Goal: Task Accomplishment & Management: Use online tool/utility

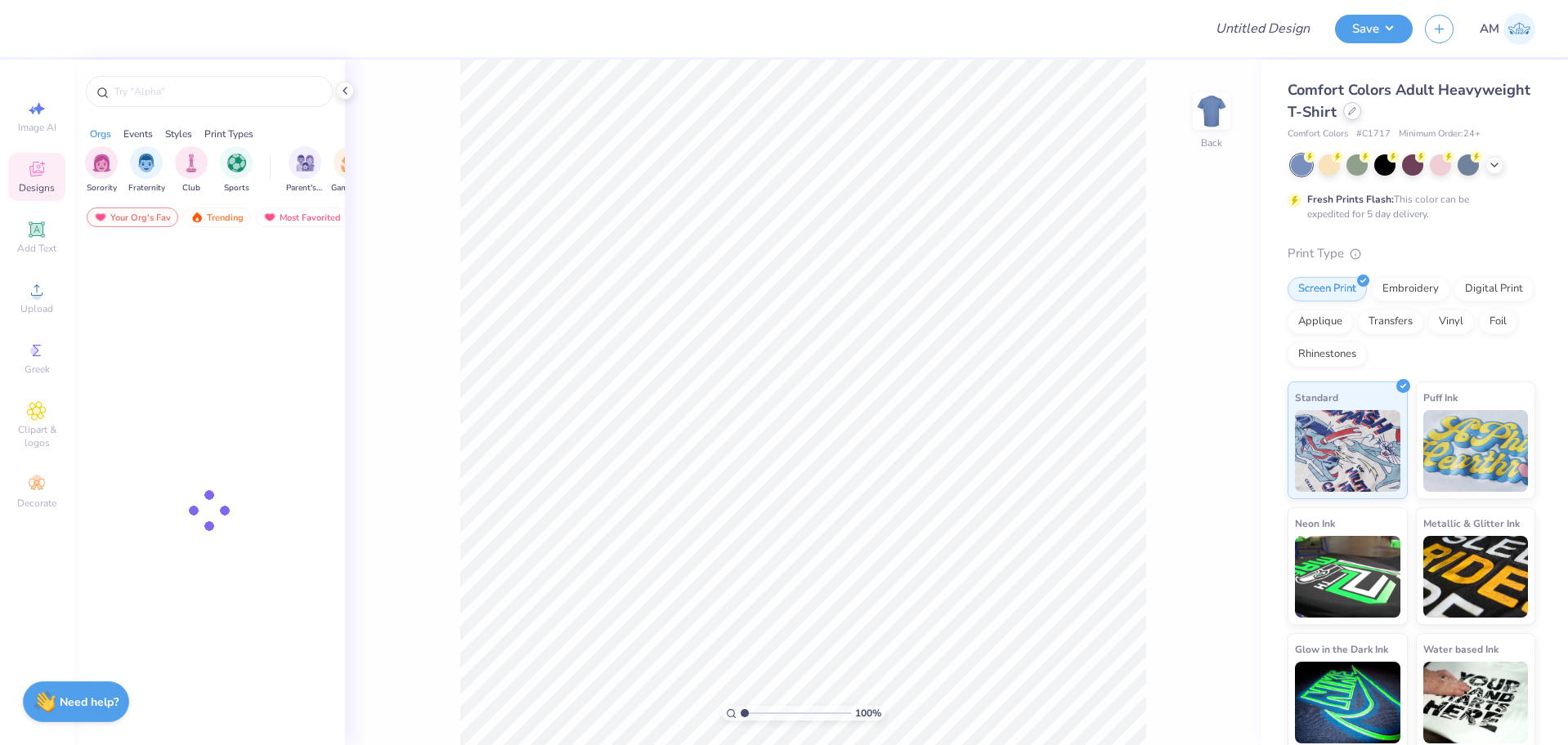
click at [1361, 117] on div at bounding box center [1352, 110] width 18 height 18
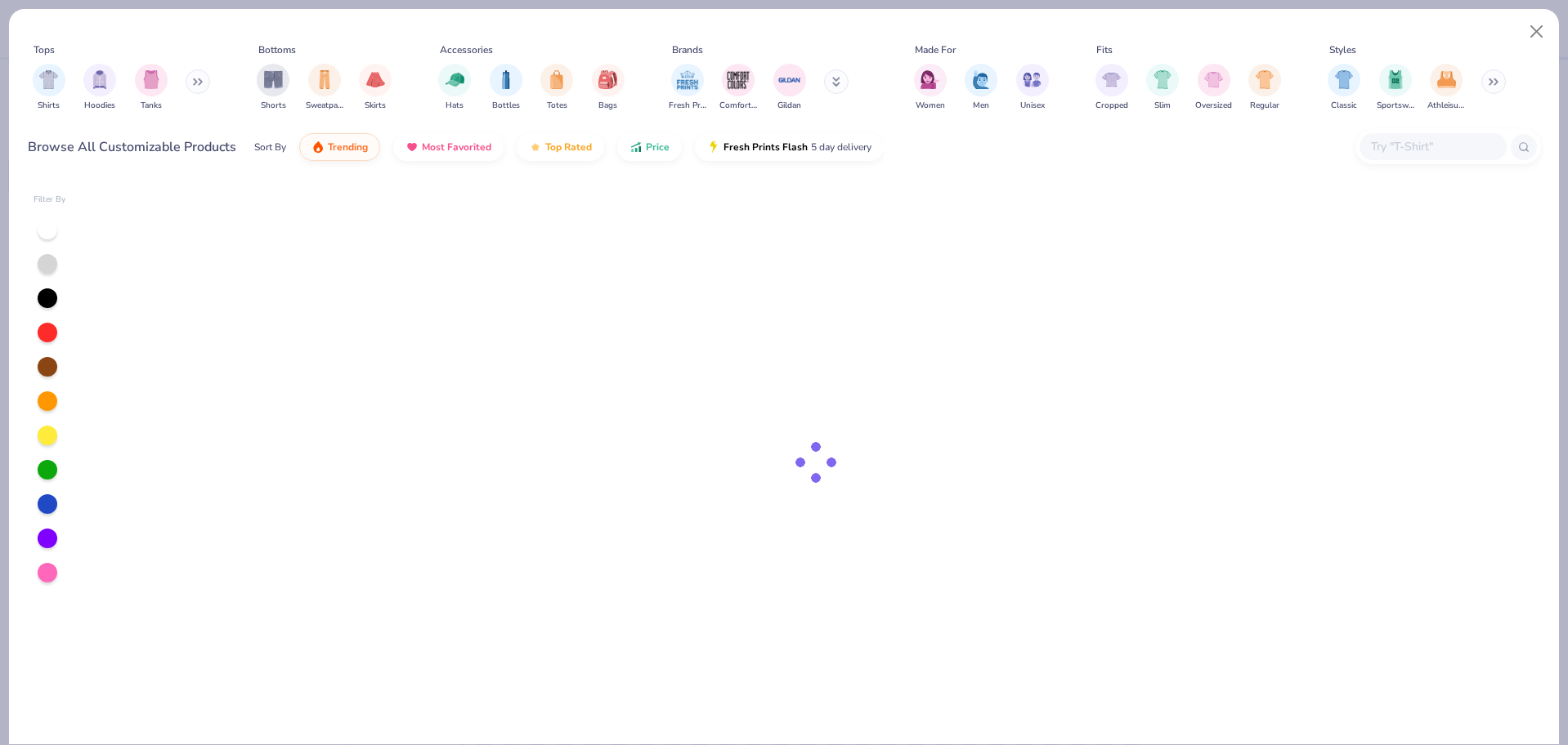
click at [1415, 142] on input "text" at bounding box center [1432, 147] width 126 height 19
type input "fp101"
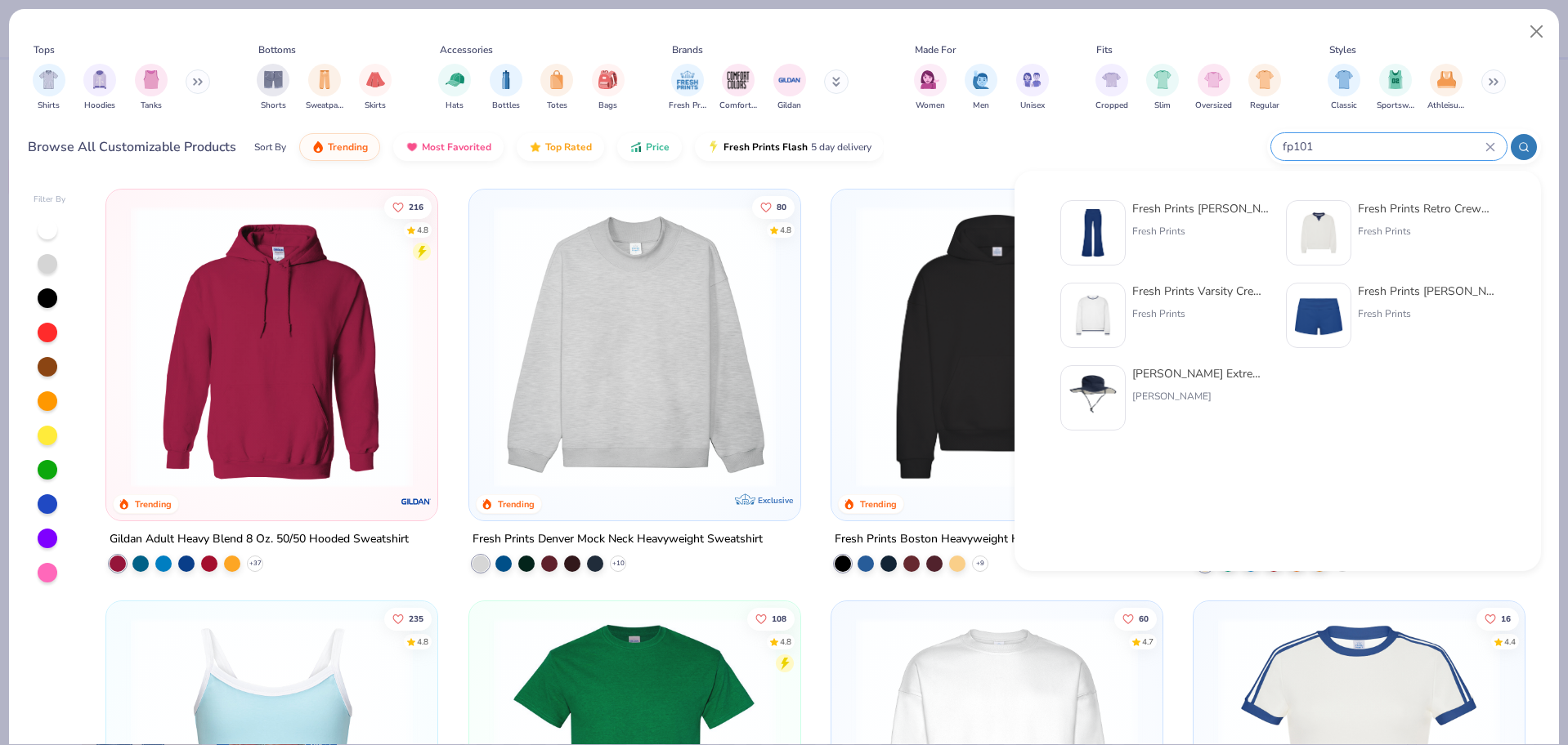
click at [1187, 215] on div "Fresh Prints Katie Fold-over Flared Pants" at bounding box center [1200, 209] width 138 height 17
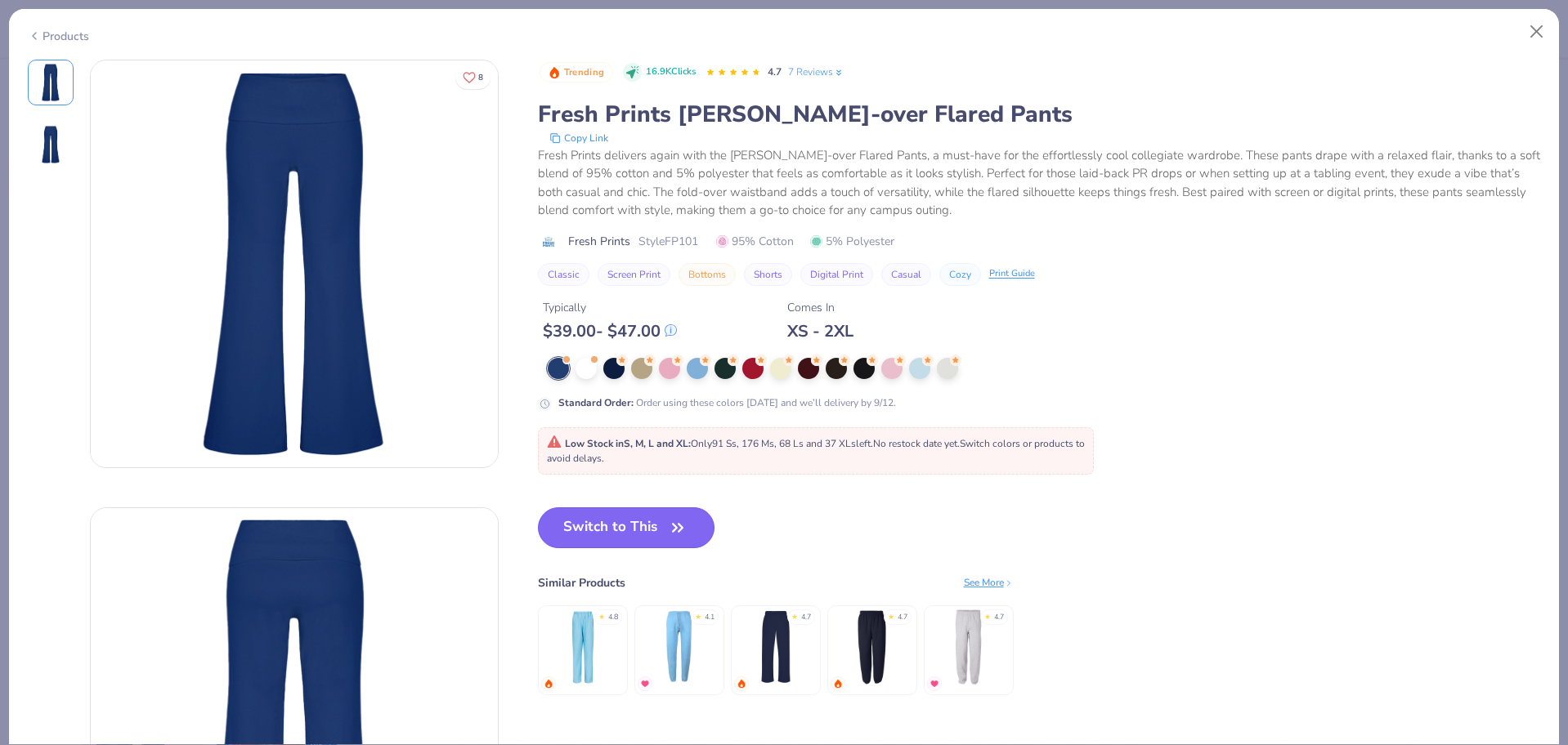
click at [610, 513] on button "Switch to This" at bounding box center [627, 528] width 177 height 41
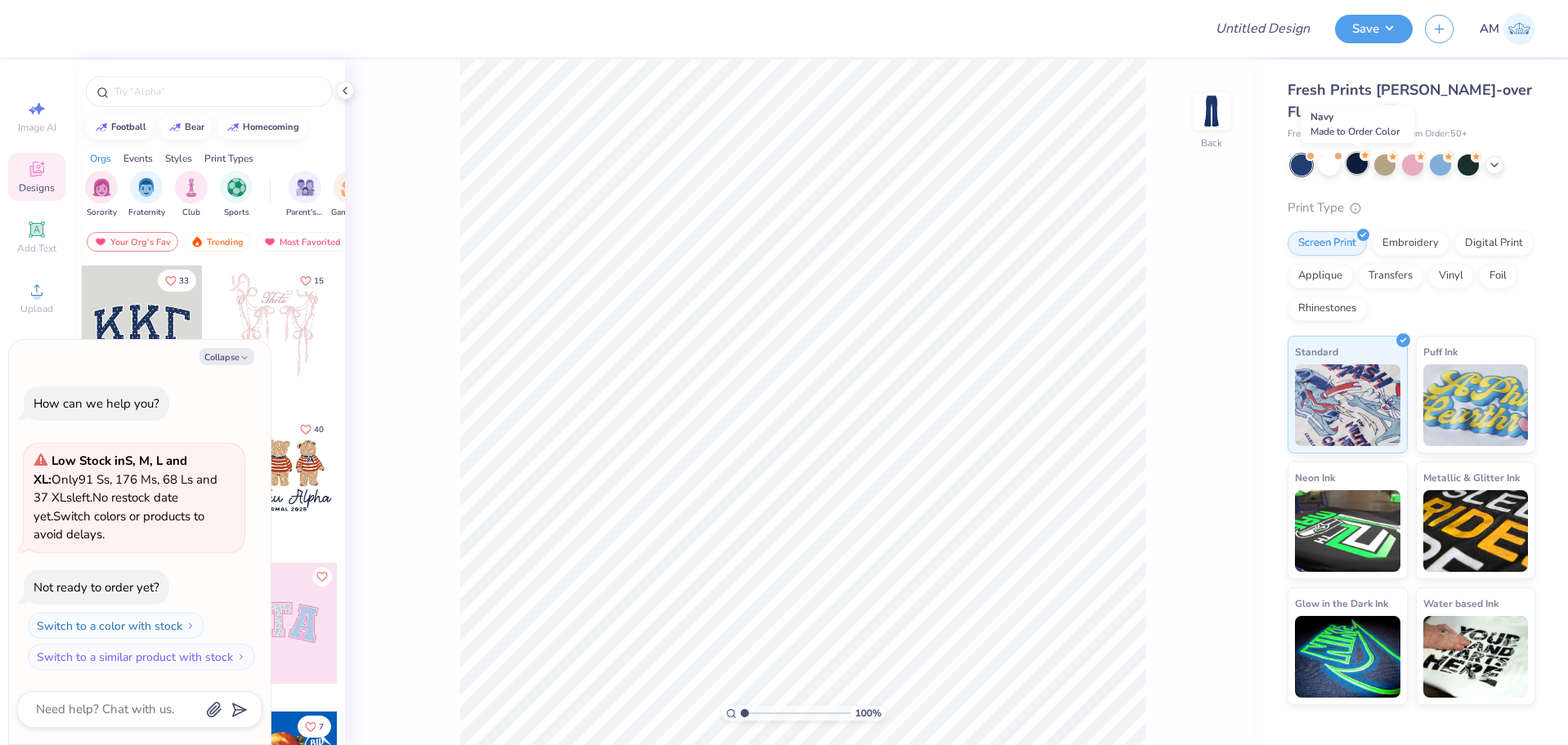
click at [1356, 165] on div at bounding box center [1357, 163] width 21 height 21
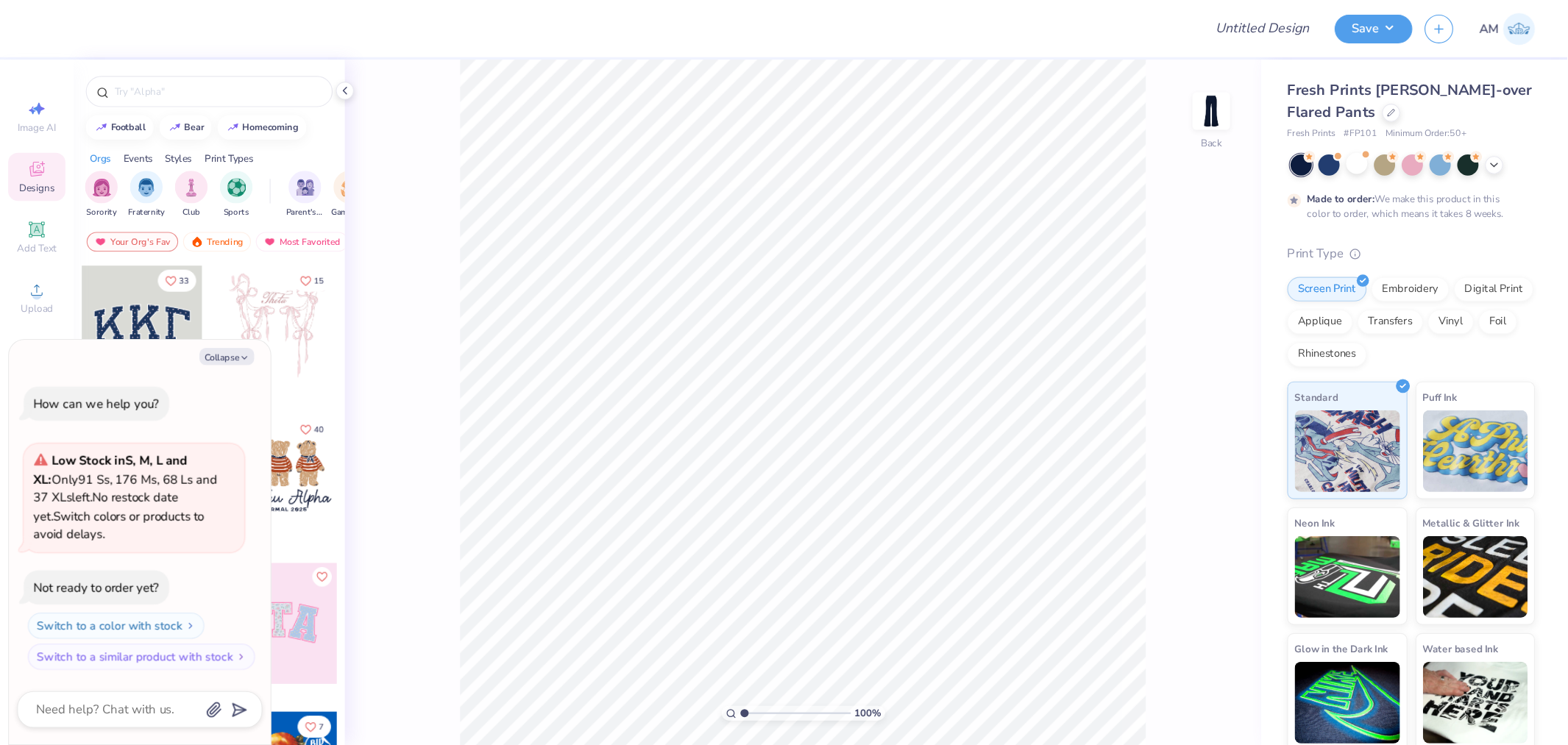
scroll to position [46, 0]
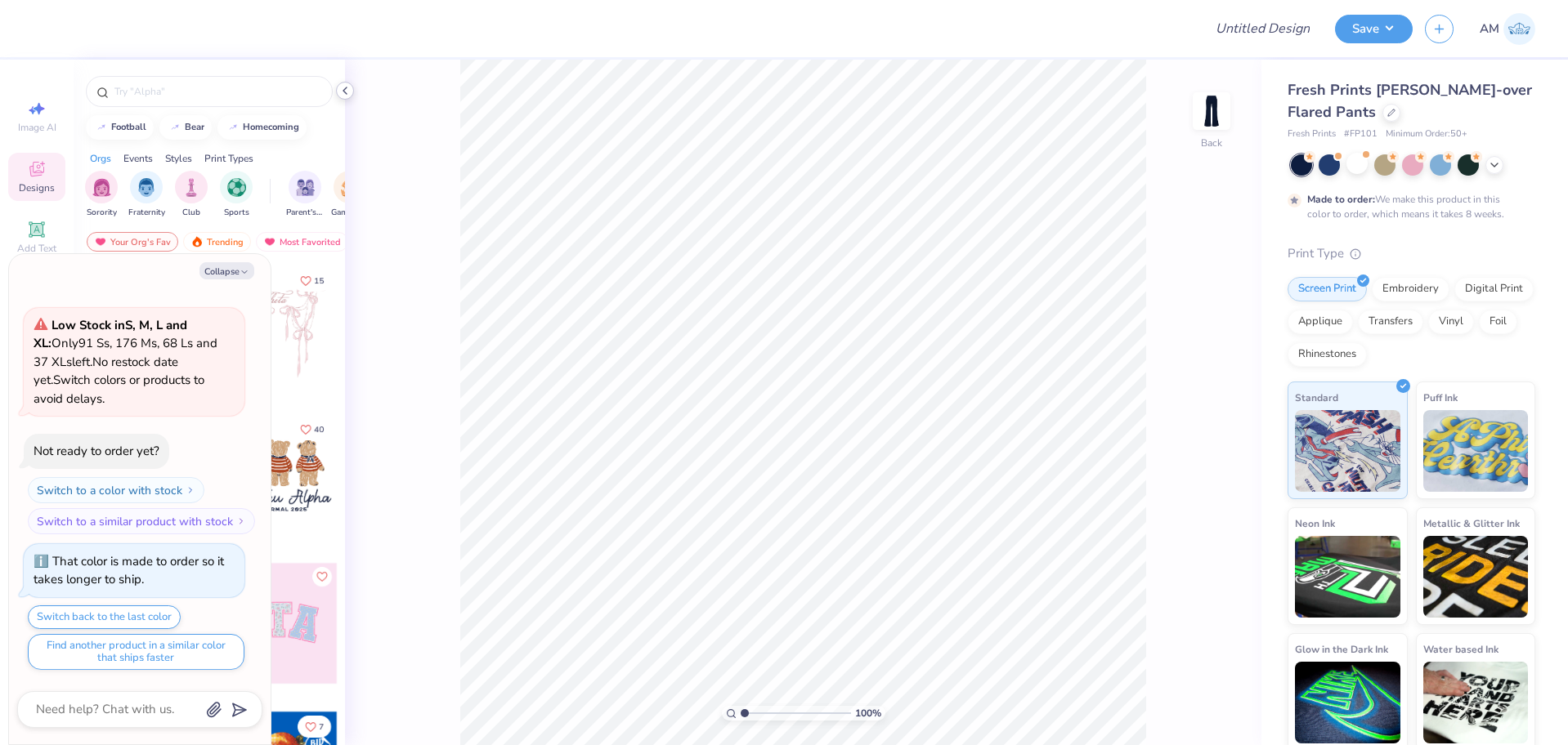
click at [346, 94] on polyline at bounding box center [345, 91] width 3 height 7
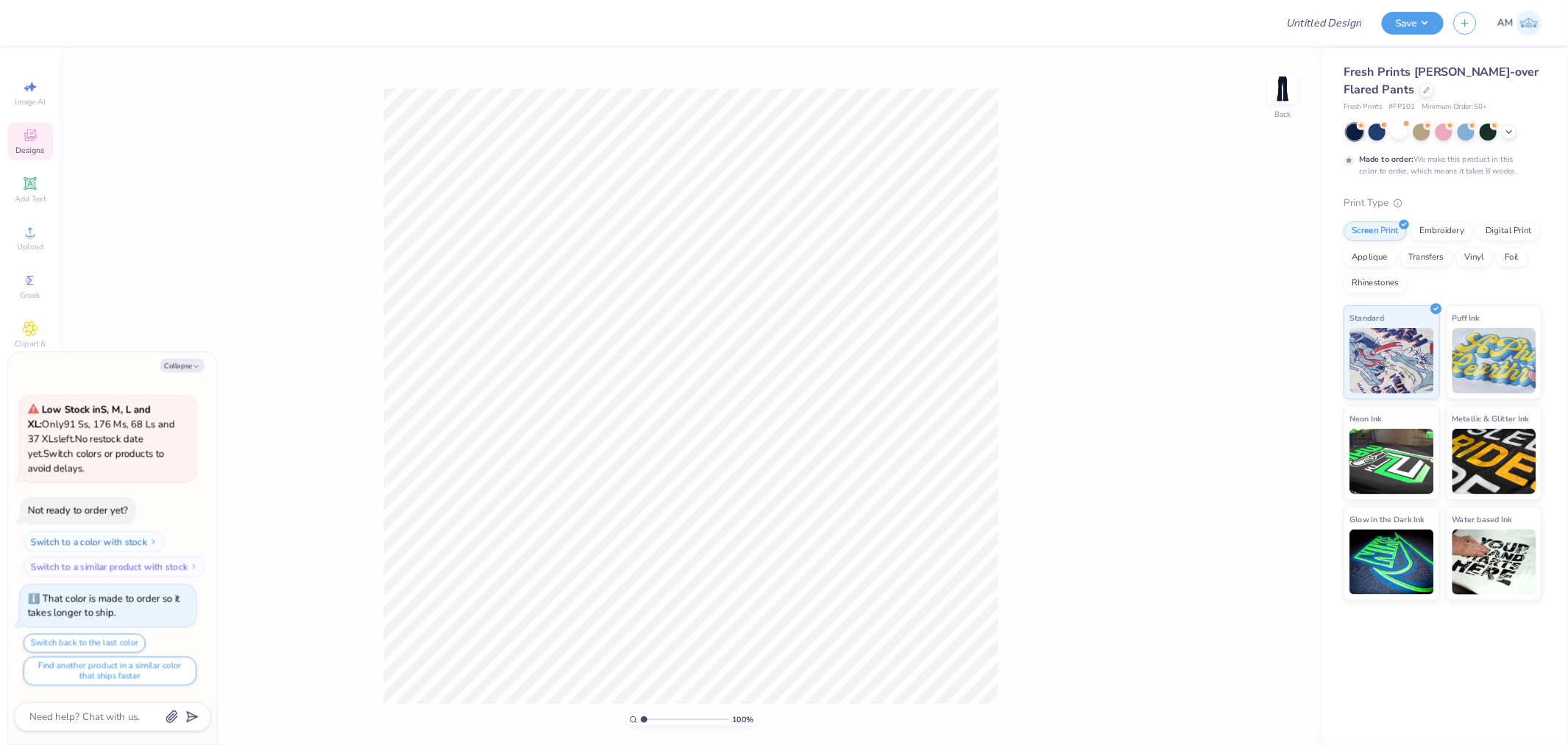
scroll to position [45, 0]
click at [1411, 103] on img at bounding box center [1443, 99] width 59 height 59
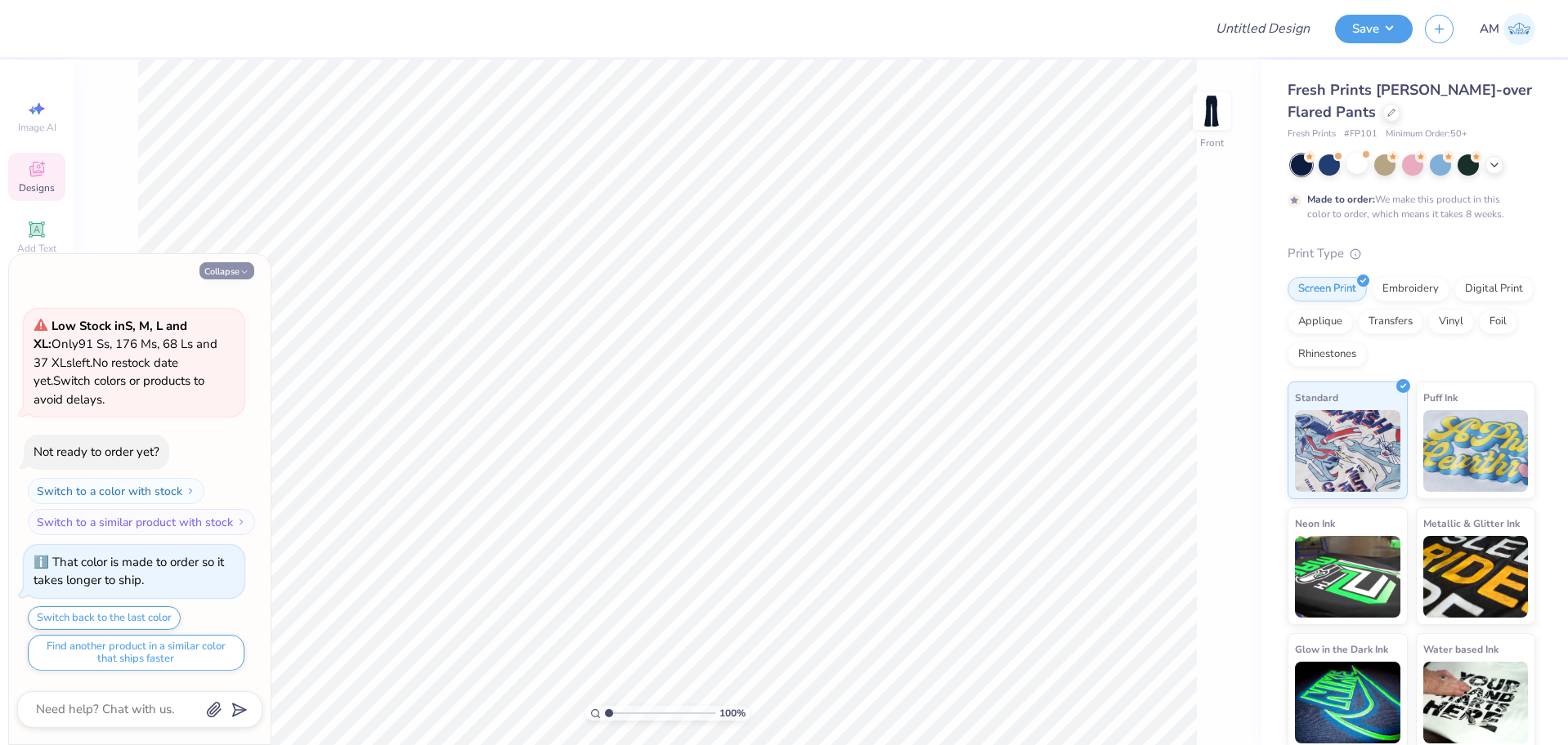
click at [225, 266] on button "Collapse" at bounding box center [227, 271] width 55 height 17
type textarea "x"
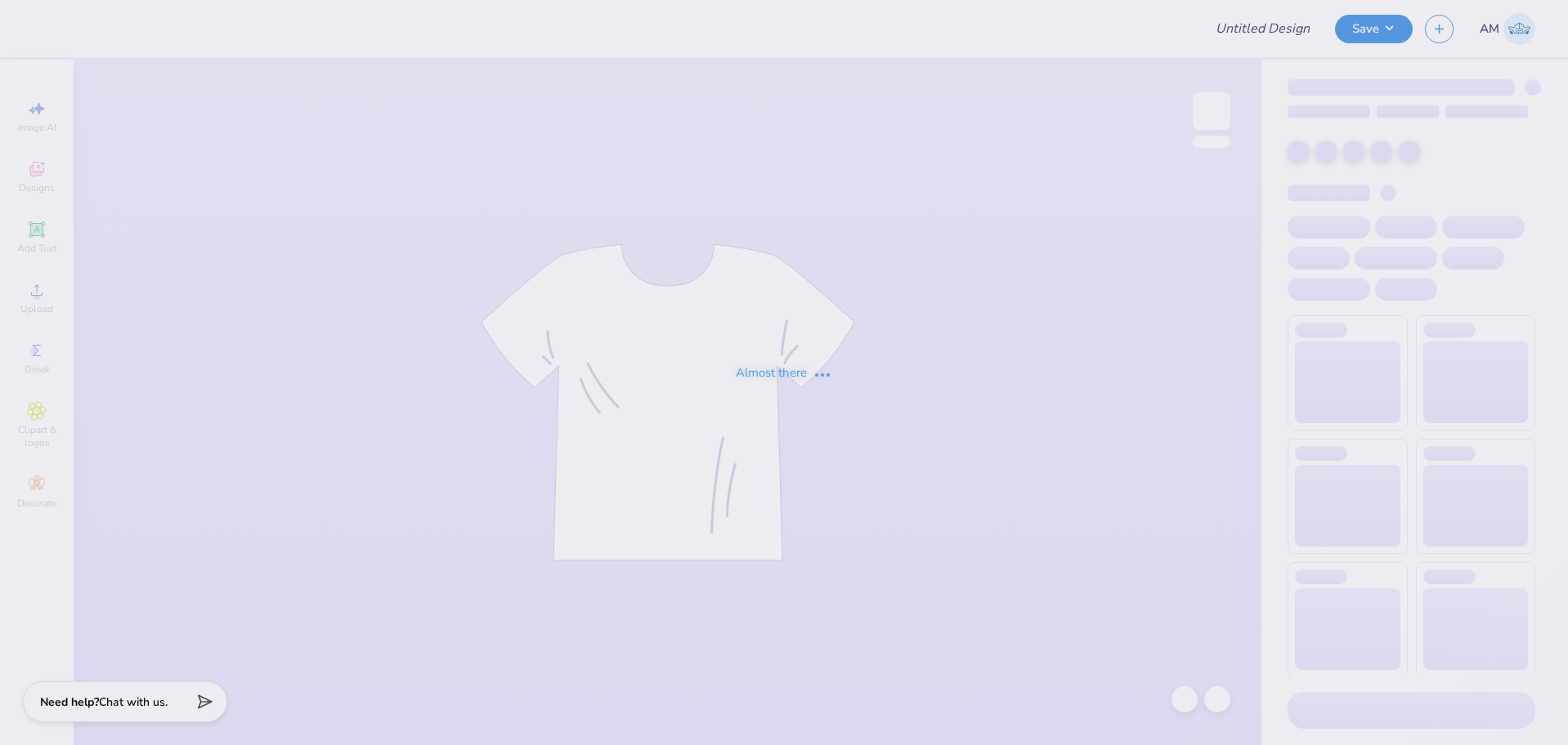
type input "Will Jarvis : University of North Carolina at Chapel Hill"
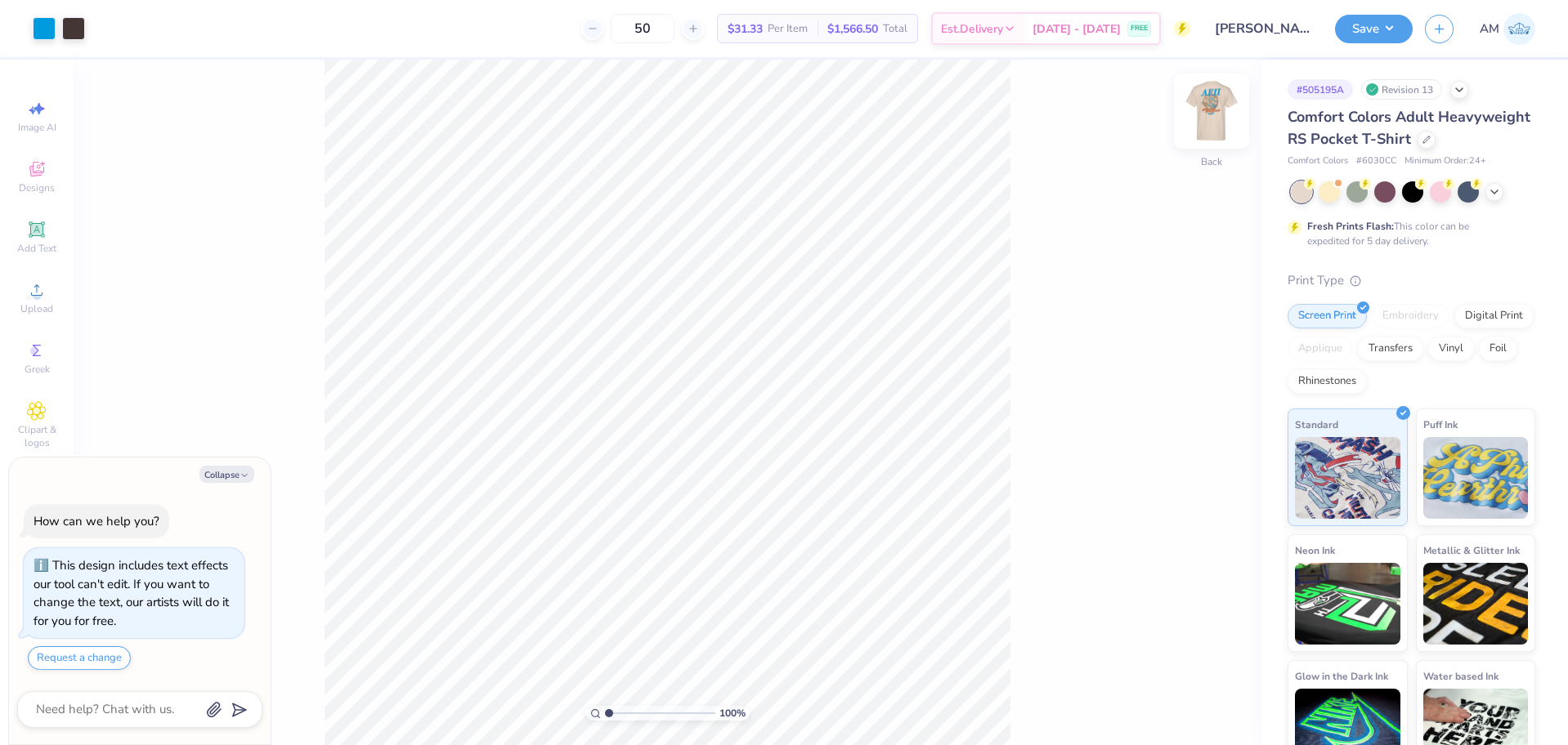
click at [1206, 112] on img at bounding box center [1211, 110] width 65 height 65
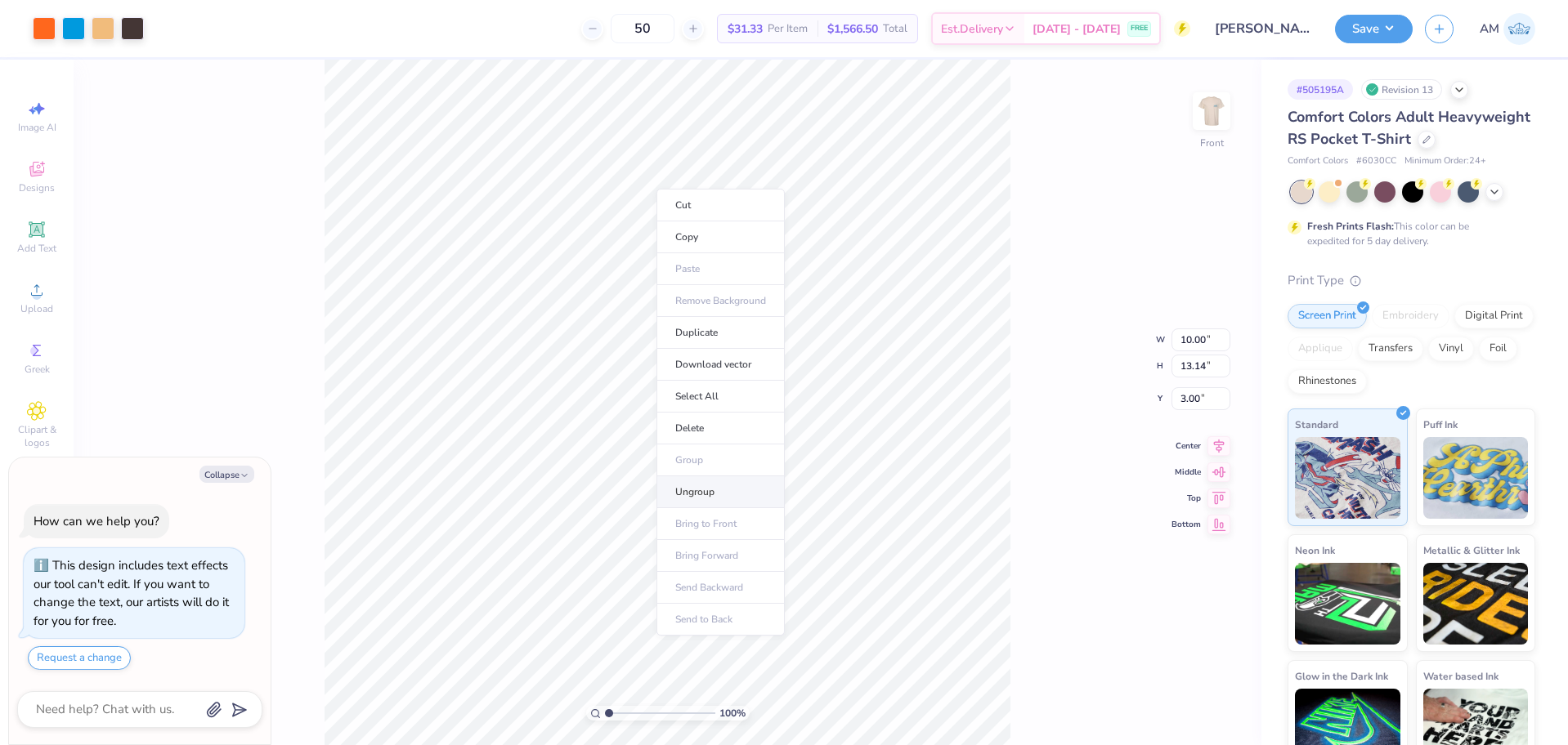
click at [701, 503] on li "Ungroup" at bounding box center [720, 492] width 128 height 32
type textarea "x"
type input "3.00"
type textarea "x"
type input "9.97"
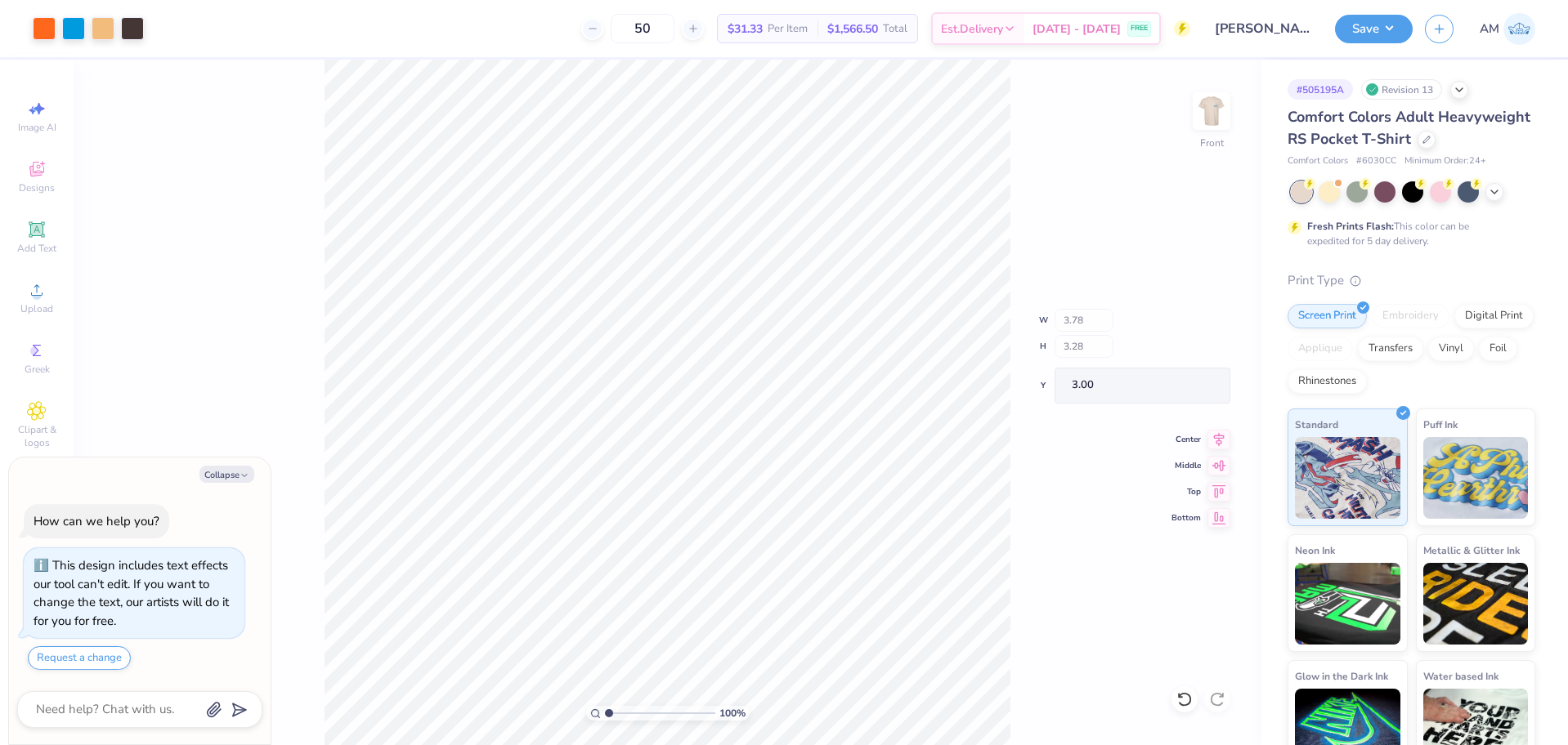
type input "12.23"
type textarea "x"
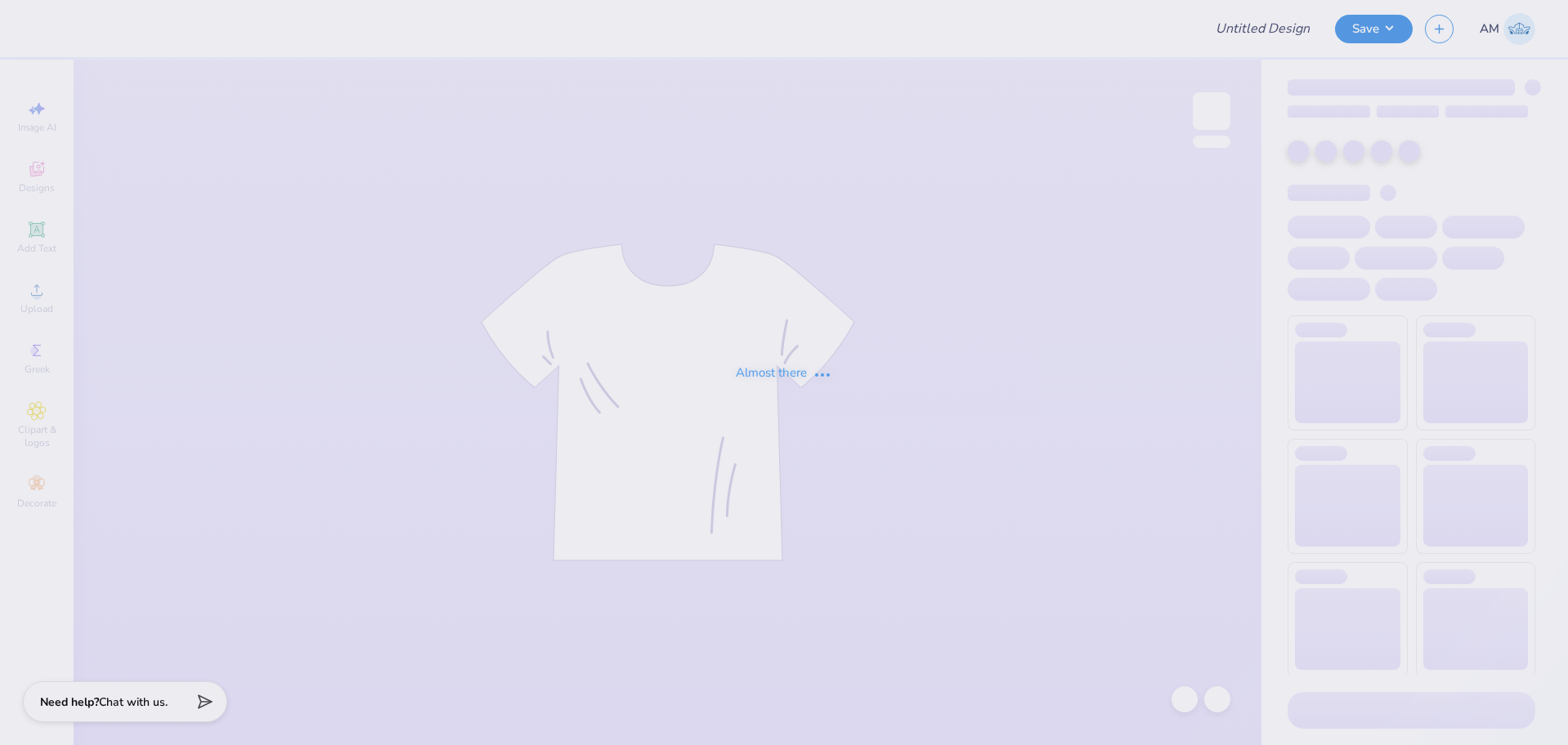
type input "Will Jarvis : University of North Carolina at Chapel Hill"
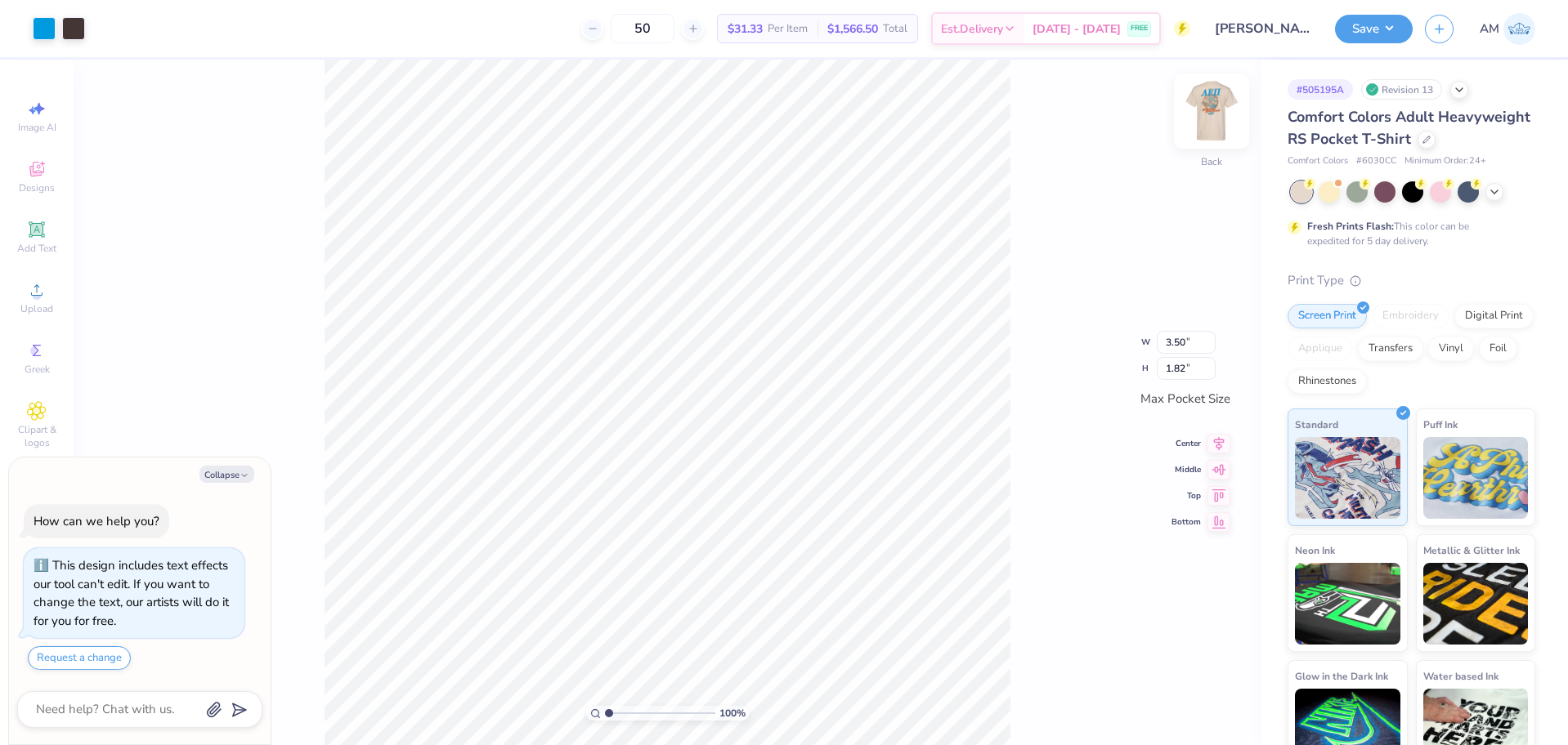
click at [1201, 110] on img at bounding box center [1211, 110] width 65 height 65
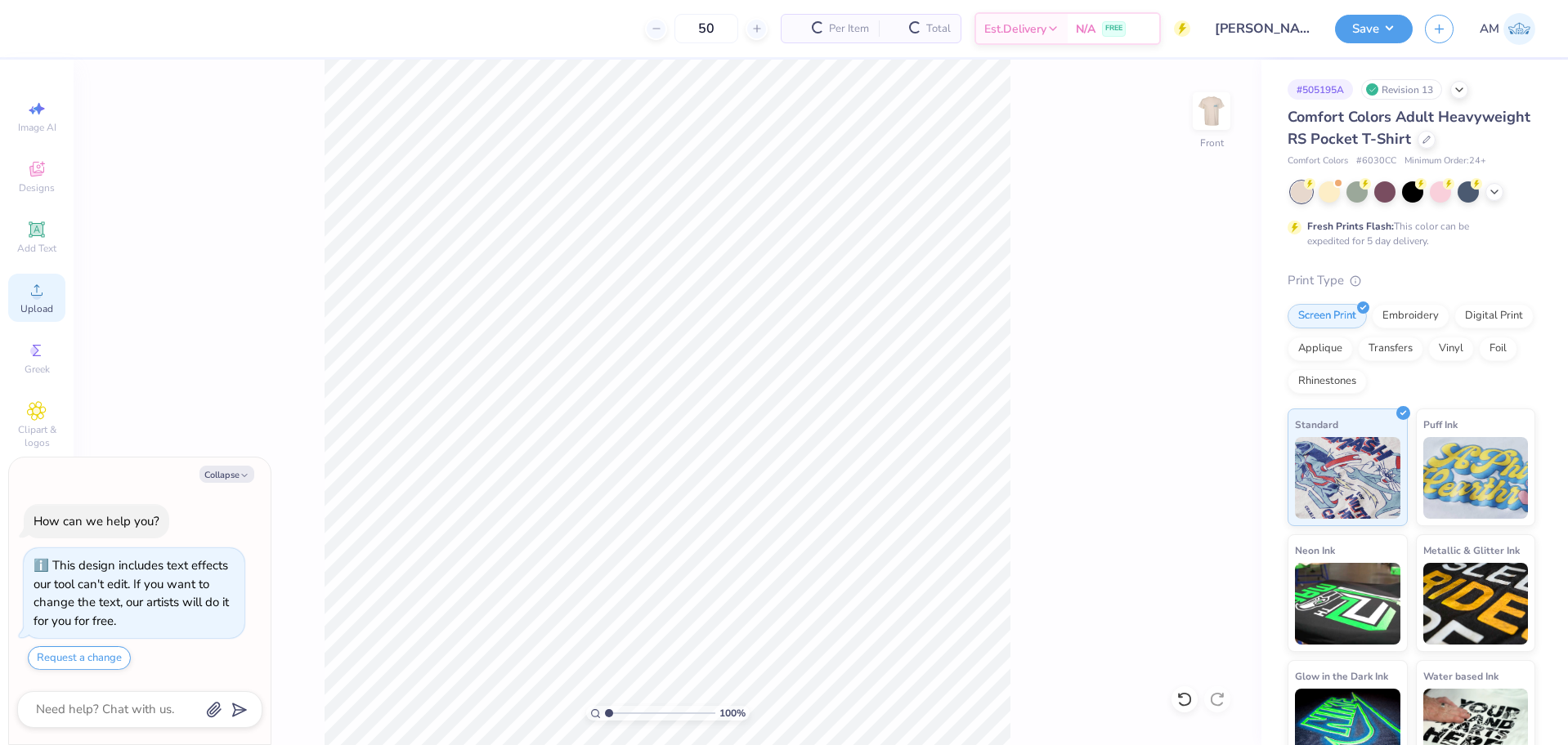
click at [33, 277] on div "Upload" at bounding box center [37, 298] width 57 height 48
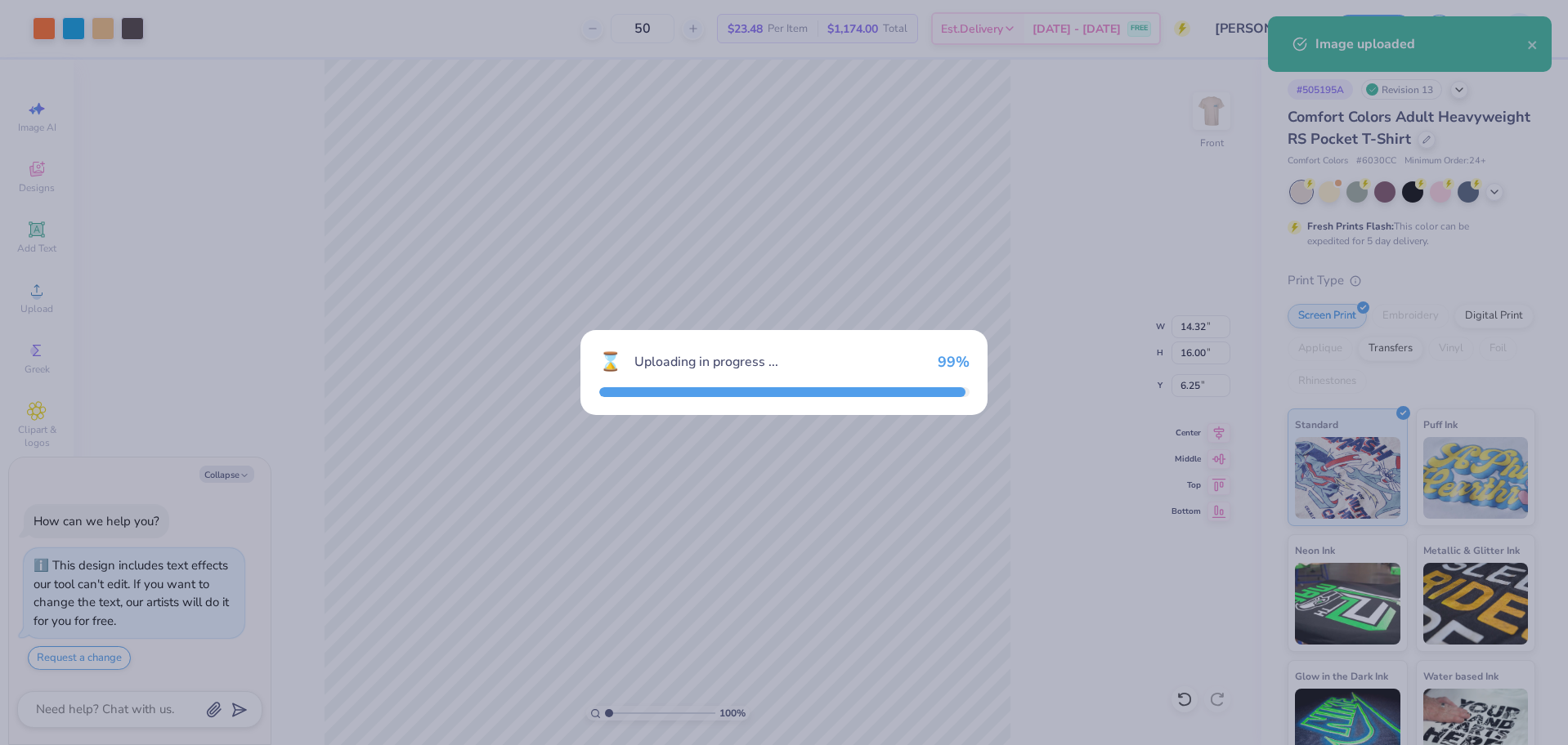
type textarea "x"
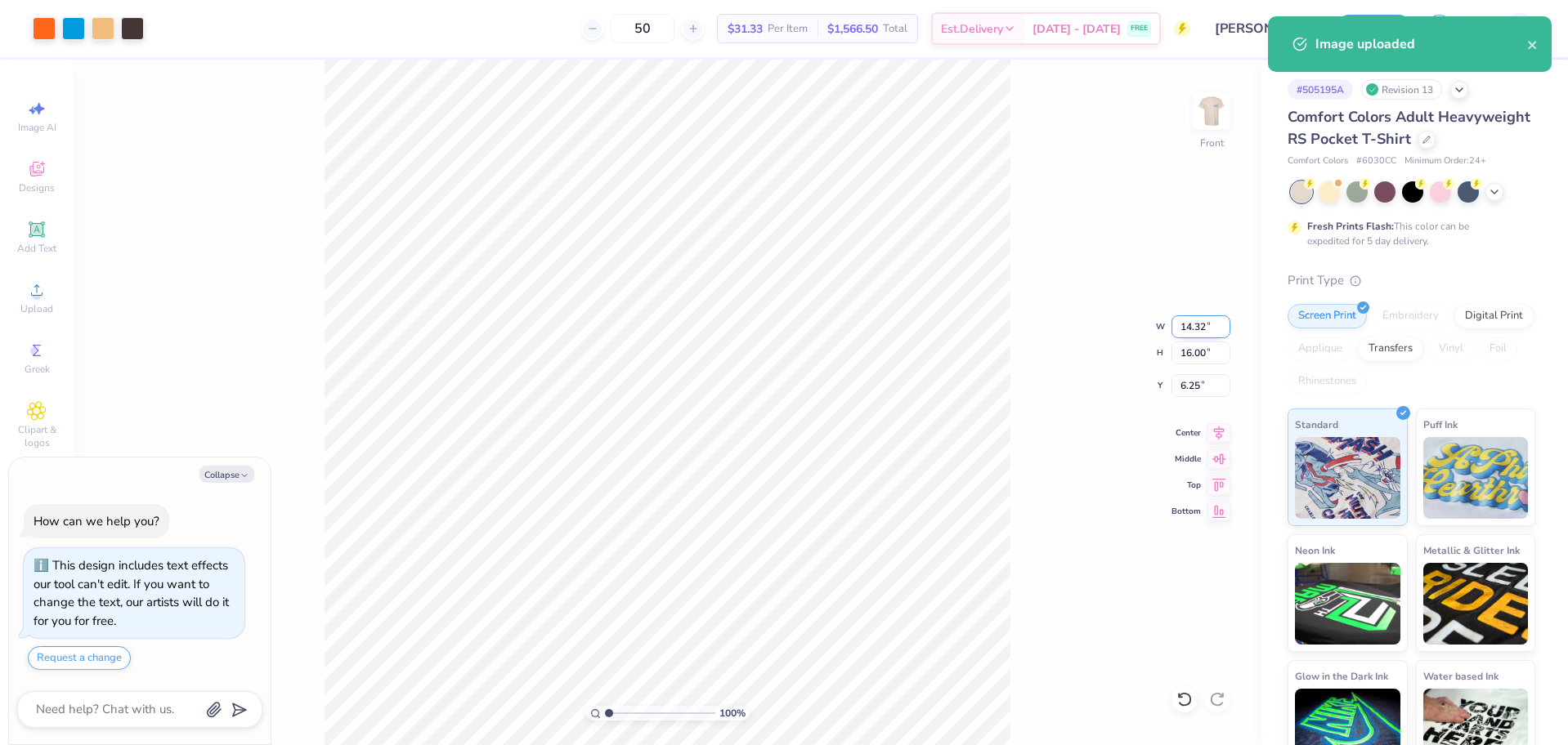
click at [1183, 327] on input "14.32" at bounding box center [1200, 327] width 59 height 23
type input "10"
type textarea "x"
type input "10.00"
type input "11.17"
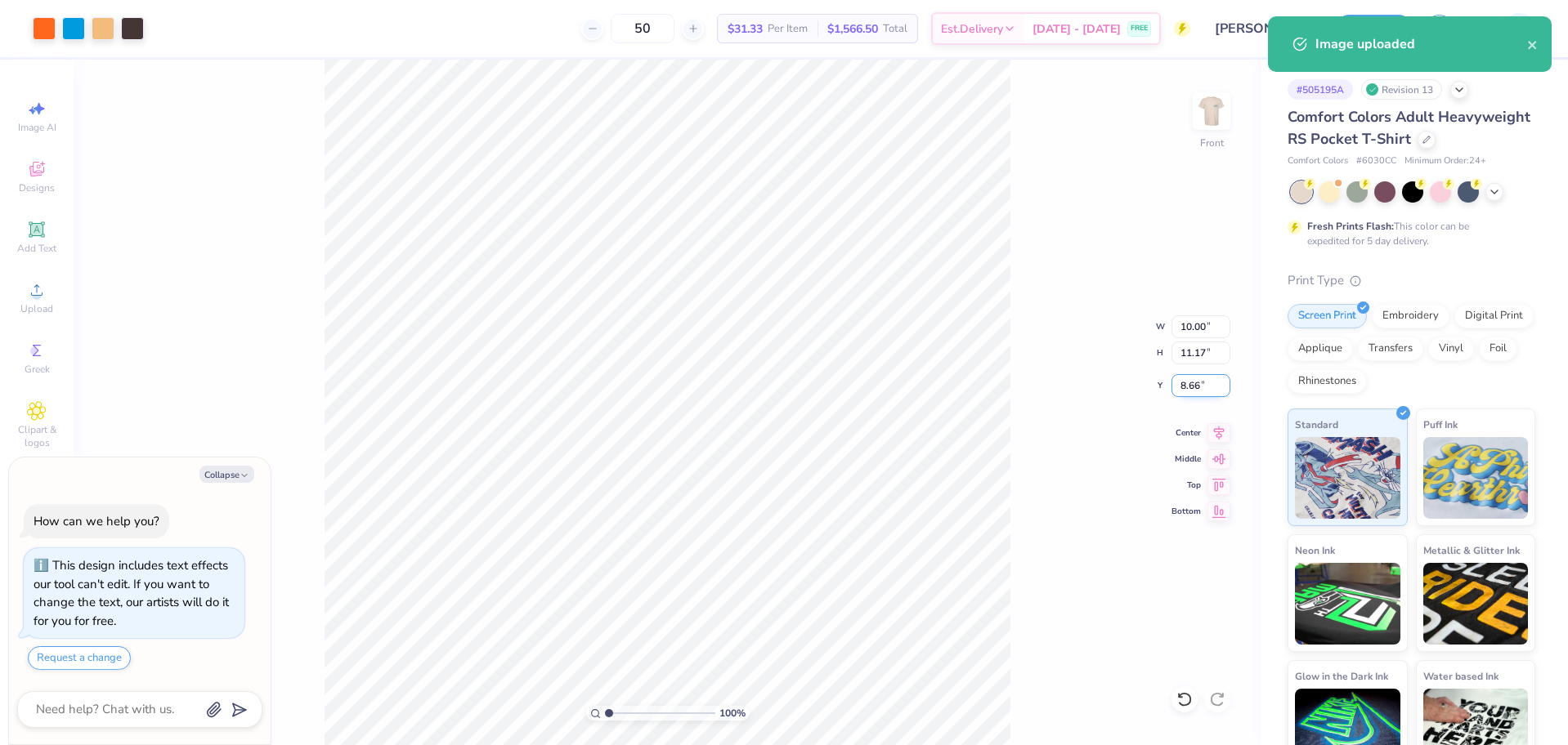
click at [1188, 389] on input "8.66" at bounding box center [1200, 385] width 59 height 23
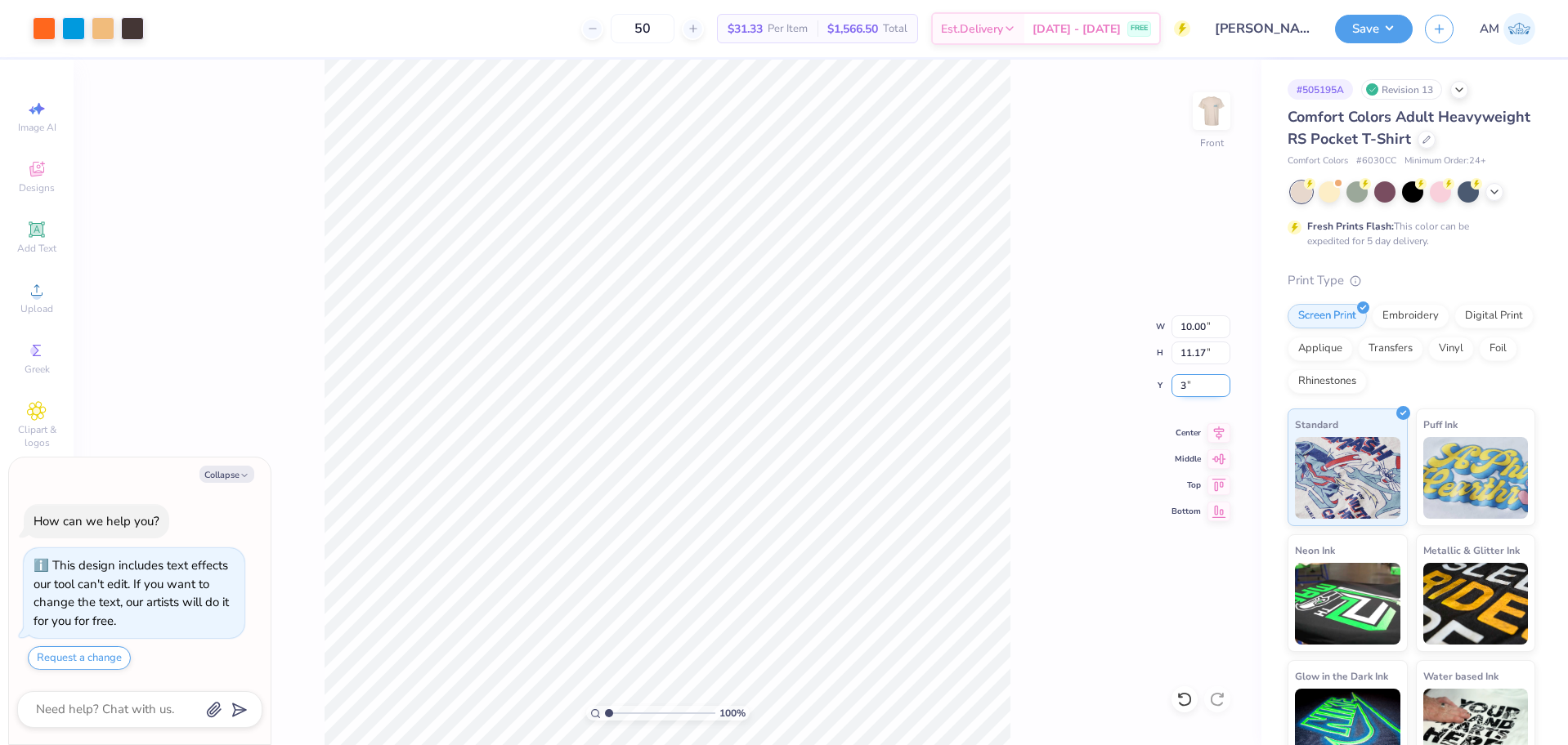
type input "3"
type textarea "x"
type input "3.00"
click at [1021, 384] on div "100 % Front W 10.00 10.00 " H 11.17 11.17 " Y 3.00 3.00 " Center Middle Top Bot…" at bounding box center [667, 402] width 1188 height 686
click at [1221, 433] on icon at bounding box center [1218, 430] width 23 height 20
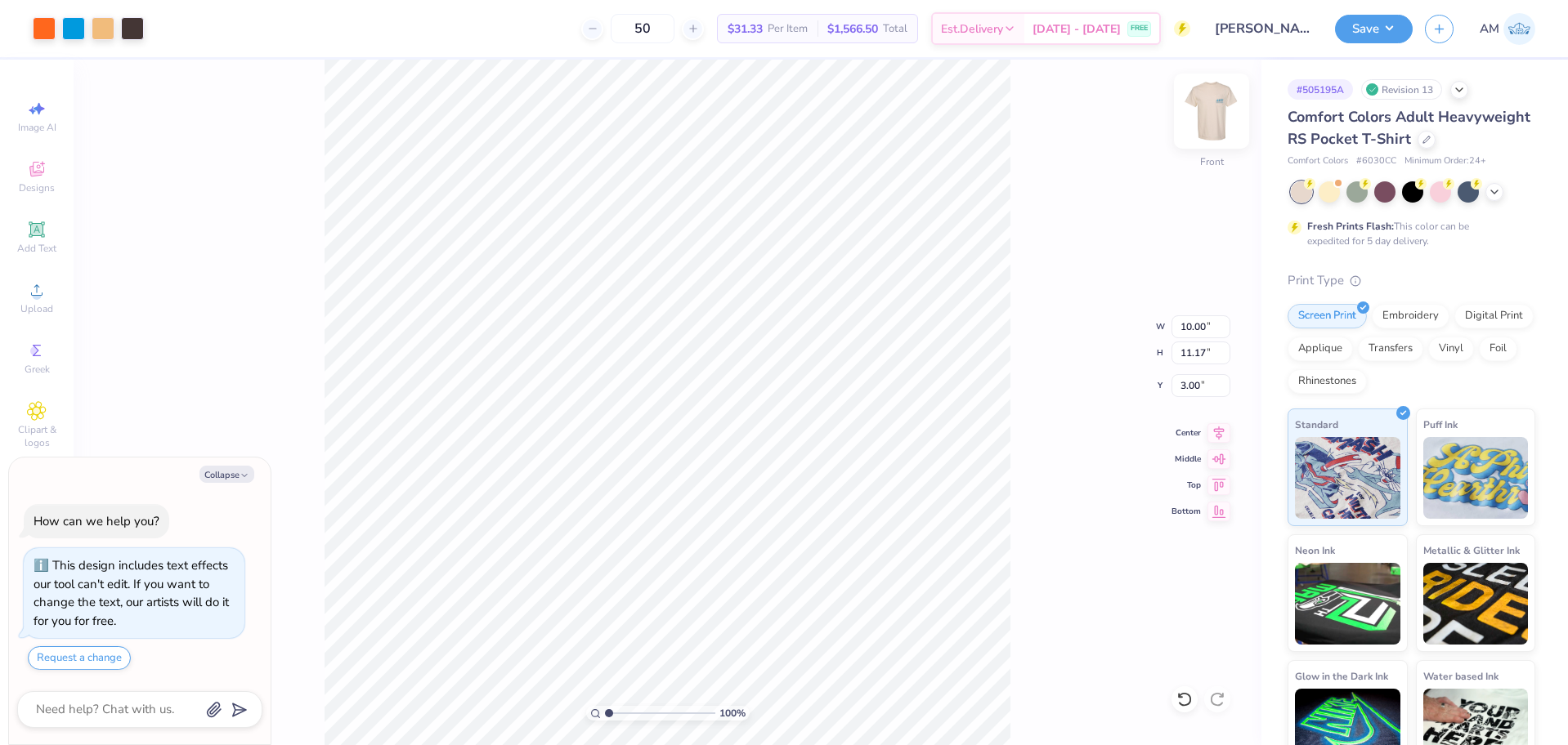
click at [1221, 105] on img at bounding box center [1211, 110] width 65 height 65
click at [1221, 105] on img at bounding box center [1211, 111] width 33 height 33
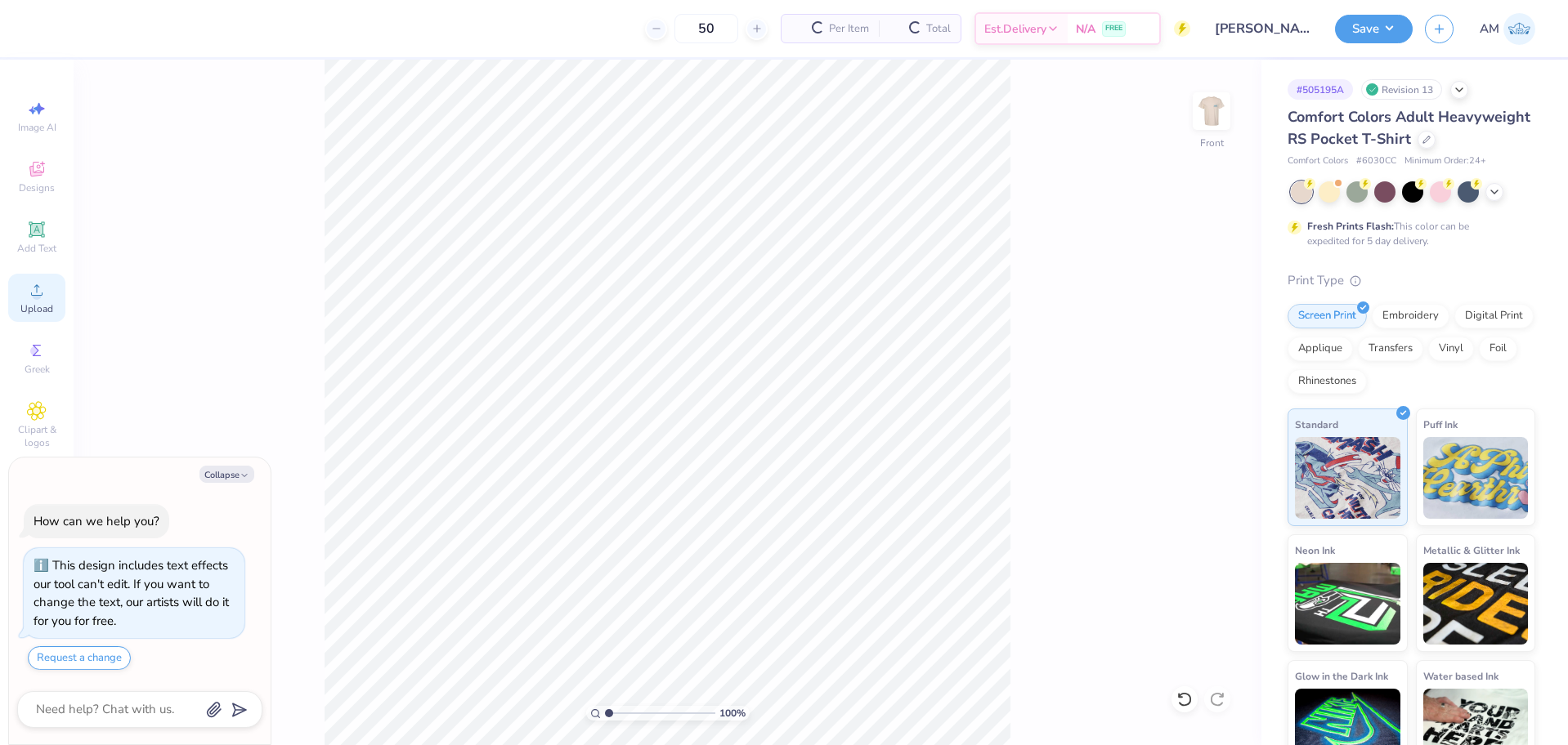
click at [33, 305] on span "Upload" at bounding box center [37, 308] width 33 height 13
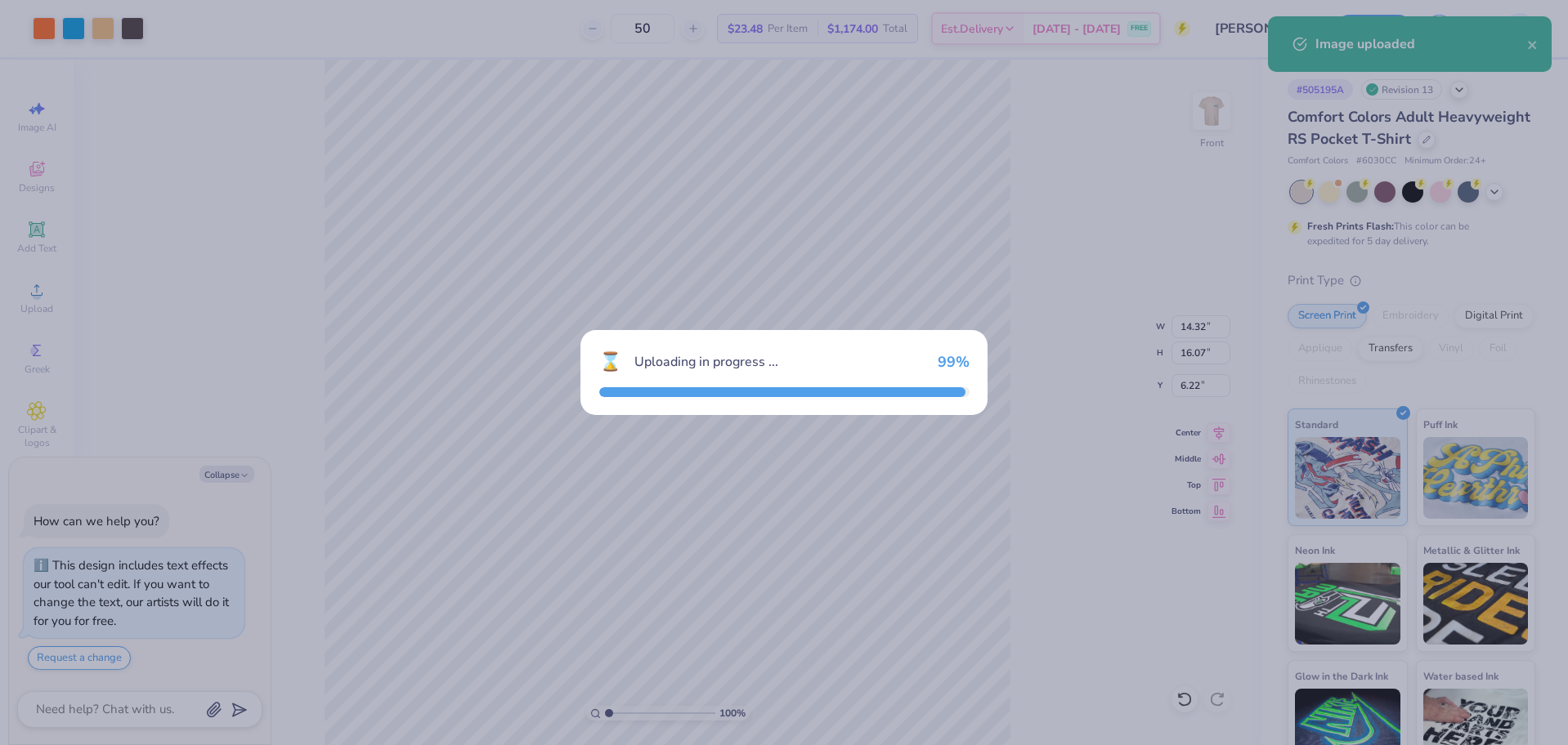
type textarea "x"
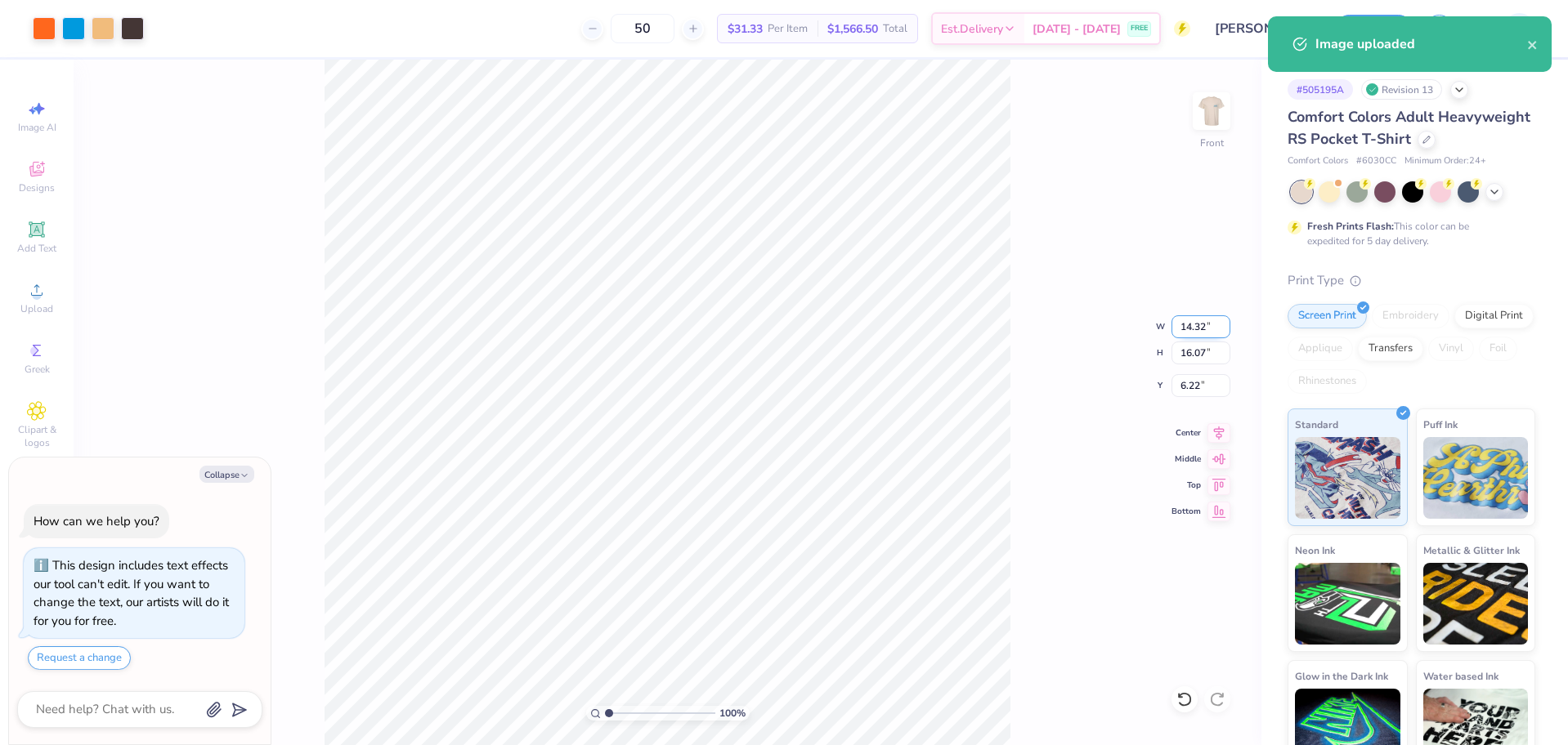
click at [1192, 328] on input "14.32" at bounding box center [1200, 327] width 59 height 23
type input "10"
type textarea "x"
type input "10.00"
type input "11.22"
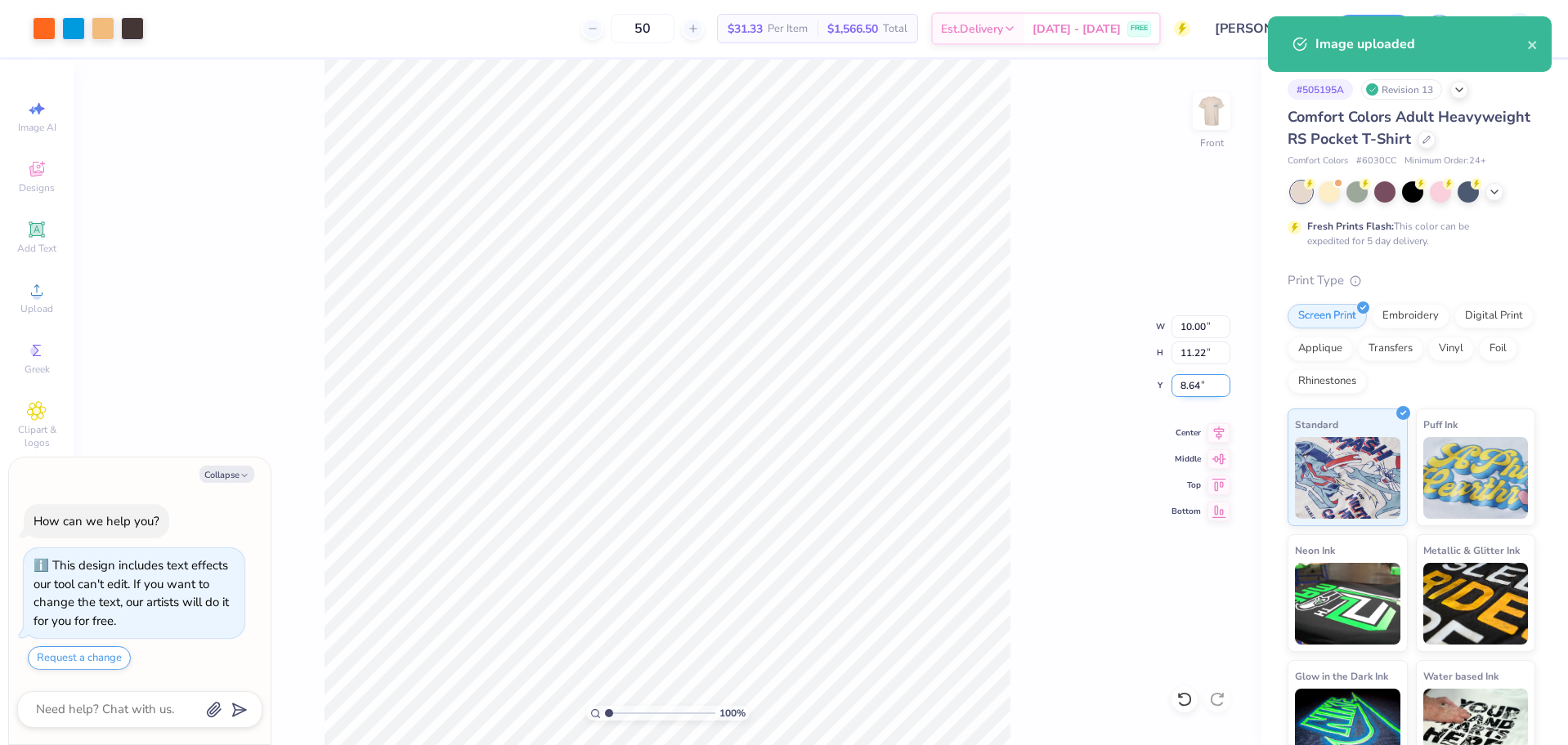
click at [1190, 385] on input "8.64" at bounding box center [1200, 385] width 59 height 23
type input "3"
type textarea "x"
type input "3.00"
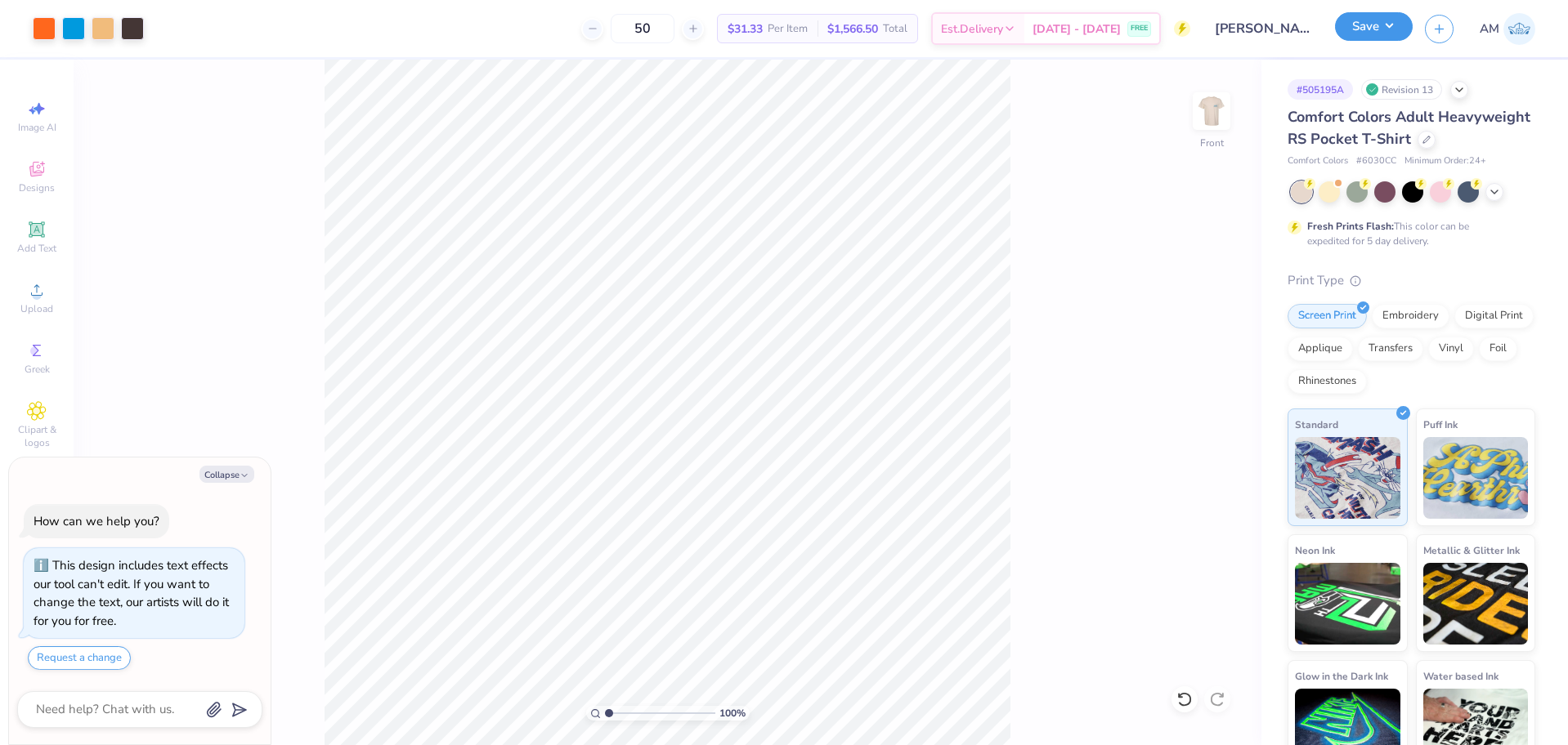
click at [1373, 25] on button "Save" at bounding box center [1373, 26] width 77 height 29
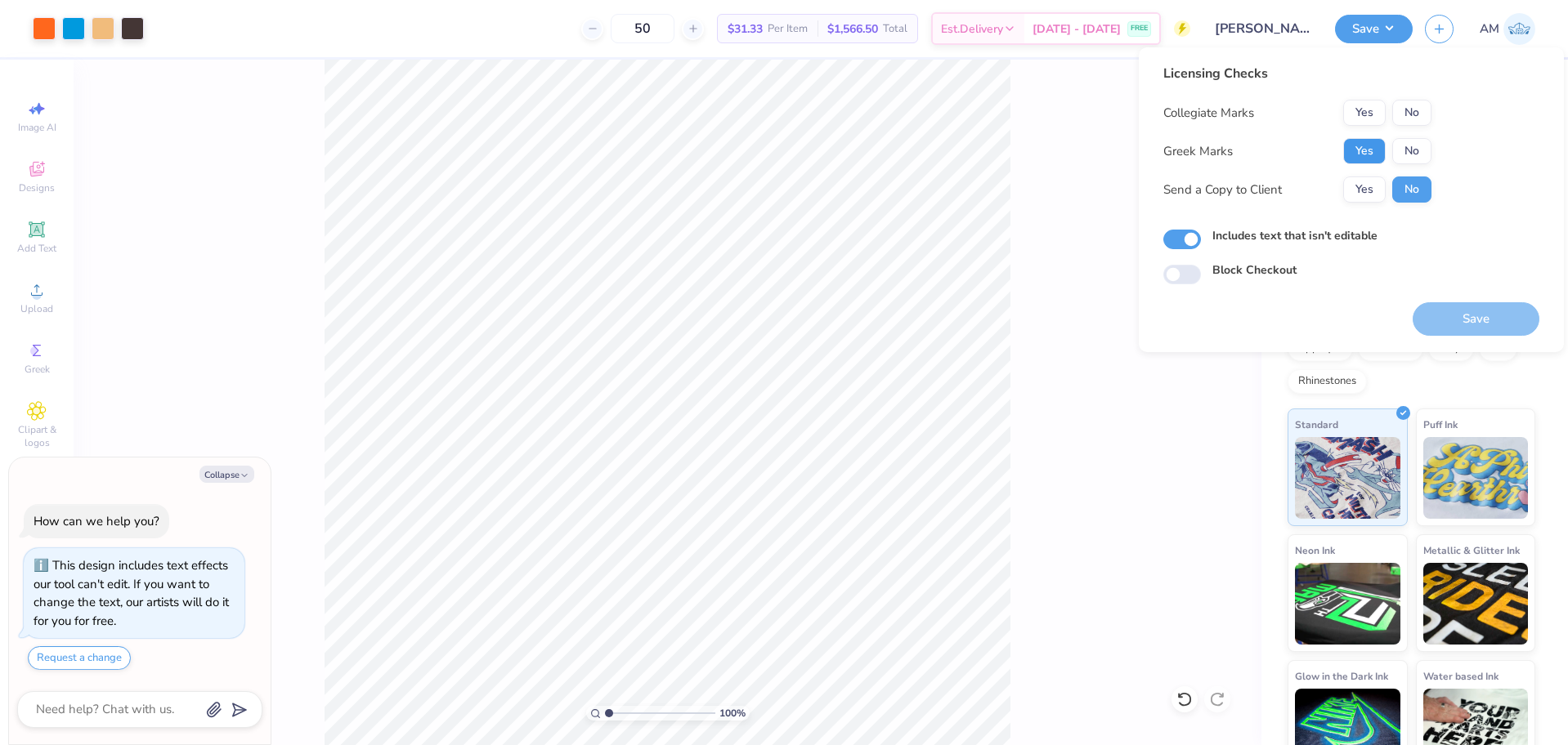
click at [1364, 157] on button "Yes" at bounding box center [1364, 151] width 42 height 26
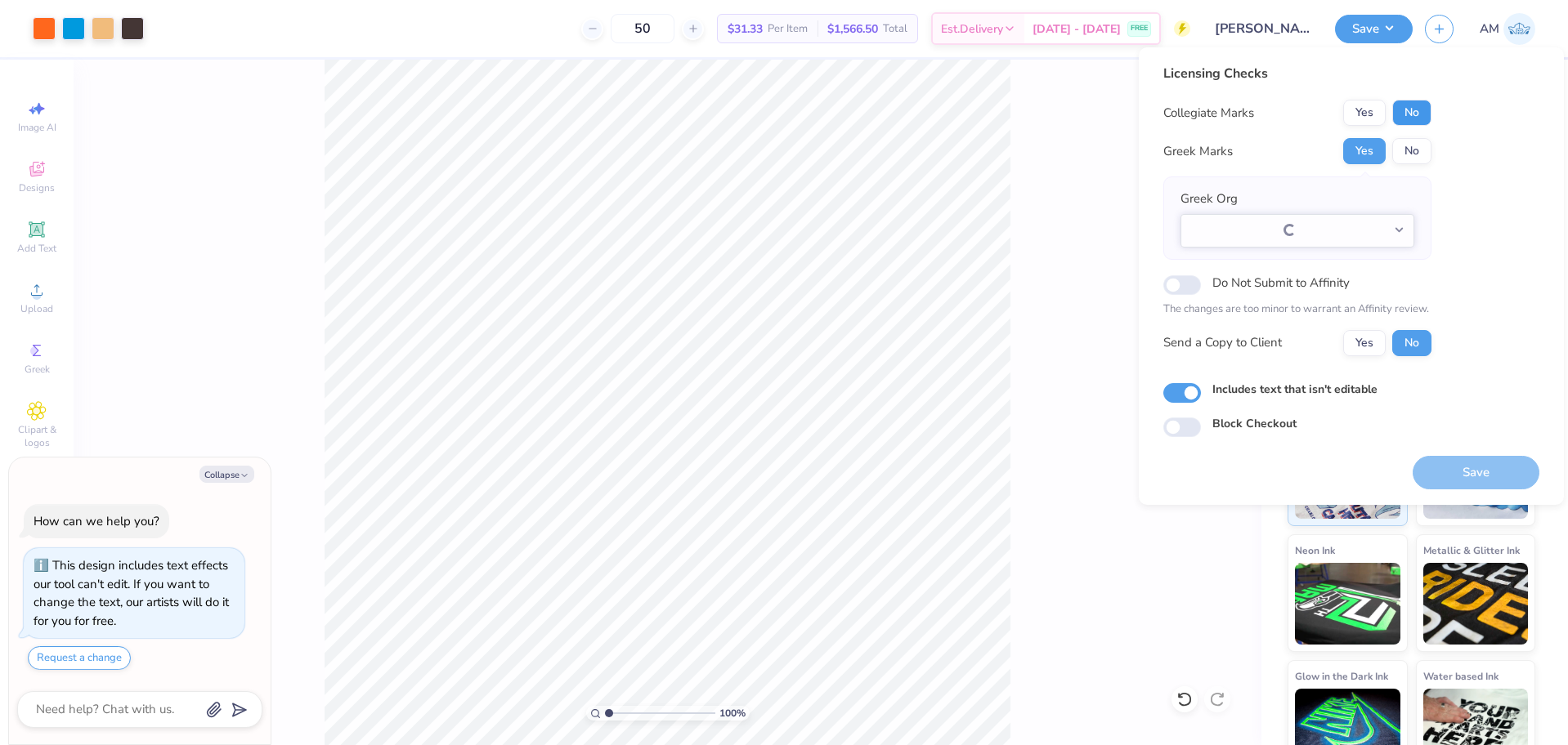
click at [1424, 108] on button "No" at bounding box center [1412, 112] width 39 height 26
click at [1368, 344] on button "Yes" at bounding box center [1364, 343] width 42 height 26
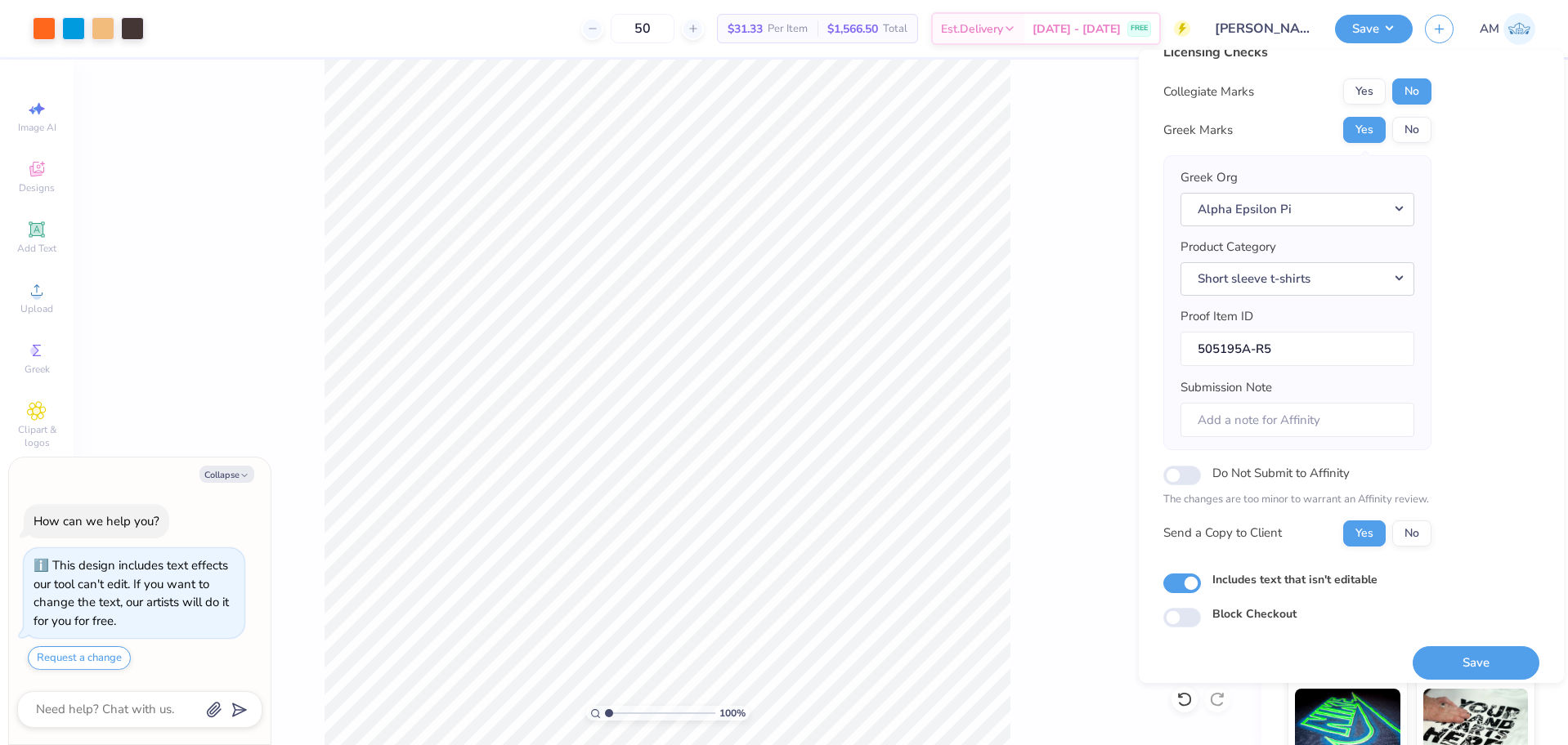
scroll to position [36, 0]
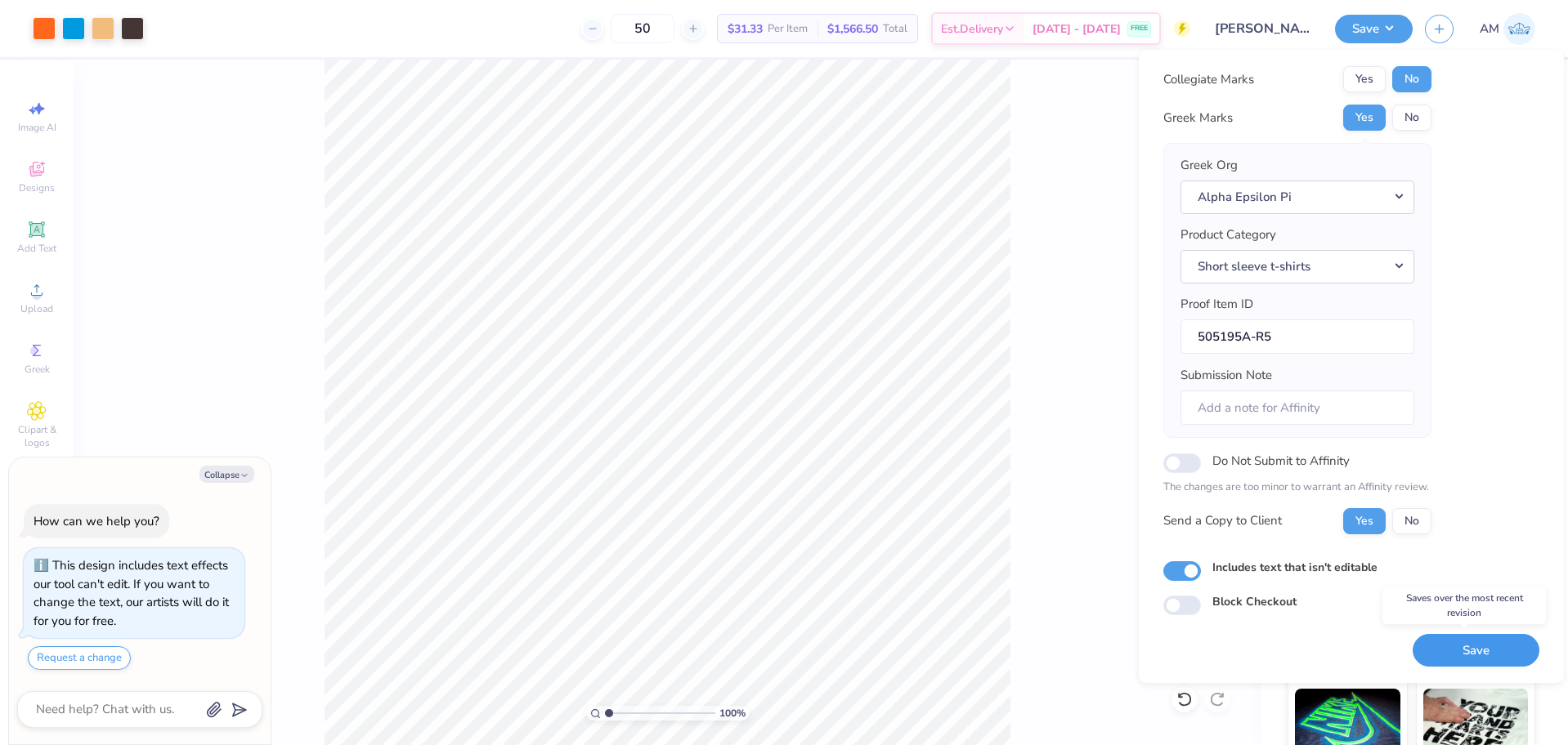
click at [1441, 648] on button "Save" at bounding box center [1475, 650] width 126 height 33
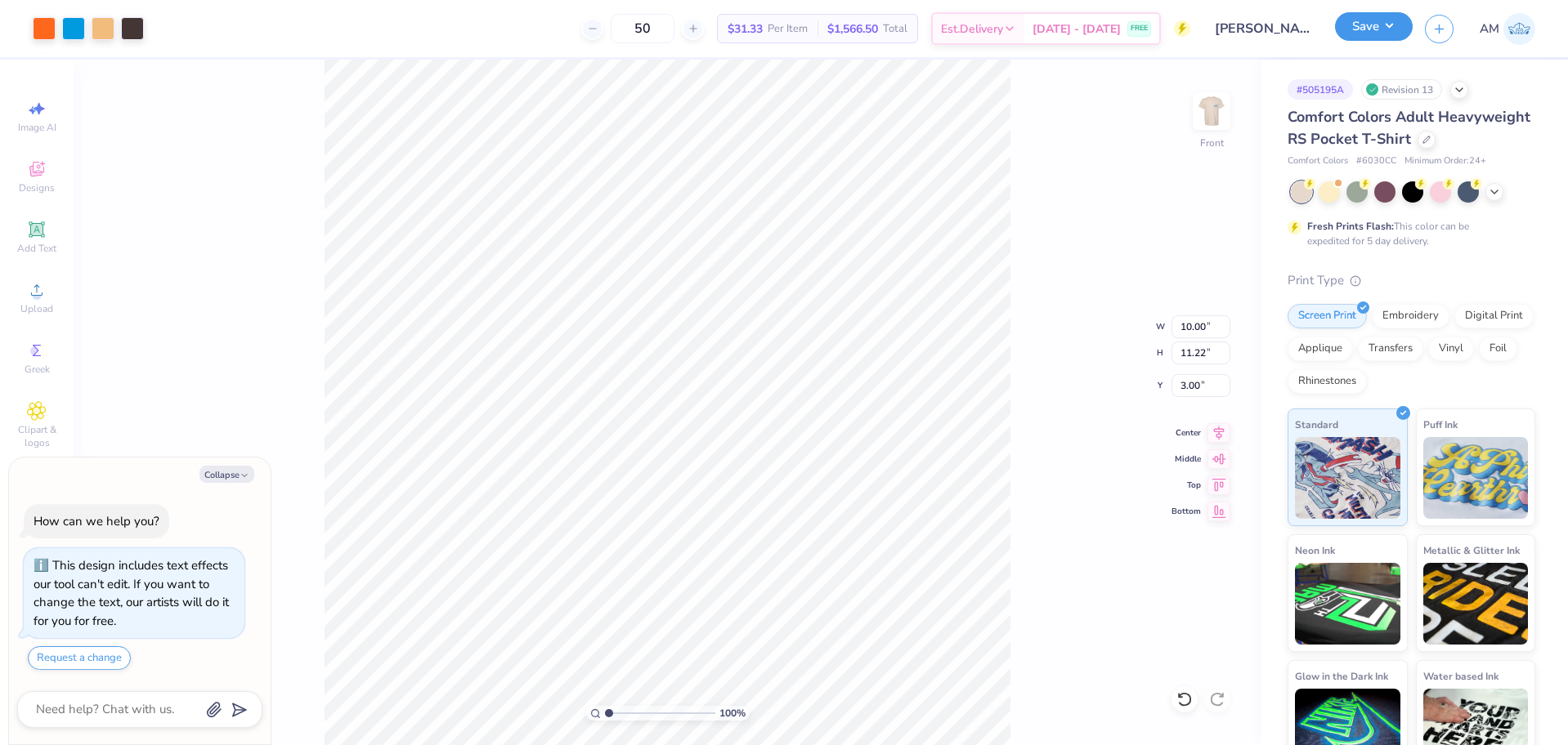
click at [1368, 36] on button "Save" at bounding box center [1373, 26] width 77 height 29
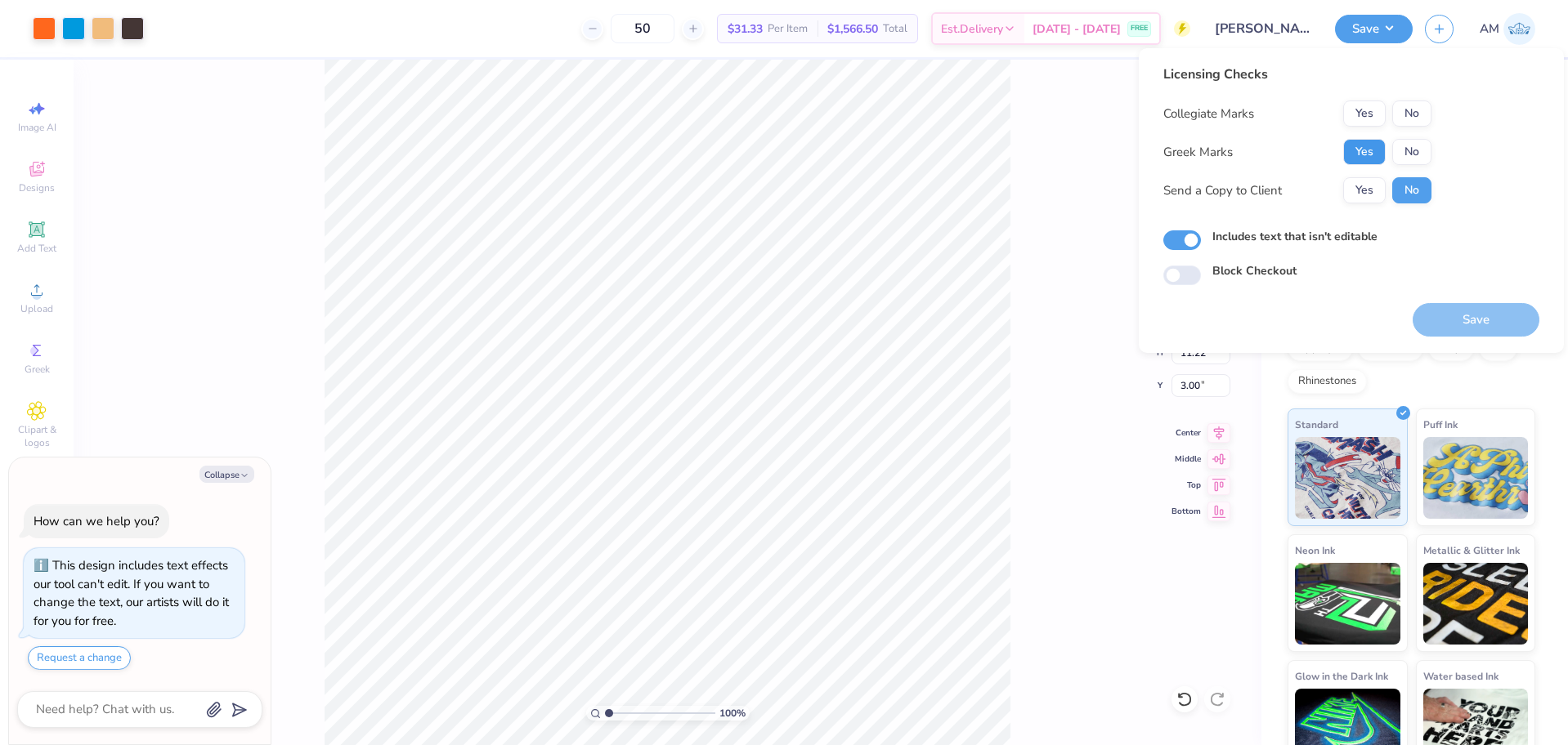
click at [1359, 154] on button "Yes" at bounding box center [1364, 152] width 42 height 26
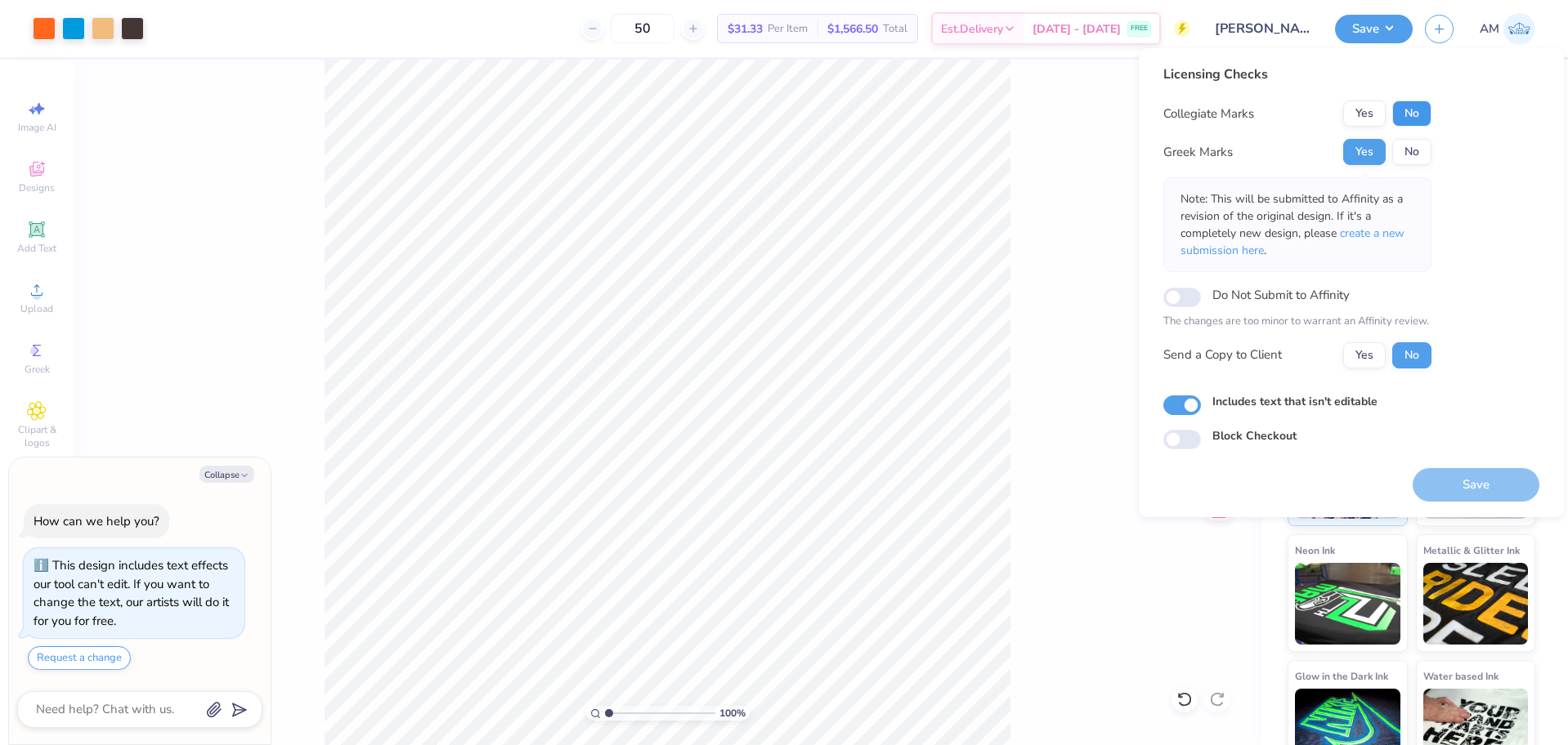
click at [1412, 118] on button "No" at bounding box center [1412, 113] width 39 height 26
click at [1360, 363] on button "Yes" at bounding box center [1364, 355] width 42 height 26
click at [1470, 496] on button "Save" at bounding box center [1475, 485] width 126 height 33
type textarea "x"
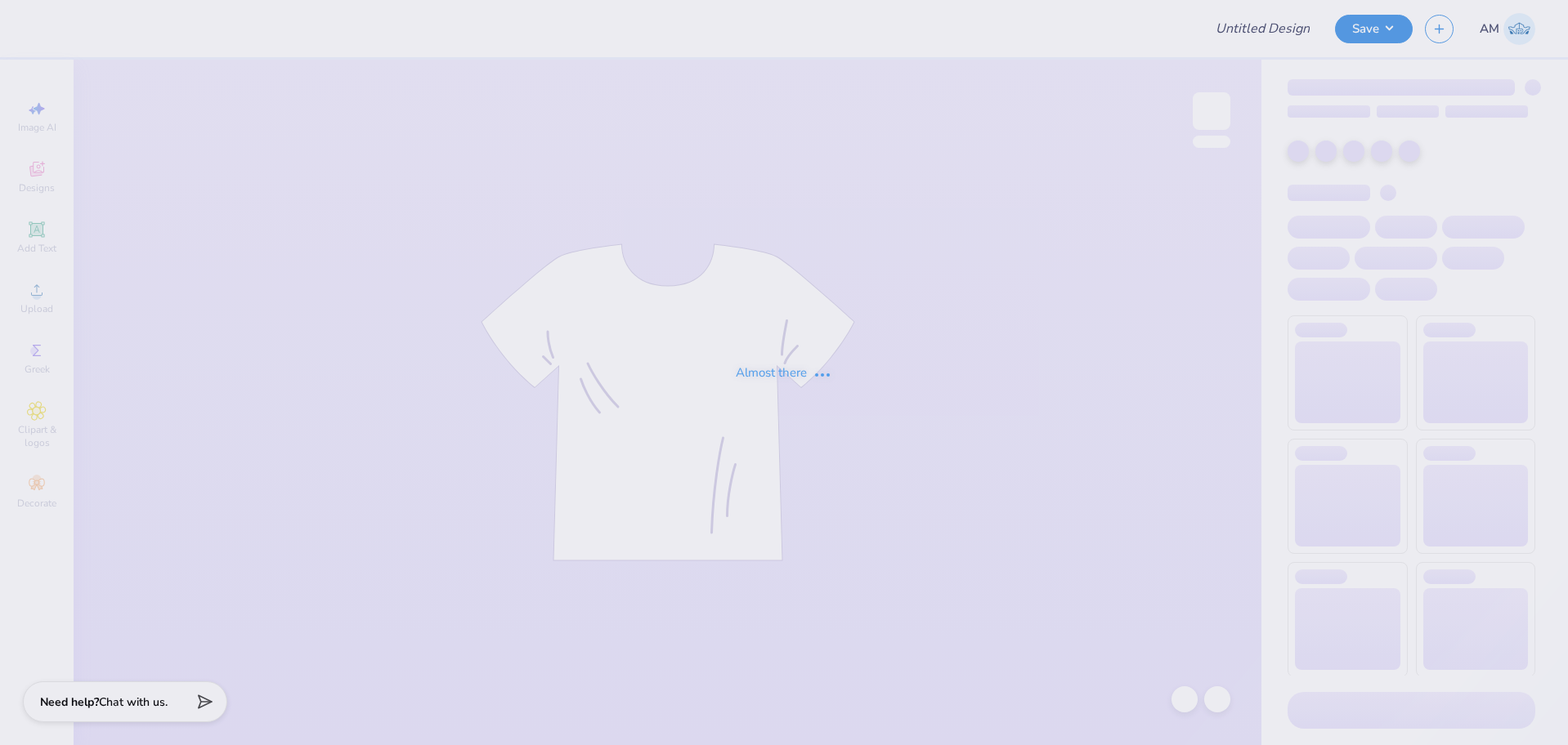
type input "camo #1"
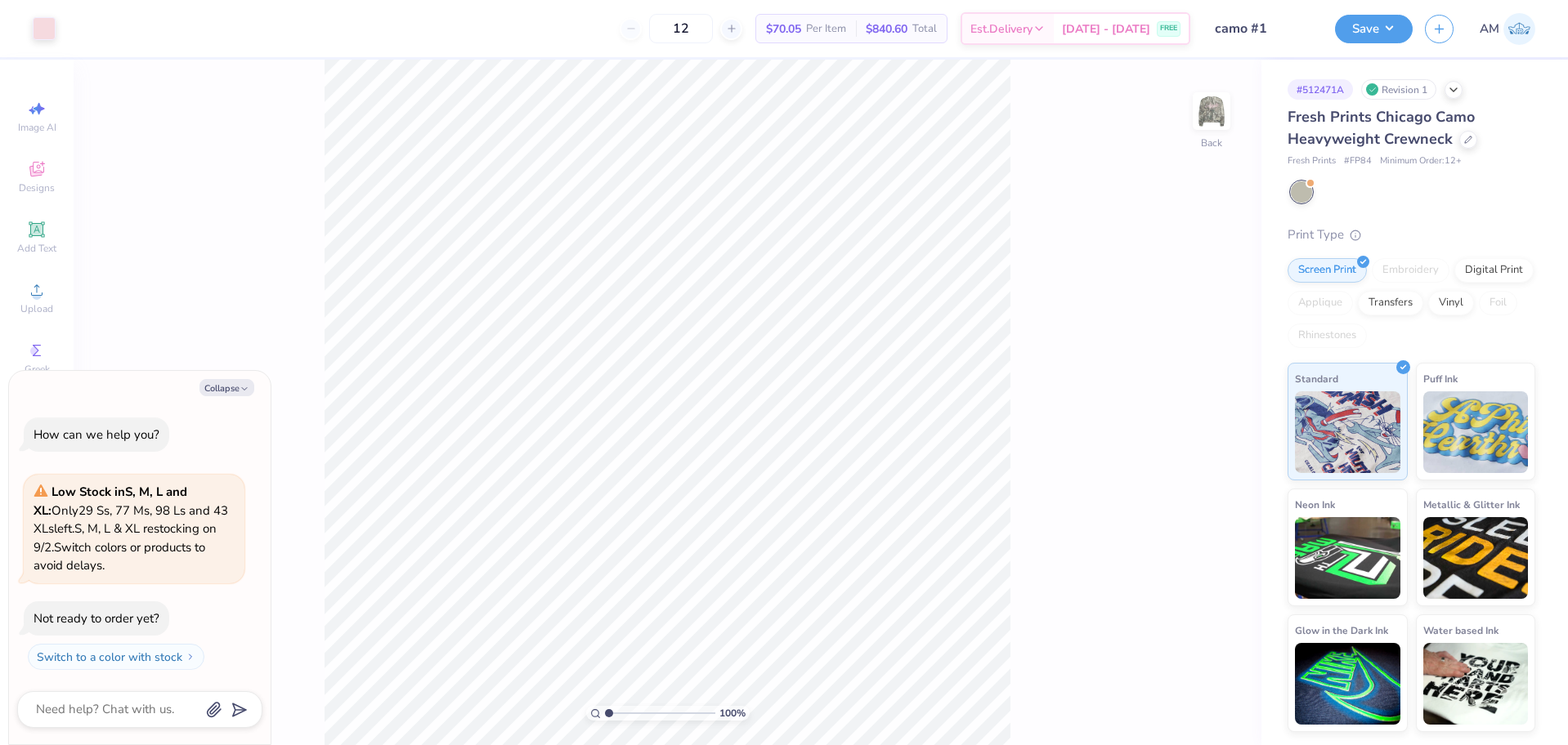
type textarea "x"
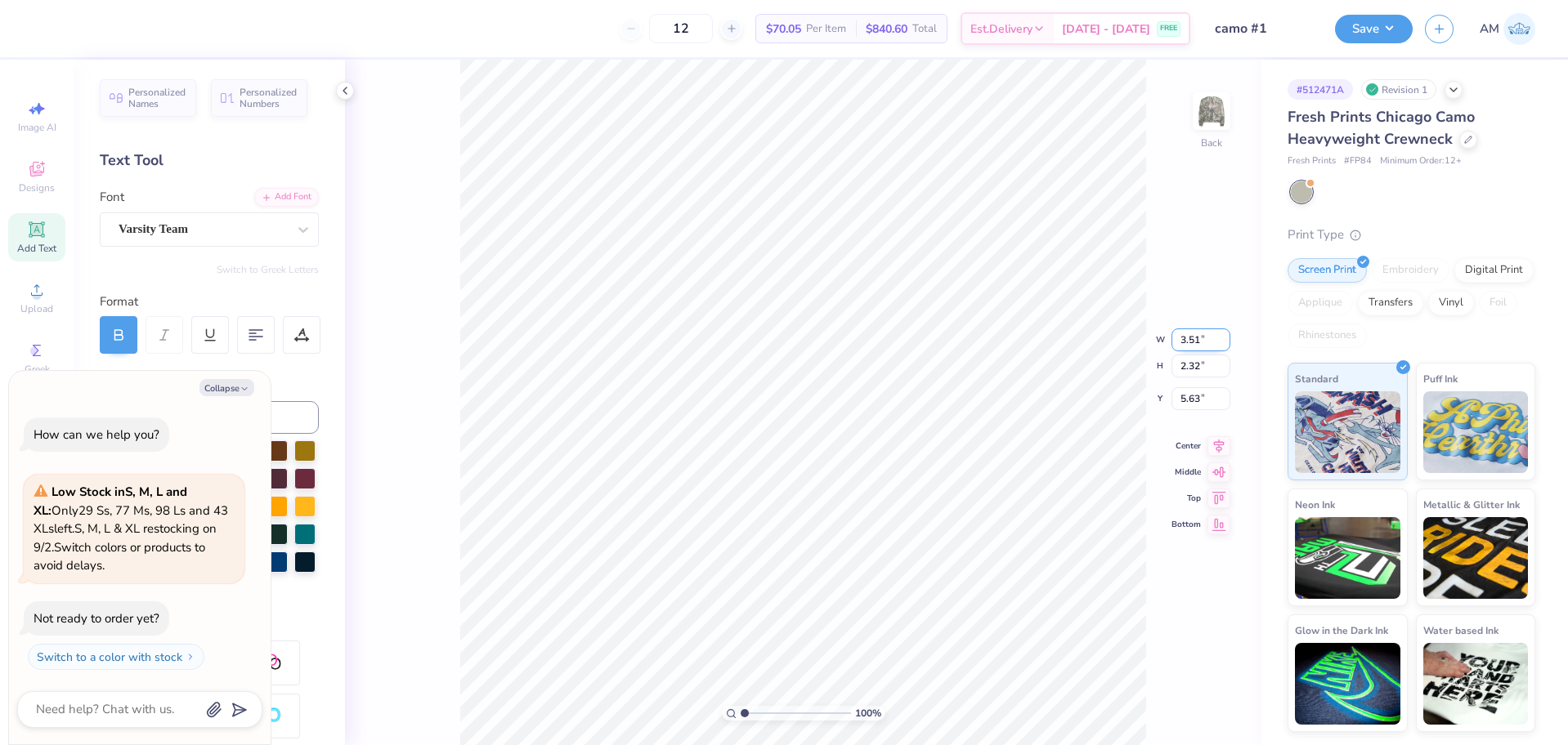
click at [1194, 346] on input "3.51" at bounding box center [1200, 339] width 59 height 23
type input "3.5"
type textarea "x"
type input "3.50"
type input "2.31"
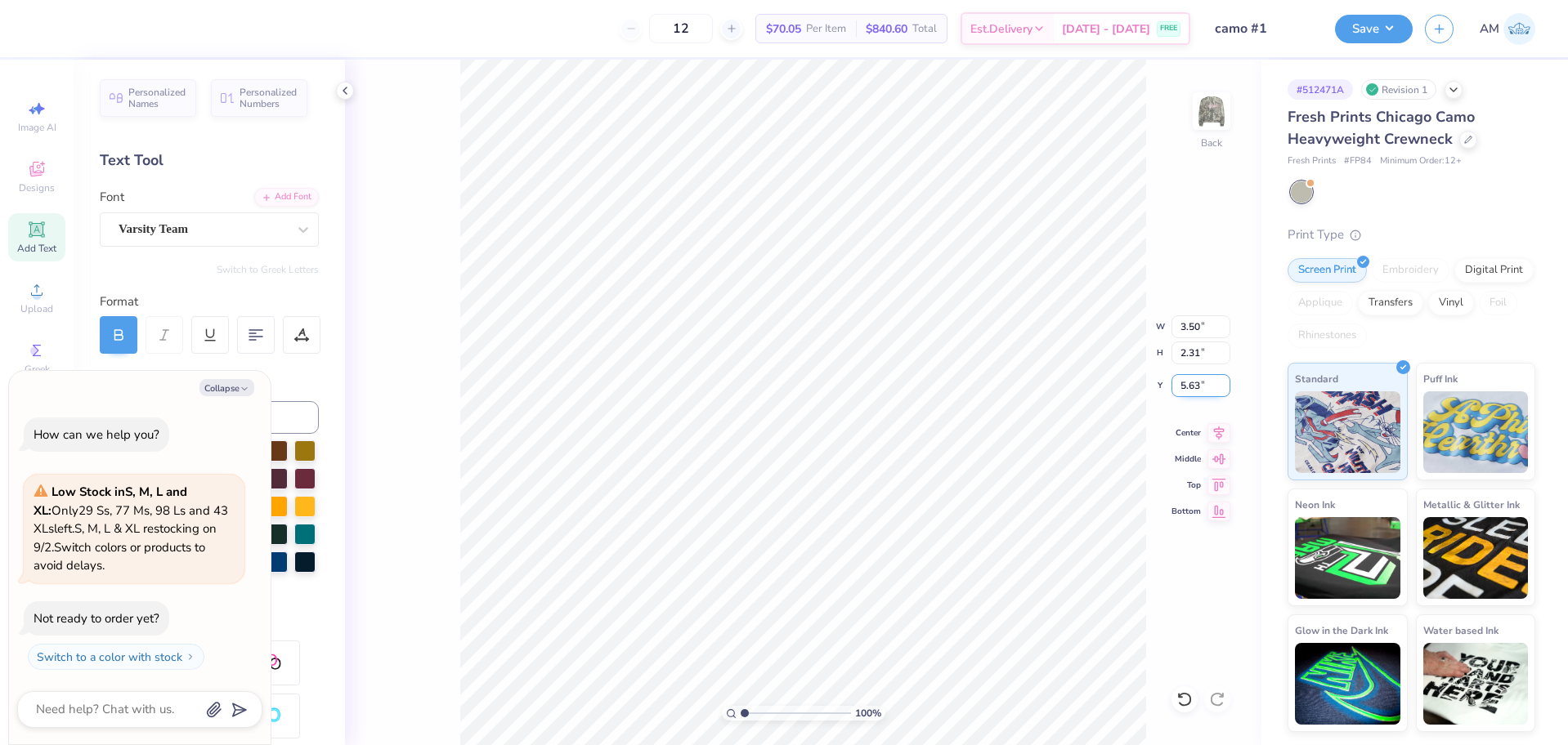
click at [1188, 384] on input "5.63" at bounding box center [1200, 385] width 59 height 23
type input "5.6"
type textarea "x"
click at [1188, 384] on input "5.60" at bounding box center [1200, 385] width 59 height 23
type input "3"
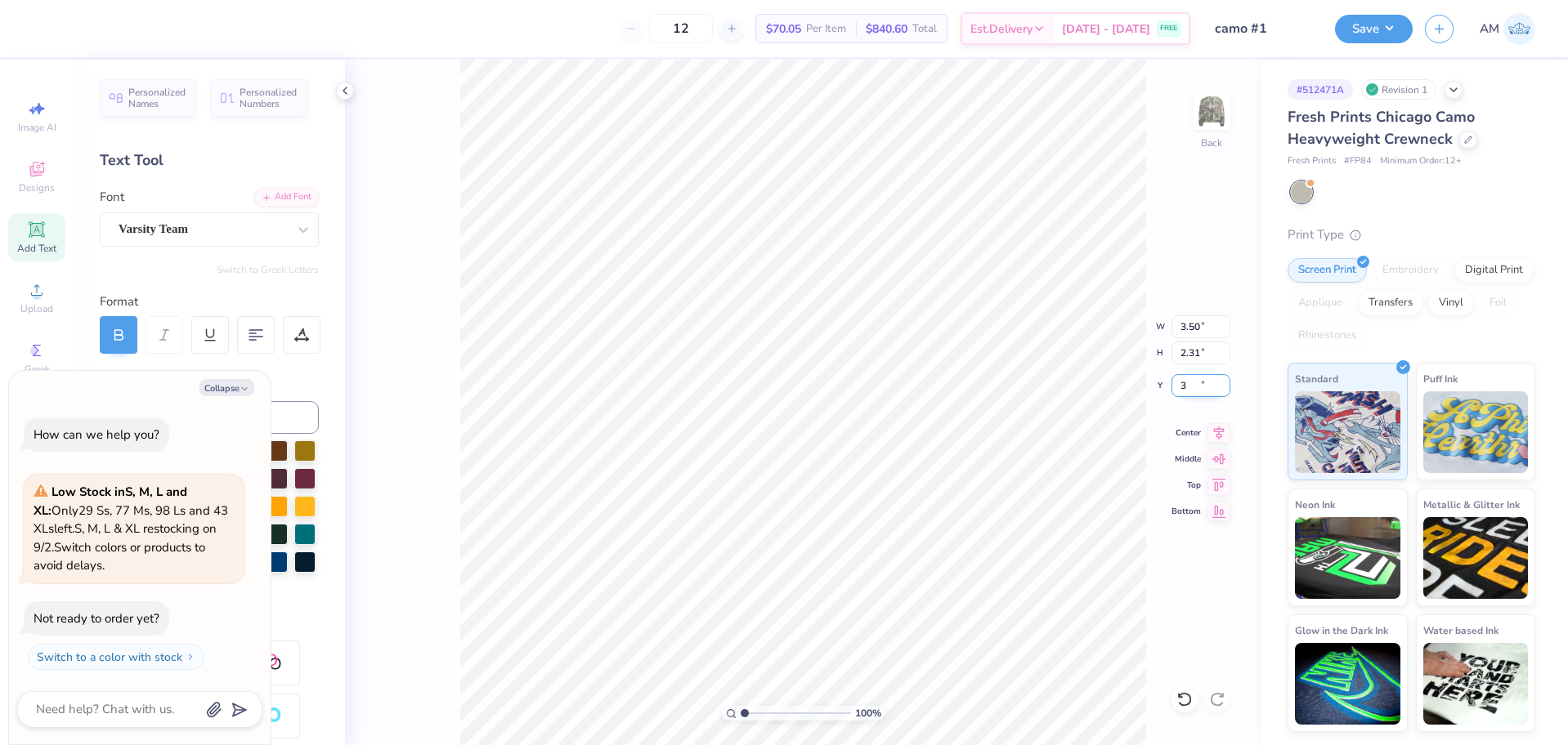
type textarea "x"
type input "3.00"
click at [349, 88] on icon at bounding box center [345, 90] width 13 height 13
type textarea "x"
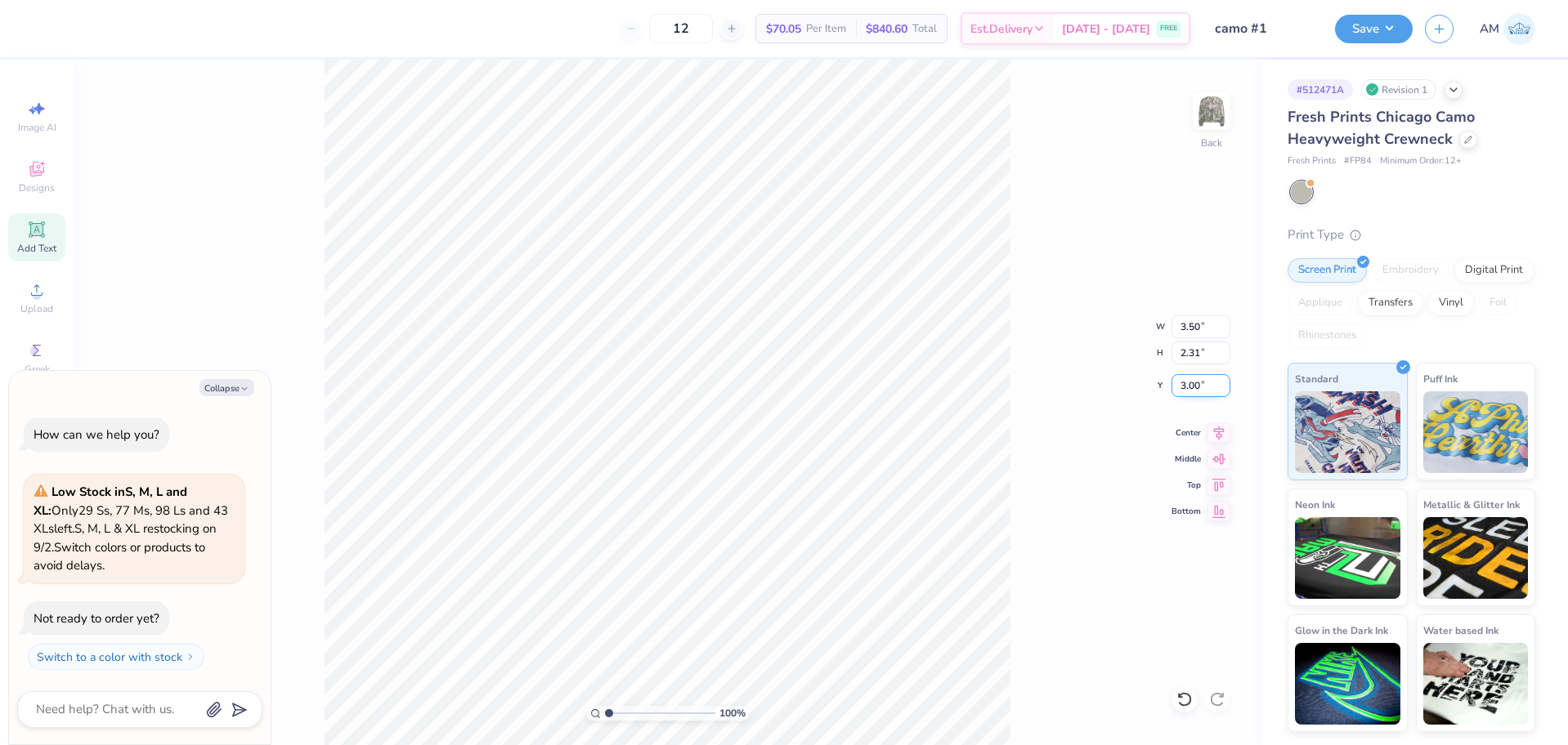
click at [1190, 385] on input "3.00" at bounding box center [1200, 385] width 59 height 23
type input "5.6"
type textarea "x"
type input "5.60"
click at [1206, 107] on img at bounding box center [1211, 110] width 65 height 65
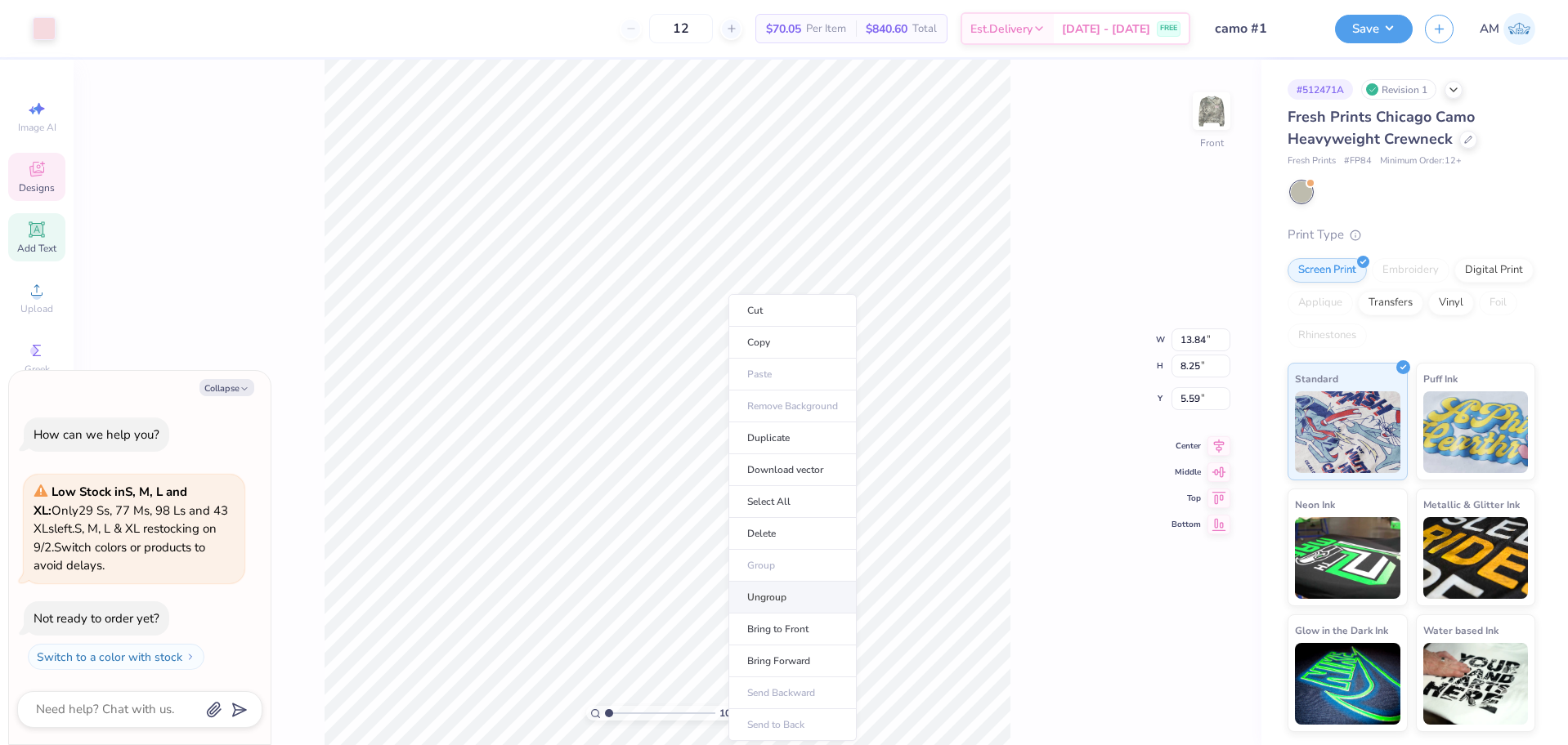
click at [761, 592] on li "Ungroup" at bounding box center [792, 598] width 128 height 32
click at [773, 560] on li "Group" at bounding box center [786, 566] width 128 height 32
type textarea "x"
type input "13.84"
type input "5.51"
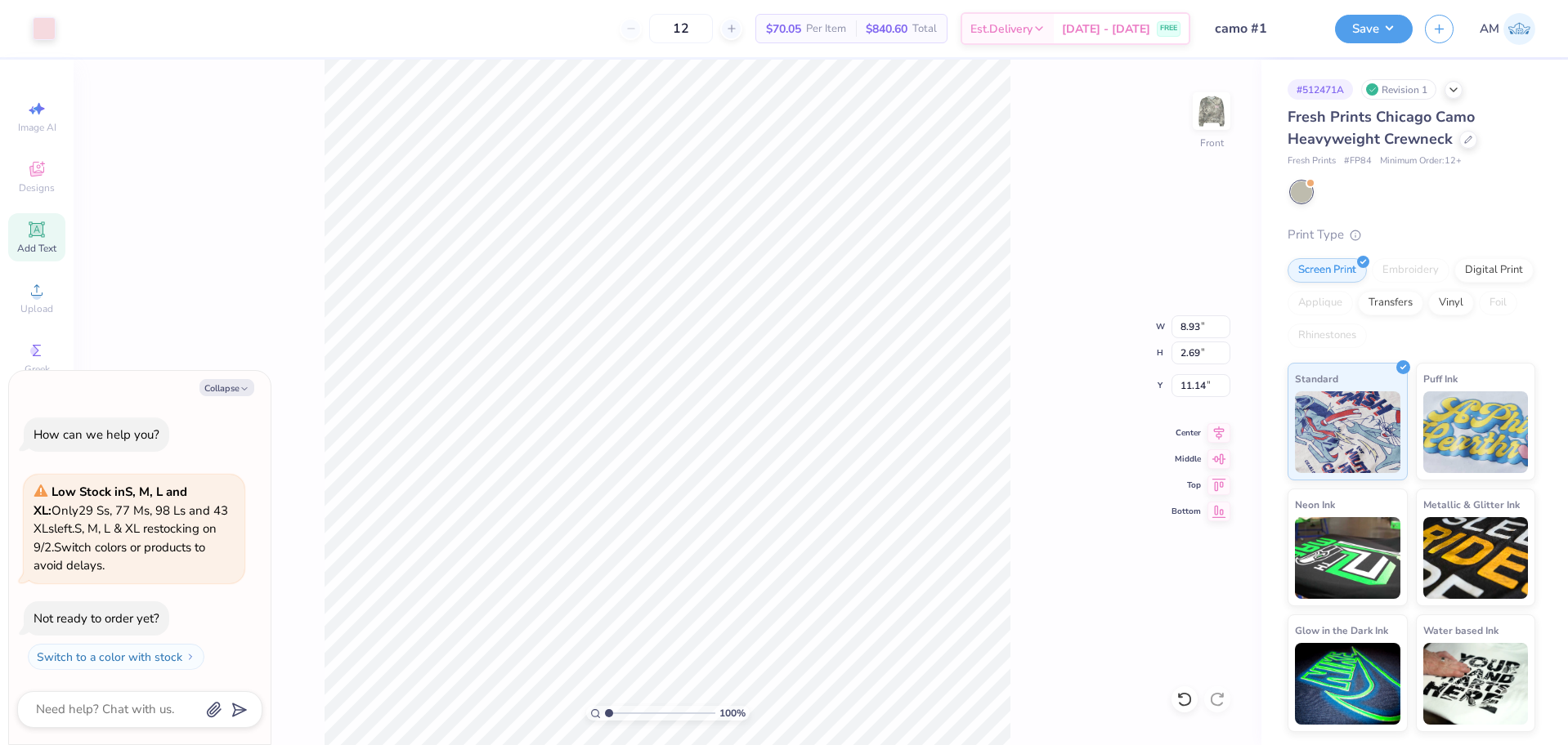
type input "5.59"
click at [815, 545] on li "Group" at bounding box center [844, 551] width 128 height 32
click at [45, 298] on icon at bounding box center [37, 289] width 20 height 20
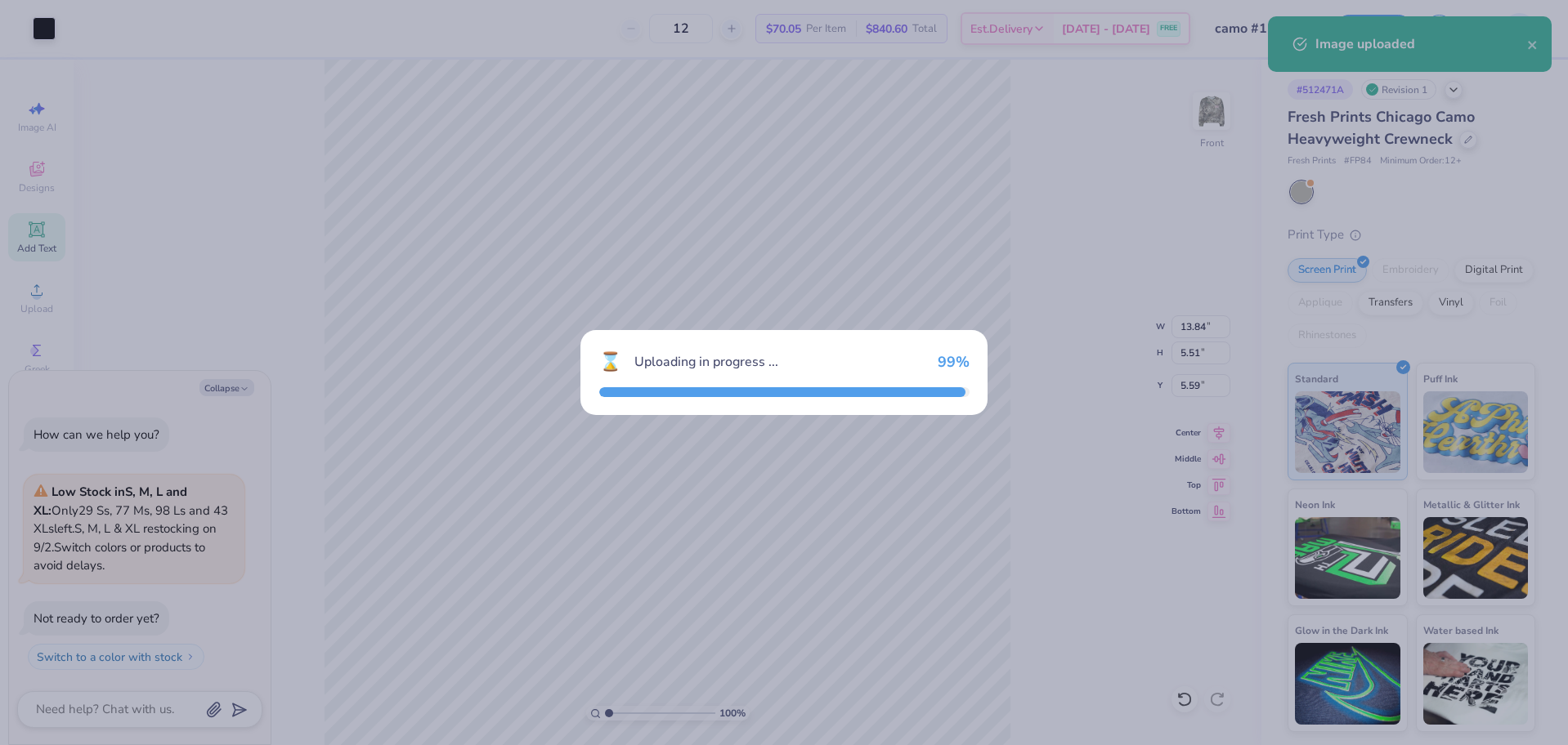
type textarea "x"
type input "15.00"
type input "7.36"
type input "8.44"
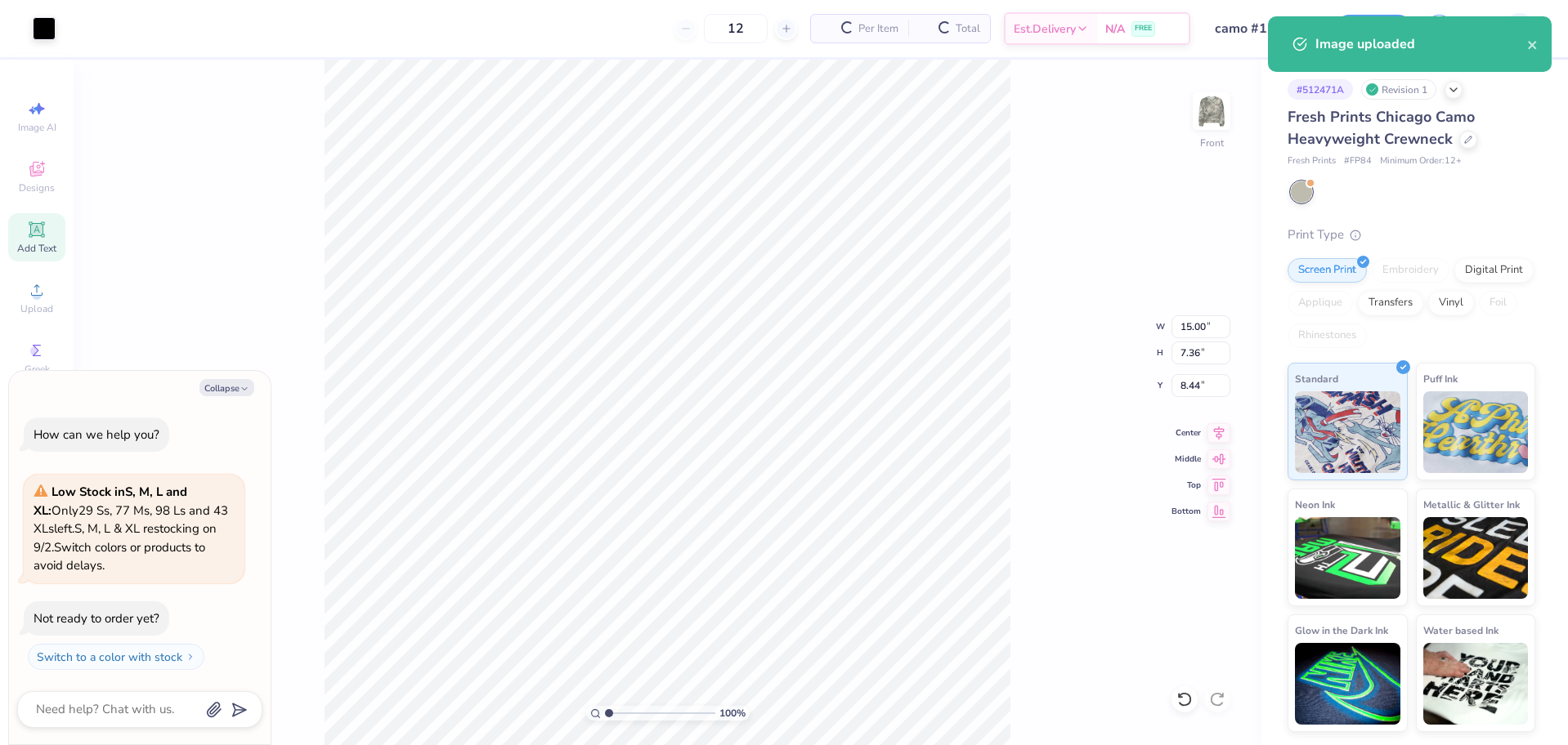
type textarea "x"
type input "12.12"
type textarea "x"
type input "3.04"
type input "1.49"
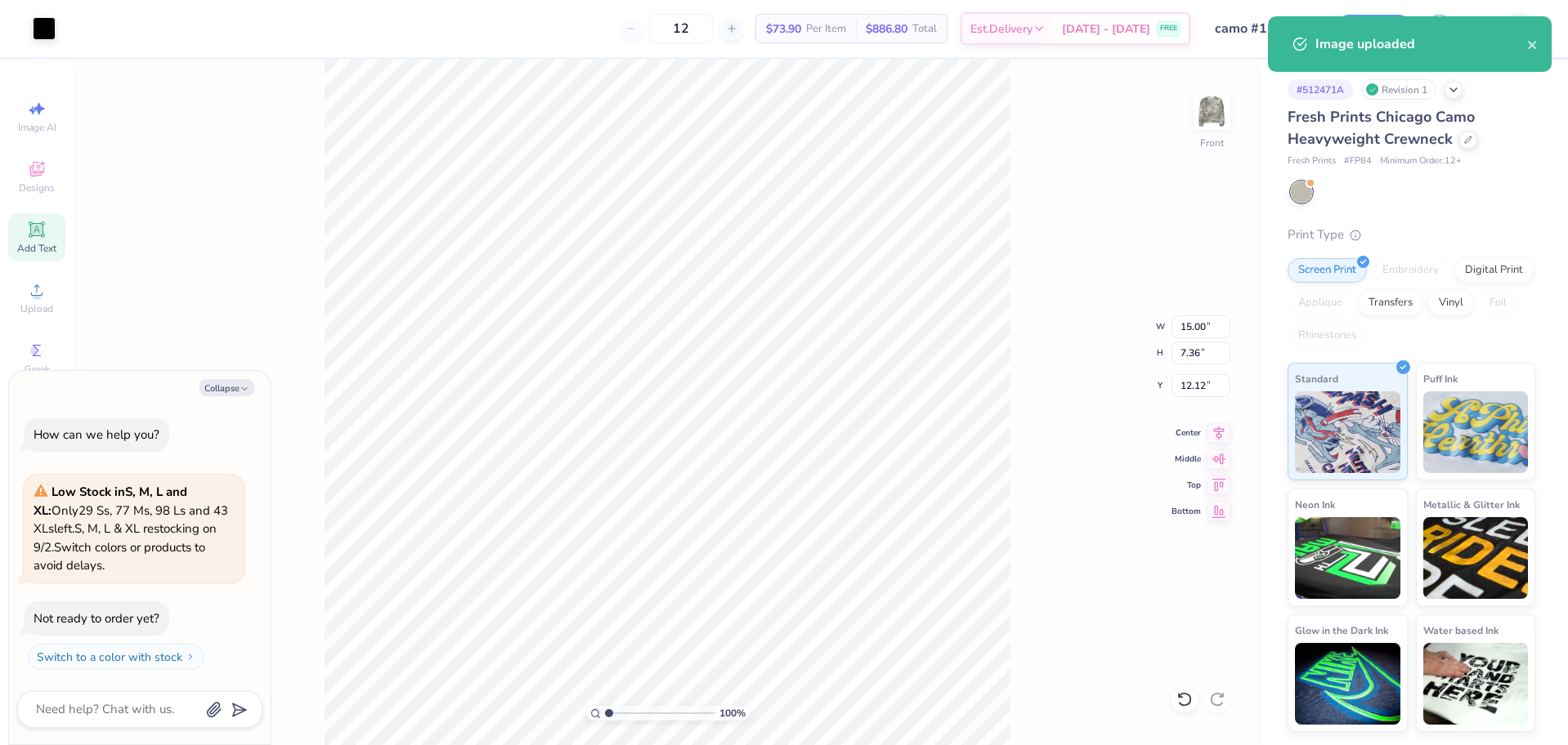
type input "17.99"
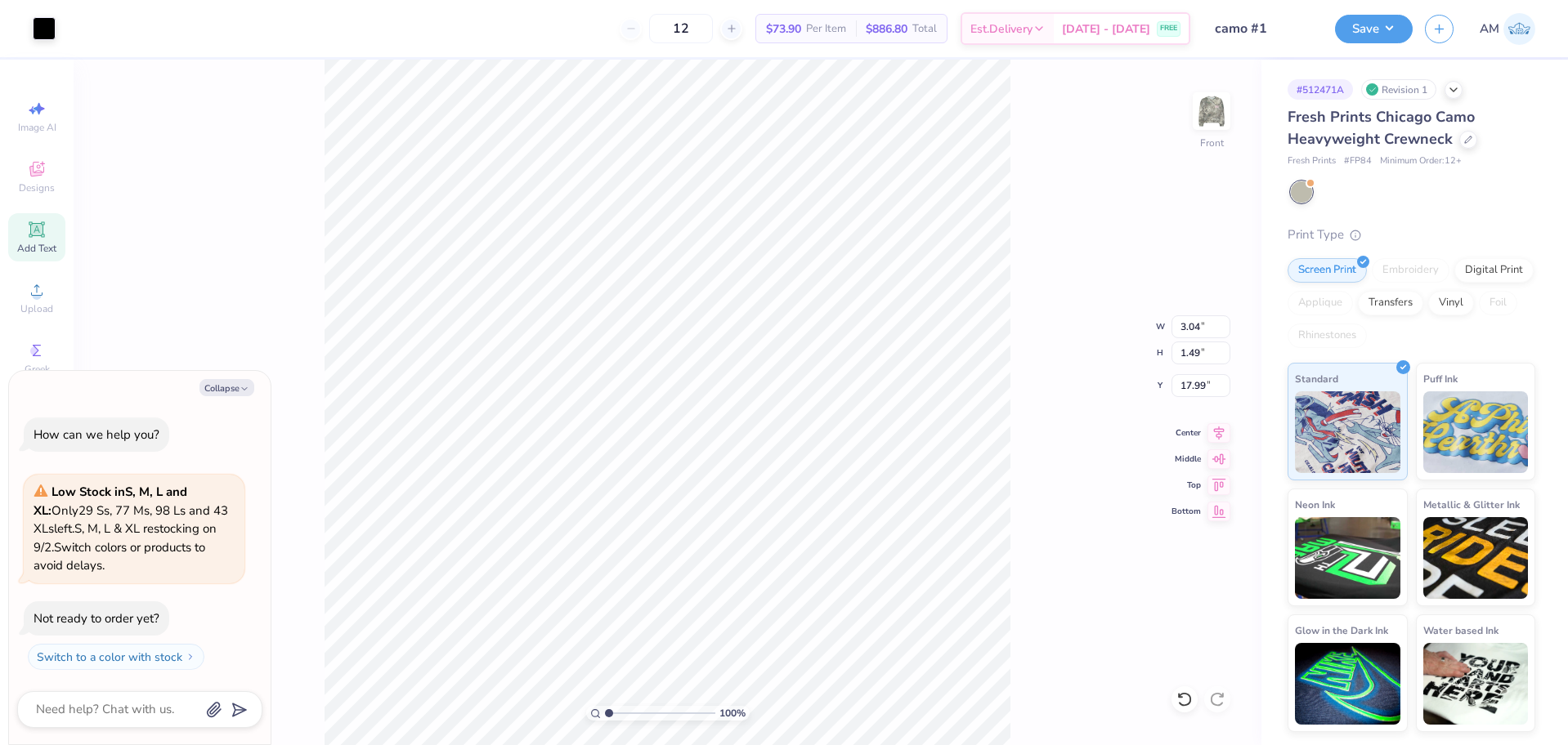
type textarea "x"
click at [1186, 331] on input "3.04" at bounding box center [1200, 327] width 59 height 23
type input ".2"
type textarea "x"
type input "0.20"
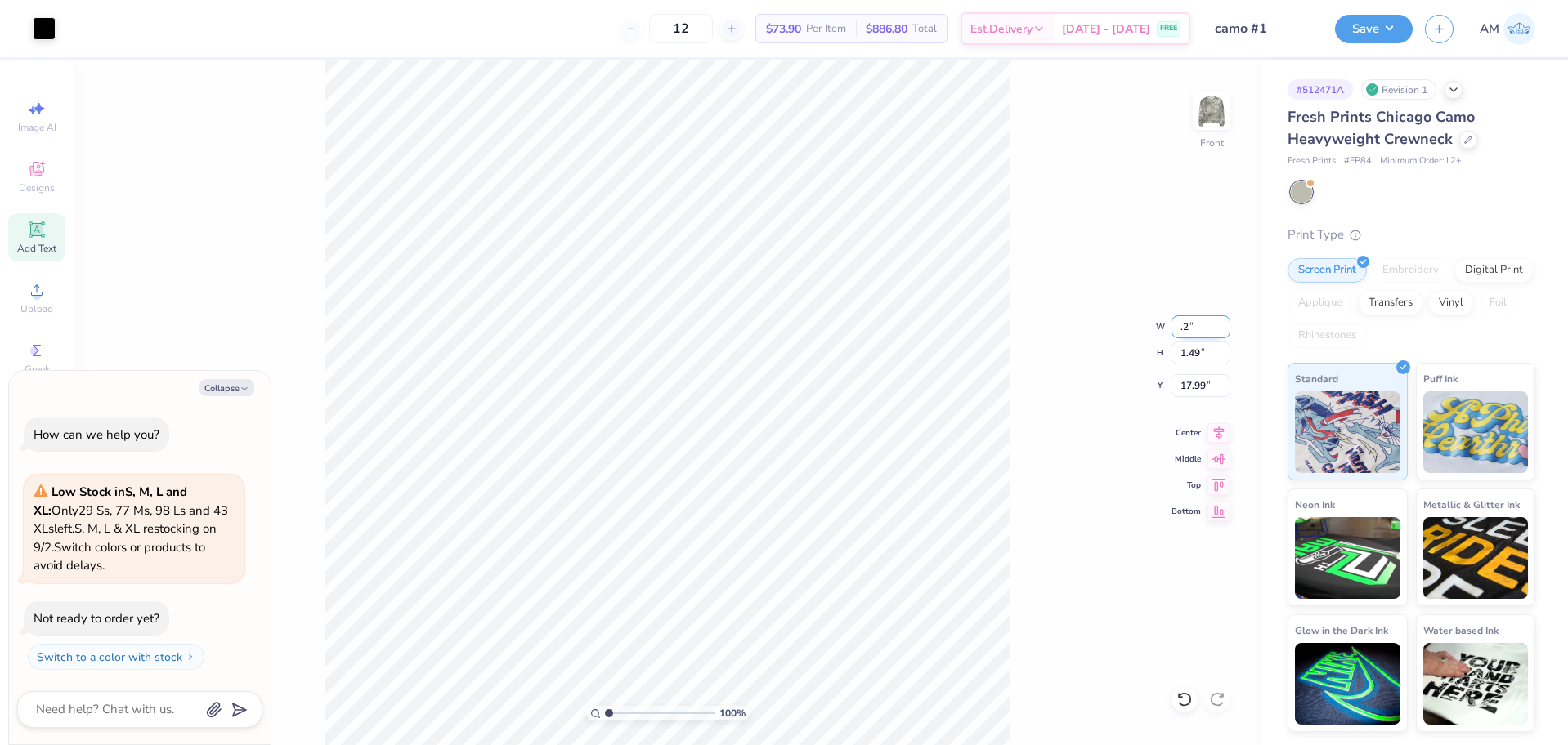
type input "0.10"
type input "18.69"
type input "1.49212329151837"
type textarea "x"
type input "1.49212329151837"
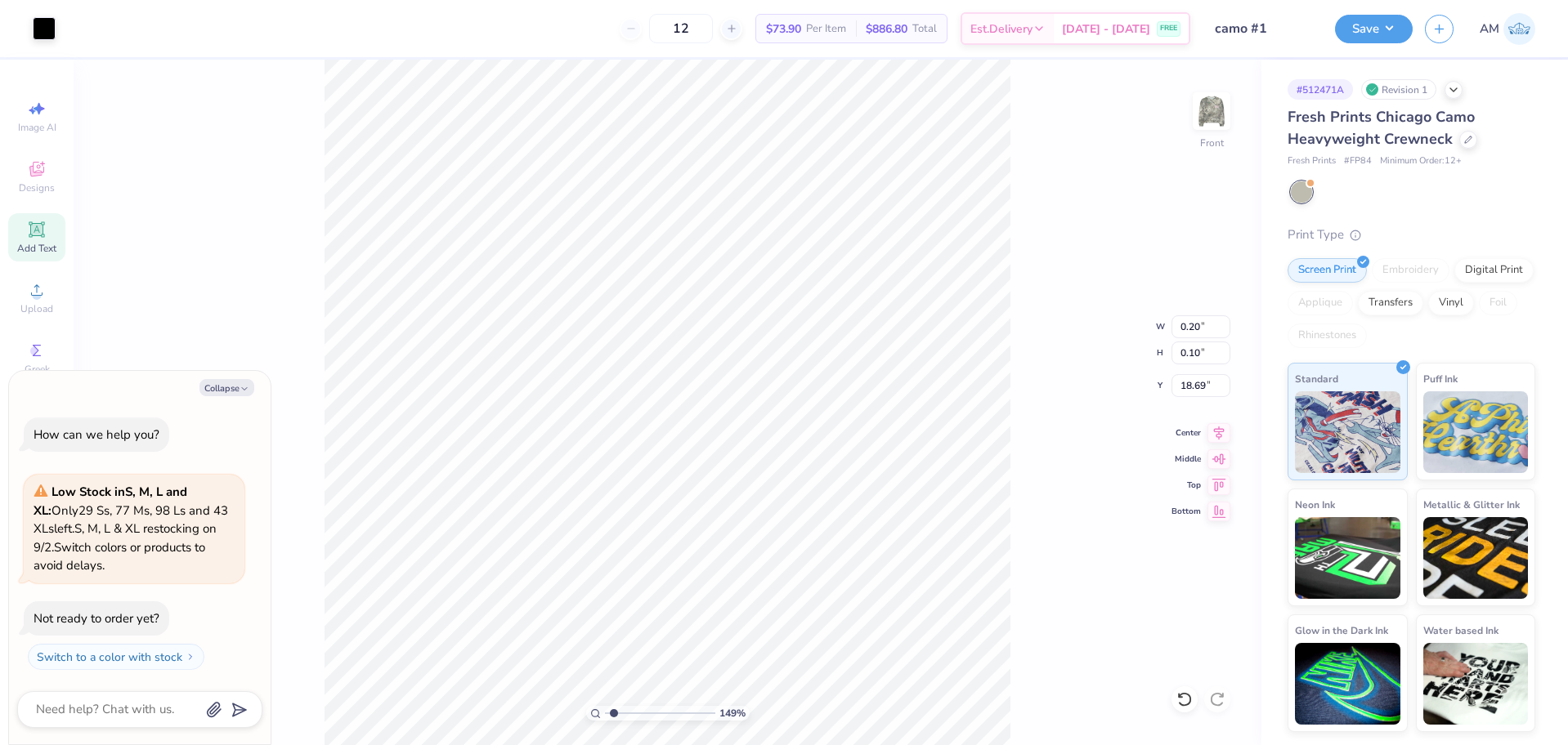
type textarea "x"
type input "1.47"
type input "0.72"
type input "18.07"
type input "1.49212329151837"
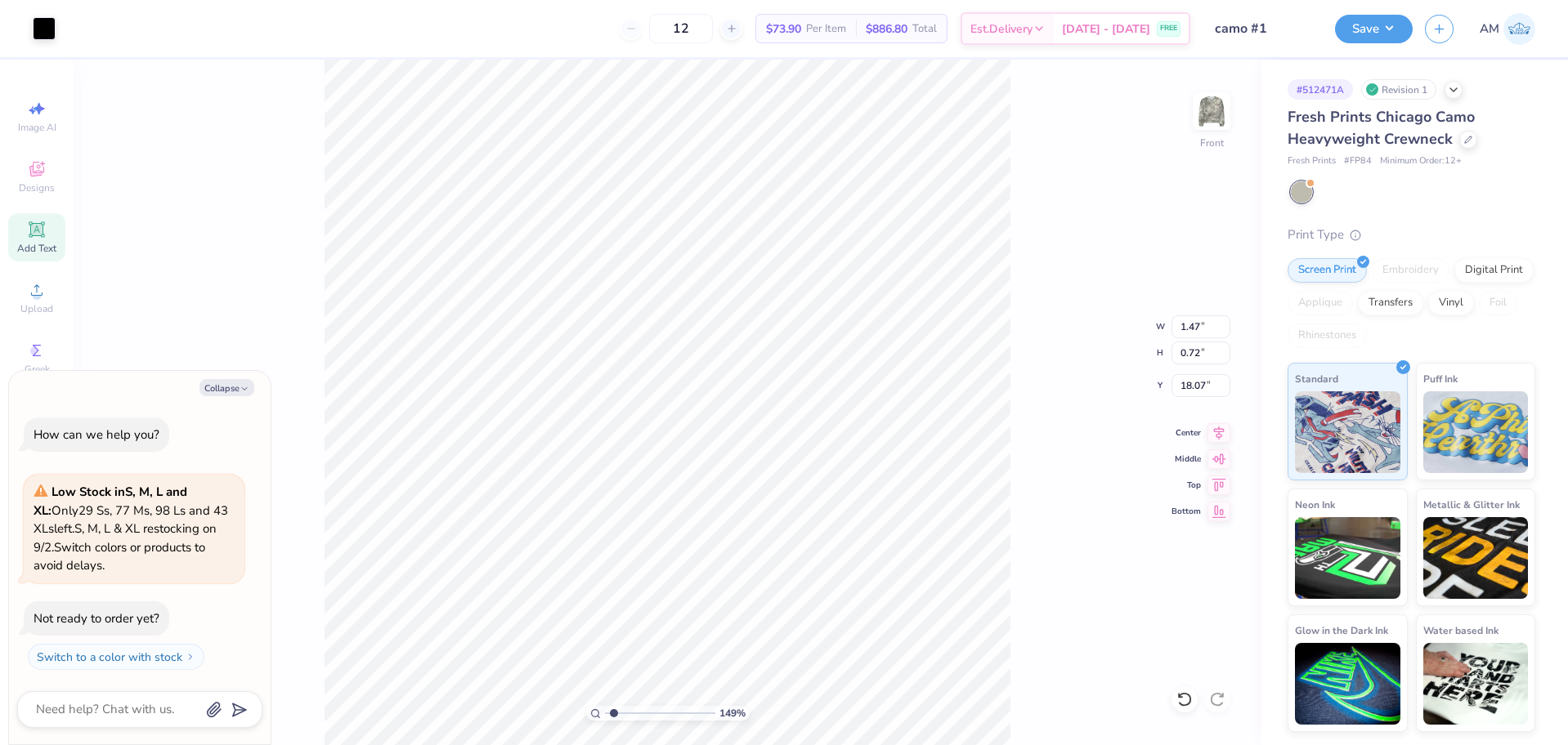
type textarea "x"
type input "1.49212329151837"
type textarea "x"
type input "6.91"
type input "1"
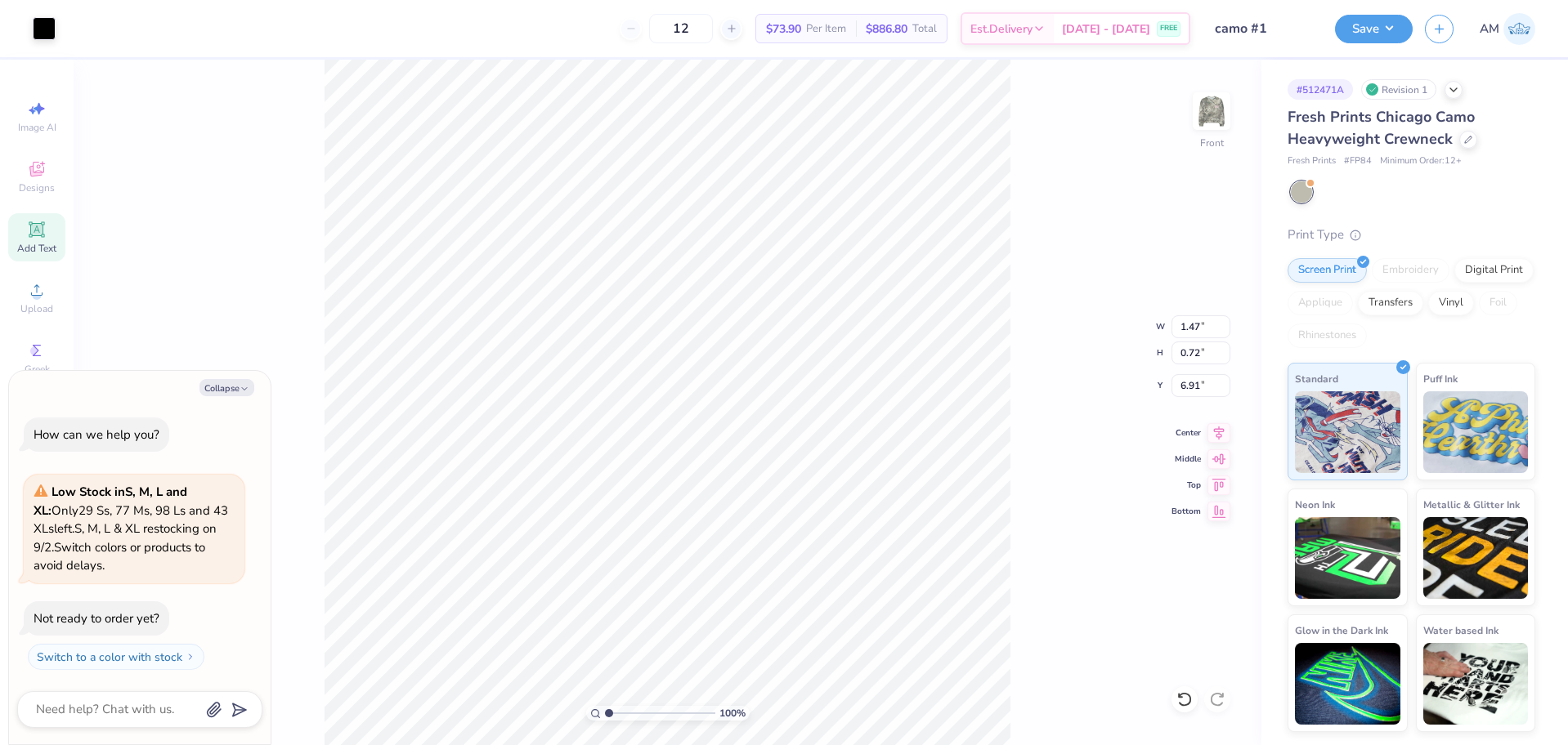
type textarea "x"
type input "1.35006143669128"
type textarea "x"
type input "13.84"
type input "5.51"
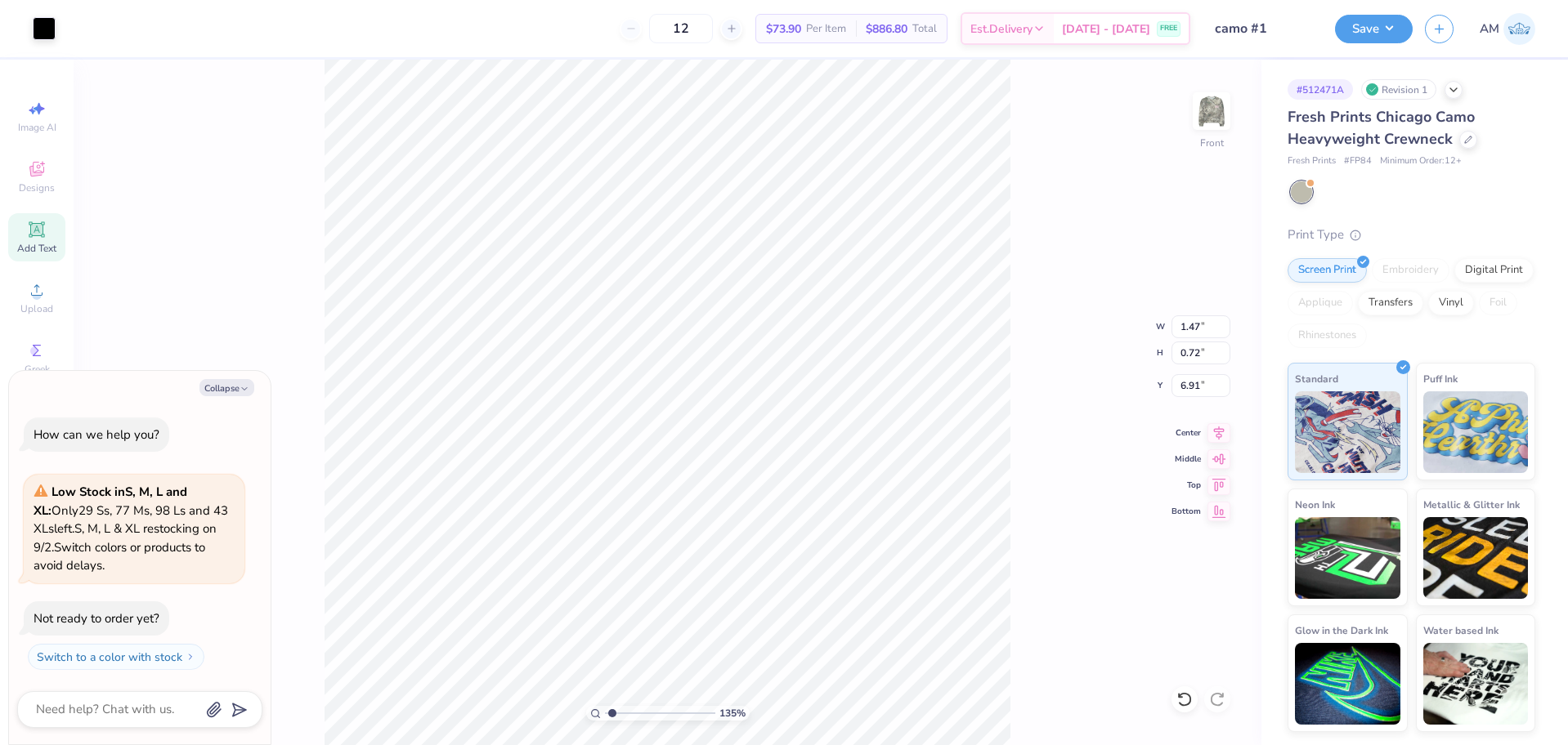
type input "5.59"
type input "1.35006143669128"
type textarea "x"
type input "1.35006143669128"
type textarea "x"
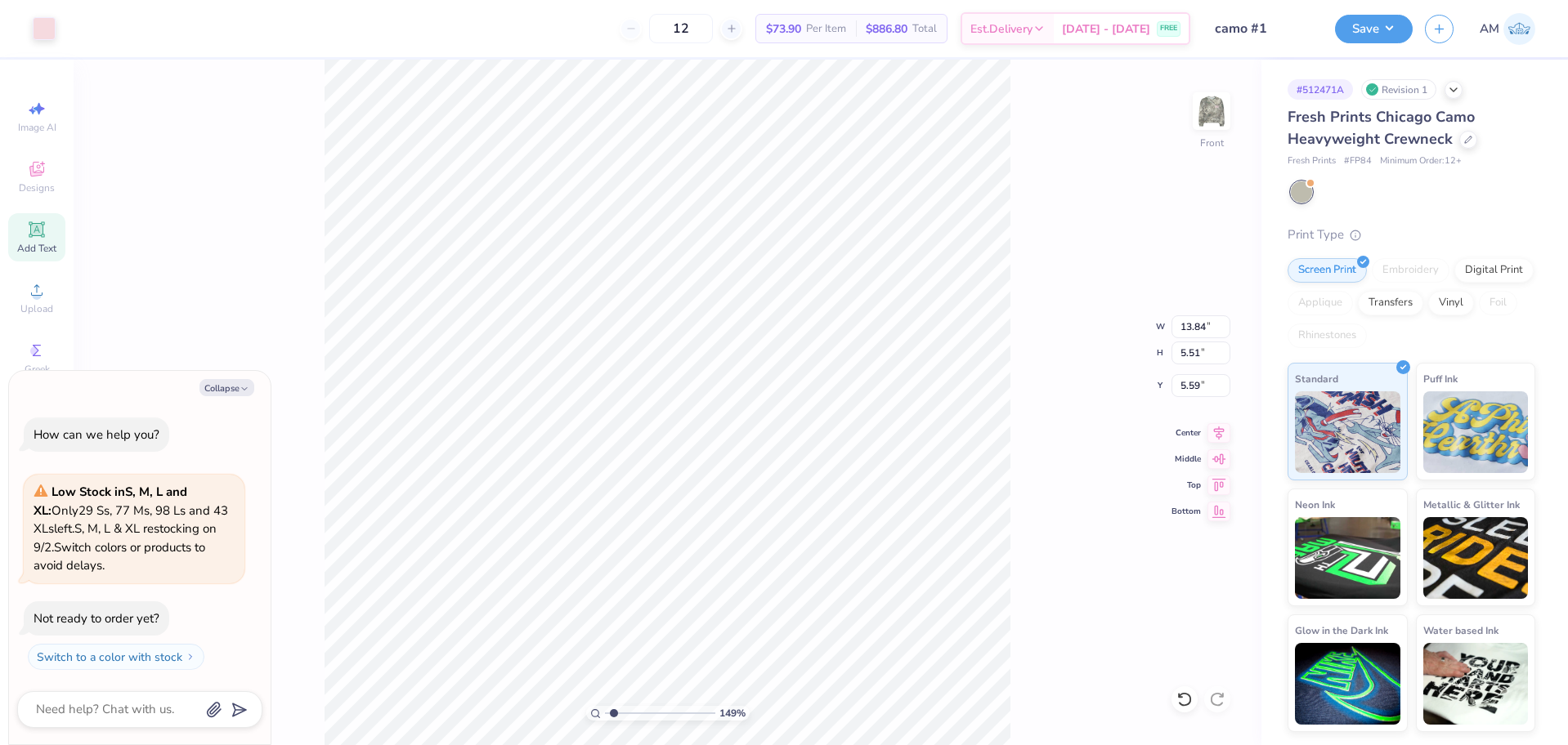
type input "1.64913377760655"
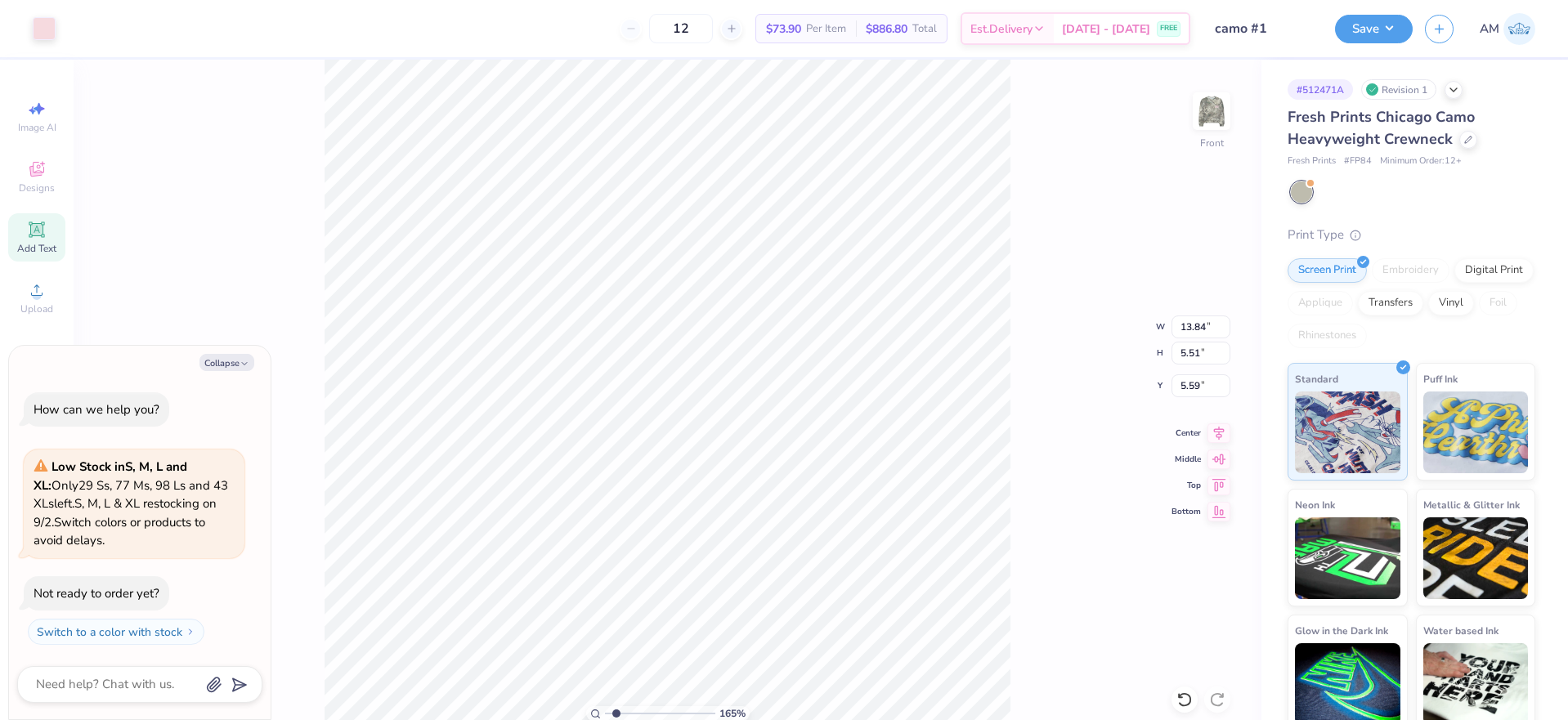
type textarea "x"
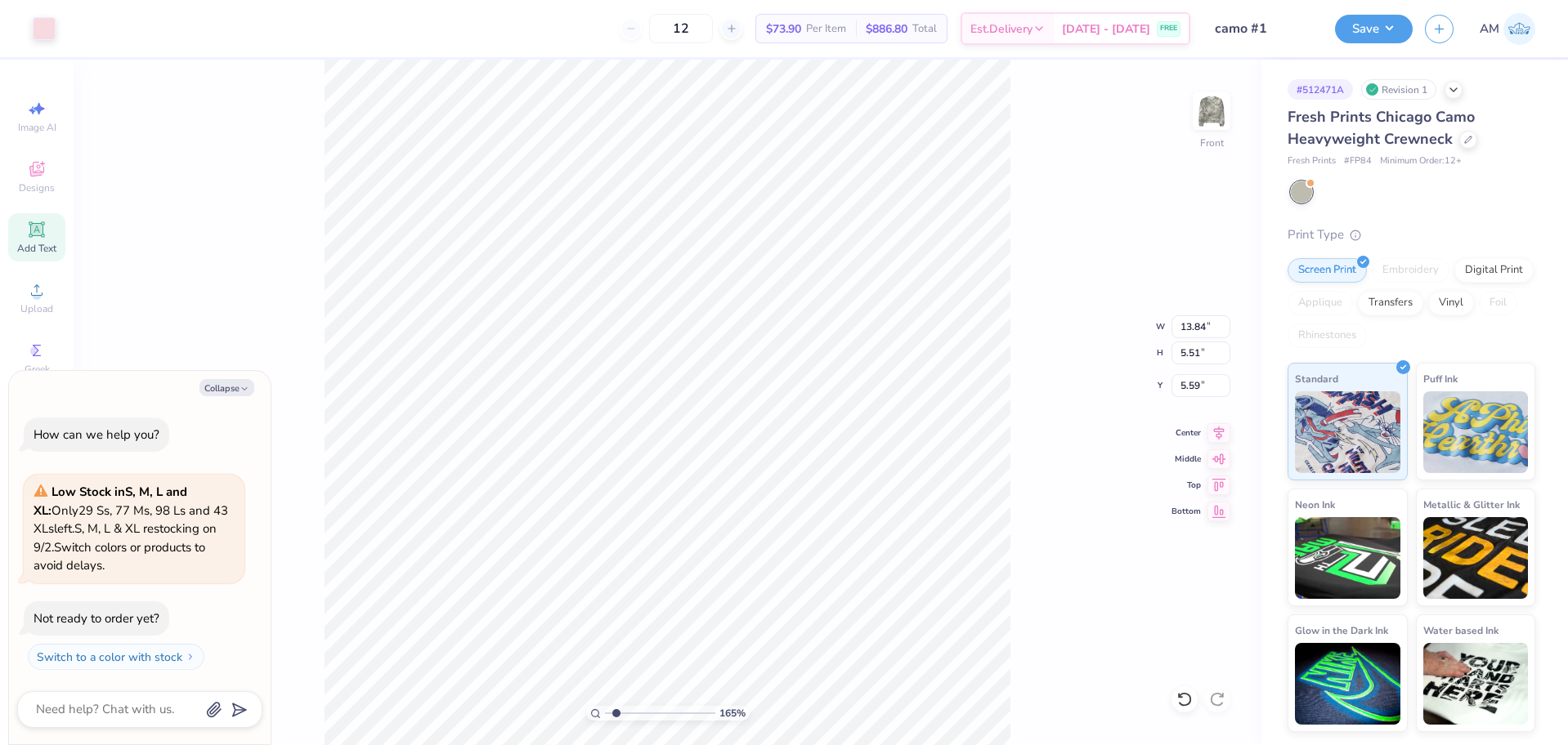
type input "1.64913377760655"
type textarea "x"
type input "1.47"
type input "0.72"
type input "6.91"
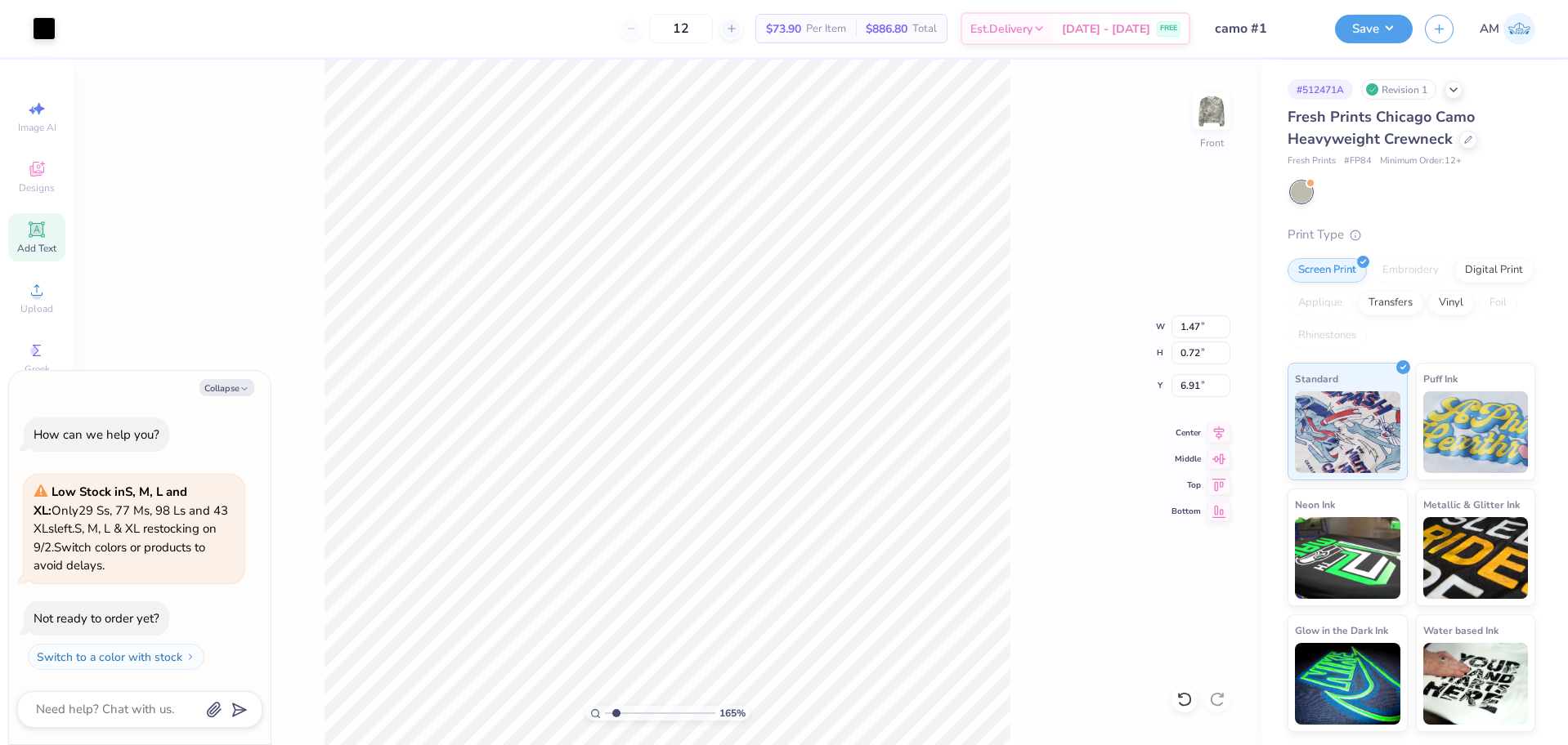
type input "1.64913377760655"
type textarea "x"
type input "7.25"
type input "1.64913377760655"
type textarea "x"
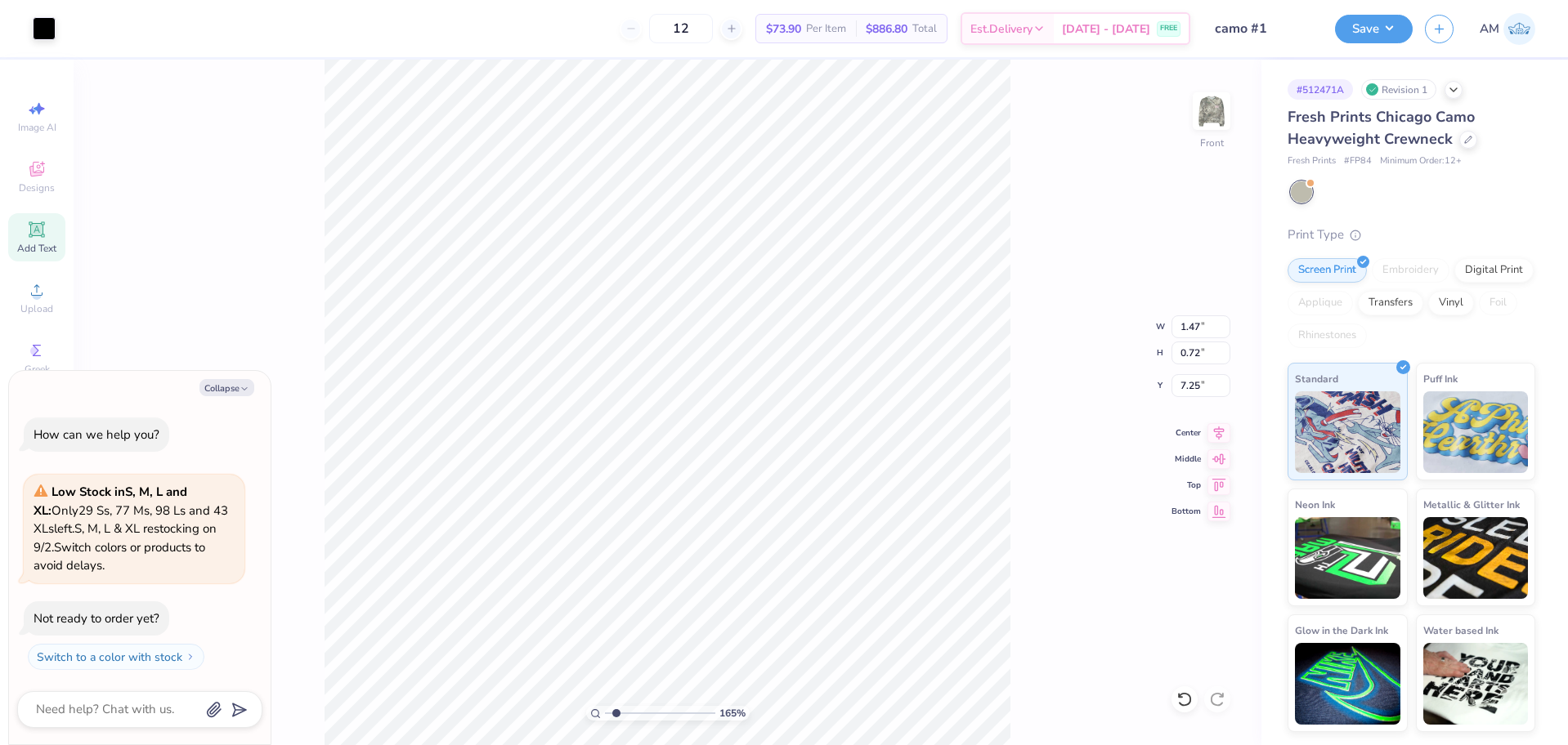
type input "1.64913377760655"
type textarea "x"
type input "5.59"
type input "1.64913377760655"
type textarea "x"
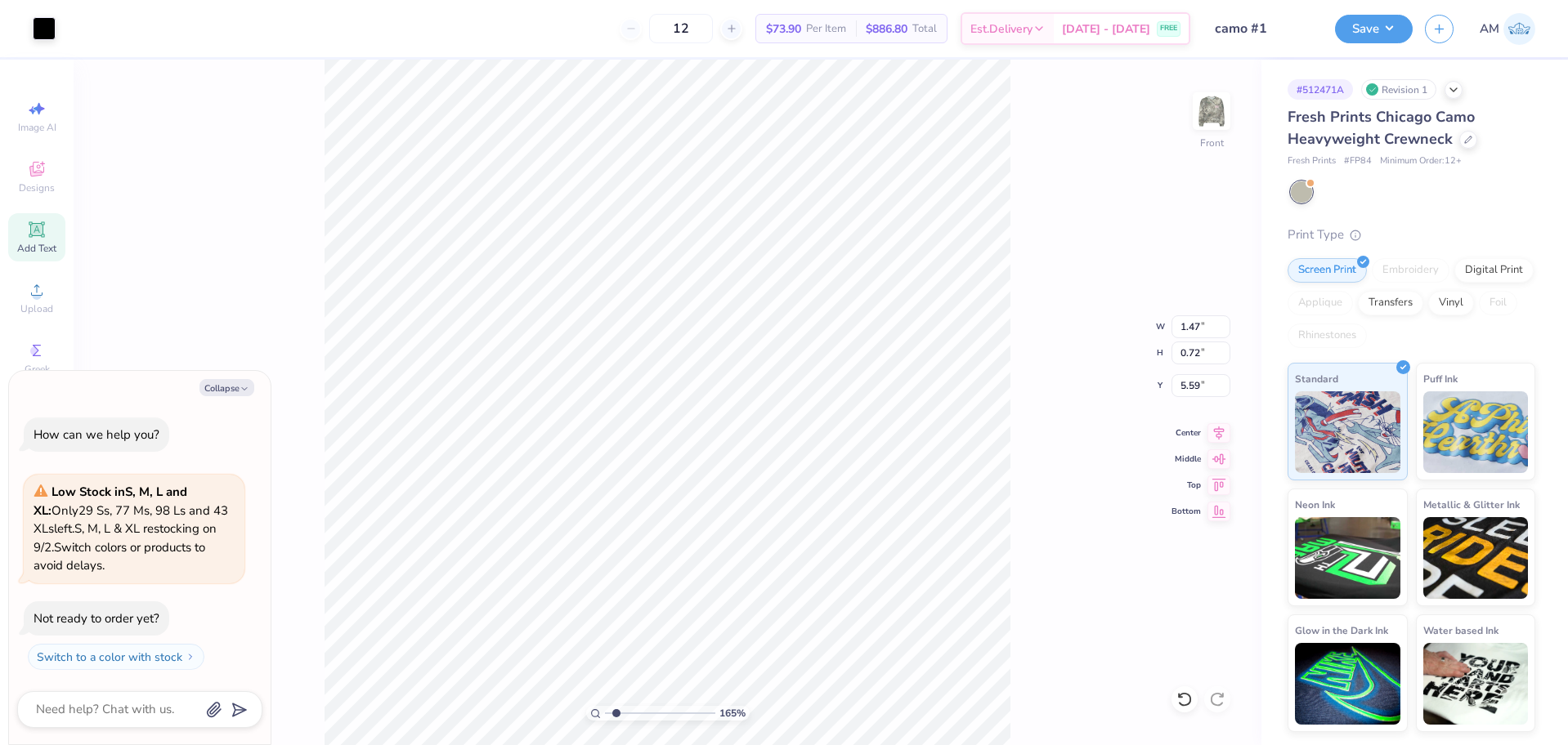
type input "1.64913377760655"
type textarea "x"
type input "1.64913377760655"
type textarea "x"
type input "6.47"
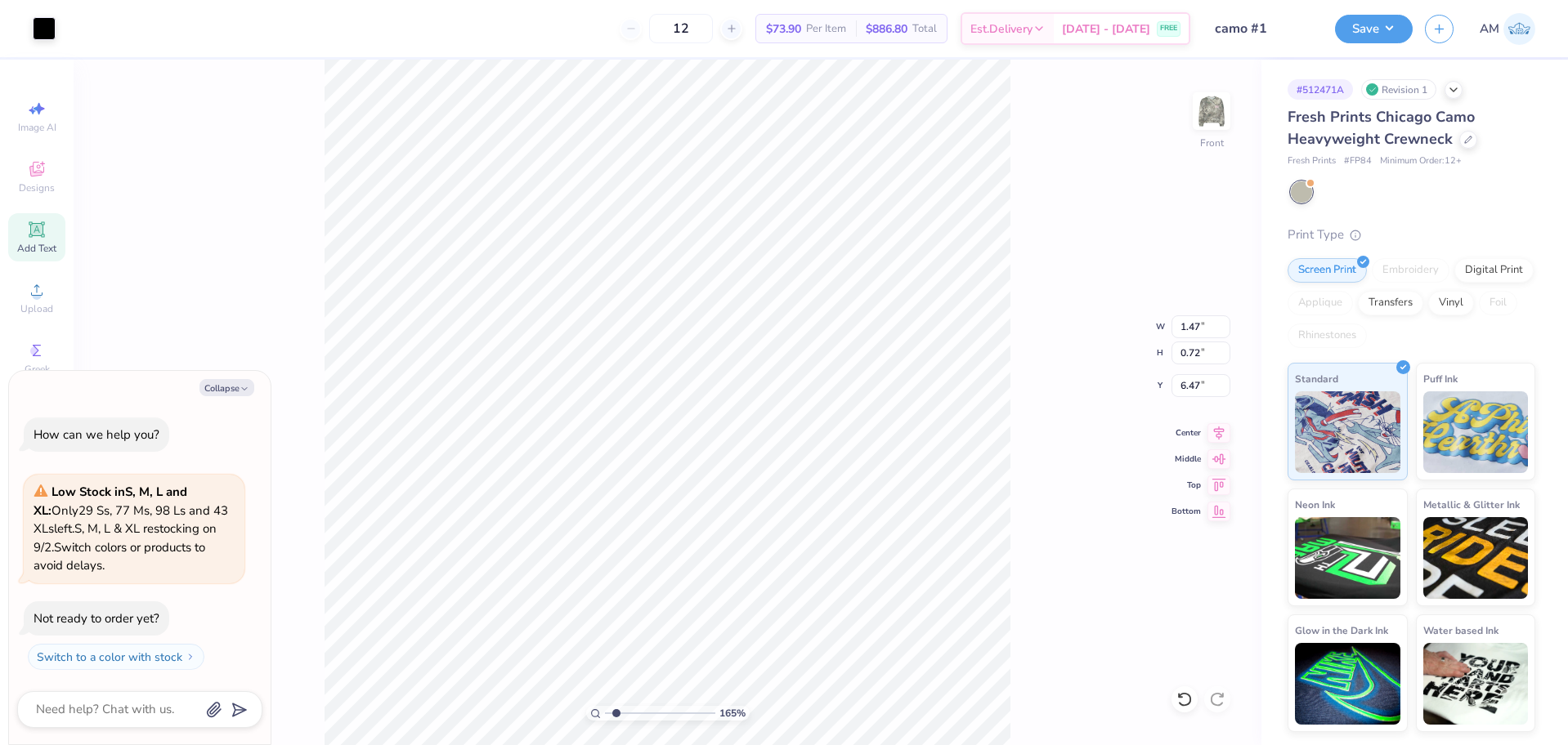
type input "1.64913377760655"
type textarea "x"
type input "1.64913377760655"
type textarea "x"
click at [44, 25] on div at bounding box center [44, 26] width 23 height 23
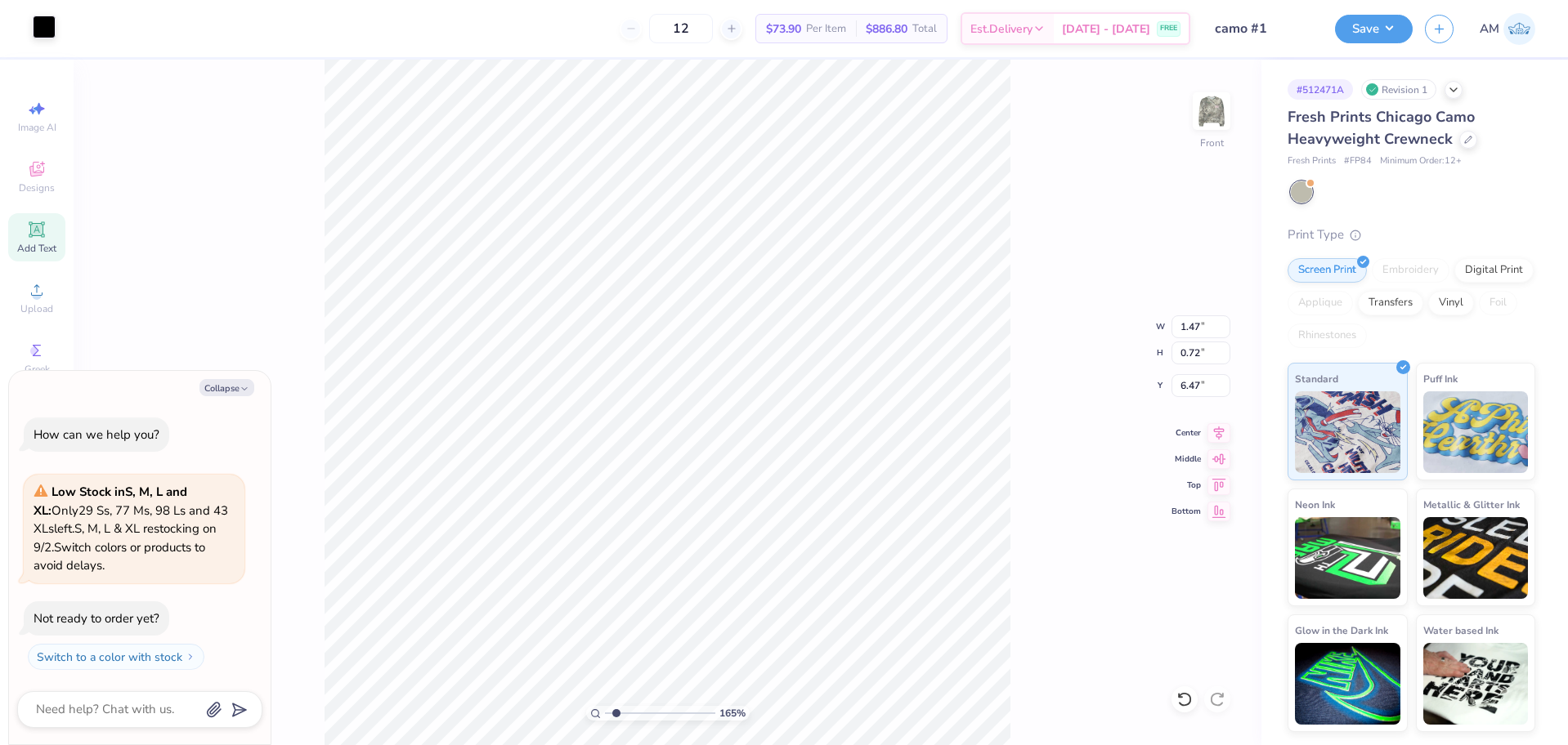
type input "1.64913377760655"
type textarea "x"
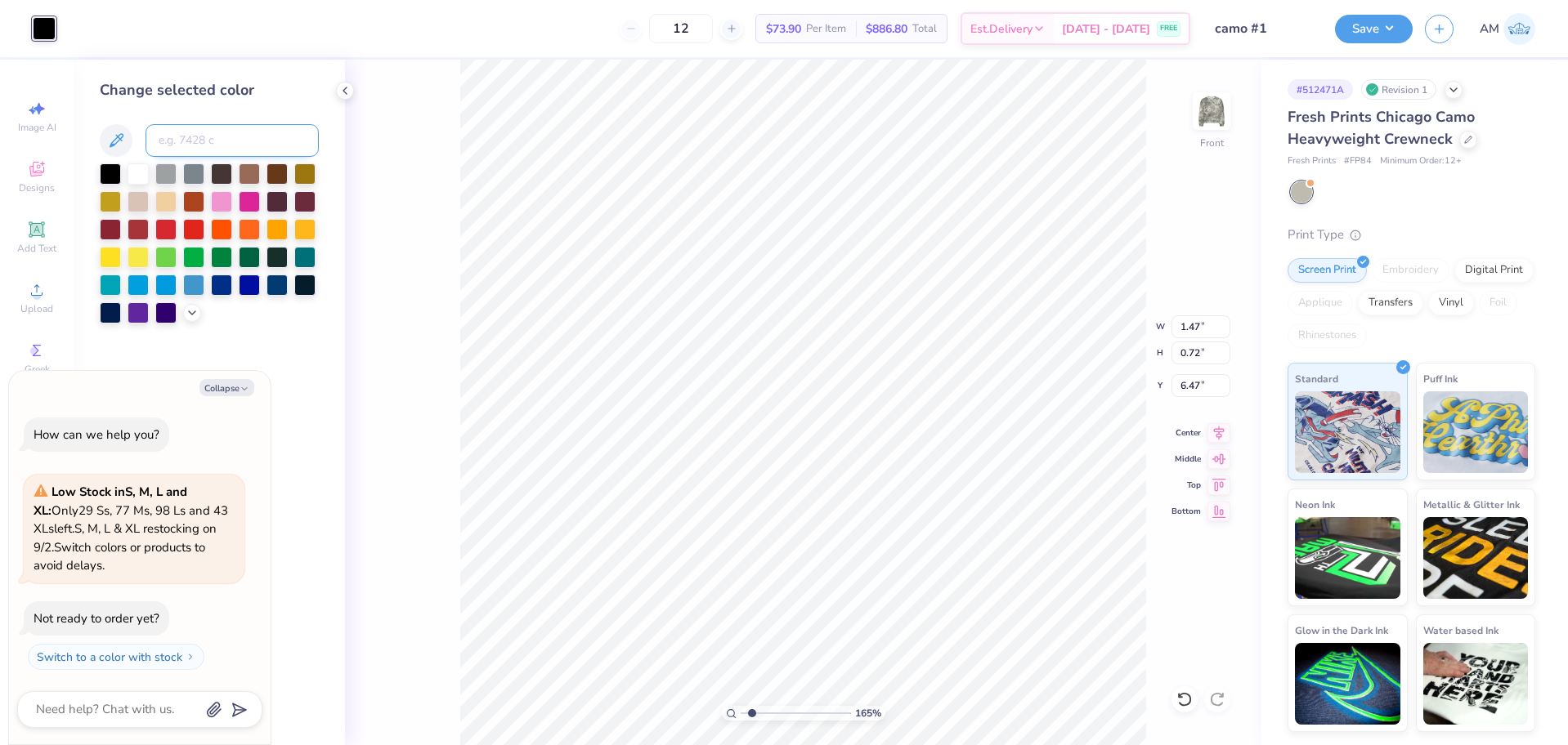
click at [192, 145] on input at bounding box center [232, 140] width 173 height 33
type input "705"
type input "1.64913377760655"
type textarea "x"
type input "1.64913377760655"
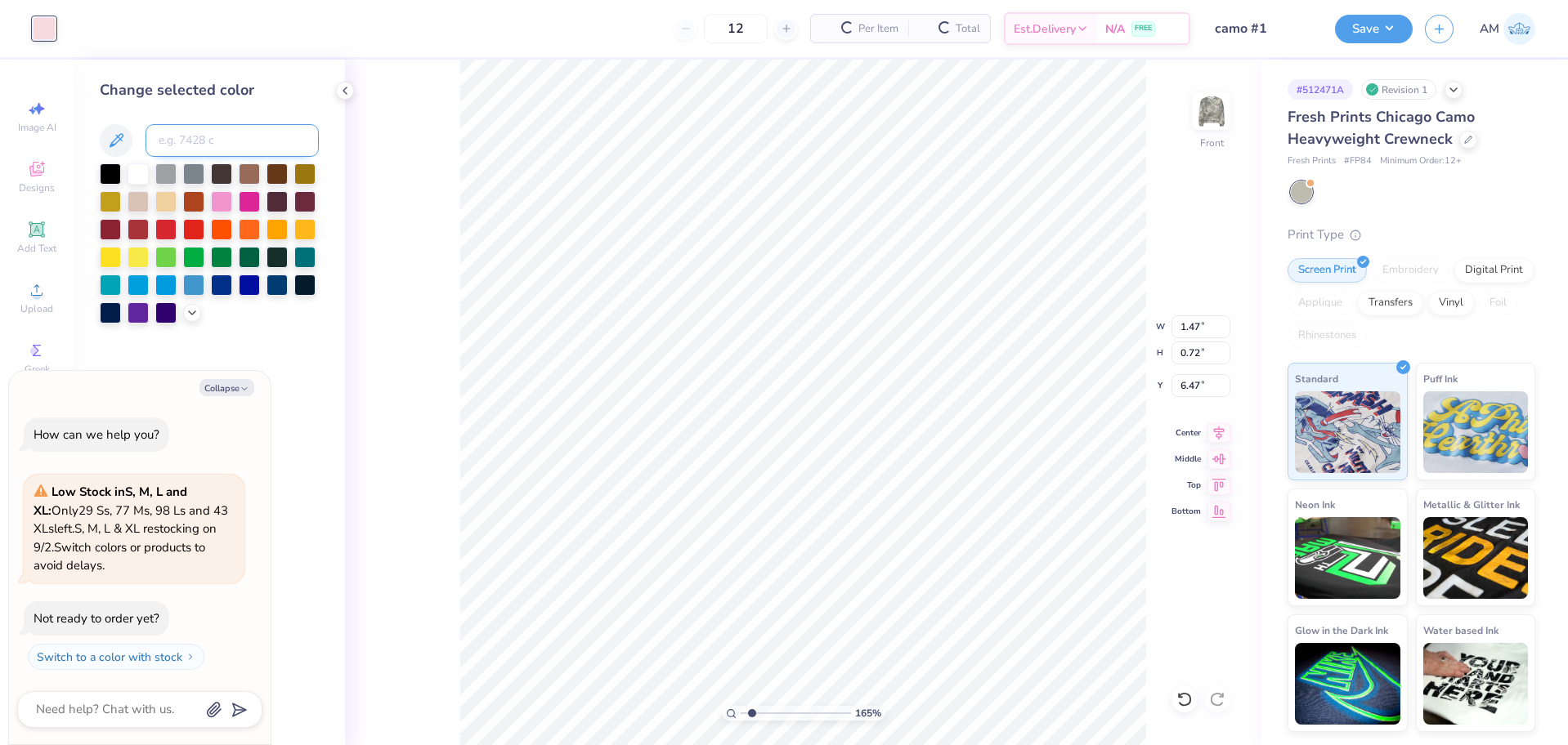
type textarea "x"
type input "1.64913377760655"
type textarea "x"
type input "1.64913377760655"
type textarea "x"
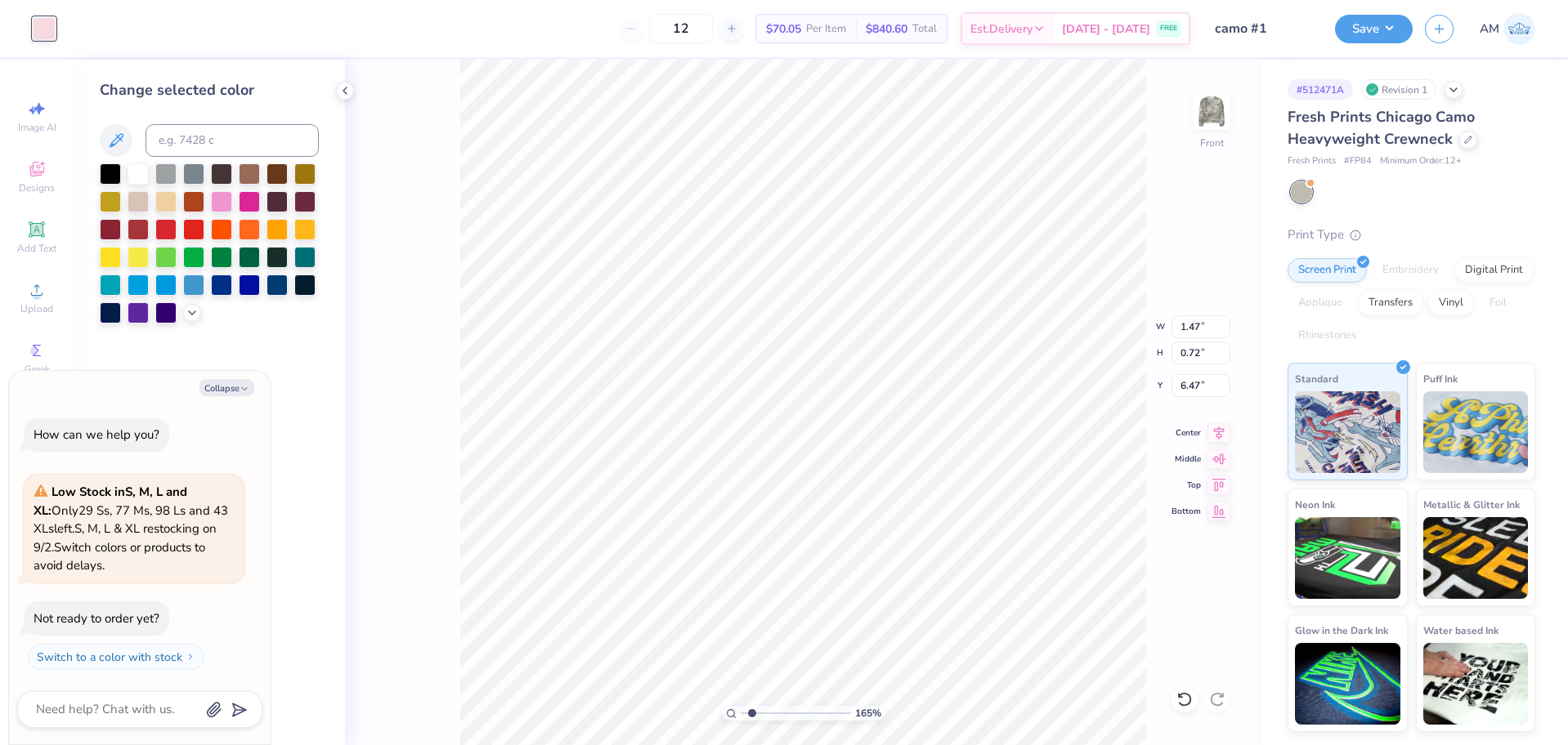
type input "1.08"
type input "0.53"
click at [1184, 329] on input "1.08" at bounding box center [1200, 327] width 59 height 23
type input "1"
type input "1.64913377760655"
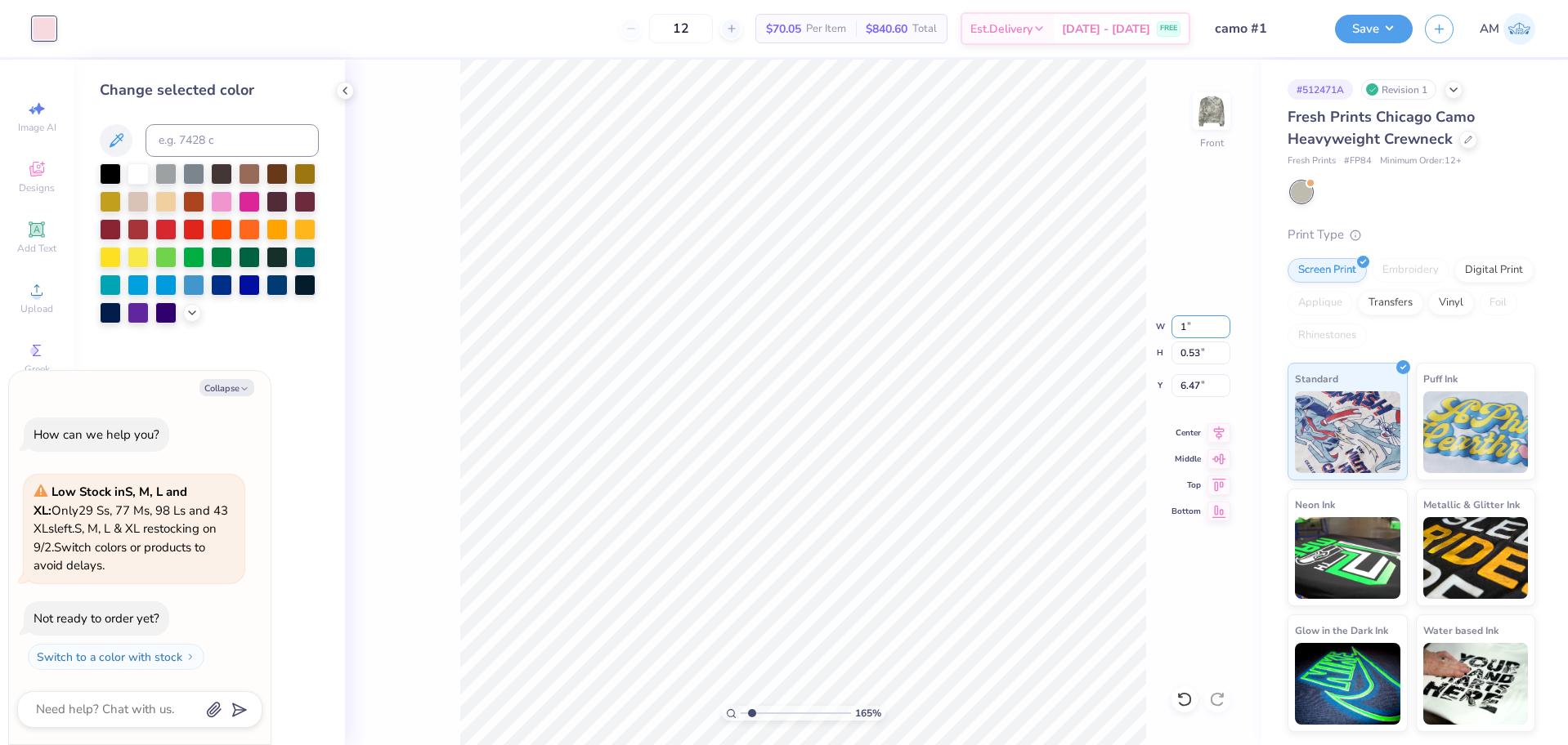
type textarea "x"
type input "1.00"
type input "0.49"
type input "6.49"
click at [1193, 328] on input "1.00" at bounding box center [1200, 327] width 59 height 23
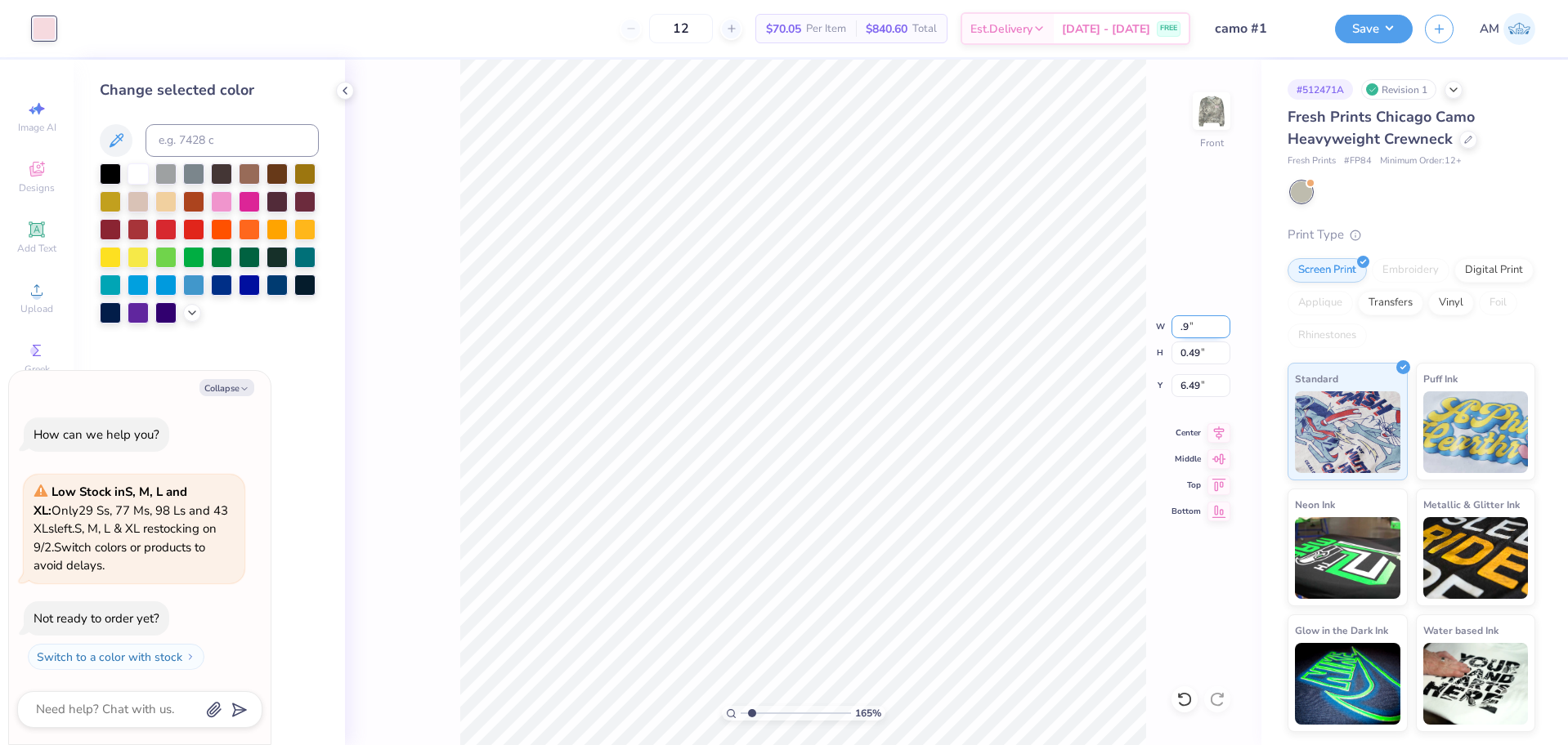
type input ".9"
type input "1.64913377760655"
type textarea "x"
type input "0.90"
type input "0.44"
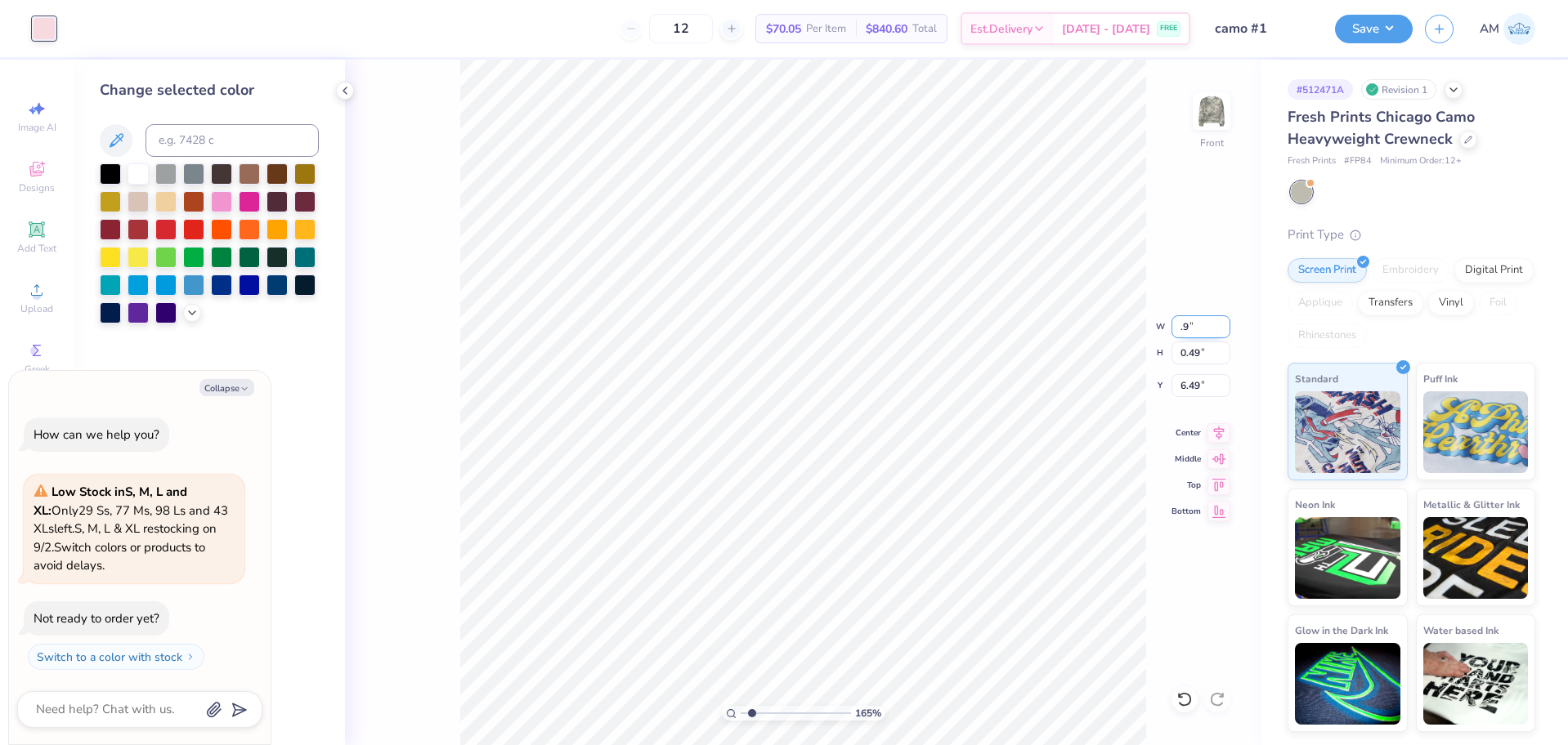
type input "6.51"
type input "1.64913377760655"
type textarea "x"
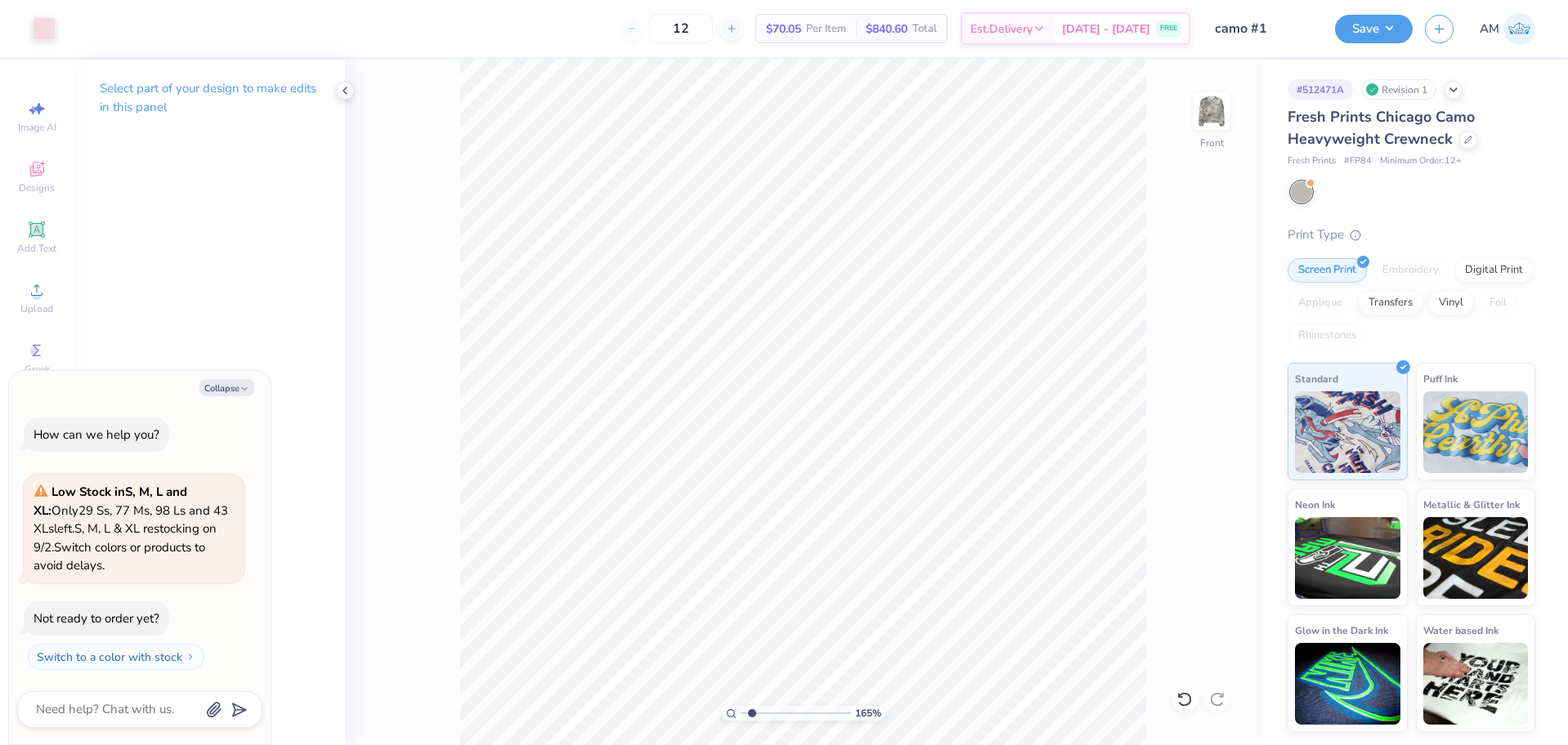
type input "1.64913377760655"
type textarea "x"
type input "1.64913377760655"
type textarea "x"
type input "1.64913377760655"
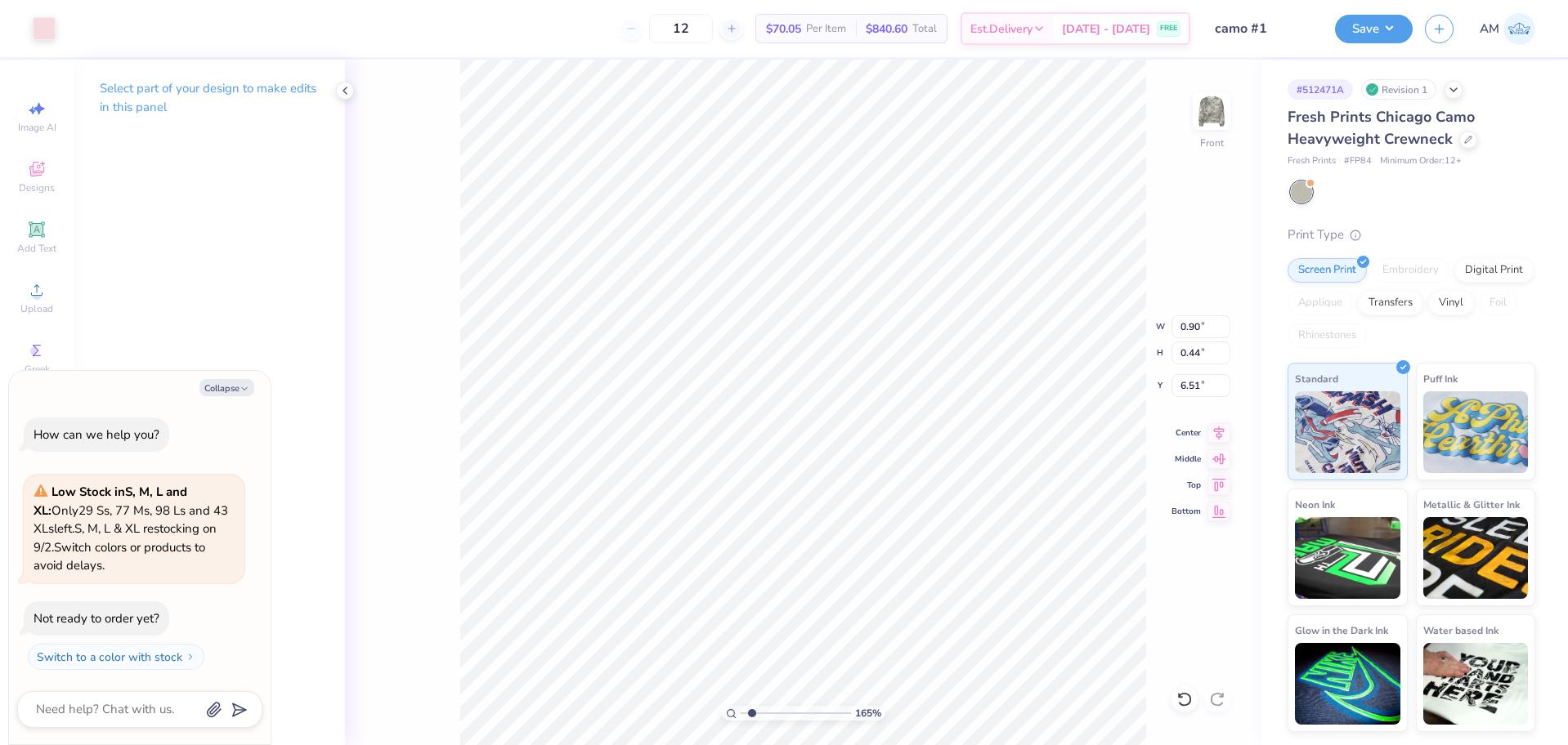
type textarea "x"
type input "1.64913377760655"
type textarea "x"
type input "7.20"
type input "1.64913377760655"
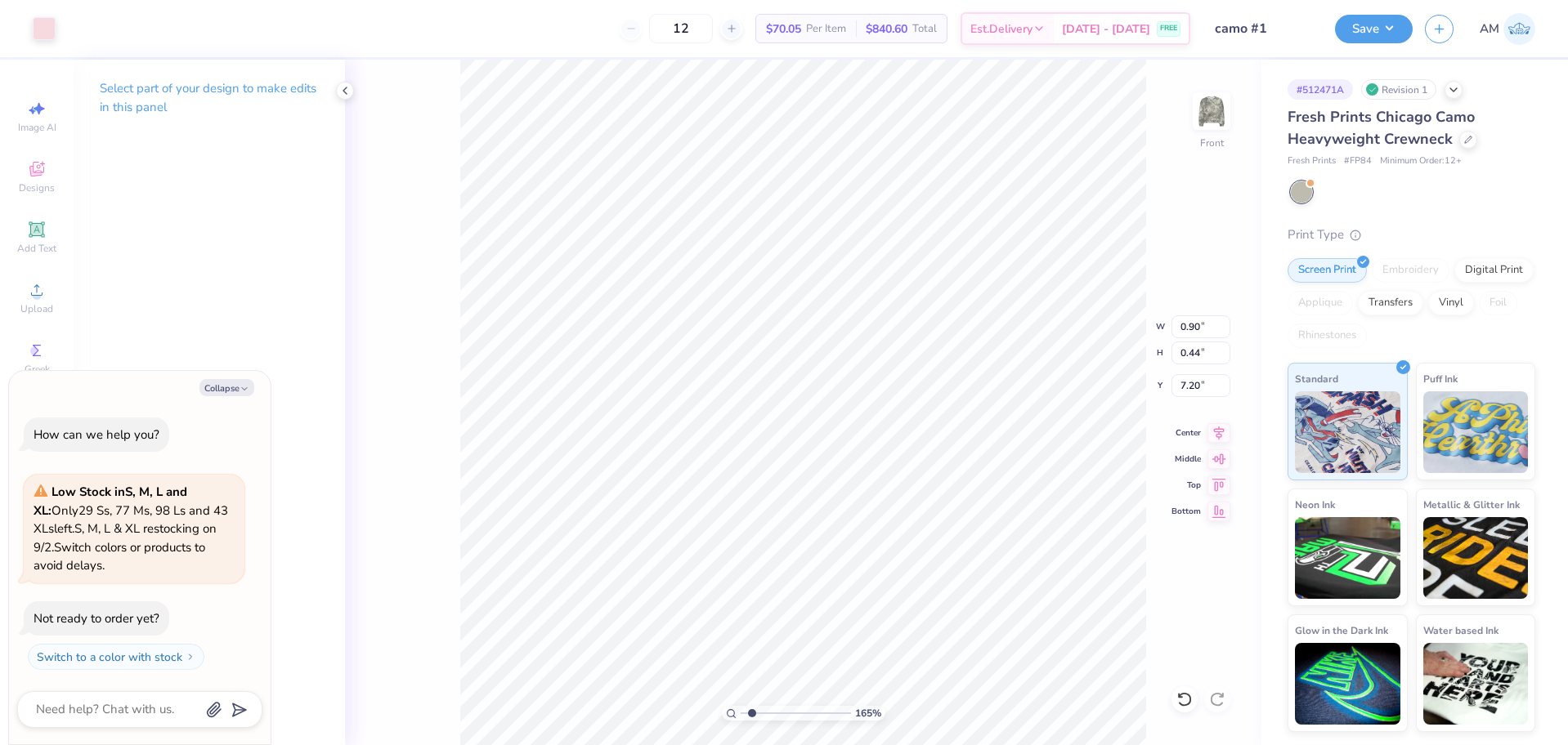
type textarea "x"
type input "6.05509823375817"
type textarea "x"
type input "6.05509823375817"
type textarea "x"
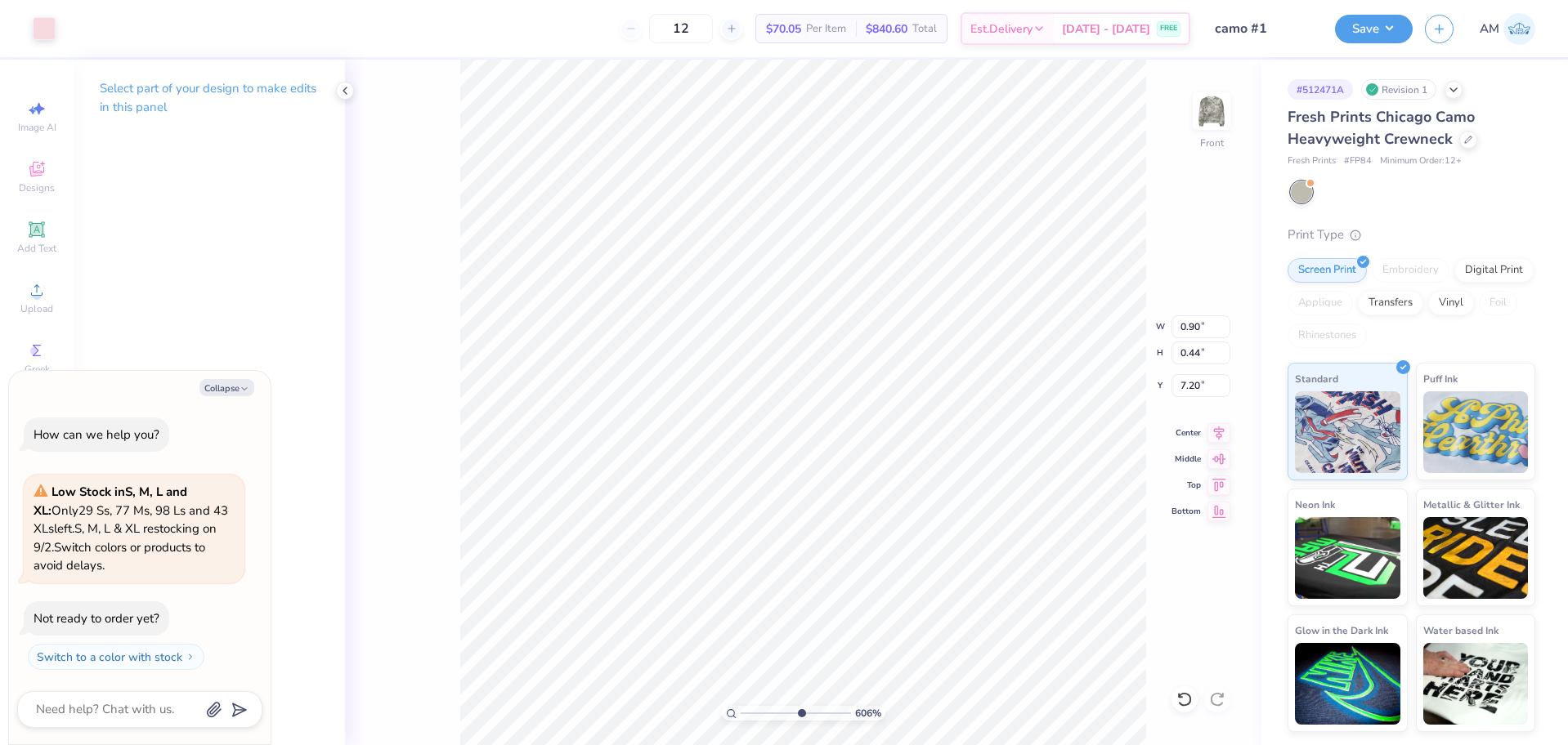
type input "7.19"
type input "6.05509823375817"
type textarea "x"
type input "6.05509823375817"
type textarea "x"
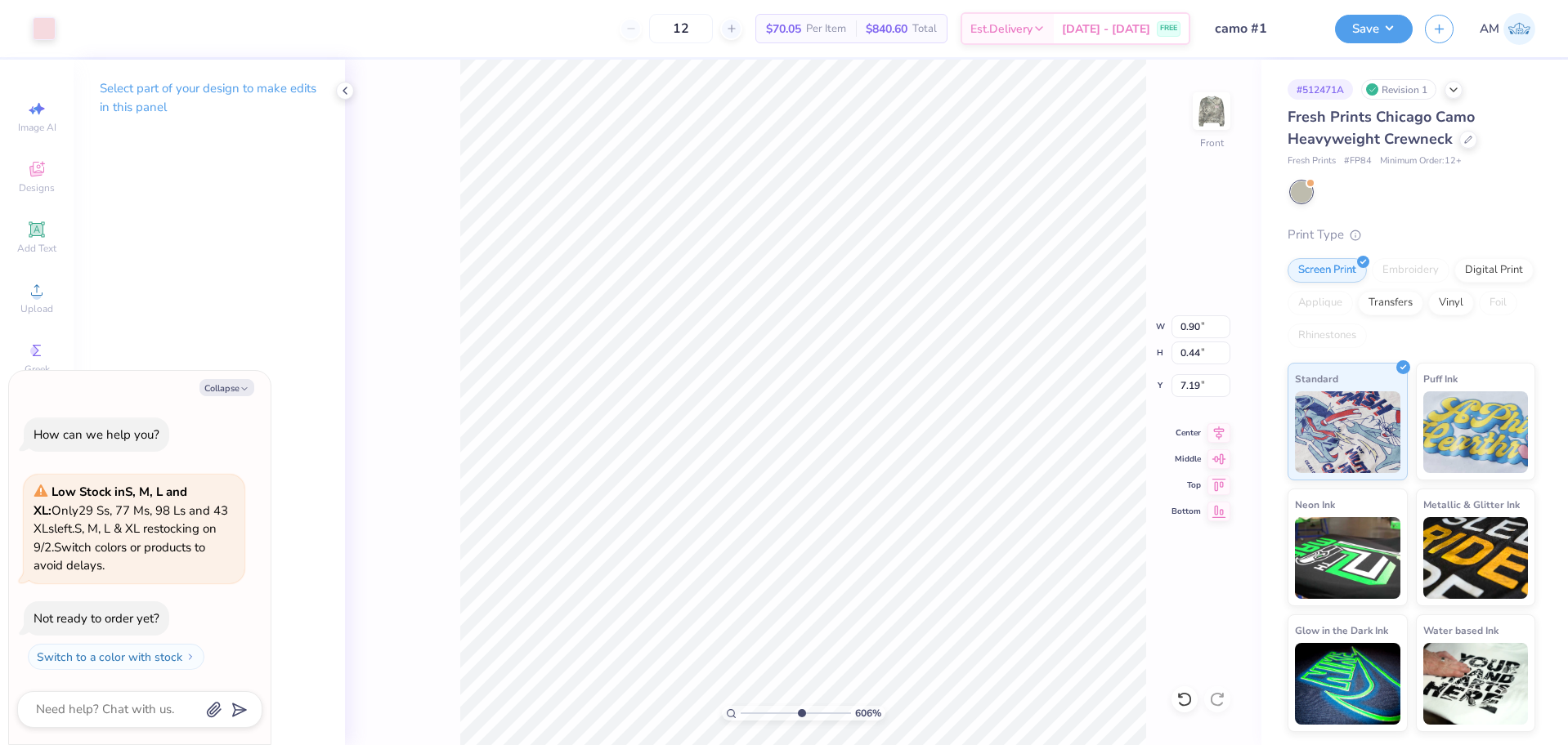
type input "6.05509823375817"
type textarea "x"
type input "7.23"
type input "6.05509823375817"
type textarea "x"
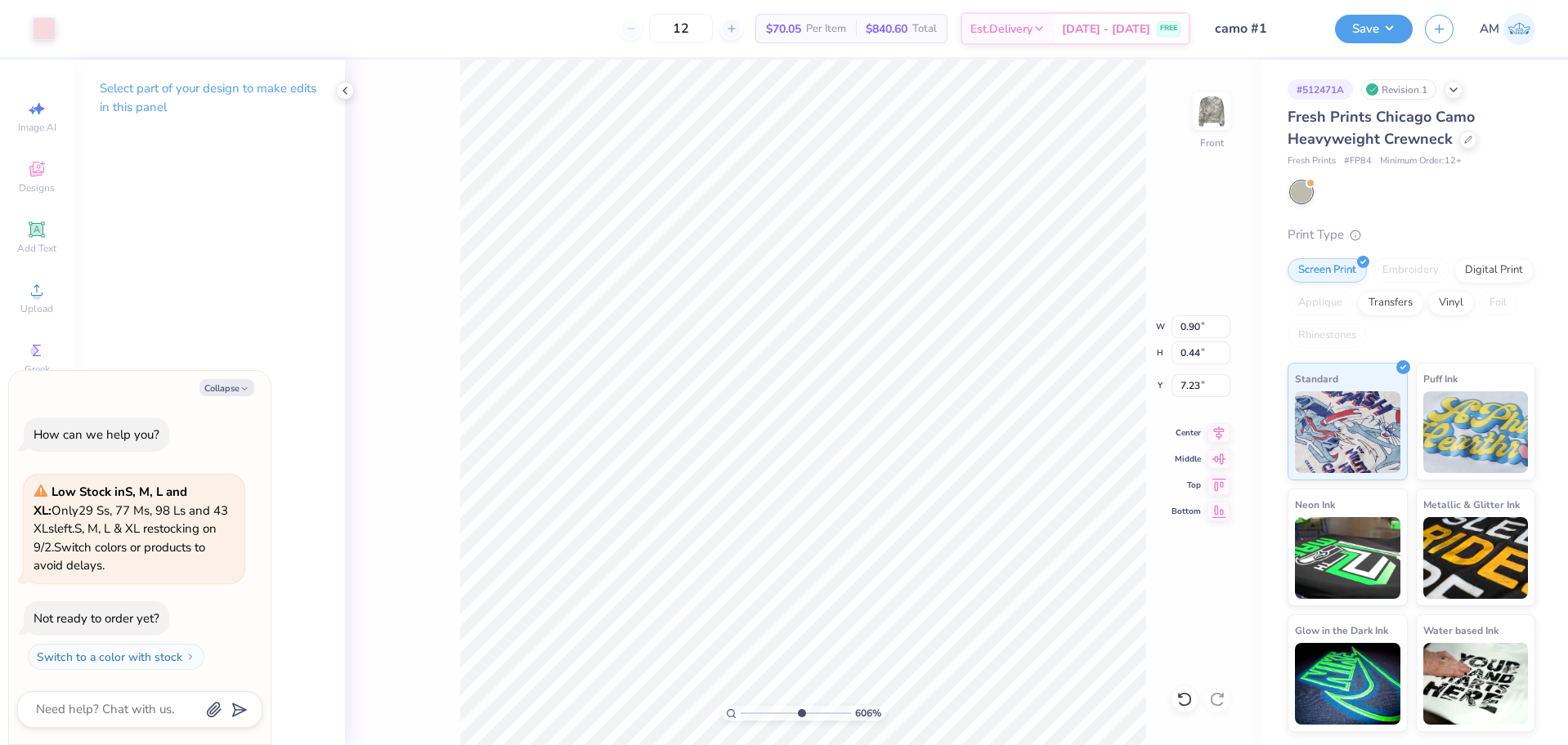
type input "7.19"
type input "6.05509823375817"
type textarea "x"
type input "6.05509823375817"
type textarea "x"
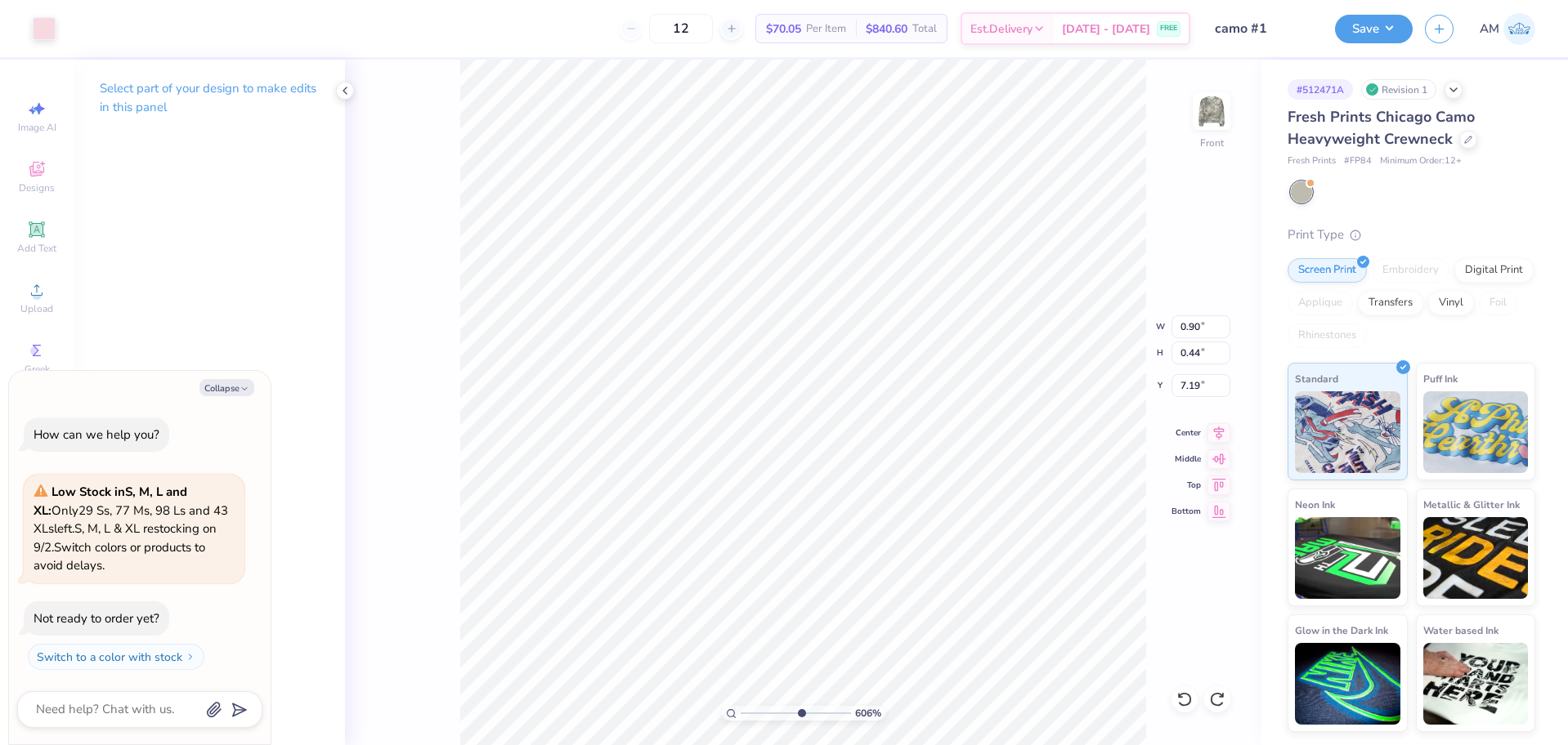
type input "6.05509823375817"
type textarea "x"
type input "7.23"
type input "6.05509823375817"
type textarea "x"
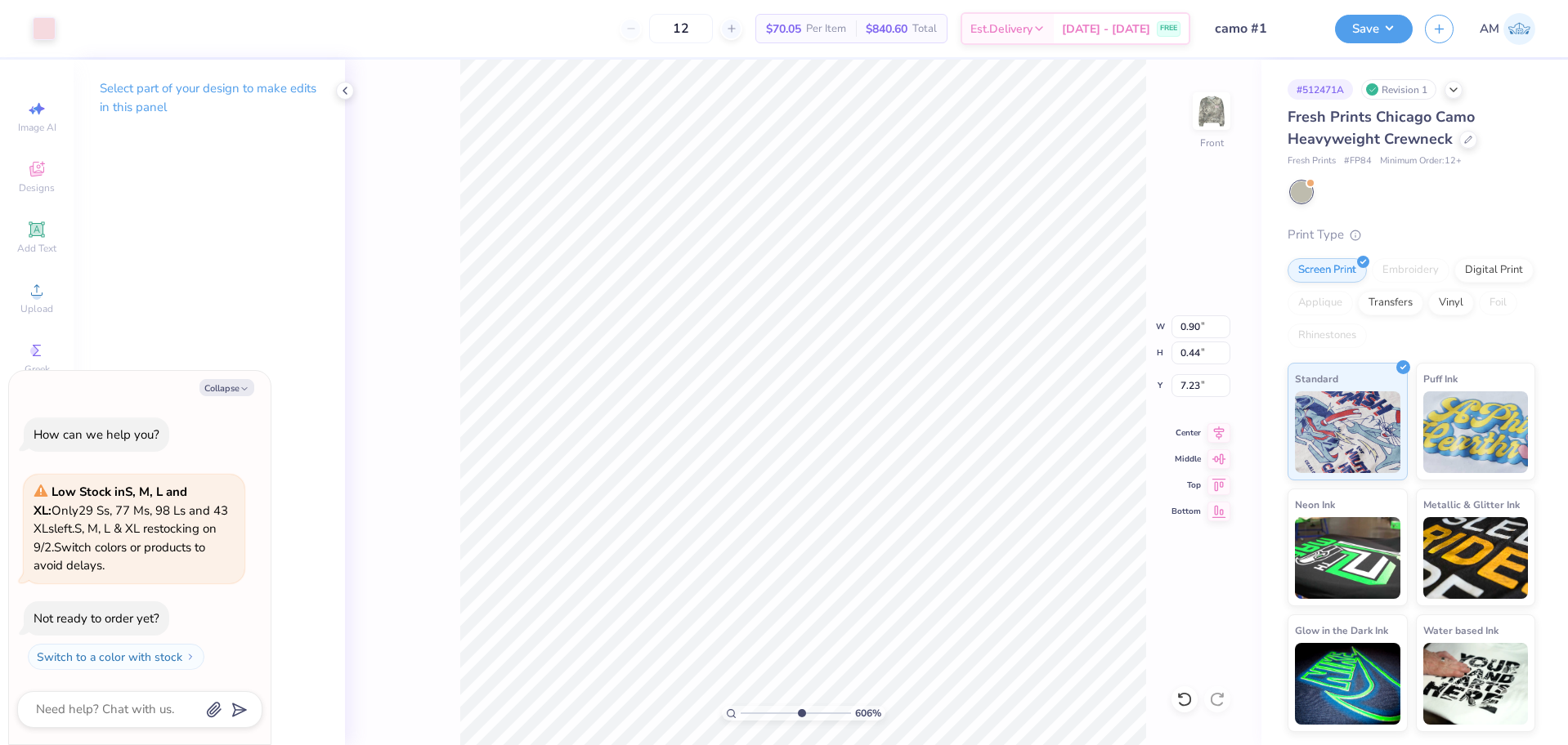
type input "6.05509823375817"
type textarea "x"
type input "7.19"
type input "6.05509823375817"
type textarea "x"
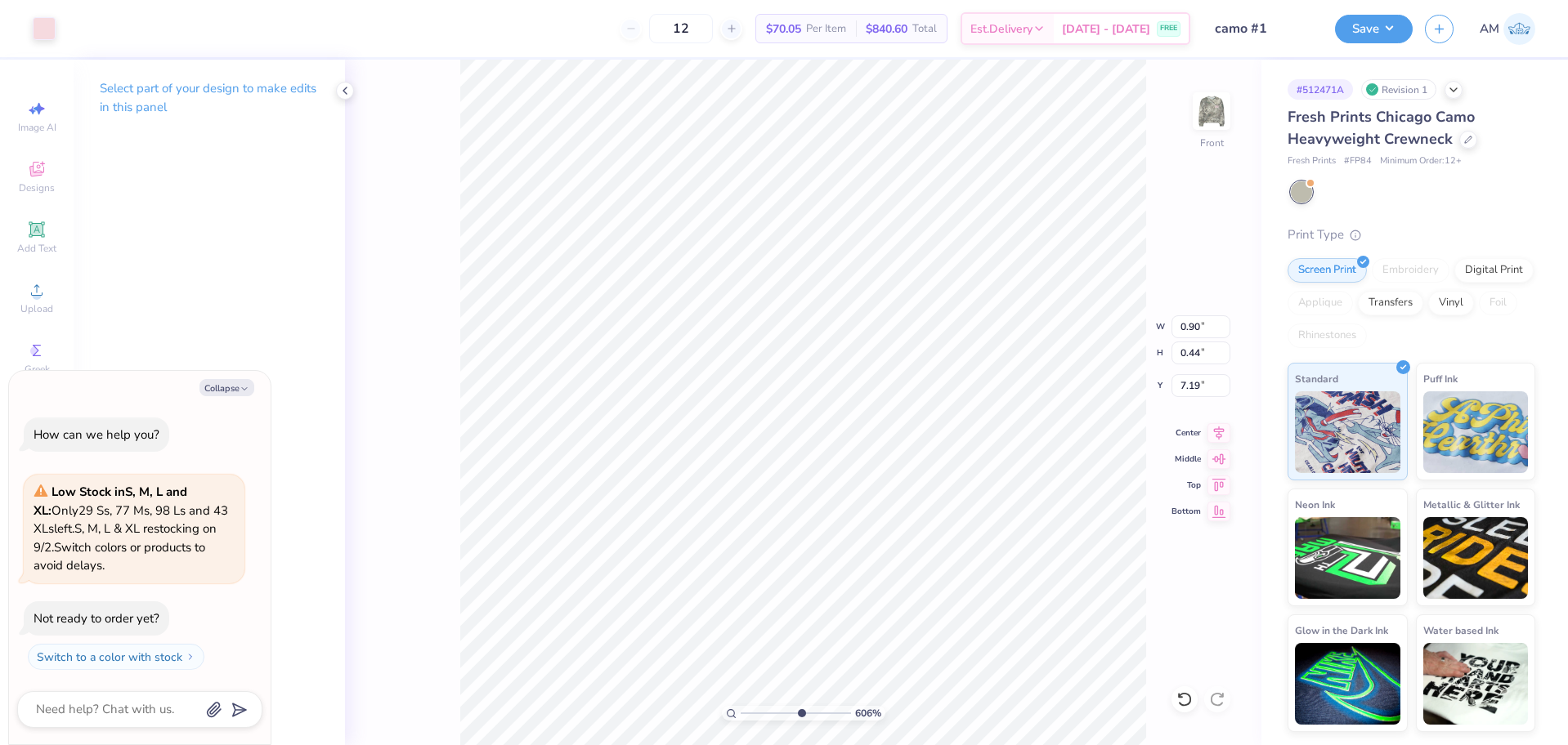
type input "6.05509823375817"
type textarea "x"
type input "6.05509823375817"
type textarea "x"
type input "6.05509823375817"
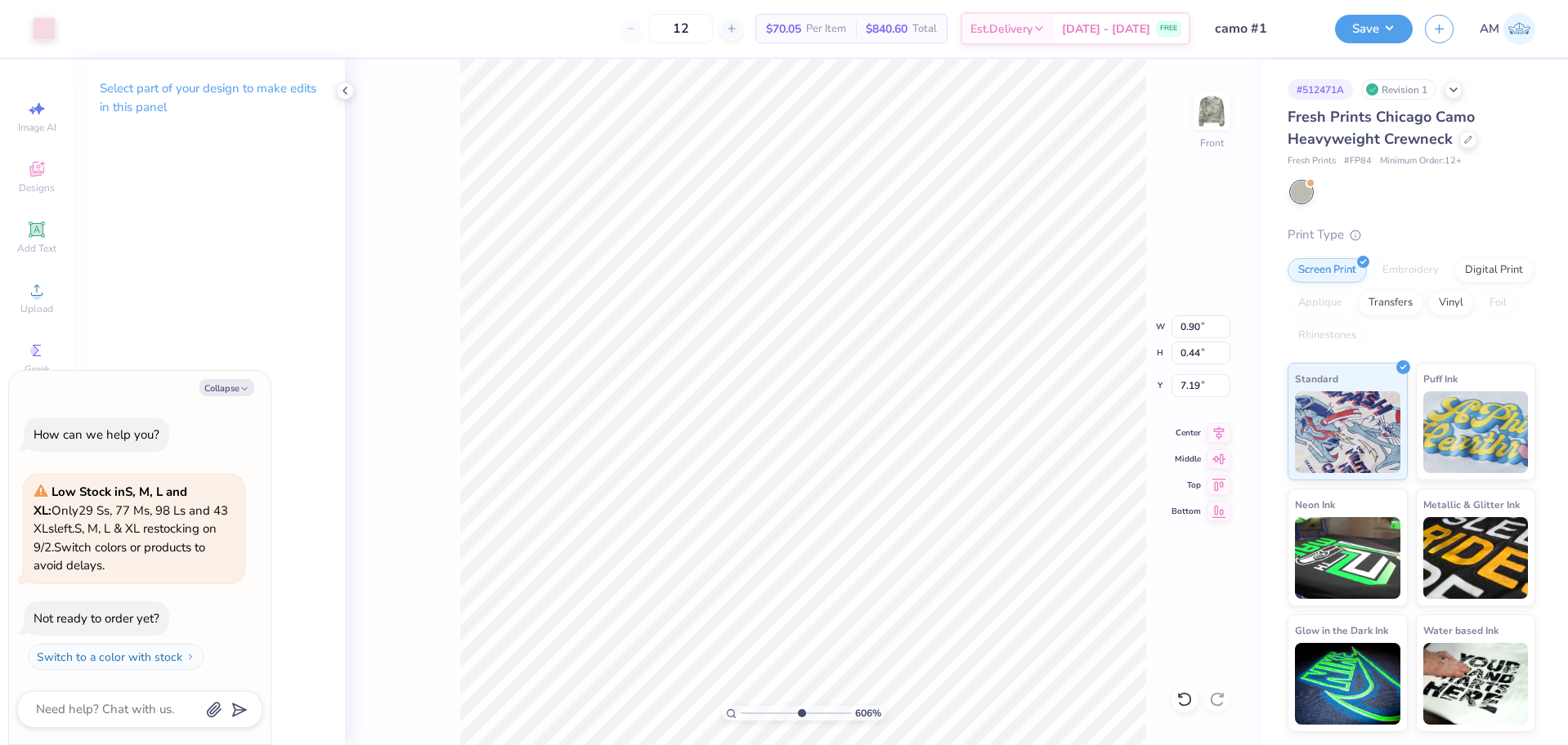
type textarea "x"
type input "6.05509823375817"
type textarea "x"
type input "6.05509823375817"
type textarea "x"
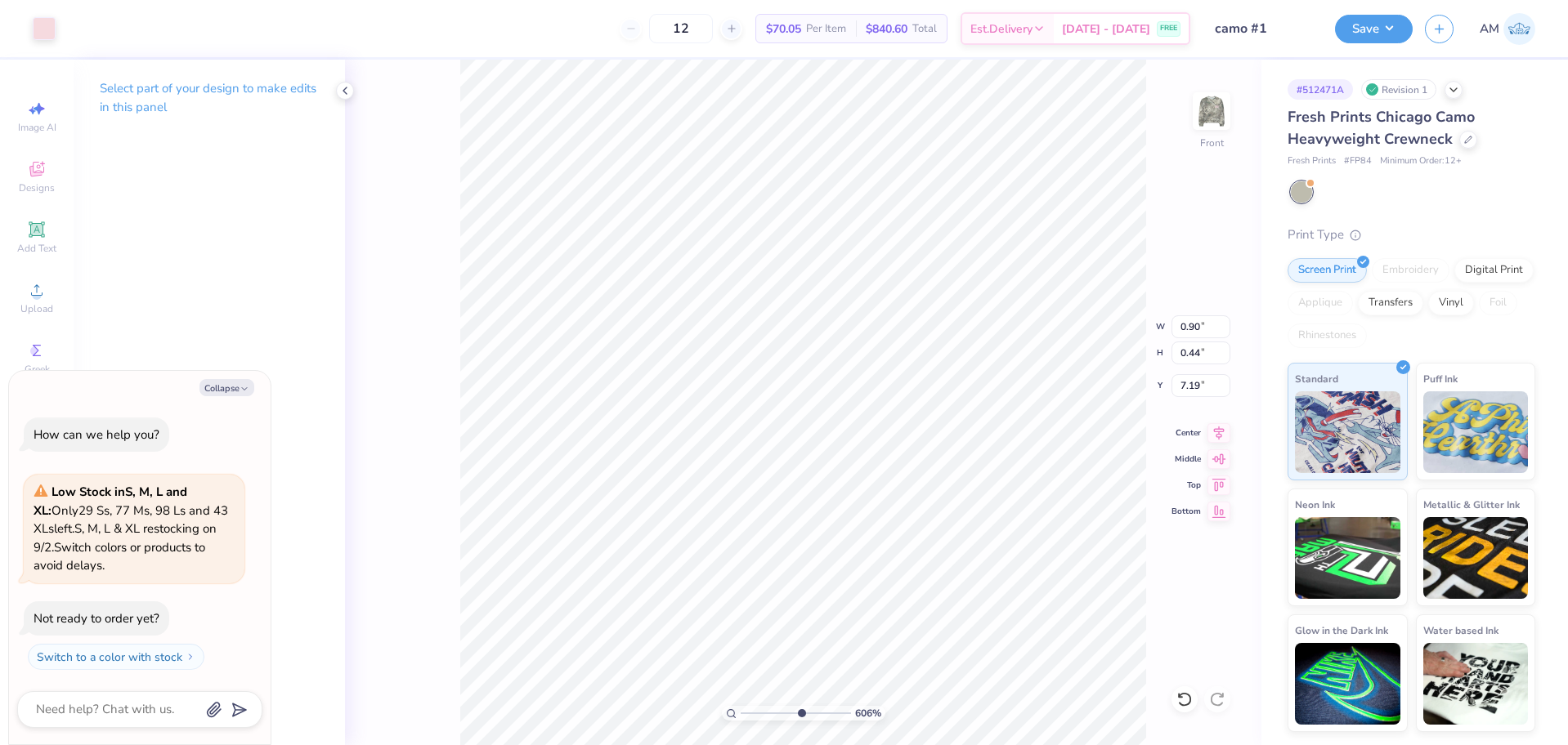
type input "6.05509823375817"
type textarea "x"
type input "6.05509823375817"
type textarea "x"
type input "6.05509823375817"
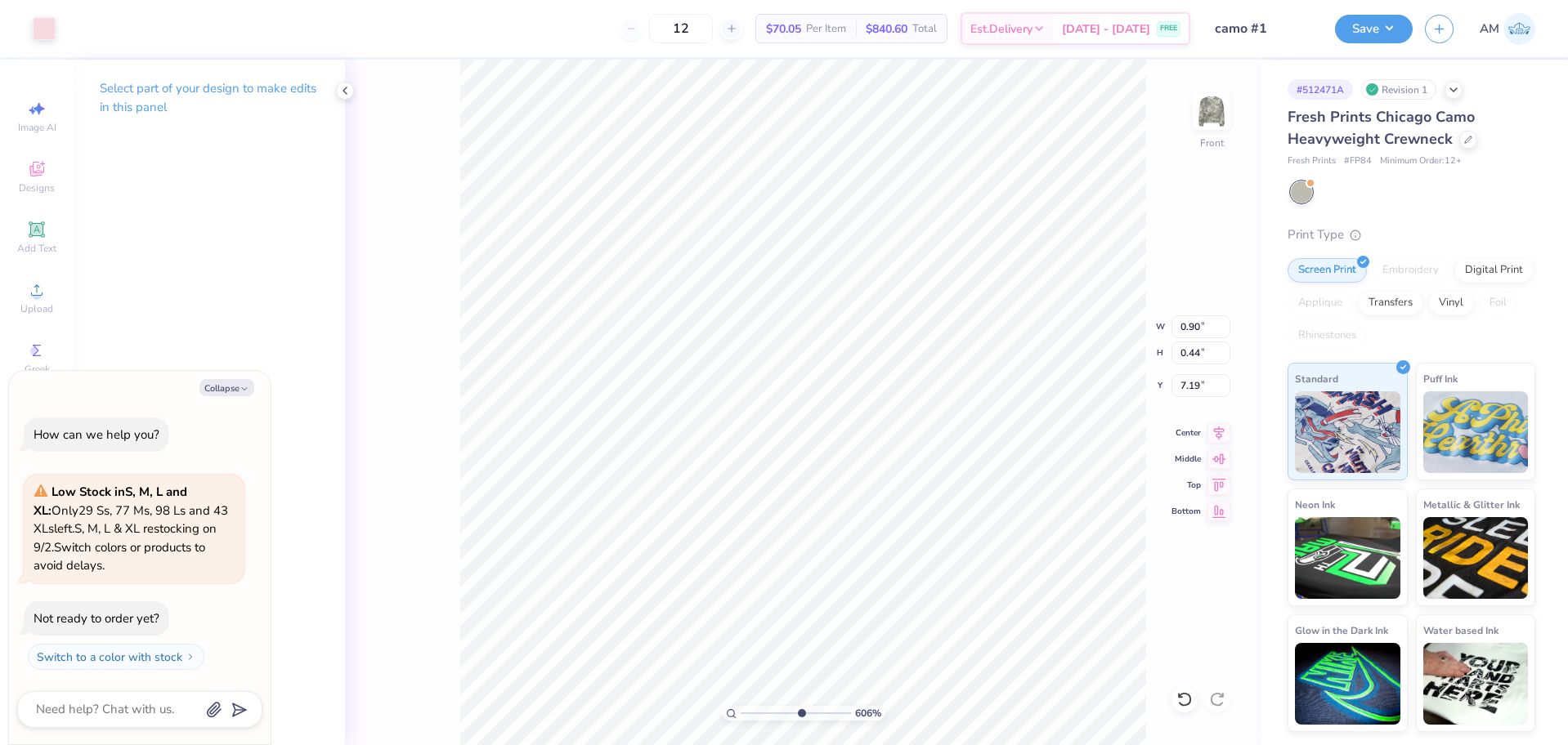
type textarea "x"
type input "3.00581987268404"
click at [1194, 329] on input "0.90" at bounding box center [1200, 327] width 59 height 23
type input ".2"
type input "3.00581987268404"
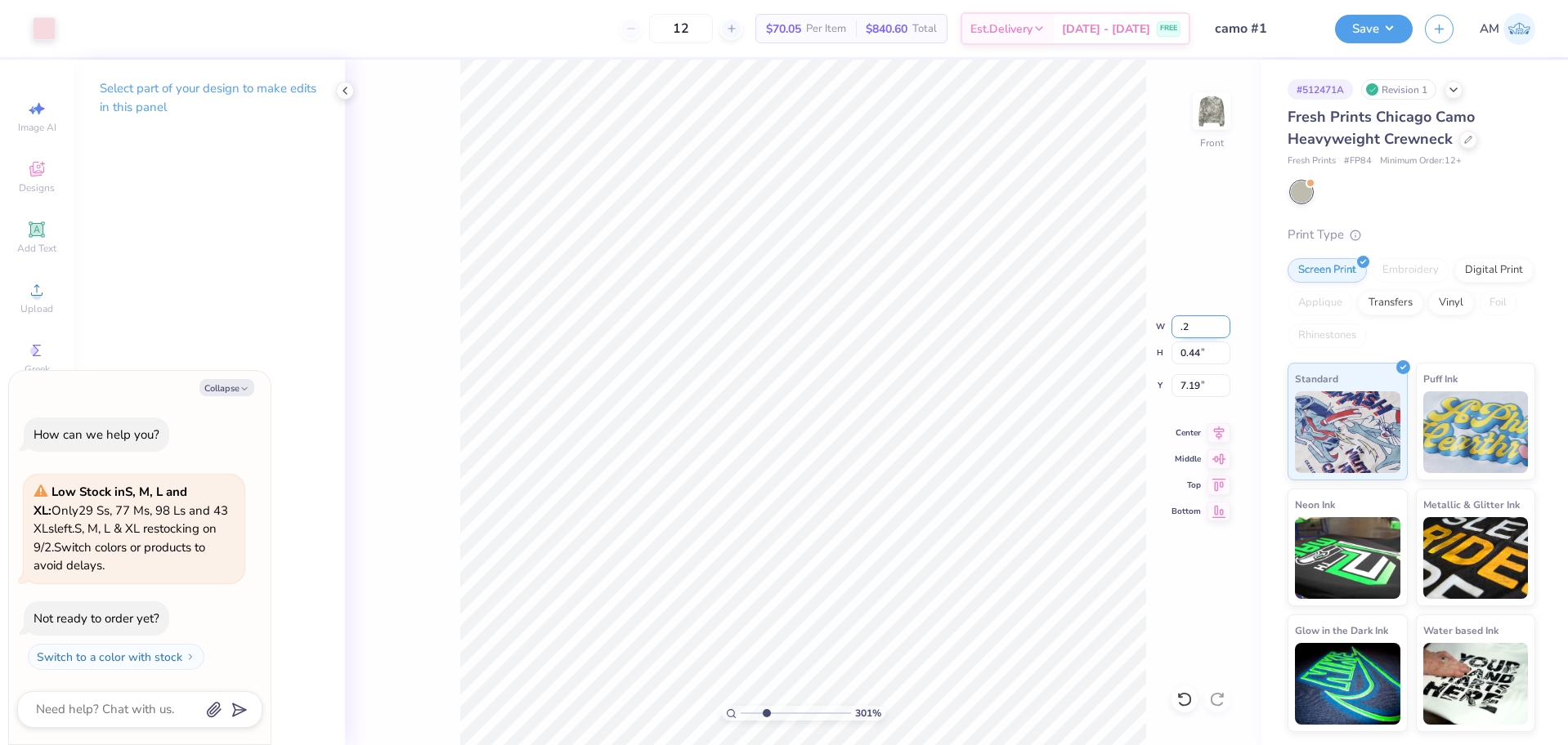
type textarea "x"
type input "0.20"
type input "0.10"
type input "7.36"
type input "3.00581987268404"
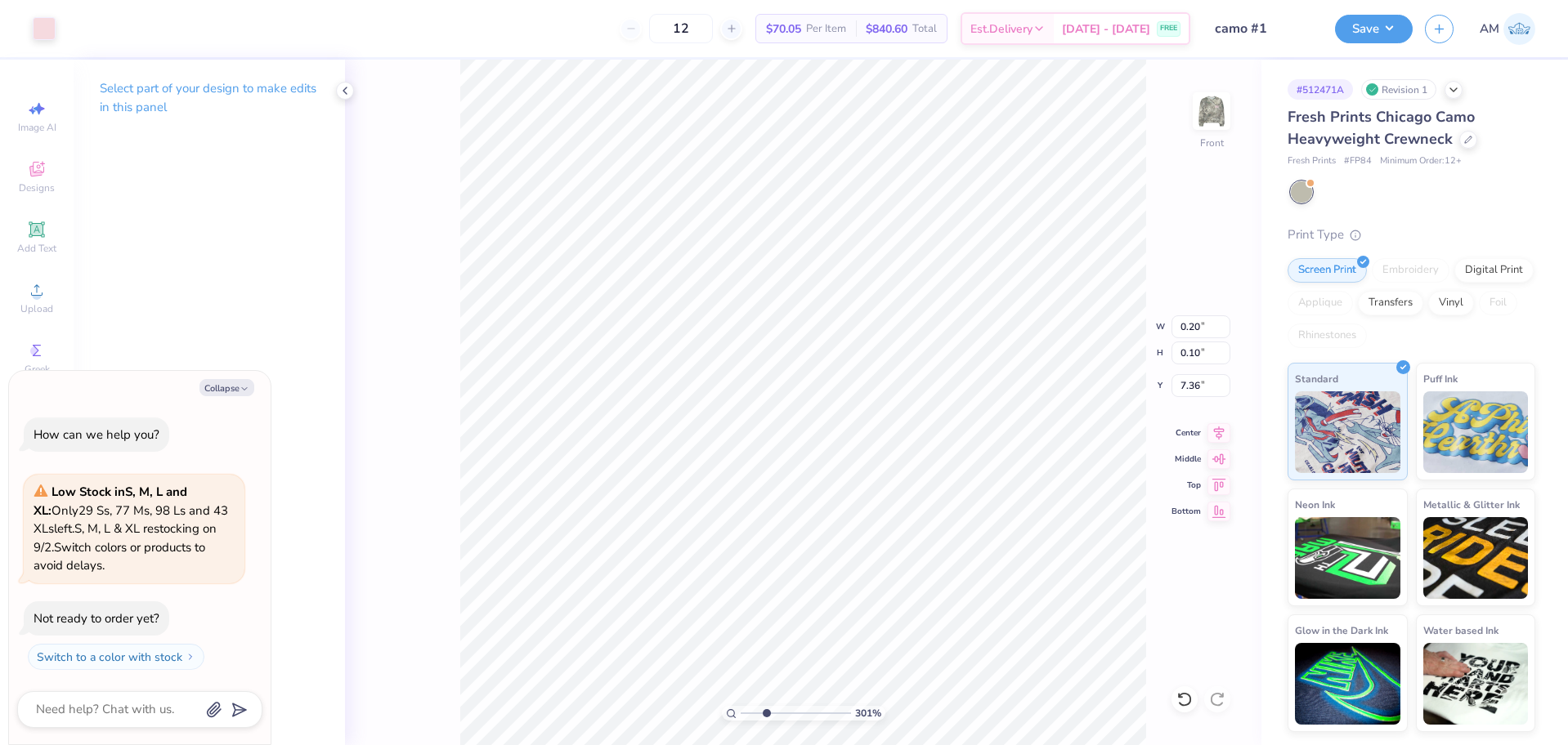
type textarea "x"
type input "3.00581987268404"
type textarea "x"
click at [1194, 327] on input "0.20" at bounding box center [1200, 327] width 59 height 23
type input ".4"
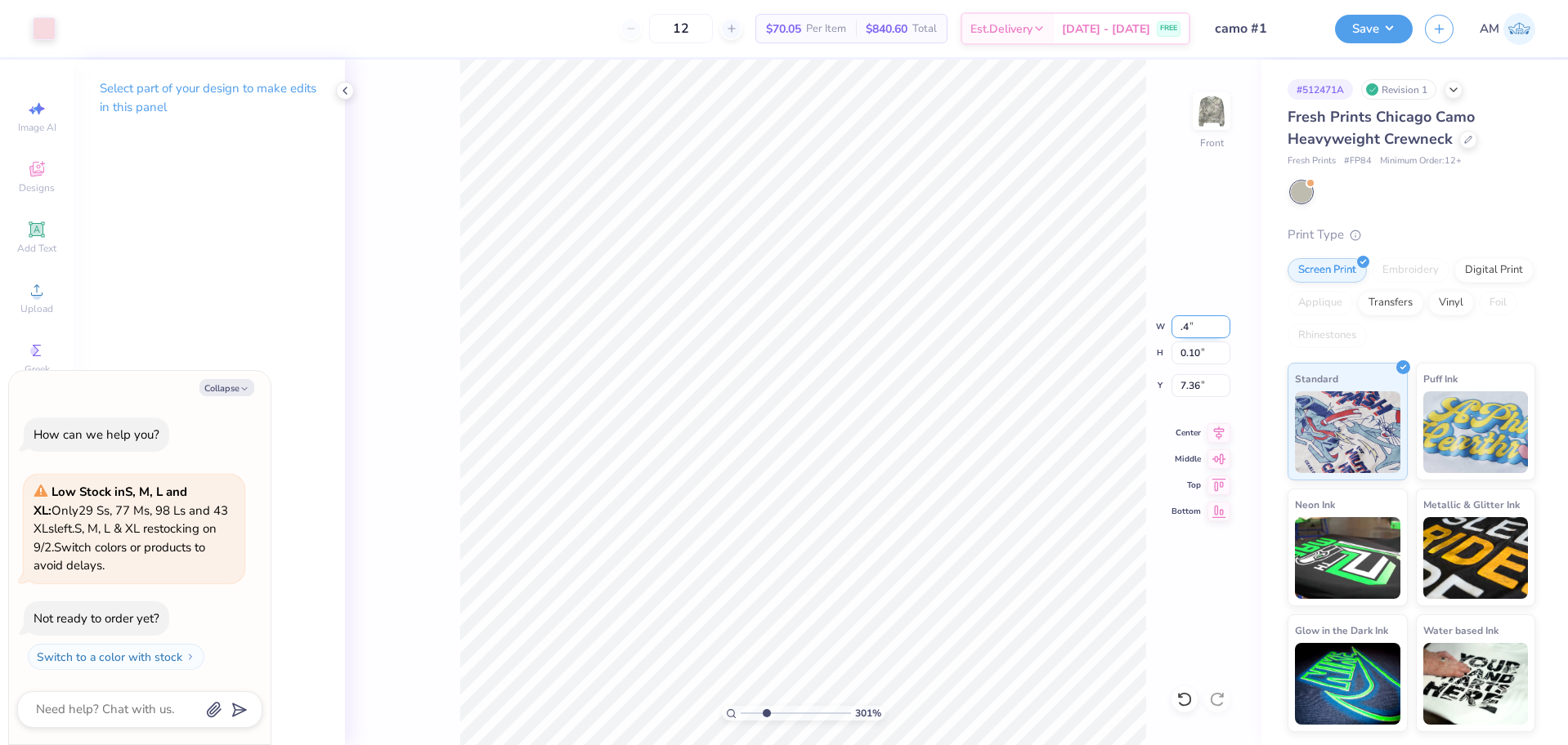
type input "3.00581987268404"
type textarea "x"
type input "3.00581987268404"
type textarea "x"
type input "0.40"
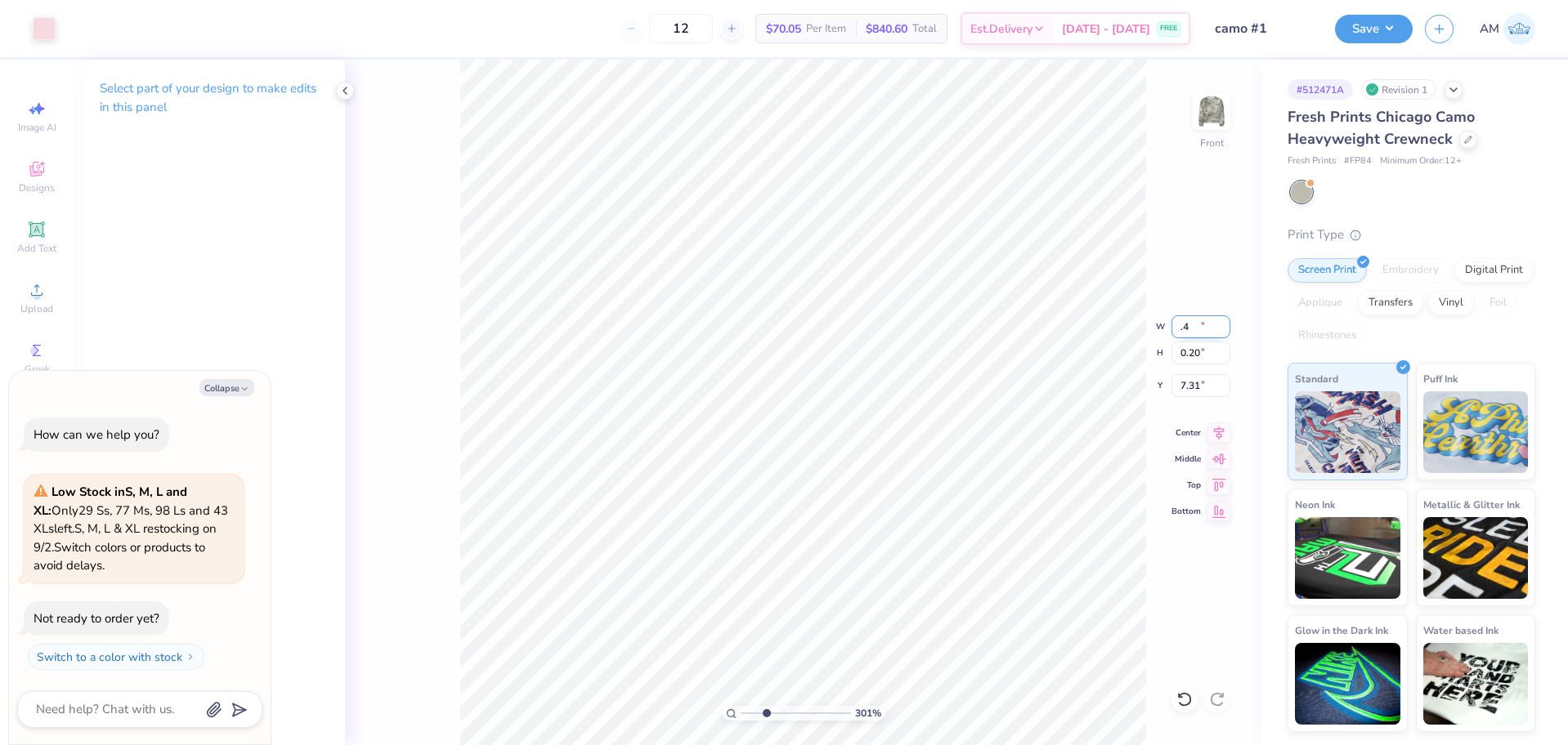
type input "0.20"
type input "7.31"
type input "3.00581987268404"
type textarea "x"
type input "3.00581987268404"
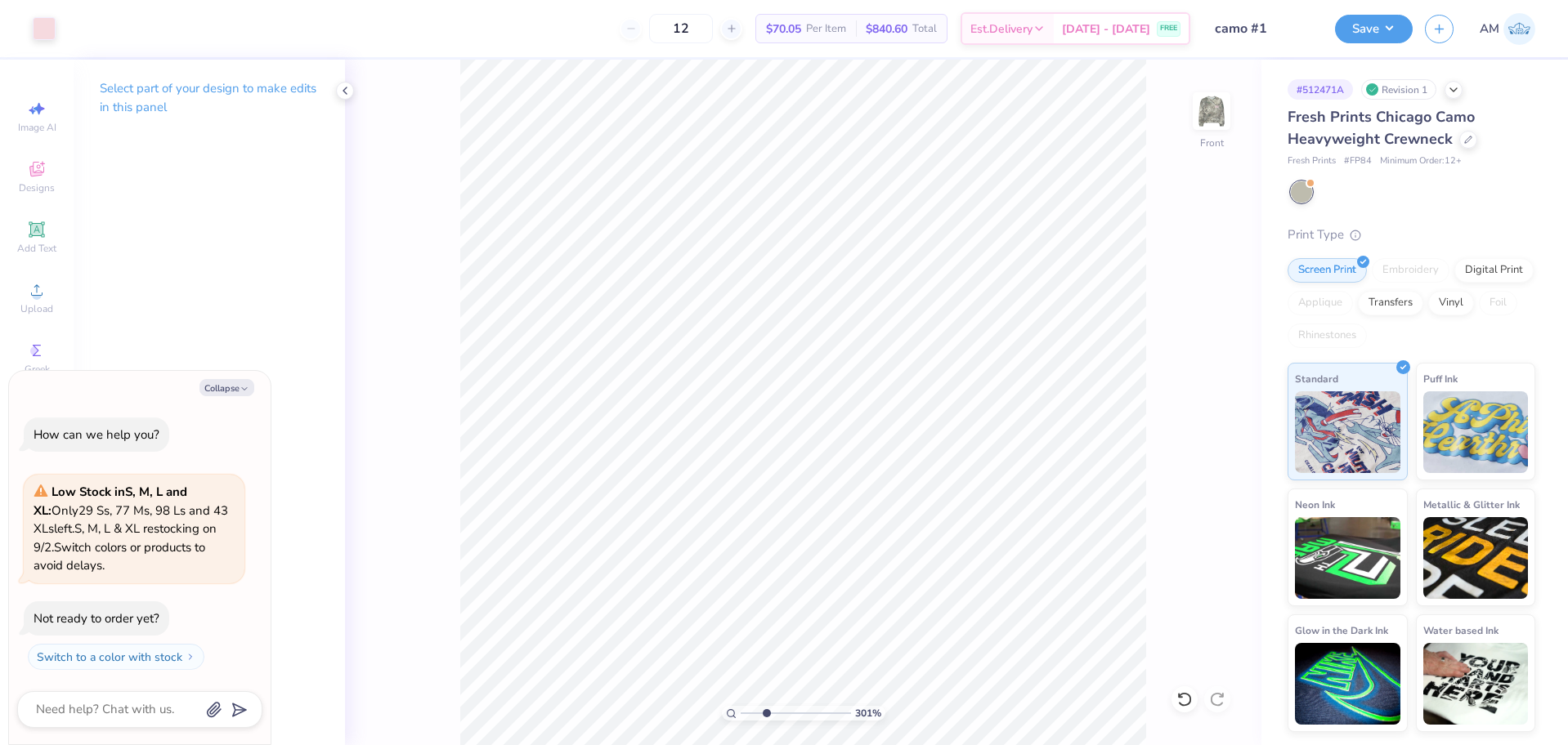
type textarea "x"
type input "3.00581987268404"
type textarea "x"
type input "3.00581987268404"
type textarea "x"
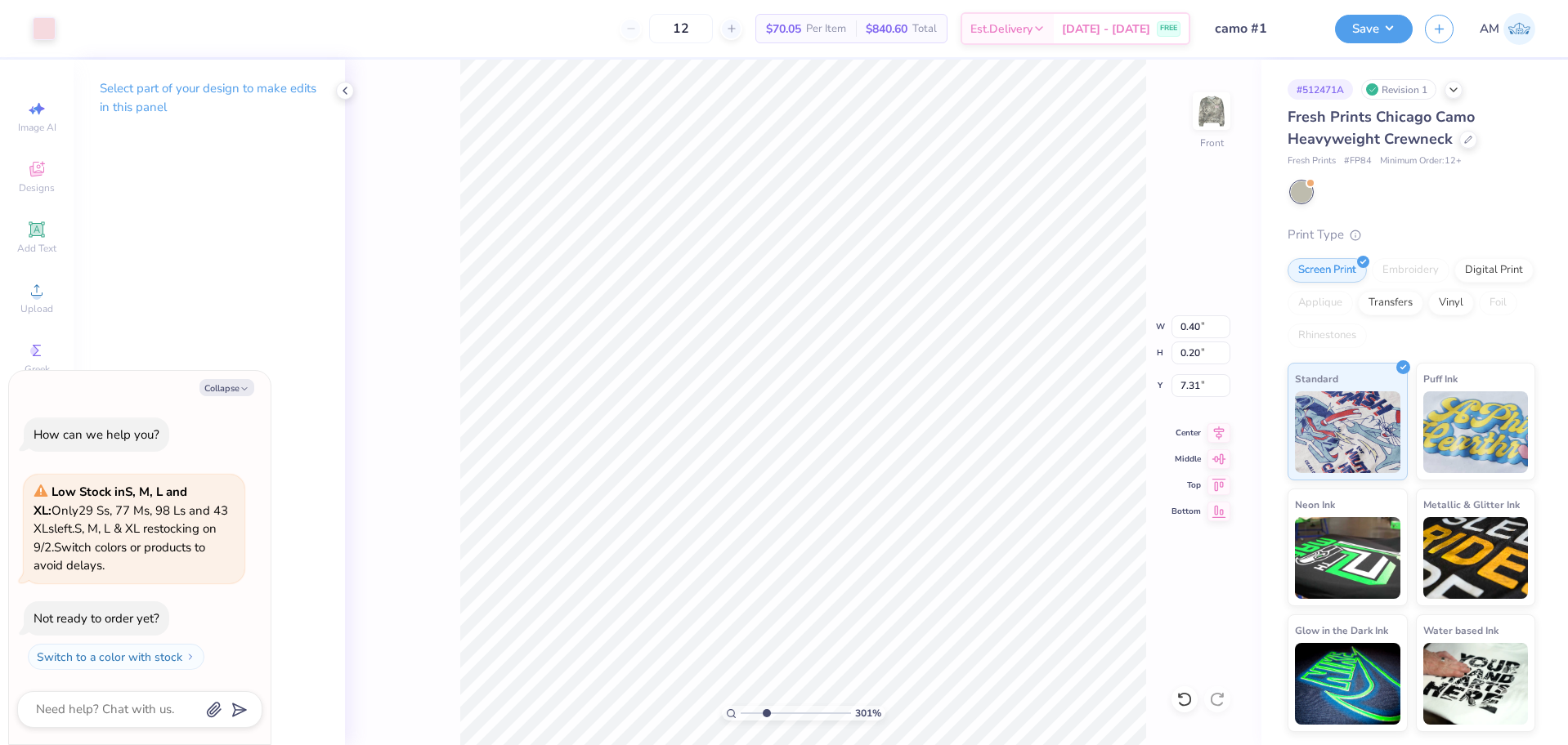
type input "3.00581987268404"
type textarea "x"
type input "3.00581987268404"
type textarea "x"
type input "3.00581987268404"
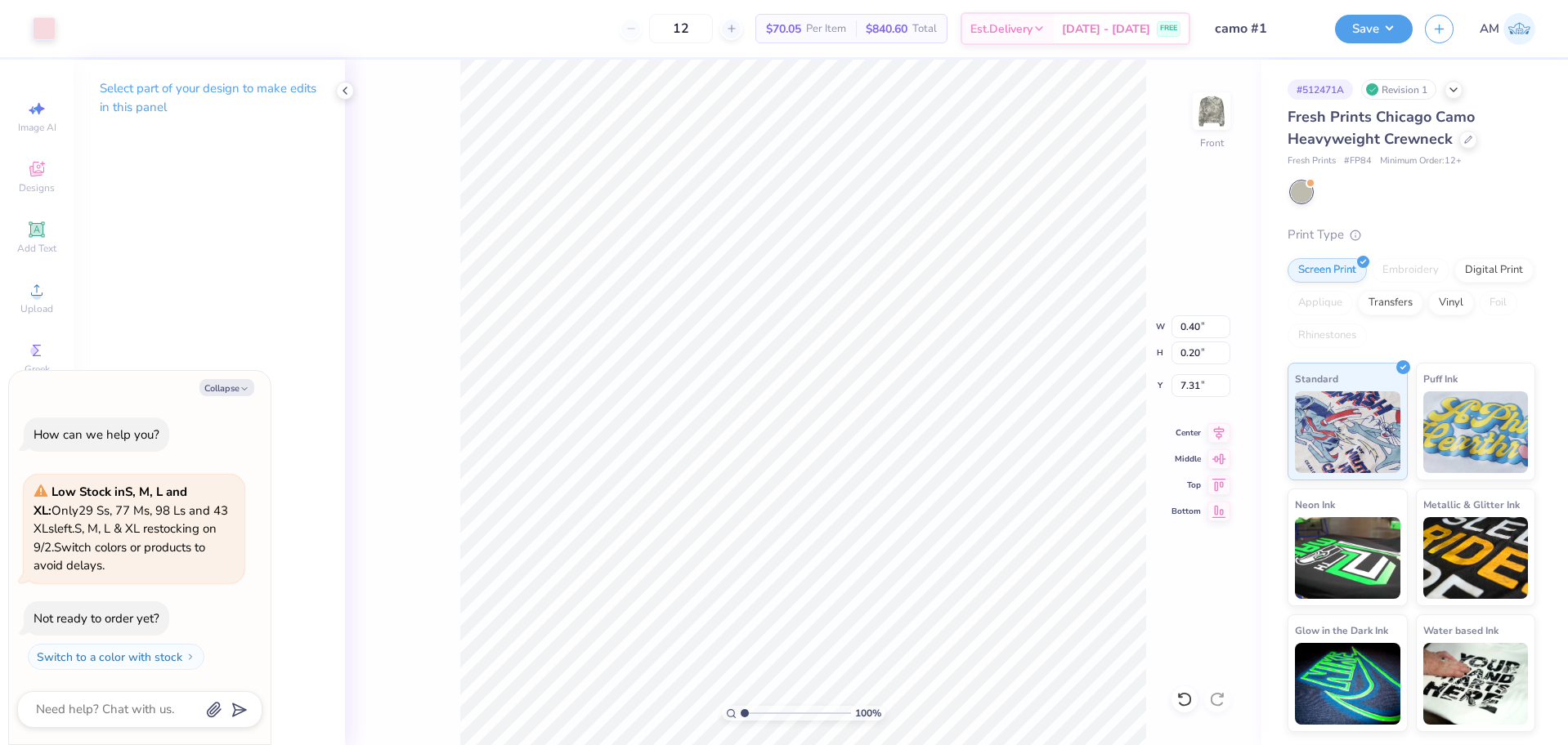
drag, startPoint x: 767, startPoint y: 716, endPoint x: 720, endPoint y: 716, distance: 47.0
click at [740, 716] on input "range" at bounding box center [795, 713] width 110 height 14
click at [953, 552] on li "Group" at bounding box center [975, 554] width 128 height 32
click at [1222, 434] on icon at bounding box center [1218, 430] width 23 height 20
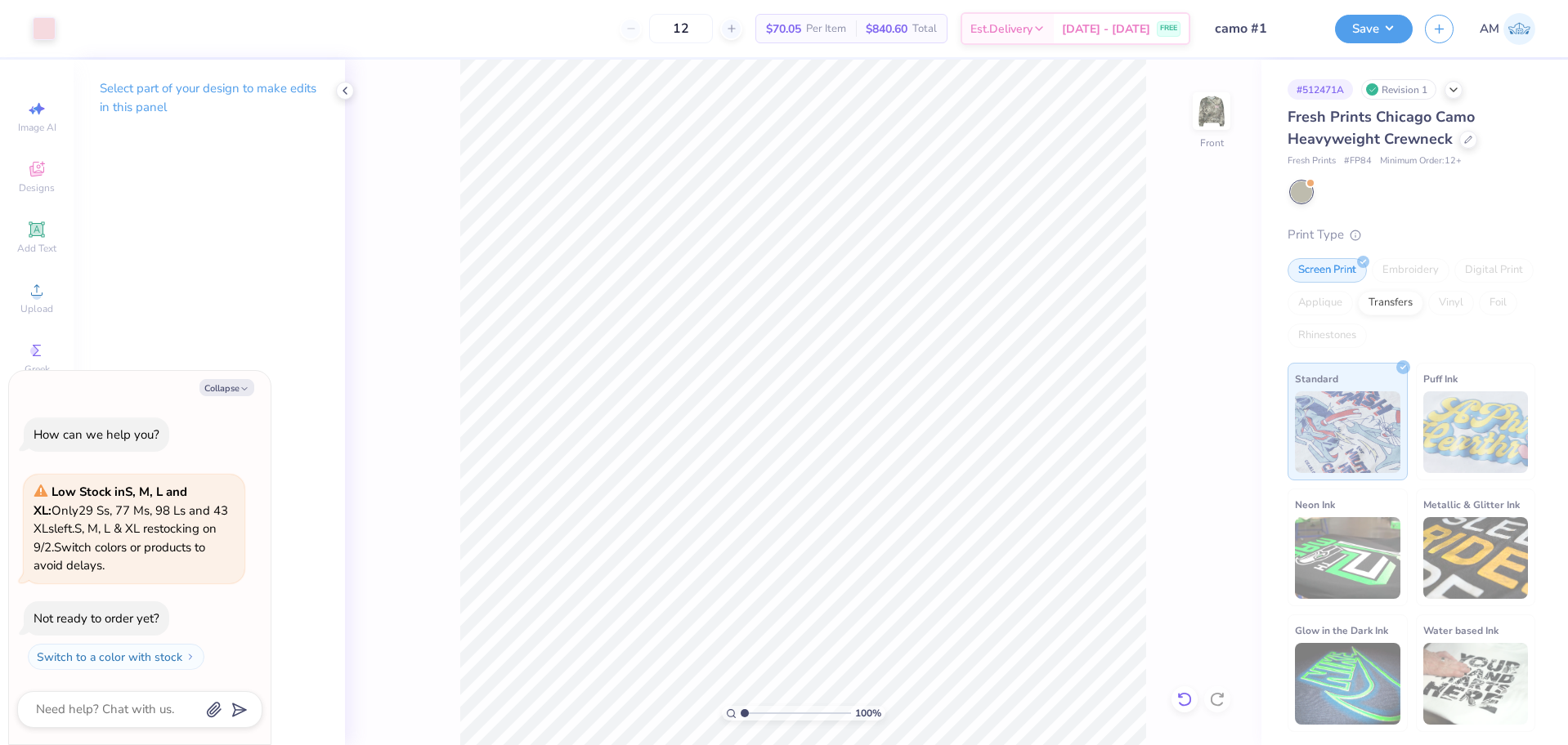
click at [1189, 699] on icon at bounding box center [1183, 699] width 16 height 16
click at [1161, 511] on div "100 % Front" at bounding box center [802, 402] width 916 height 686
click at [1186, 705] on icon at bounding box center [1183, 698] width 14 height 14
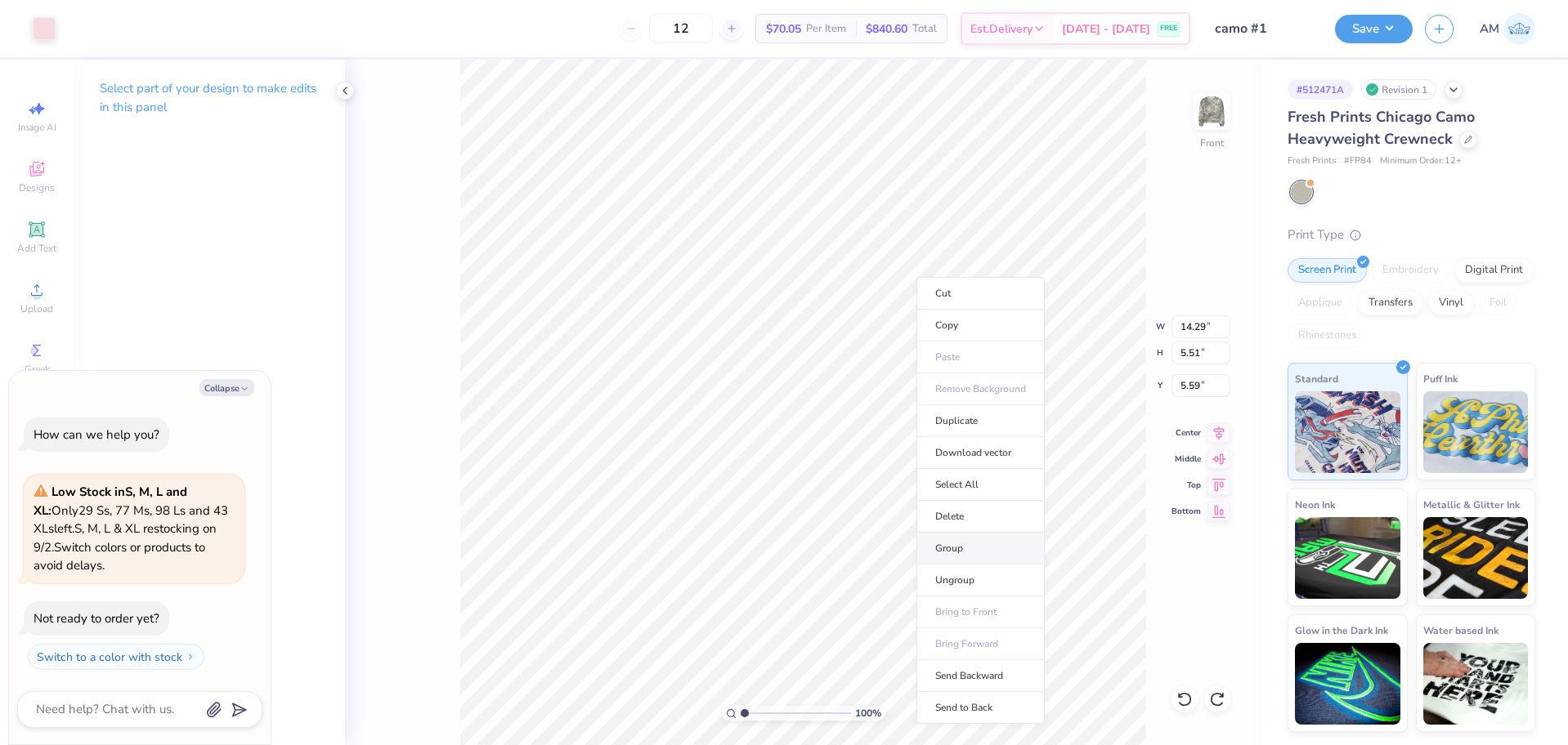
click at [964, 546] on li "Group" at bounding box center [980, 549] width 128 height 32
click at [1206, 425] on div "Center" at bounding box center [1200, 430] width 59 height 20
click at [346, 90] on icon at bounding box center [345, 90] width 13 height 13
click at [810, 569] on li "Group" at bounding box center [829, 566] width 128 height 32
click at [1215, 438] on icon at bounding box center [1218, 430] width 23 height 20
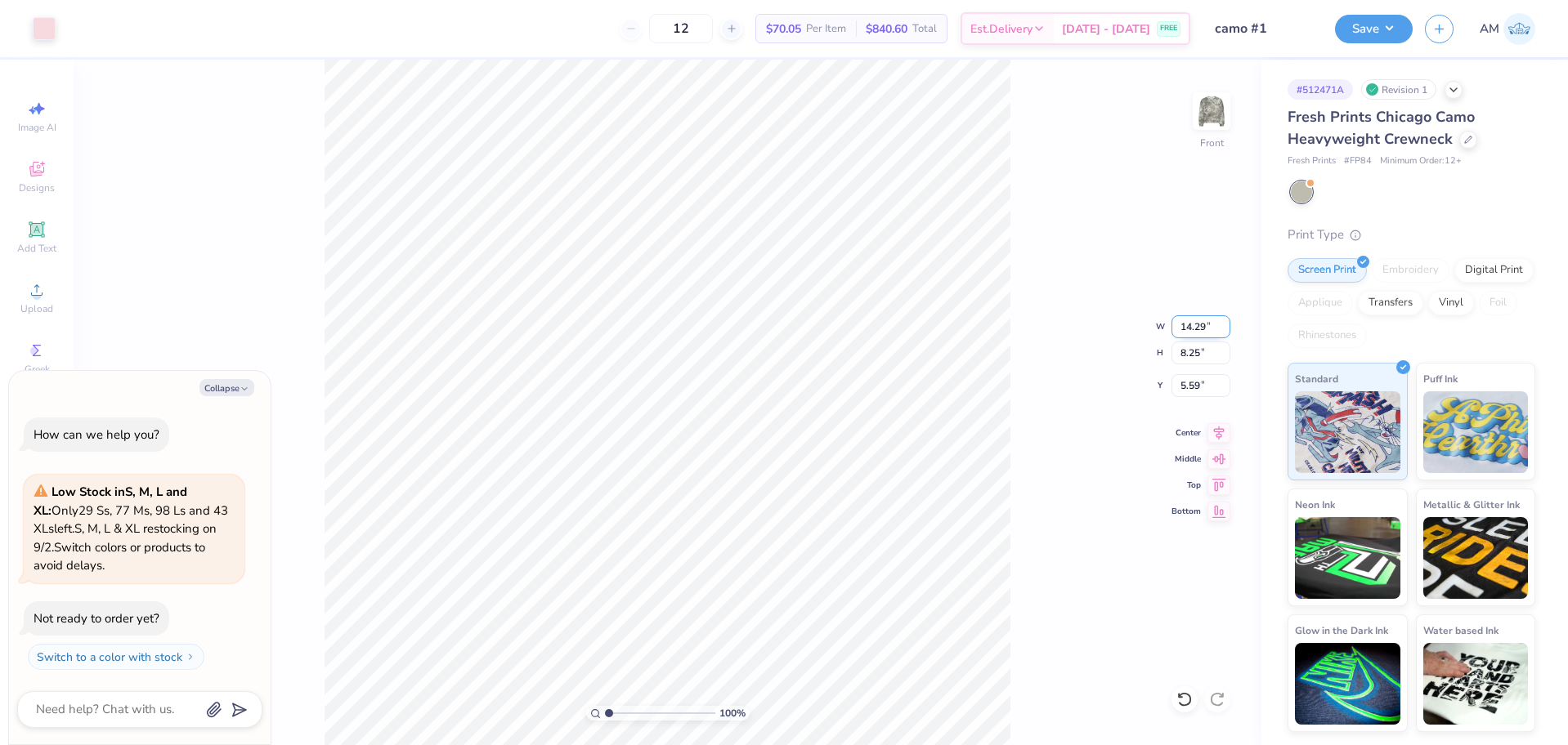
click at [1193, 329] on input "14.29" at bounding box center [1200, 327] width 59 height 23
click at [1194, 384] on input "6.11" at bounding box center [1200, 385] width 59 height 23
click at [1043, 355] on div "100 % Front W 12.50 12.50 " H 7.21 7.21 " Y 3.00 3.00 " Center Middle Top Bottom" at bounding box center [667, 402] width 1188 height 686
click at [1194, 109] on img at bounding box center [1211, 110] width 65 height 65
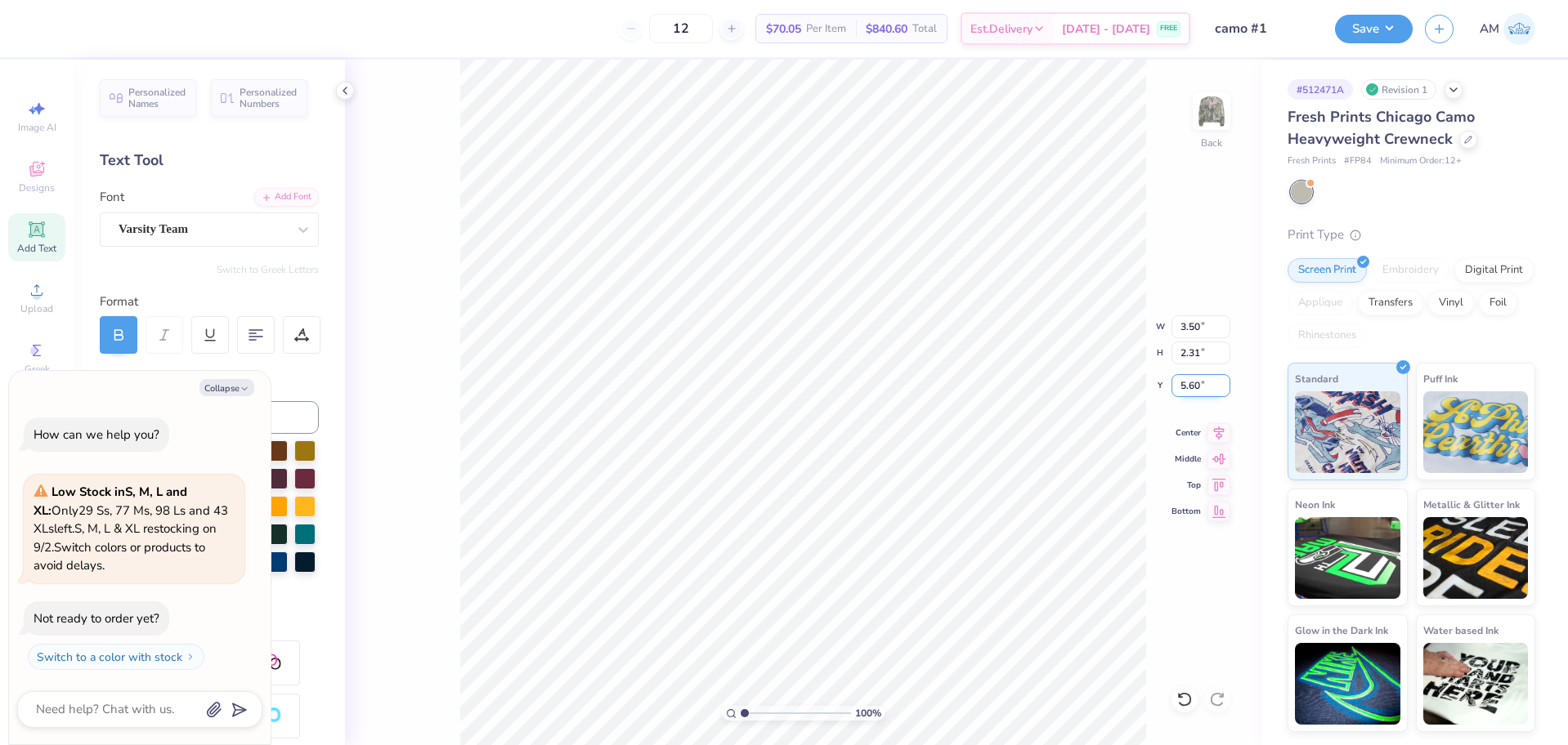
click at [1195, 387] on input "5.60" at bounding box center [1200, 385] width 59 height 23
click at [345, 89] on polyline at bounding box center [345, 91] width 3 height 7
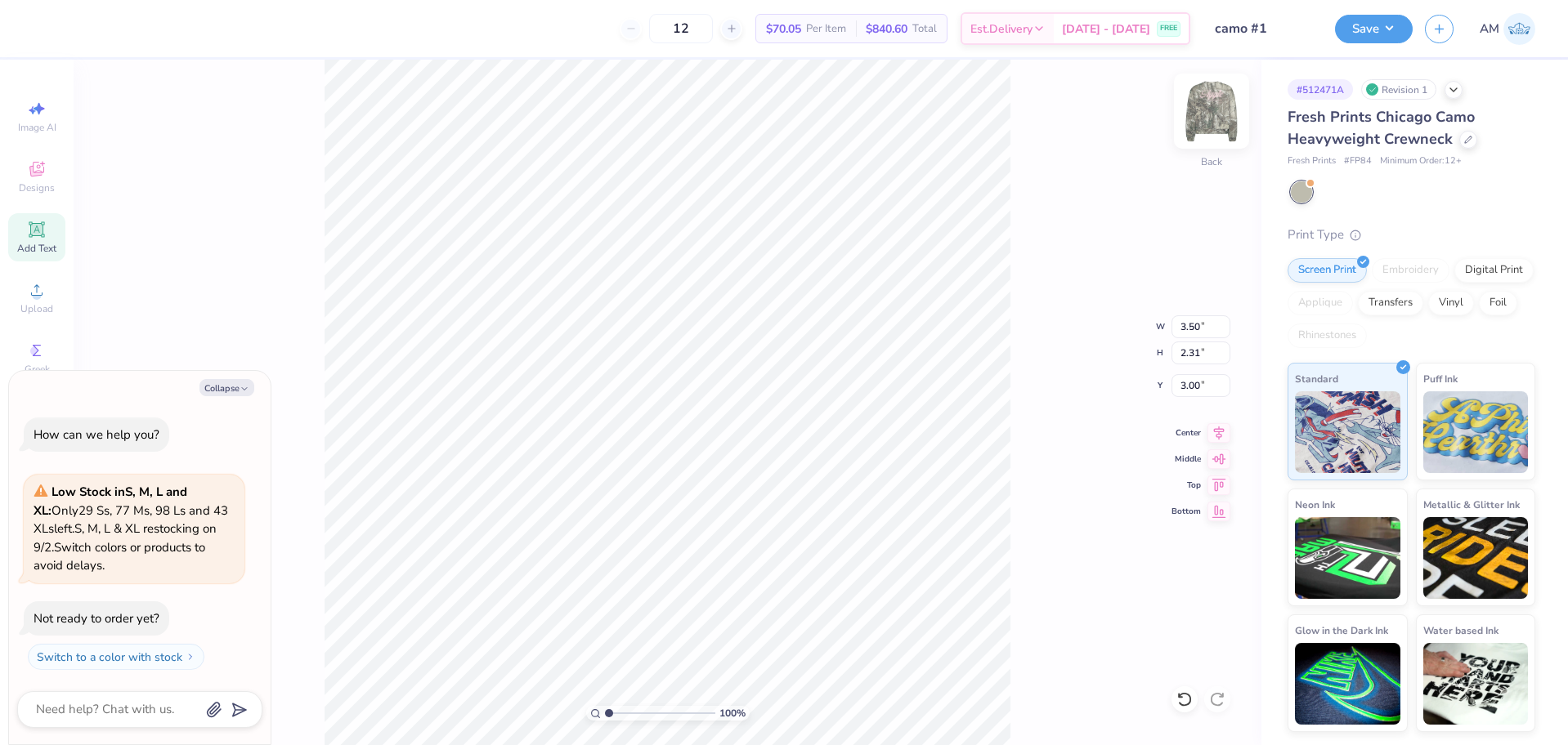
click at [1204, 115] on img at bounding box center [1211, 110] width 65 height 65
click at [1190, 351] on input "7.21" at bounding box center [1200, 352] width 59 height 23
click at [1190, 330] on input "15.00" at bounding box center [1200, 327] width 59 height 23
click at [1195, 388] on input "3.00" at bounding box center [1200, 385] width 59 height 23
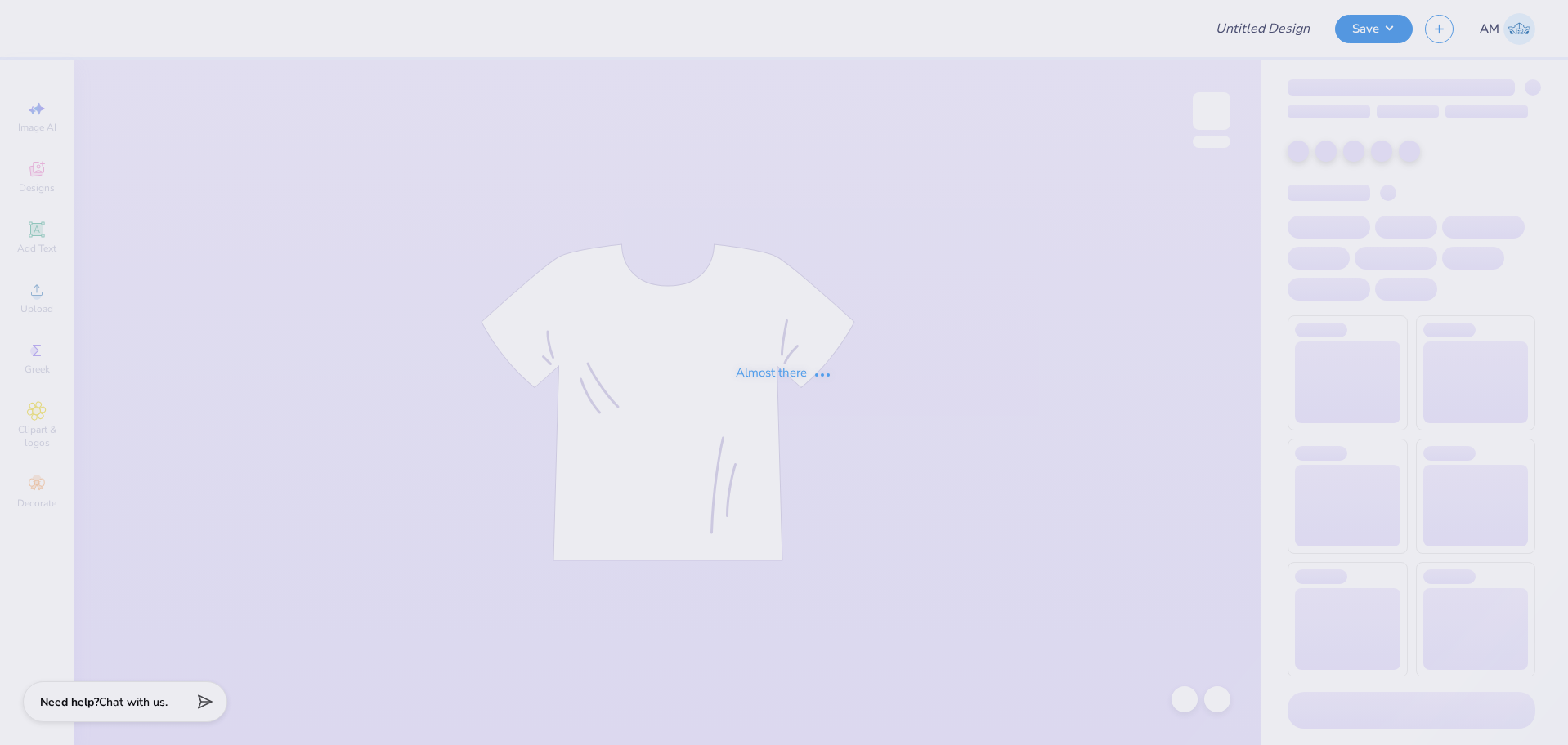
type input "cr"
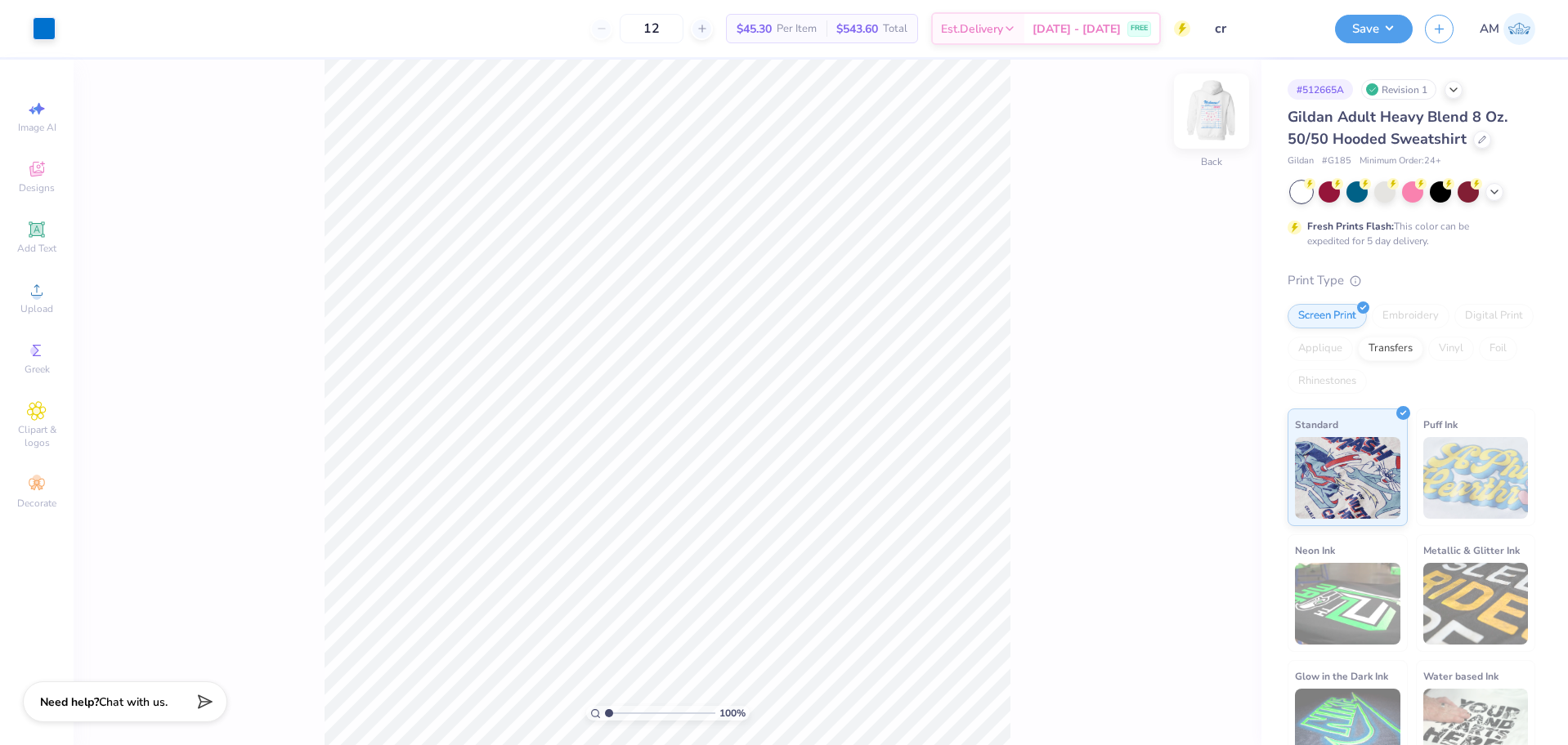
click at [1207, 108] on img at bounding box center [1211, 110] width 65 height 65
click at [28, 291] on icon at bounding box center [37, 289] width 20 height 20
click at [31, 176] on icon at bounding box center [37, 169] width 20 height 20
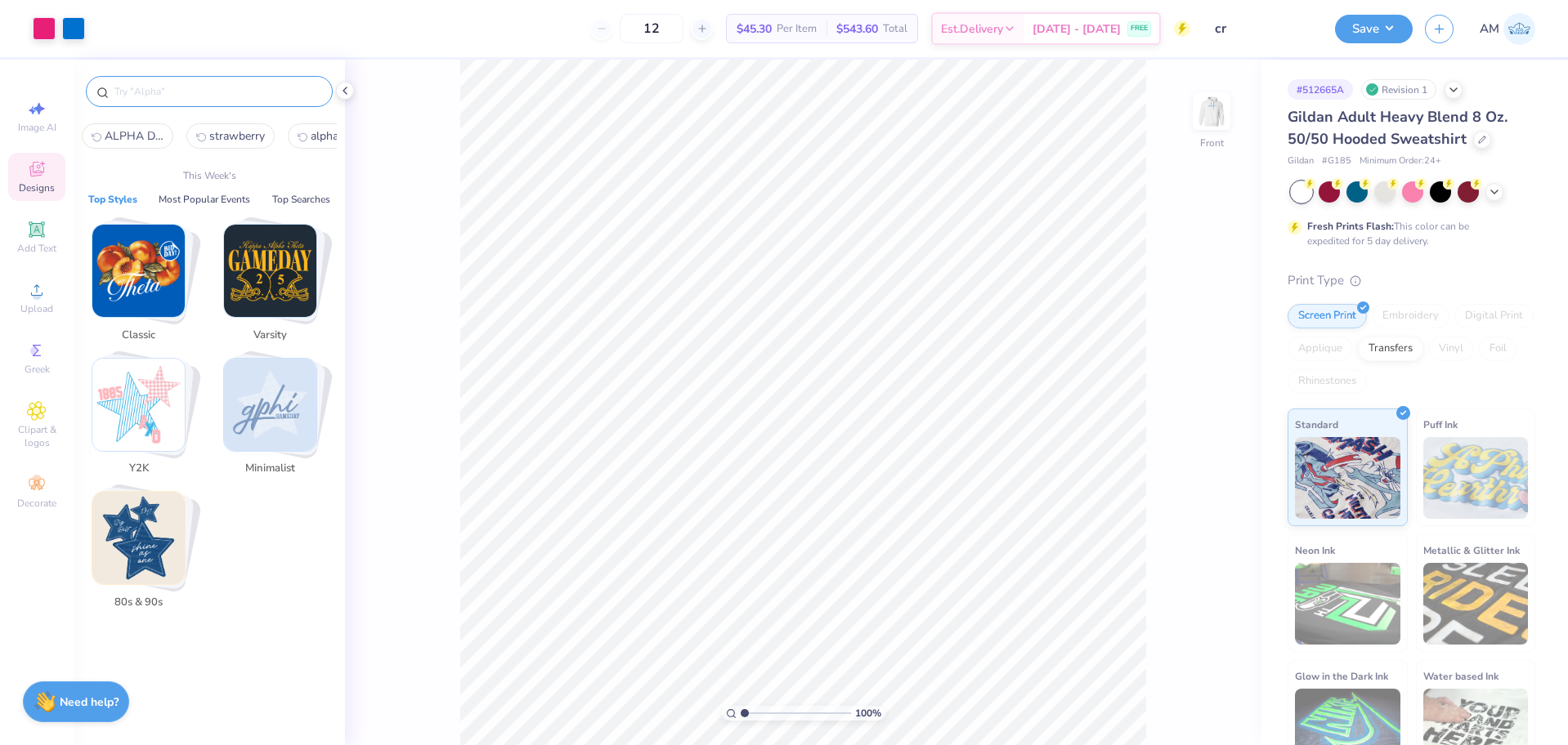
click at [204, 83] on input "text" at bounding box center [217, 91] width 209 height 16
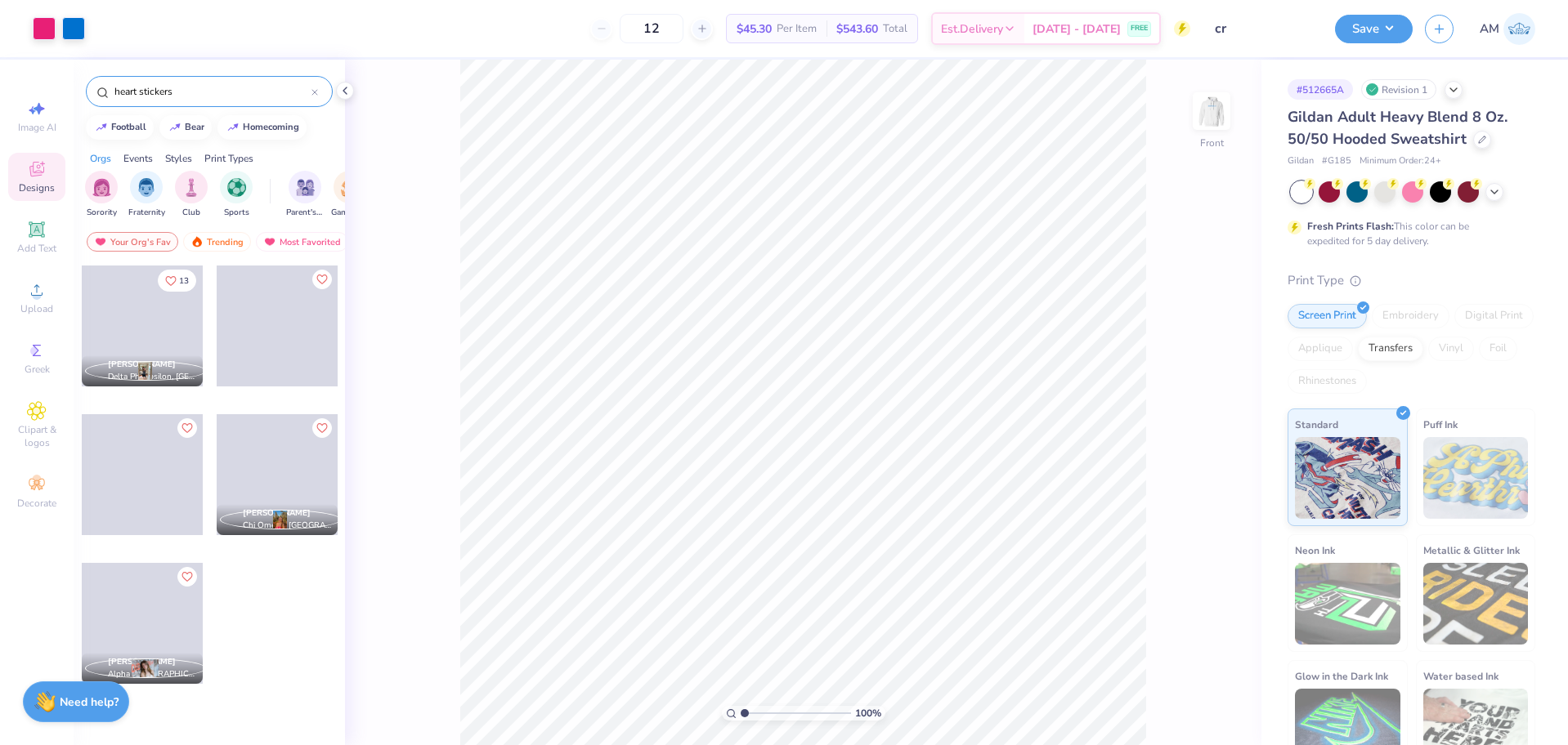
type input "heart stickers"
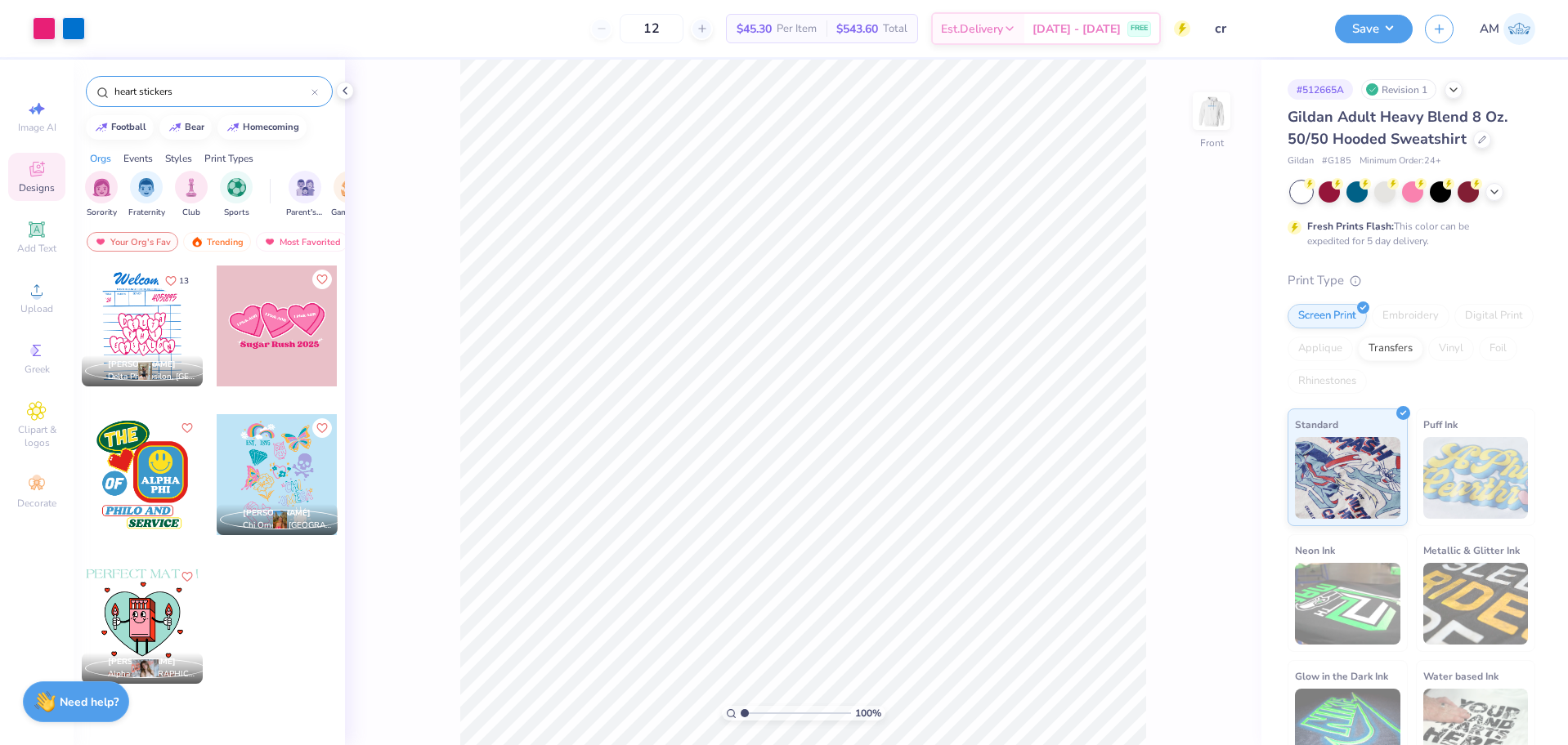
click at [125, 331] on div at bounding box center [142, 326] width 121 height 120
click at [112, 308] on div at bounding box center [142, 326] width 121 height 120
click at [1195, 322] on input "11.07" at bounding box center [1200, 327] width 59 height 23
click at [1188, 389] on input "8.50" at bounding box center [1200, 385] width 59 height 23
type input "12.50"
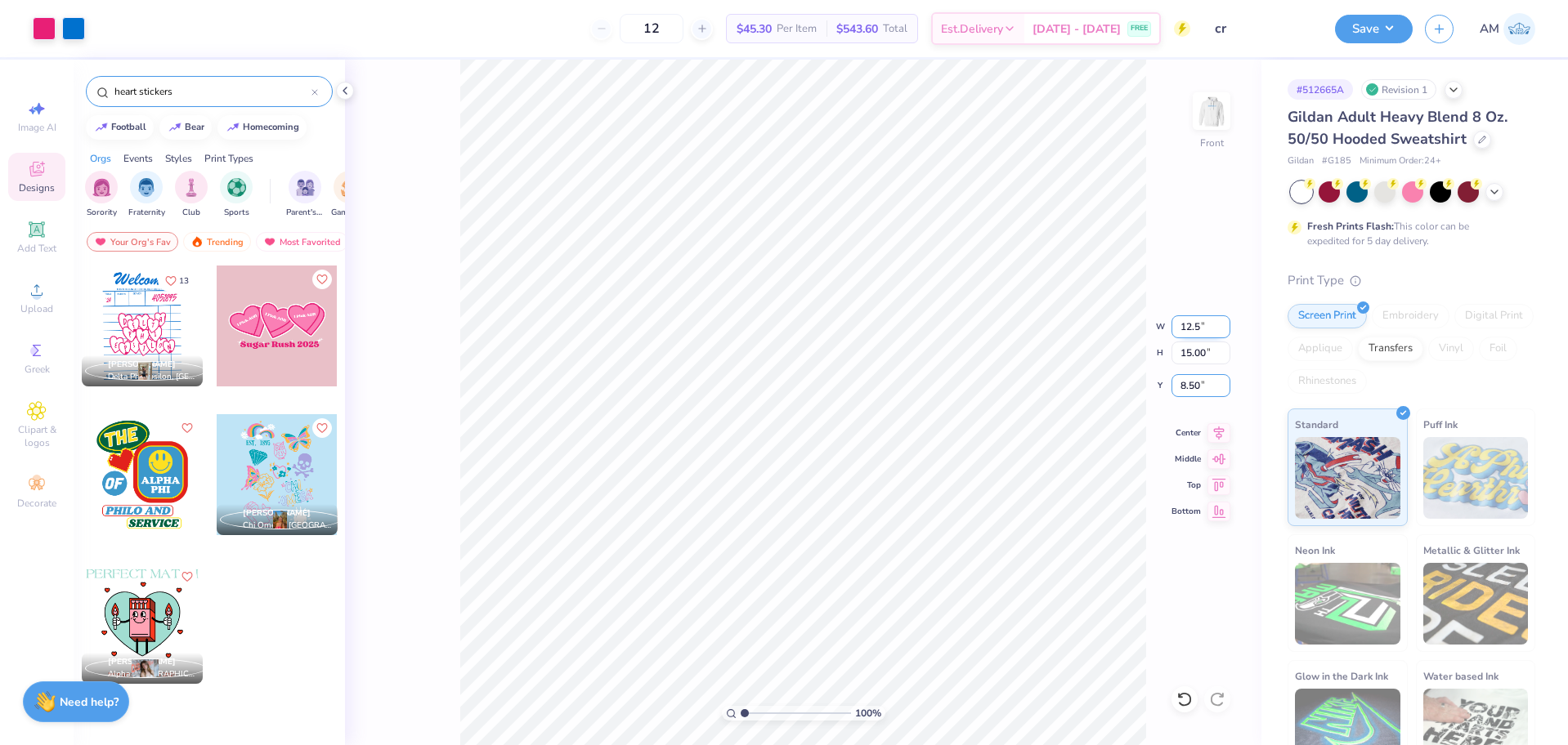
type input "16.94"
click at [1192, 385] on input "7.53" at bounding box center [1200, 385] width 59 height 23
type input "6.00"
click at [1196, 325] on input "12.50" at bounding box center [1200, 327] width 59 height 23
type input "11.00"
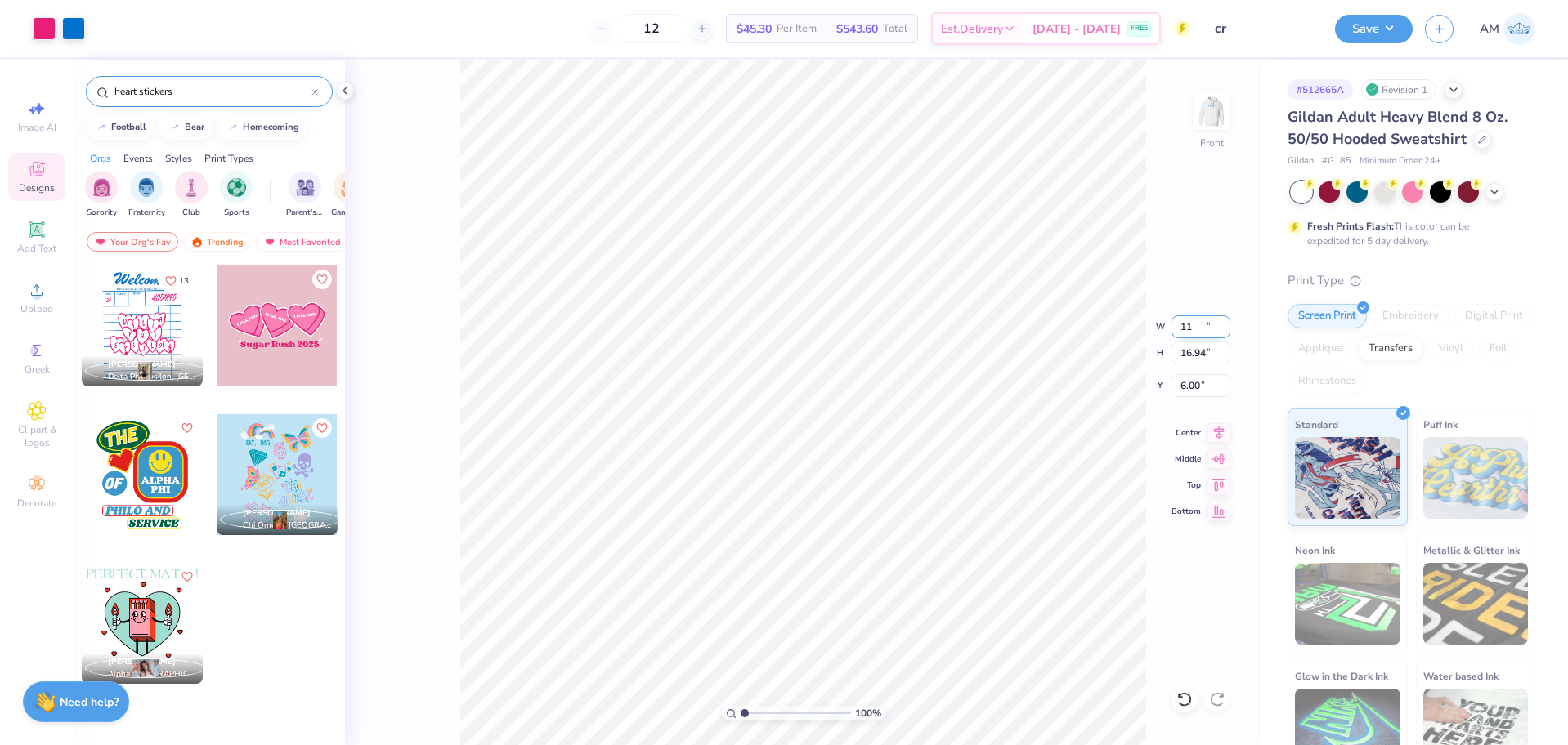
type input "14.91"
click at [1218, 436] on icon at bounding box center [1218, 430] width 23 height 20
click at [1190, 387] on input "7.02" at bounding box center [1200, 385] width 59 height 23
type input "6.00"
click at [906, 595] on li "Ungroup" at bounding box center [931, 598] width 128 height 32
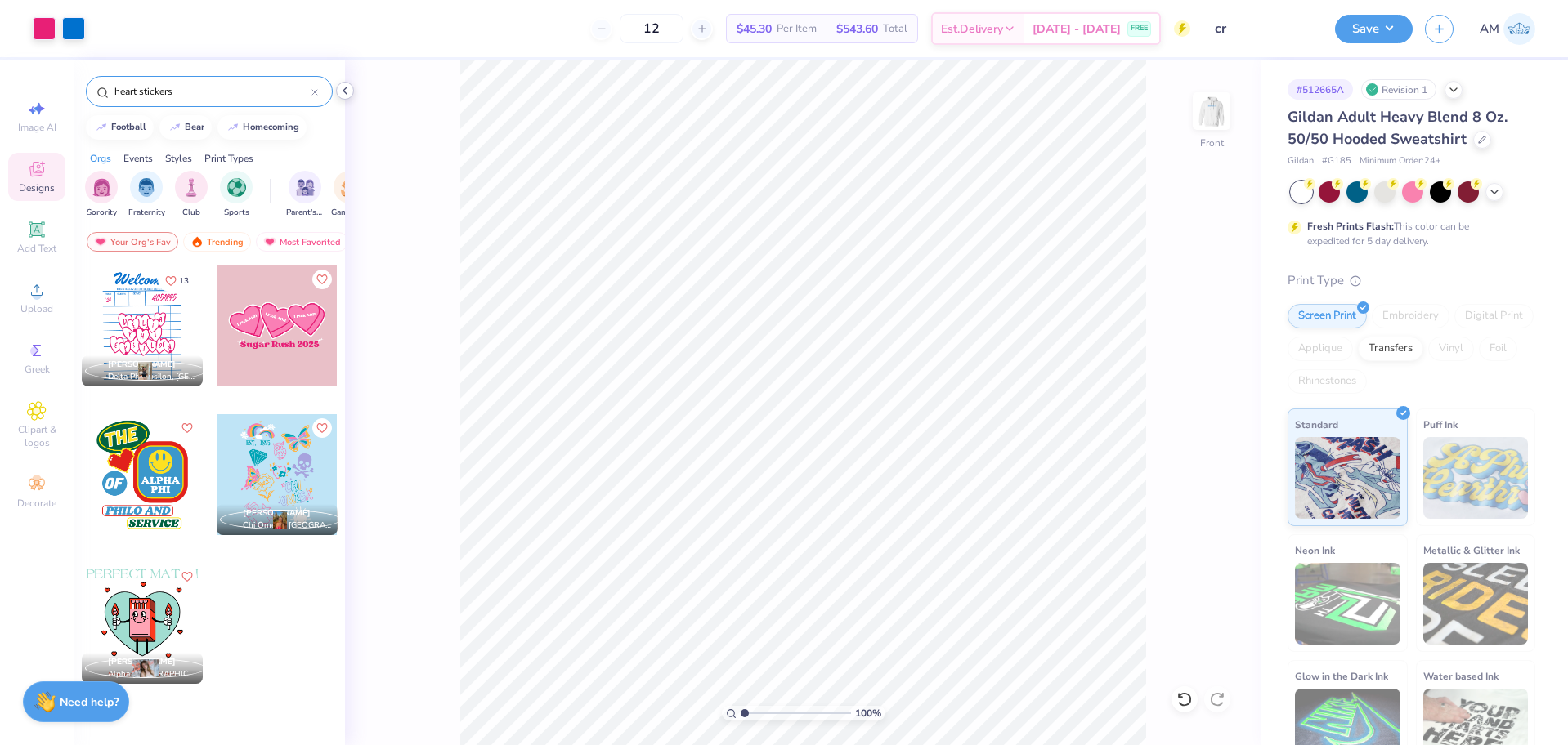
click at [340, 91] on icon at bounding box center [345, 90] width 13 height 13
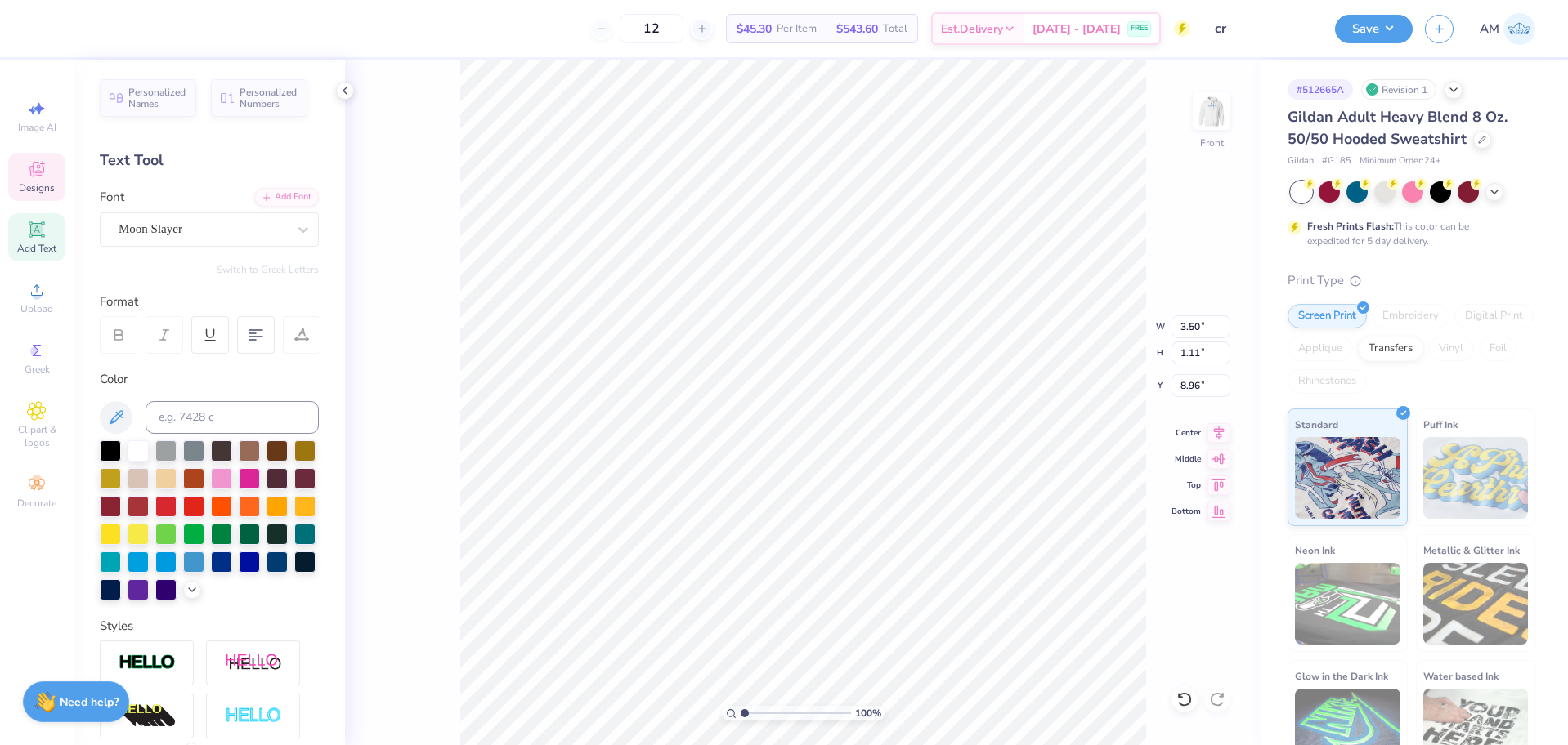
scroll to position [14, 3]
type textarea "05151851"
type input "3.00581987268404"
type textarea "'25"
type input "3.00581987268404"
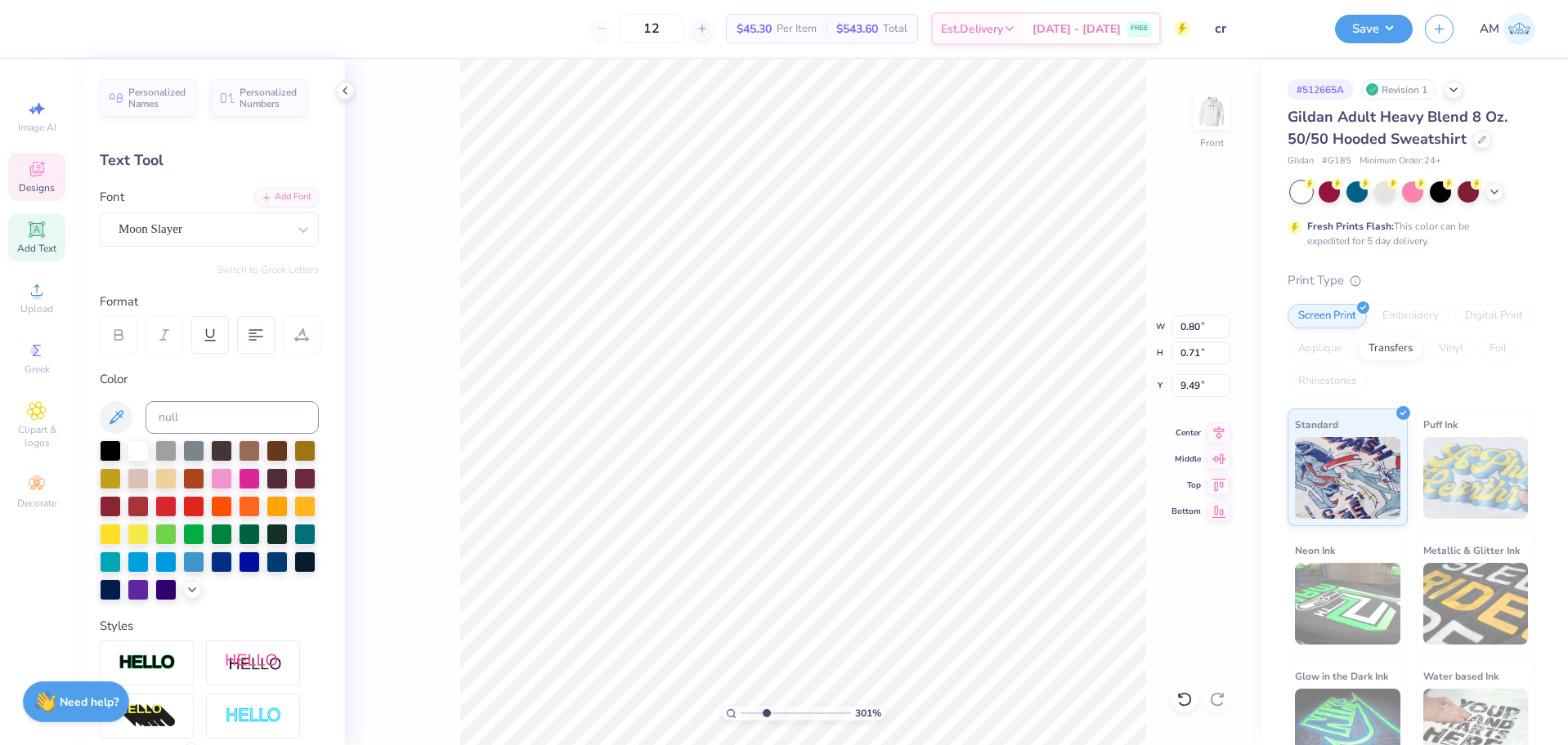
type textarea "'25"
click at [344, 93] on icon at bounding box center [345, 90] width 13 height 13
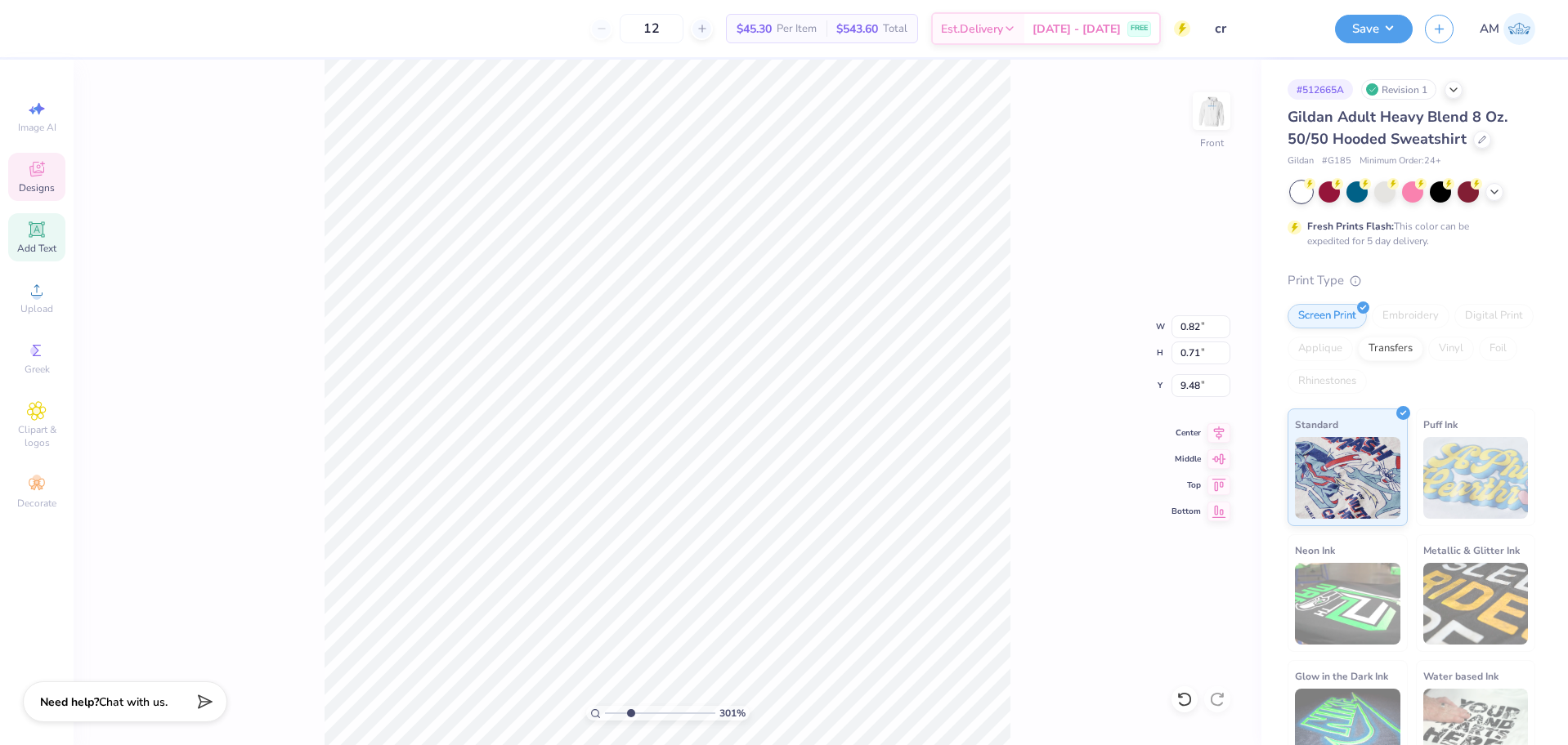
type input "3.00581987268404"
type input "0.82"
type input "9.48"
click at [1099, 411] on div "301 % Front W 0.82 0.82 " H 0.71 0.71 " Y 9.48 9.48 " Center Middle Top Bottom" at bounding box center [667, 402] width 1188 height 686
click at [744, 565] on li "Group" at bounding box center [762, 566] width 128 height 32
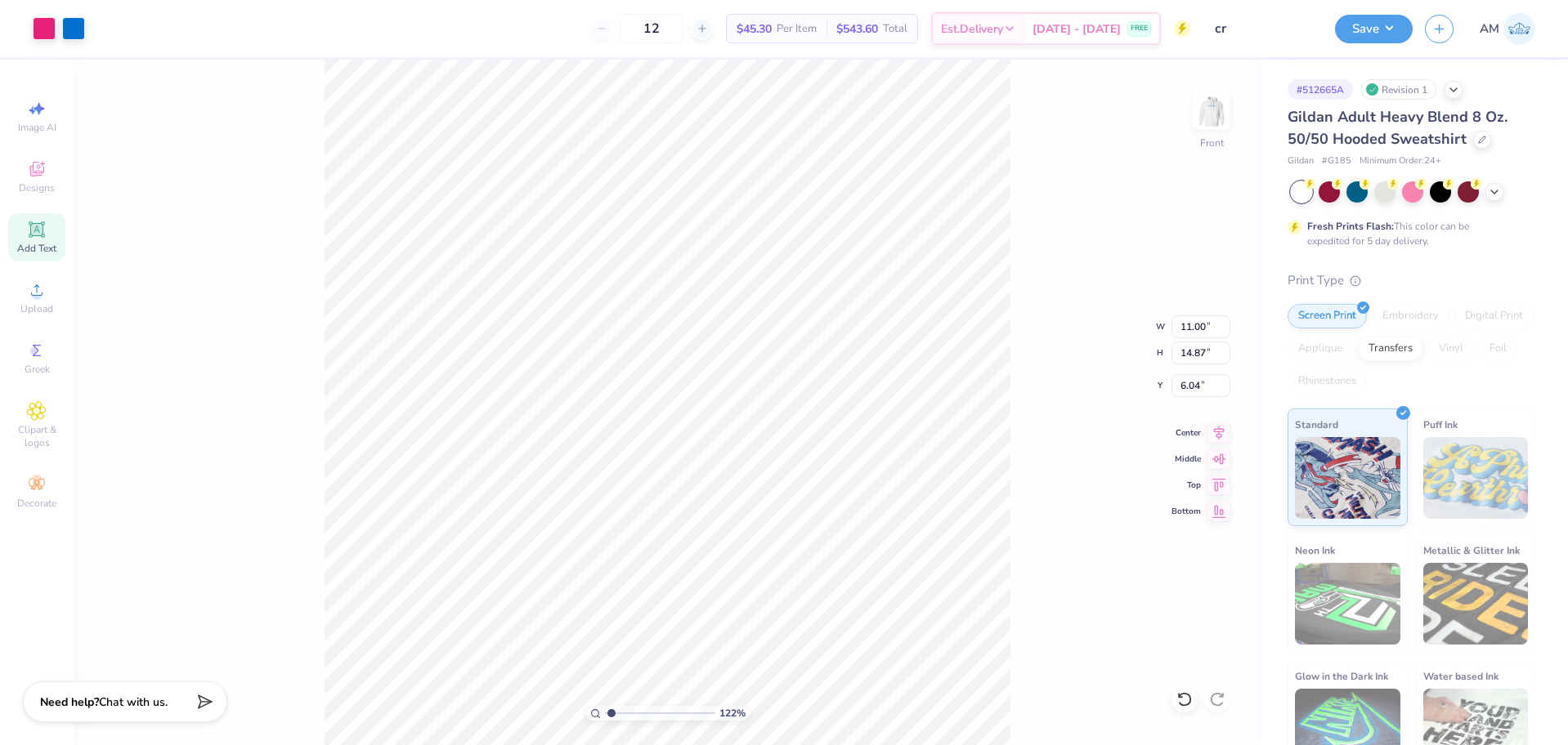
type input "1.22152498603933"
click at [1195, 387] on input "6.04" at bounding box center [1200, 385] width 59 height 23
type input "6"
type input "1.22152498603933"
type input "6.00"
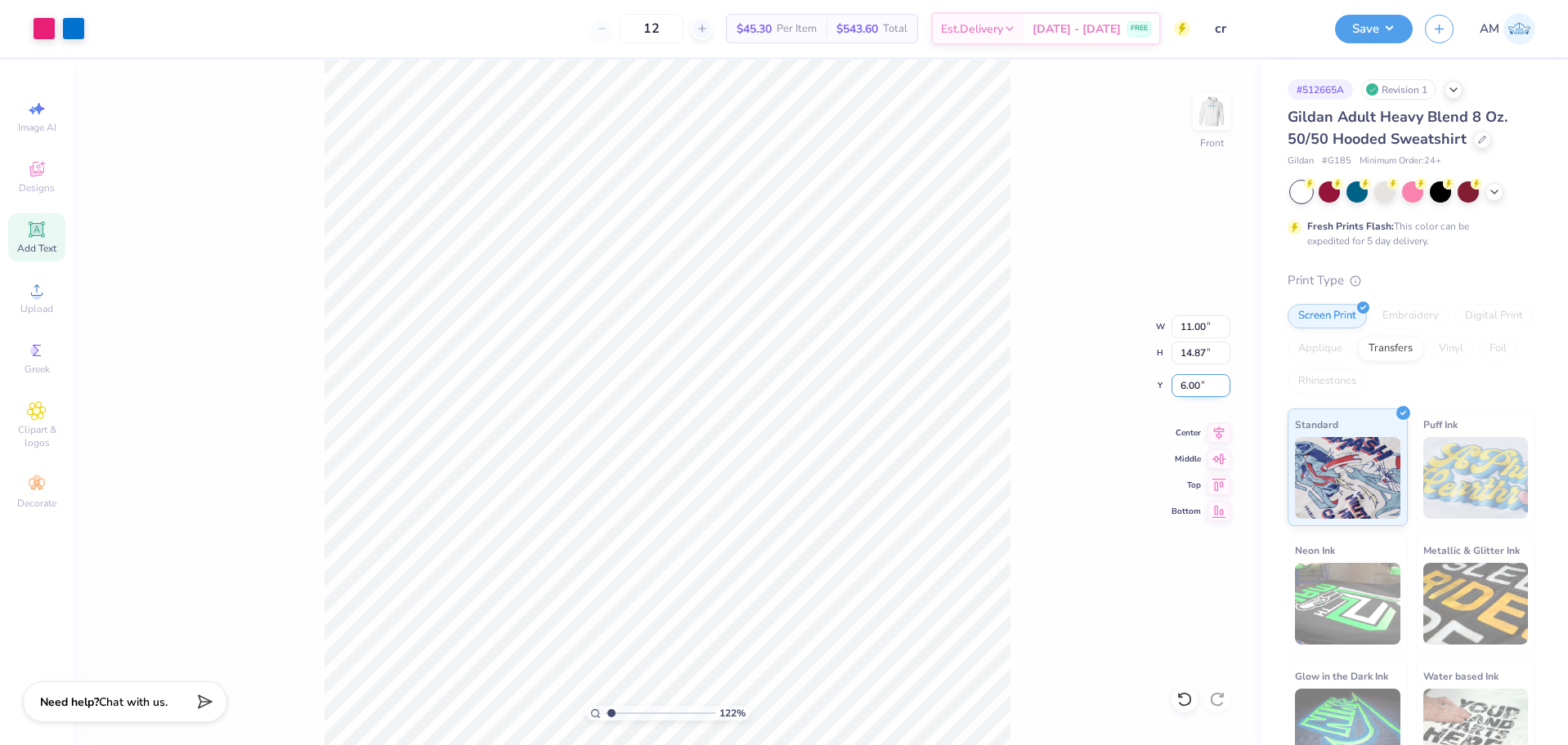
click at [1013, 363] on div "122 % Front W 11.00 11.00 " H 14.87 14.87 " Y 6.00 6.00 " Center Middle Top Bot…" at bounding box center [667, 402] width 1188 height 686
click at [1218, 434] on icon at bounding box center [1218, 430] width 23 height 20
click at [1204, 110] on img at bounding box center [1211, 110] width 65 height 65
type input "1.22152498603933"
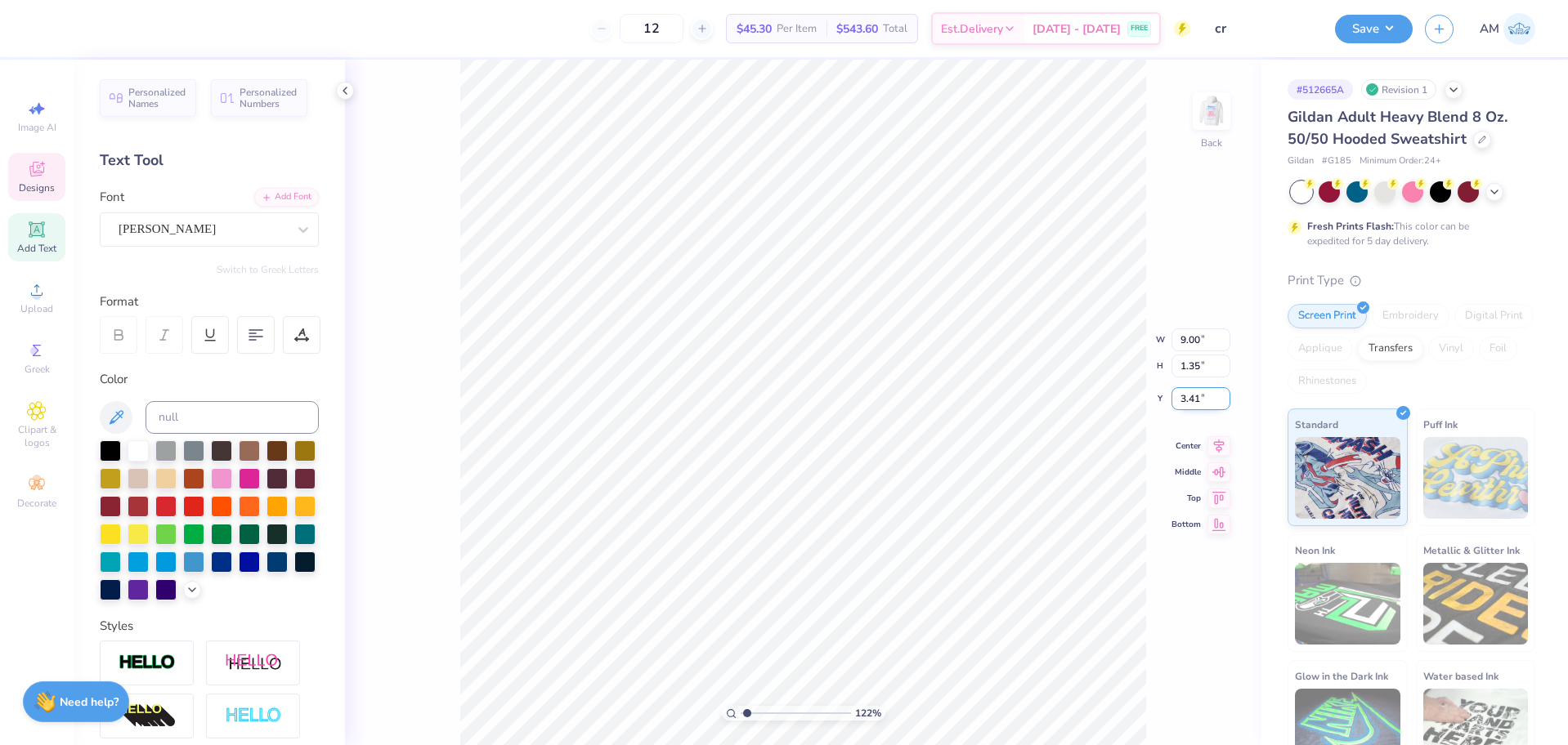
click at [1192, 407] on input "3.41" at bounding box center [1200, 398] width 59 height 23
type input "3"
type input "1.22152498603933"
type input "3.00"
click at [1217, 428] on icon at bounding box center [1218, 430] width 23 height 20
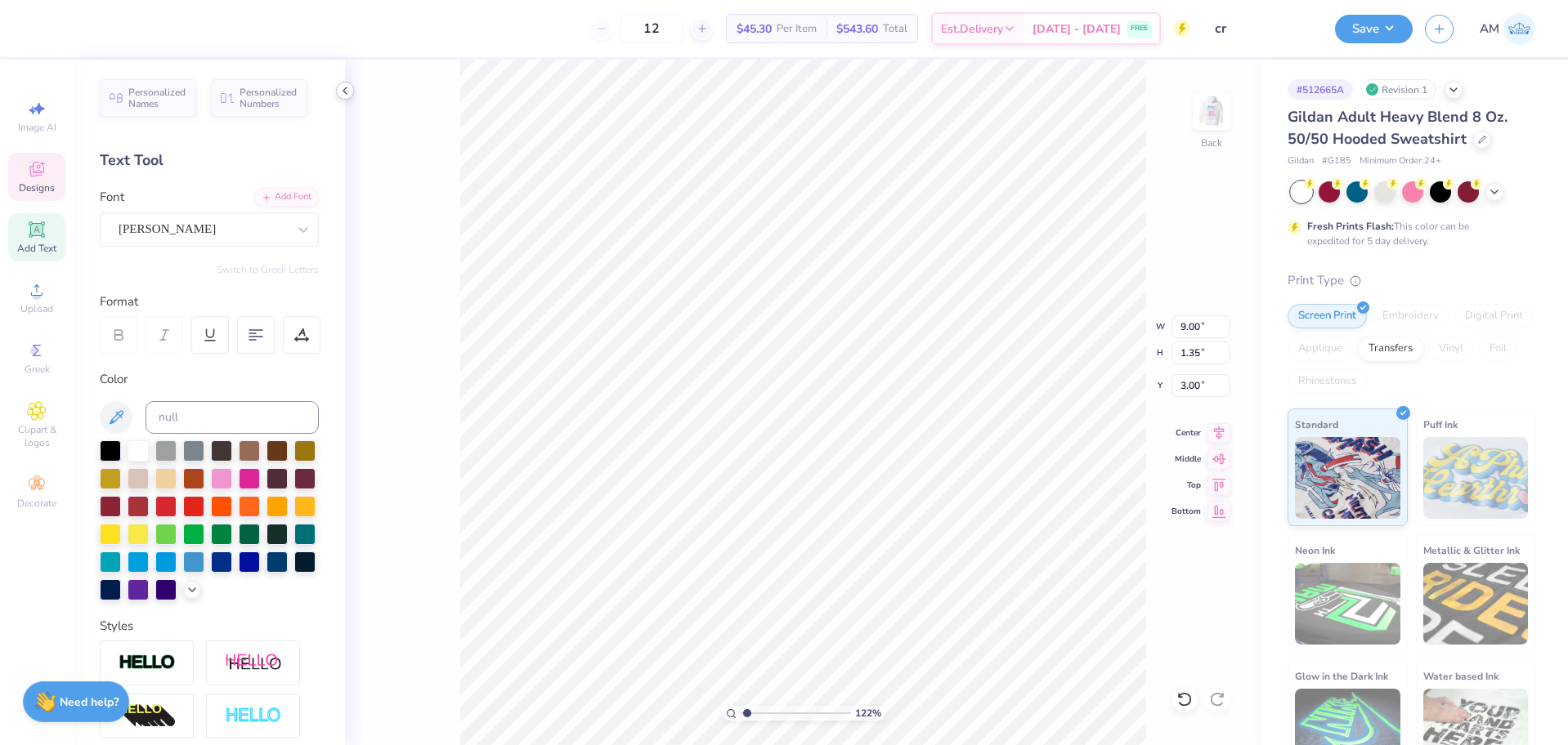
click at [343, 93] on icon at bounding box center [345, 90] width 13 height 13
type input "1.22152498603933"
click at [1191, 386] on input "3.00" at bounding box center [1200, 385] width 59 height 23
type input "3"
click at [1180, 705] on icon at bounding box center [1183, 699] width 16 height 16
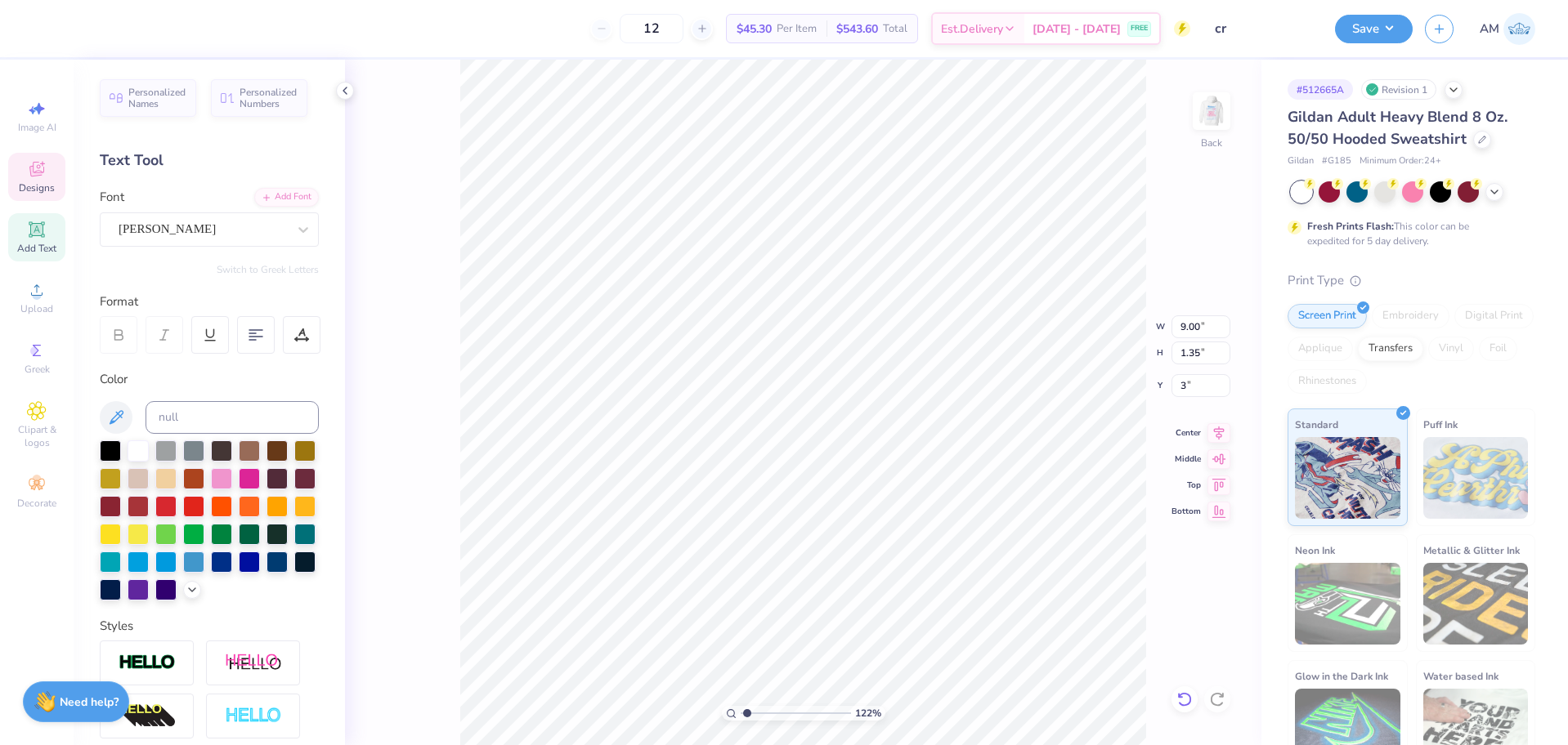
click at [1180, 705] on icon at bounding box center [1183, 699] width 16 height 16
click at [1180, 705] on div "122 % Back W 9.00 H 1.35 Y 3 Center Middle Top Bottom" at bounding box center [802, 402] width 916 height 686
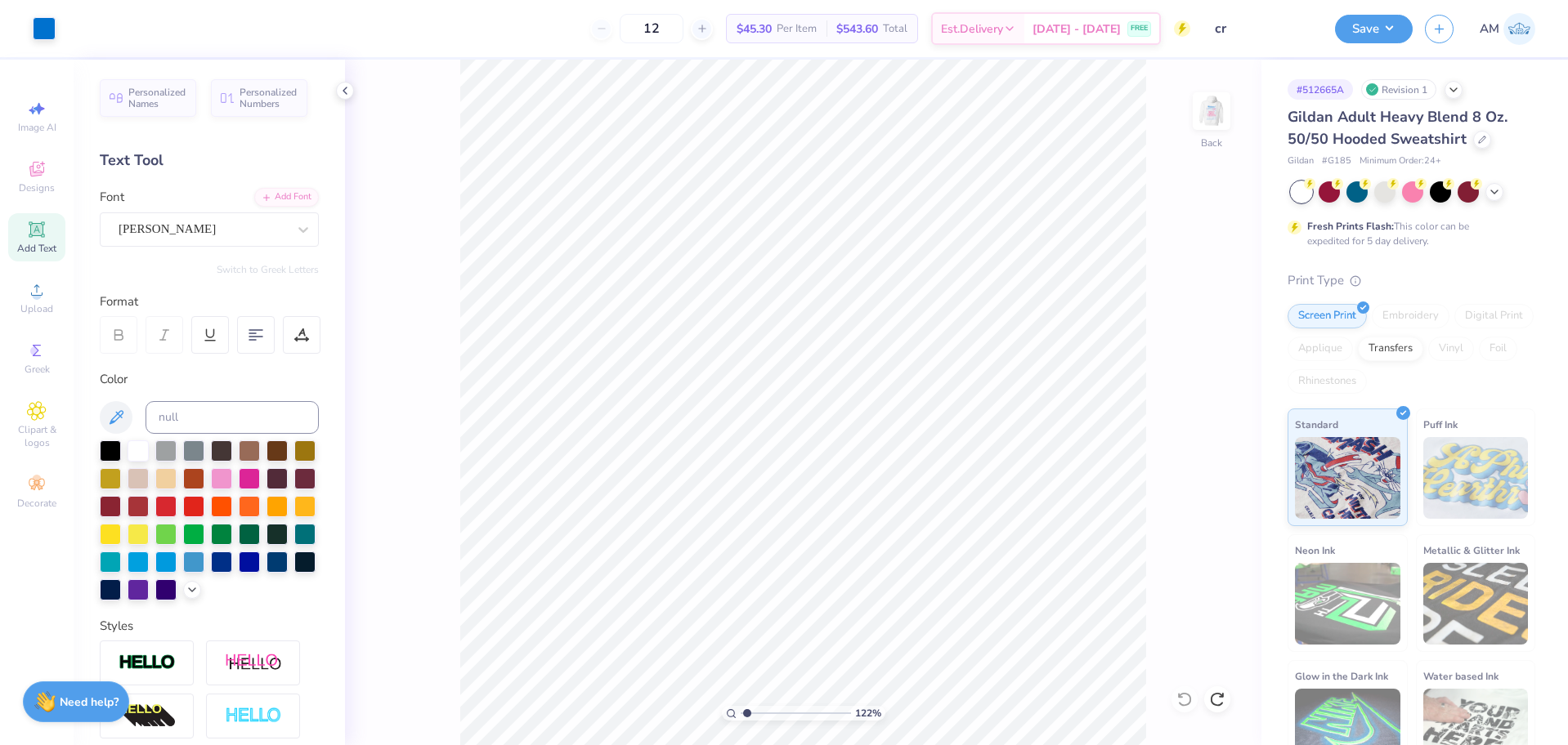
click at [1180, 705] on div "122 % Back" at bounding box center [802, 402] width 916 height 686
type input "1.22152498603933"
click at [1190, 383] on input "3.41" at bounding box center [1200, 385] width 59 height 23
type input "3"
type input "1.22152498603933"
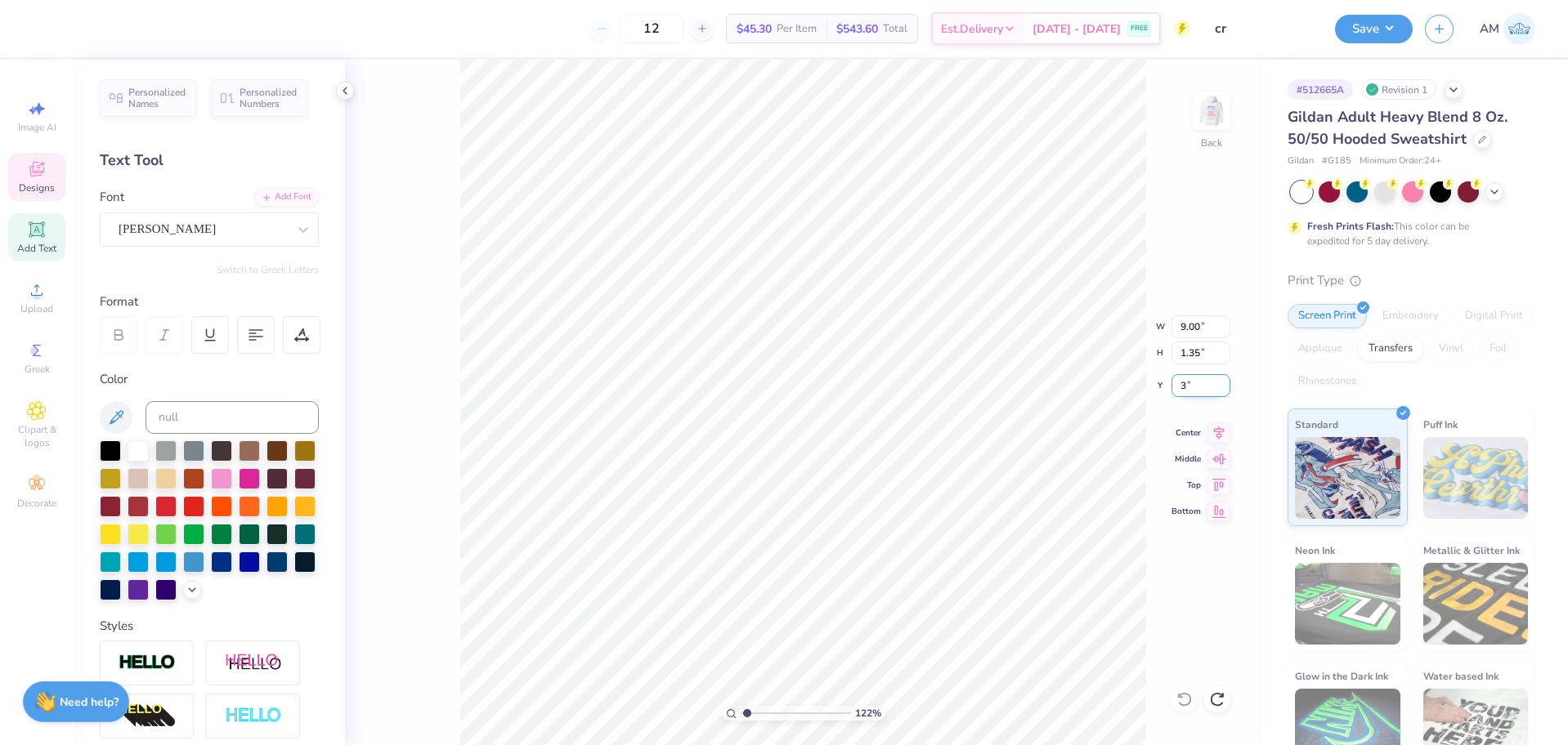
type input "3.00"
click at [340, 92] on icon at bounding box center [345, 90] width 13 height 13
click at [346, 92] on icon at bounding box center [345, 90] width 13 height 13
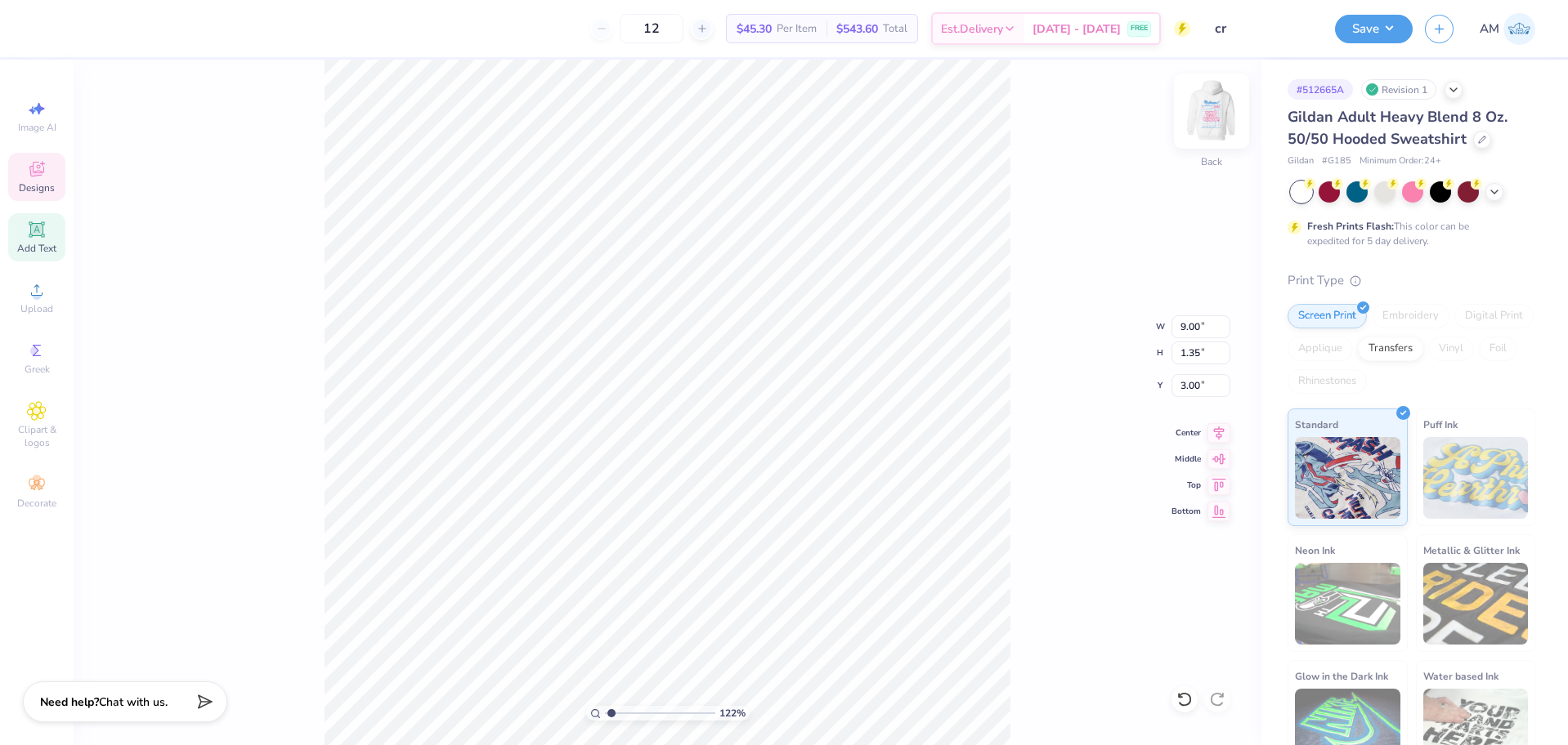
click at [1199, 115] on img at bounding box center [1211, 110] width 65 height 65
click at [777, 594] on li "Ungroup" at bounding box center [795, 598] width 128 height 32
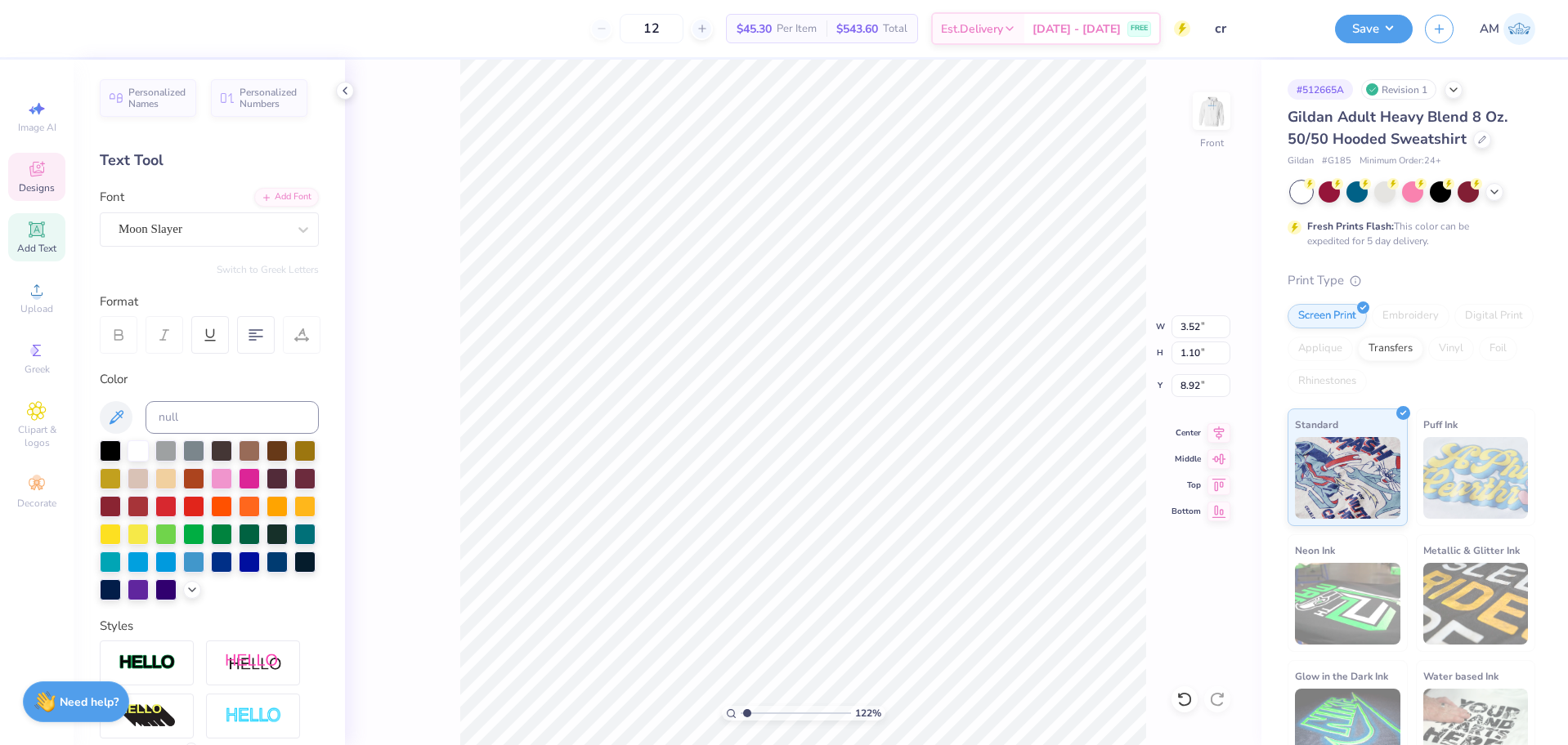
type input "1.22152498603933"
type textarea "03171917"
click at [815, 526] on li "Group" at bounding box center [842, 531] width 128 height 32
drag, startPoint x: 773, startPoint y: 714, endPoint x: 708, endPoint y: 714, distance: 65.0
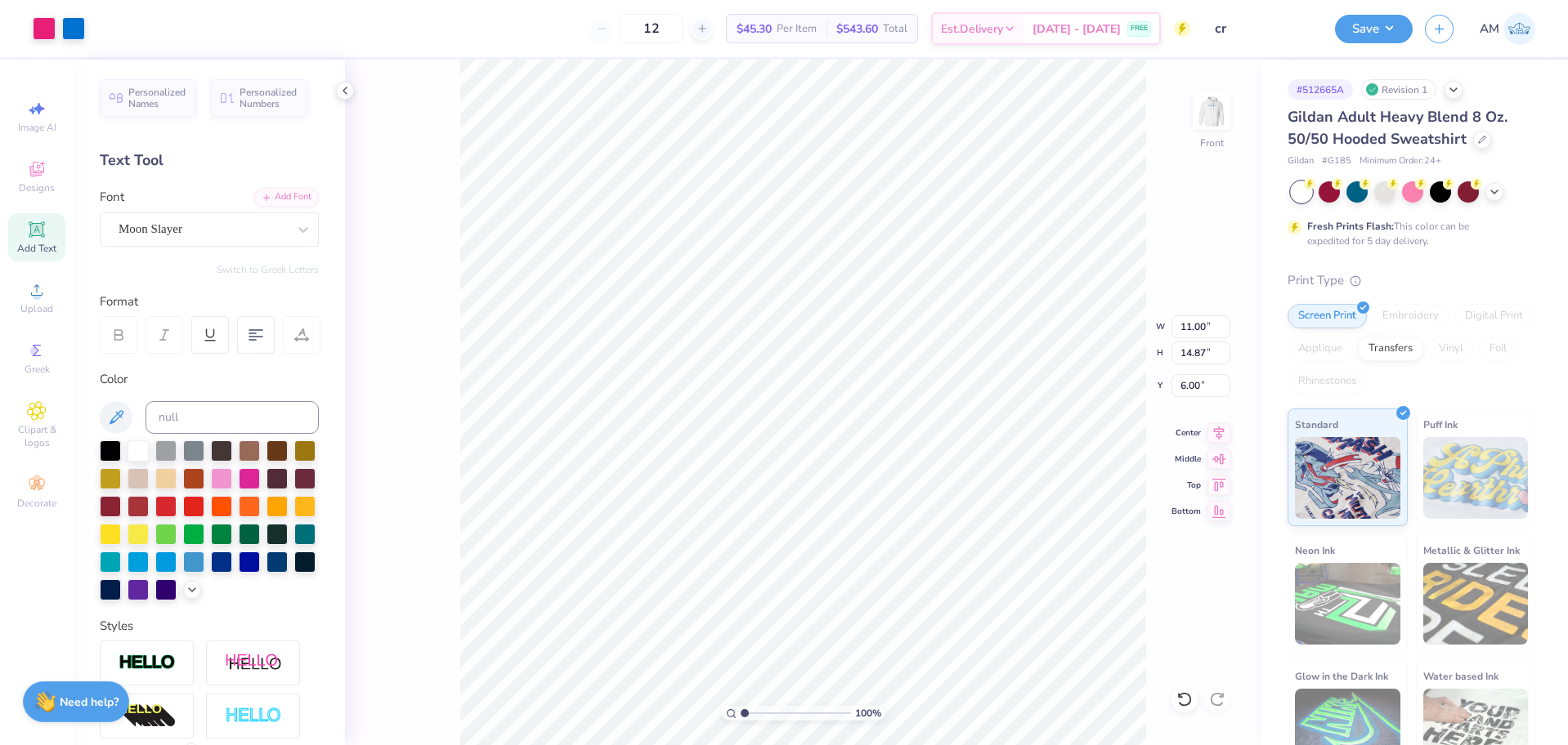
type input "1"
click at [740, 714] on input "range" at bounding box center [795, 713] width 110 height 14
click at [346, 93] on icon at bounding box center [345, 90] width 13 height 13
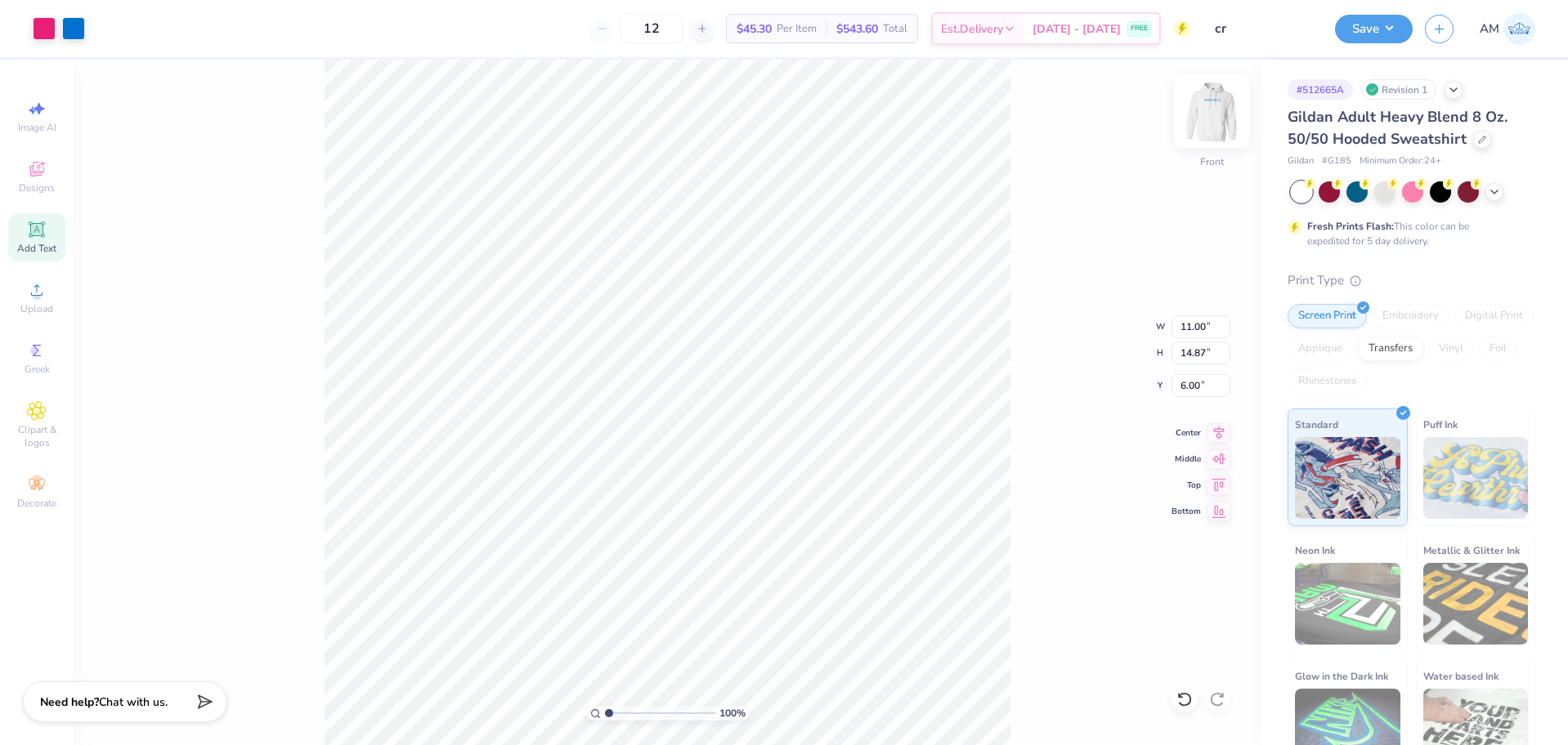
click at [1218, 115] on img at bounding box center [1211, 110] width 65 height 65
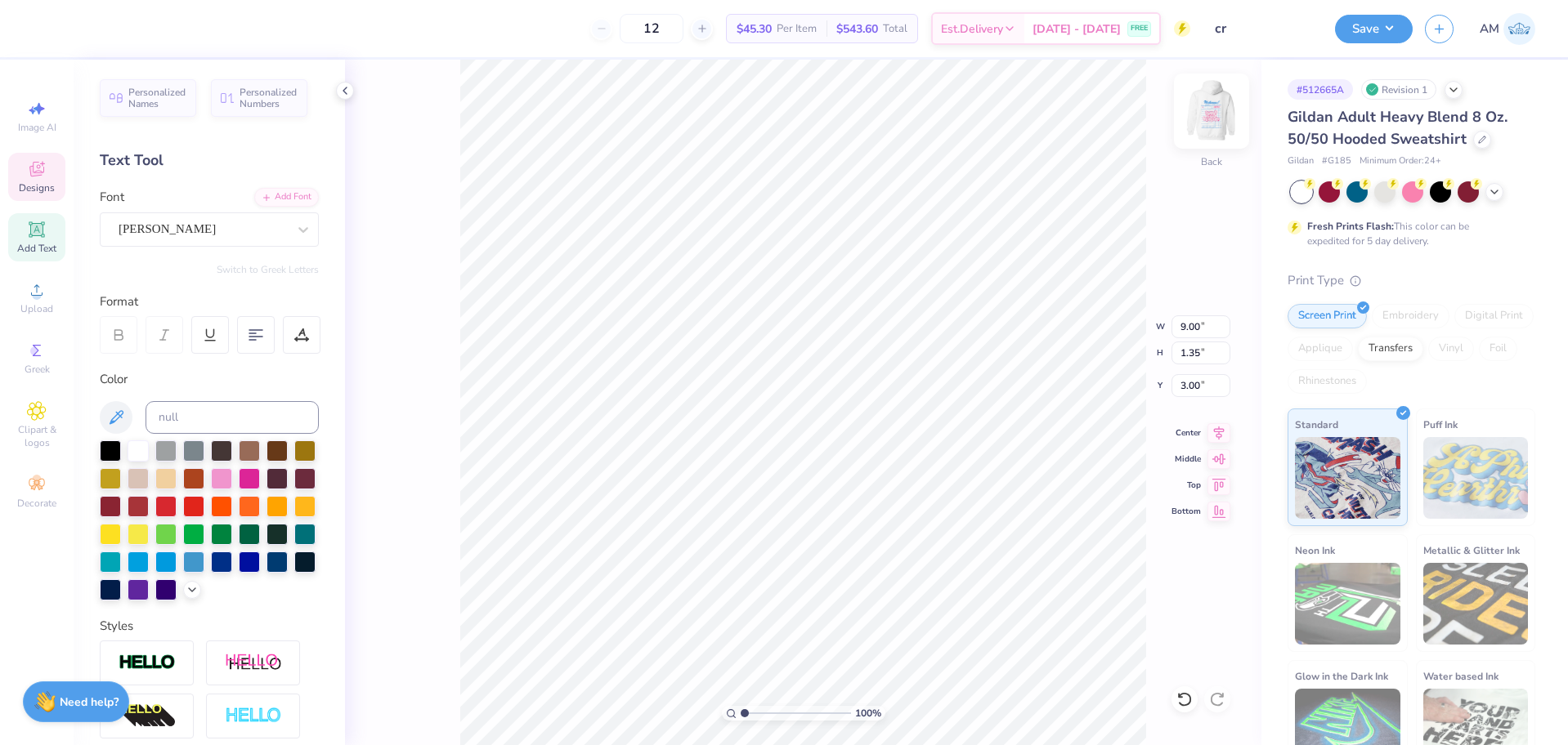
click at [1216, 114] on img at bounding box center [1211, 110] width 65 height 65
click at [1190, 356] on input "14.87" at bounding box center [1200, 352] width 59 height 23
type input "10.5"
type input "7.77"
type input "10.50"
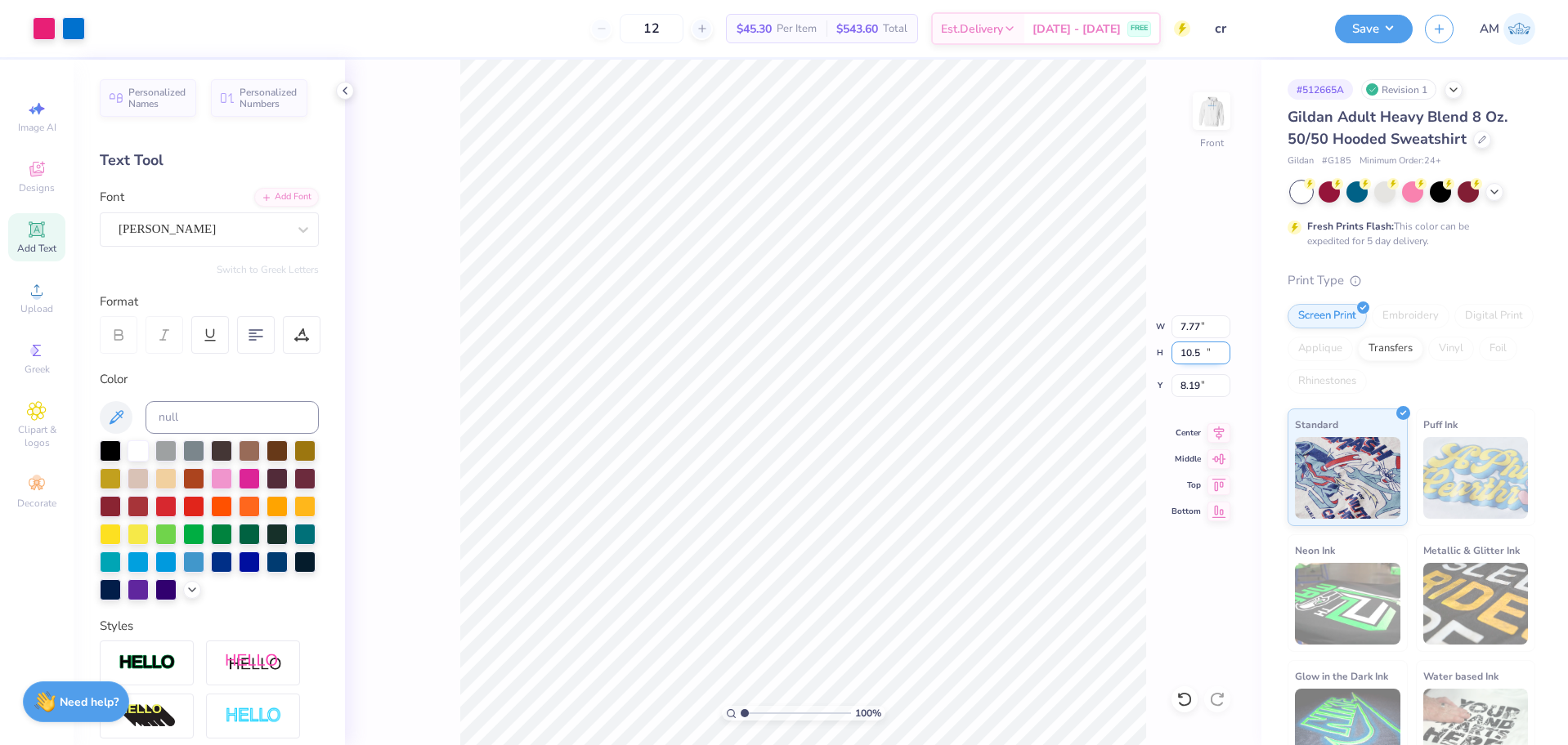
type input "8.19"
click at [1173, 691] on div "100 % Front W 7.77 7.77 " H 10.50 10.50 " Y 8.19 8.19 " Center Middle Top Bottom" at bounding box center [802, 402] width 916 height 686
click at [1186, 699] on icon at bounding box center [1183, 699] width 16 height 16
type input "11.00"
type input "14.87"
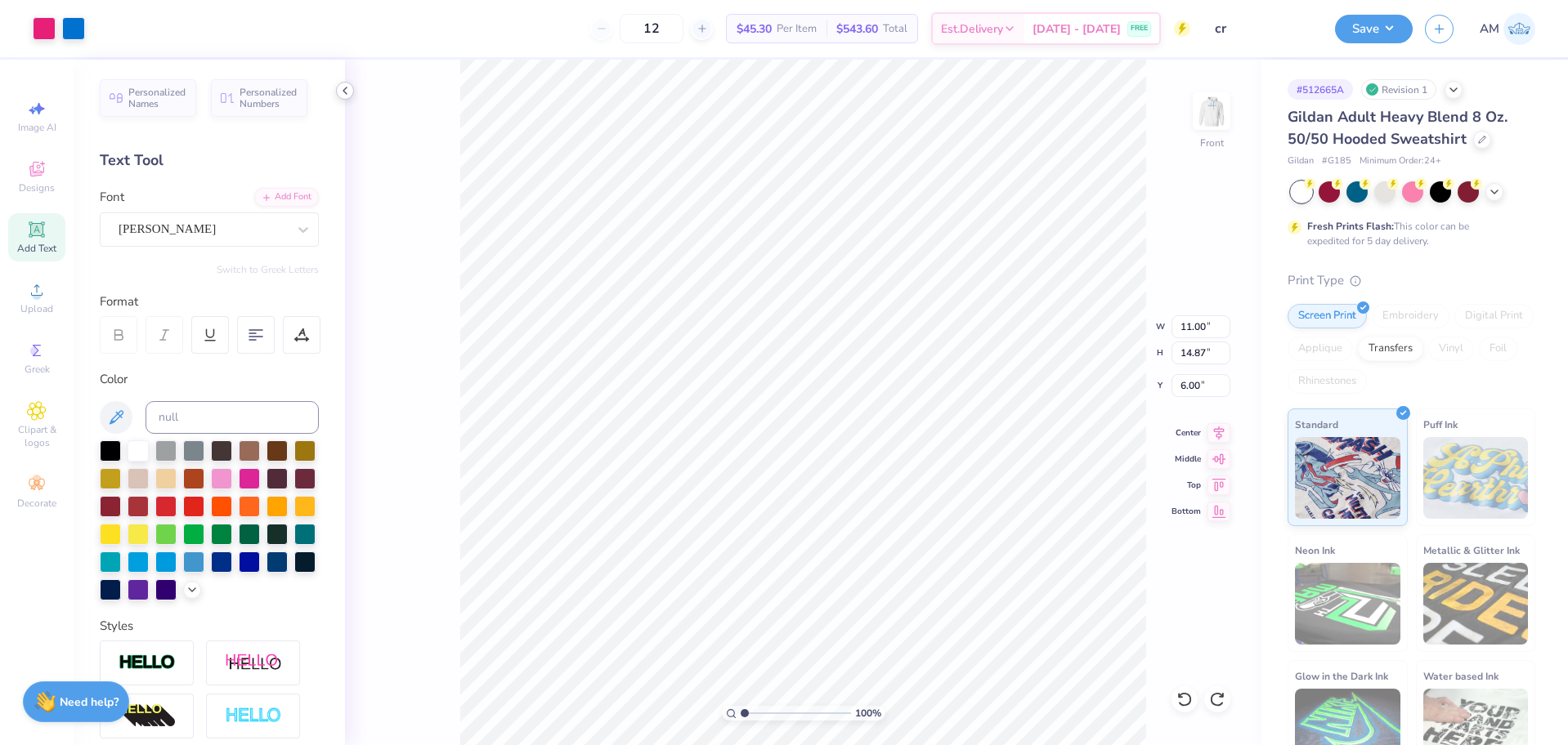
click at [345, 91] on icon at bounding box center [345, 90] width 13 height 13
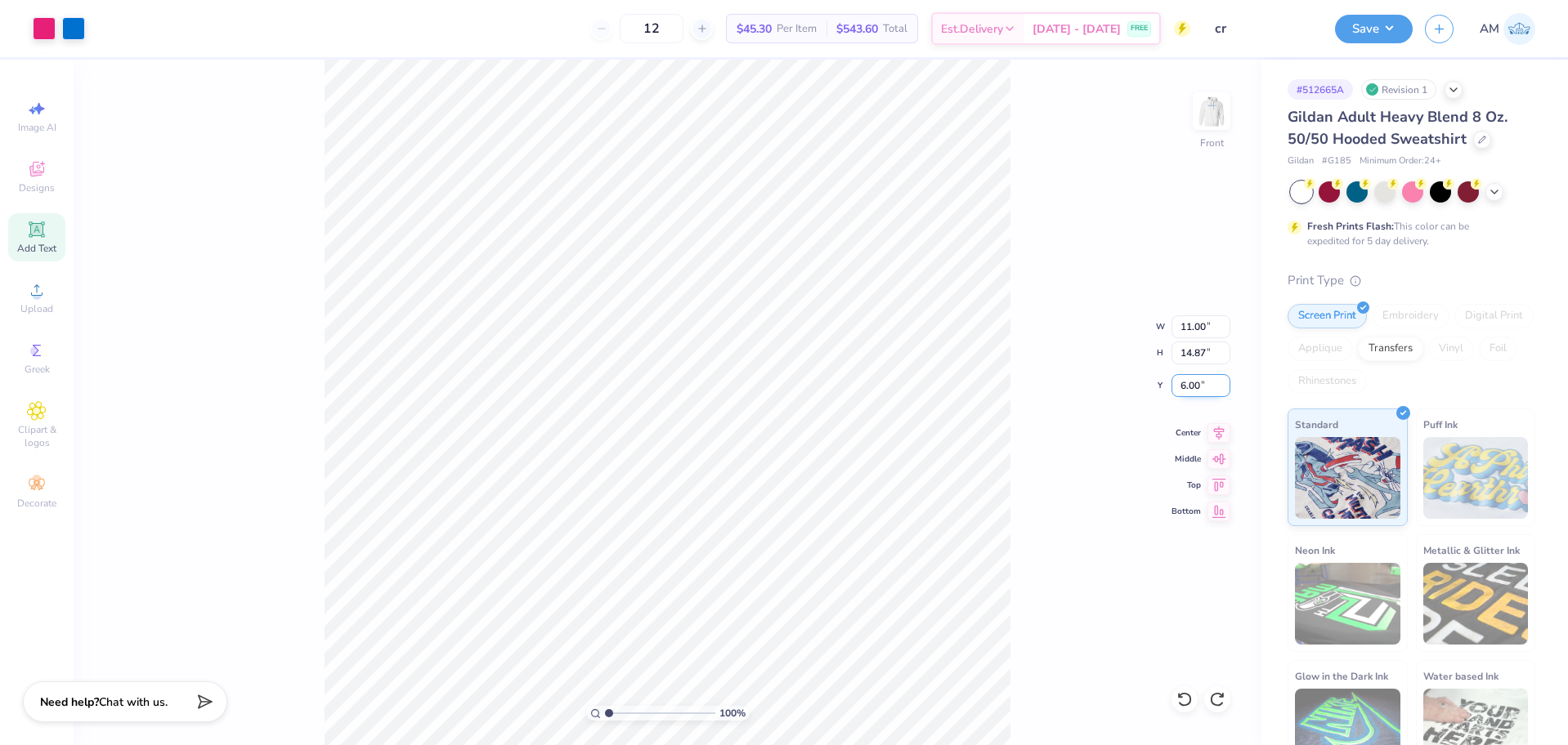
click at [1196, 391] on input "6.00" at bounding box center [1200, 385] width 59 height 23
type input "6.00"
click at [1377, 31] on button "Save" at bounding box center [1373, 26] width 77 height 29
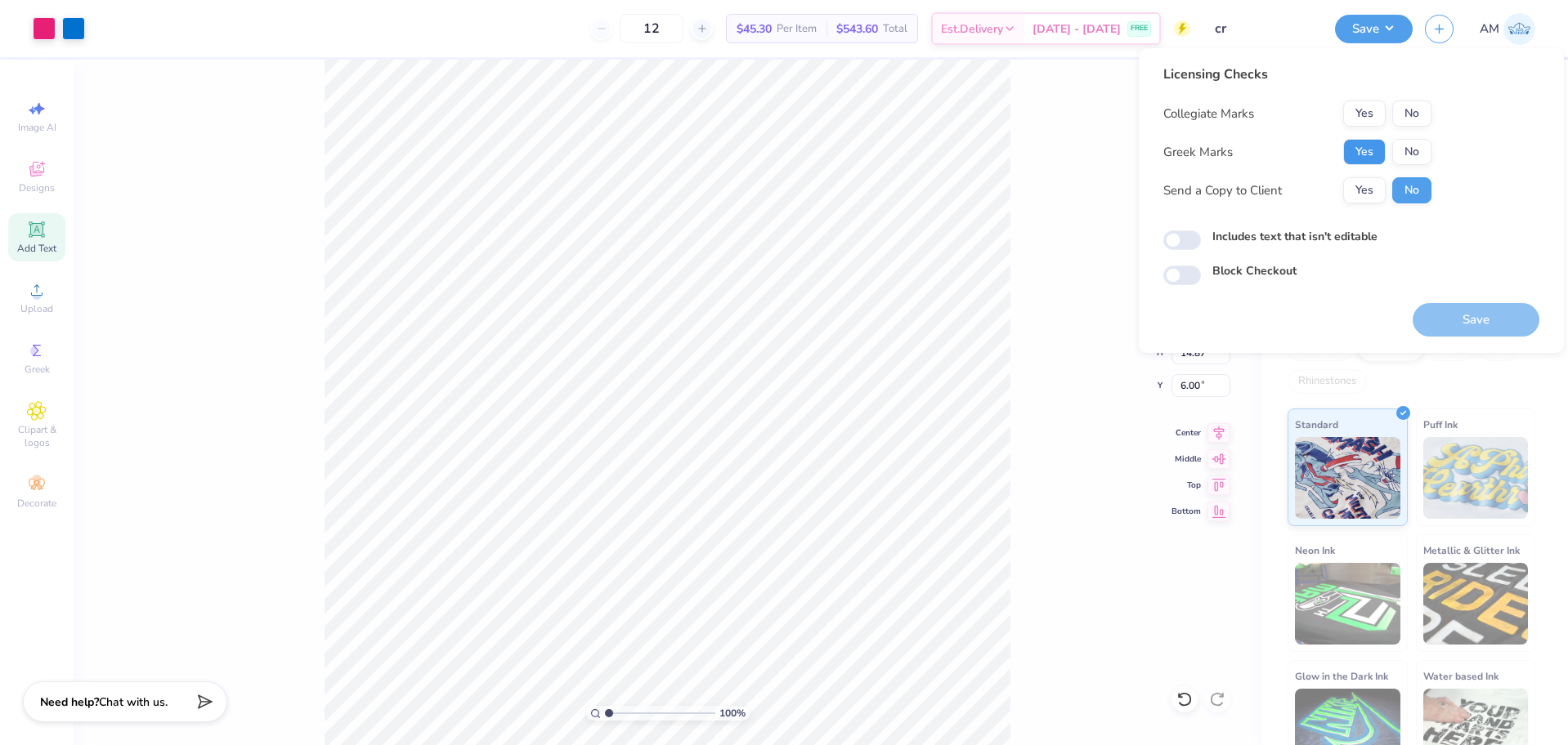
click at [1373, 160] on button "Yes" at bounding box center [1364, 152] width 42 height 26
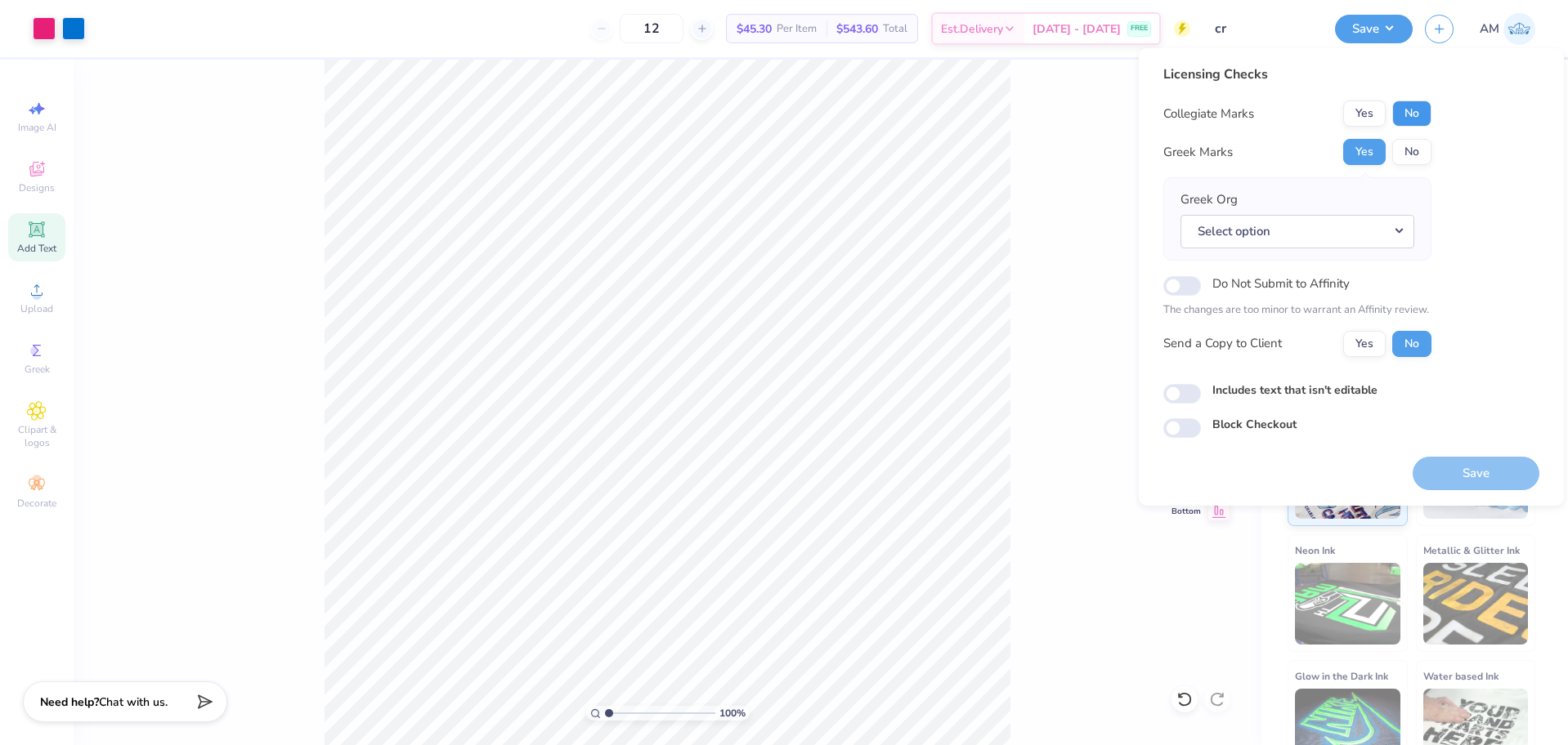
click at [1417, 120] on button "No" at bounding box center [1412, 113] width 39 height 26
click at [1375, 345] on button "Yes" at bounding box center [1364, 344] width 42 height 26
click at [1197, 387] on input "Includes text that isn't editable" at bounding box center [1182, 394] width 37 height 20
checkbox input "true"
click at [1293, 221] on button "Select option" at bounding box center [1296, 231] width 233 height 33
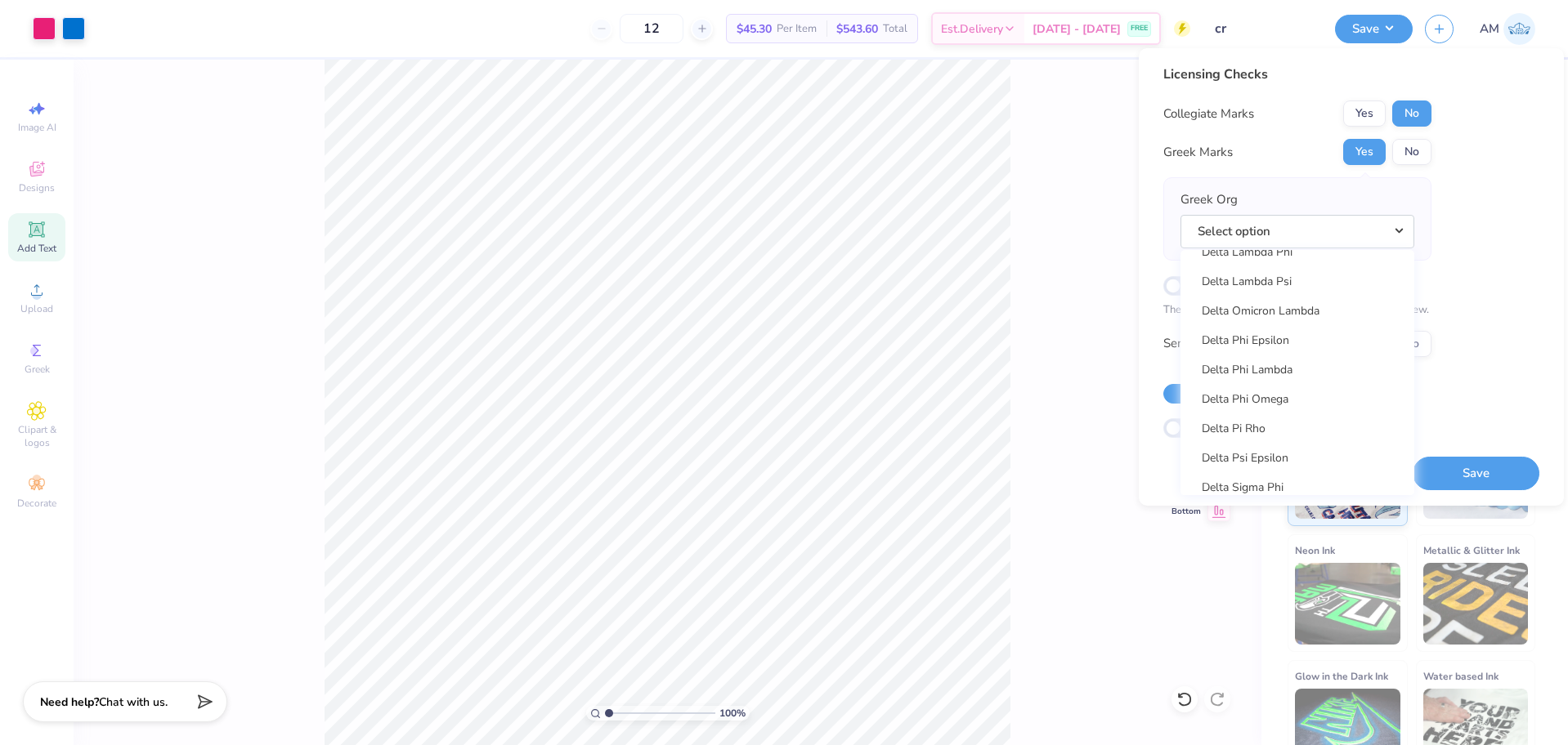
scroll to position [4003, 0]
click at [1261, 326] on link "Delta Phi Epsilon" at bounding box center [1297, 326] width 221 height 27
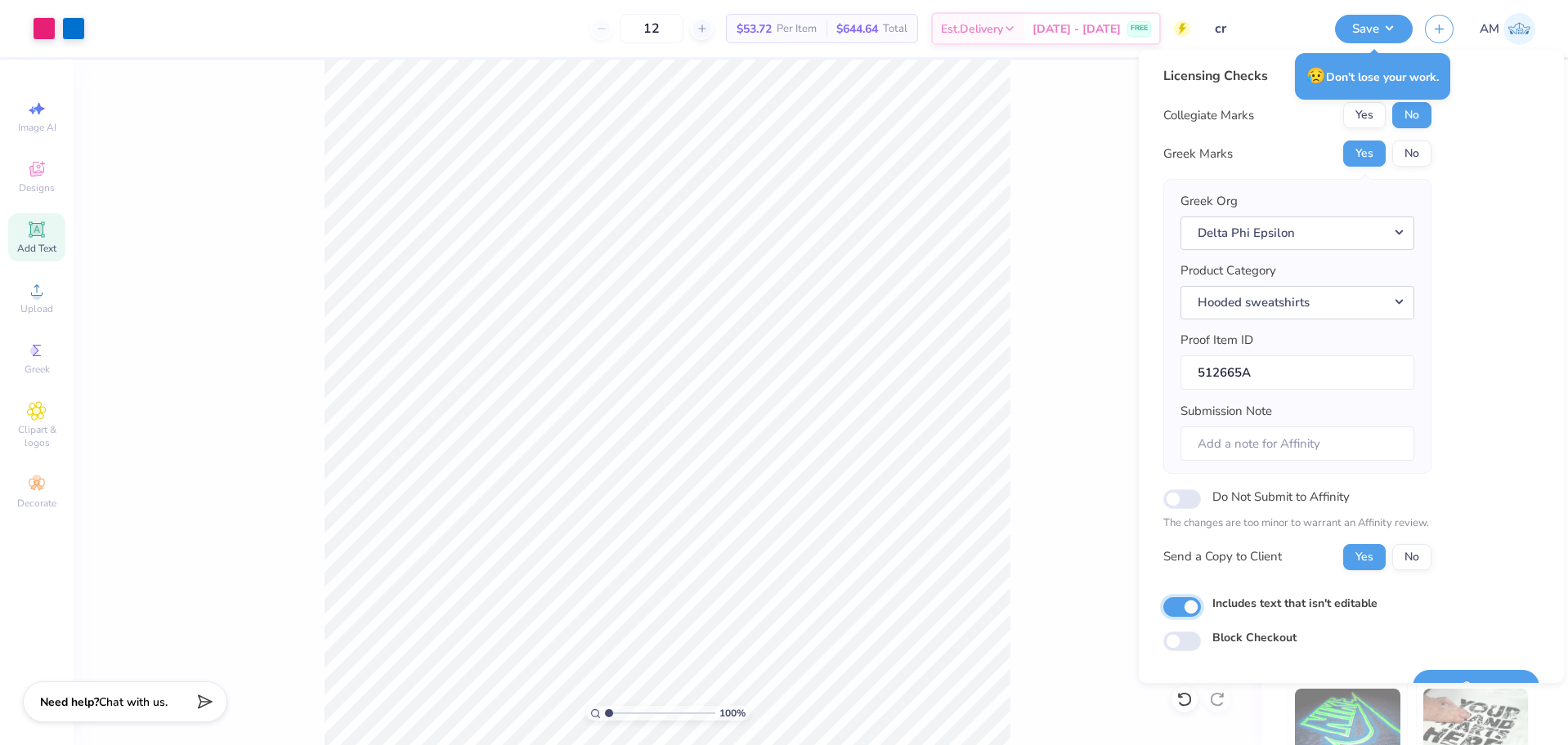
click at [1177, 611] on input "Includes text that isn't editable" at bounding box center [1182, 607] width 37 height 20
checkbox input "false"
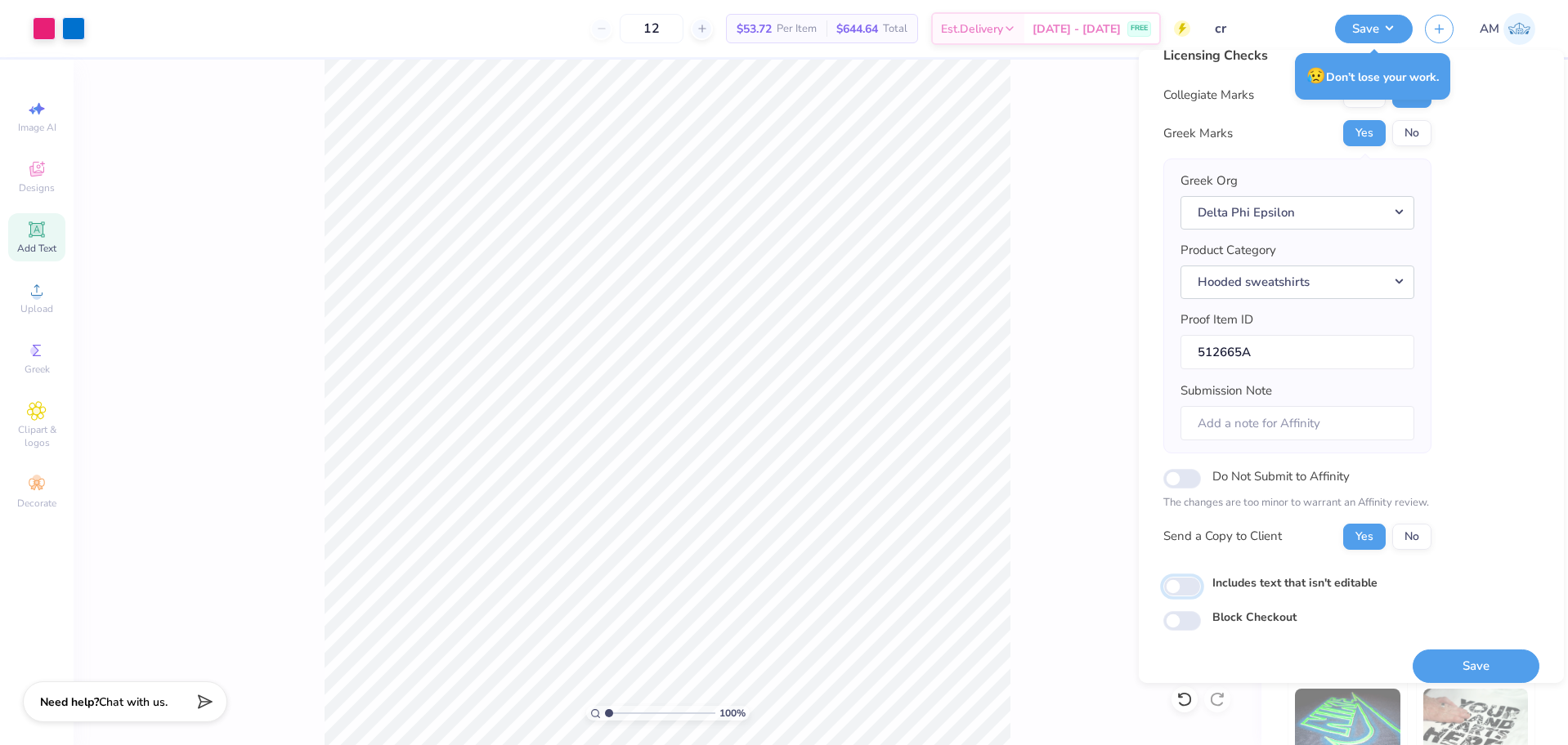
scroll to position [36, 0]
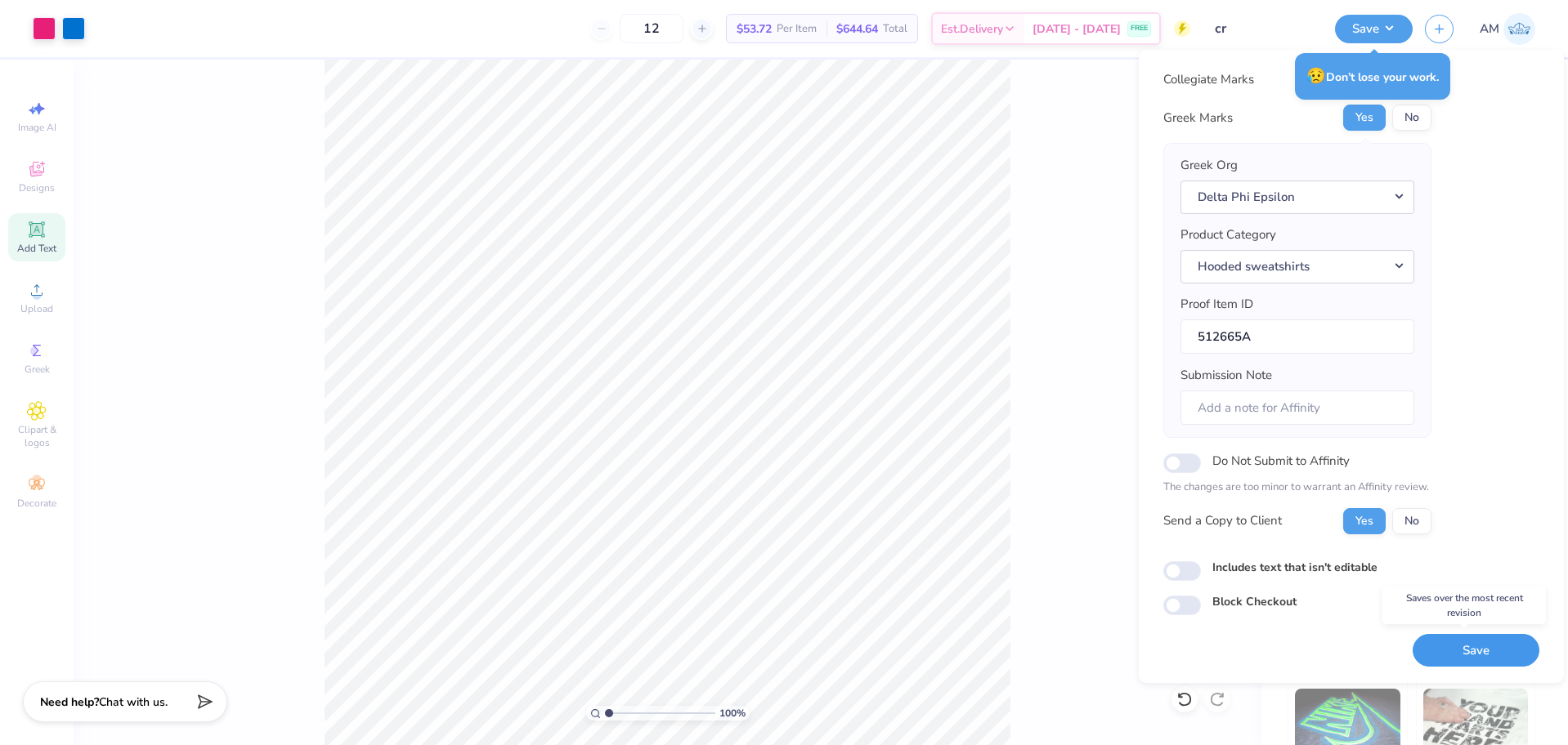
click at [1462, 643] on button "Save" at bounding box center [1475, 650] width 126 height 33
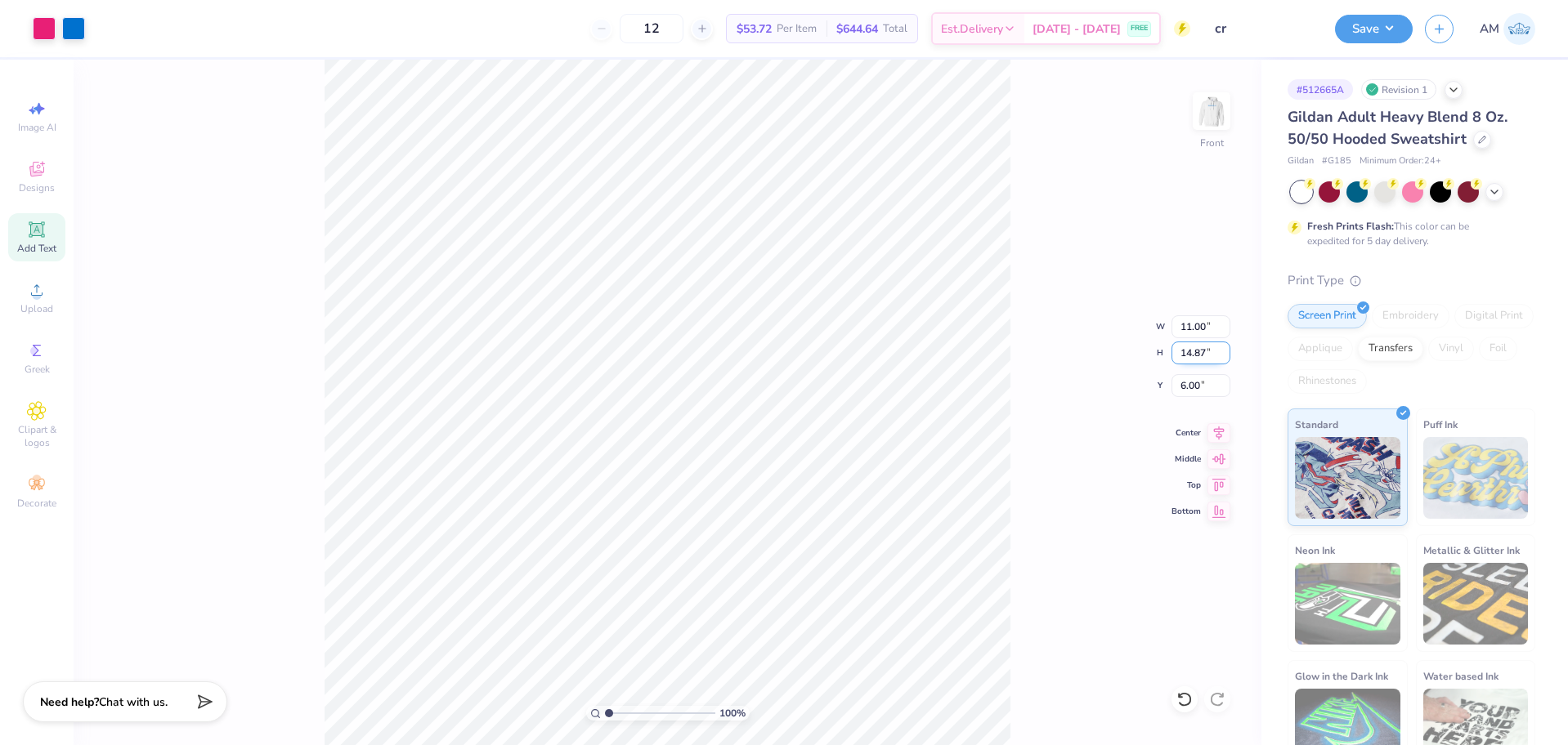
click at [1201, 357] on input "14.87" at bounding box center [1200, 352] width 59 height 23
type input "15"
type input "11.10"
type input "15.00"
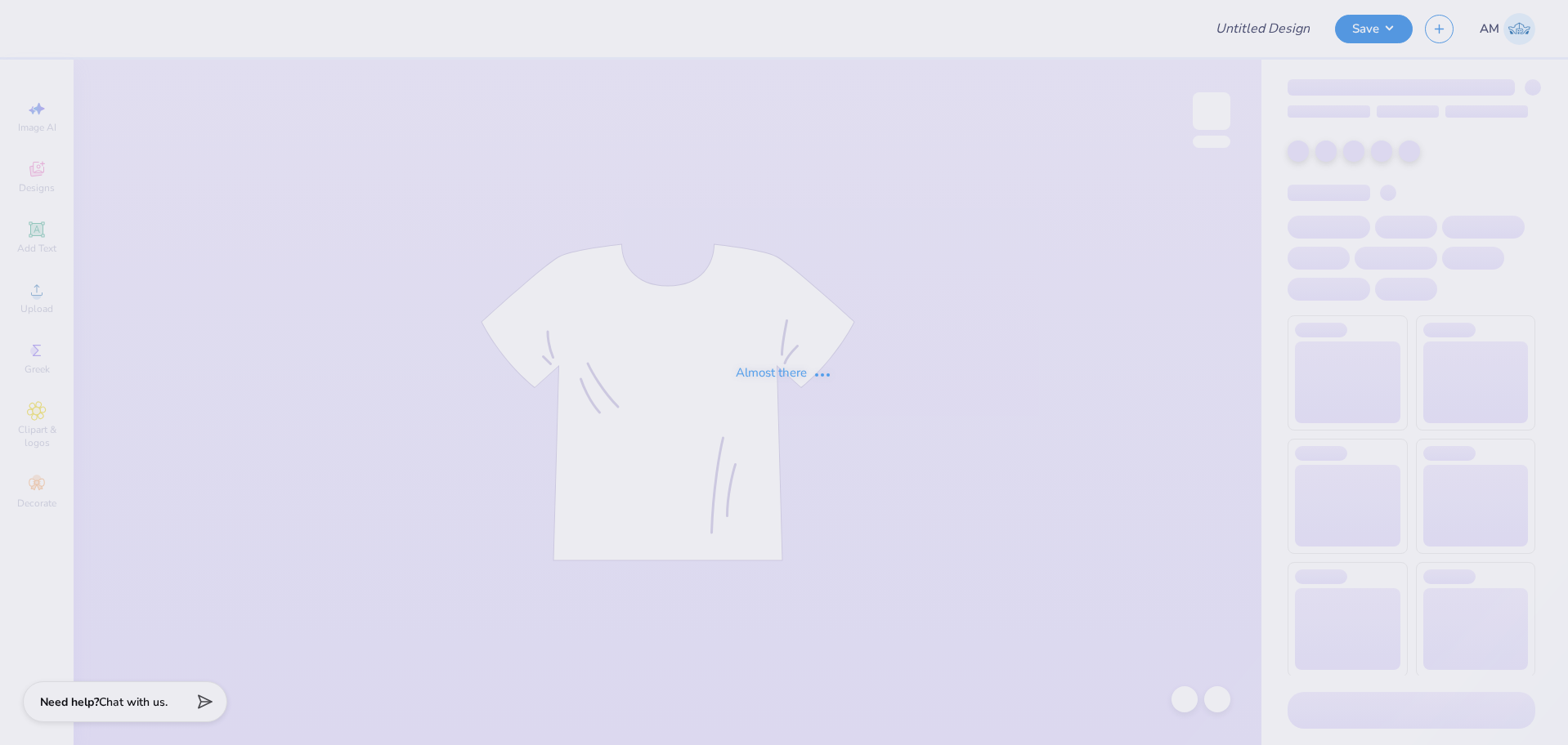
type input "cr"
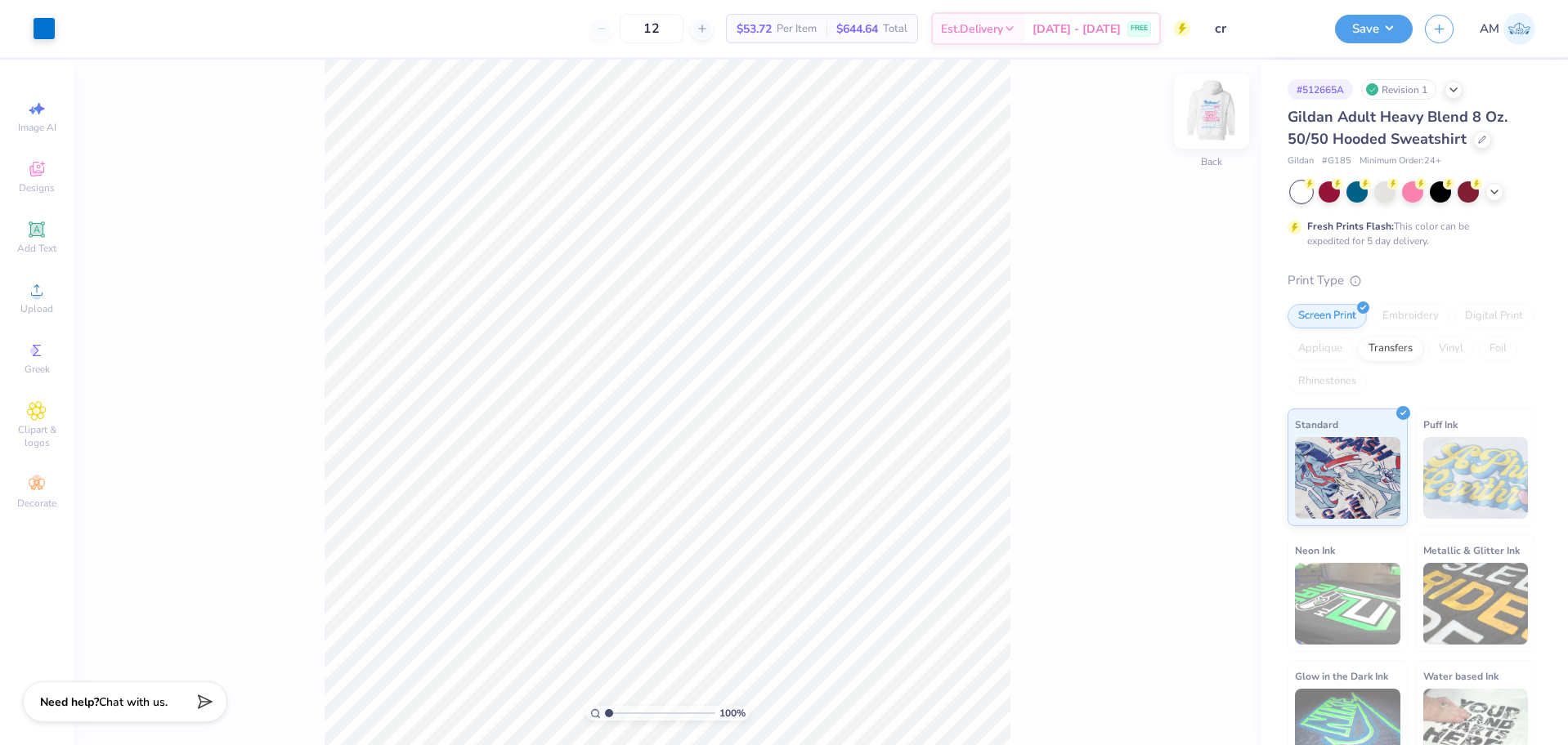
click at [1219, 124] on img at bounding box center [1211, 110] width 65 height 65
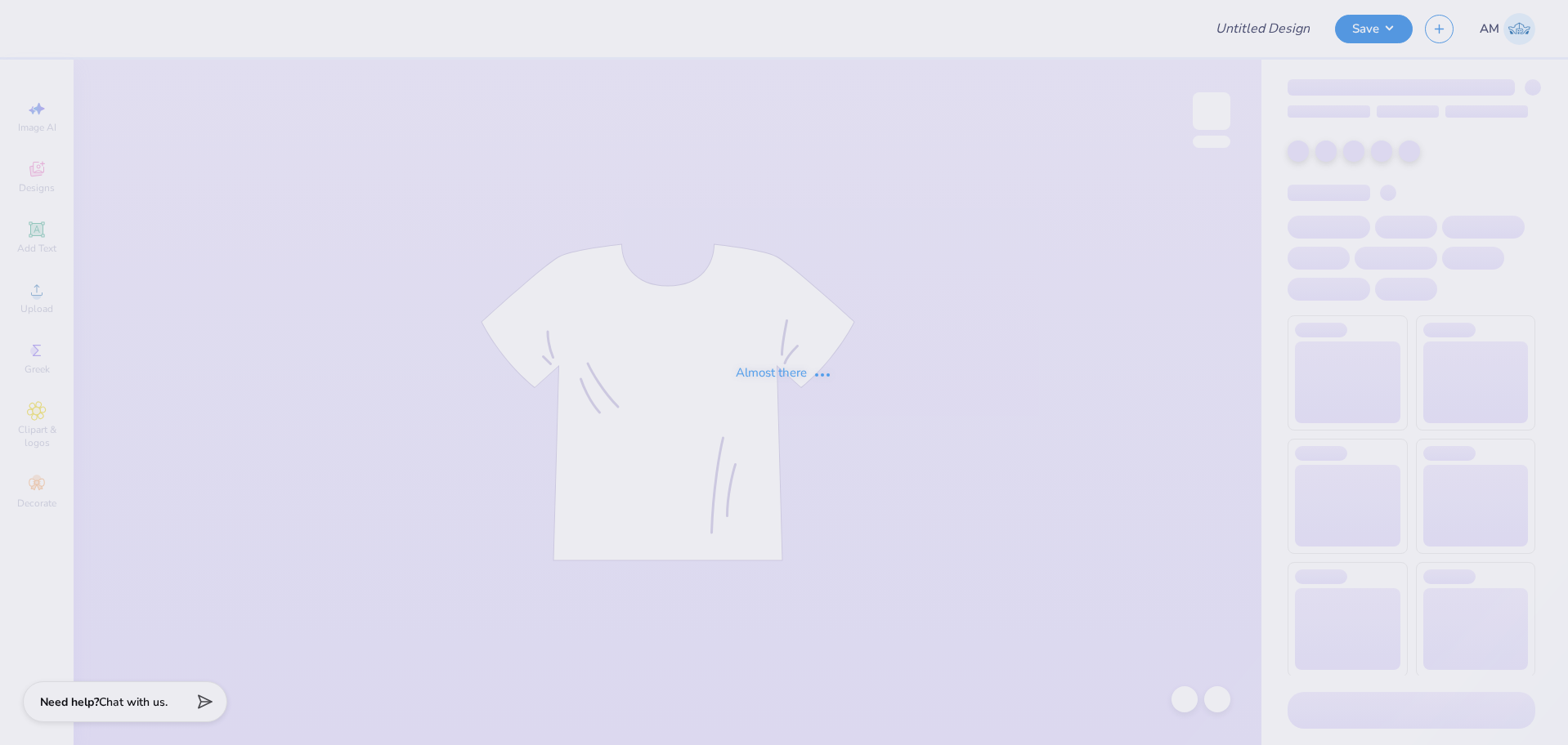
type input "cr"
type input "12"
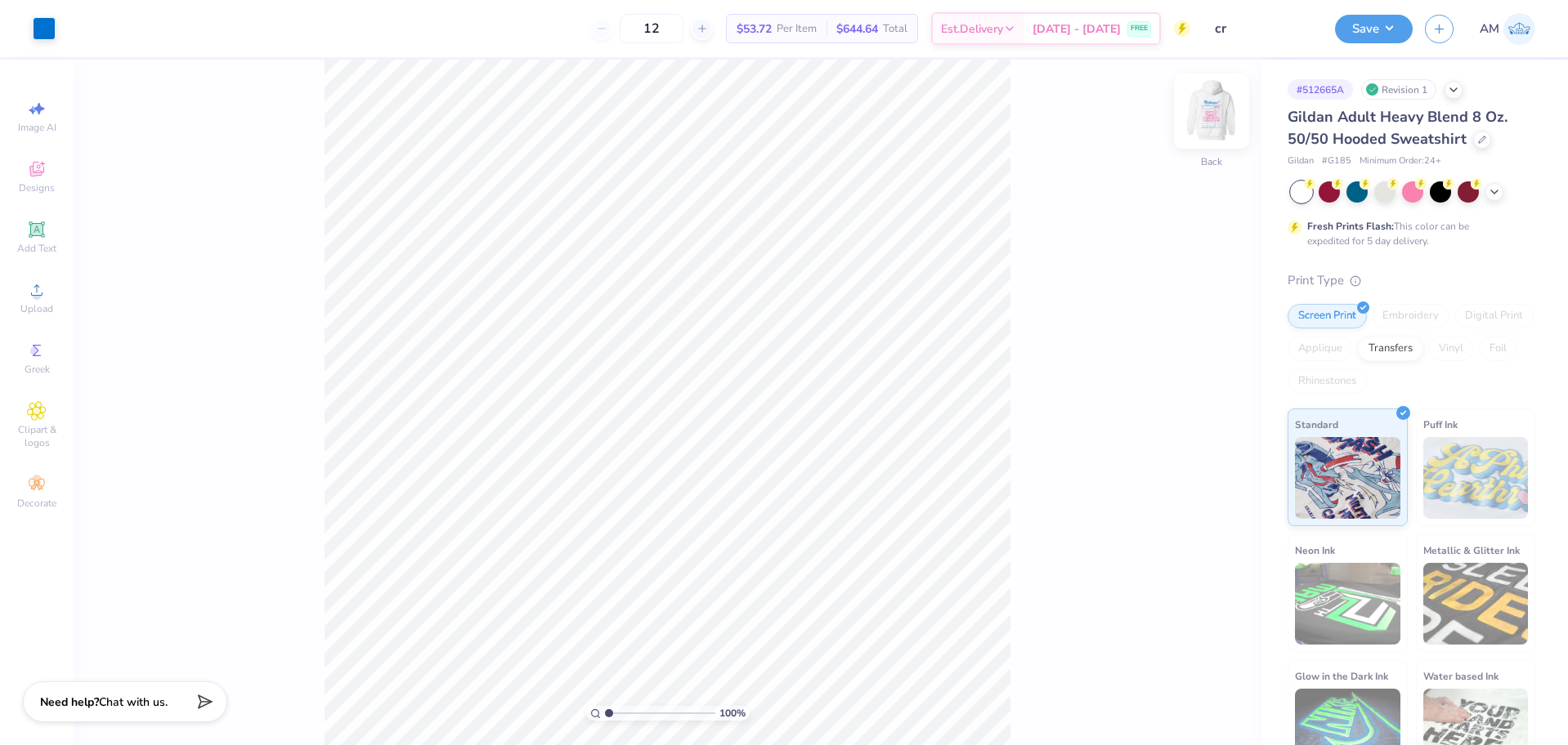
click at [1217, 103] on img at bounding box center [1211, 110] width 65 height 65
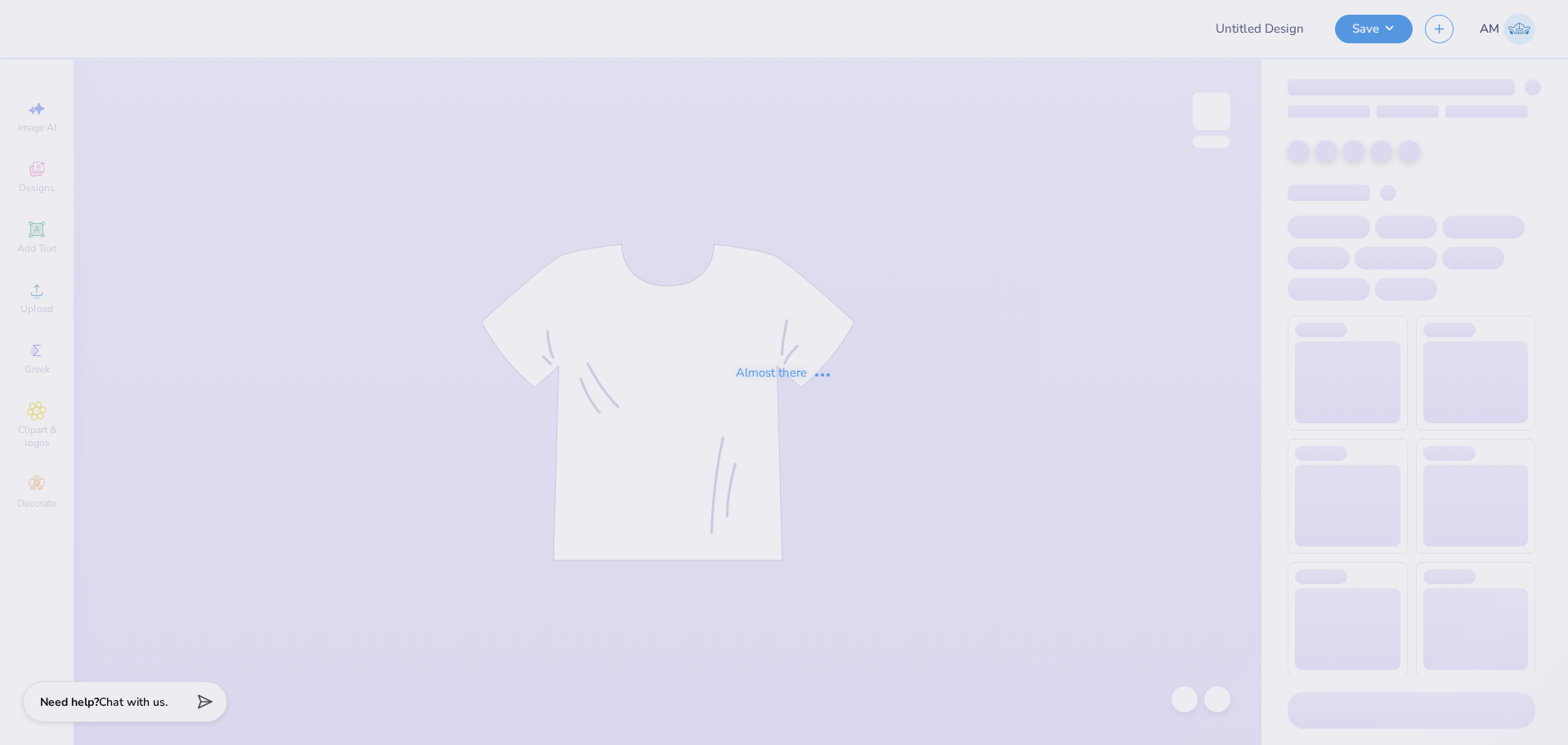
type input "APhi House shirts pink and green"
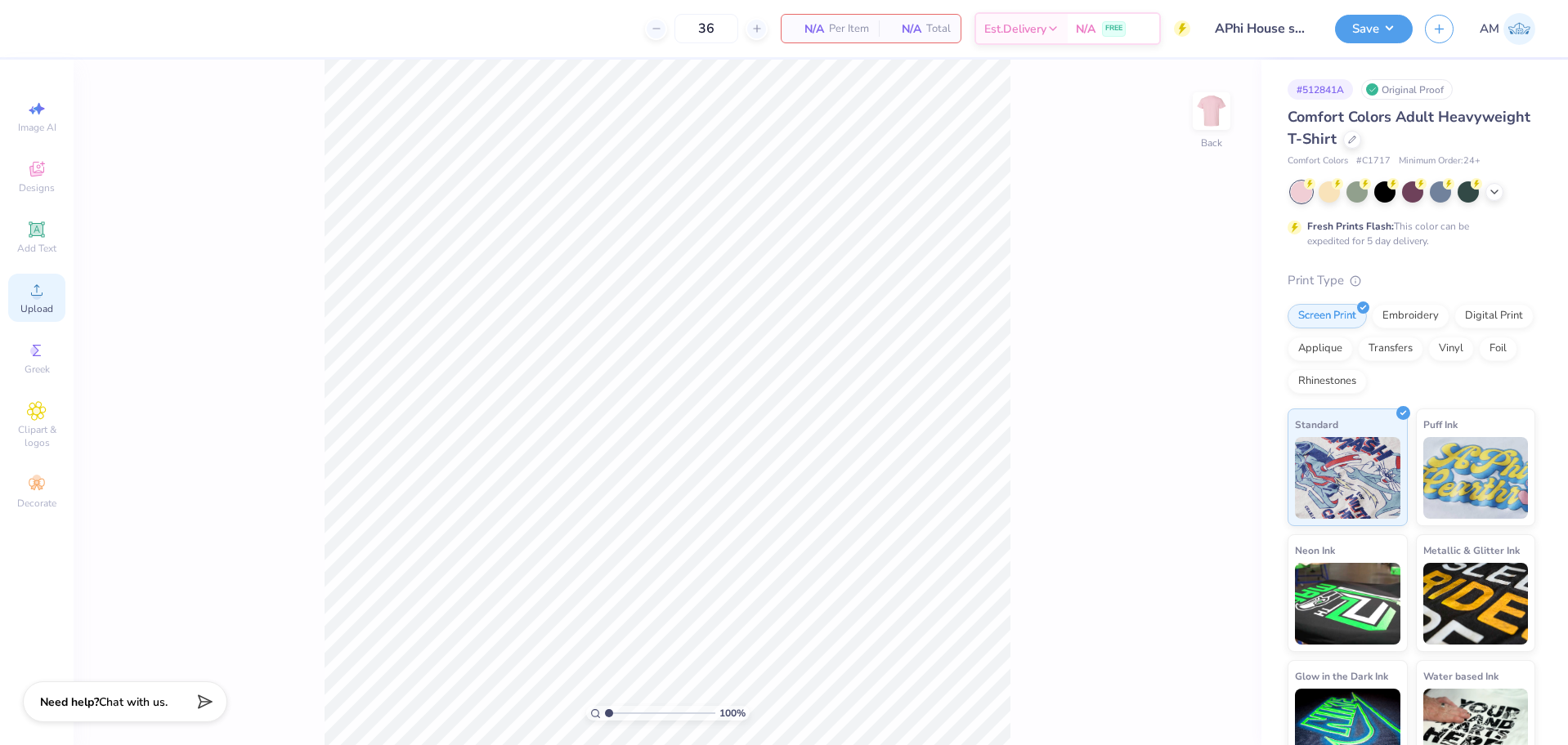
click at [42, 293] on icon at bounding box center [37, 289] width 20 height 20
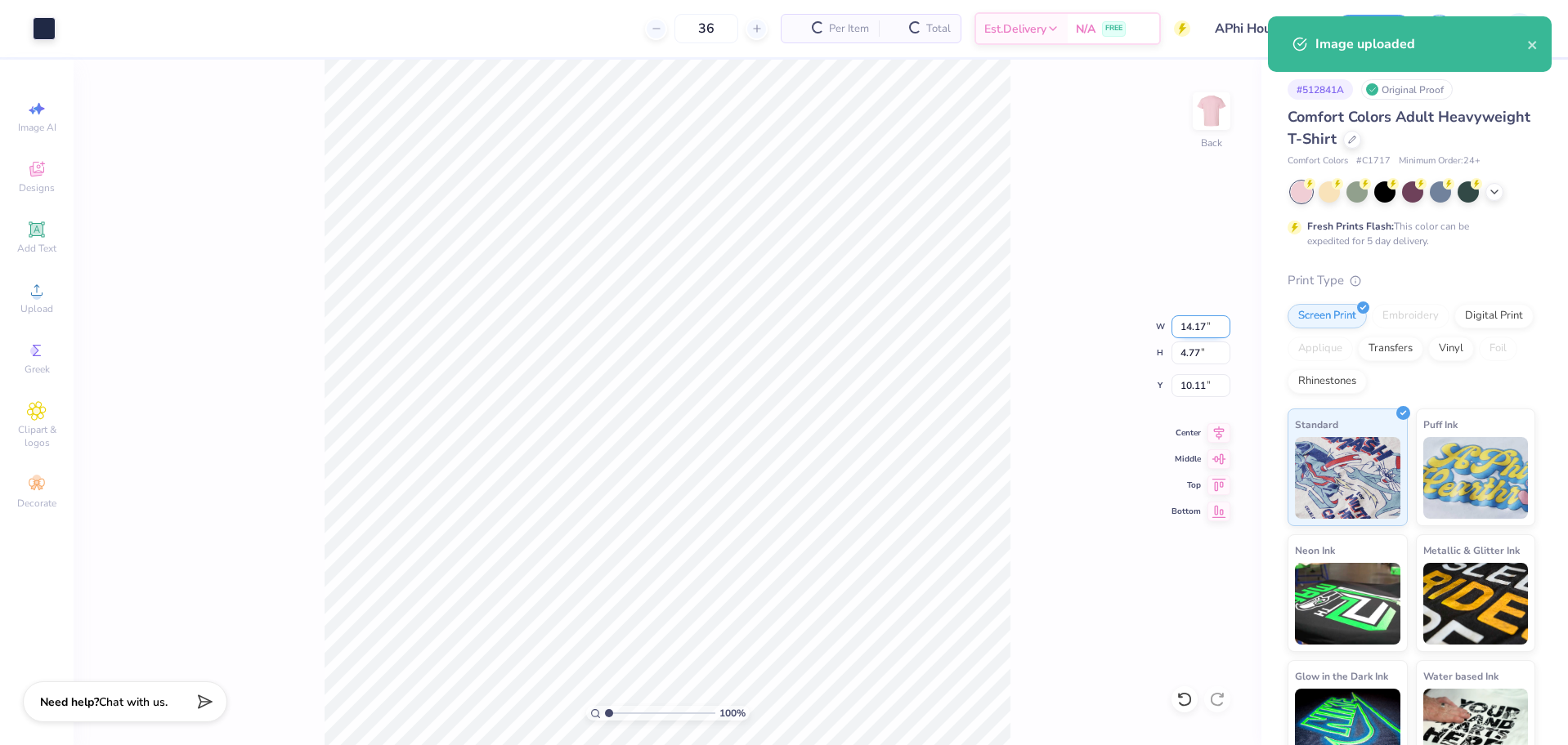
click at [1197, 332] on input "14.17" at bounding box center [1200, 327] width 59 height 23
type input "10.00"
type input "3.37"
click at [1196, 389] on input "10.82" at bounding box center [1200, 385] width 59 height 23
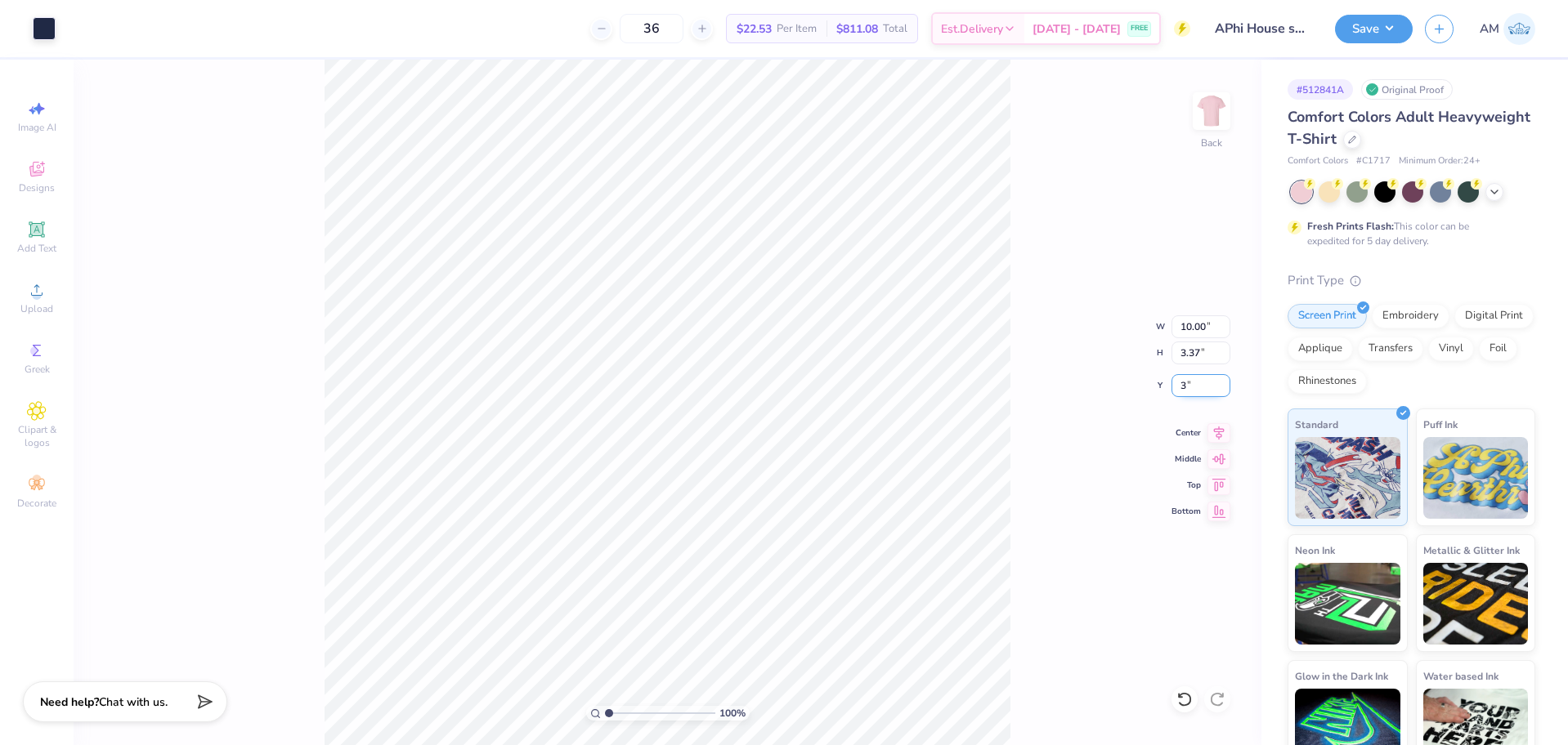
type input "3.00"
click at [1206, 429] on div "Center" at bounding box center [1200, 430] width 59 height 20
click at [1198, 106] on img at bounding box center [1211, 110] width 65 height 65
click at [48, 296] on div "Upload" at bounding box center [37, 298] width 57 height 48
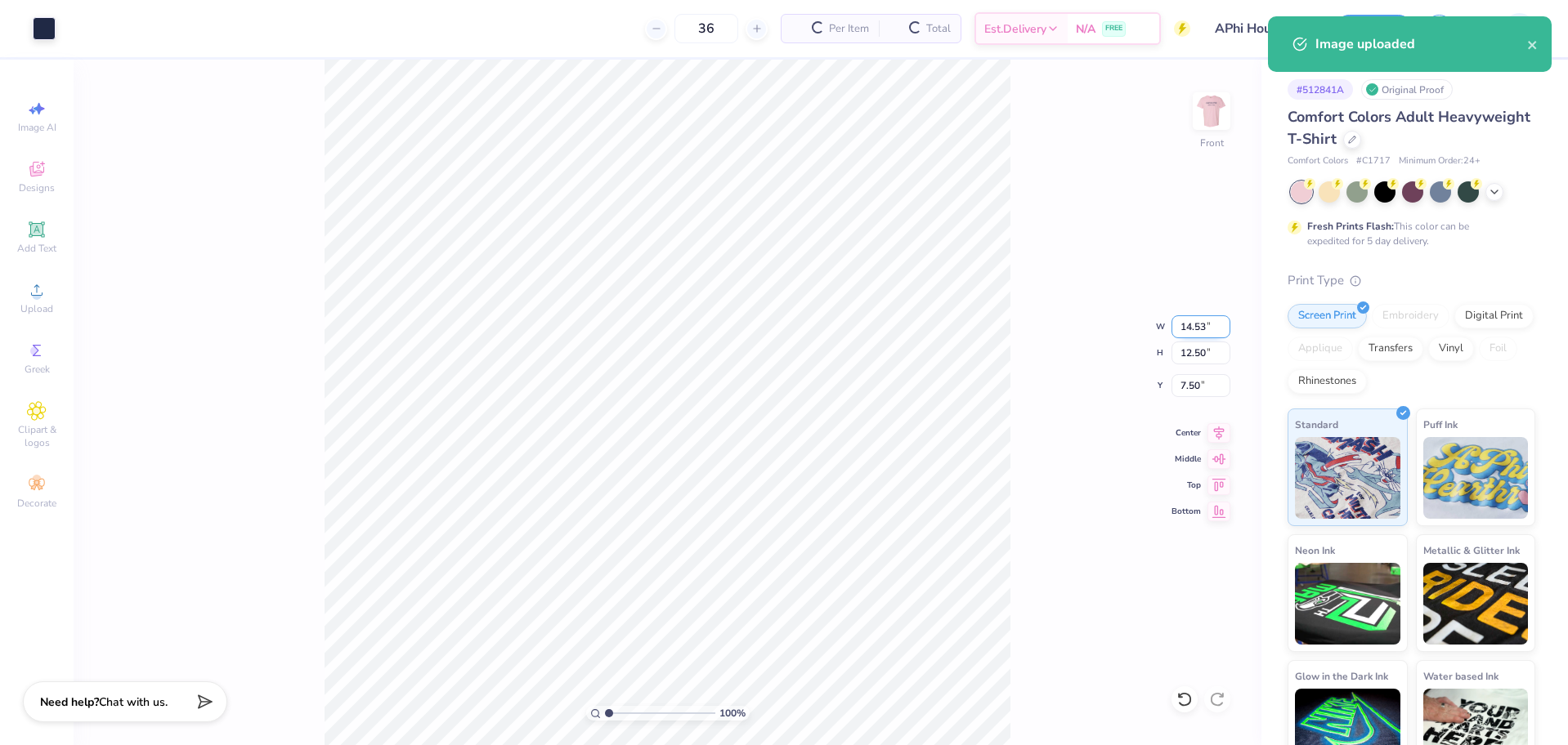
click at [1197, 324] on input "14.53" at bounding box center [1200, 327] width 59 height 23
type input "12.50"
type input "10.75"
click at [1191, 384] on input "8.38" at bounding box center [1200, 385] width 59 height 23
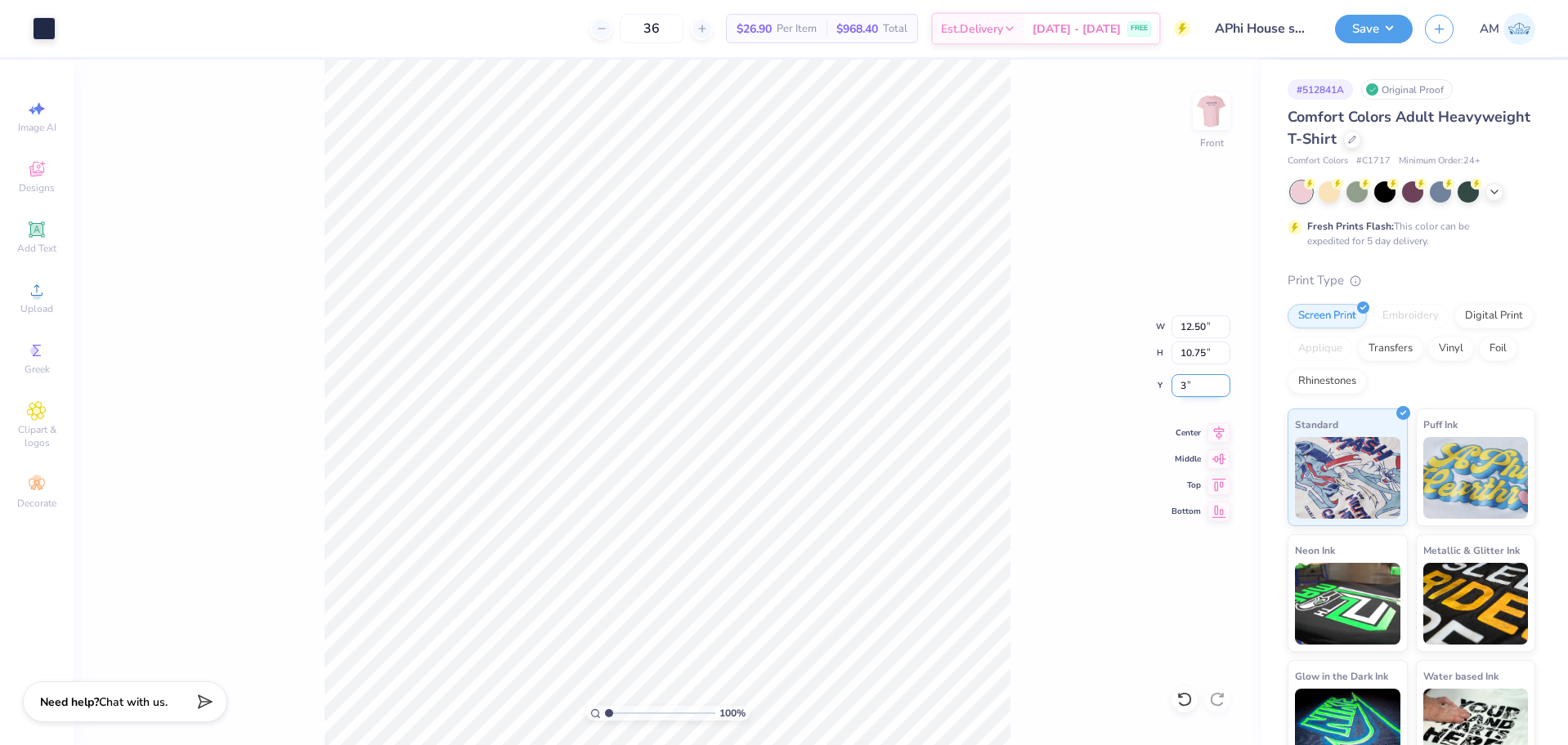
type input "3.00"
click at [1207, 434] on icon at bounding box center [1218, 430] width 23 height 20
click at [1385, 27] on button "Save" at bounding box center [1373, 26] width 77 height 29
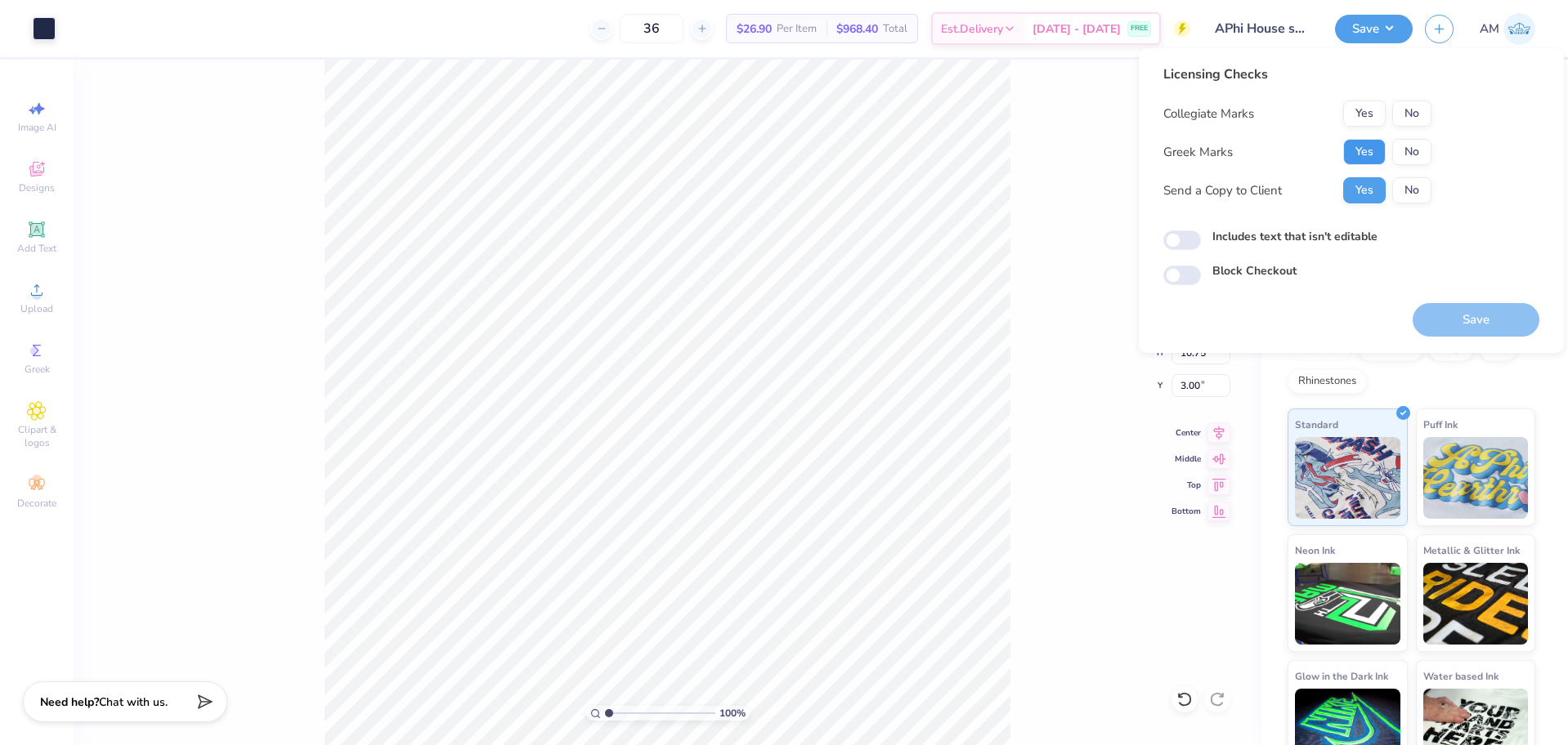
click at [1372, 139] on button "Yes" at bounding box center [1364, 152] width 42 height 26
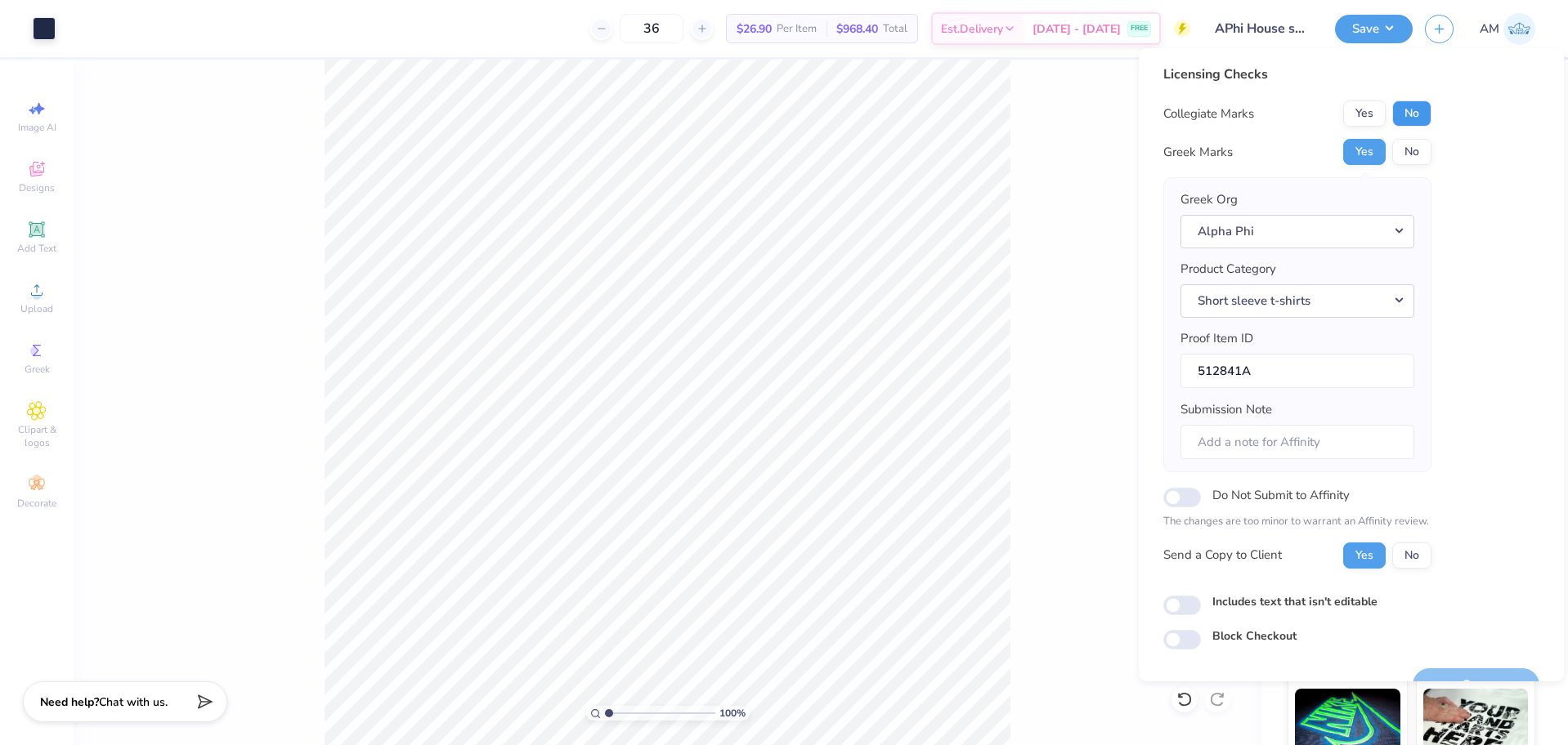
click at [1417, 115] on button "No" at bounding box center [1412, 113] width 39 height 26
click at [1189, 610] on input "Includes text that isn't editable" at bounding box center [1182, 605] width 37 height 20
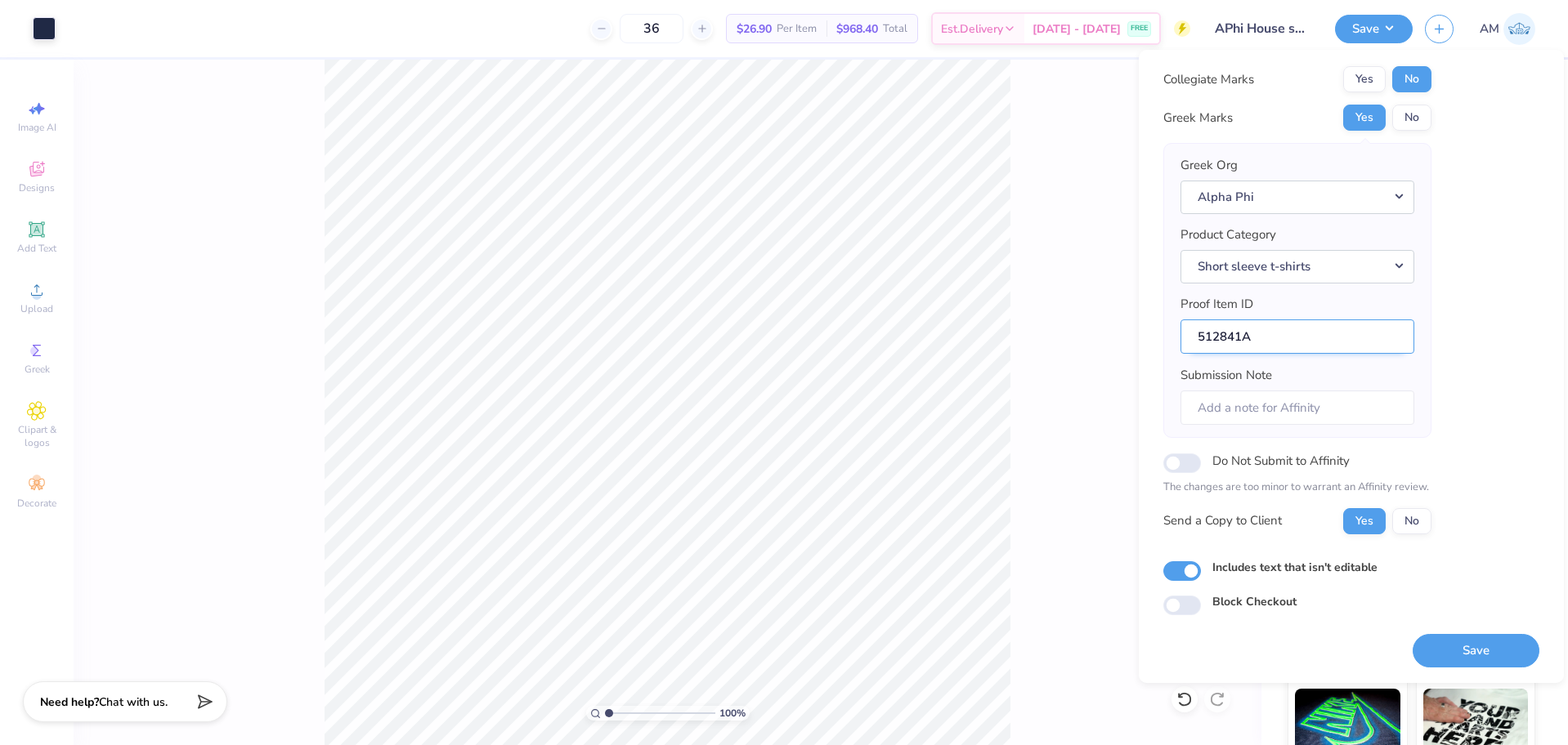
click at [1288, 332] on input "512841A" at bounding box center [1296, 336] width 233 height 35
click at [1182, 574] on input "Includes text that isn't editable" at bounding box center [1182, 570] width 37 height 20
checkbox input "true"
click at [1356, 523] on button "Yes" at bounding box center [1364, 521] width 42 height 26
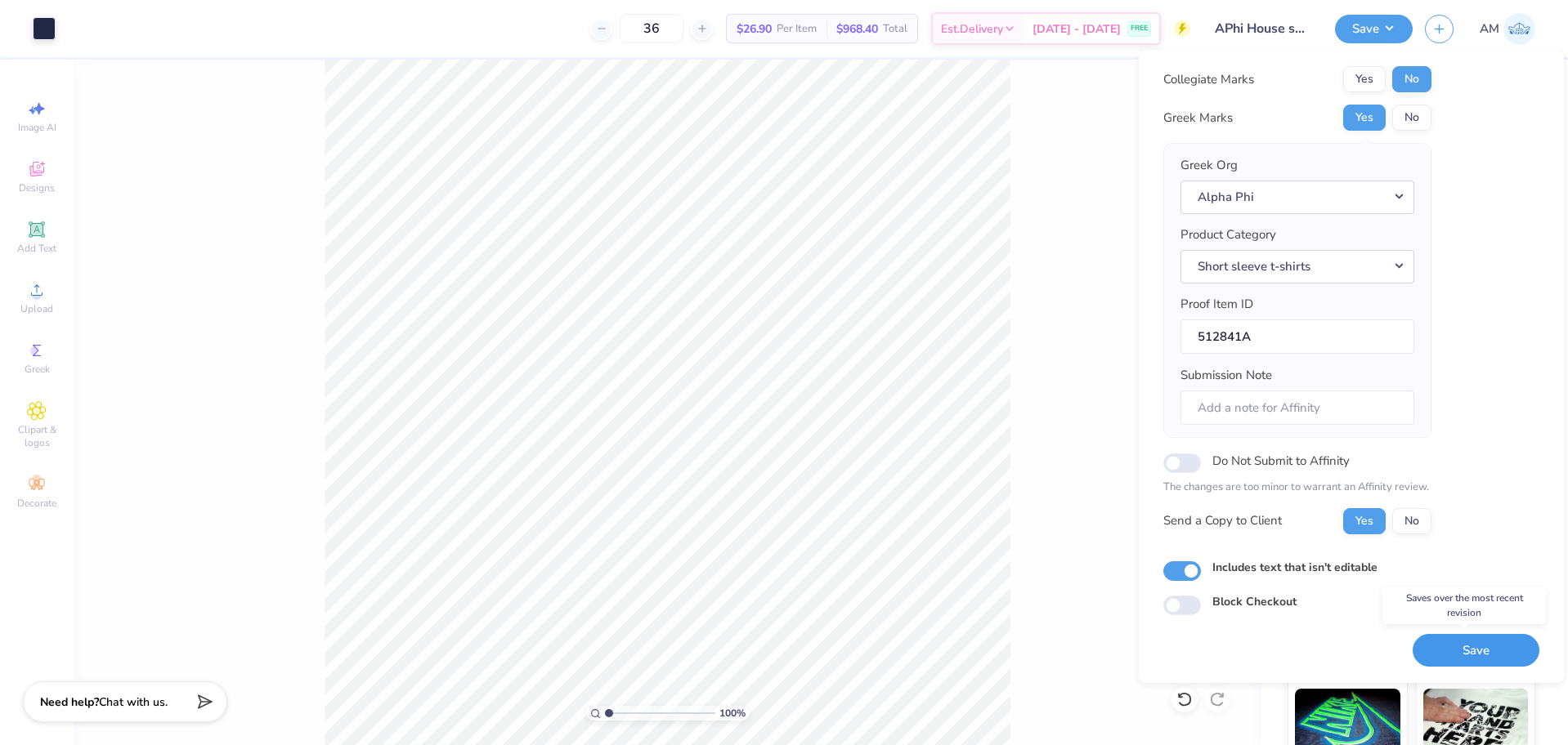
click at [1480, 642] on button "Save" at bounding box center [1475, 650] width 126 height 33
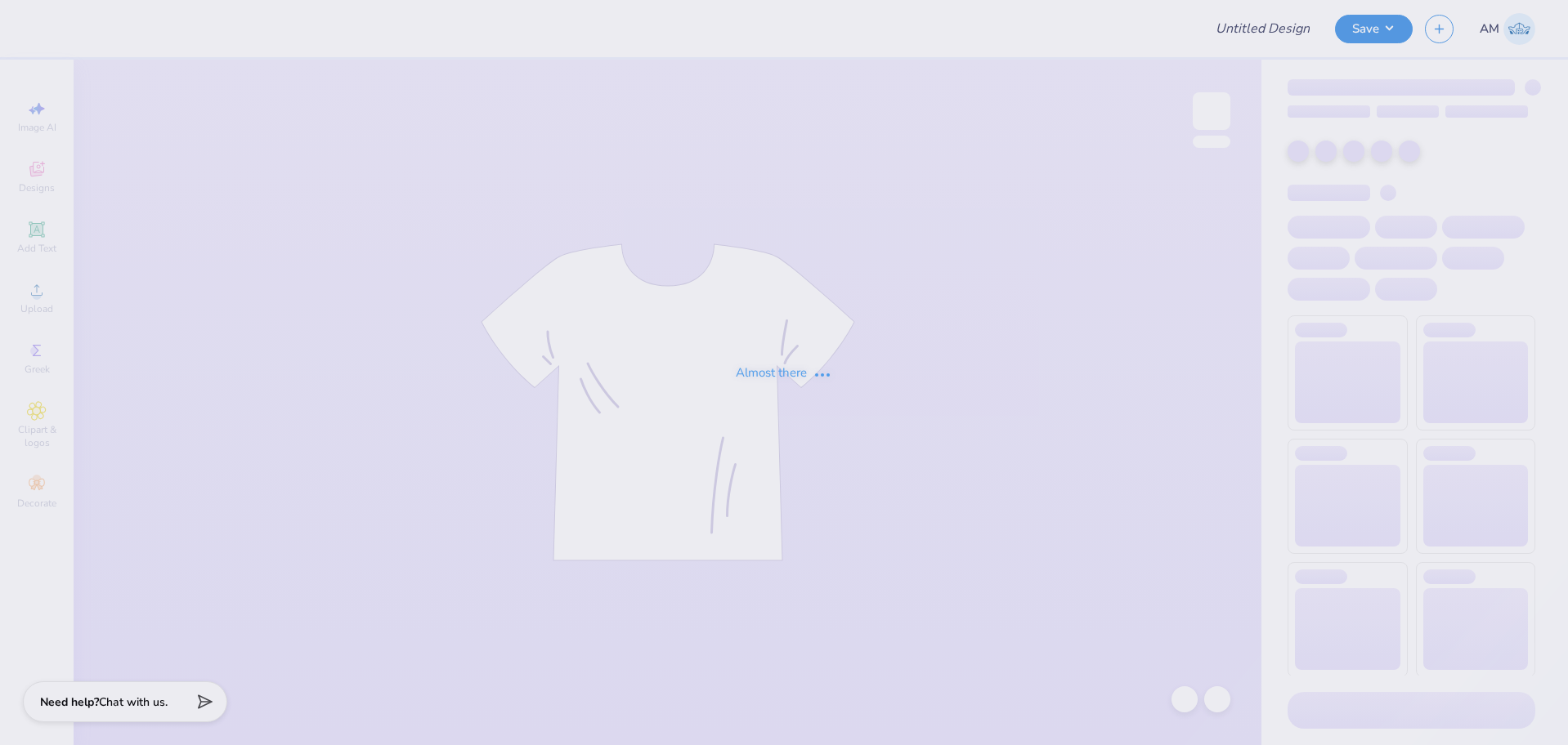
type input "APhi House shirts pink and green"
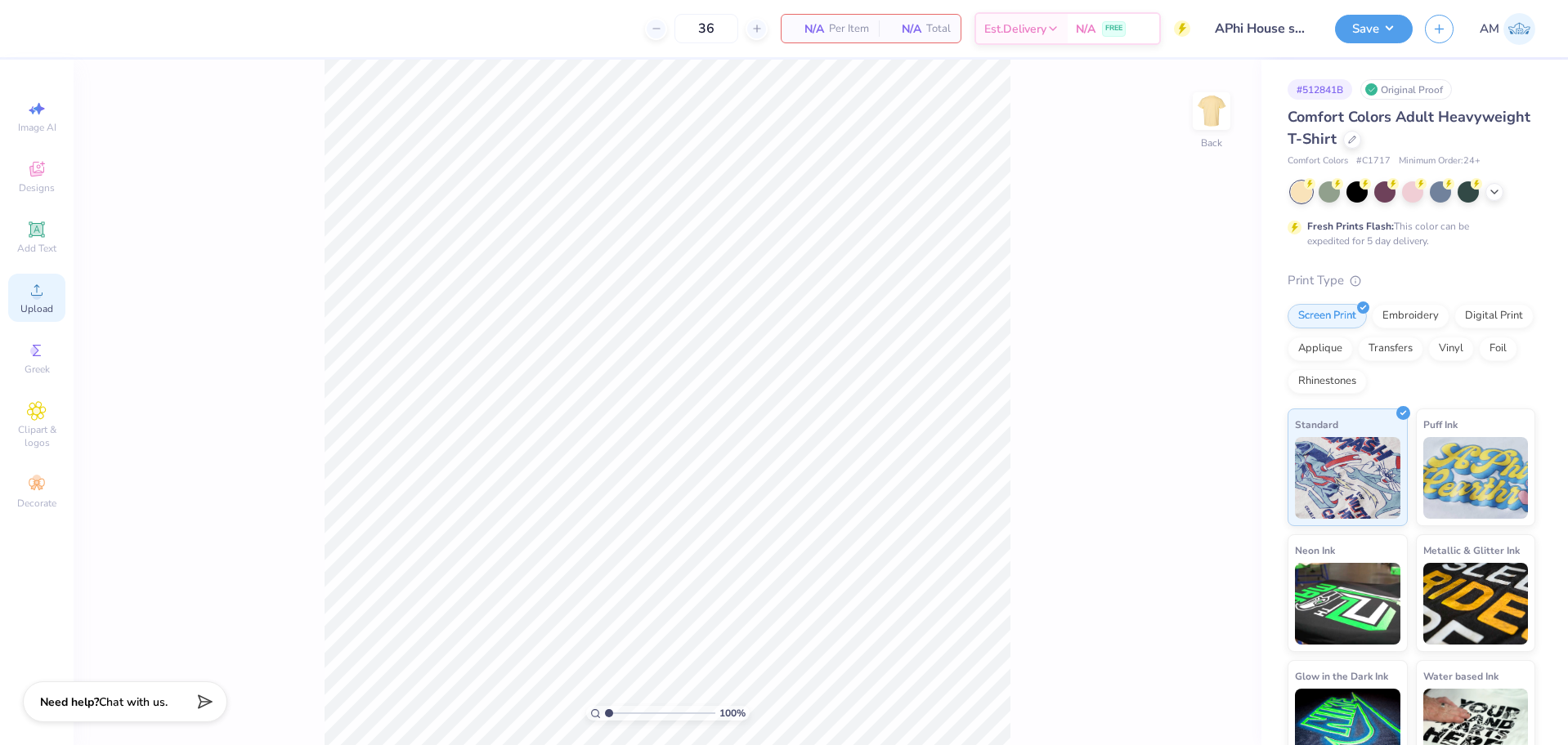
click at [20, 306] on div "Upload" at bounding box center [37, 298] width 57 height 48
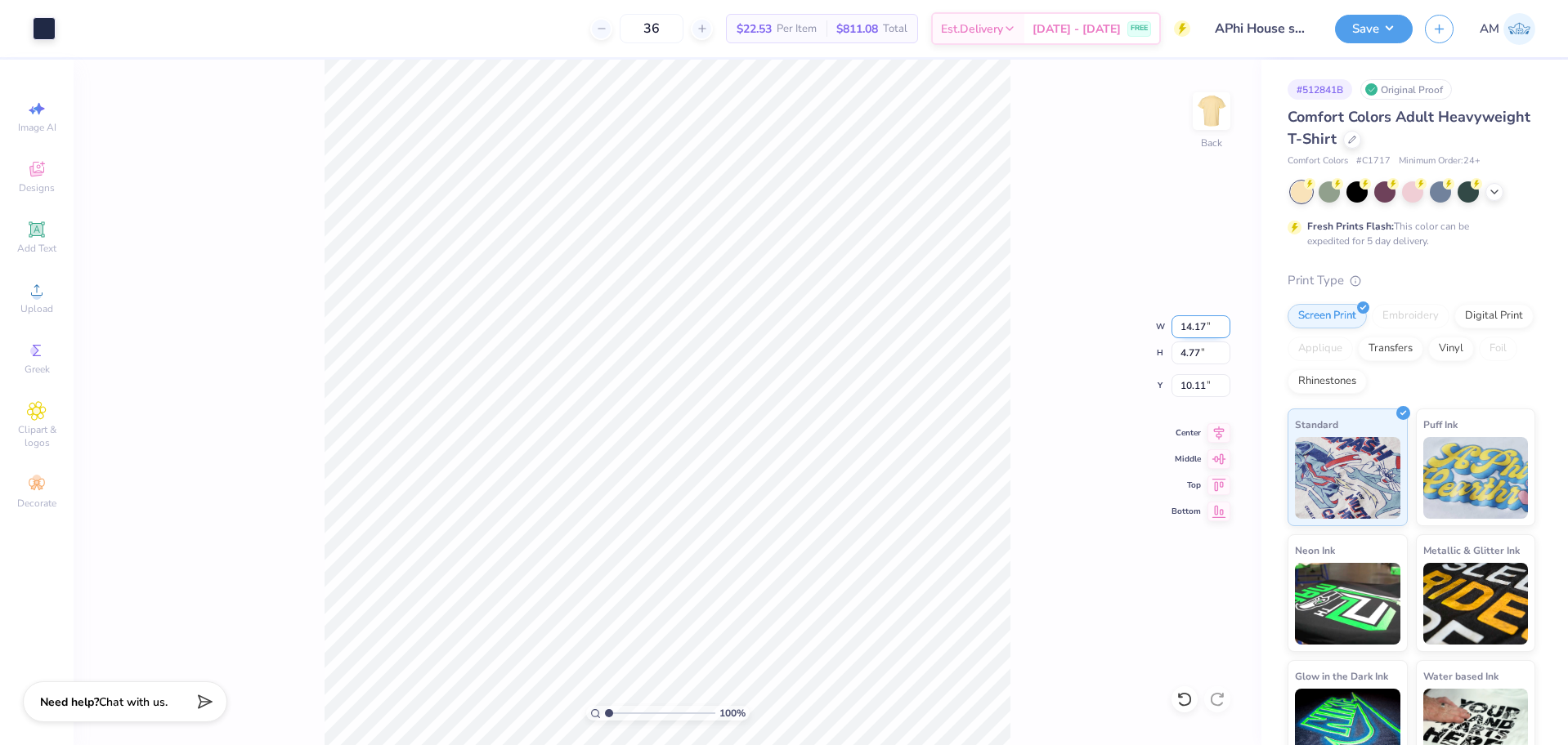
click at [1191, 322] on input "14.17" at bounding box center [1200, 327] width 59 height 23
type input "10.00"
type input "3.37"
click at [1191, 384] on input "10.82" at bounding box center [1200, 385] width 59 height 23
type input "3.00"
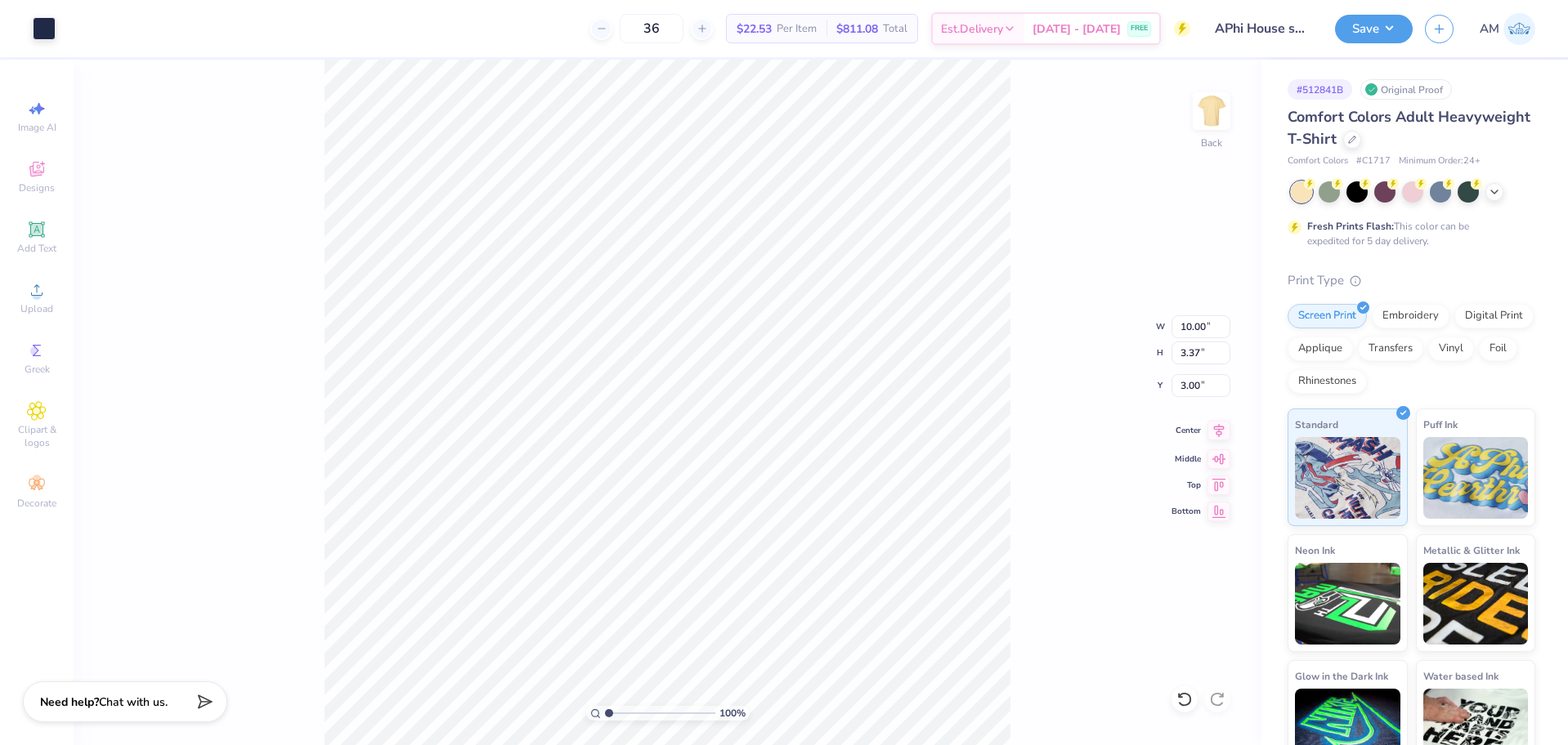
click at [1222, 430] on icon at bounding box center [1218, 430] width 23 height 20
click at [1224, 133] on div "Back" at bounding box center [1211, 121] width 37 height 58
click at [21, 300] on div "Upload" at bounding box center [37, 298] width 57 height 48
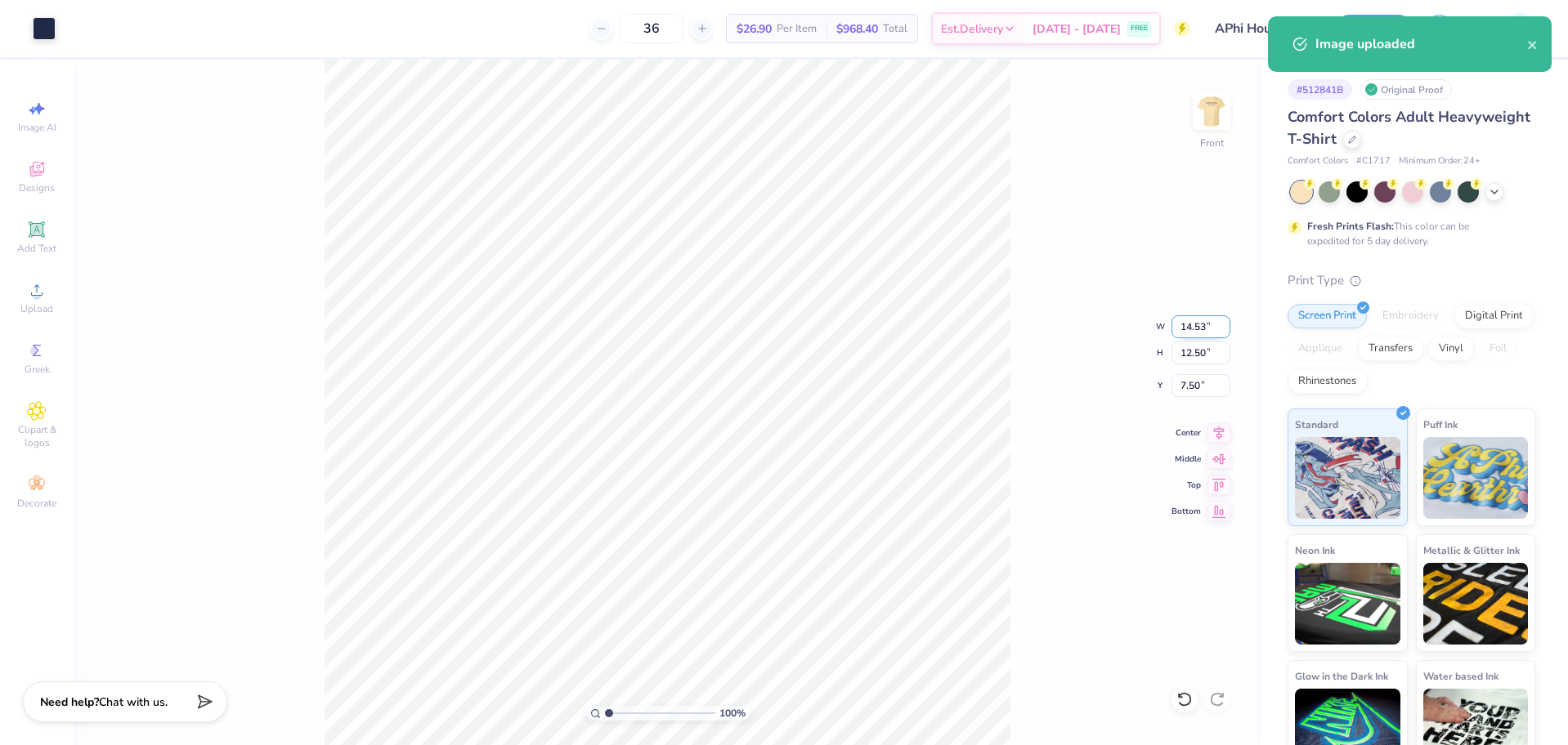
click at [1194, 328] on input "14.53" at bounding box center [1200, 327] width 59 height 23
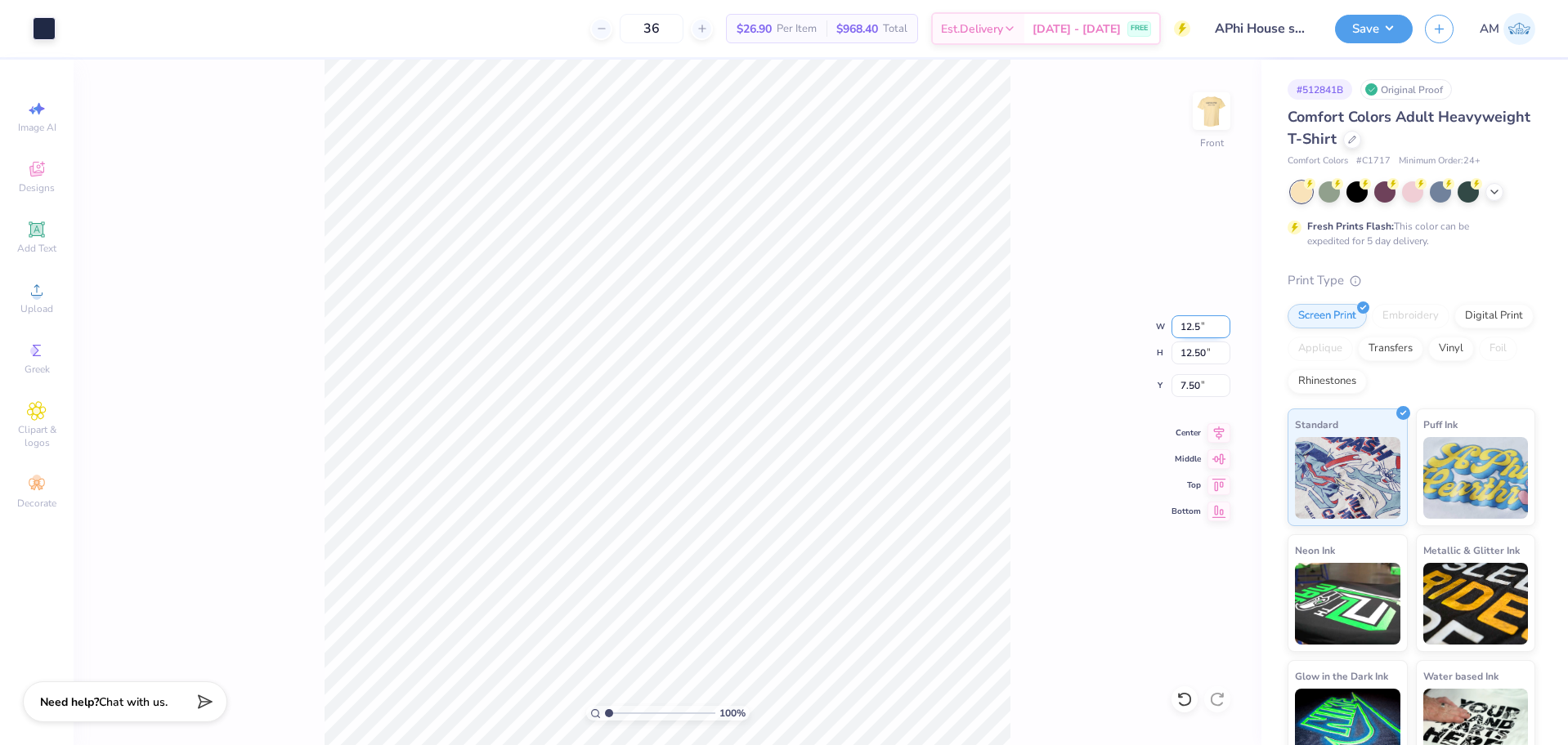
type input "12.50"
type input "10.75"
click at [1188, 381] on input "8.38" at bounding box center [1200, 385] width 59 height 23
type input "3.00"
click at [1213, 429] on icon at bounding box center [1218, 430] width 23 height 20
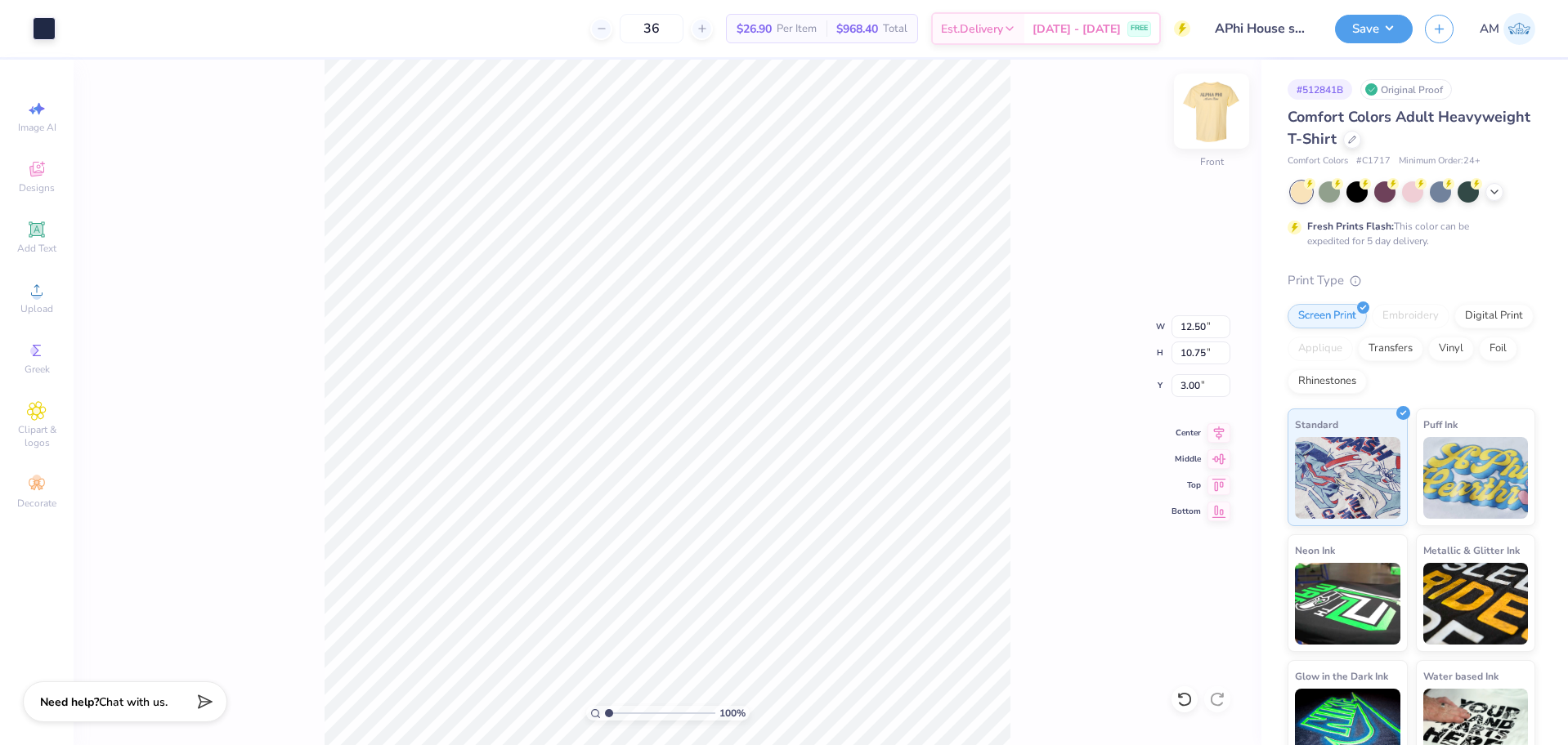
click at [1203, 111] on img at bounding box center [1211, 110] width 65 height 65
click at [1218, 437] on icon at bounding box center [1218, 430] width 23 height 20
click at [1370, 12] on div "Save AM" at bounding box center [1451, 28] width 233 height 57
click at [1363, 35] on button "Save" at bounding box center [1373, 26] width 77 height 29
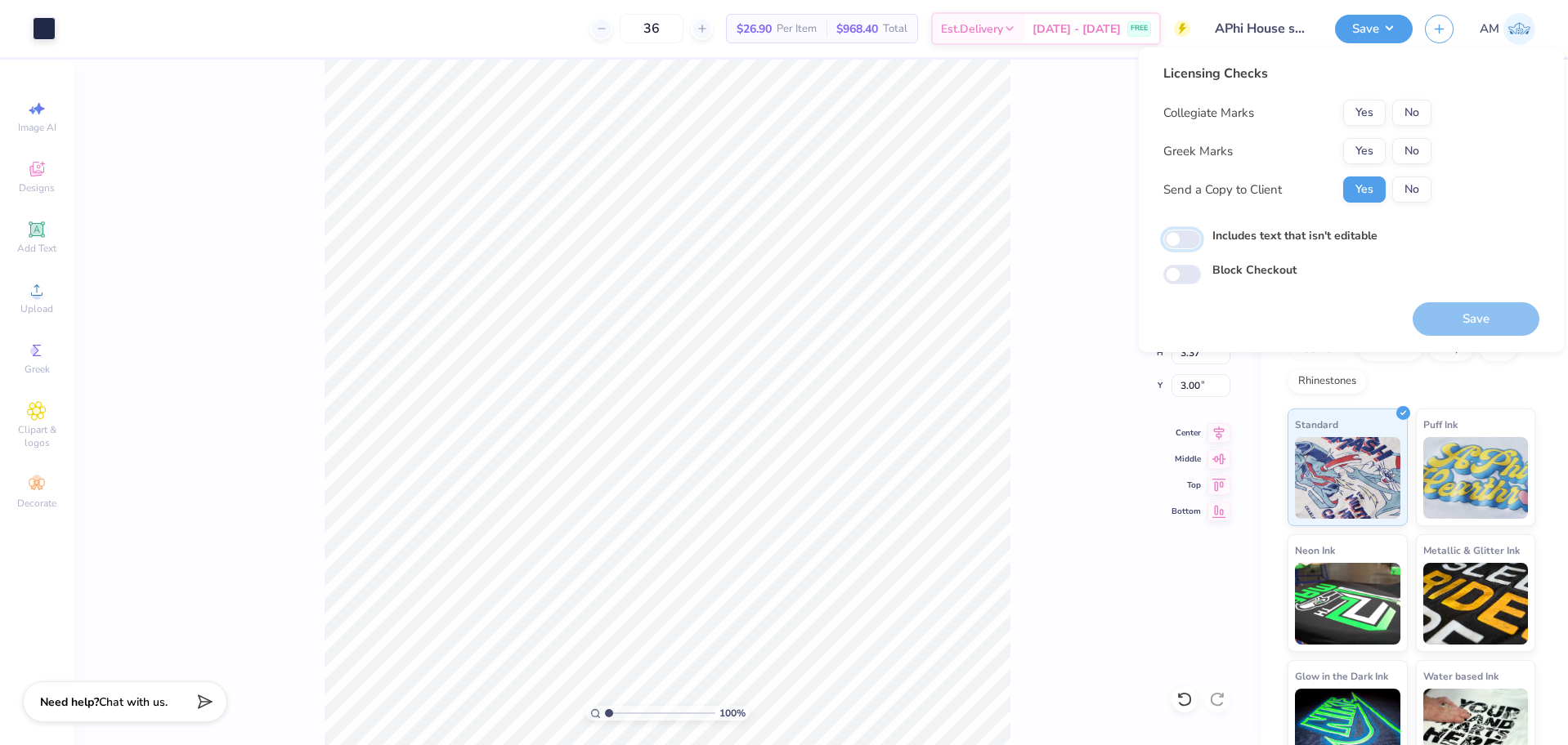
click at [1191, 238] on input "Includes text that isn't editable" at bounding box center [1182, 239] width 37 height 20
checkbox input "true"
click at [1358, 141] on button "Yes" at bounding box center [1364, 151] width 42 height 26
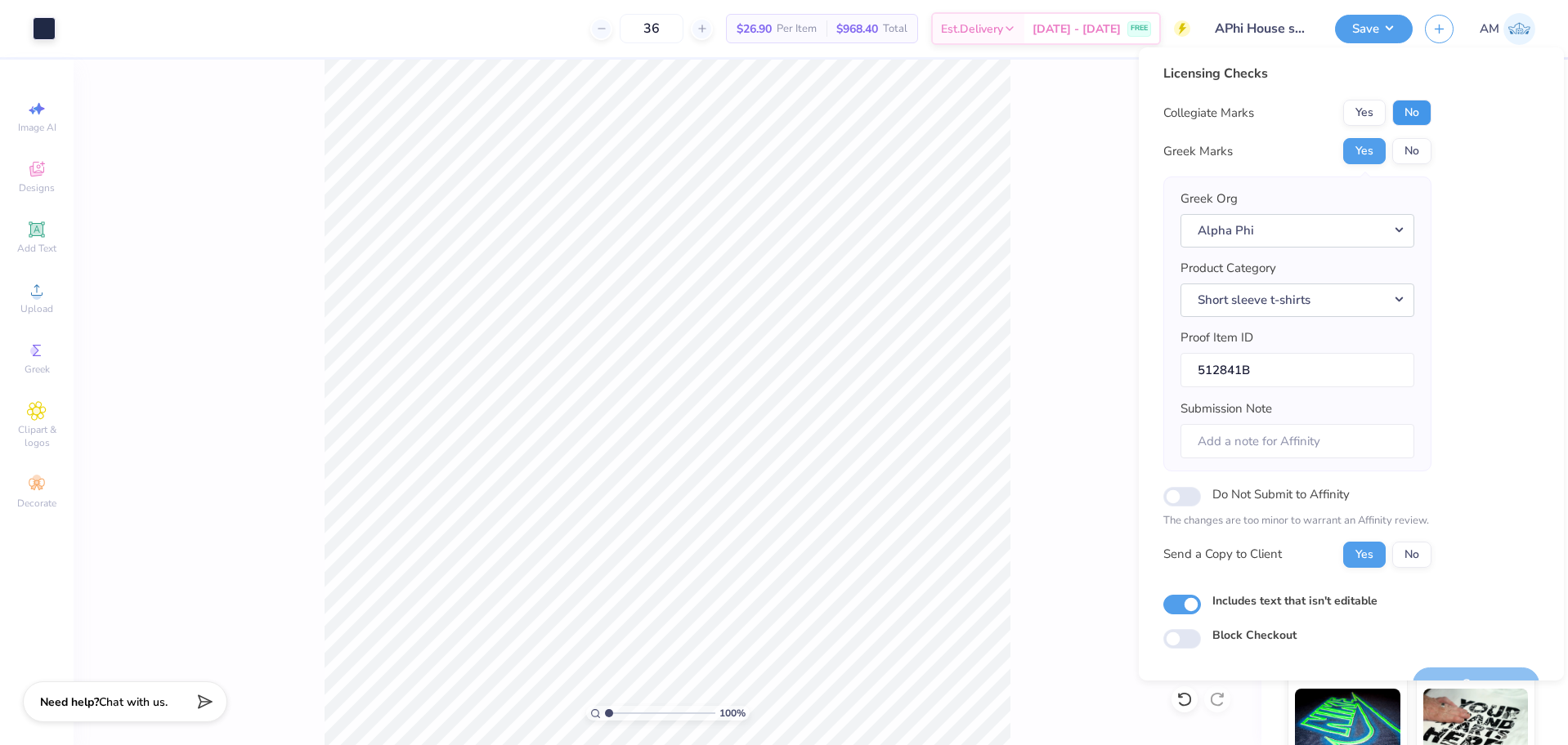
click at [1402, 106] on button "No" at bounding box center [1412, 112] width 39 height 26
click at [1183, 498] on input "Do Not Submit to Affinity" at bounding box center [1182, 496] width 37 height 20
checkbox input "true"
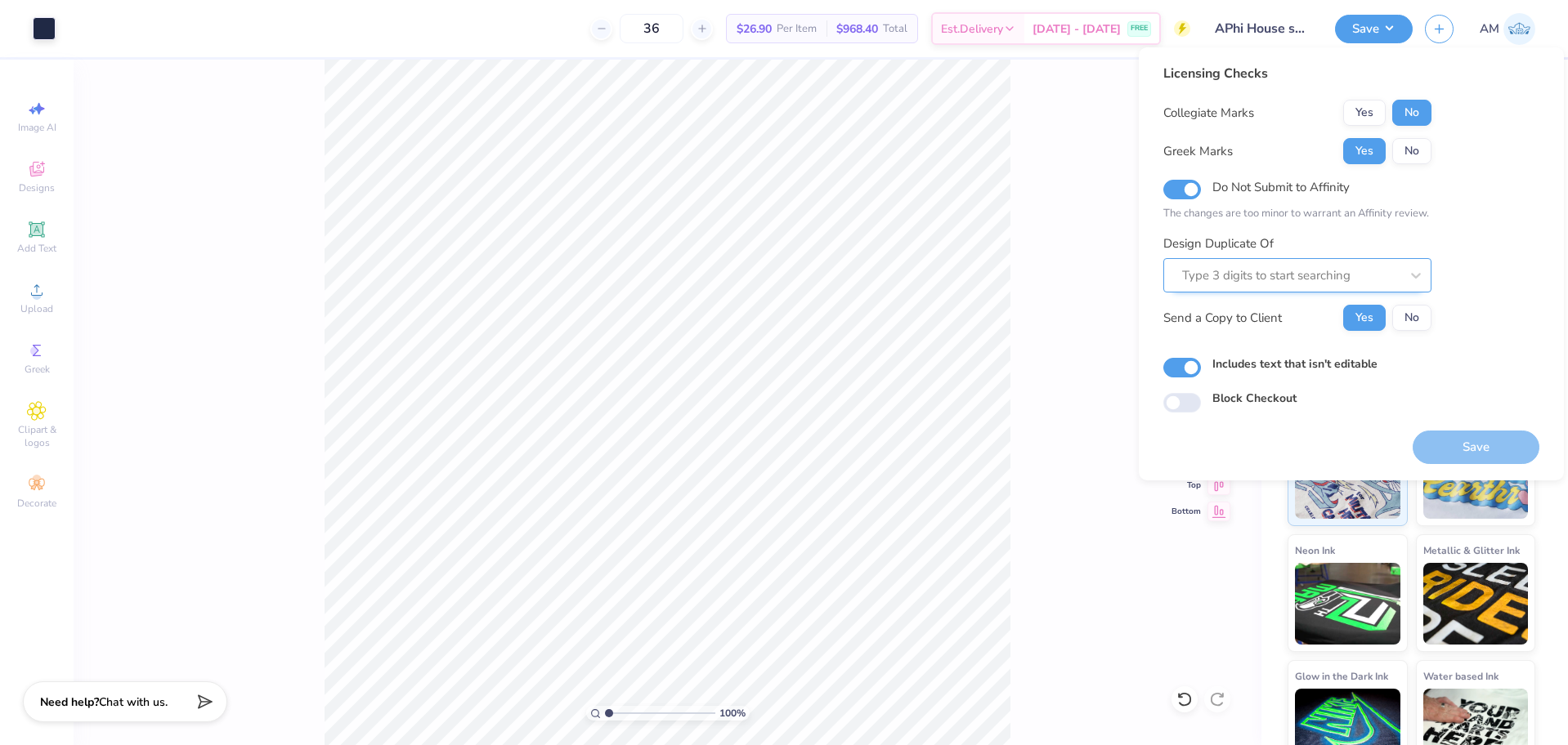
click at [1246, 281] on div at bounding box center [1290, 276] width 217 height 22
paste input "512841A"
click at [1250, 315] on div "512841A" at bounding box center [1297, 319] width 255 height 27
type input "512841A"
click at [1359, 155] on button "Yes" at bounding box center [1364, 151] width 42 height 26
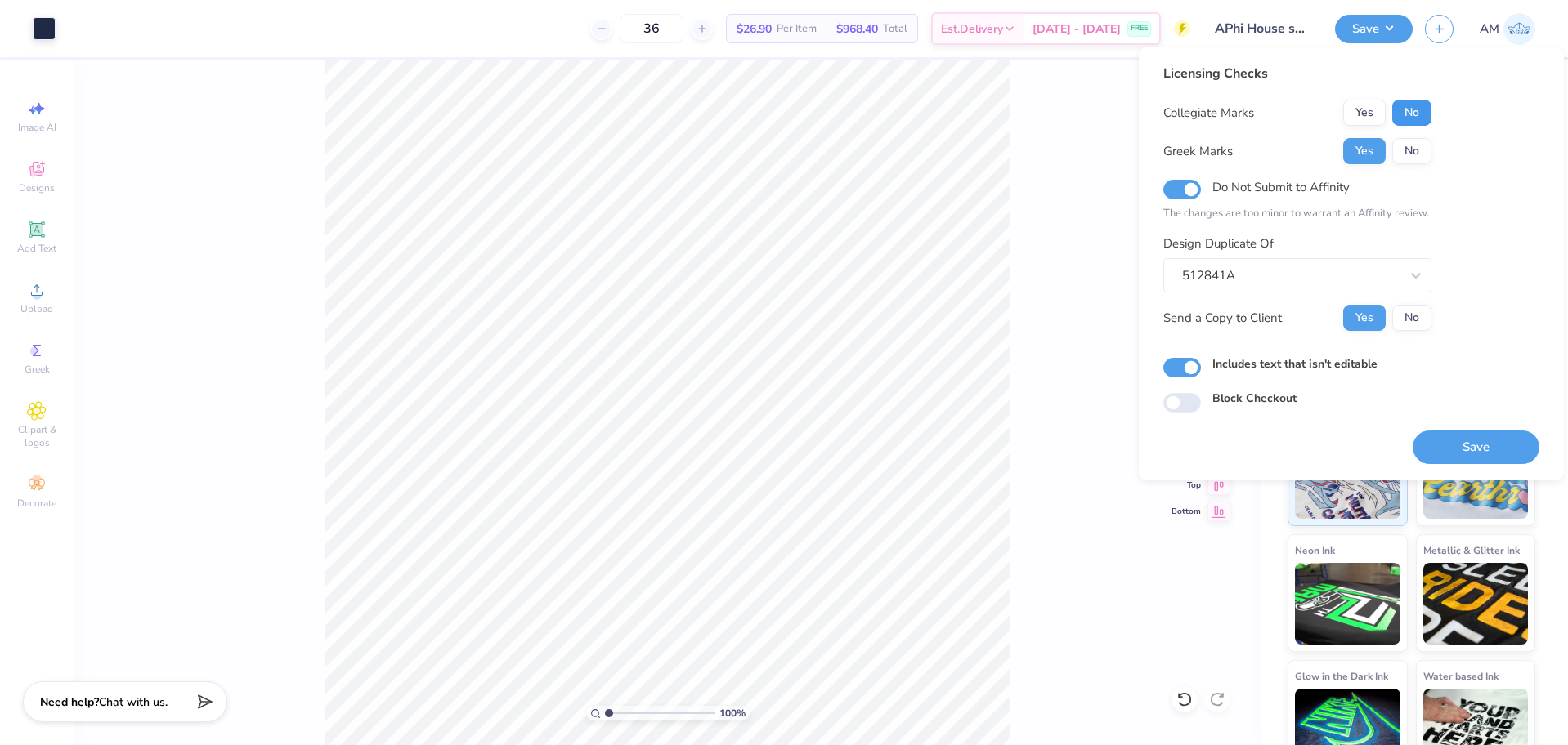
click at [1411, 118] on button "No" at bounding box center [1412, 112] width 39 height 26
click at [1455, 445] on button "Save" at bounding box center [1475, 446] width 126 height 33
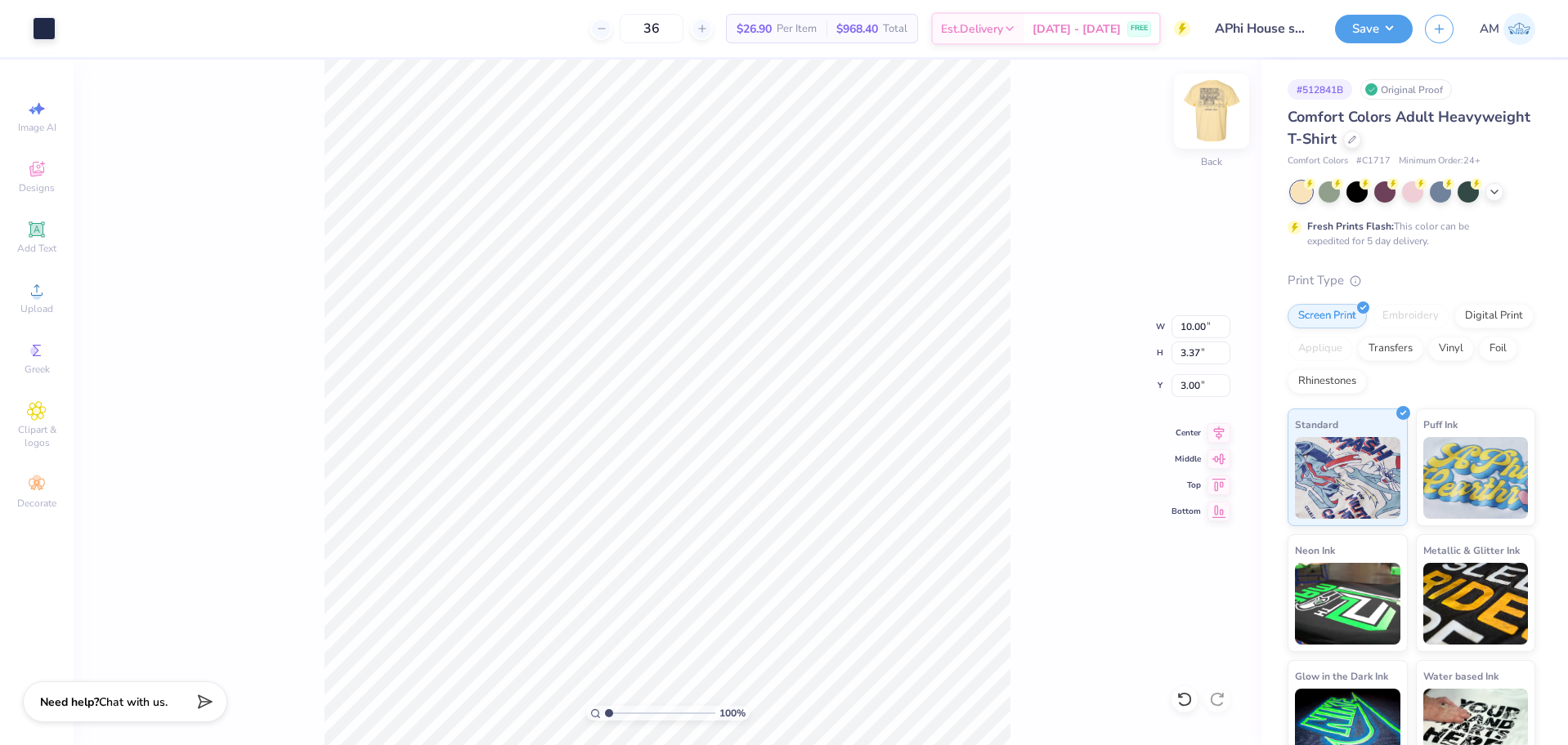
click at [1207, 120] on img at bounding box center [1211, 110] width 65 height 65
click at [329, 57] on div "Art colors 36 $26.90 Per Item $968.40 Total Est. Delivery Sep 9 - 12 FREE Desig…" at bounding box center [784, 372] width 1568 height 745
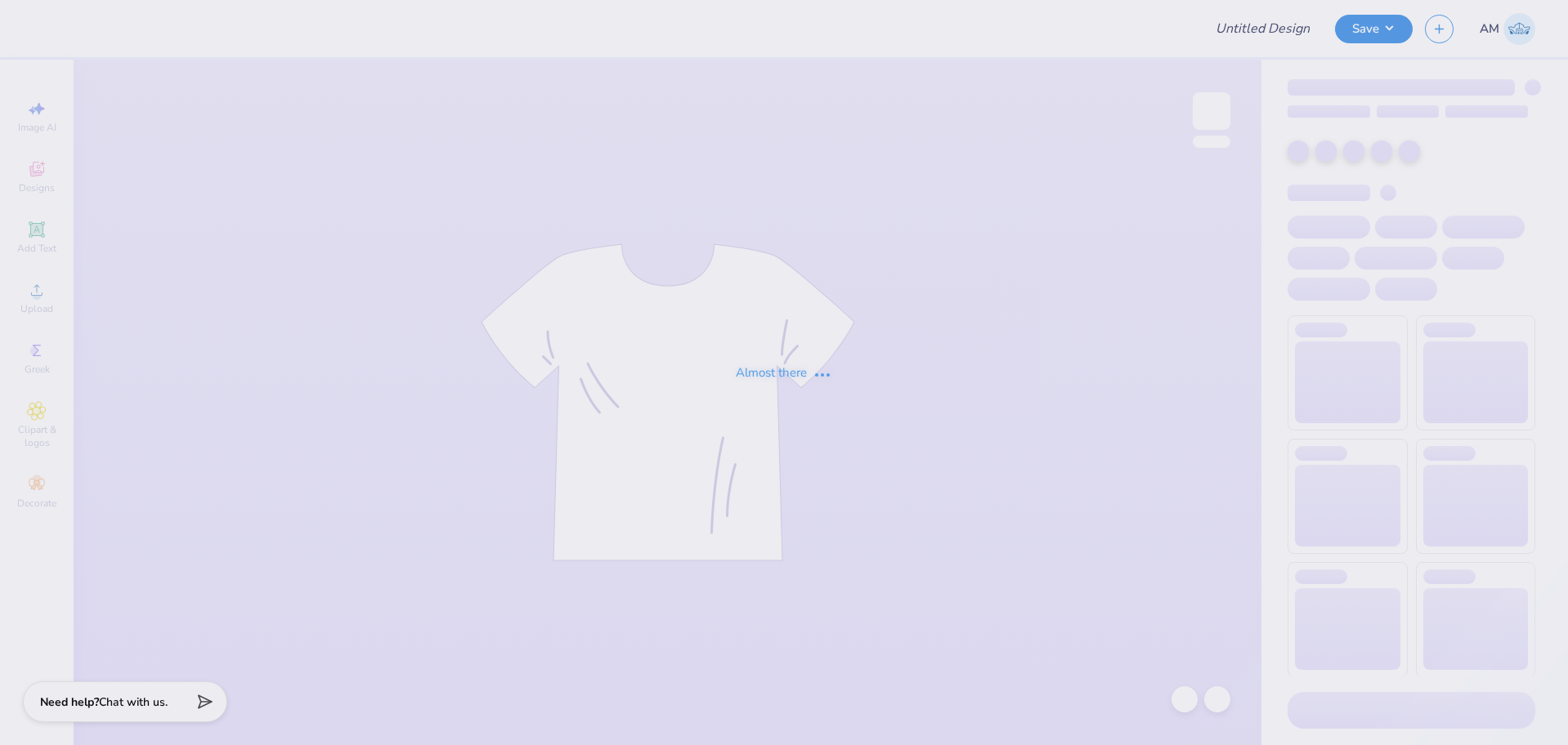
type input "APhi House shirts pink and green"
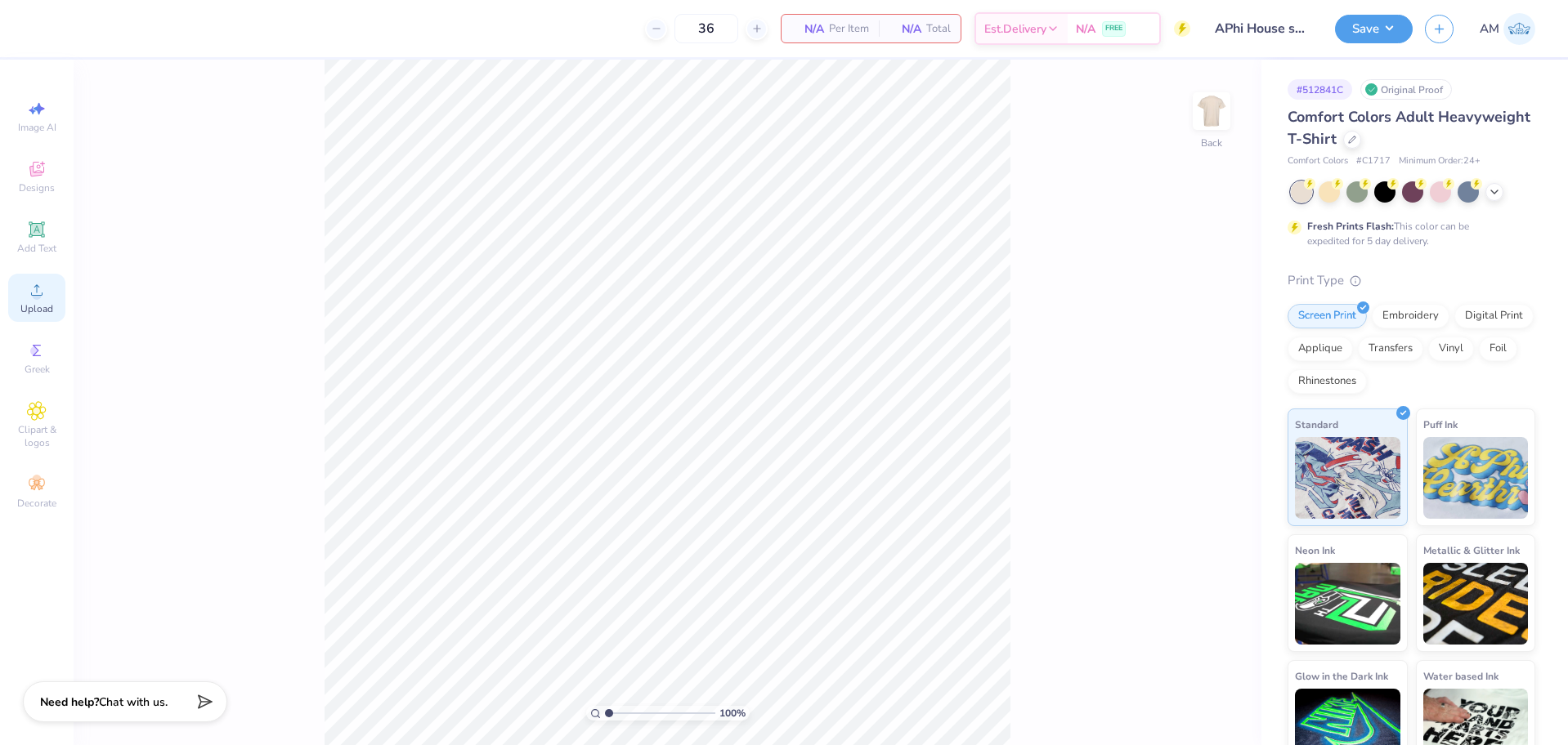
click at [35, 305] on span "Upload" at bounding box center [37, 308] width 33 height 13
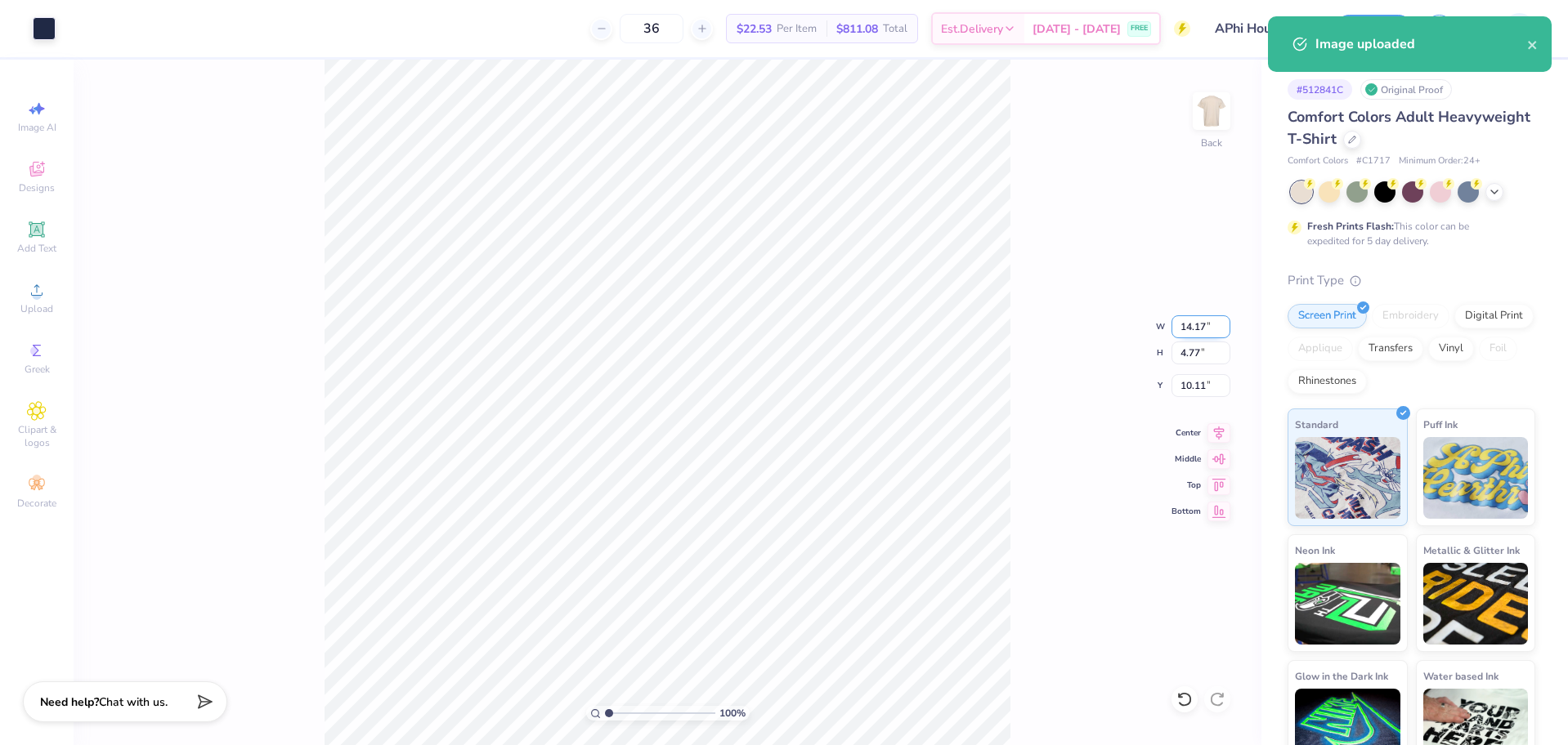
click at [1190, 322] on input "14.17" at bounding box center [1200, 327] width 59 height 23
type input "10.00"
type input "3.37"
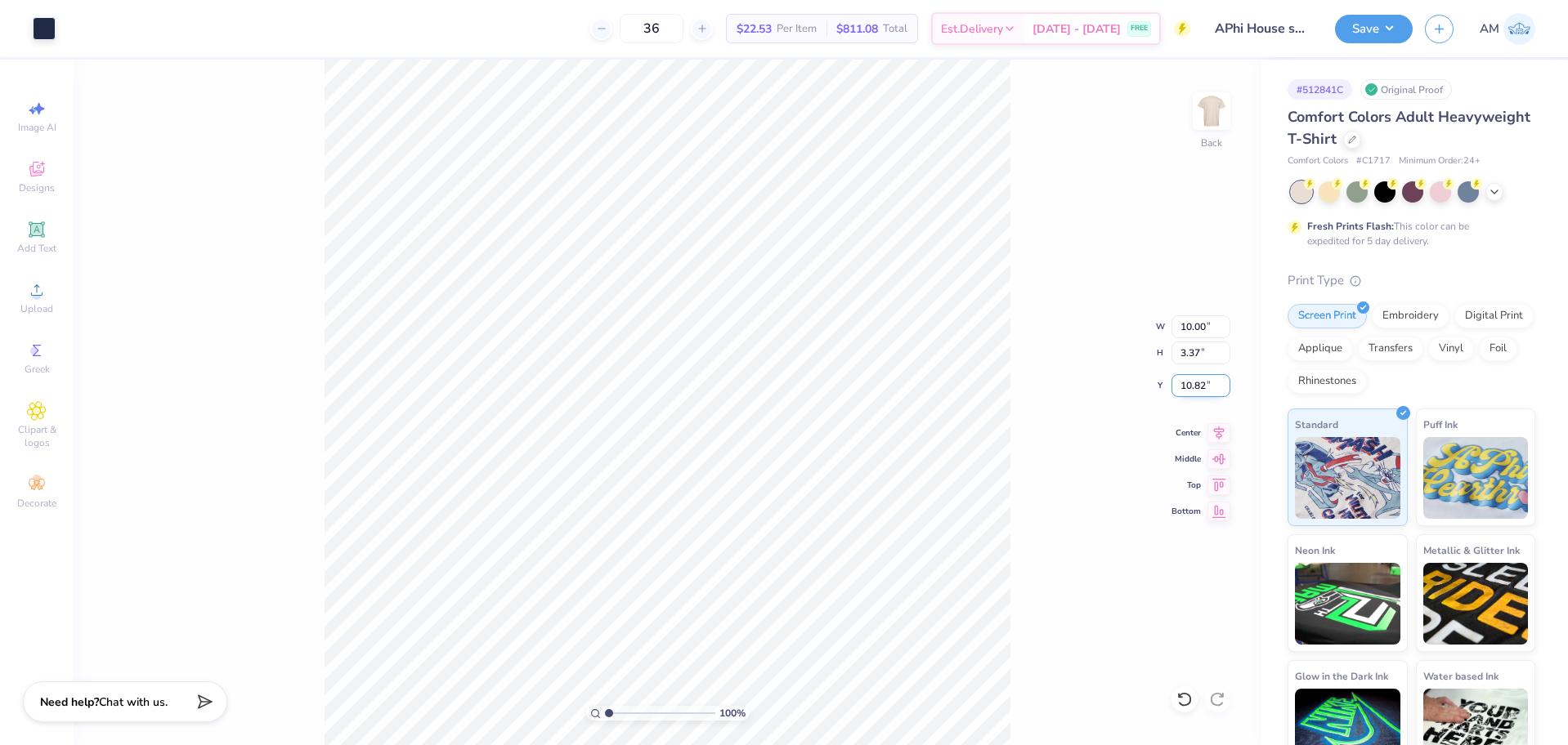
click at [1185, 387] on input "10.82" at bounding box center [1200, 385] width 59 height 23
type input "3.00"
click at [42, 27] on div at bounding box center [44, 26] width 23 height 23
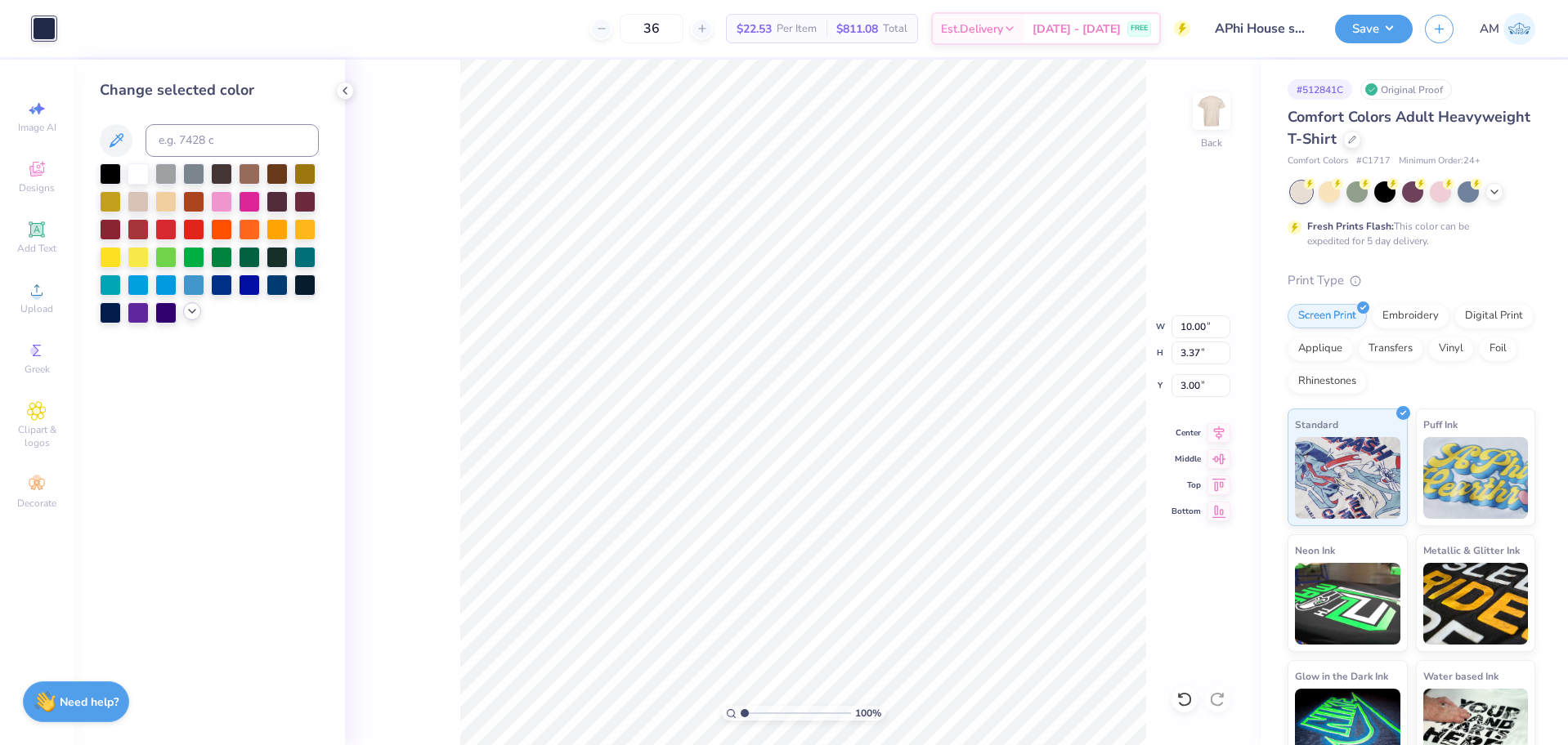
click at [192, 315] on icon at bounding box center [192, 311] width 13 height 13
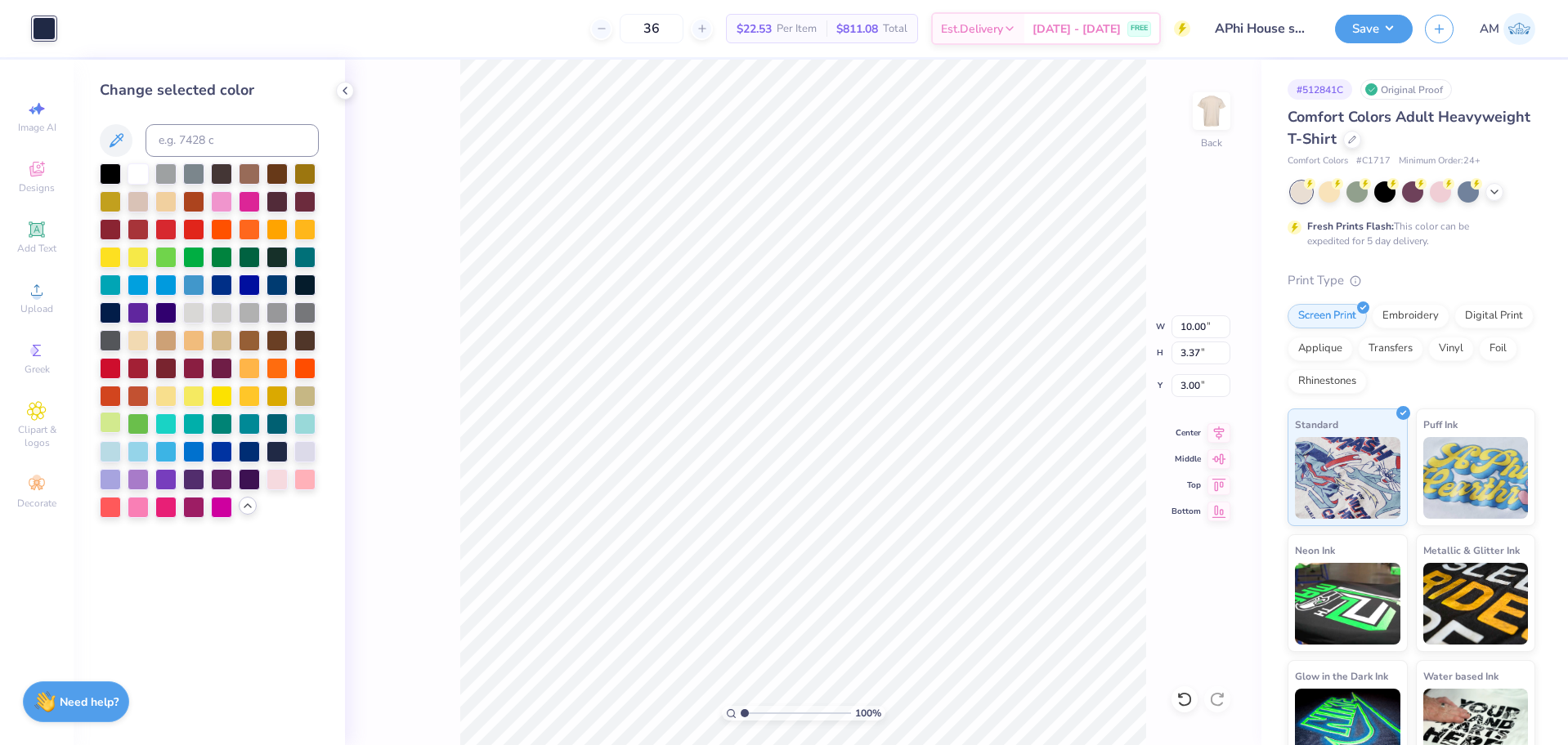
click at [114, 417] on div at bounding box center [110, 422] width 21 height 21
click at [215, 137] on input at bounding box center [232, 140] width 173 height 33
paste input
click at [343, 91] on polyline at bounding box center [345, 91] width 3 height 7
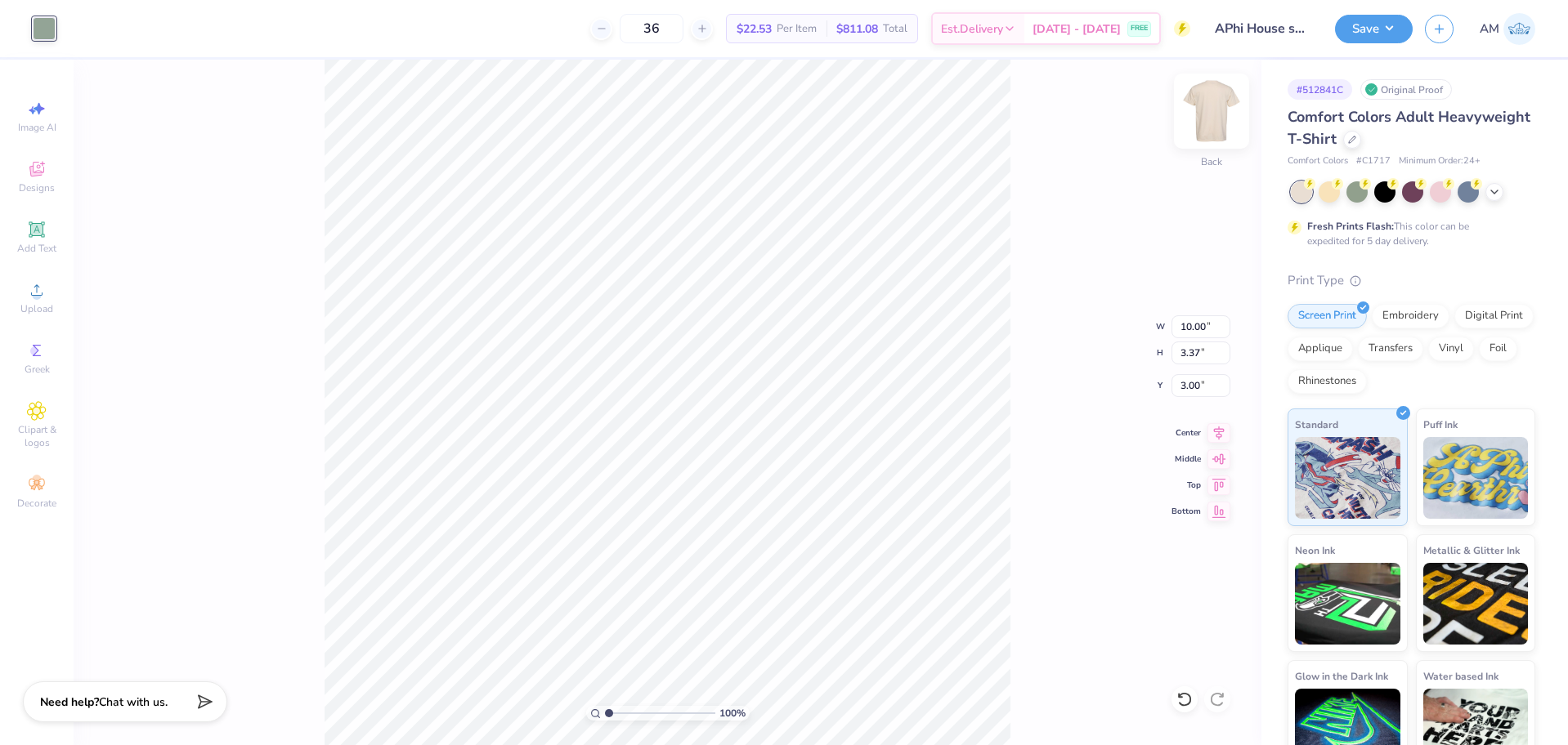
click at [1197, 129] on img at bounding box center [1211, 110] width 65 height 65
click at [26, 308] on span "Upload" at bounding box center [37, 308] width 33 height 13
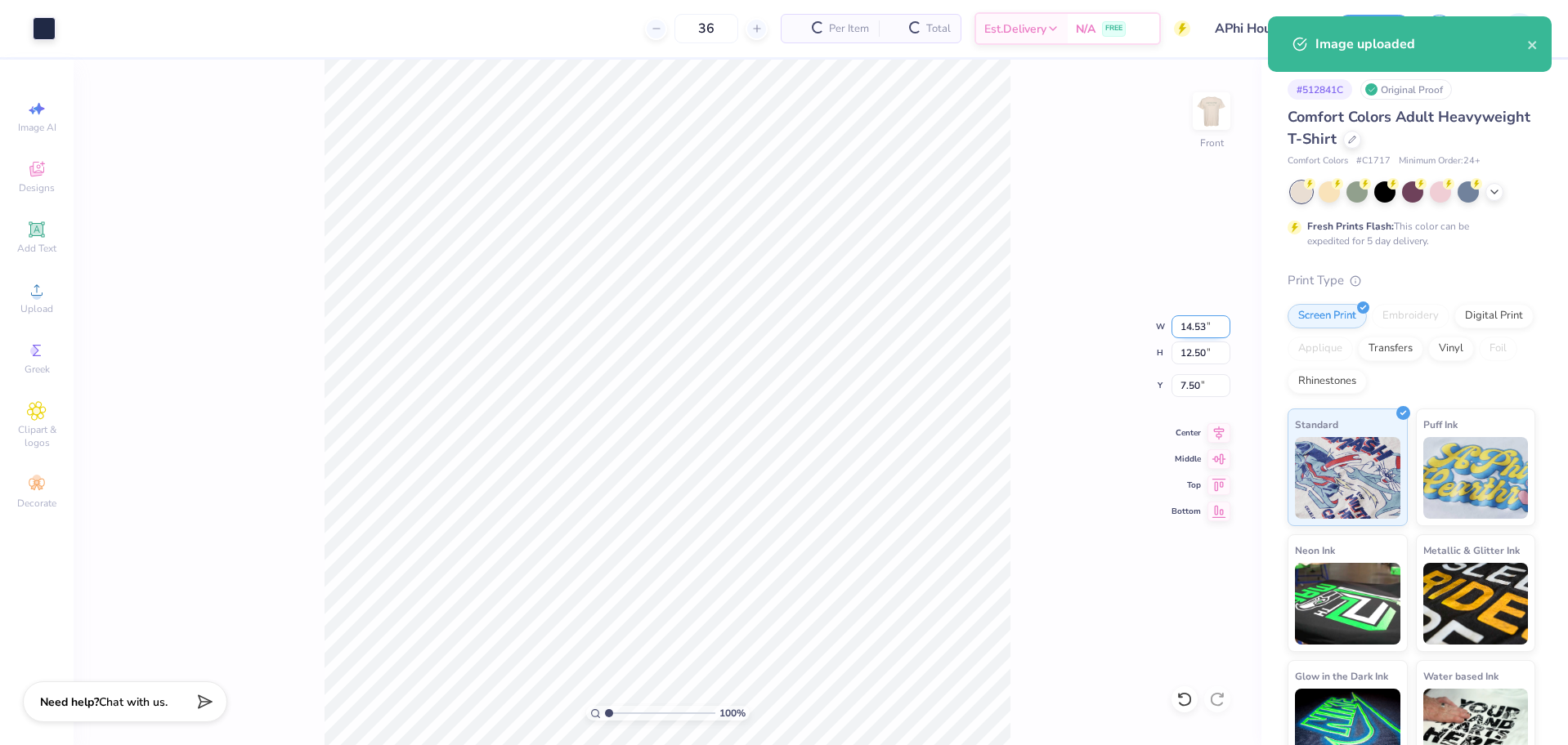
click at [1200, 322] on input "14.53" at bounding box center [1200, 327] width 59 height 23
type input "12.50"
type input "10.75"
click at [1187, 381] on input "8.38" at bounding box center [1200, 385] width 59 height 23
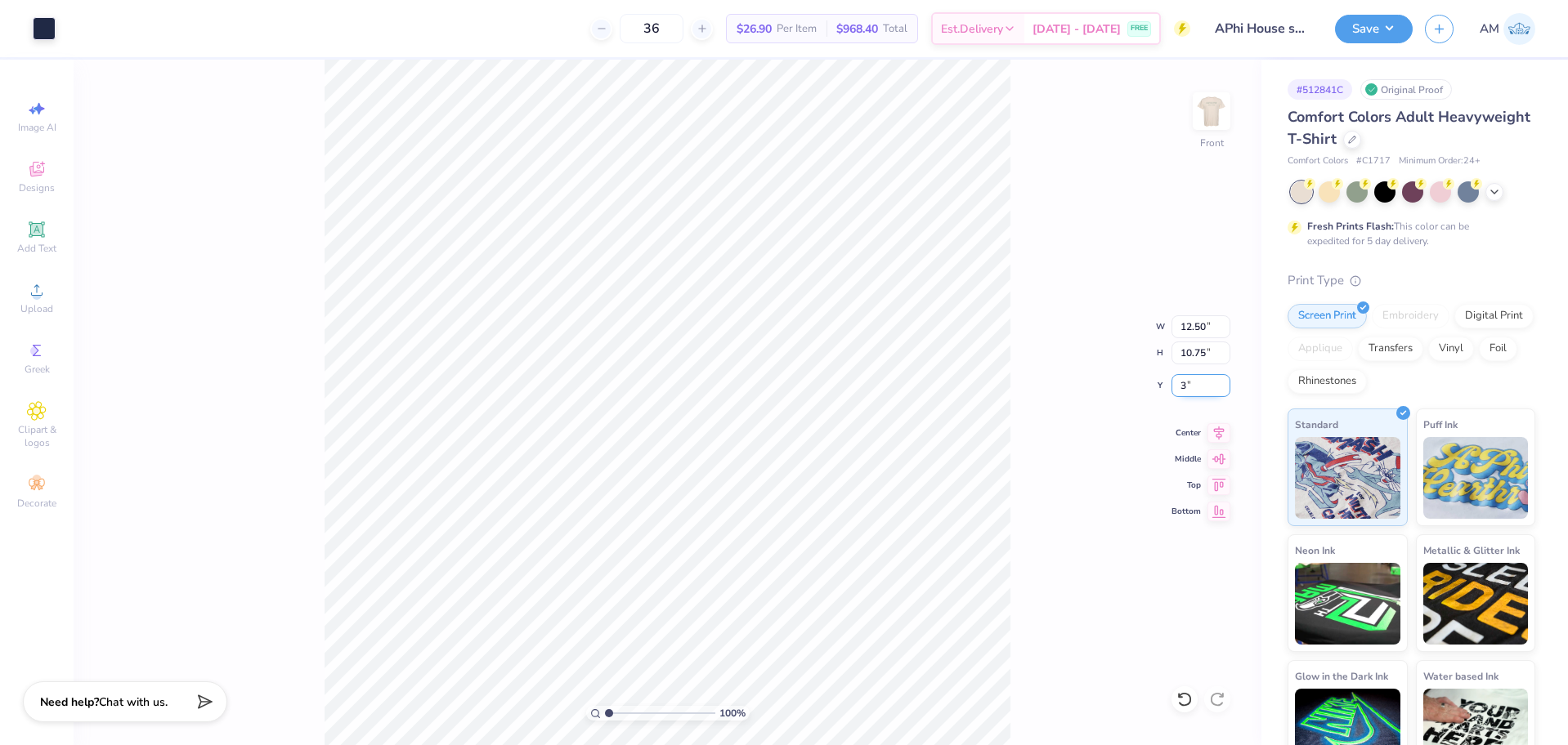
type input "3.00"
click at [45, 27] on div at bounding box center [44, 26] width 23 height 23
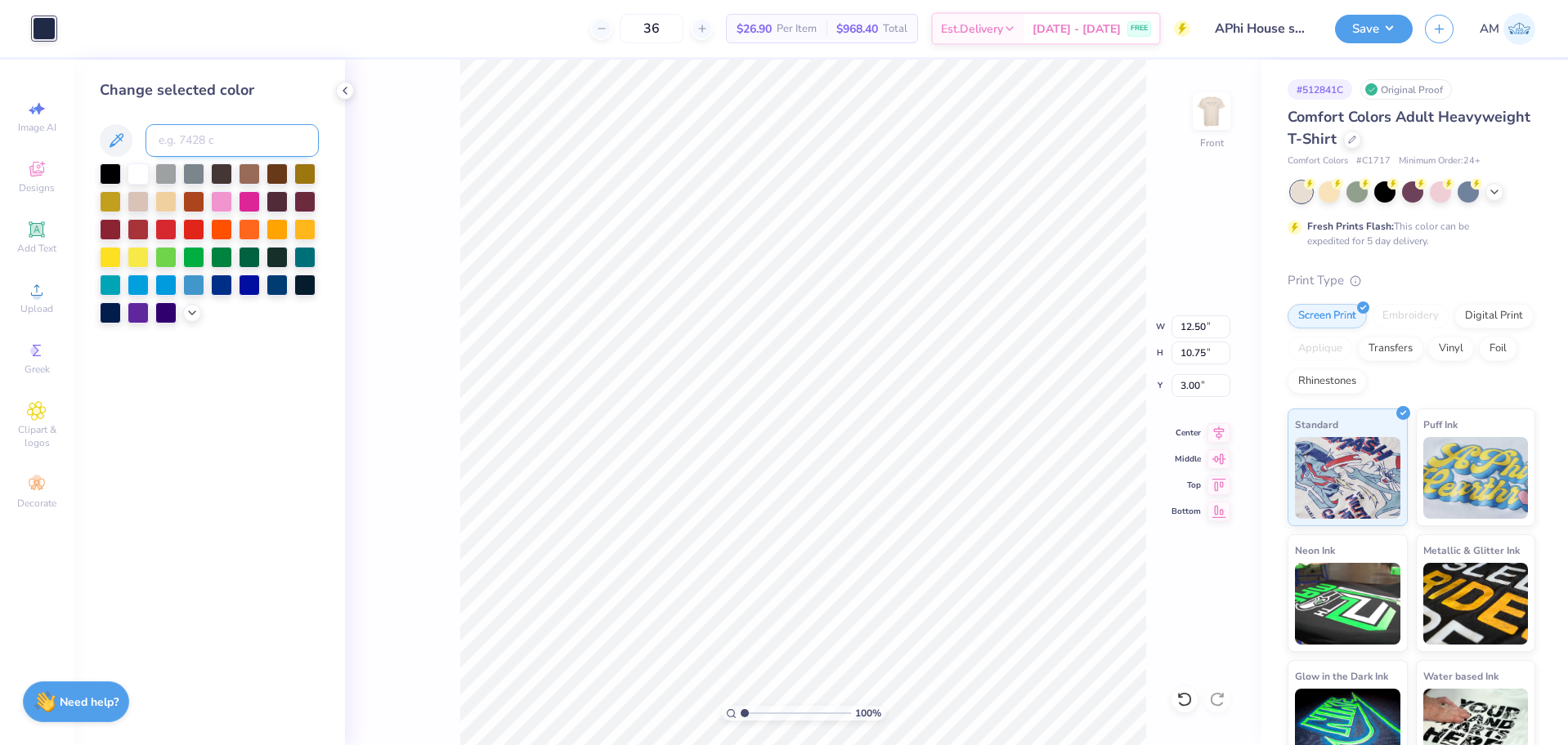
click at [255, 148] on input at bounding box center [232, 140] width 173 height 33
paste input
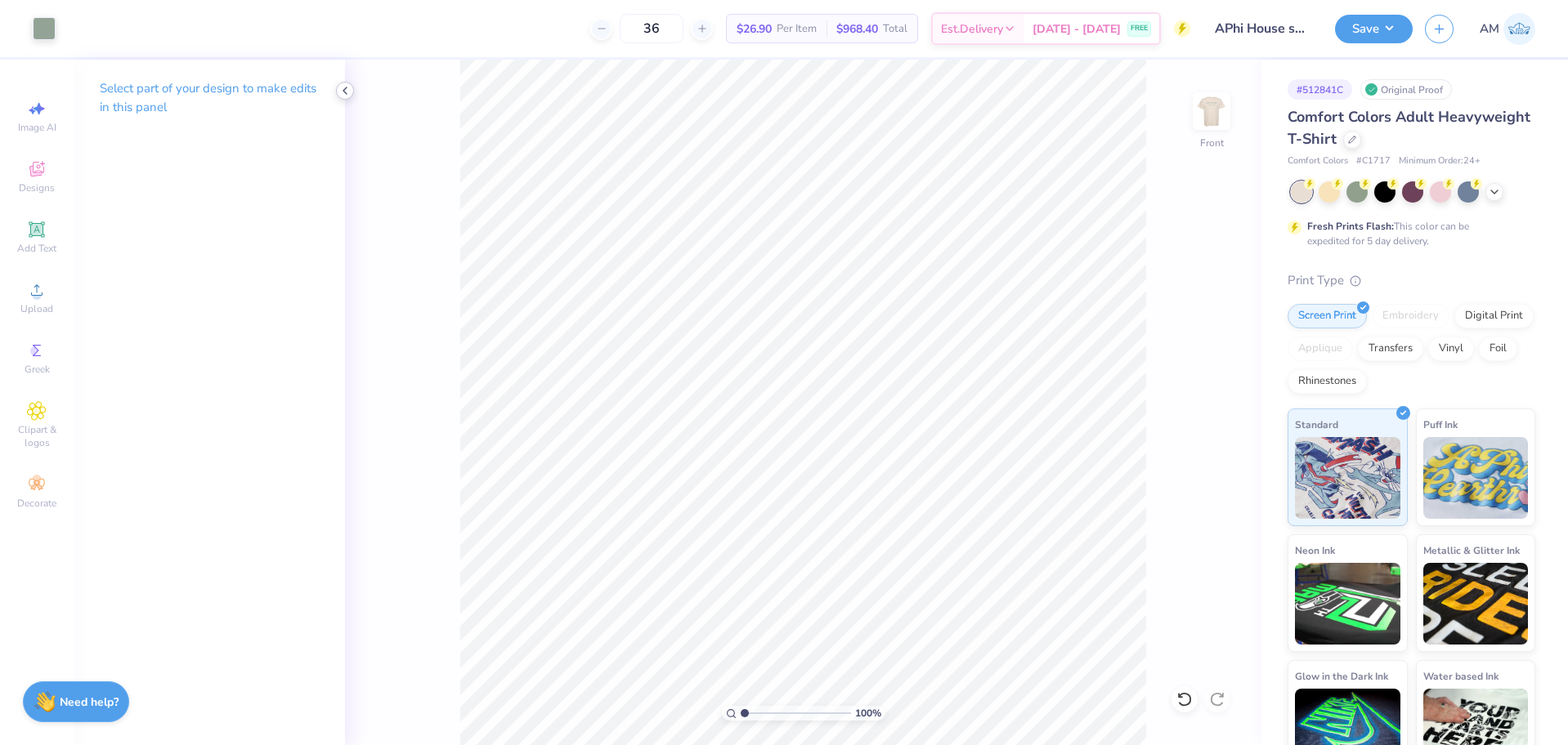
click at [346, 92] on icon at bounding box center [345, 90] width 13 height 13
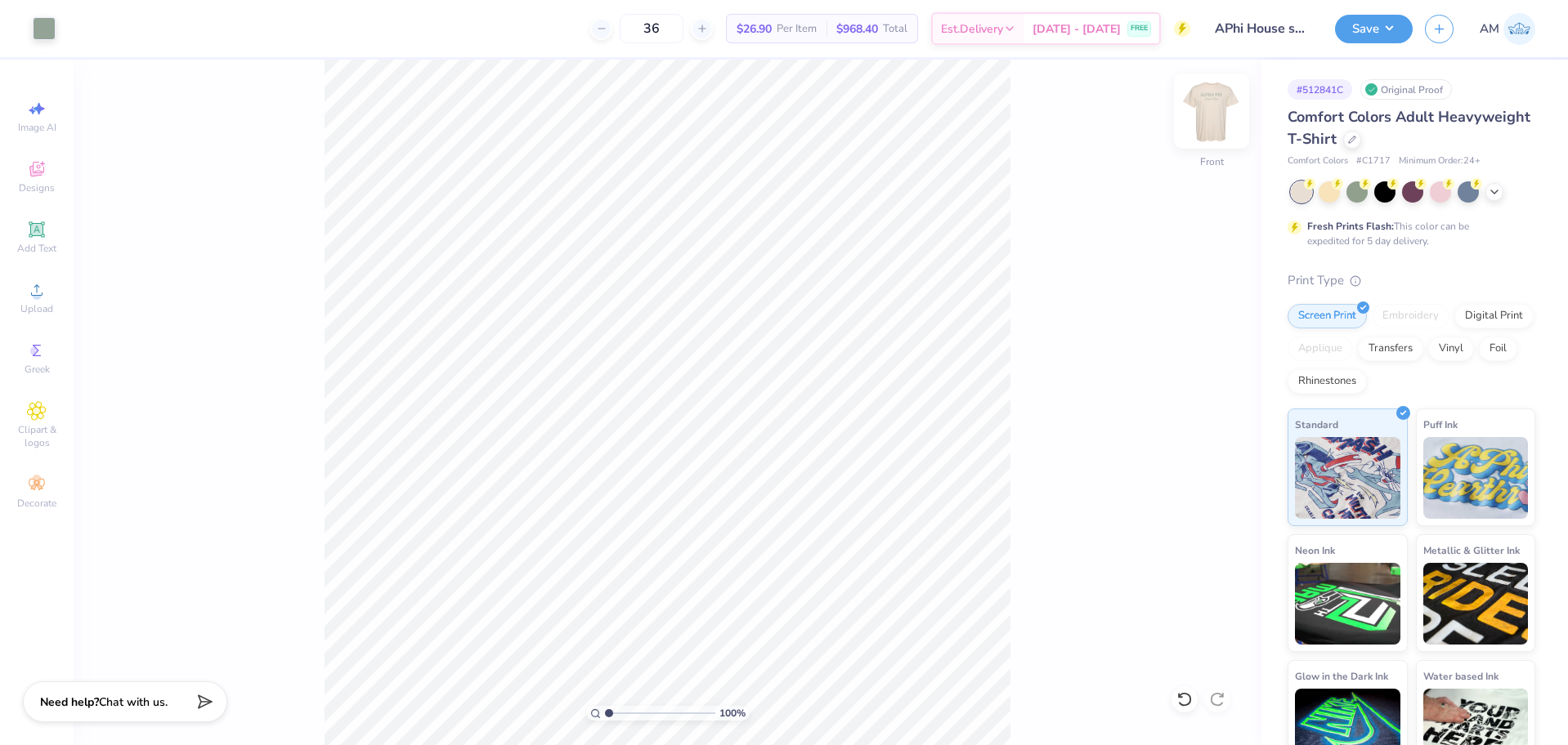
click at [1222, 101] on img at bounding box center [1211, 110] width 65 height 65
click at [1350, 24] on button "Save" at bounding box center [1373, 26] width 77 height 29
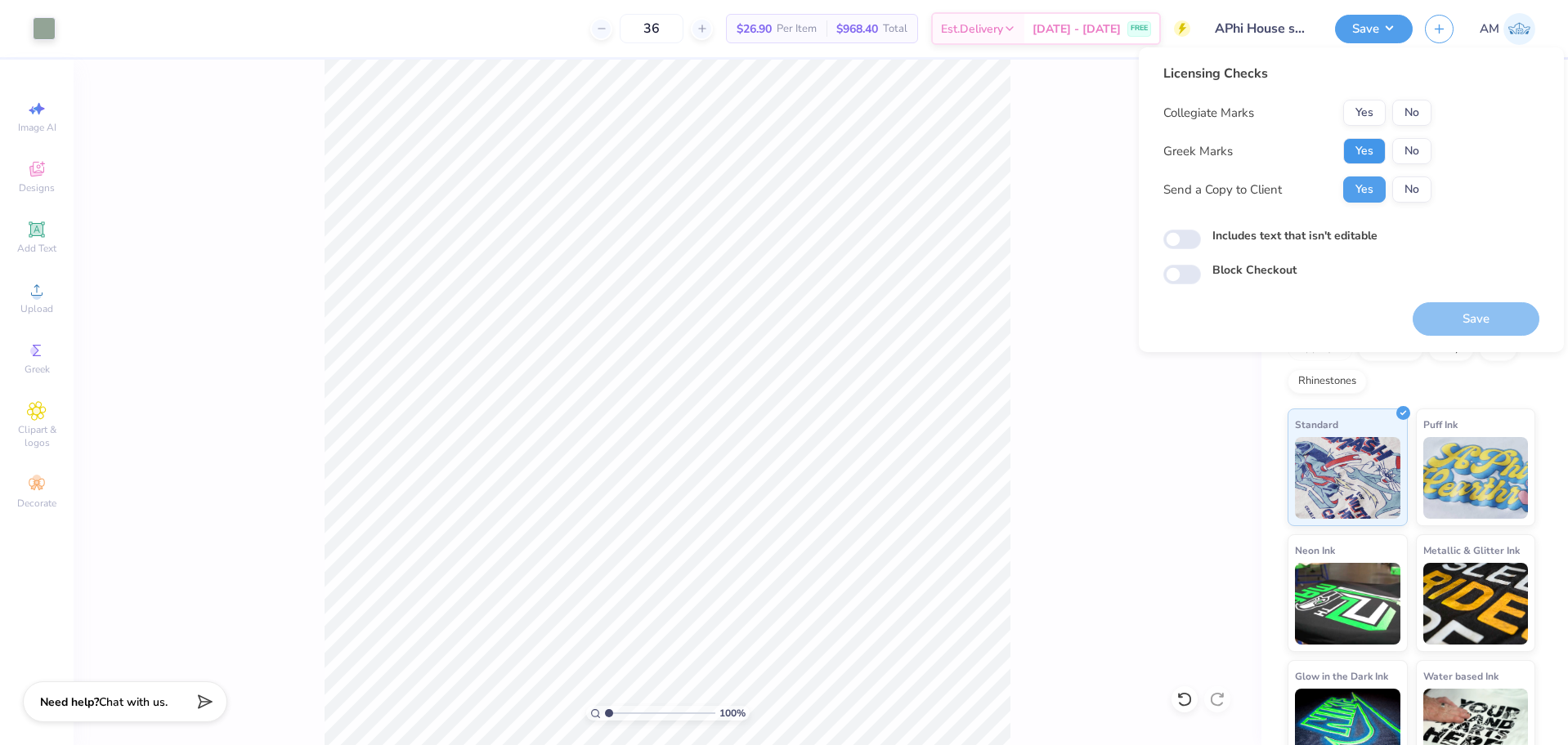
click at [1364, 141] on button "Yes" at bounding box center [1364, 151] width 42 height 26
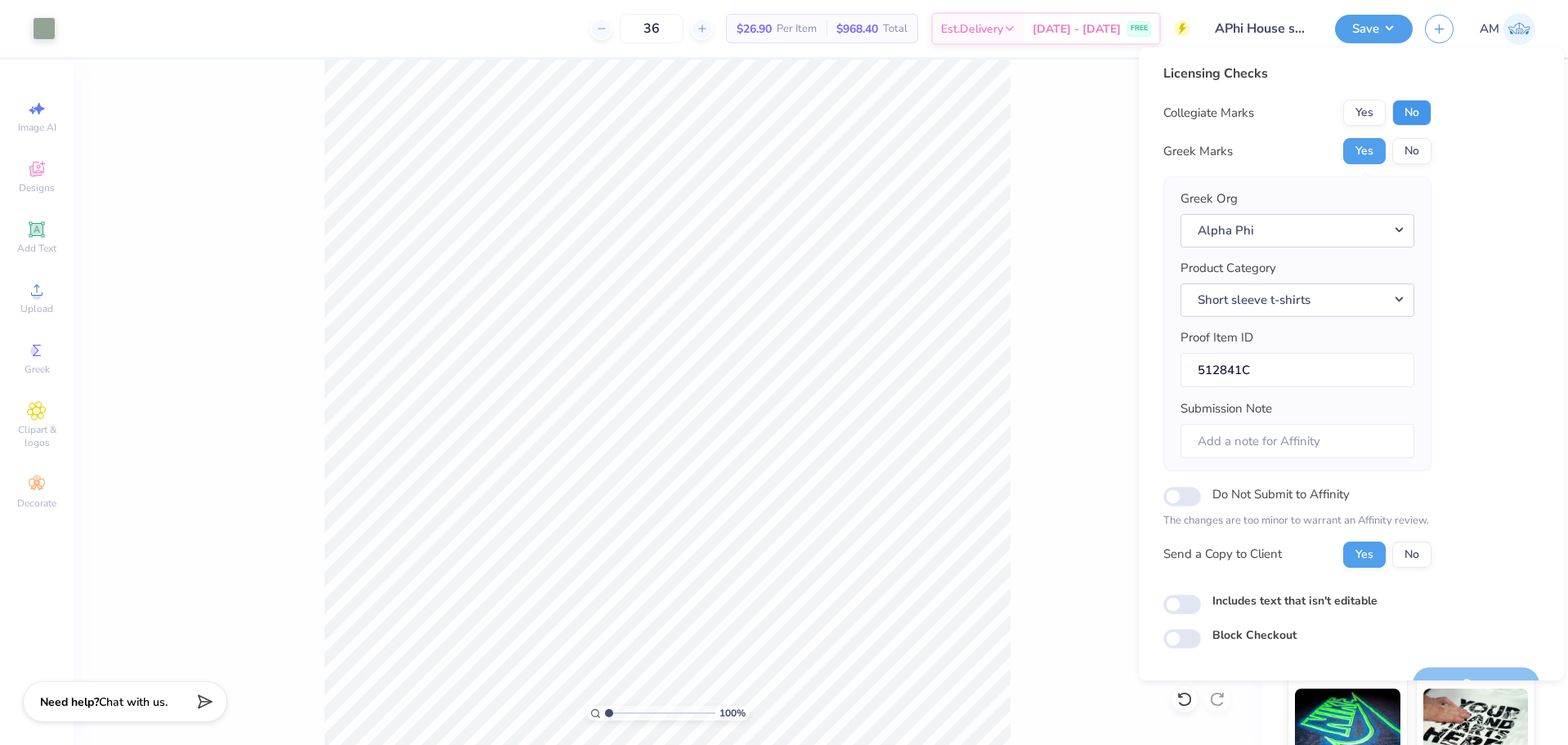
click at [1412, 115] on button "No" at bounding box center [1412, 112] width 39 height 26
click at [1189, 607] on input "Includes text that isn't editable" at bounding box center [1182, 604] width 37 height 20
checkbox input "true"
click at [1267, 372] on input "512841C" at bounding box center [1296, 370] width 233 height 35
paste input "A"
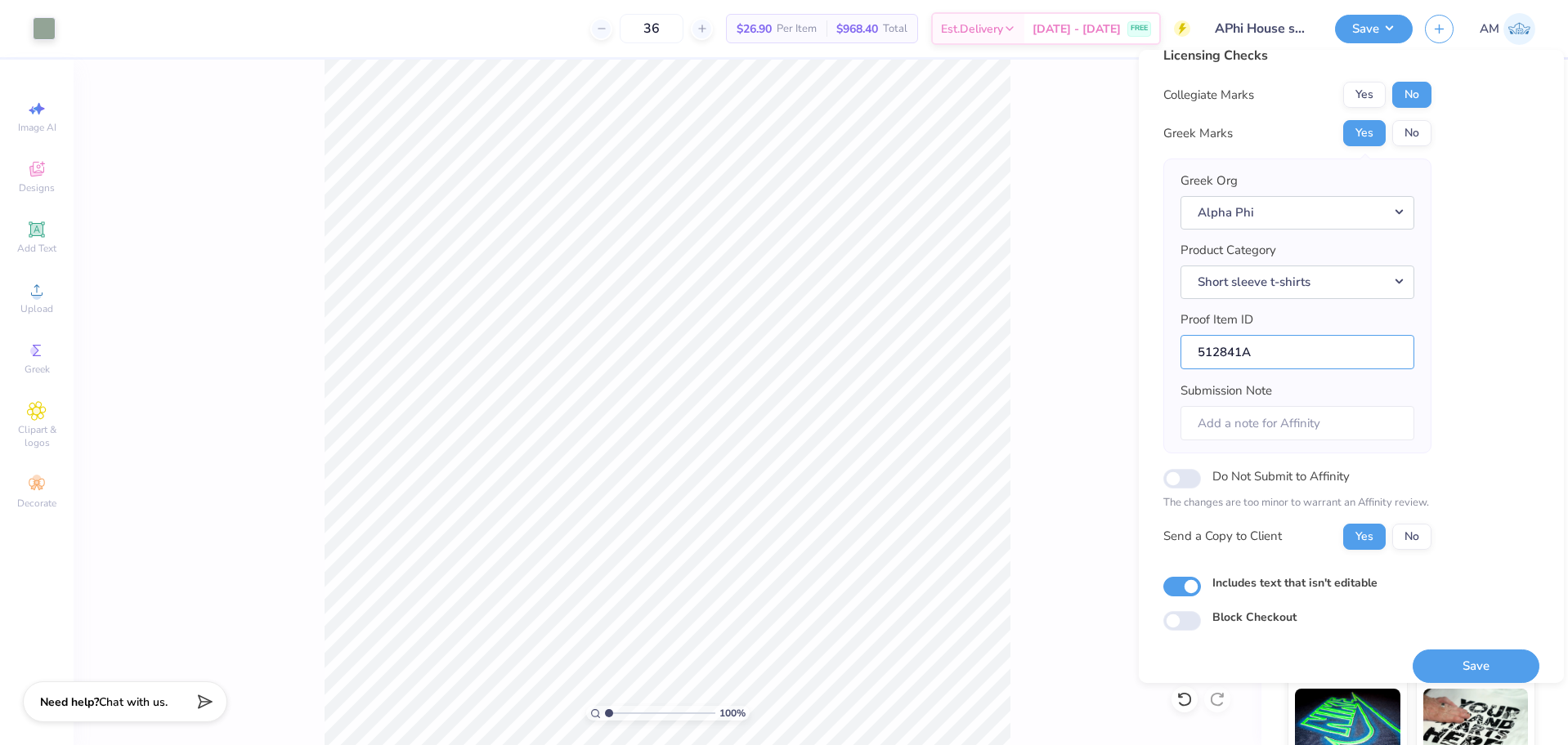
scroll to position [36, 0]
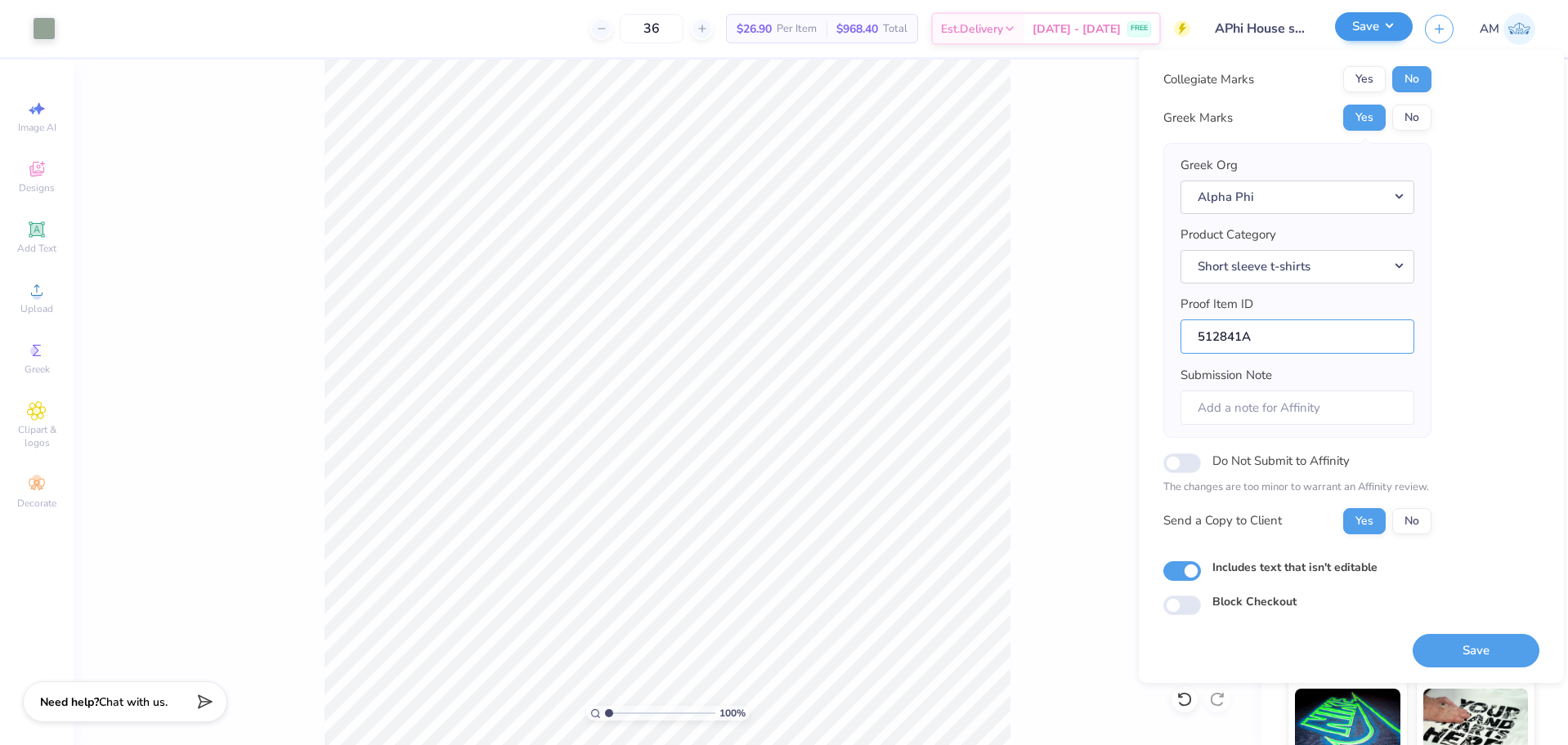
type input "512841A"
click at [1357, 24] on button "Save" at bounding box center [1373, 26] width 77 height 29
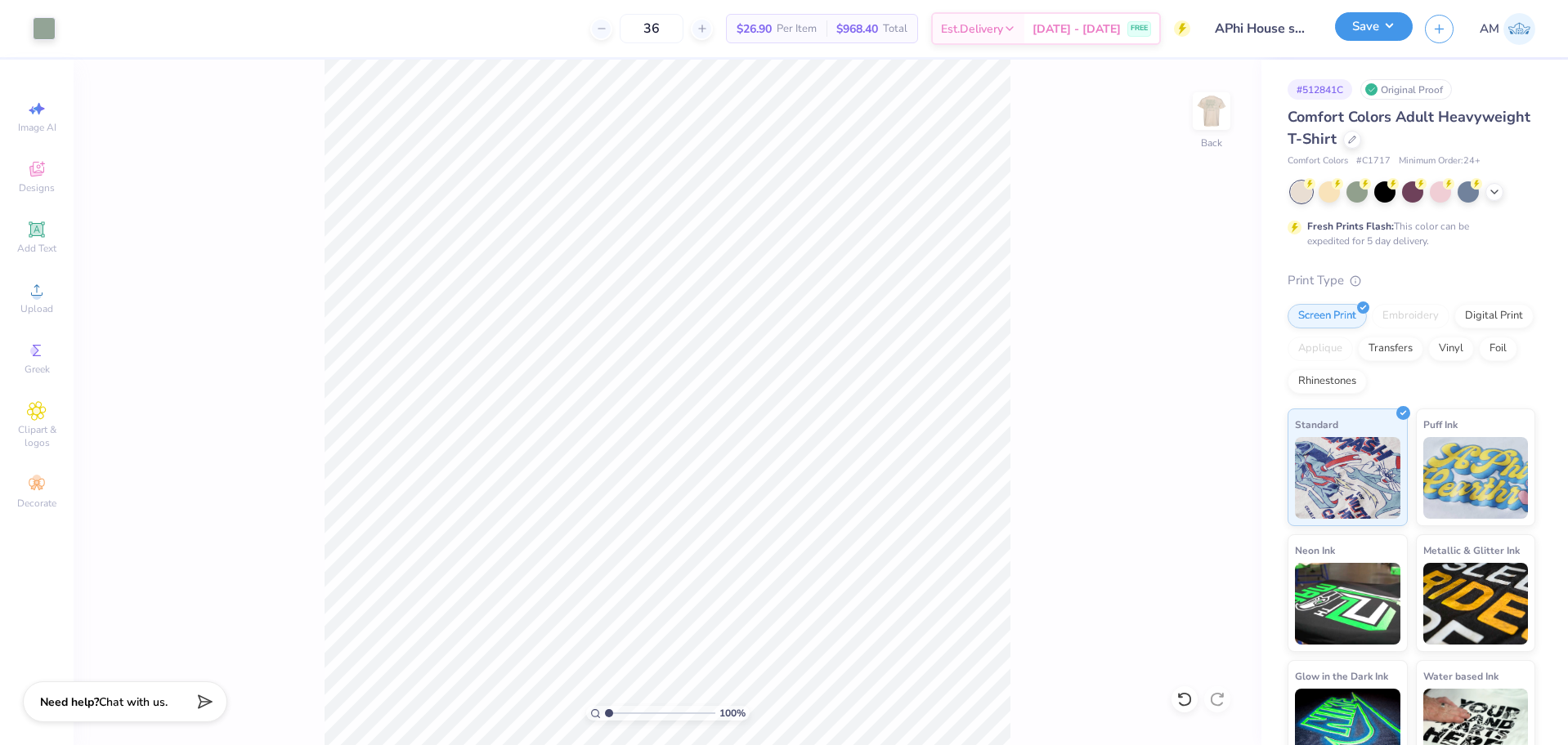
click at [1374, 25] on button "Save" at bounding box center [1373, 26] width 77 height 29
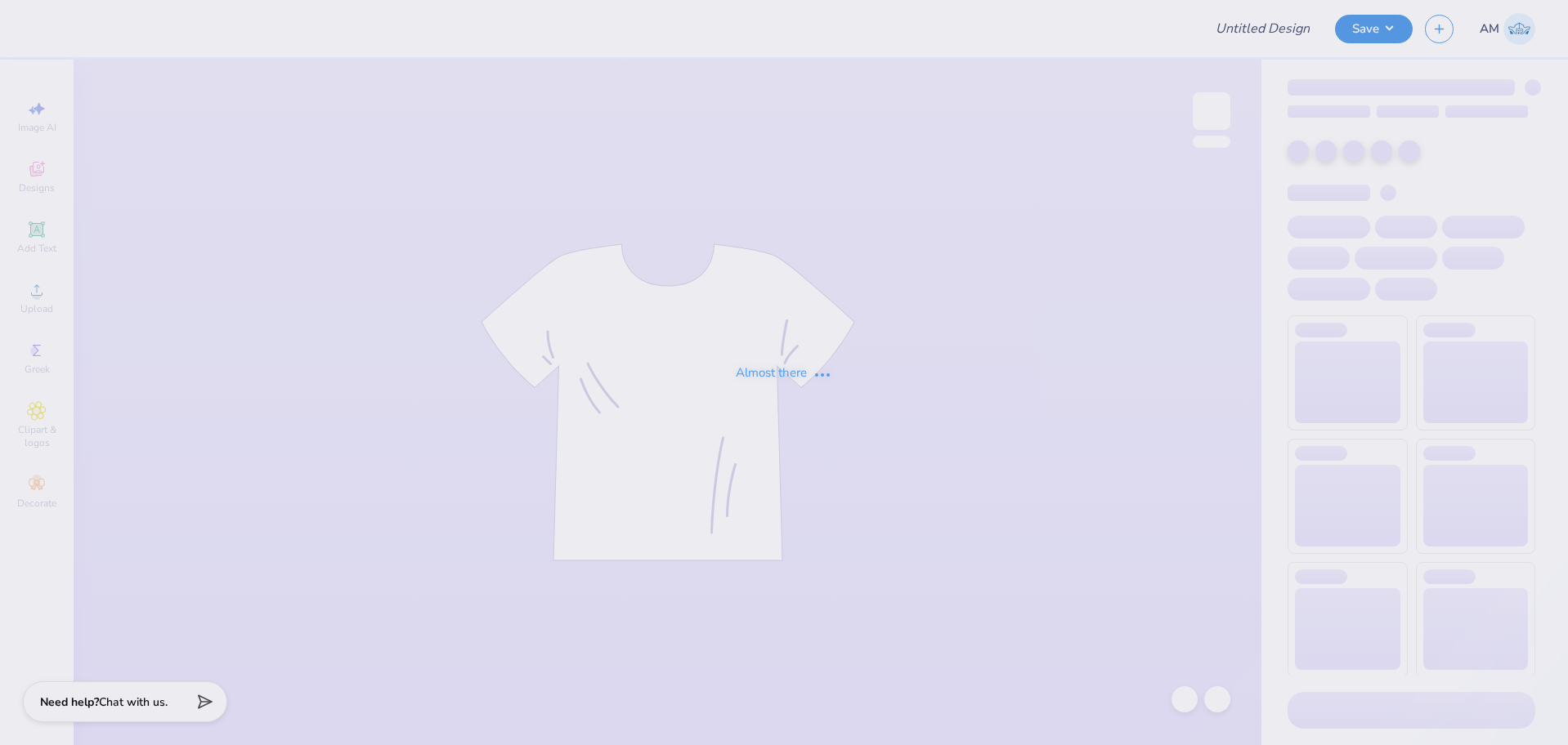
type input "APhi House shirts pink and green"
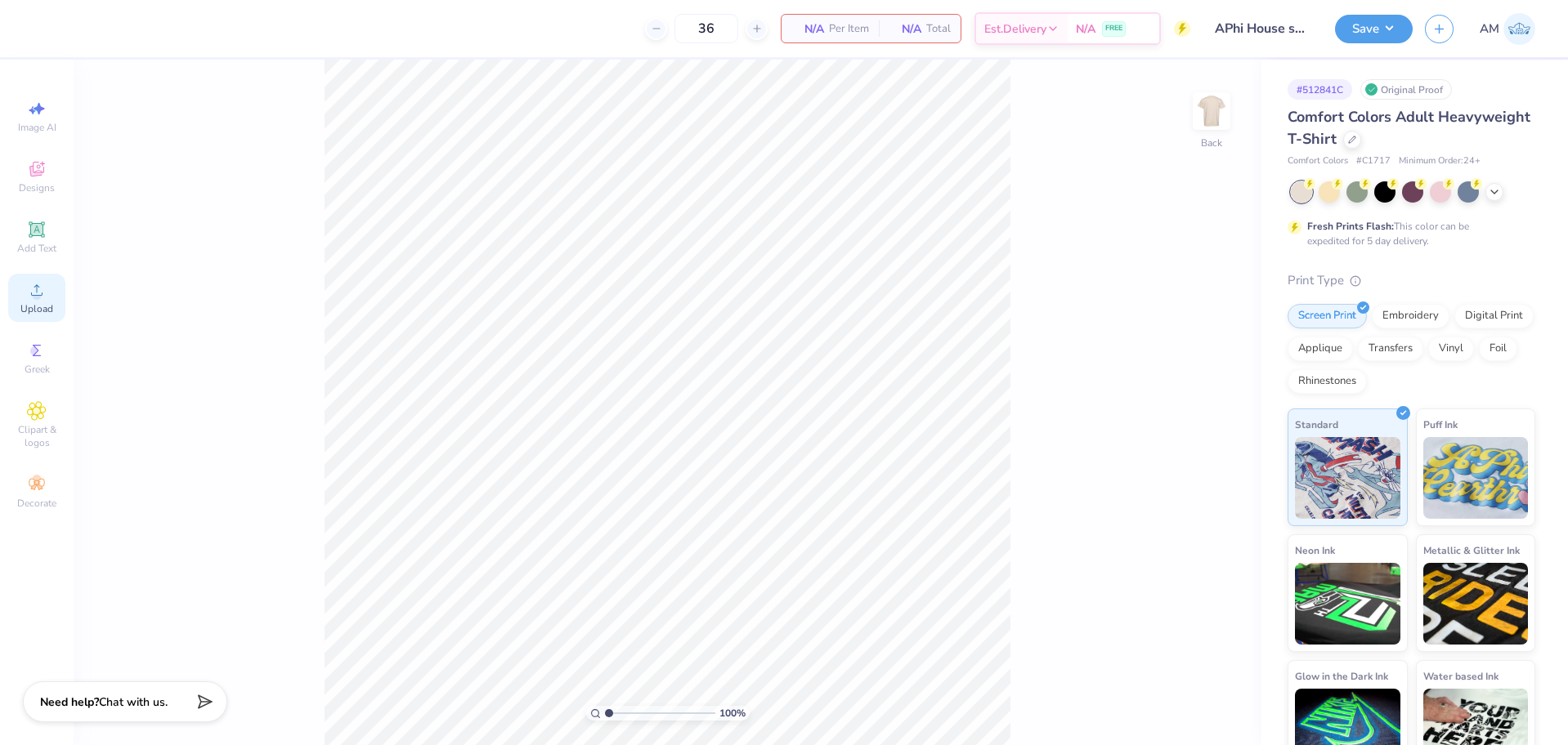
click at [28, 305] on span "Upload" at bounding box center [37, 308] width 33 height 13
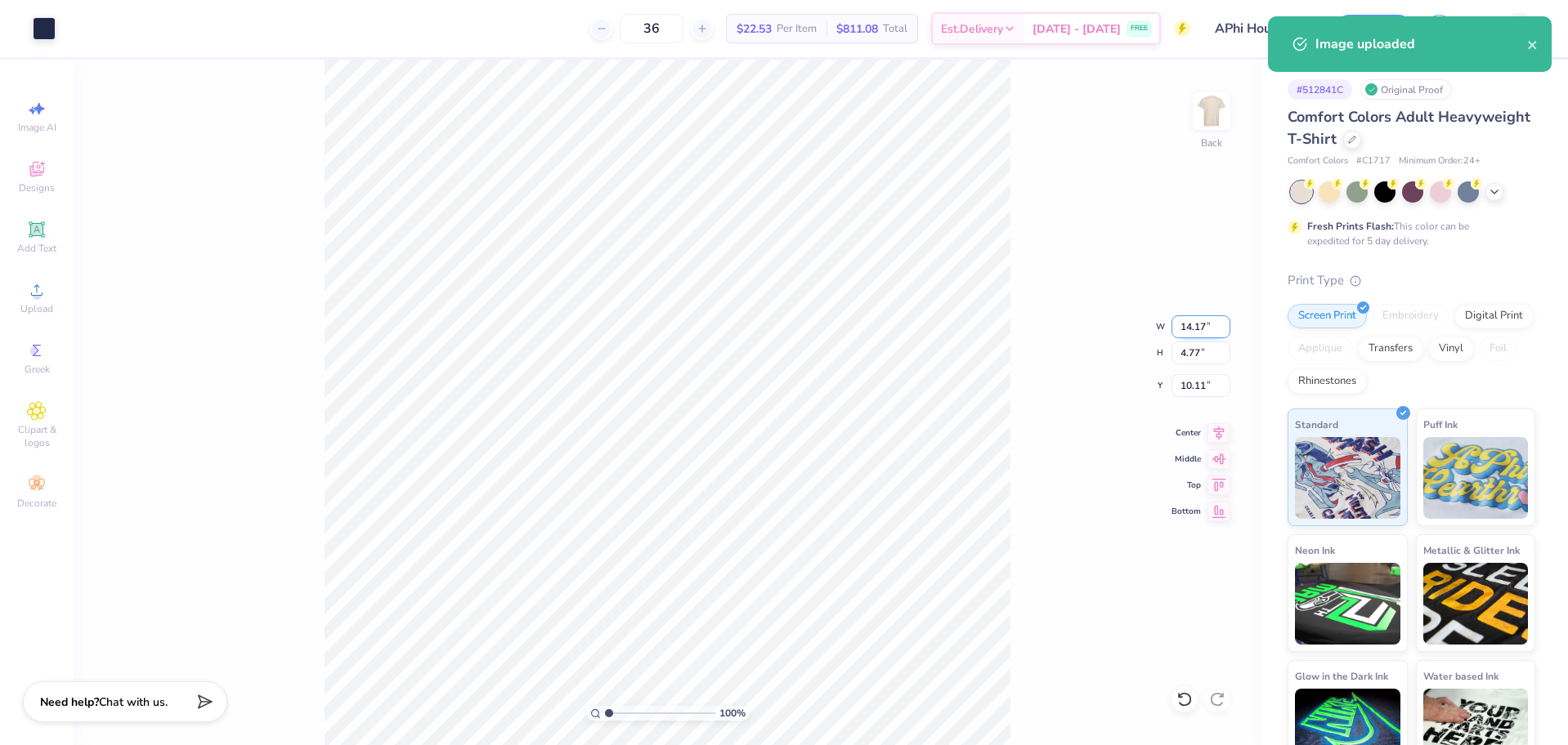
click at [1194, 337] on input "14.17" at bounding box center [1200, 327] width 59 height 23
type input "10.00"
type input "3.37"
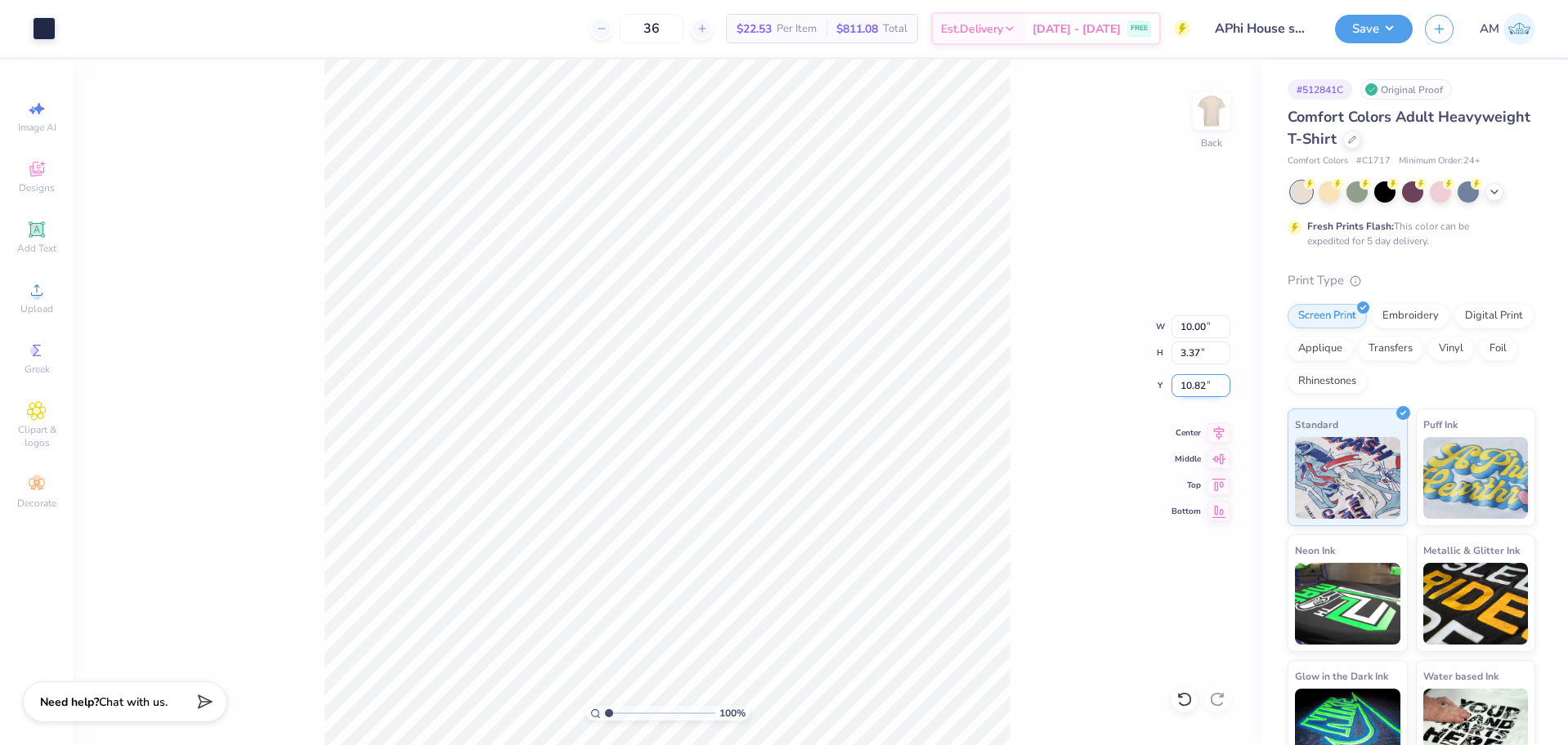
click at [1196, 389] on input "10.82" at bounding box center [1200, 385] width 59 height 23
type input "3.00"
click at [44, 21] on div at bounding box center [44, 26] width 23 height 23
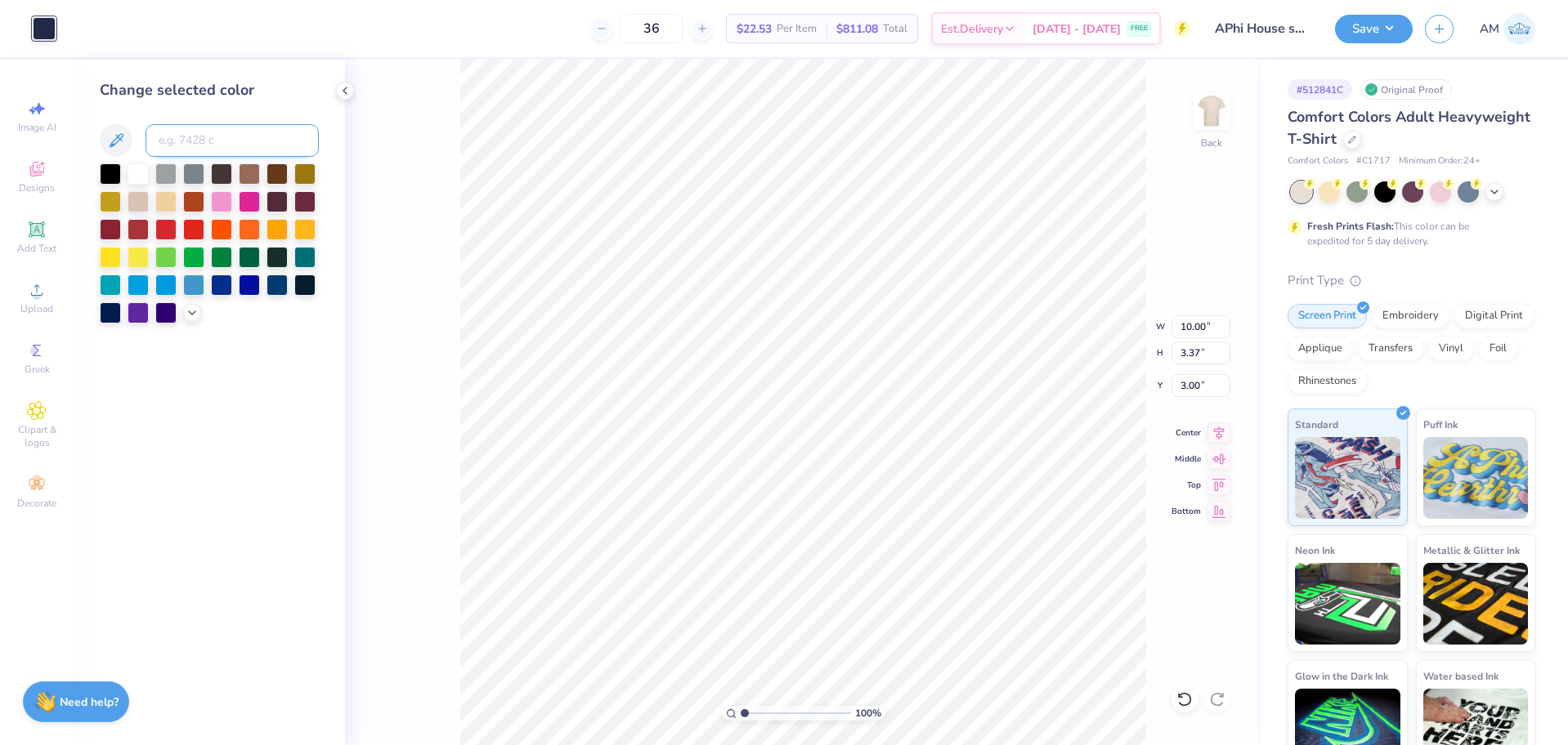
click at [257, 135] on input at bounding box center [232, 140] width 173 height 33
paste input
click at [1203, 118] on img at bounding box center [1211, 110] width 65 height 65
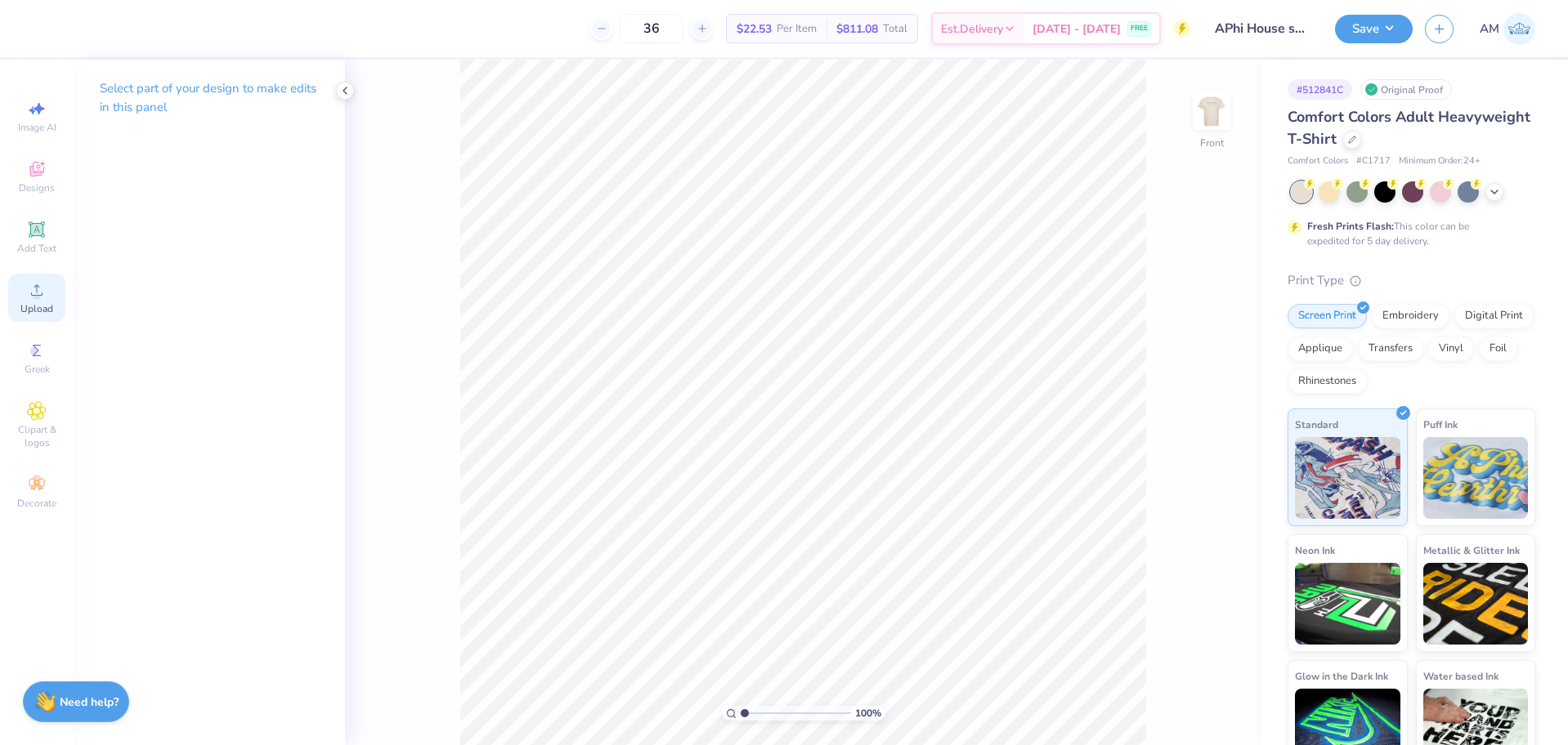
click at [38, 309] on span "Upload" at bounding box center [37, 308] width 33 height 13
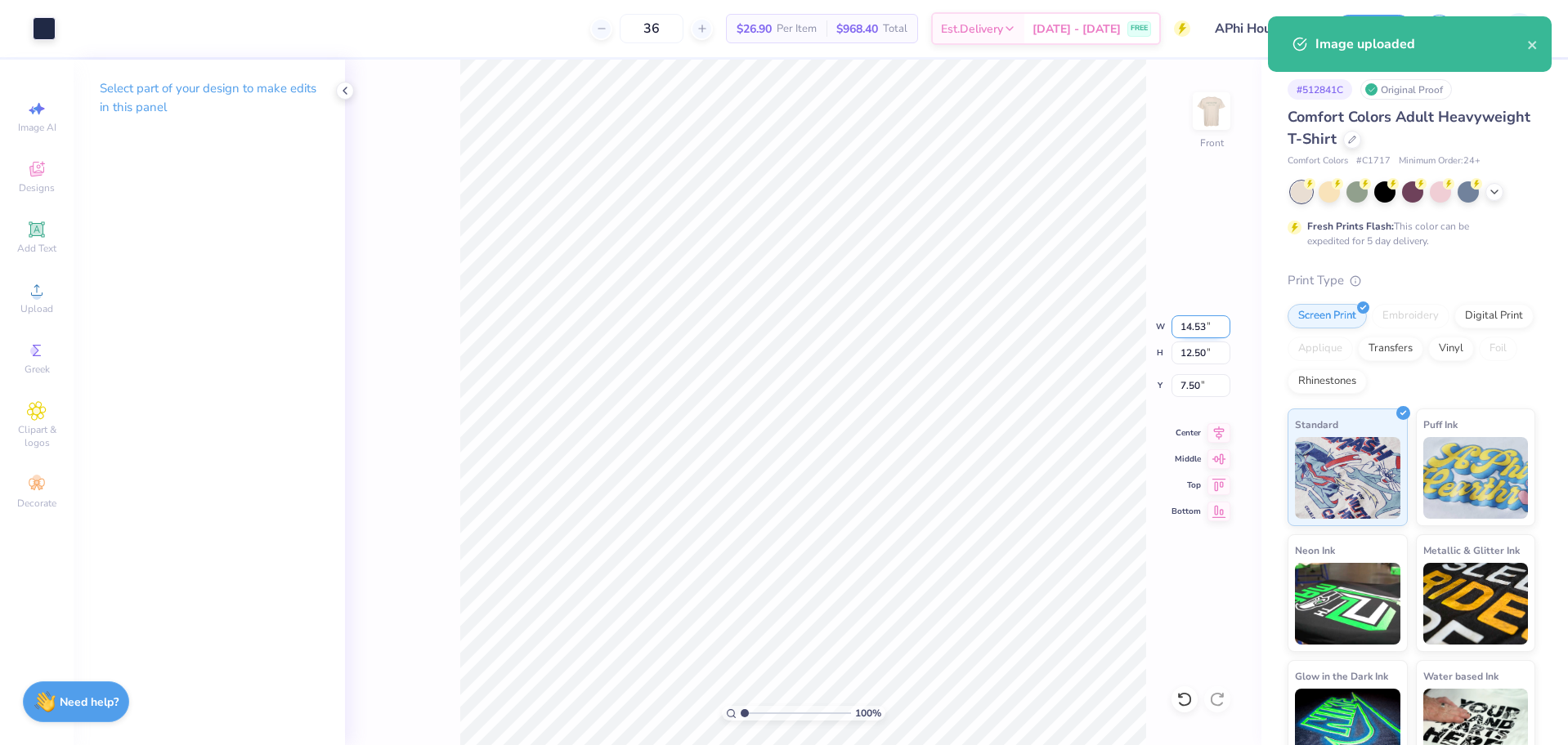
click at [1195, 326] on input "14.53" at bounding box center [1200, 327] width 59 height 23
type input "12.50"
type input "10.75"
click at [1213, 440] on icon at bounding box center [1218, 430] width 23 height 20
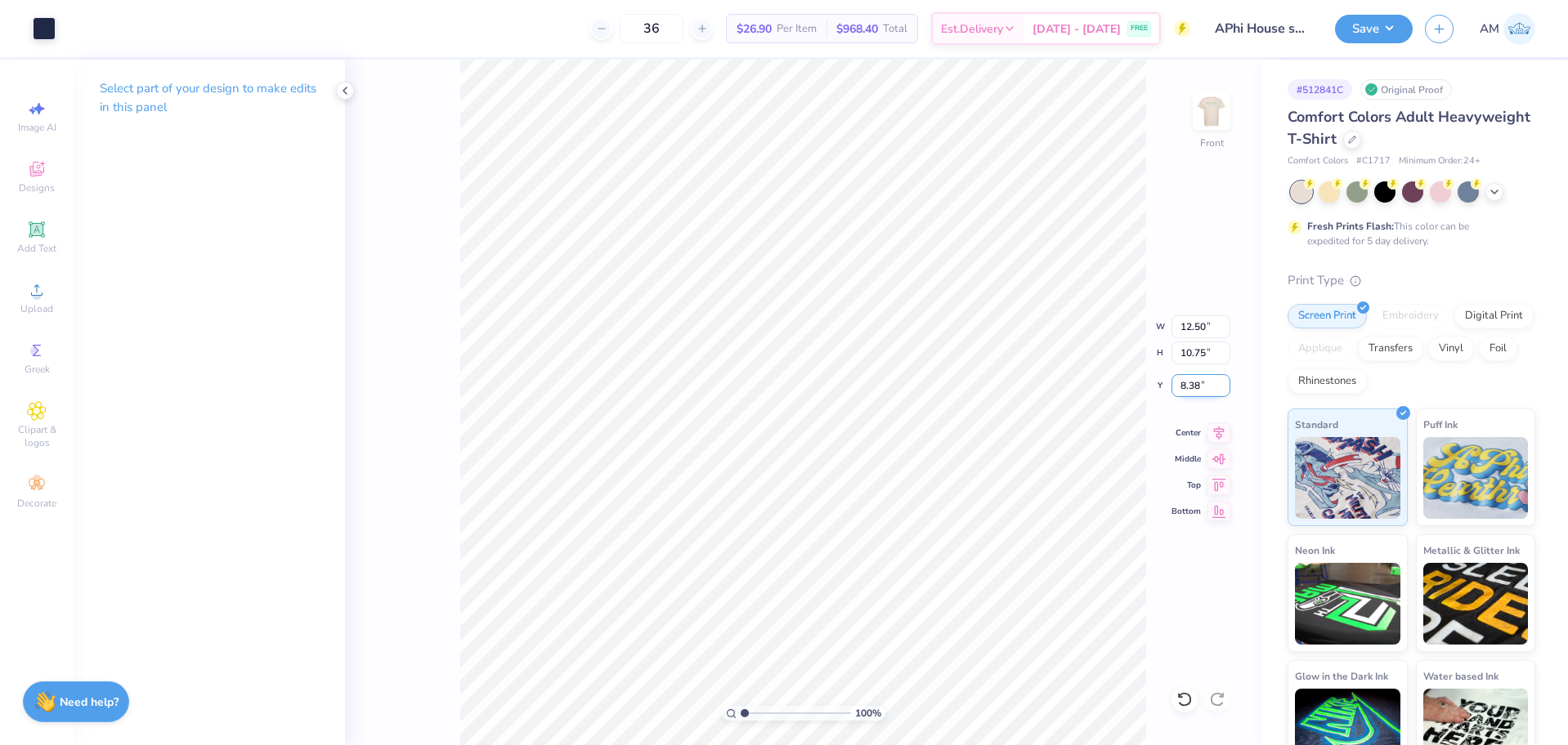
click at [1186, 388] on input "8.38" at bounding box center [1200, 385] width 59 height 23
type input "3.00"
click at [31, 296] on icon at bounding box center [37, 289] width 20 height 20
click at [52, 34] on div at bounding box center [44, 26] width 23 height 23
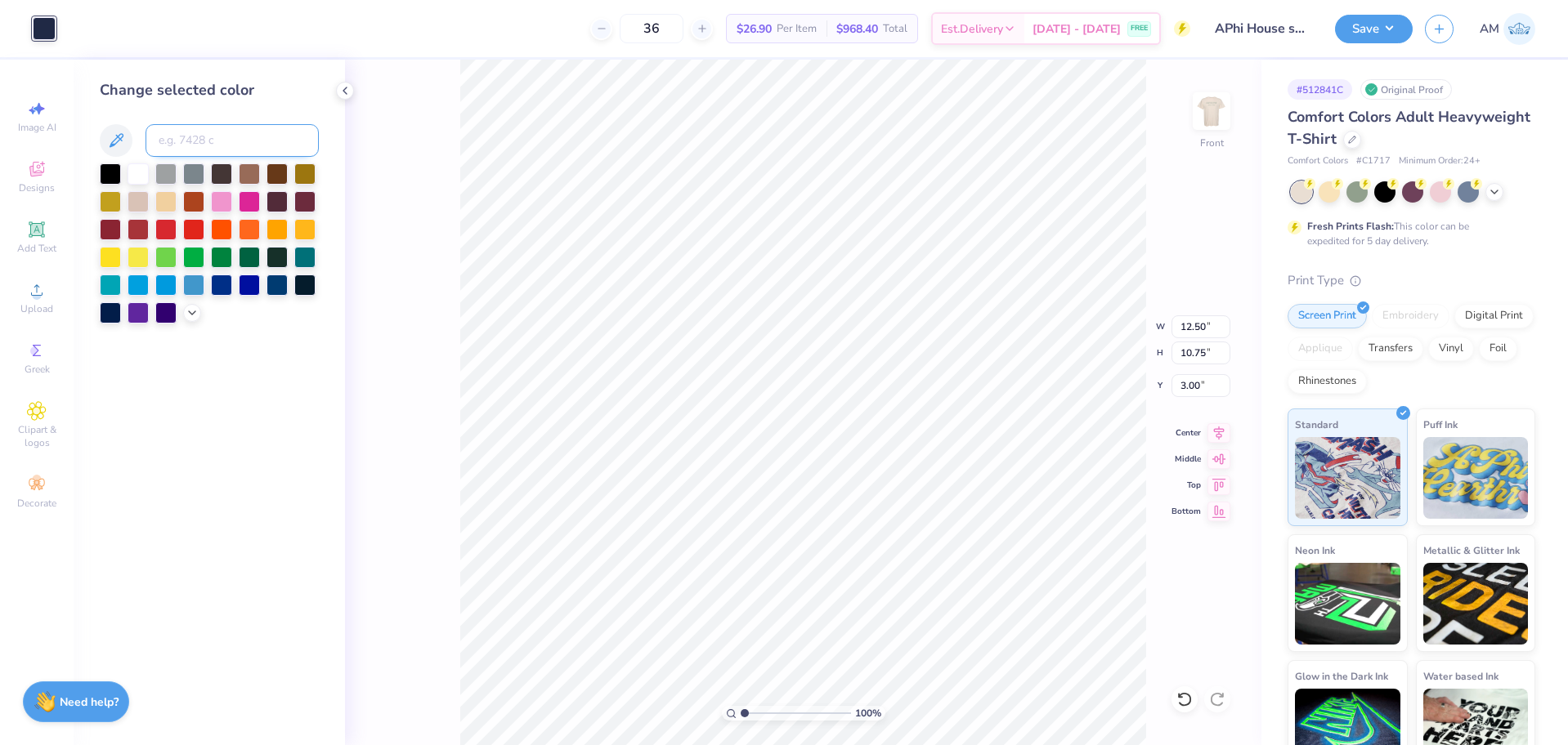
click at [248, 136] on input at bounding box center [232, 140] width 173 height 33
paste input
click at [345, 97] on icon at bounding box center [345, 90] width 13 height 13
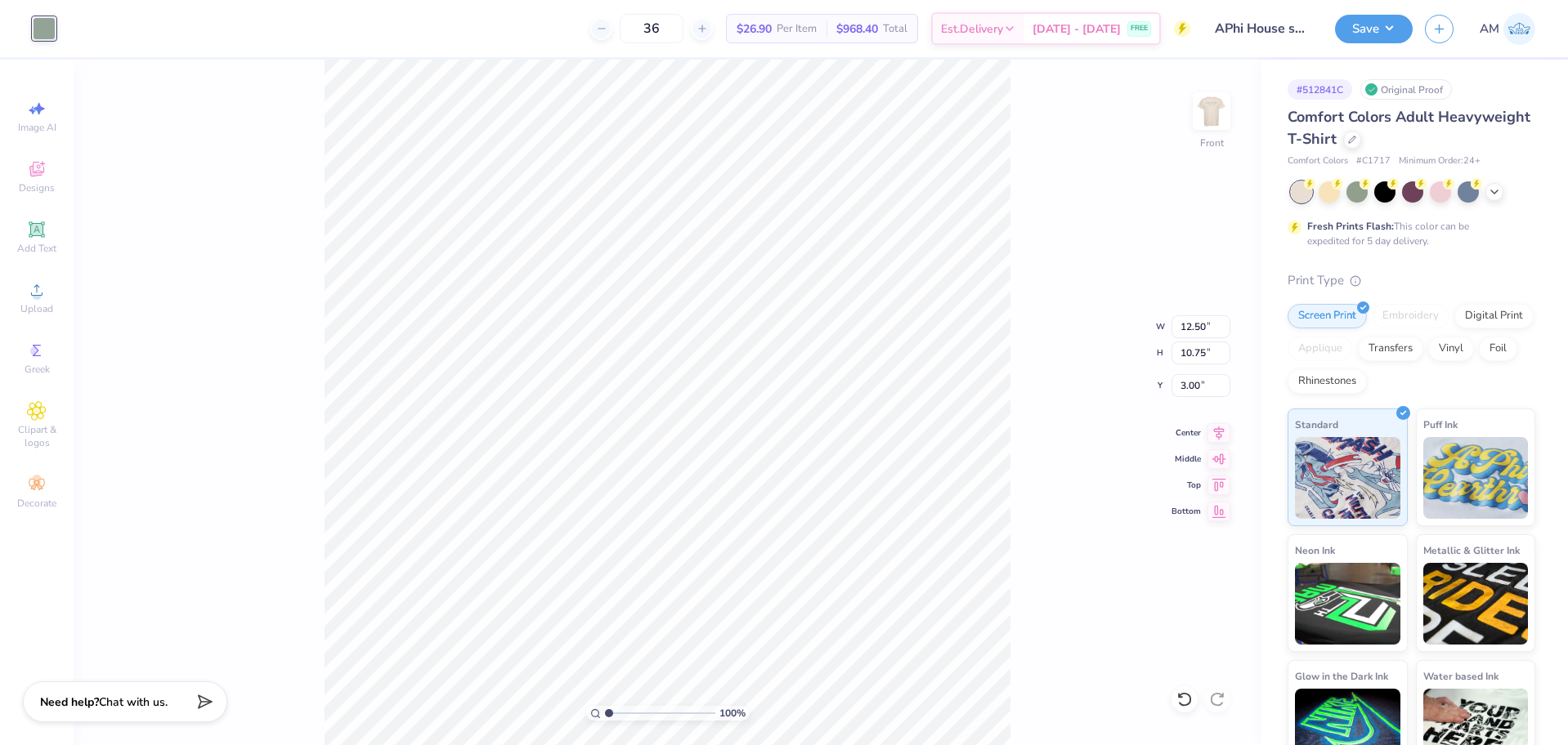
click at [1205, 109] on img at bounding box center [1211, 111] width 33 height 33
click at [1214, 426] on icon at bounding box center [1218, 433] width 23 height 20
click at [1370, 31] on button "Save" at bounding box center [1373, 26] width 77 height 29
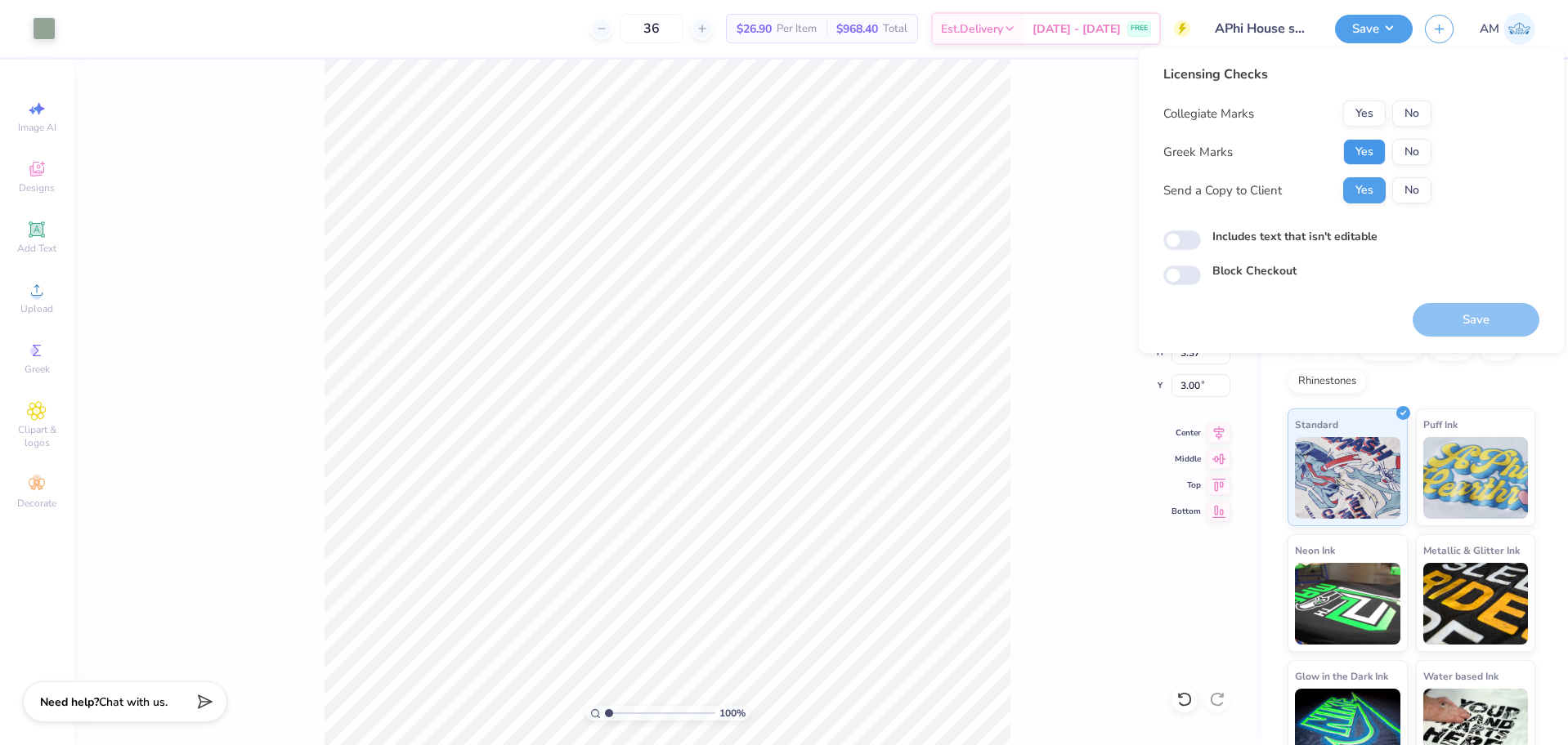
click at [1365, 149] on button "Yes" at bounding box center [1364, 152] width 42 height 26
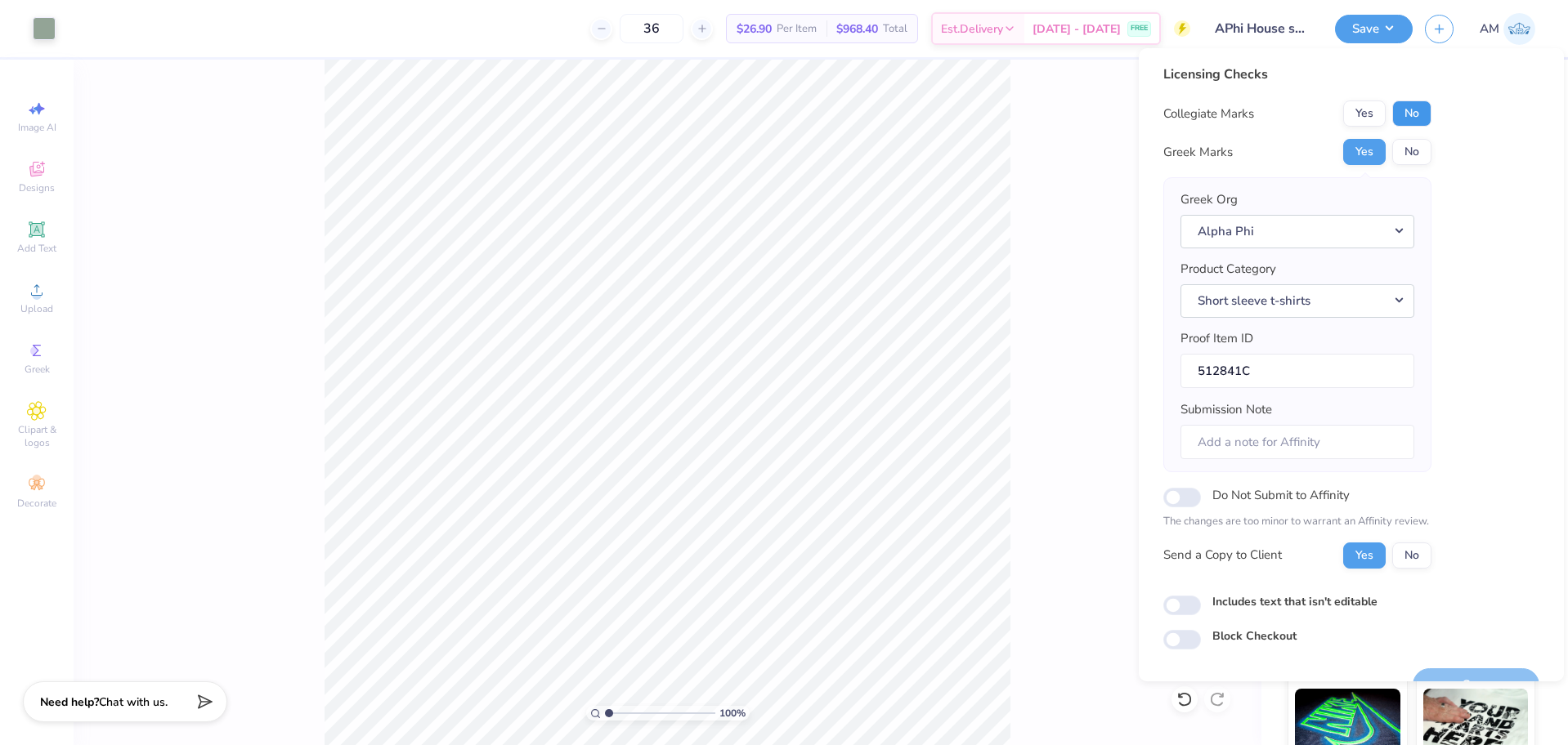
click at [1414, 106] on button "No" at bounding box center [1412, 113] width 39 height 26
click at [1185, 604] on input "Includes text that isn't editable" at bounding box center [1182, 605] width 37 height 20
checkbox input "true"
click at [1183, 499] on input "Do Not Submit to Affinity" at bounding box center [1182, 497] width 37 height 20
checkbox input "true"
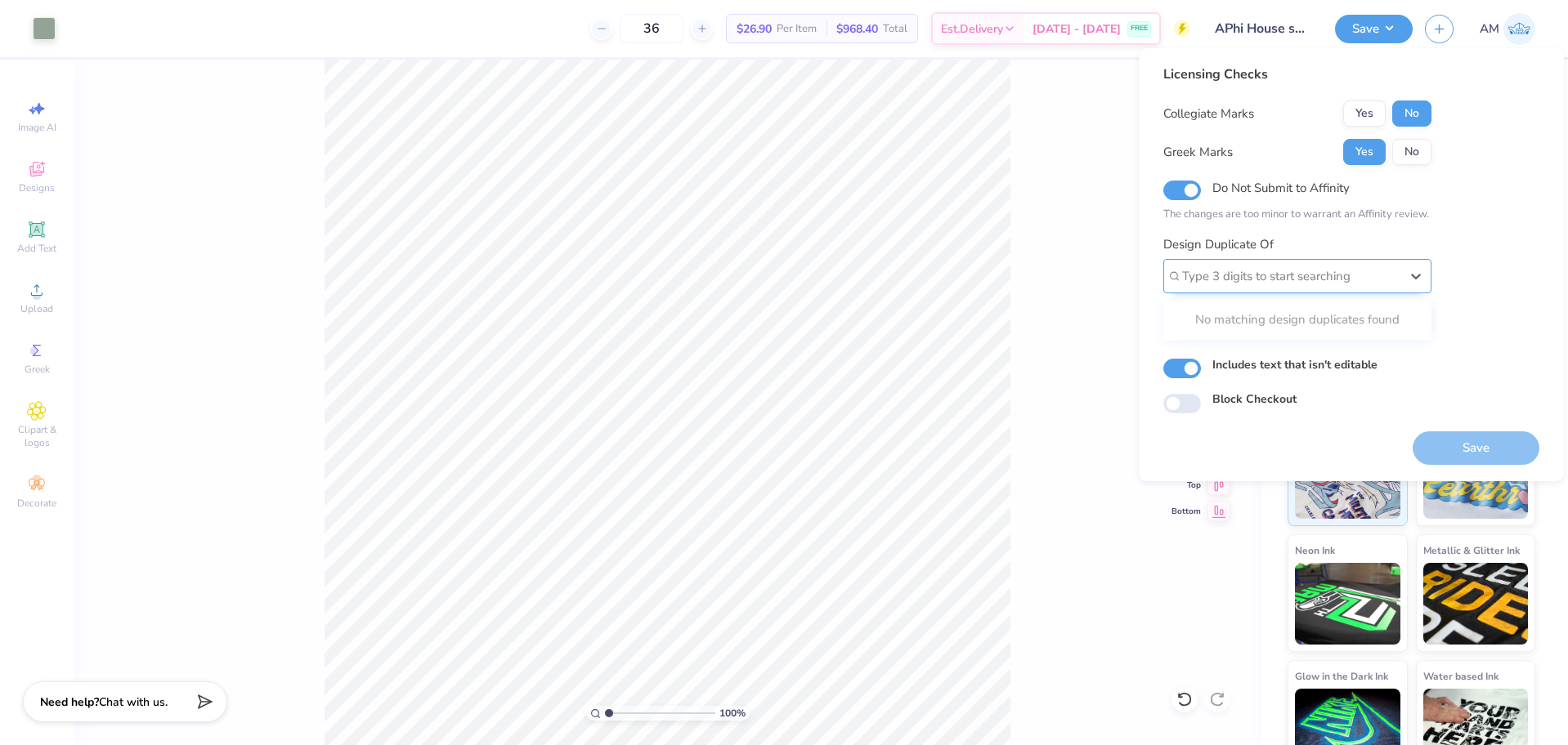
click at [1273, 277] on div at bounding box center [1290, 277] width 217 height 22
paste input "512841A"
click at [1288, 322] on div "512841A" at bounding box center [1297, 320] width 255 height 27
type input "512841A"
click at [1431, 443] on button "Save" at bounding box center [1475, 447] width 126 height 33
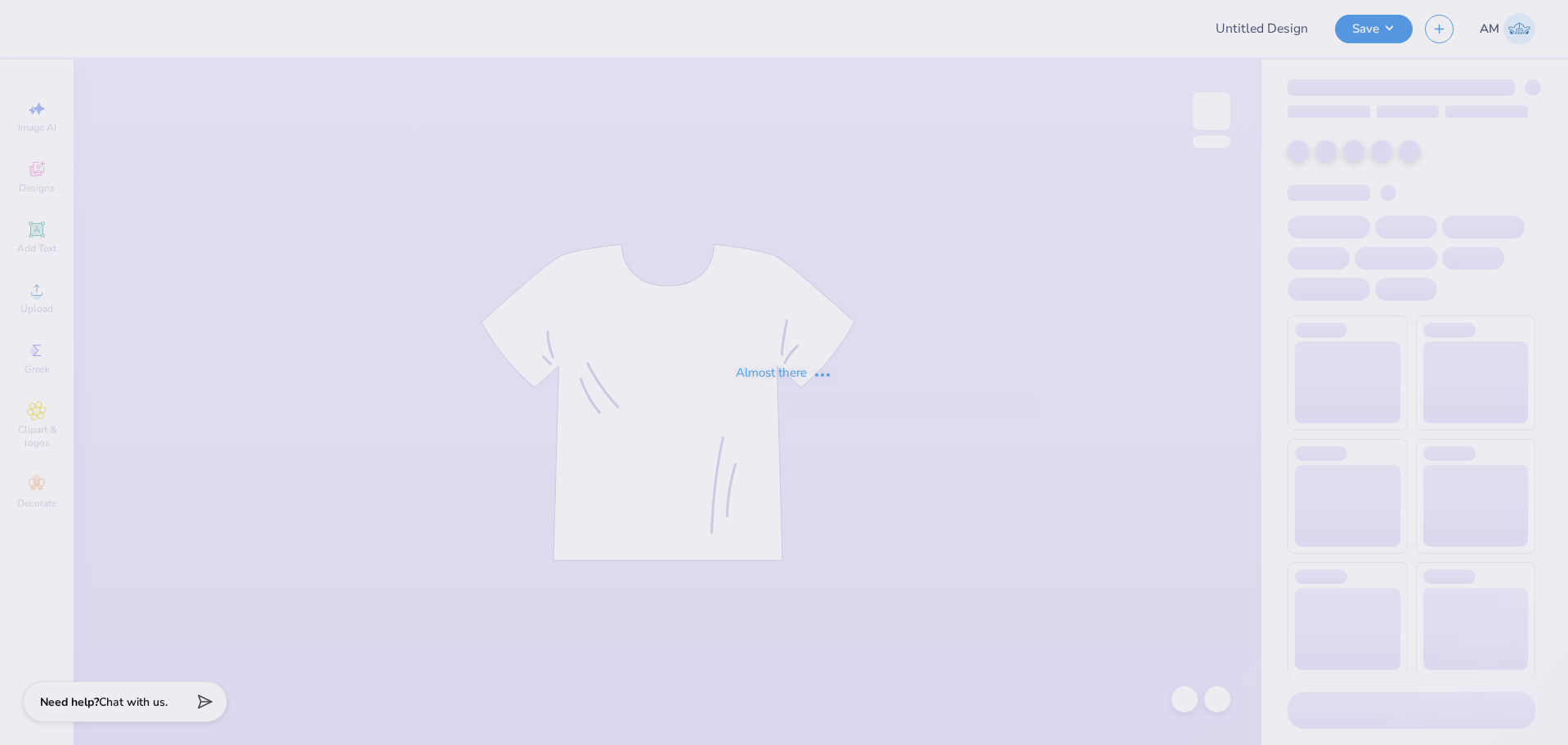
type input "APhi House shirts pink and green"
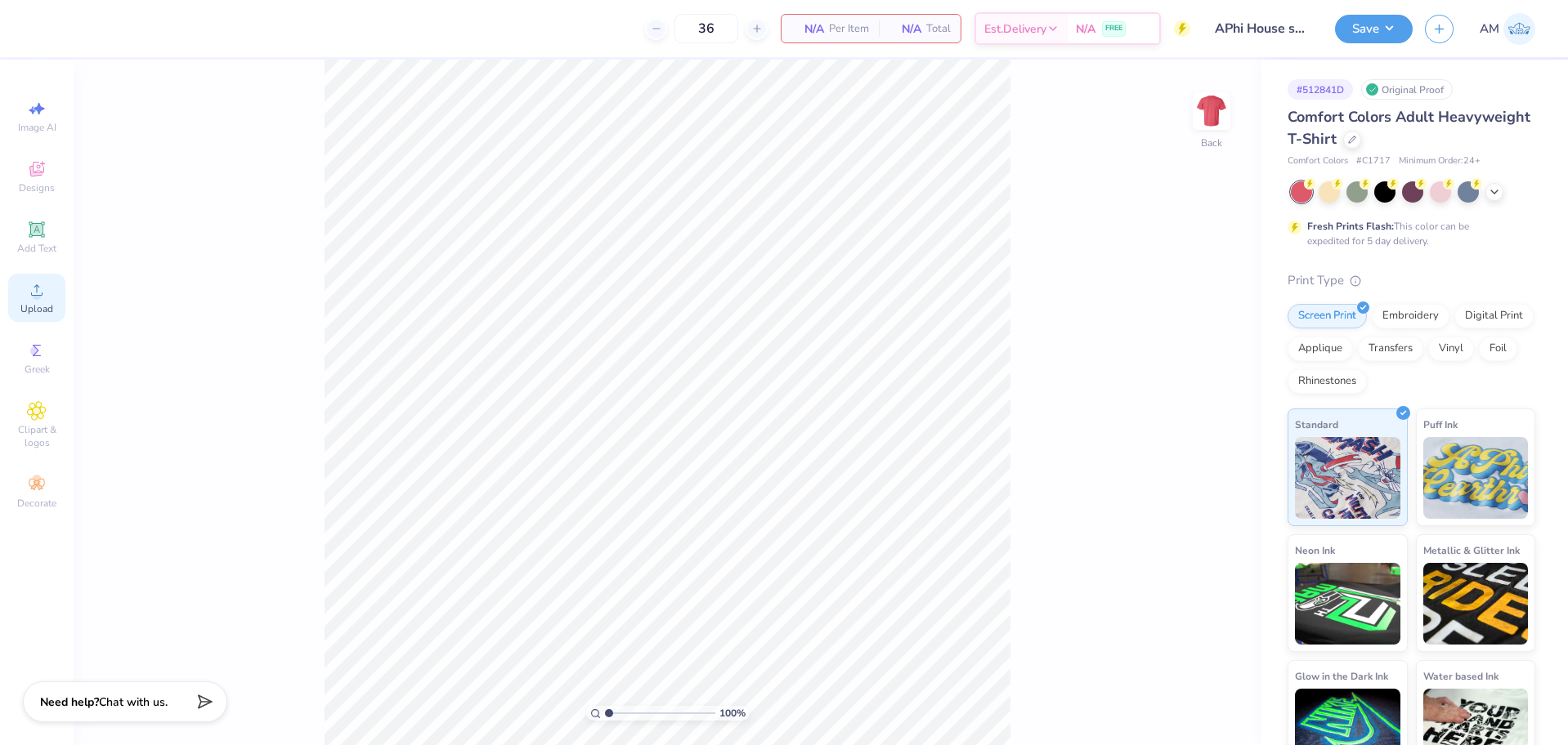
click at [41, 294] on circle at bounding box center [37, 295] width 9 height 9
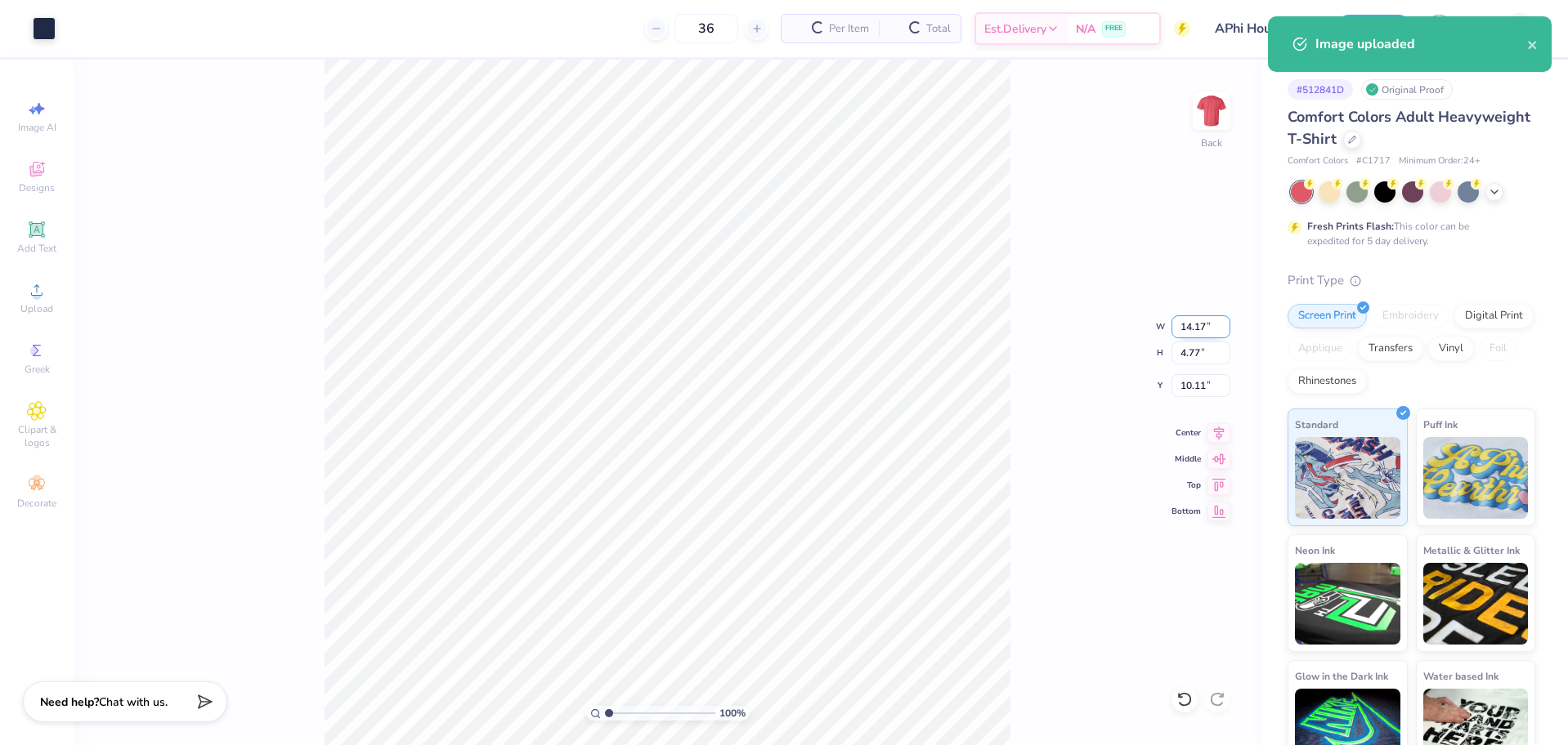
click at [1197, 320] on input "14.17" at bounding box center [1200, 327] width 59 height 23
type input "10.00"
type input "3.37"
click at [1185, 385] on input "10.82" at bounding box center [1200, 385] width 59 height 23
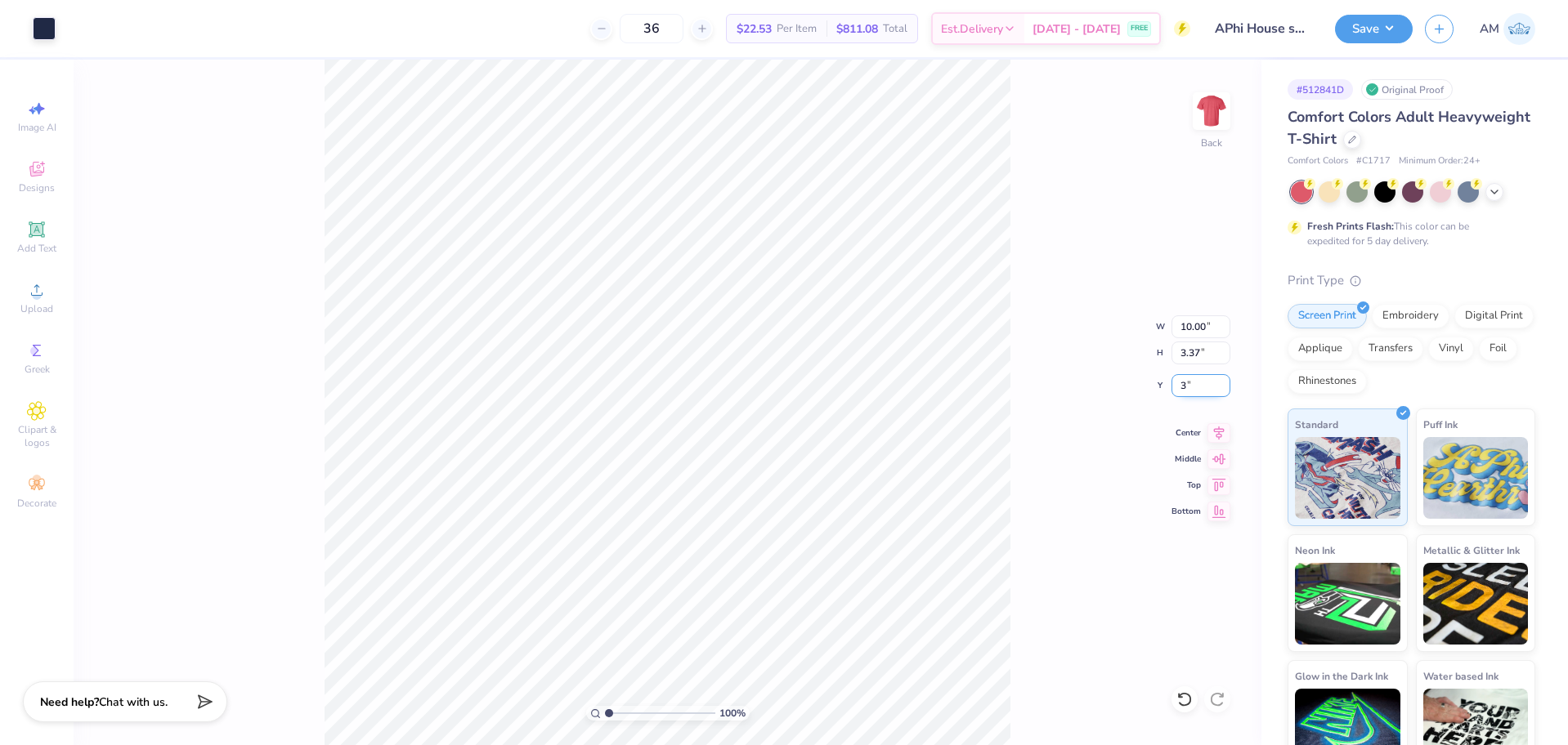
type input "3.00"
click at [60, 20] on div "Art colors 36 $22.53 Per Item $811.08 Total Est. Delivery [DATE] - [DATE] FREE …" at bounding box center [784, 28] width 1568 height 57
click at [51, 23] on div at bounding box center [44, 26] width 23 height 23
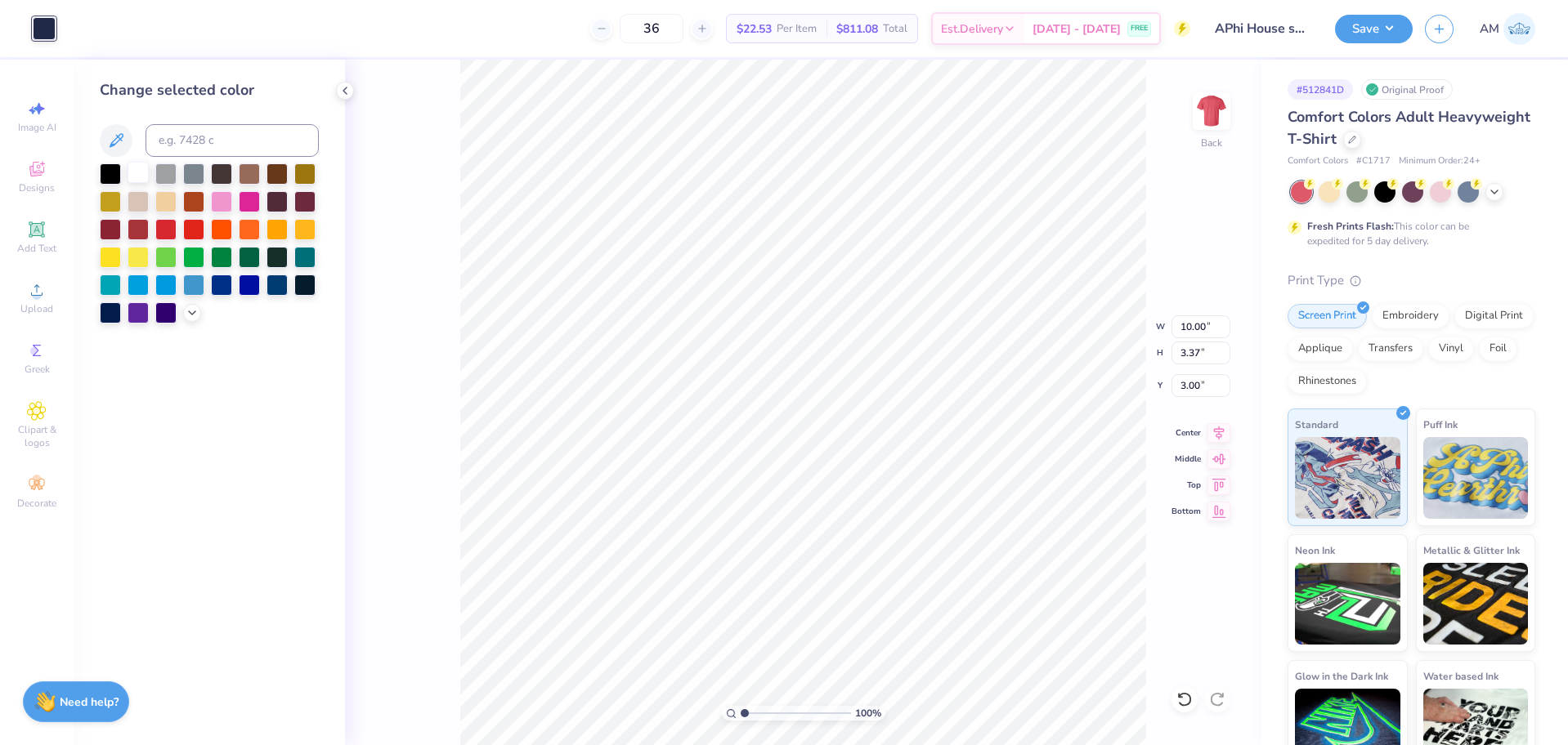
click at [137, 171] on div at bounding box center [138, 172] width 21 height 21
click at [1212, 120] on img at bounding box center [1211, 110] width 65 height 65
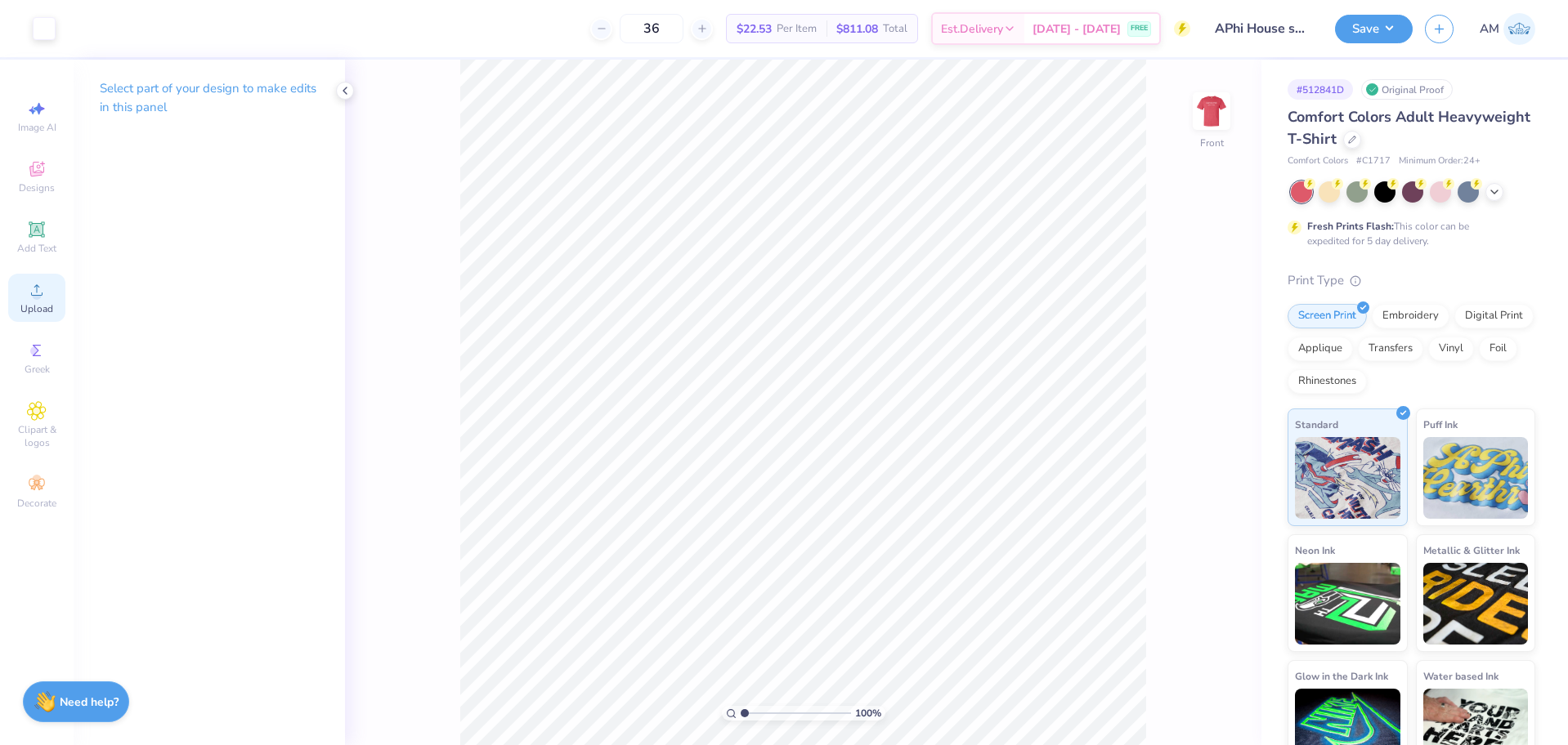
click at [32, 309] on span "Upload" at bounding box center [37, 308] width 33 height 13
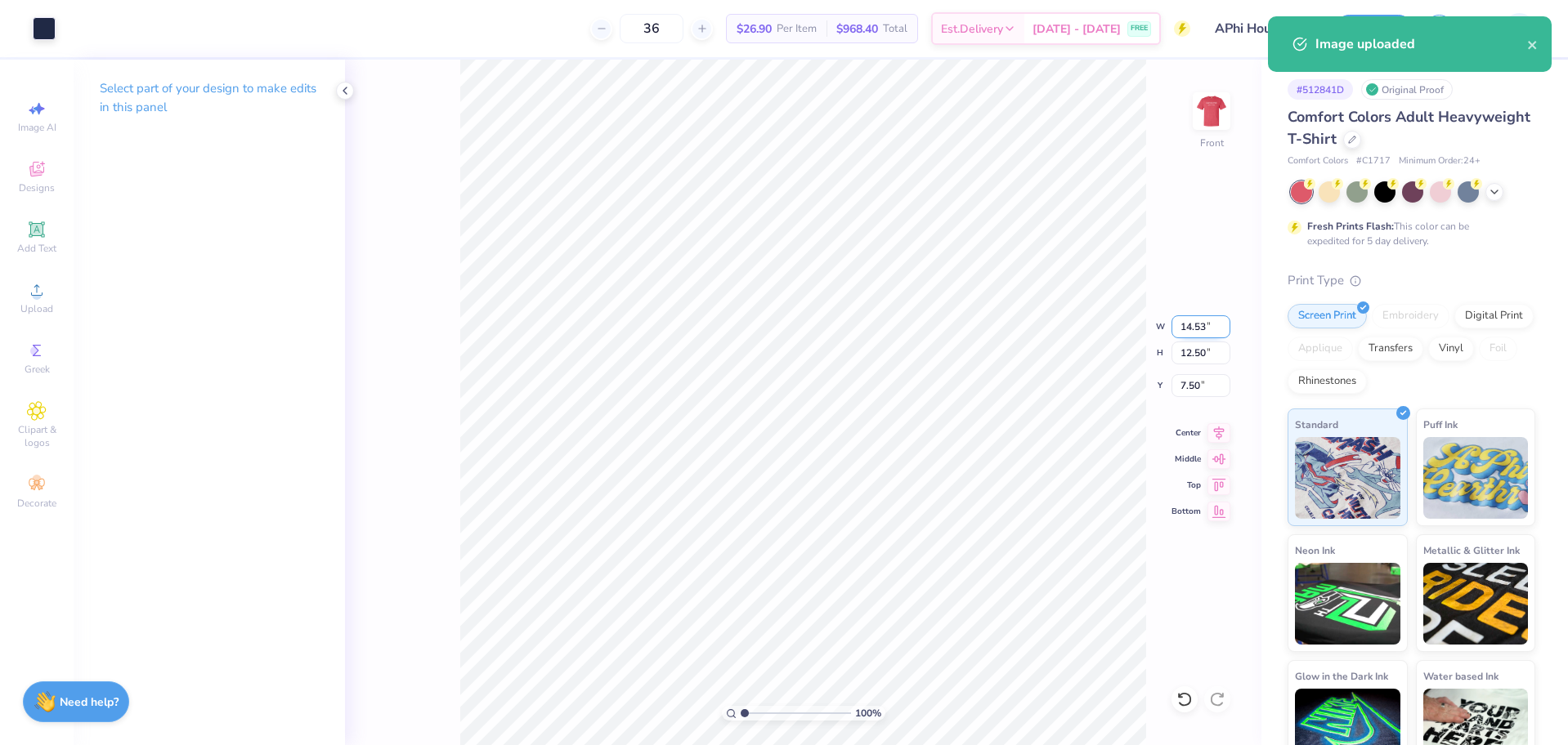
click at [1194, 327] on input "14.53" at bounding box center [1200, 327] width 59 height 23
type input "12.50"
type input "10.75"
click at [1197, 381] on input "8.38" at bounding box center [1200, 385] width 59 height 23
type input "3.00"
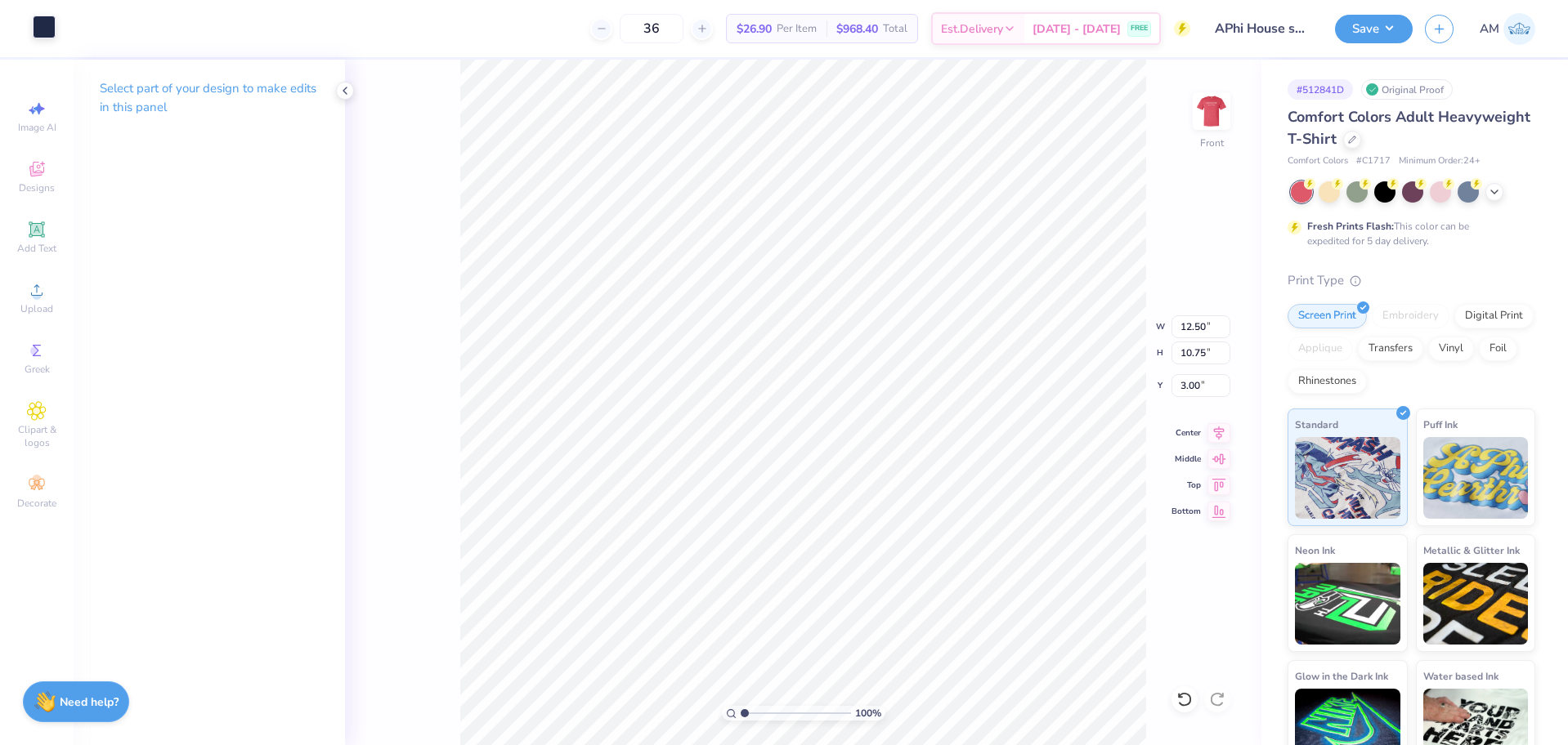
drag, startPoint x: 37, startPoint y: 31, endPoint x: 51, endPoint y: 41, distance: 17.2
click at [37, 30] on div at bounding box center [44, 26] width 23 height 23
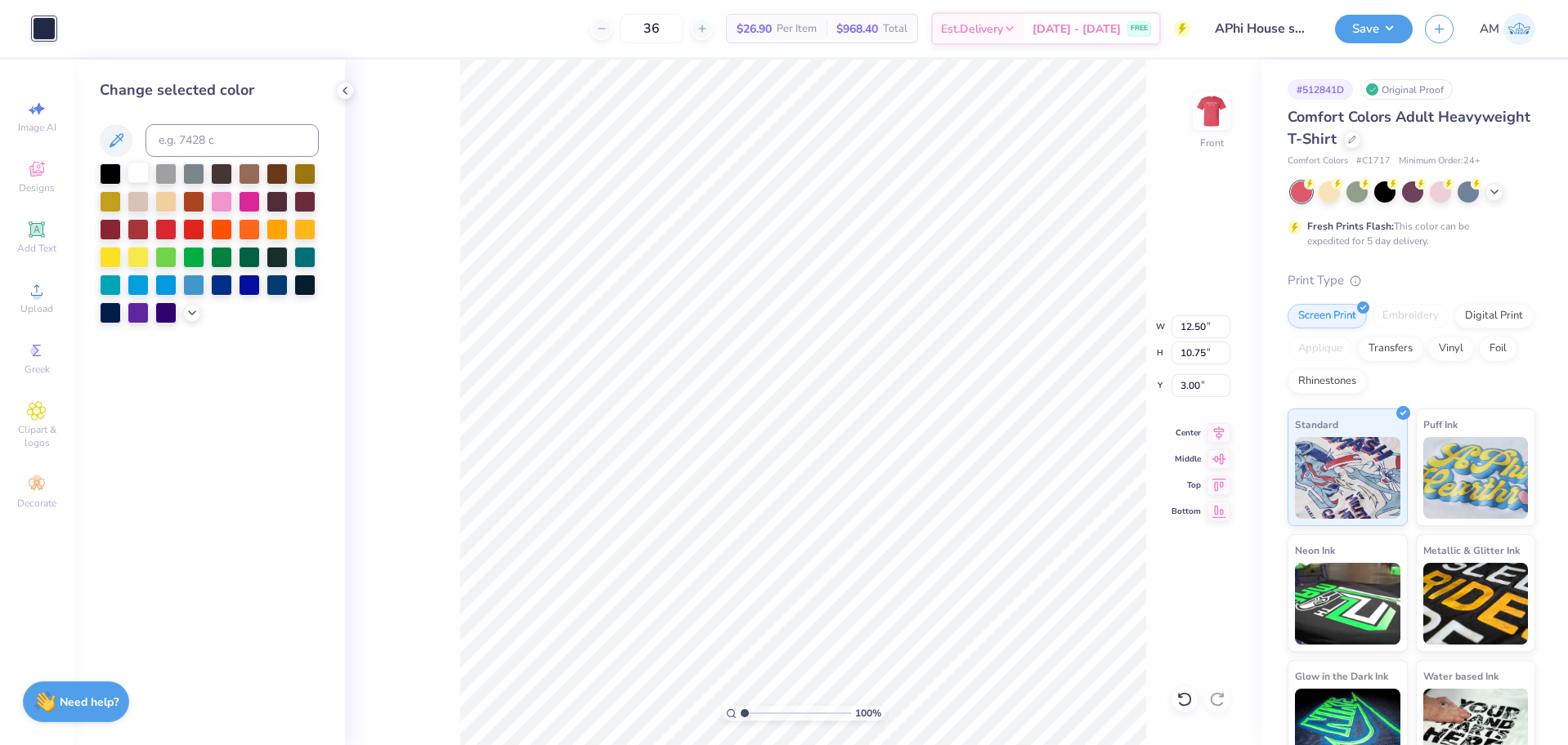
click at [133, 176] on div at bounding box center [138, 172] width 21 height 21
click at [1210, 436] on icon at bounding box center [1218, 430] width 23 height 20
click at [342, 96] on icon at bounding box center [345, 90] width 13 height 13
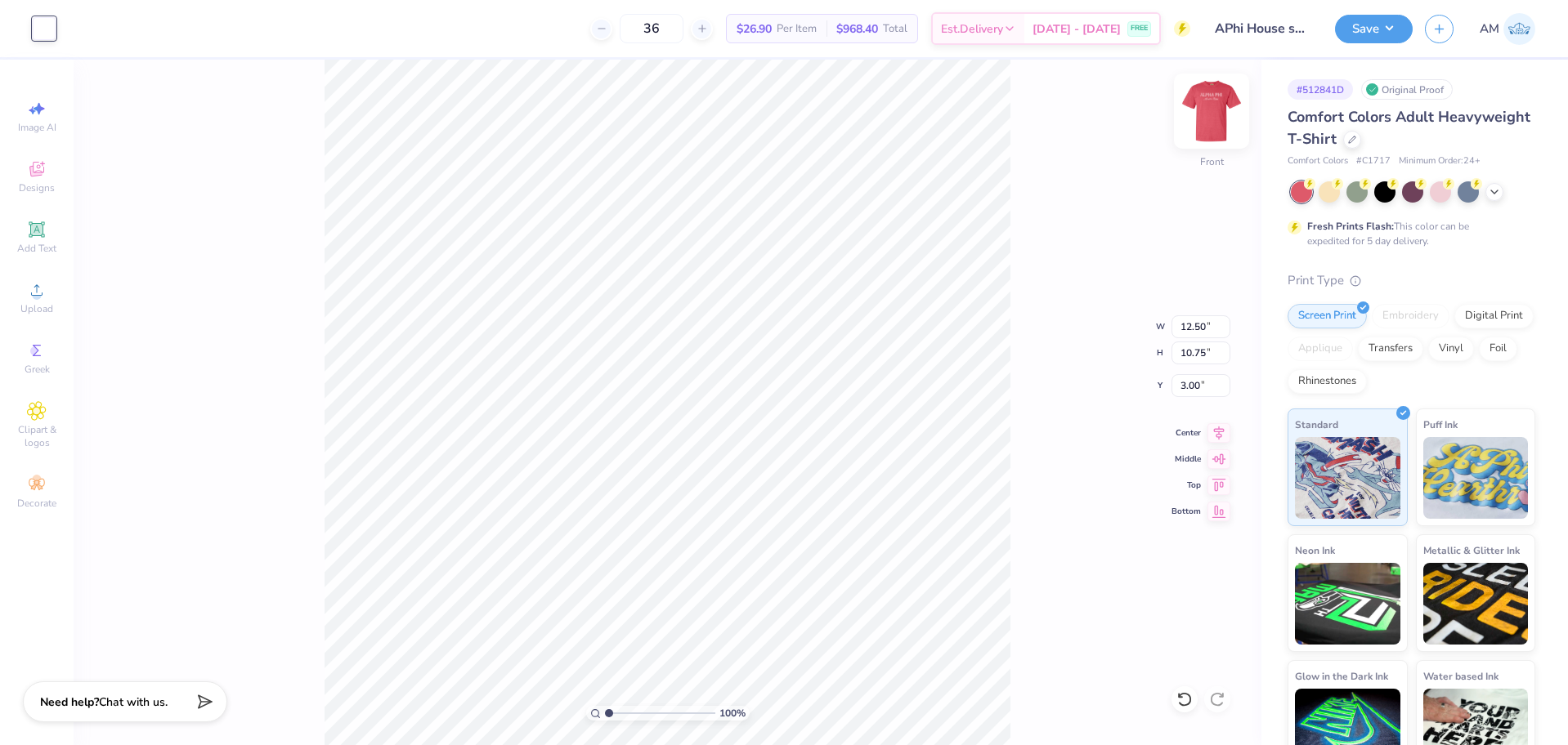
click at [1207, 131] on img at bounding box center [1211, 110] width 65 height 65
click at [1370, 34] on button "Save" at bounding box center [1373, 26] width 77 height 29
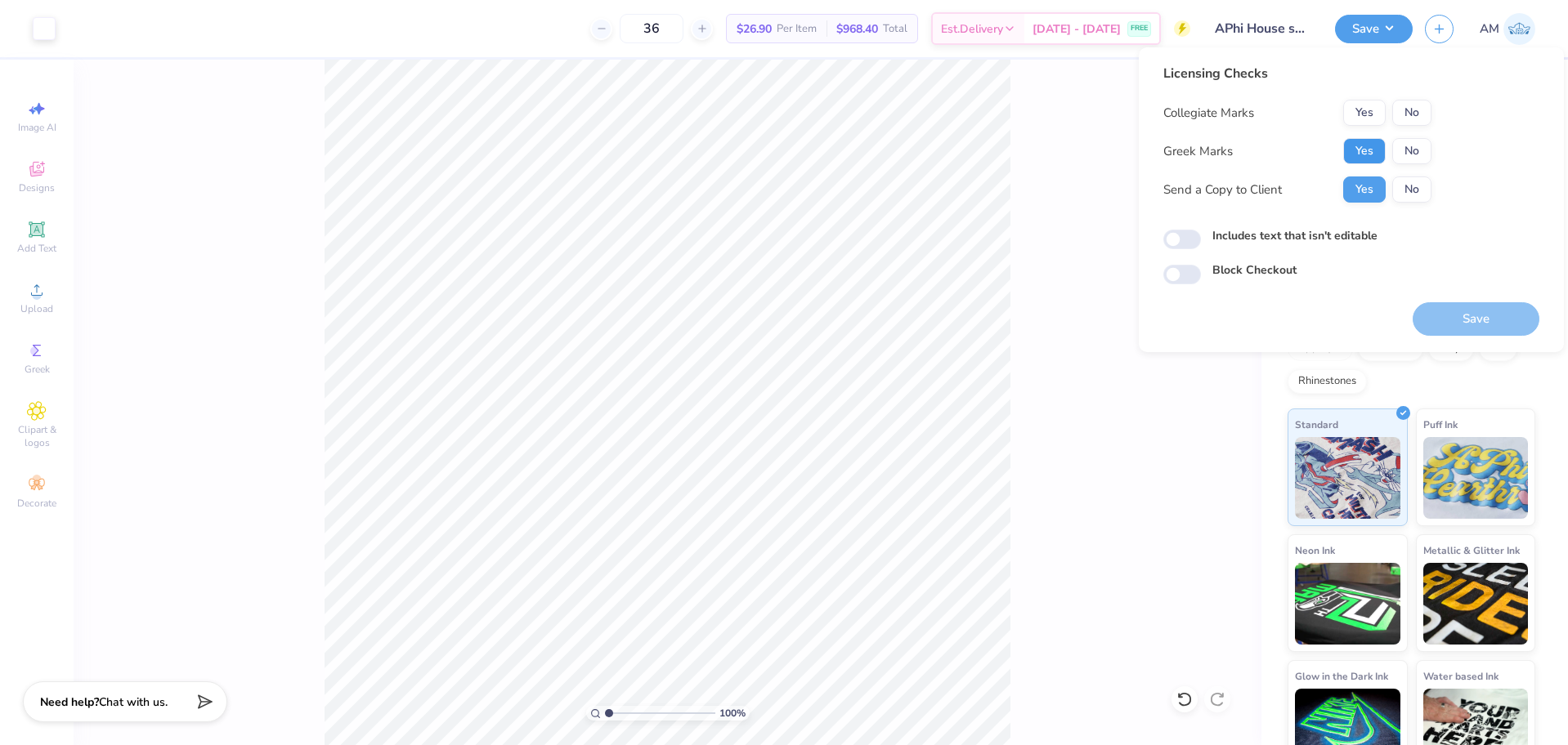
click at [1366, 154] on button "Yes" at bounding box center [1364, 151] width 42 height 26
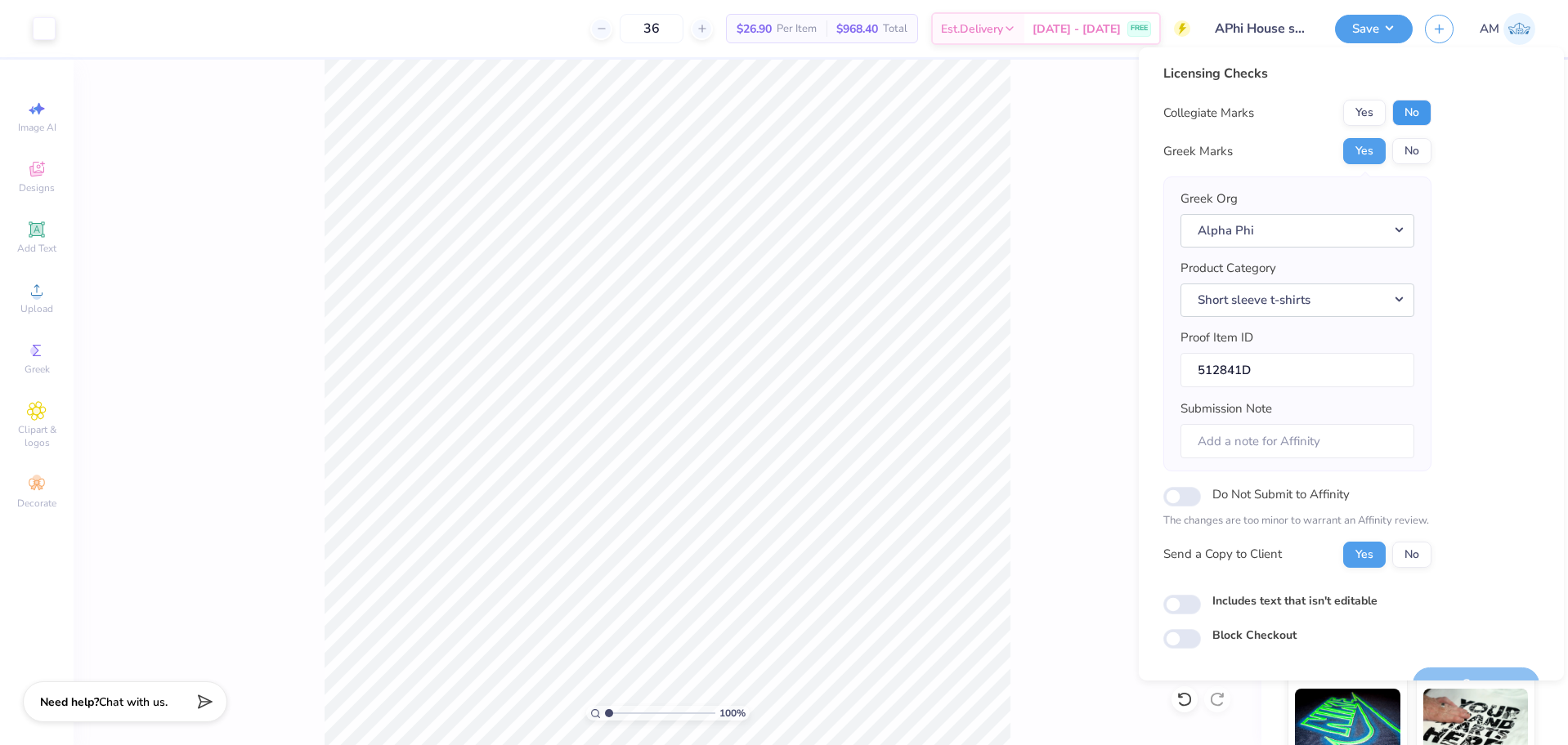
click at [1404, 108] on button "No" at bounding box center [1412, 112] width 39 height 26
click at [1182, 498] on input "Do Not Submit to Affinity" at bounding box center [1182, 496] width 37 height 20
checkbox input "true"
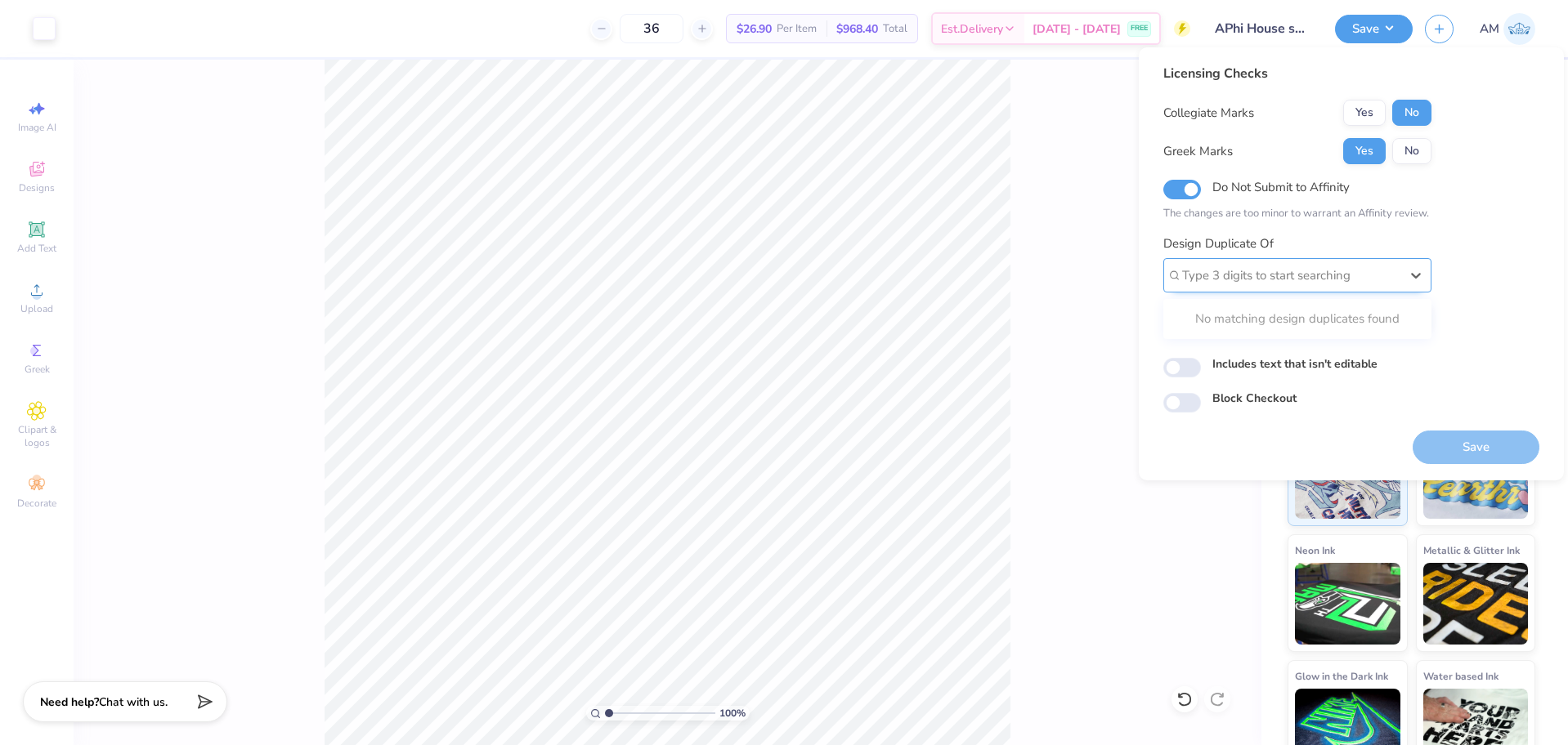
click at [1272, 272] on div at bounding box center [1290, 276] width 217 height 22
paste input "512841A"
type input "512841A"
click at [1181, 372] on input "Includes text that isn't editable" at bounding box center [1182, 367] width 37 height 20
checkbox input "true"
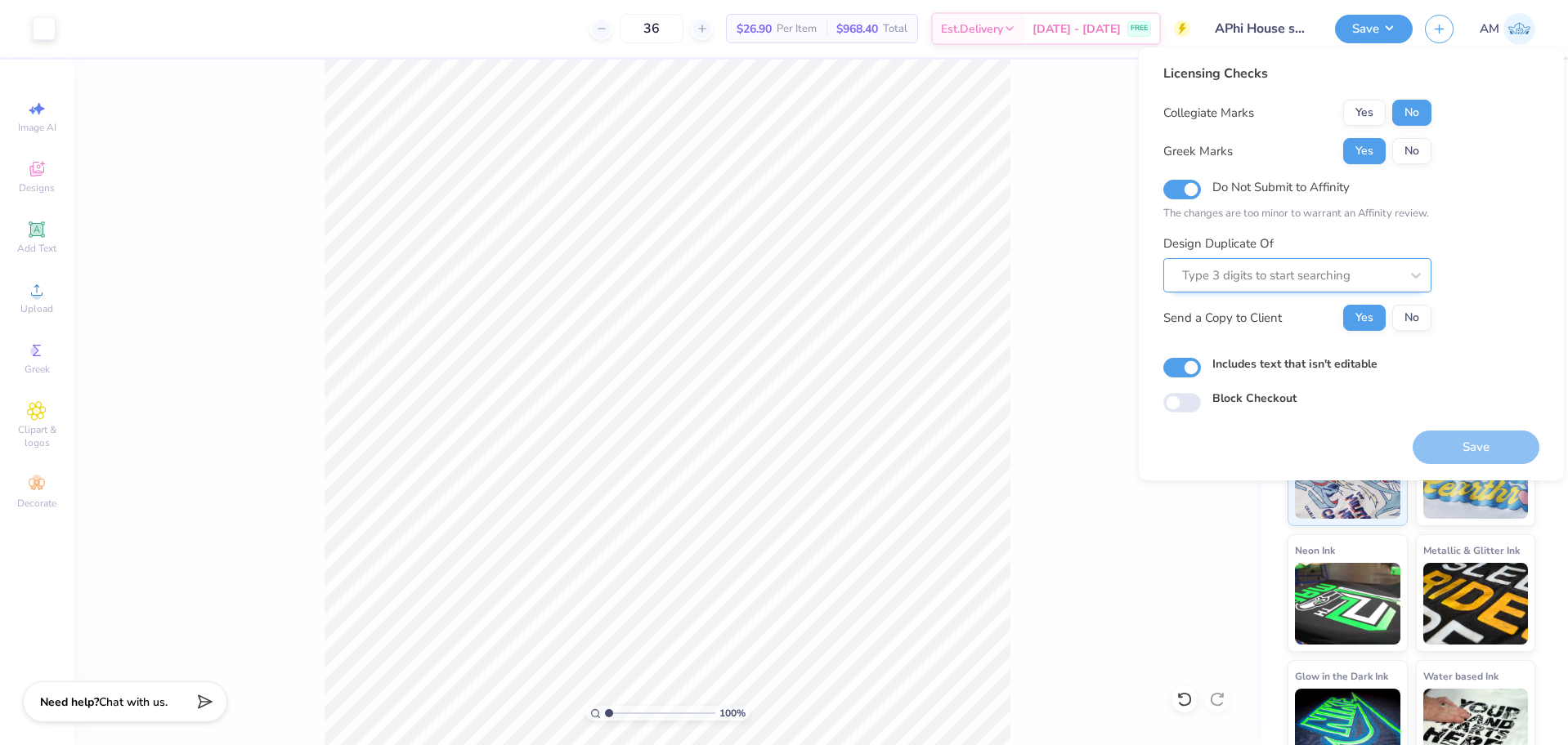
click at [1277, 277] on div at bounding box center [1290, 276] width 217 height 22
paste input "512841A"
click at [1247, 313] on div "512841A" at bounding box center [1297, 319] width 255 height 27
type input "512841A"
click at [1407, 108] on button "No" at bounding box center [1412, 112] width 39 height 26
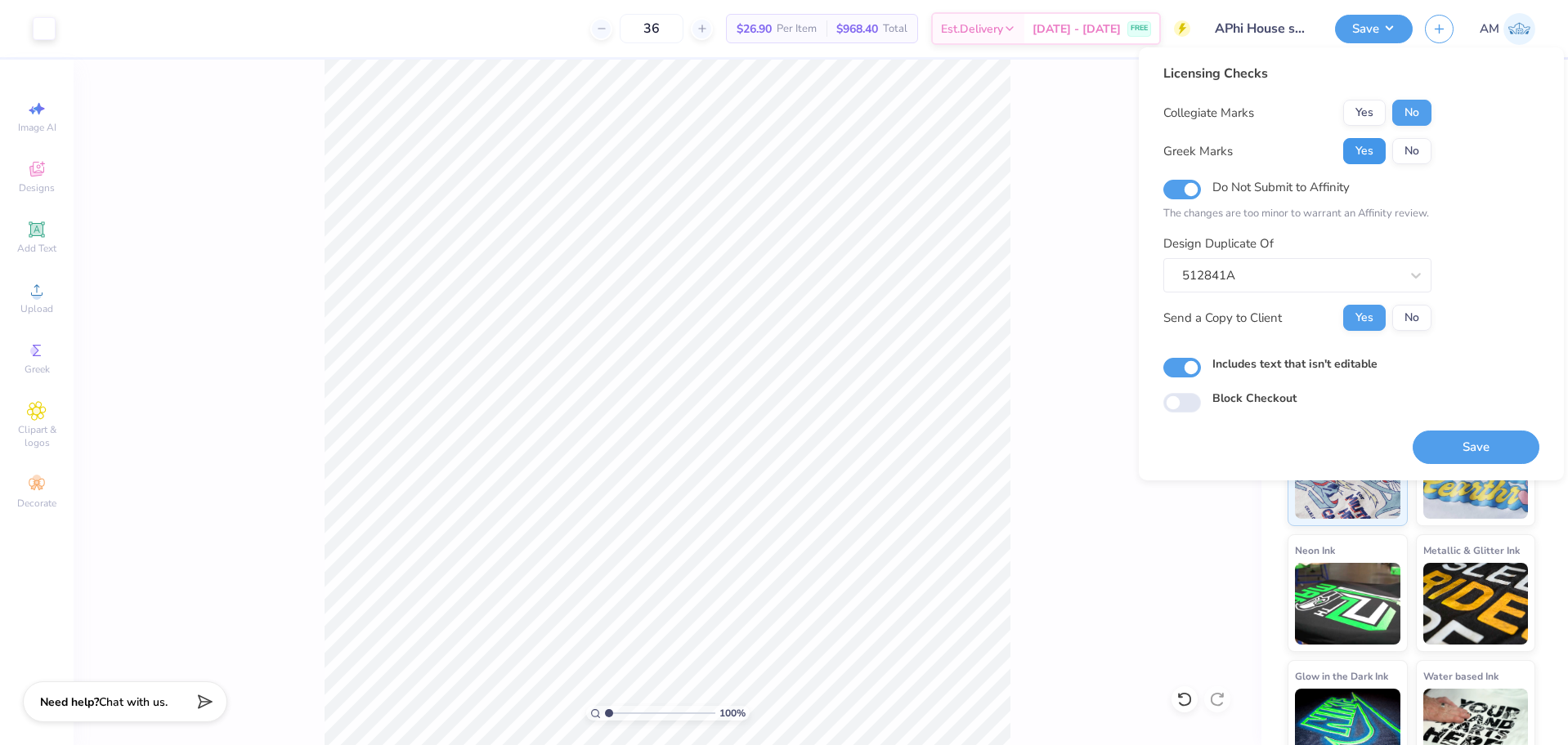
click at [1360, 151] on button "Yes" at bounding box center [1364, 151] width 42 height 26
click at [1490, 450] on button "Save" at bounding box center [1475, 446] width 126 height 33
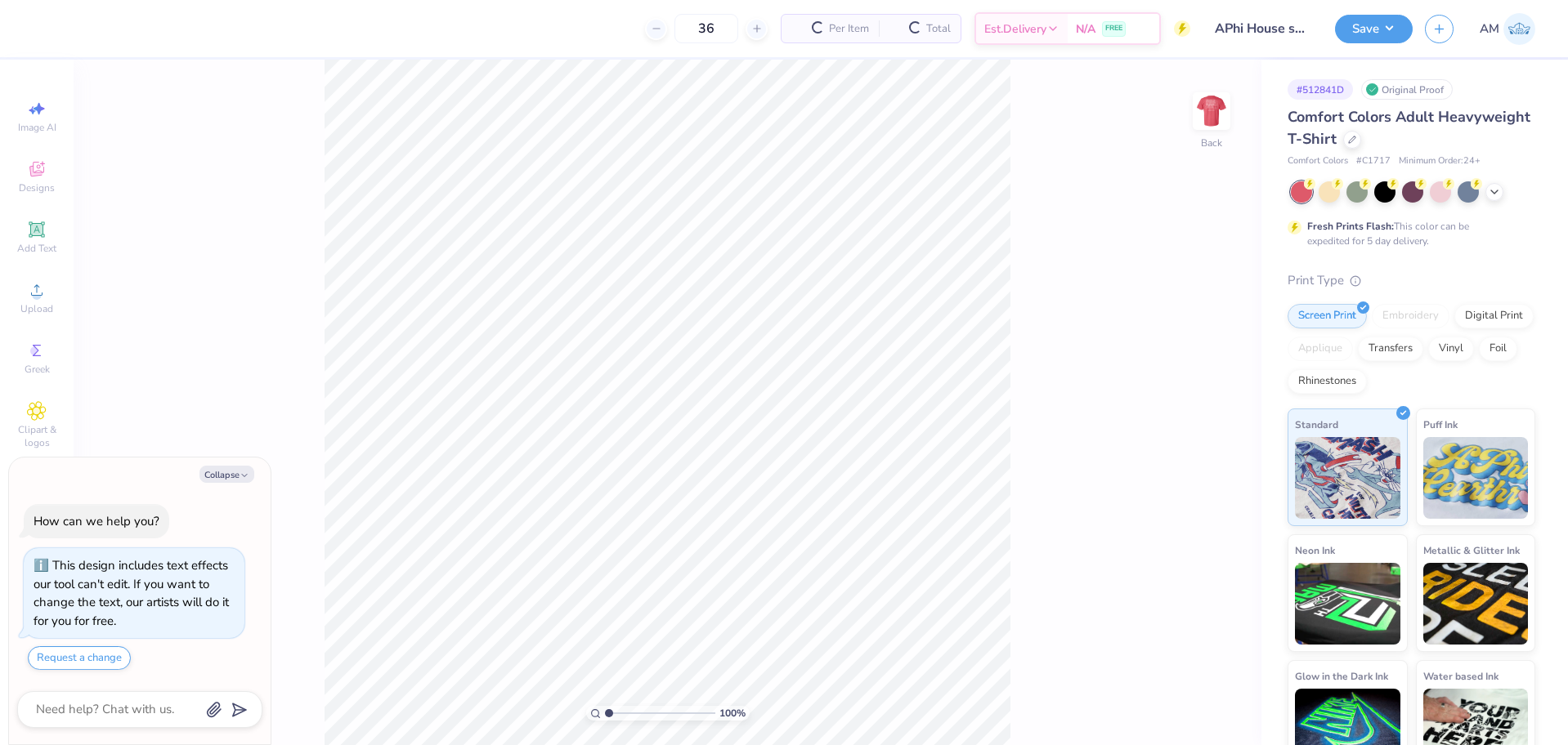
type textarea "x"
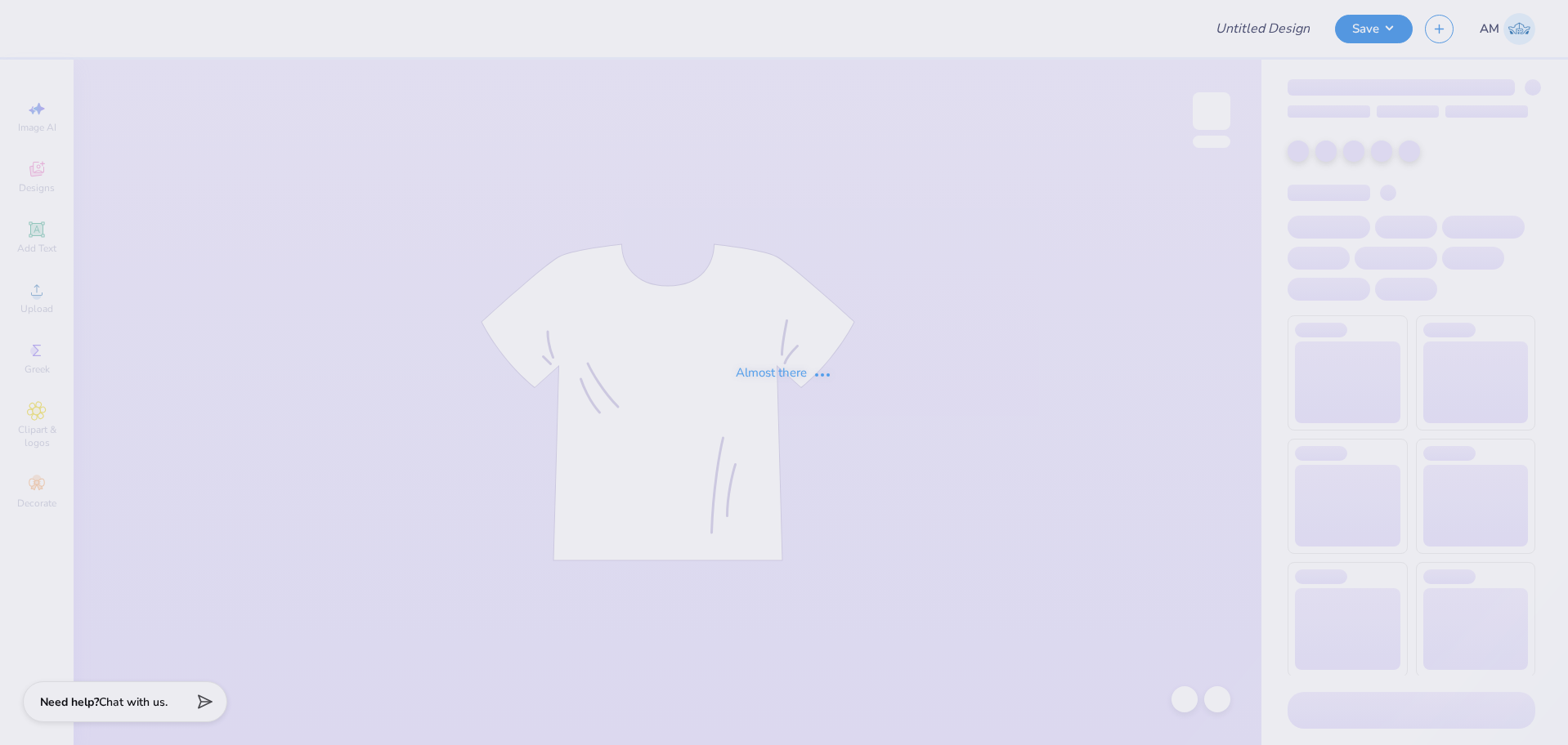
type input "The [GEOGRAPHIC_DATA][US_STATE] : [PERSON_NAME]"
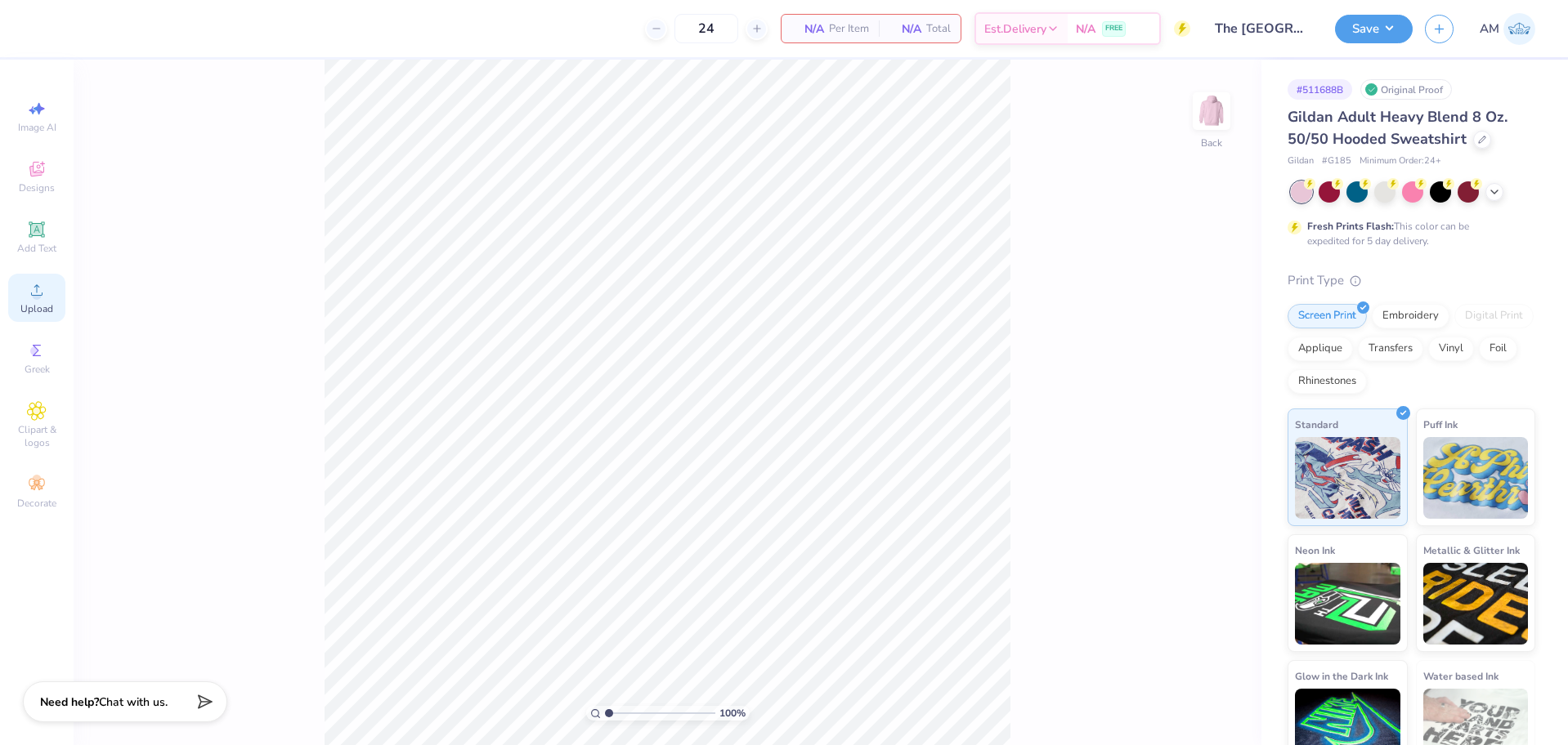
click at [37, 304] on span "Upload" at bounding box center [37, 308] width 33 height 13
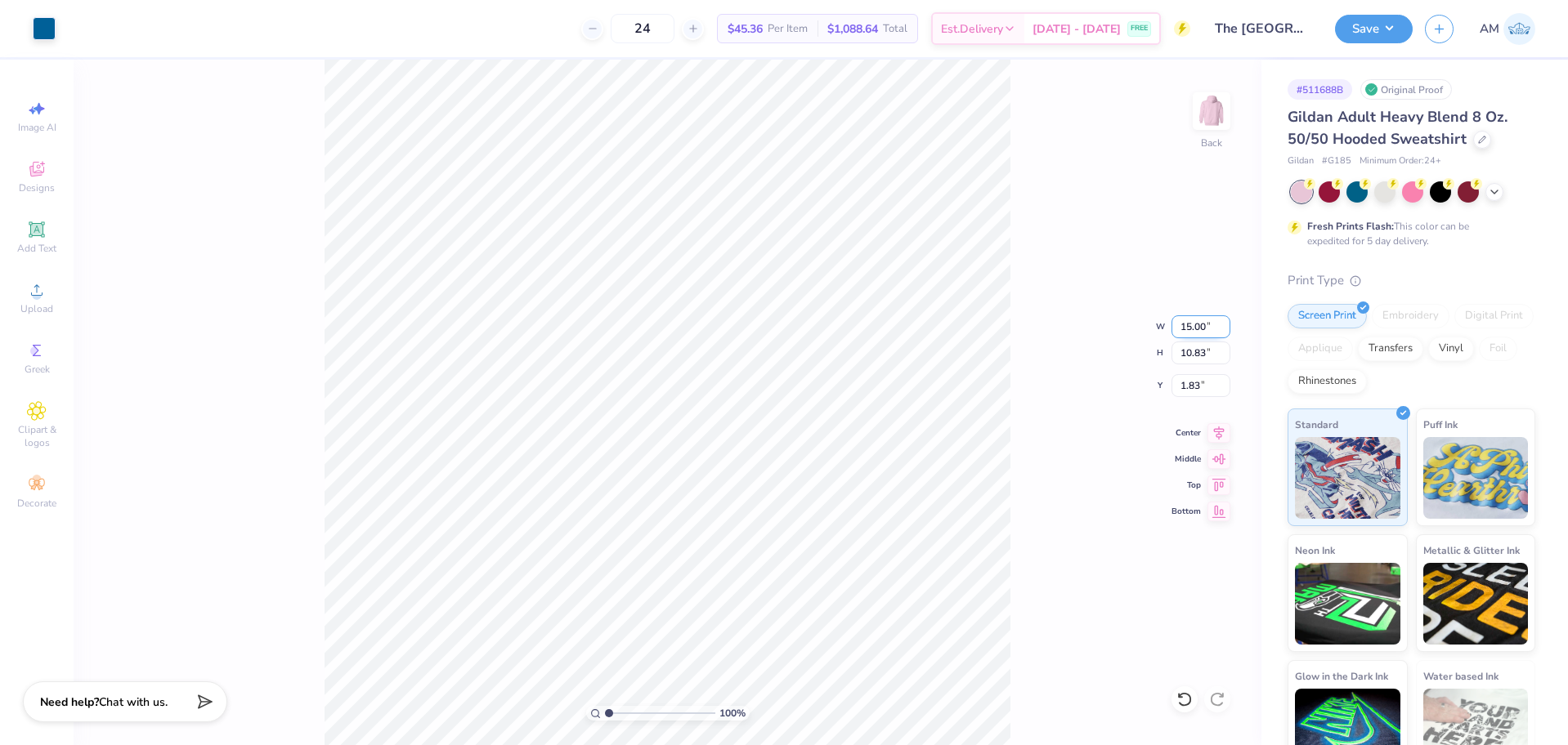
click at [1199, 330] on input "15.00" at bounding box center [1200, 327] width 59 height 23
type input "3.50"
type input "2.53"
click at [1198, 380] on input "5.99" at bounding box center [1200, 385] width 59 height 23
type input "3.00"
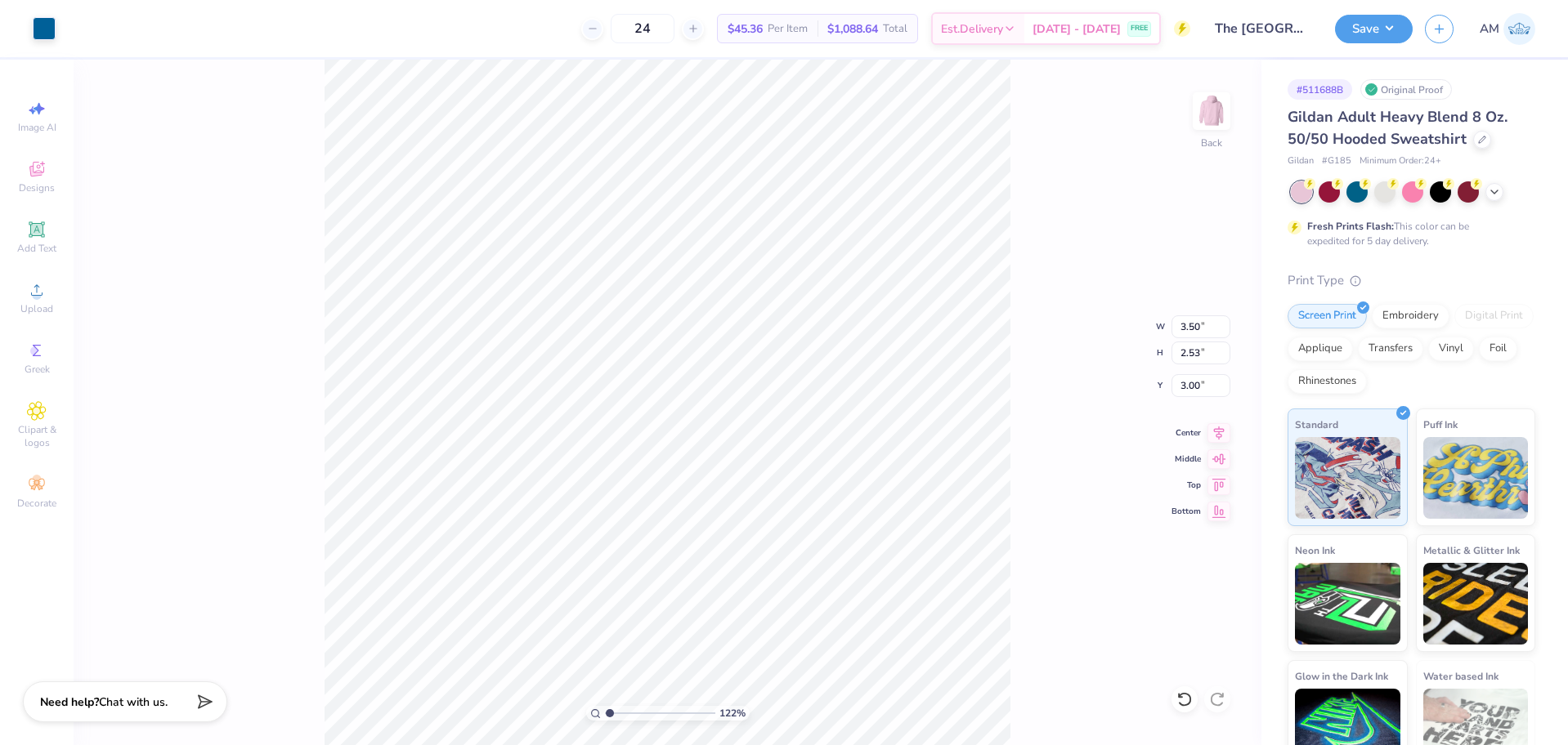
type input "1"
click at [1215, 113] on img at bounding box center [1211, 110] width 65 height 65
click at [37, 300] on div "Upload" at bounding box center [37, 298] width 57 height 48
click at [1214, 113] on img at bounding box center [1211, 110] width 65 height 65
click at [37, 284] on icon at bounding box center [37, 289] width 20 height 20
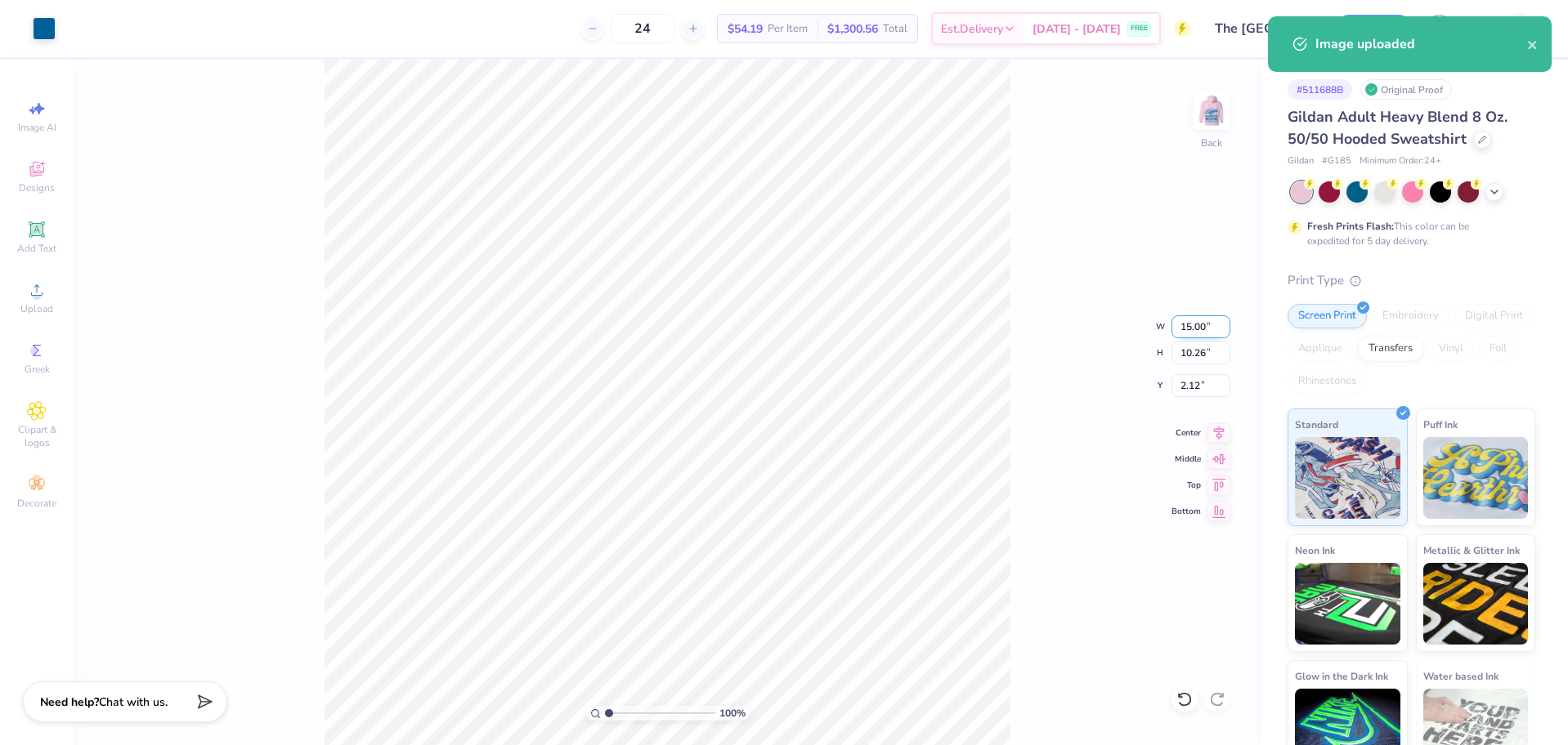
click at [1201, 328] on input "15.00" at bounding box center [1200, 327] width 59 height 23
type input "3.50"
type input "2.40"
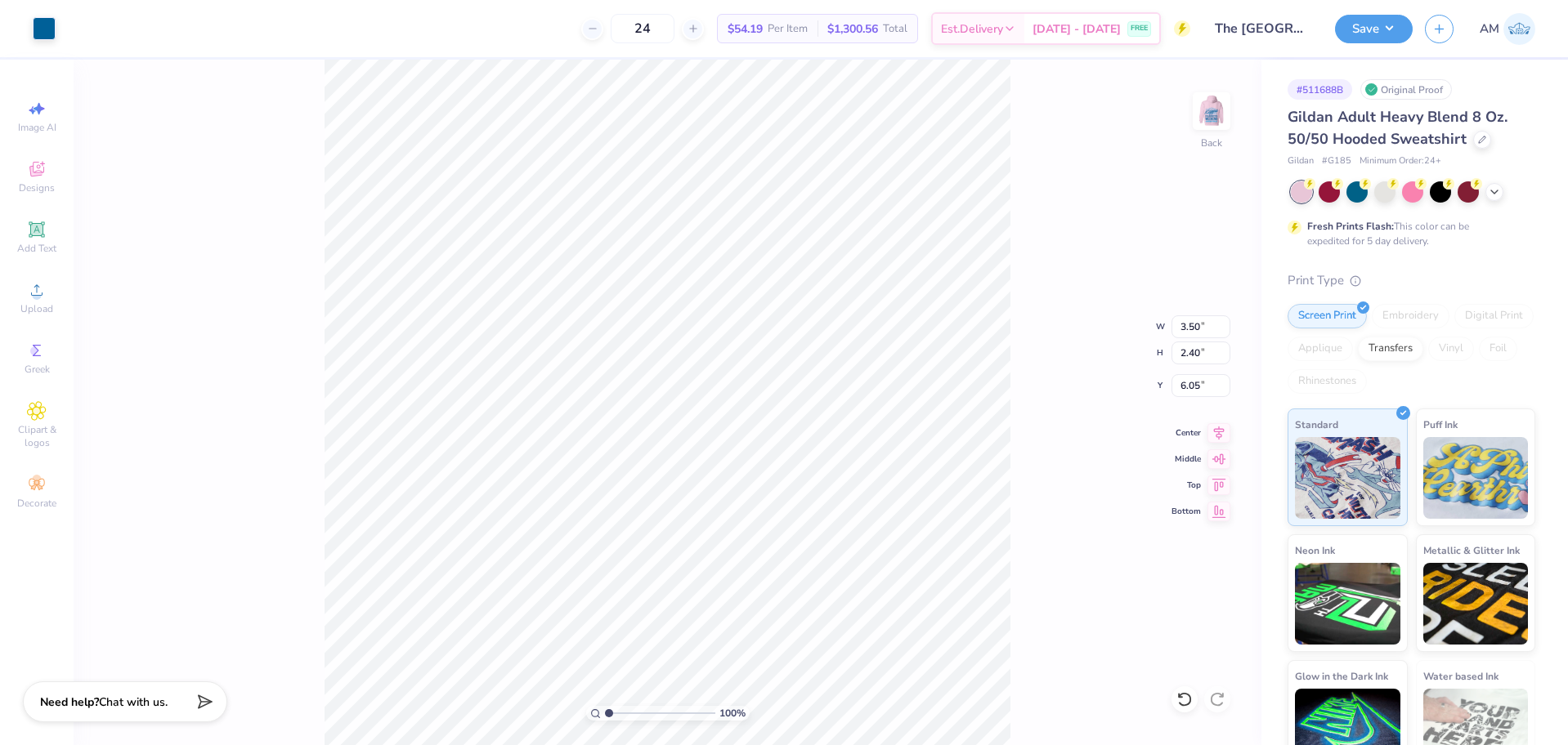
type input "6.64"
type input "1.82266588284093"
click at [1194, 388] on input "6.64" at bounding box center [1200, 385] width 59 height 23
type input "3"
type input "1.82266588284093"
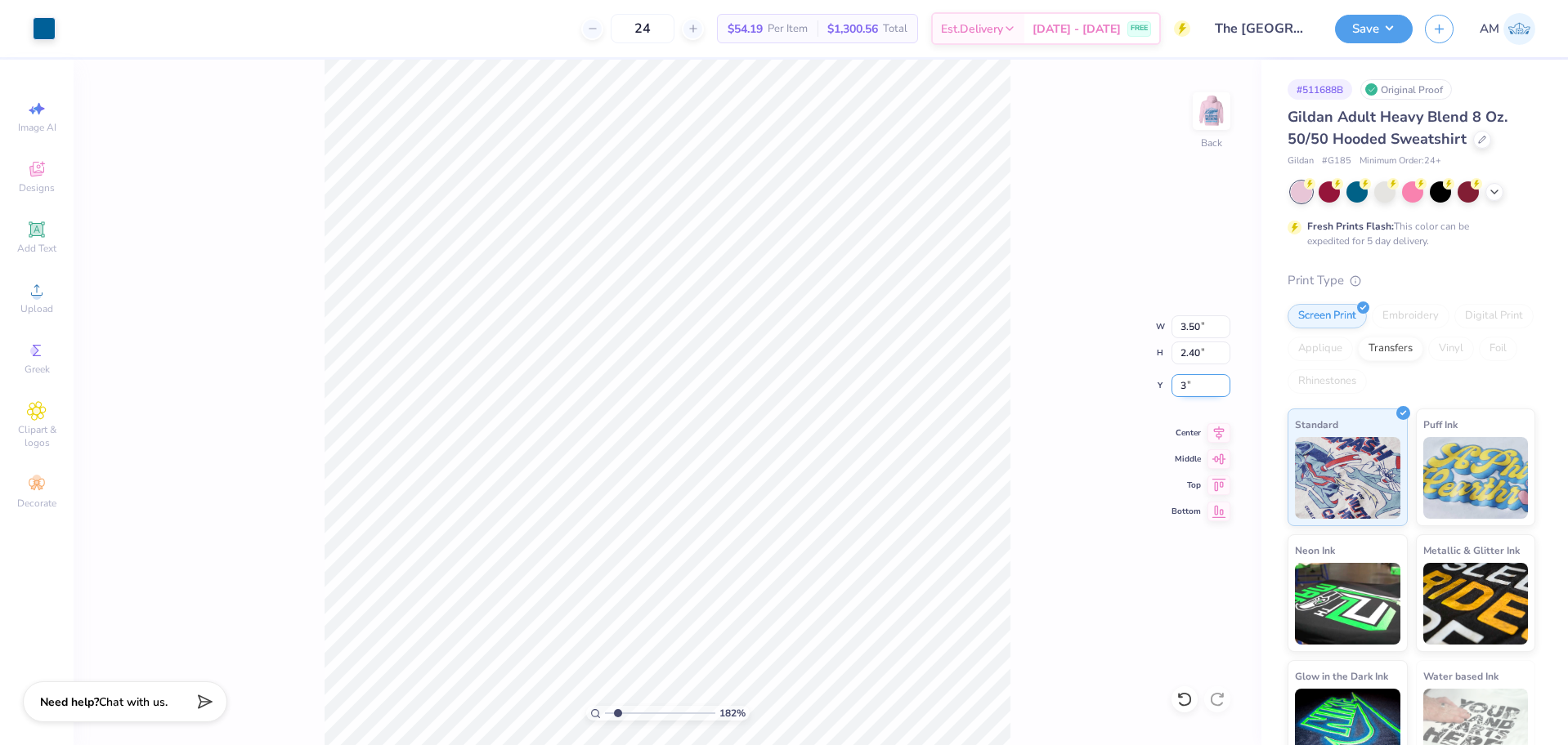
type input "3.00"
click at [1206, 107] on img at bounding box center [1211, 110] width 65 height 65
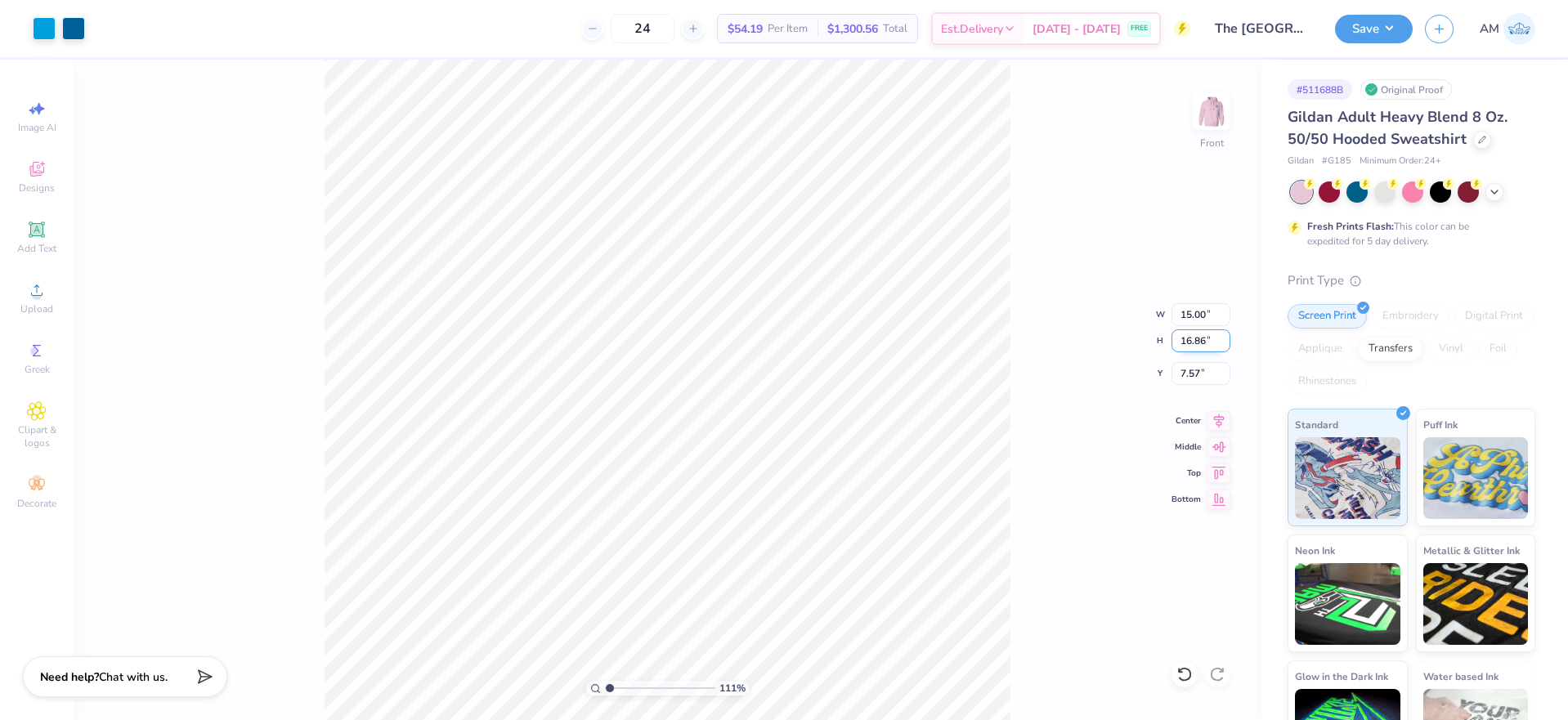
type input "1"
drag, startPoint x: 1189, startPoint y: 312, endPoint x: 1192, endPoint y: 298, distance: 14.3
click at [1189, 310] on input "15.00" at bounding box center [1200, 314] width 59 height 23
type input "12.50"
type input "14.06"
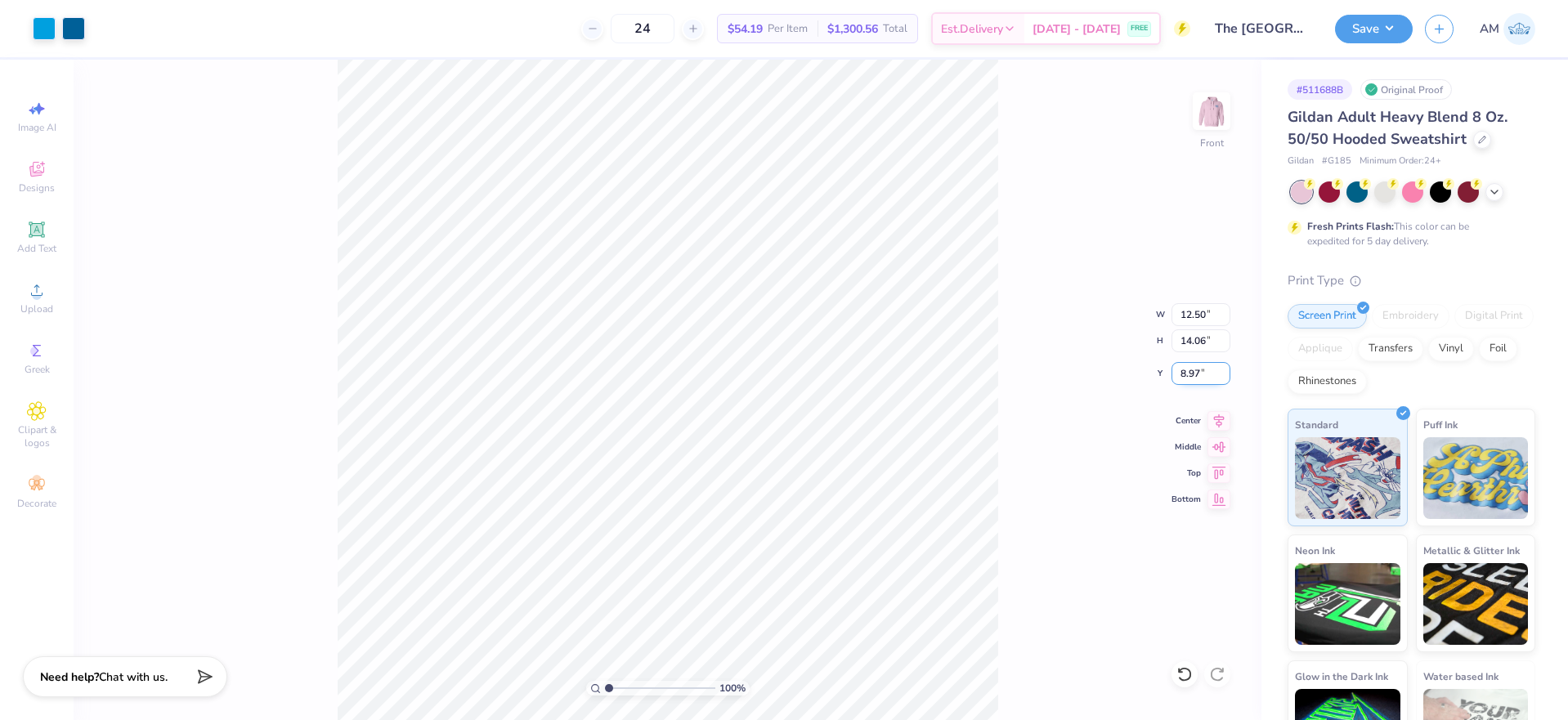
click at [1189, 370] on input "8.97" at bounding box center [1200, 374] width 59 height 23
type input "6.00"
click at [1217, 421] on icon at bounding box center [1219, 418] width 11 height 14
click at [1191, 322] on input "12.50" at bounding box center [1200, 314] width 59 height 23
type input "12.00"
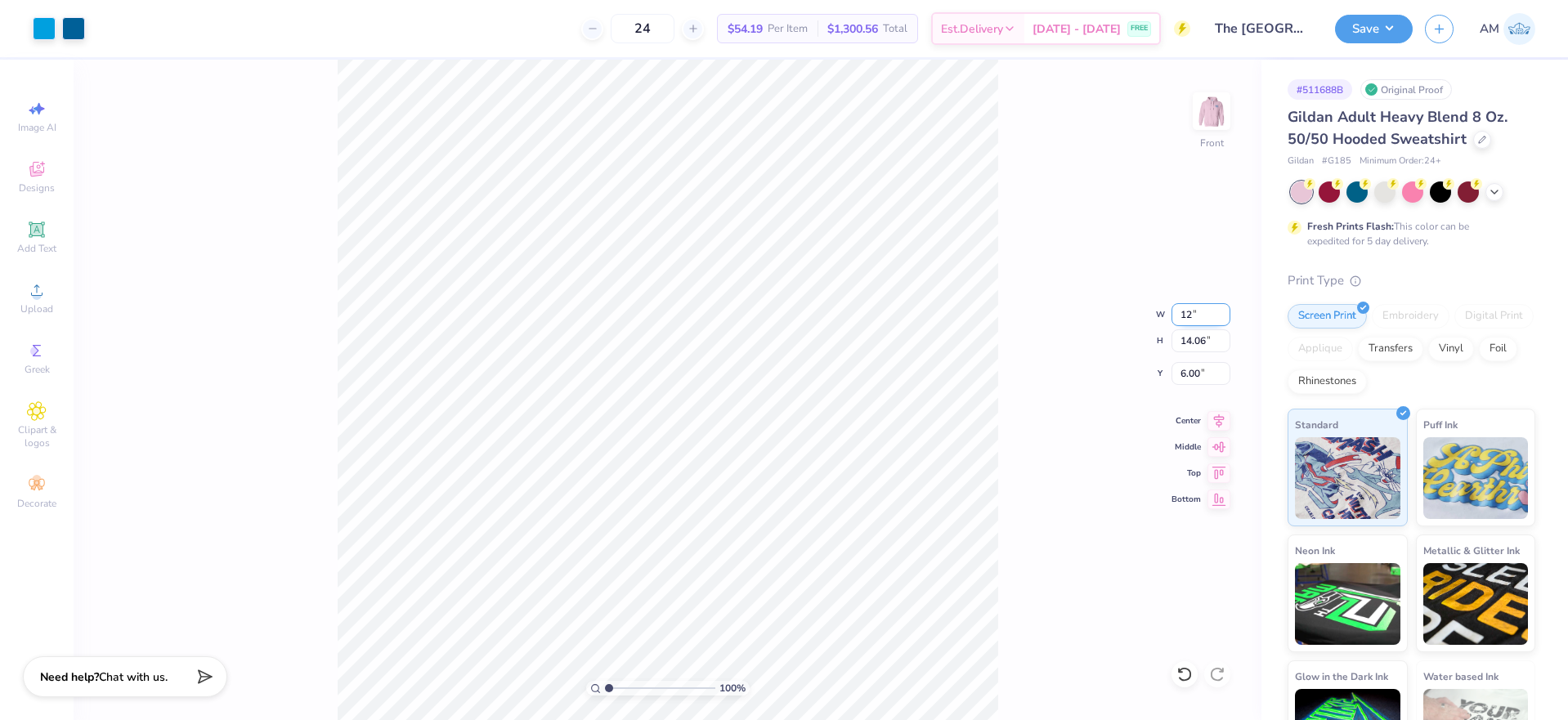
type input "13.49"
click at [1185, 369] on input "6.28" at bounding box center [1200, 374] width 59 height 23
type input "6.00"
click at [1066, 362] on div "100 % Front W 12.00 12.00 " H 13.49 13.49 " Y 6.00 6.00 " Center Middle Top Bot…" at bounding box center [667, 390] width 1188 height 661
click at [1204, 107] on img at bounding box center [1211, 110] width 65 height 65
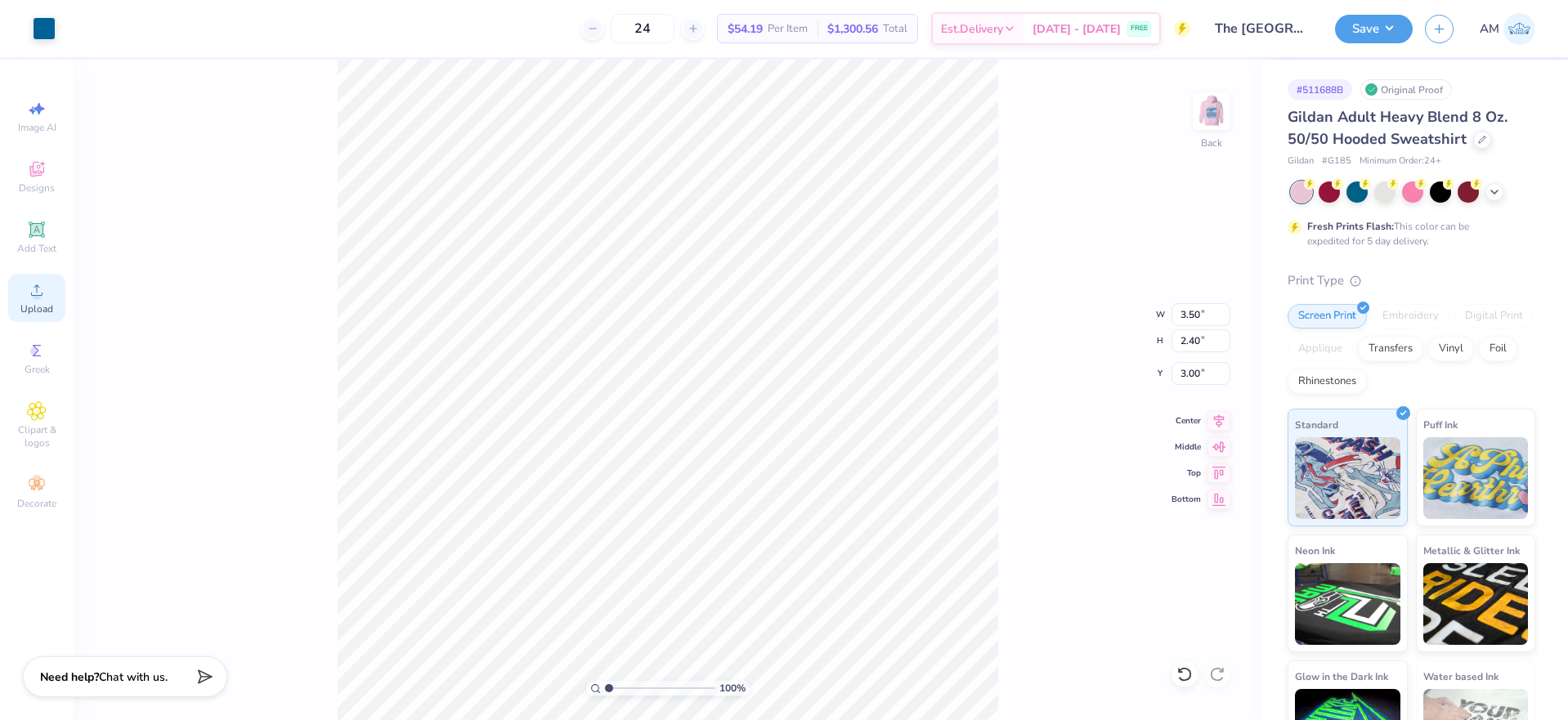
click at [43, 292] on icon at bounding box center [37, 290] width 20 height 20
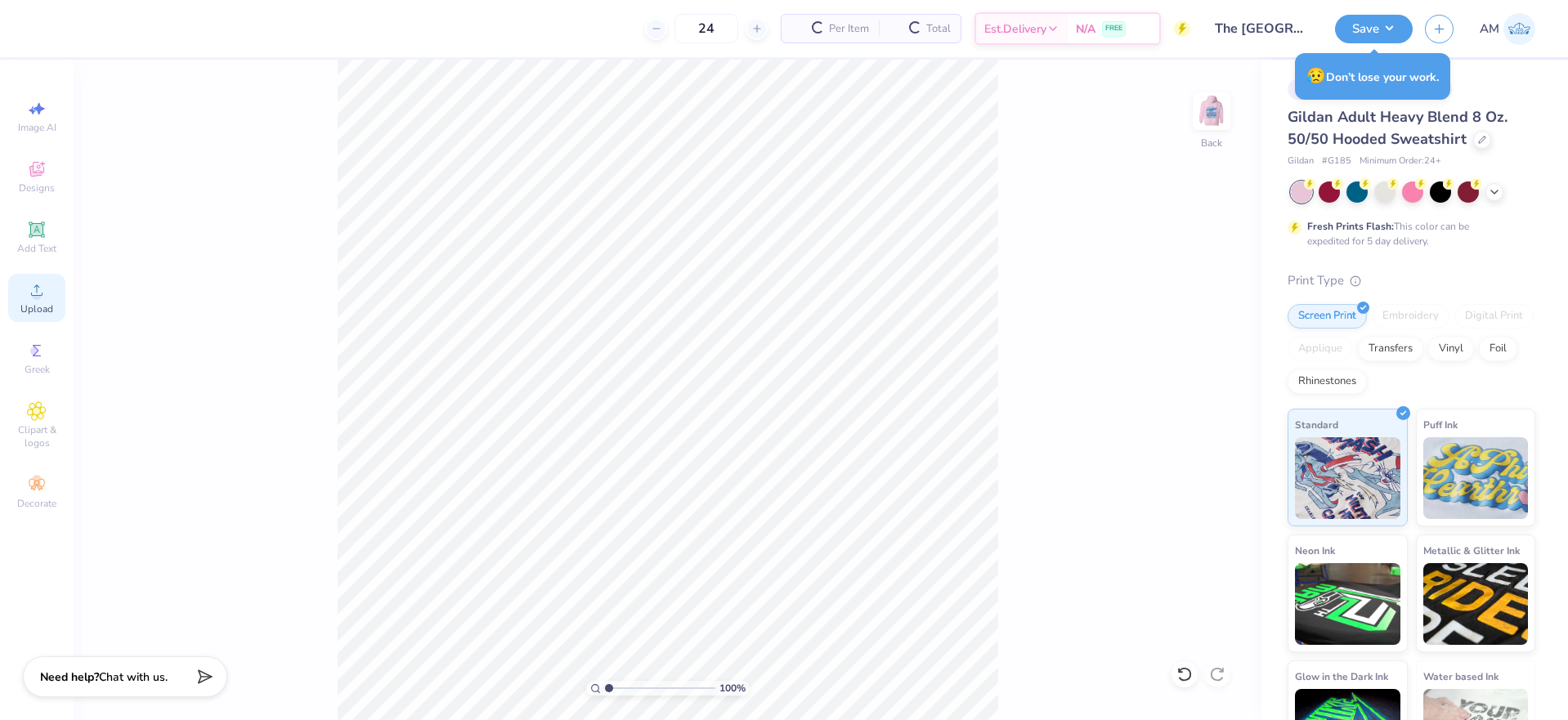
click at [25, 298] on div "Upload" at bounding box center [37, 298] width 57 height 48
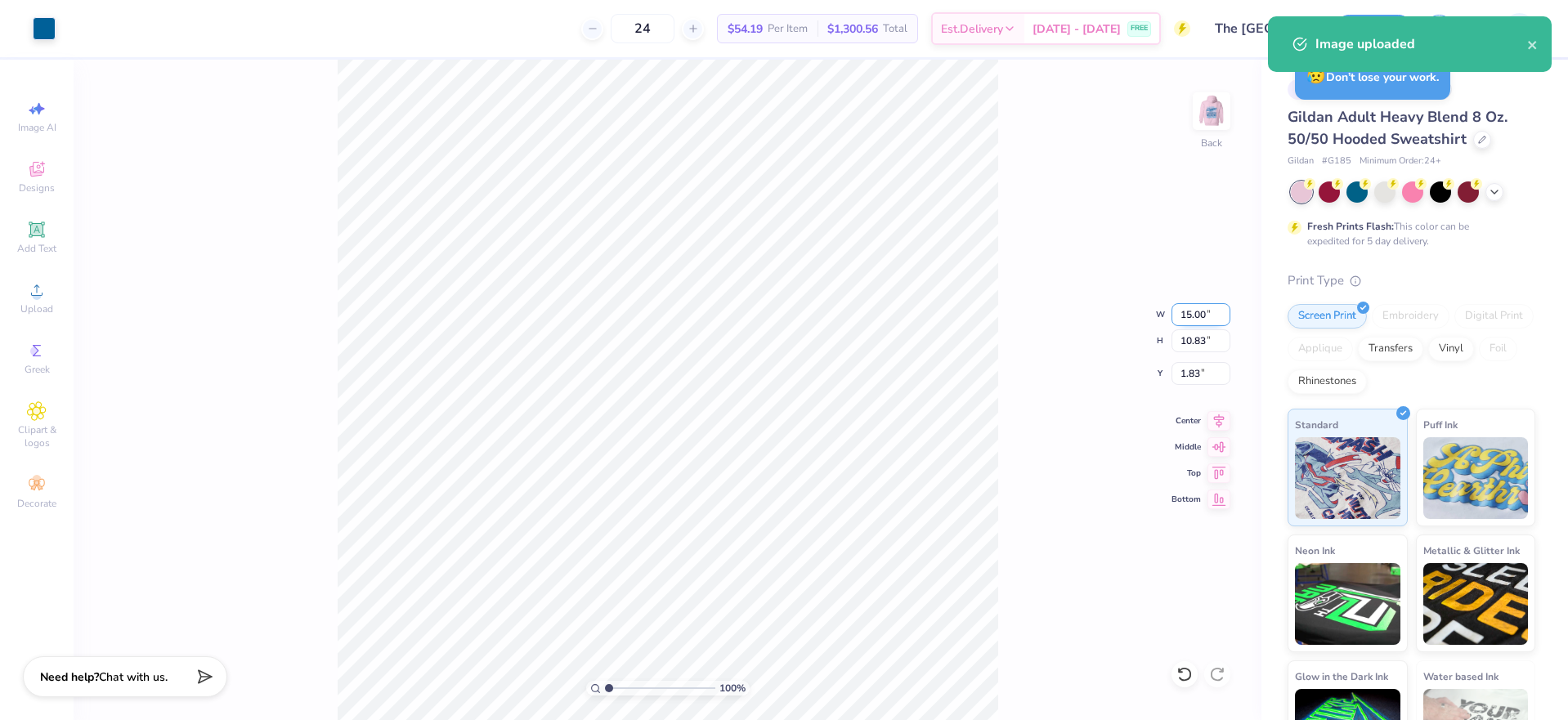
click at [1180, 317] on input "15.00" at bounding box center [1200, 314] width 59 height 23
type input "3.50"
type input "2.53"
type input "5.99"
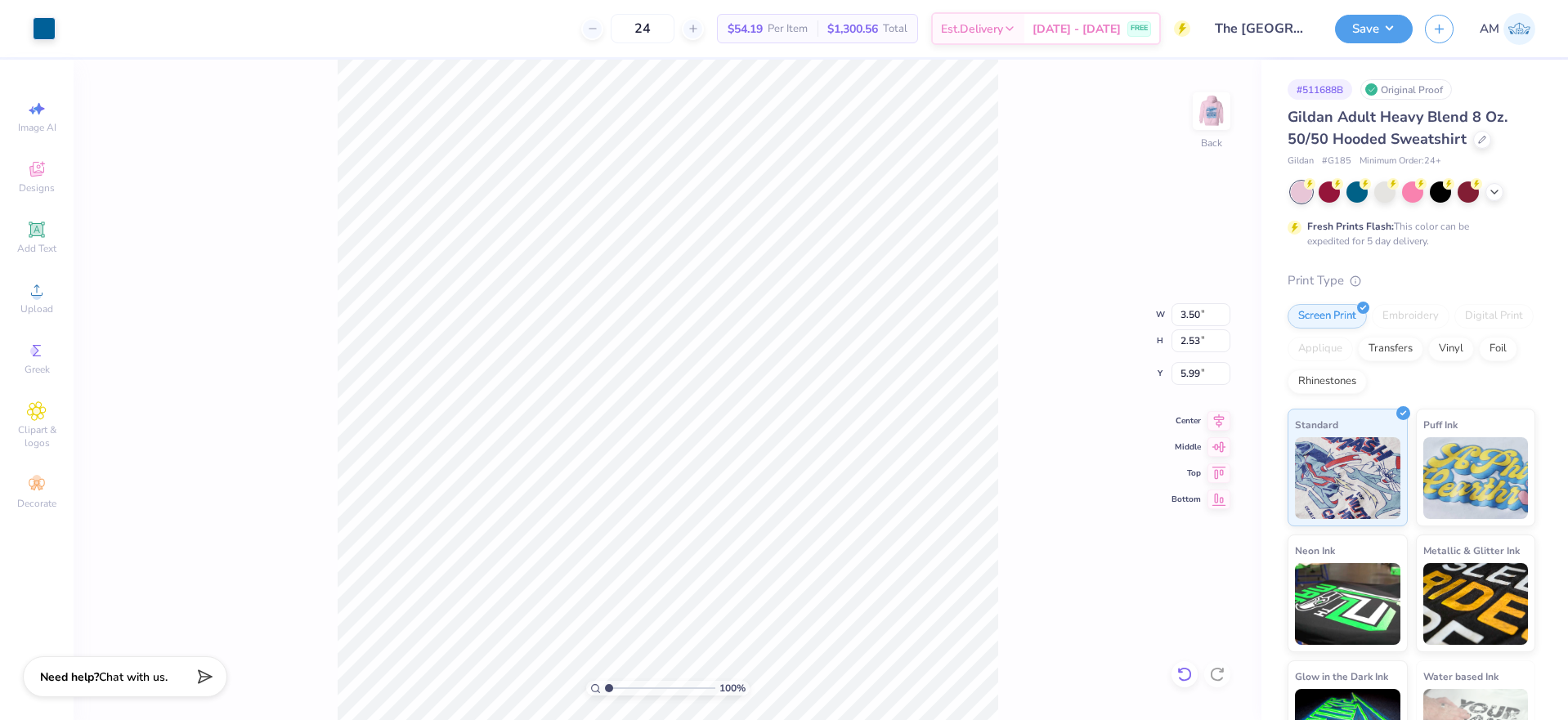
click at [1184, 668] on icon at bounding box center [1183, 674] width 14 height 14
type input "15.00"
type input "10.83"
type input "1.83"
click at [1184, 668] on icon at bounding box center [1183, 674] width 14 height 14
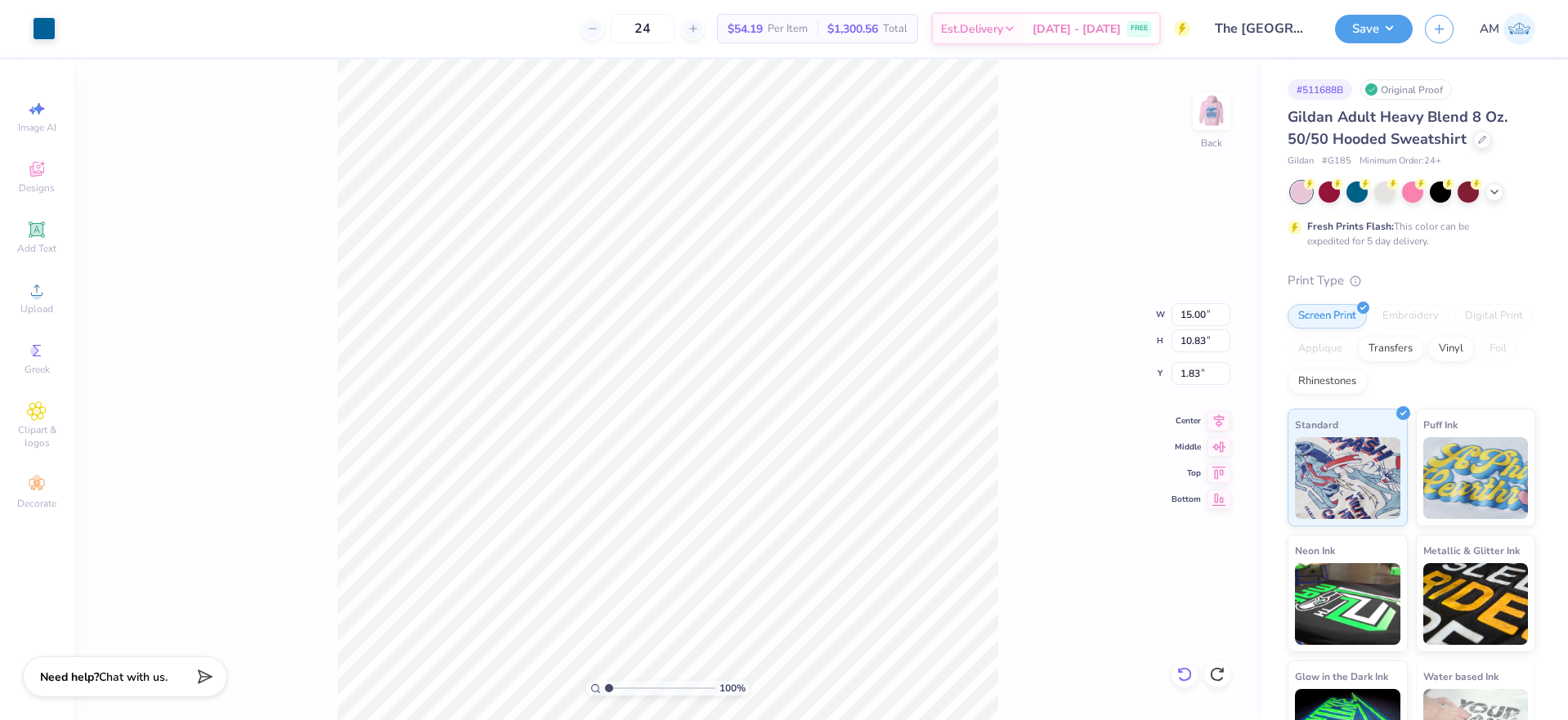
click at [1184, 668] on icon at bounding box center [1183, 674] width 14 height 14
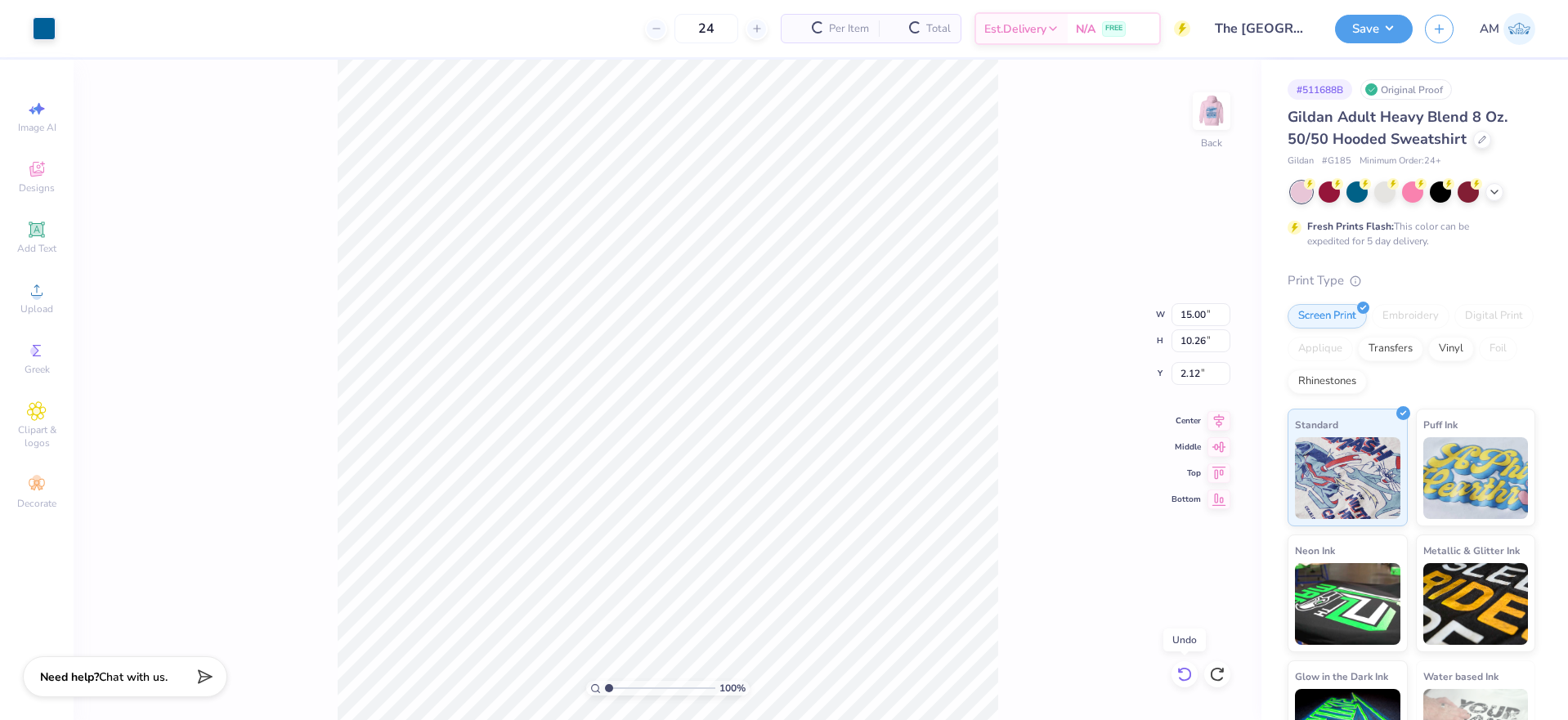
click at [1183, 668] on icon at bounding box center [1183, 674] width 16 height 16
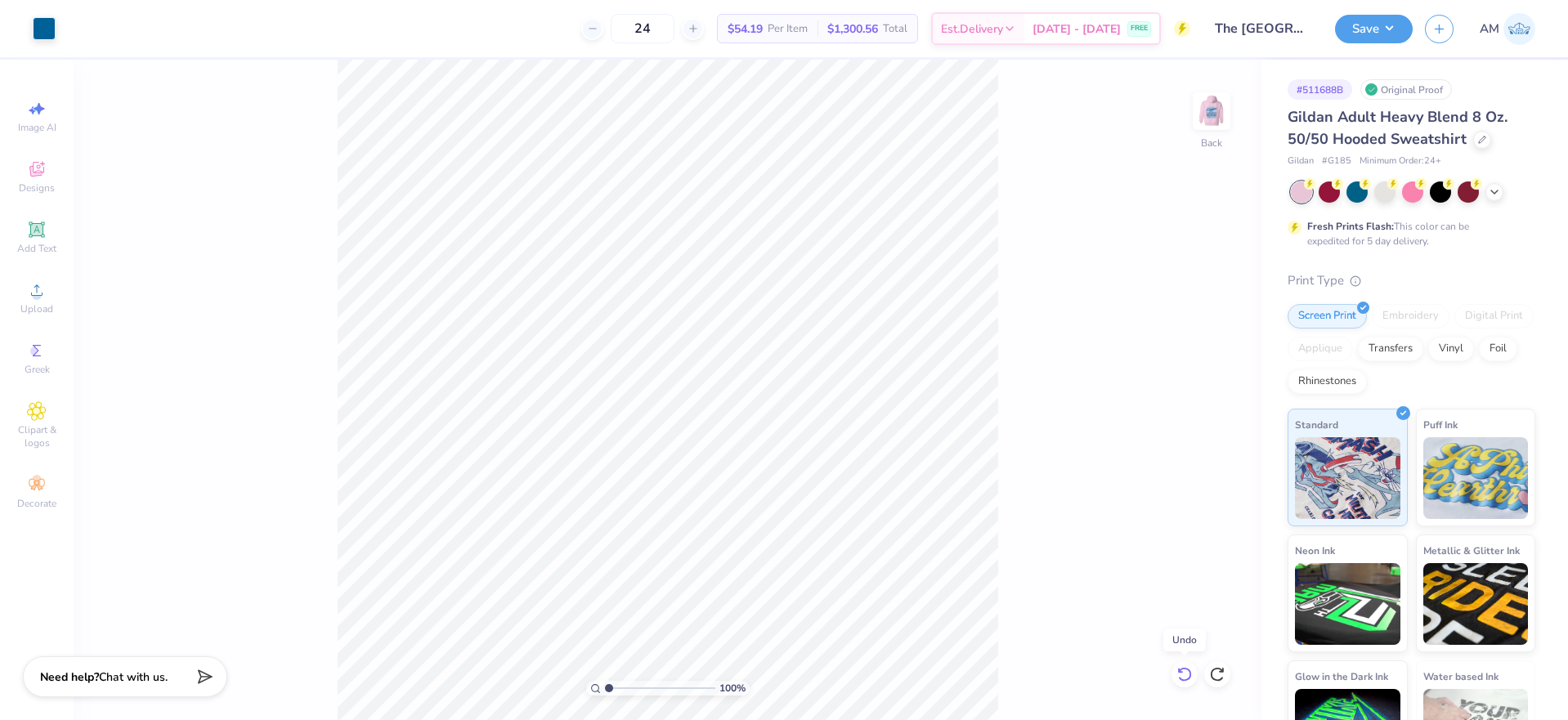
click at [1183, 668] on icon at bounding box center [1183, 674] width 16 height 16
click at [1211, 675] on icon at bounding box center [1217, 674] width 14 height 14
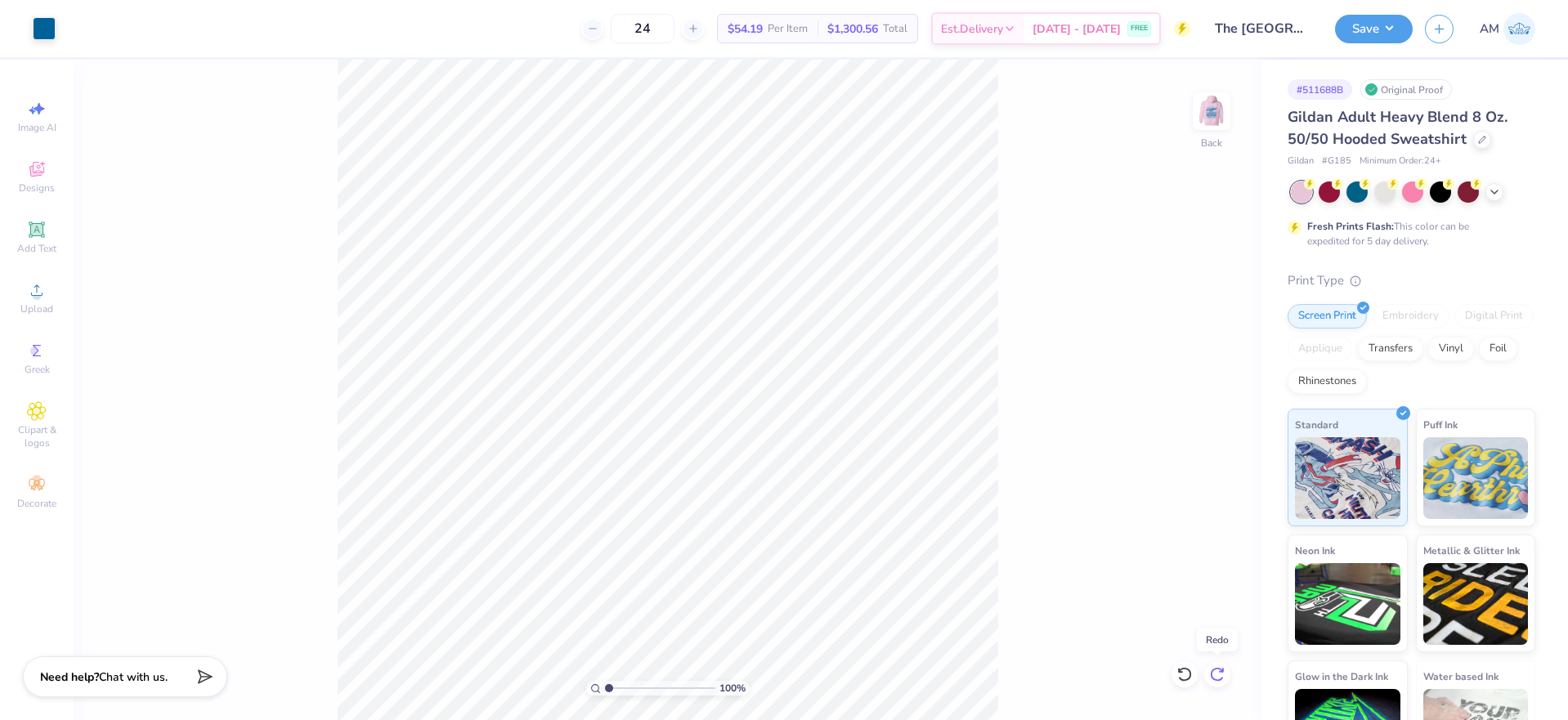
click at [1211, 675] on icon at bounding box center [1217, 674] width 14 height 14
click at [1183, 675] on icon at bounding box center [1183, 674] width 16 height 16
click at [33, 309] on span "Upload" at bounding box center [37, 308] width 33 height 13
click at [1189, 315] on input "15.00" at bounding box center [1200, 314] width 59 height 23
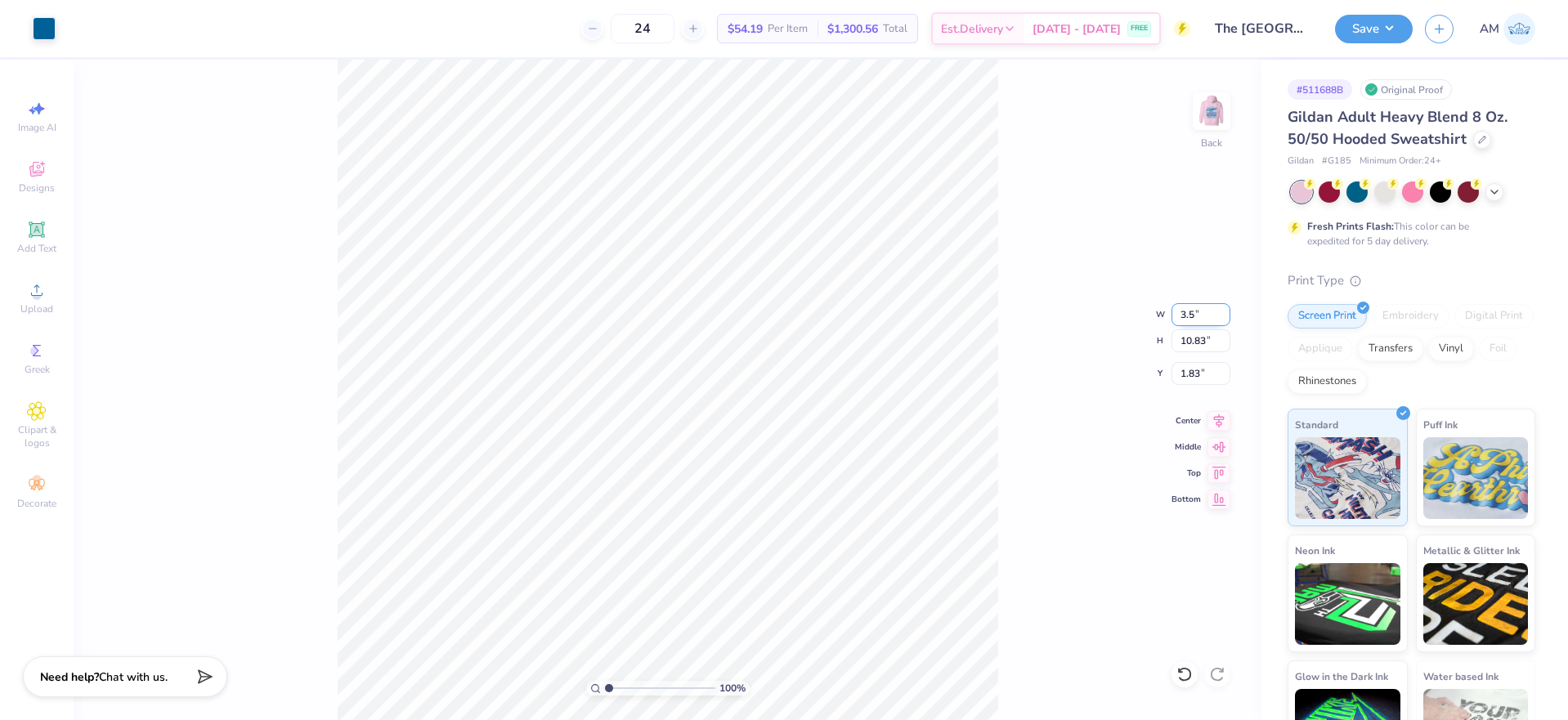
type input "3.50"
type input "2.53"
type input "6.90"
type input "4.48505384214065"
type input "3.00"
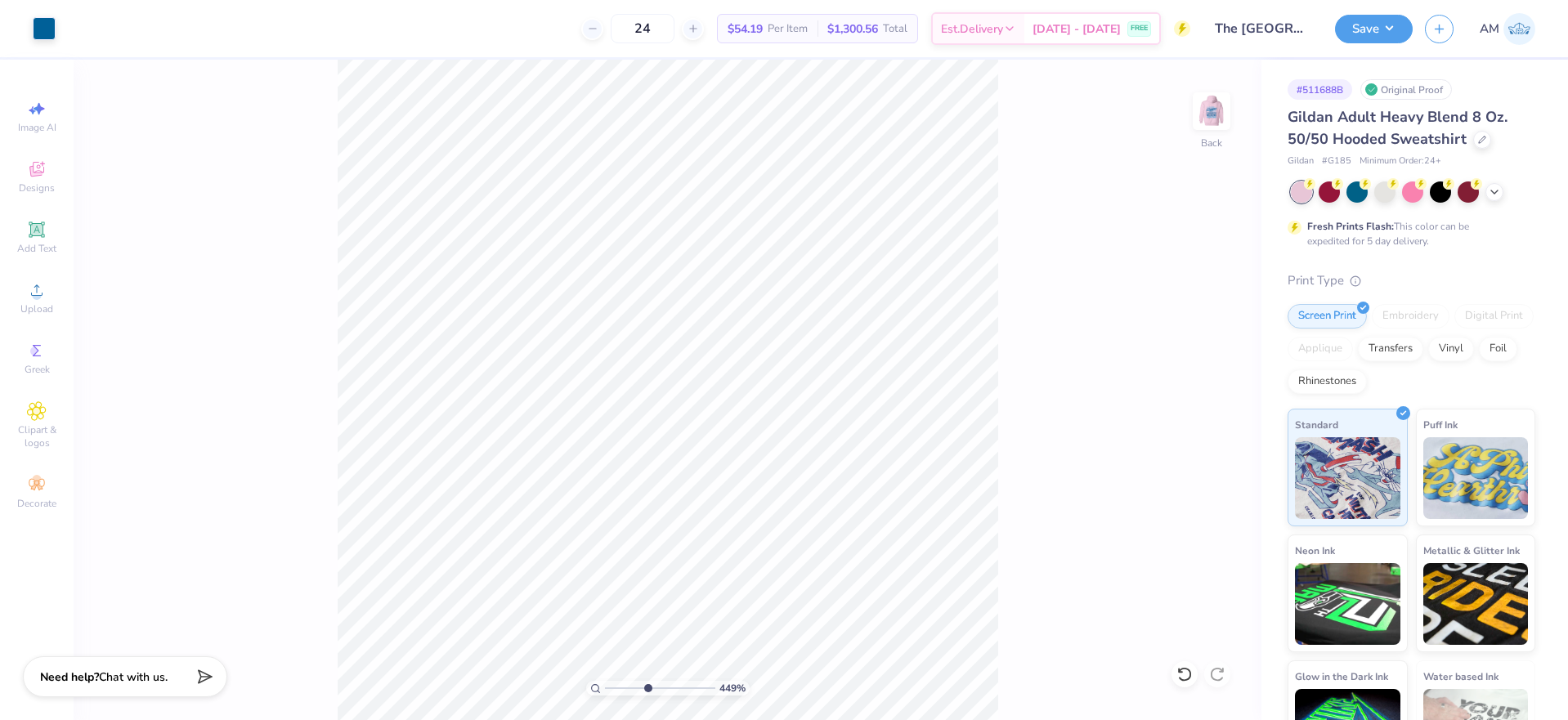
type input "4.48505384214065"
click at [1189, 373] on input "6.91" at bounding box center [1200, 374] width 59 height 23
type input "3.00"
drag, startPoint x: 643, startPoint y: 688, endPoint x: 539, endPoint y: 684, distance: 104.1
click at [604, 684] on input "range" at bounding box center [660, 688] width 110 height 14
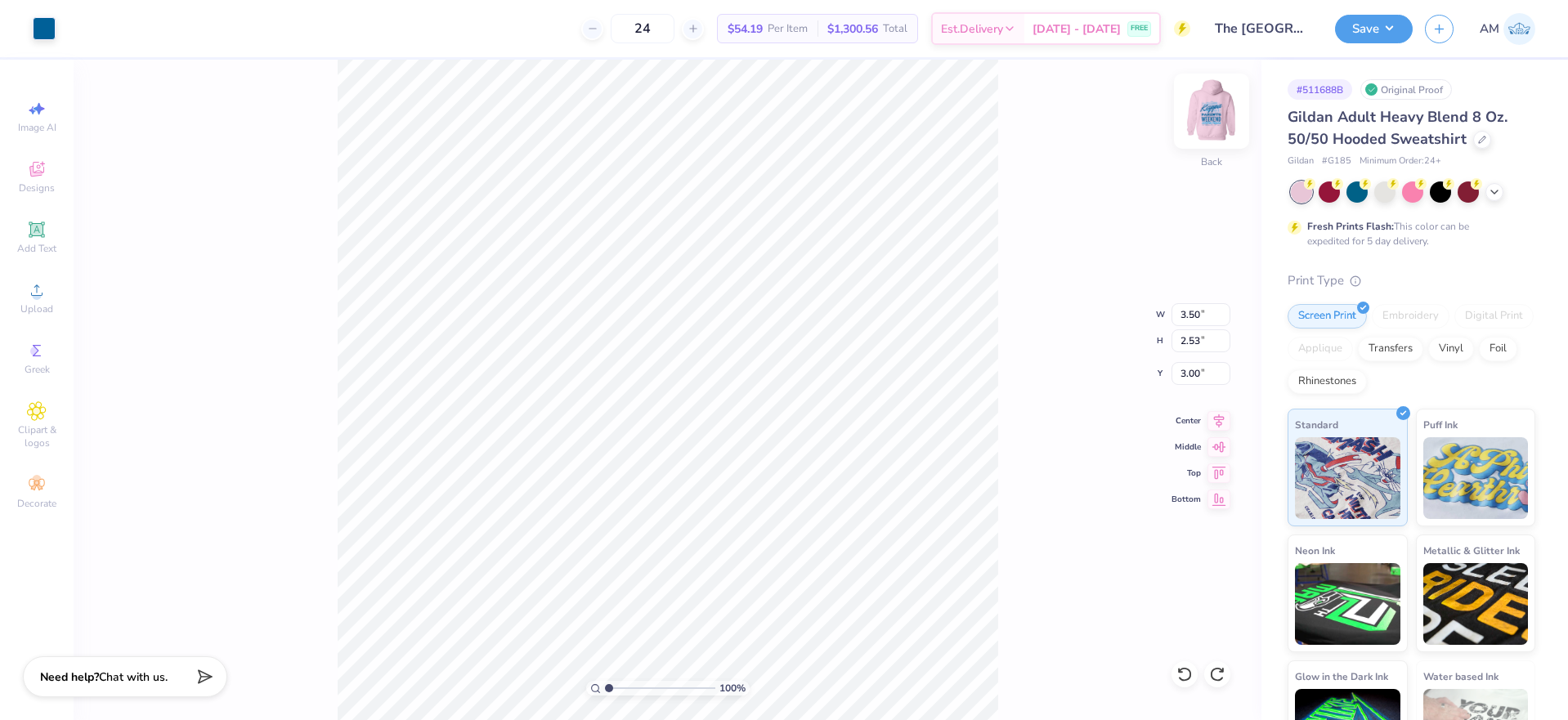
click at [1219, 119] on img at bounding box center [1211, 110] width 65 height 65
click at [1201, 108] on img at bounding box center [1211, 110] width 65 height 65
drag, startPoint x: 1201, startPoint y: 110, endPoint x: 1188, endPoint y: 118, distance: 15.3
click at [1201, 109] on img at bounding box center [1211, 111] width 33 height 33
click at [1408, 38] on div "Save" at bounding box center [1373, 29] width 77 height 29
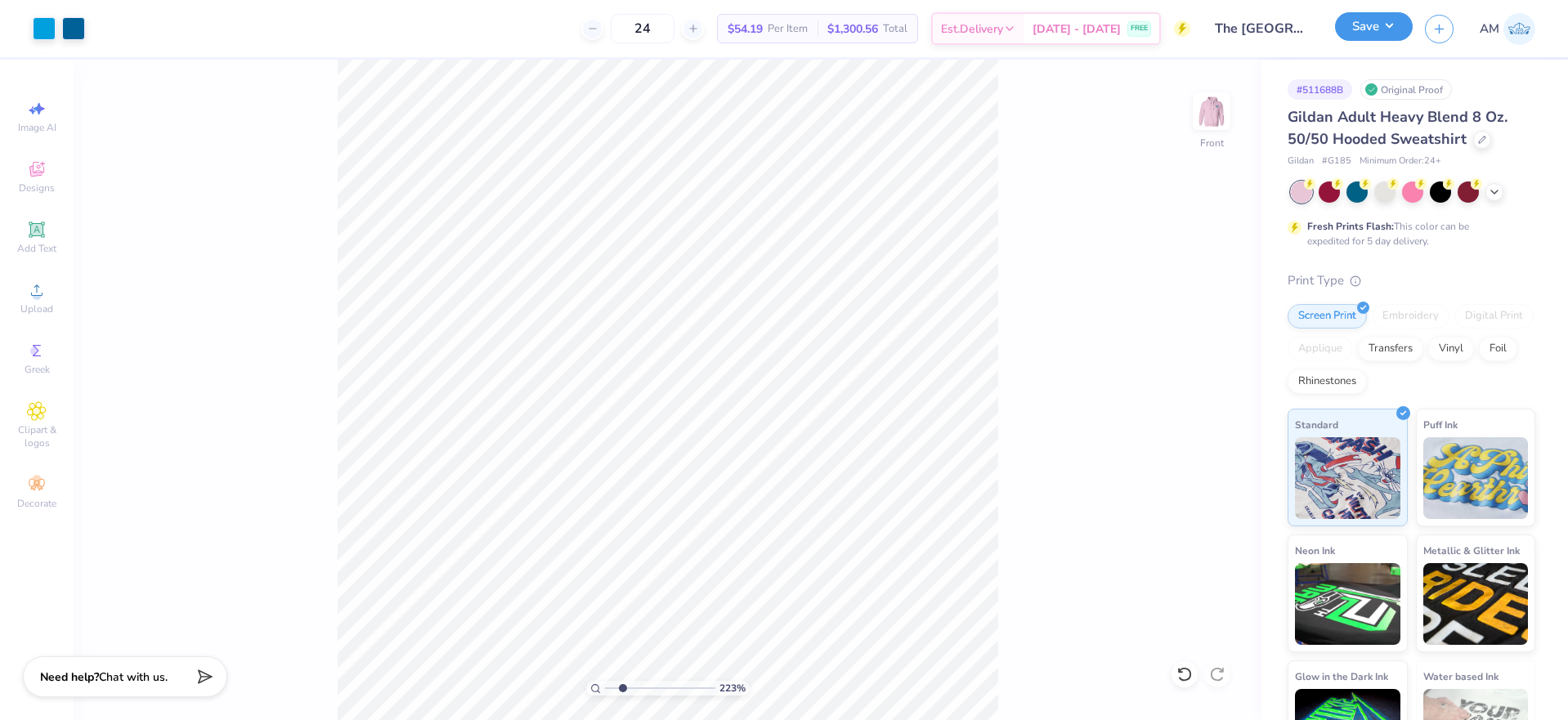
click at [1373, 31] on button "Save" at bounding box center [1373, 26] width 77 height 29
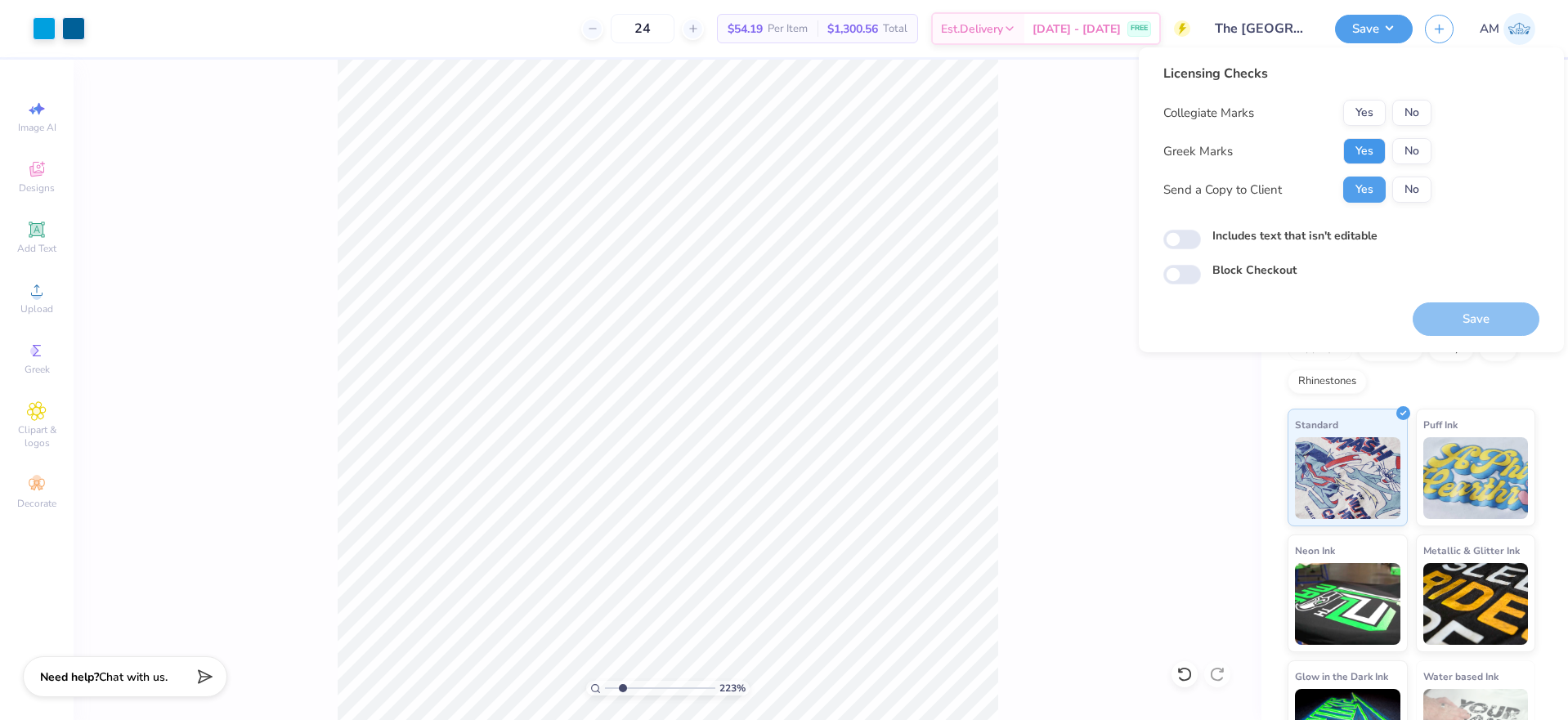
click at [1362, 148] on button "Yes" at bounding box center [1364, 151] width 42 height 26
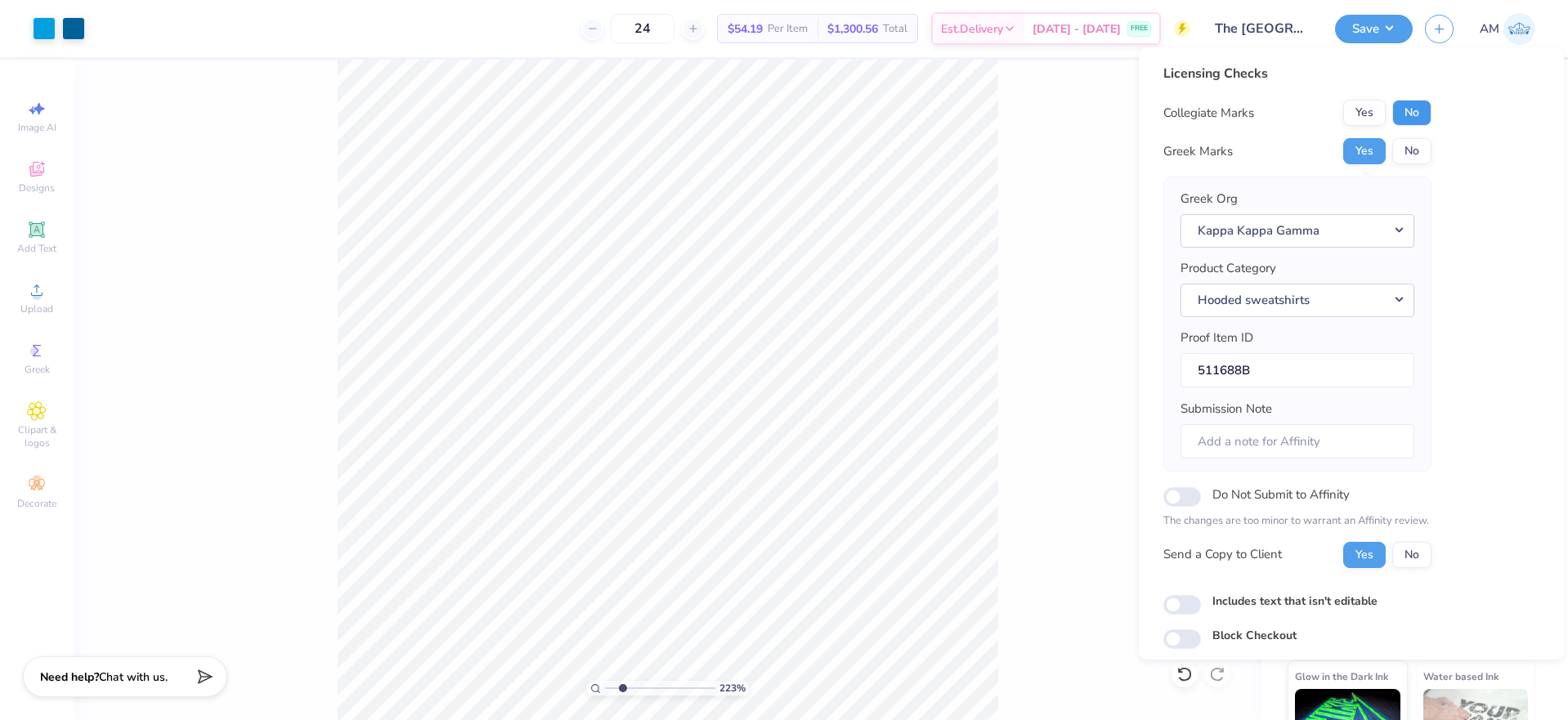
click at [1420, 110] on button "No" at bounding box center [1412, 112] width 39 height 26
type input "2.22643191709162"
click at [1184, 605] on input "Includes text that isn't editable" at bounding box center [1182, 605] width 37 height 20
checkbox input "true"
type input "2.22643191709162"
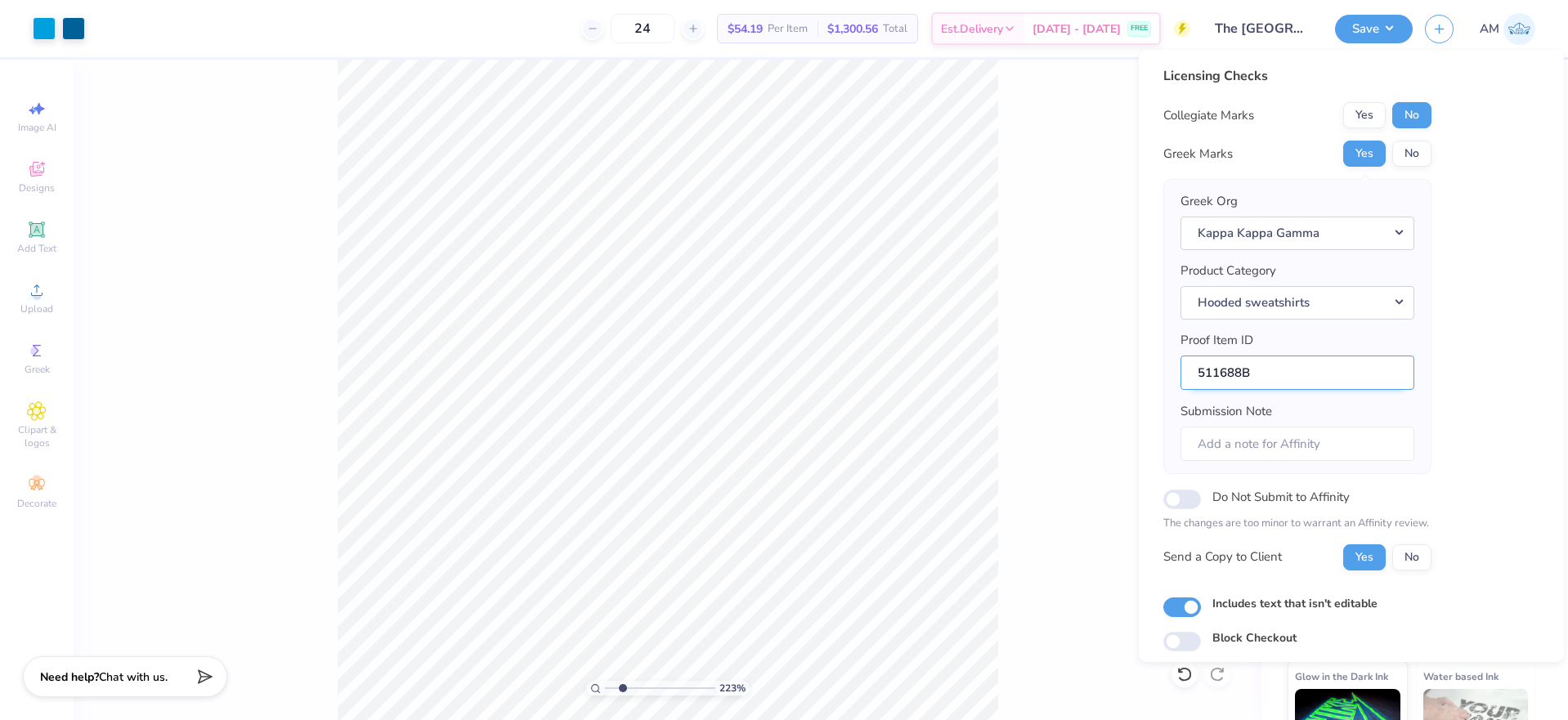
click at [1279, 375] on input "511688B" at bounding box center [1296, 373] width 233 height 35
click at [1179, 503] on input "Do Not Submit to Affinity" at bounding box center [1182, 499] width 37 height 20
checkbox input "true"
type input "2.22643191709162"
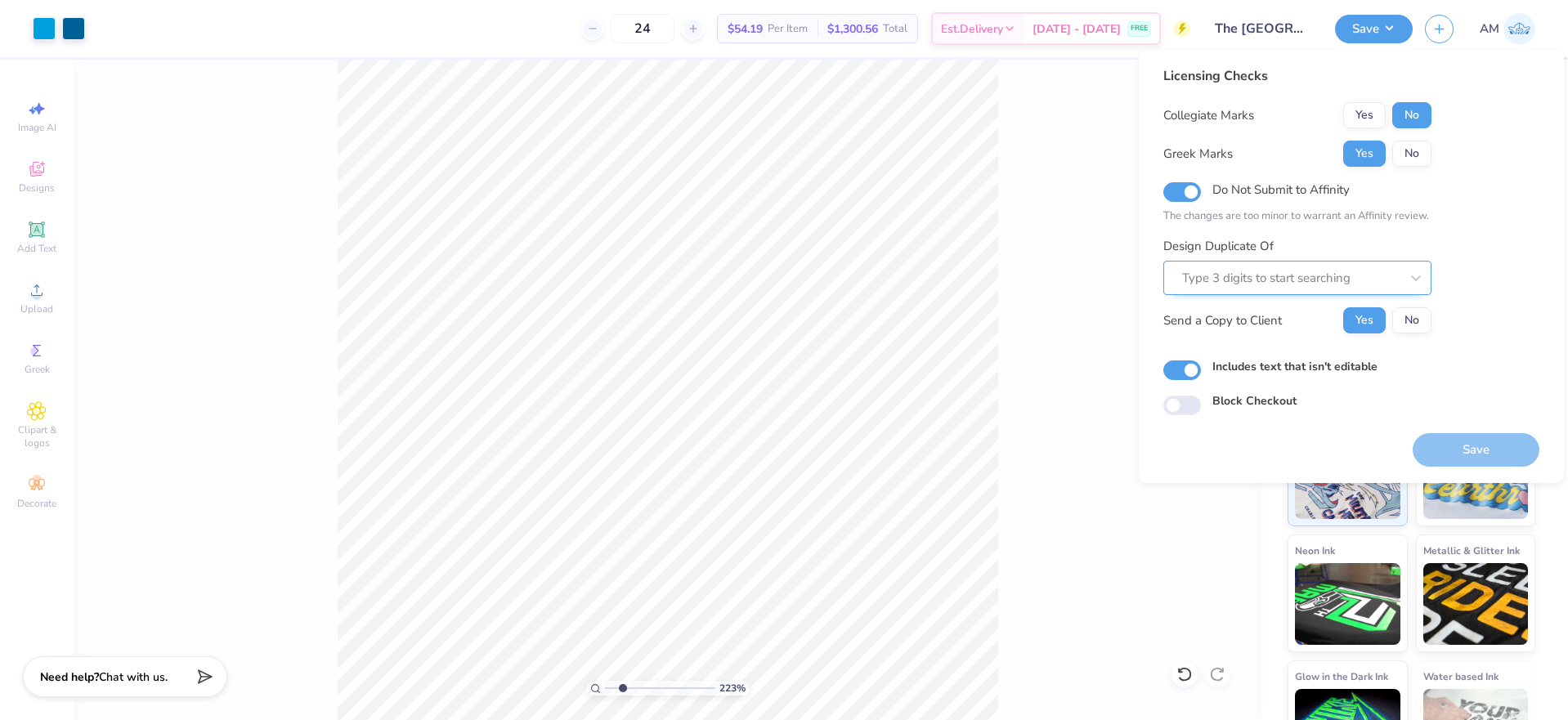
click at [1258, 276] on div at bounding box center [1290, 278] width 217 height 22
paste input "511688B"
type input "511688a"
paste input "511688a"
click at [1250, 321] on div "511688A" at bounding box center [1297, 322] width 255 height 27
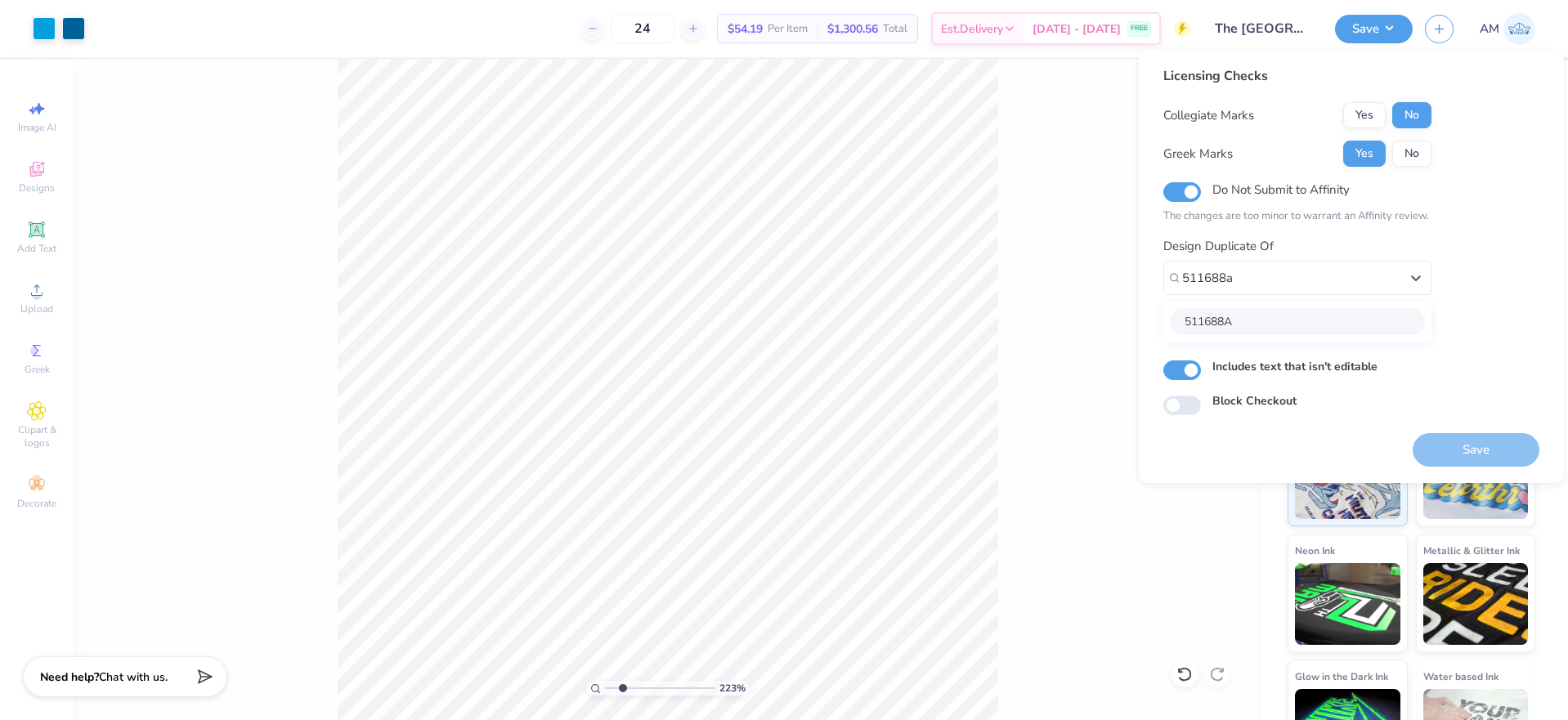
type input "511688a"
type input "2.22643191709162"
click at [1324, 275] on div "511688A" at bounding box center [1290, 278] width 221 height 25
click at [1178, 375] on input "Includes text that isn't editable" at bounding box center [1182, 370] width 37 height 20
checkbox input "false"
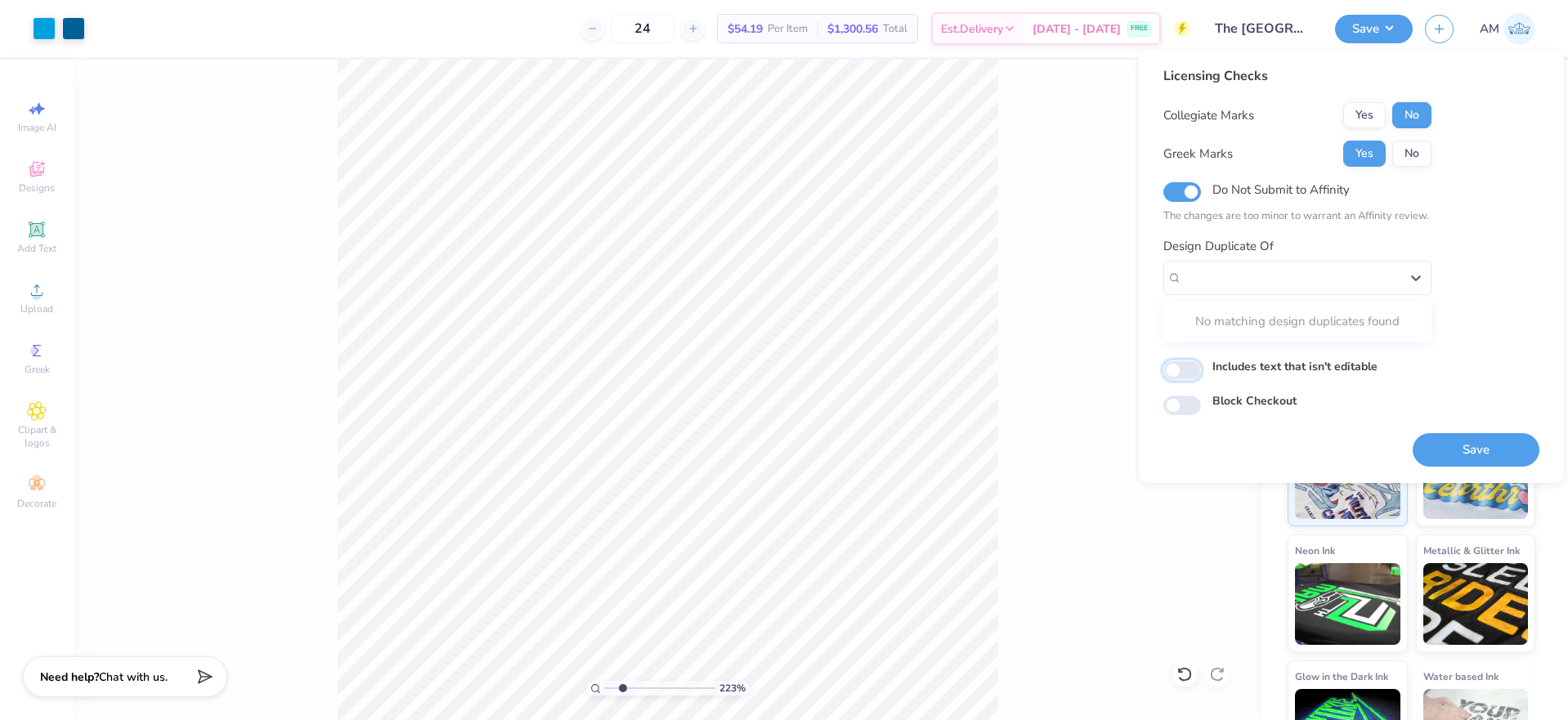
type input "2.22643191709162"
click at [1188, 196] on input "Do Not Submit to Affinity" at bounding box center [1182, 192] width 37 height 20
checkbox input "false"
type input "2.22643191709162"
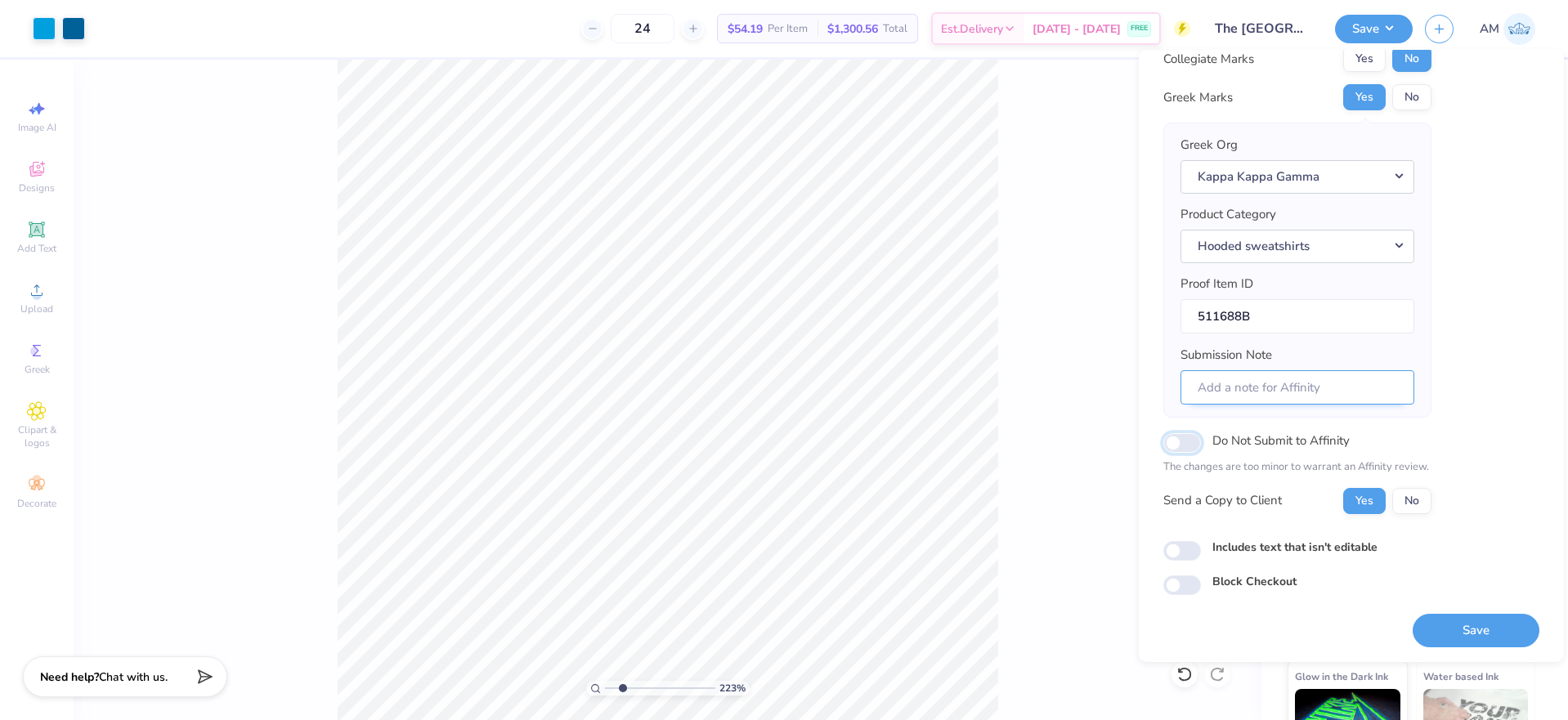
scroll to position [57, 0]
click at [1184, 548] on input "Includes text that isn't editable" at bounding box center [1182, 549] width 37 height 20
checkbox input "true"
type input "2.22643191709162"
click at [1183, 551] on input "Includes text that isn't editable" at bounding box center [1182, 549] width 37 height 20
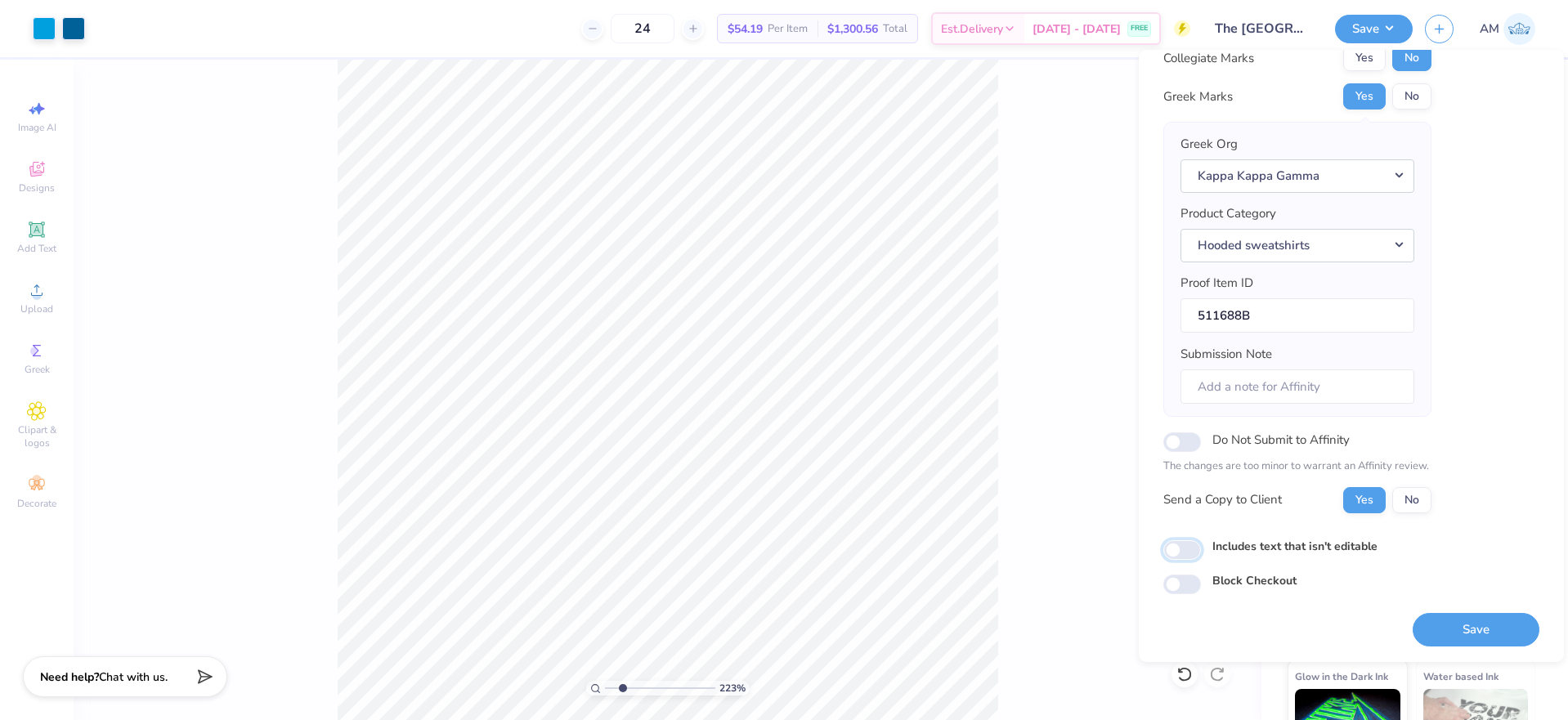
checkbox input "false"
type input "2.22643191709162"
click at [1183, 551] on input "Includes text that isn't editable" at bounding box center [1182, 549] width 37 height 20
checkbox input "true"
click at [1368, 504] on button "Yes" at bounding box center [1364, 500] width 42 height 26
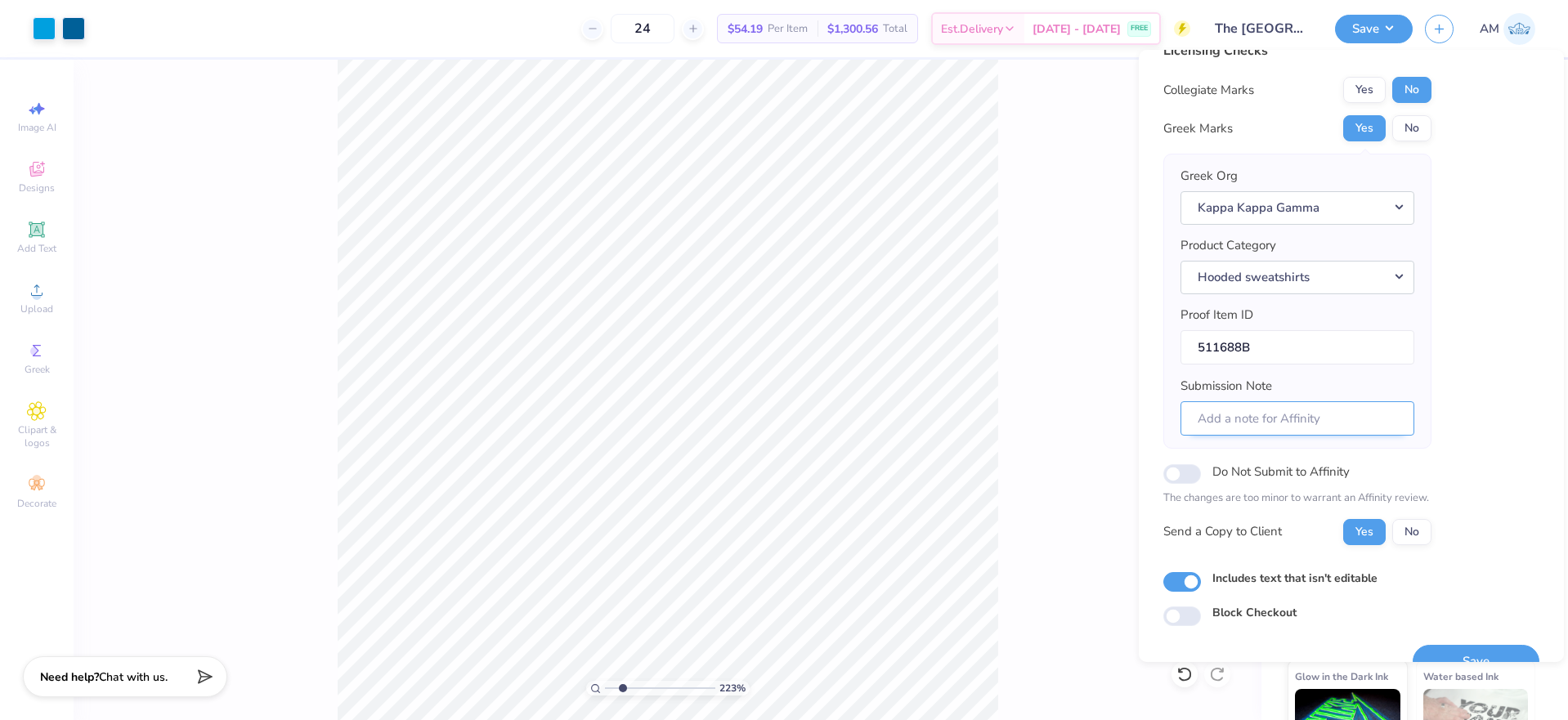
scroll to position [0, 0]
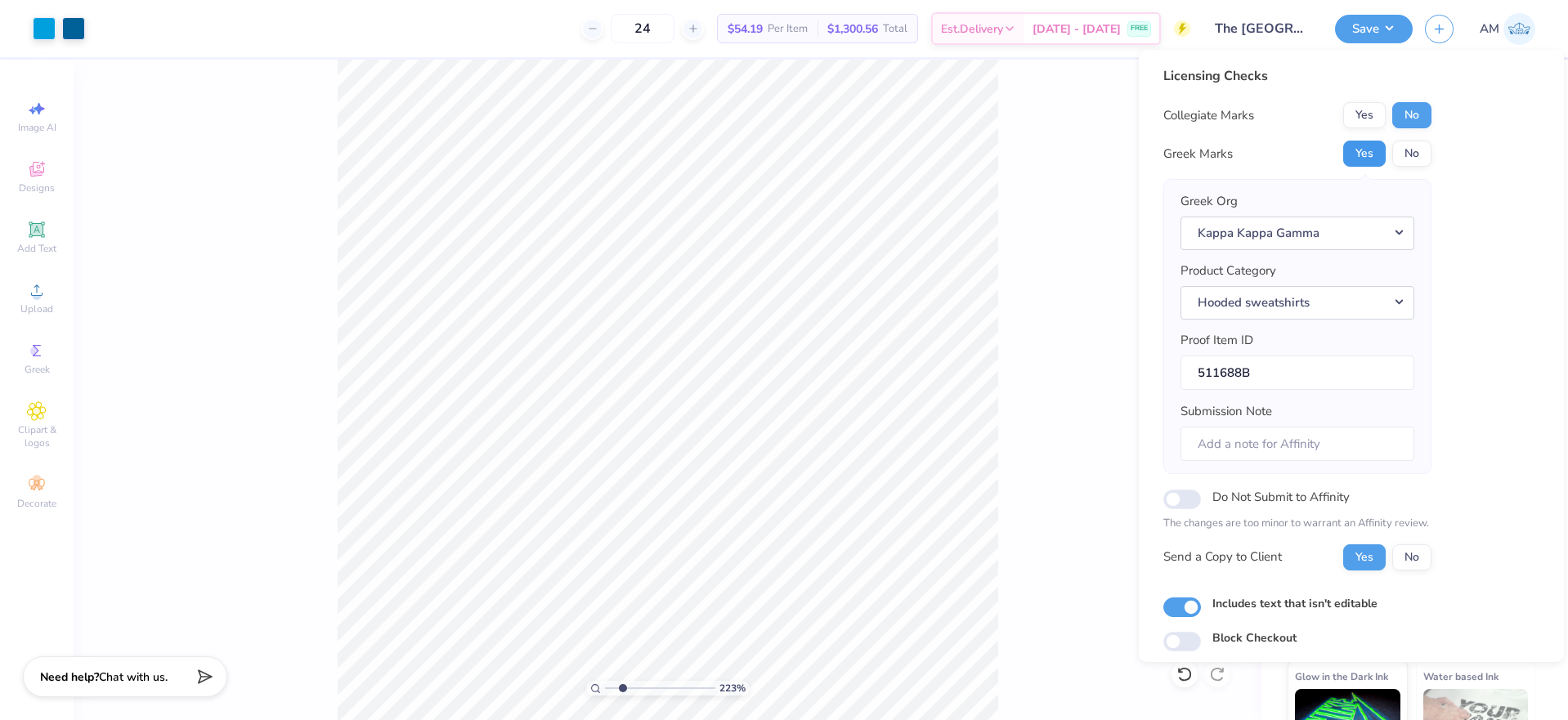
click at [1367, 149] on button "Yes" at bounding box center [1364, 154] width 42 height 26
click at [1408, 115] on button "No" at bounding box center [1412, 115] width 39 height 26
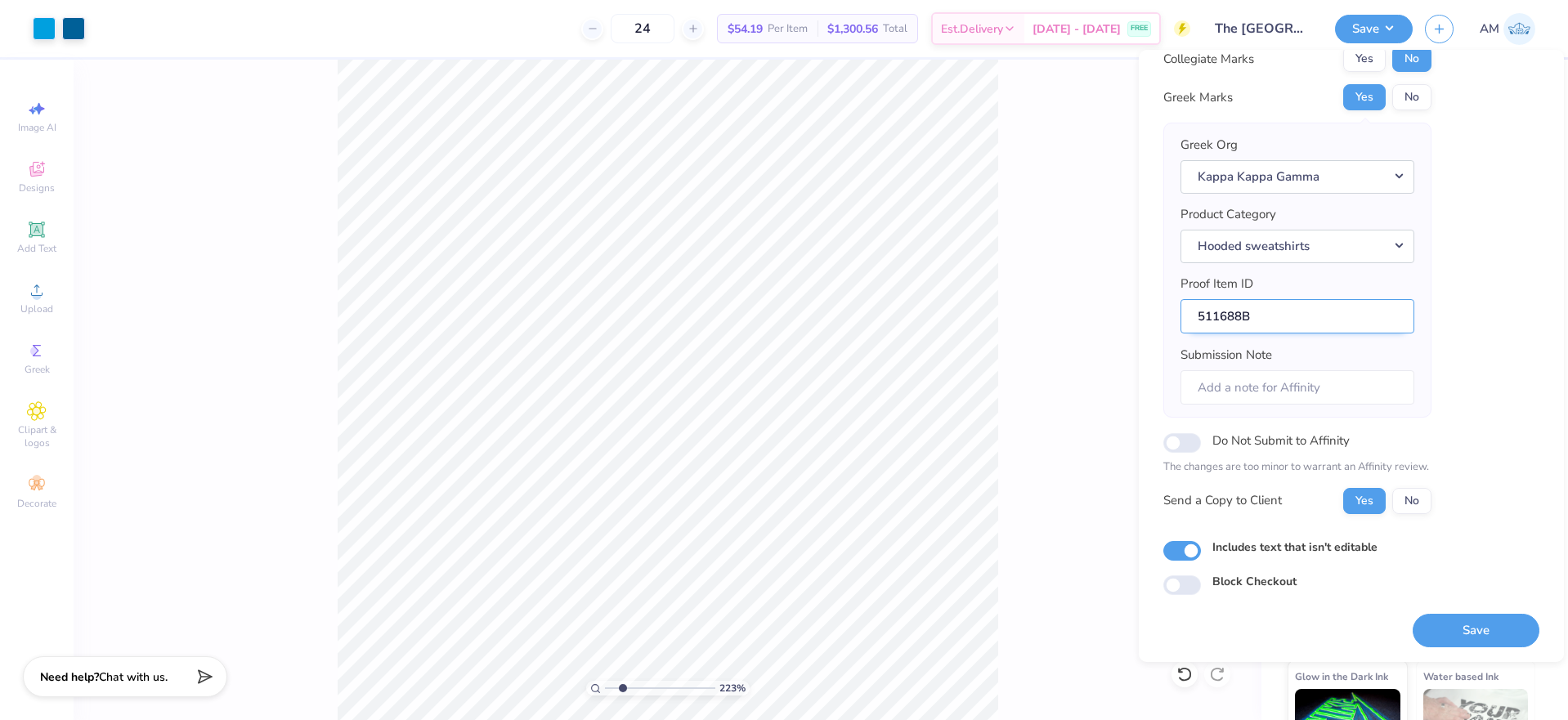
scroll to position [57, 0]
click at [1428, 633] on button "Save" at bounding box center [1475, 629] width 126 height 33
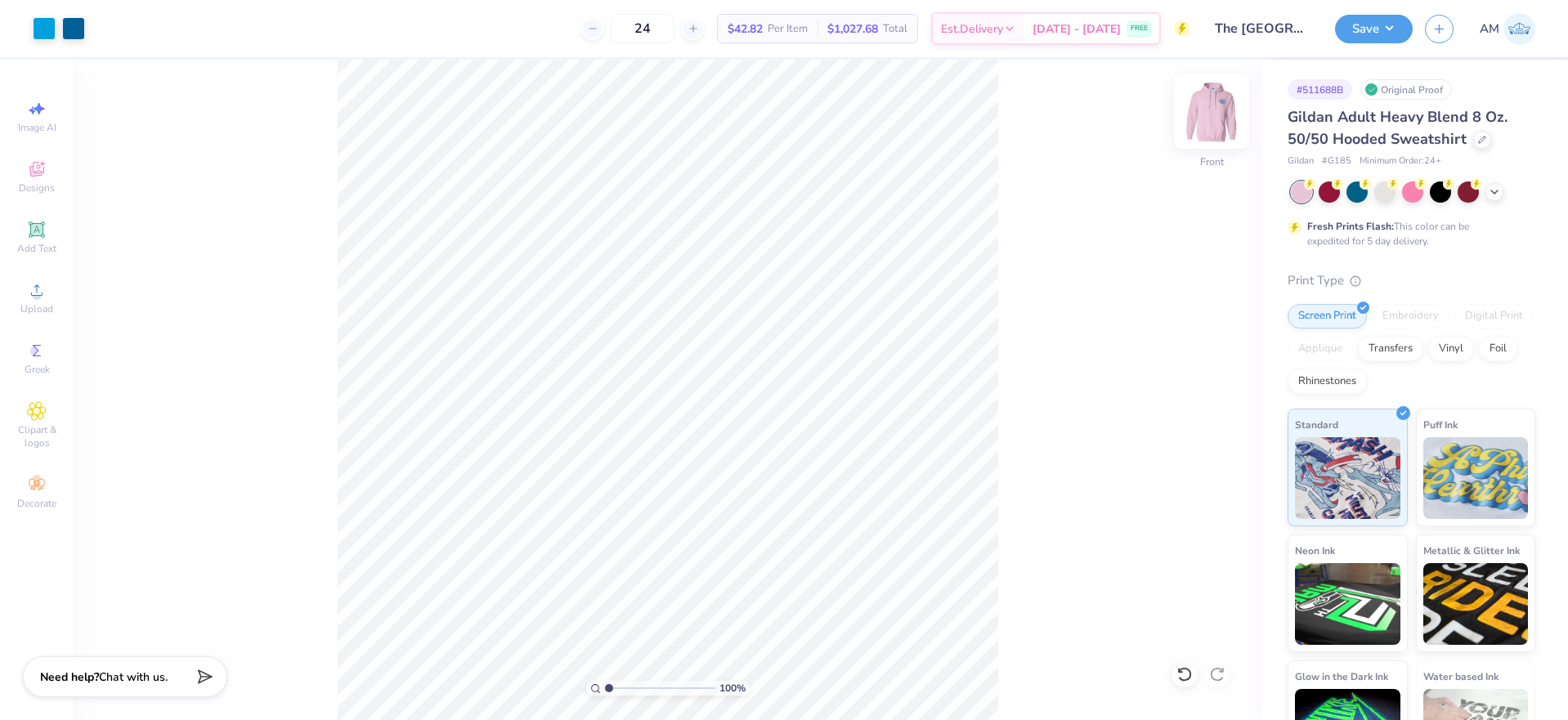
click at [1200, 125] on img at bounding box center [1211, 110] width 65 height 65
type input "7.39645378545819"
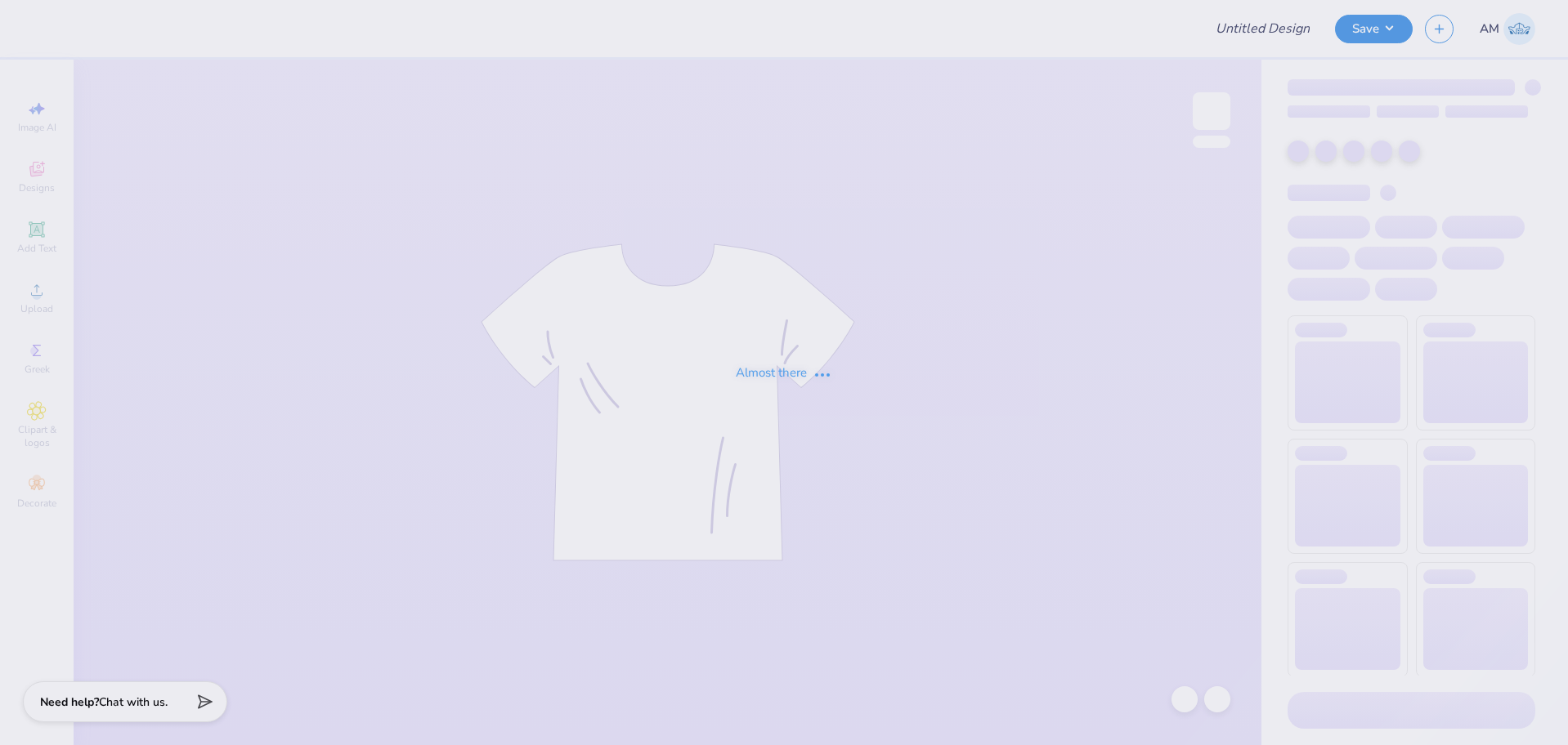
type input "The [GEOGRAPHIC_DATA][US_STATE] : [PERSON_NAME]"
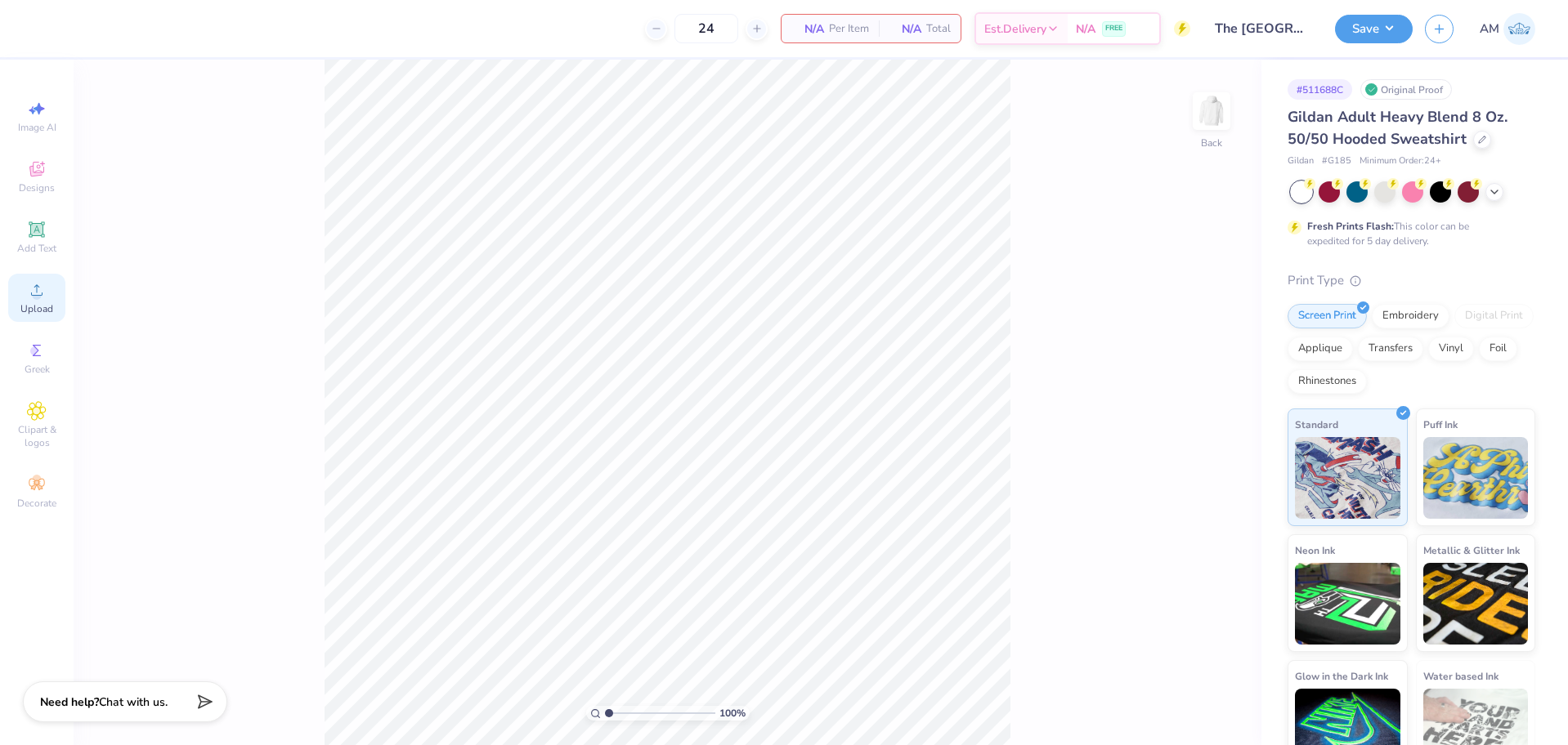
click at [46, 301] on div "Upload" at bounding box center [37, 298] width 57 height 48
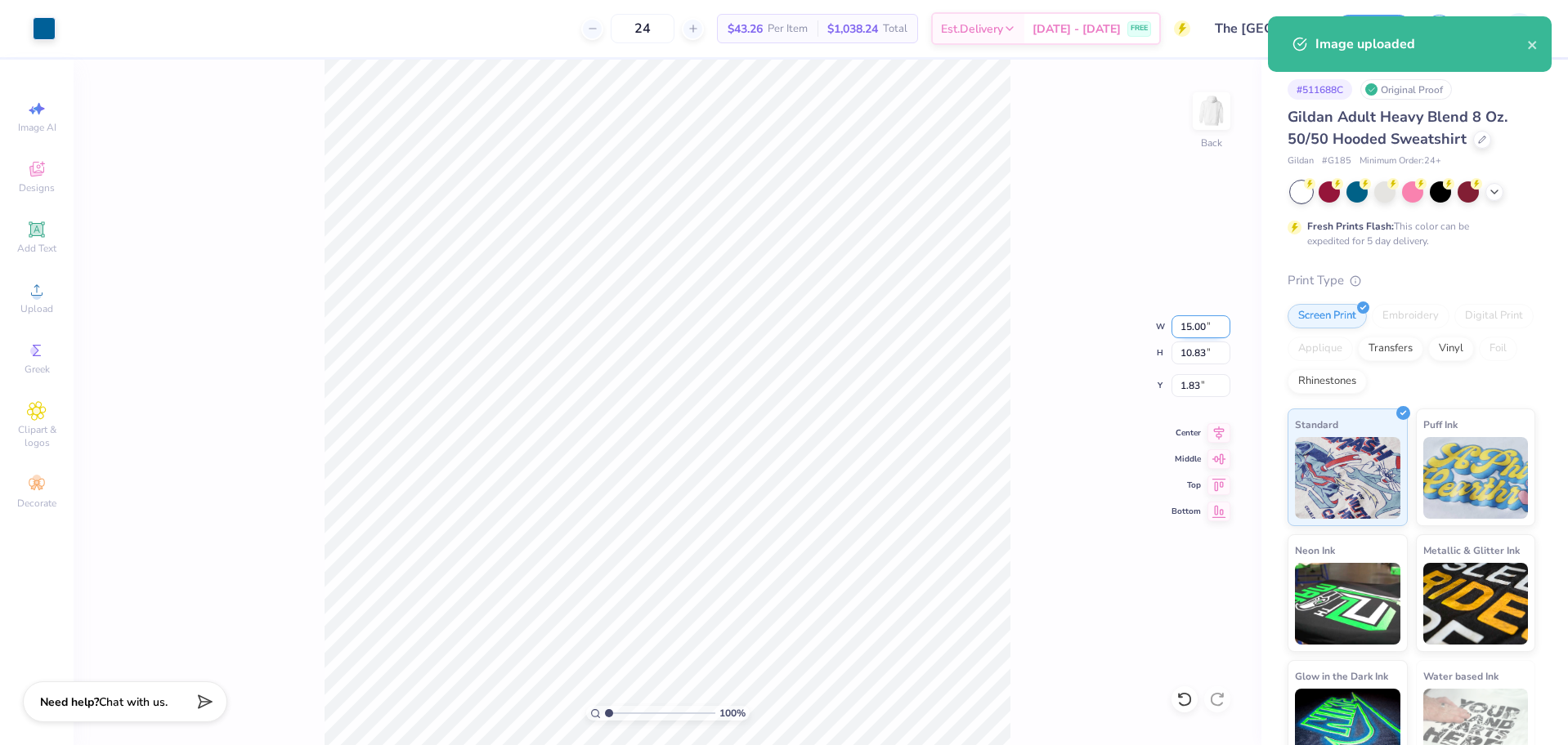
click at [1197, 325] on input "15.00" at bounding box center [1200, 327] width 59 height 23
type input "3.50"
type input "2.53"
click at [1188, 384] on input "5.99" at bounding box center [1200, 385] width 59 height 23
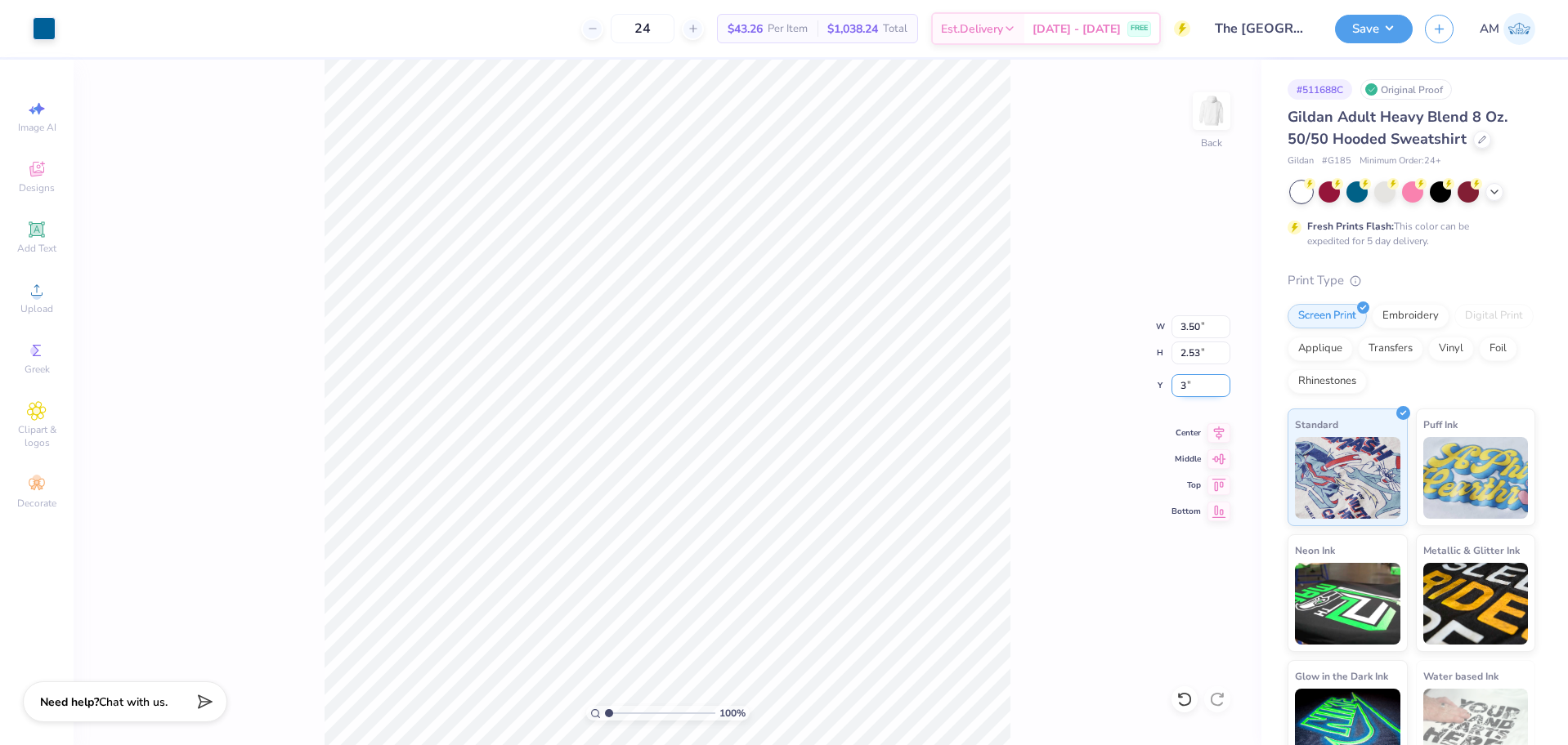
type input "3.00"
type input "2.71964221644285"
type input "3.08"
type input "4.95699908144428"
type input "3.00"
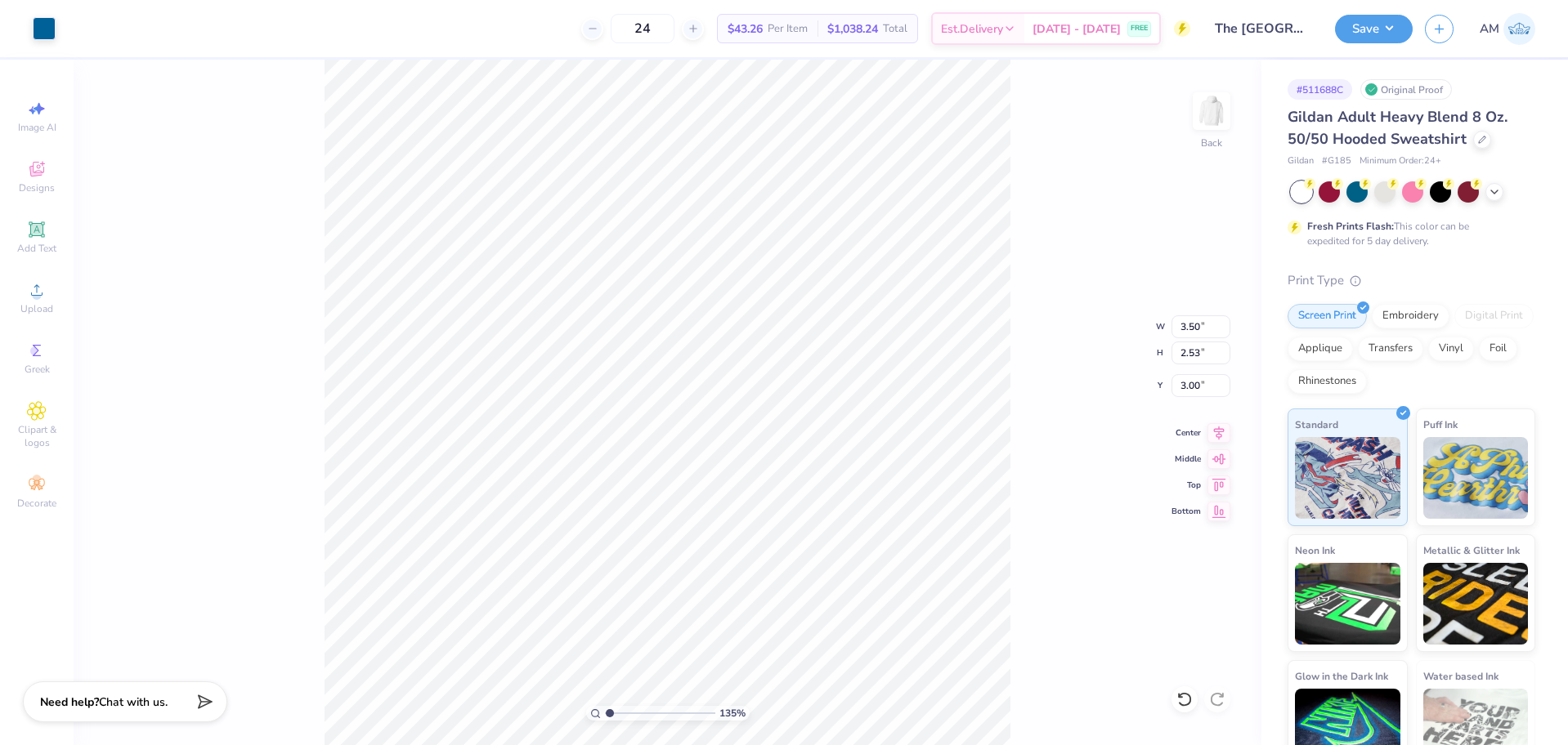
type input "1"
click at [1211, 115] on img at bounding box center [1211, 110] width 65 height 65
click at [39, 302] on span "Upload" at bounding box center [37, 308] width 33 height 13
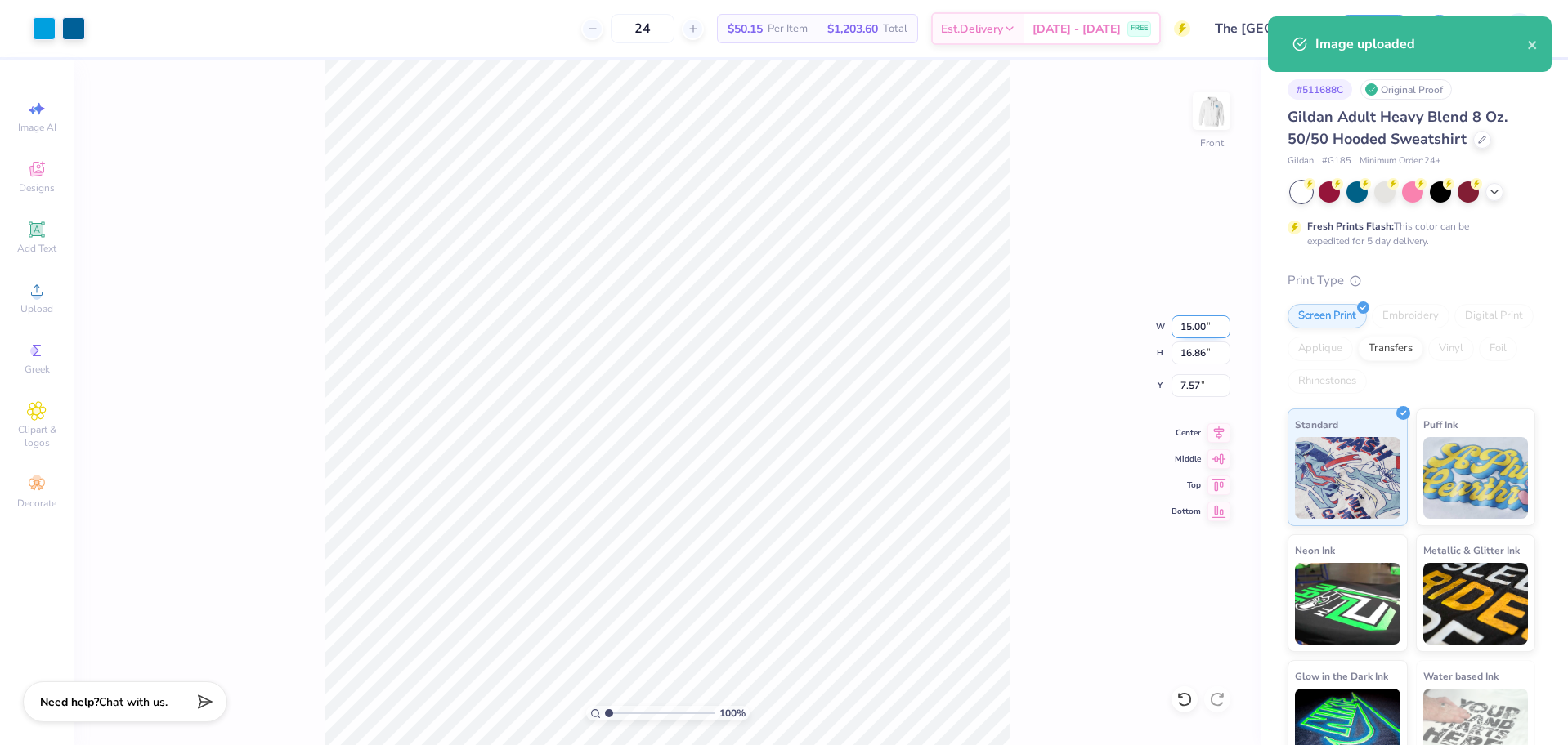
click at [1191, 322] on input "15.00" at bounding box center [1200, 327] width 59 height 23
type input "12.00"
type input "13.49"
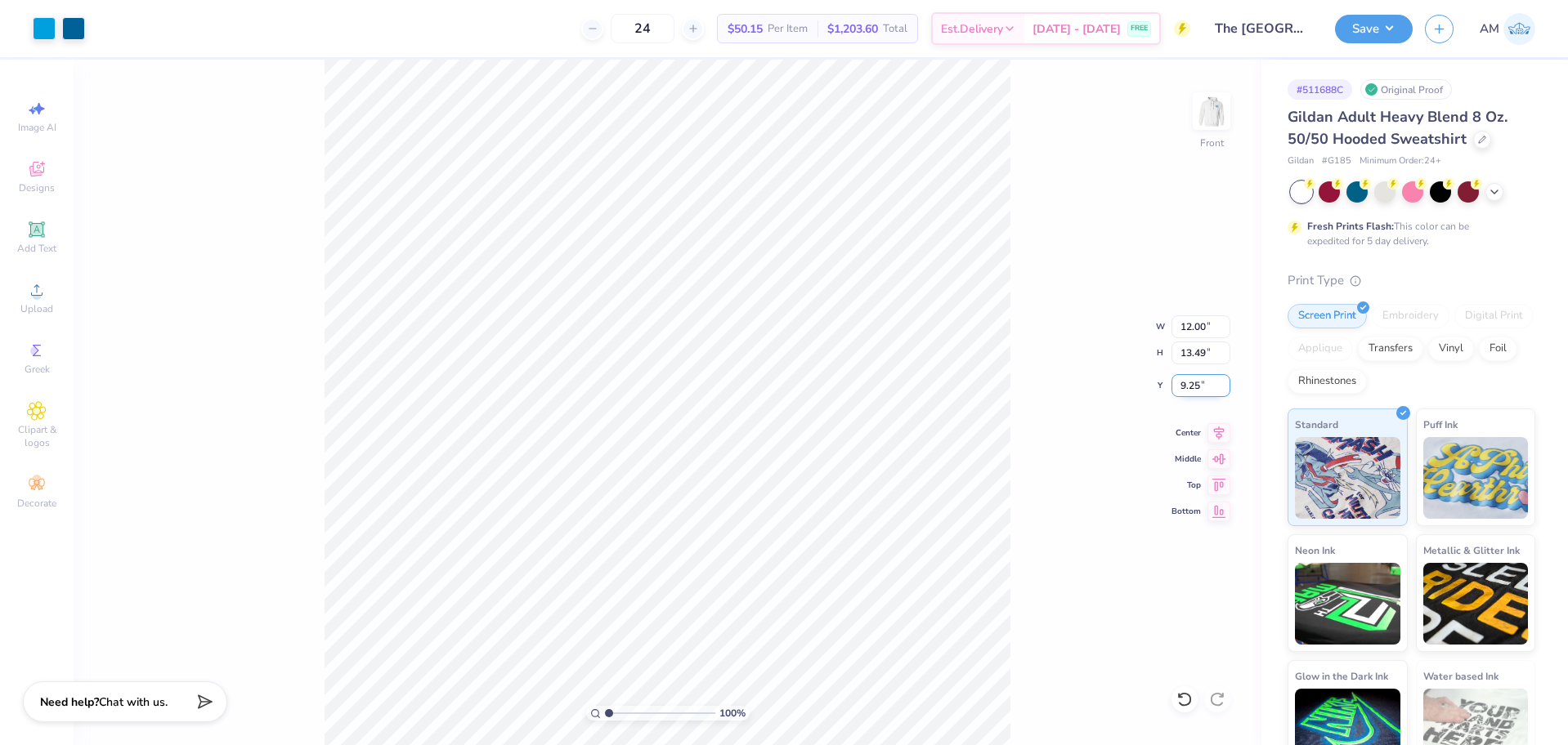
click at [1188, 386] on input "9.25" at bounding box center [1200, 385] width 59 height 23
type input "6.00"
click at [1367, 35] on button "Save" at bounding box center [1373, 26] width 77 height 29
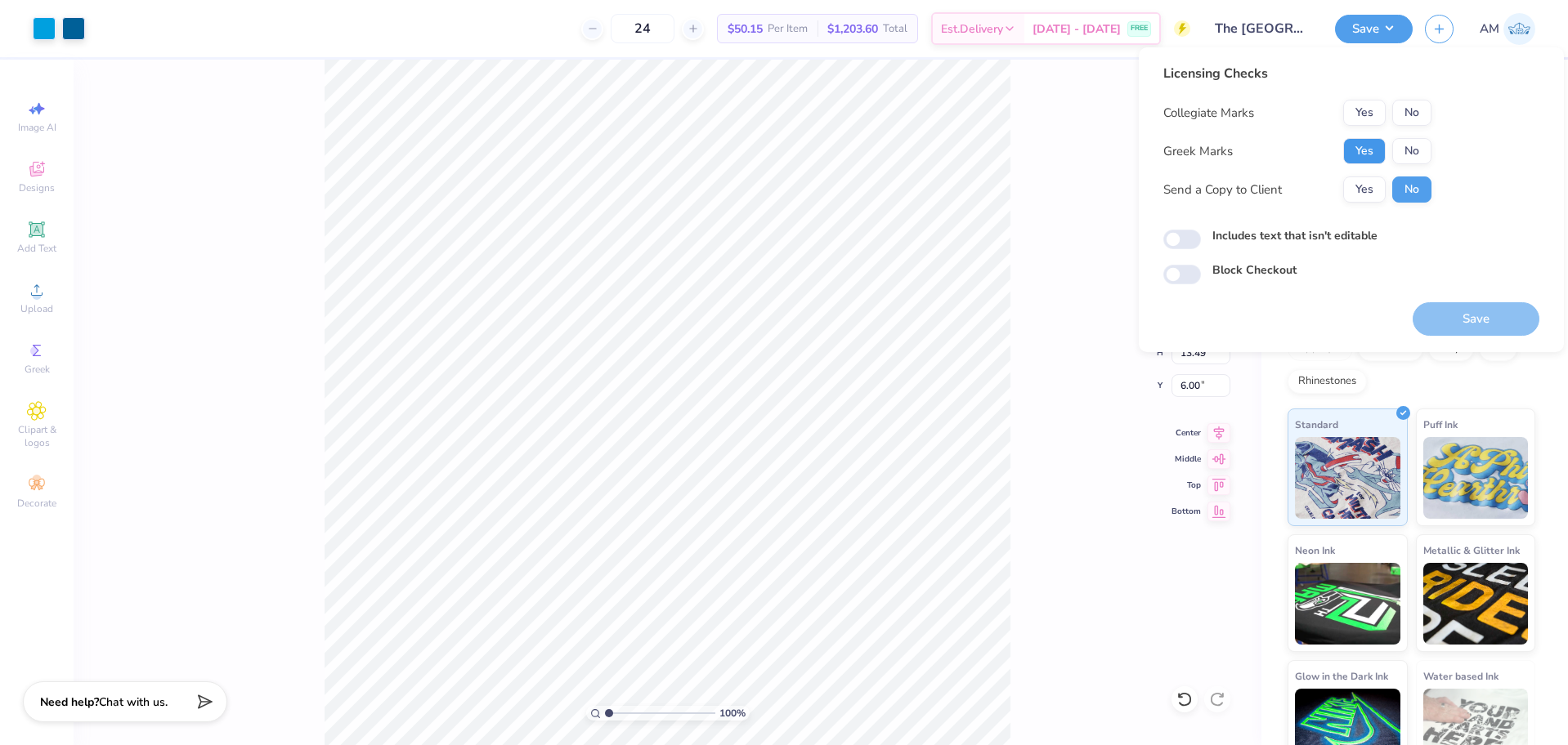
click at [1363, 150] on button "Yes" at bounding box center [1364, 151] width 42 height 26
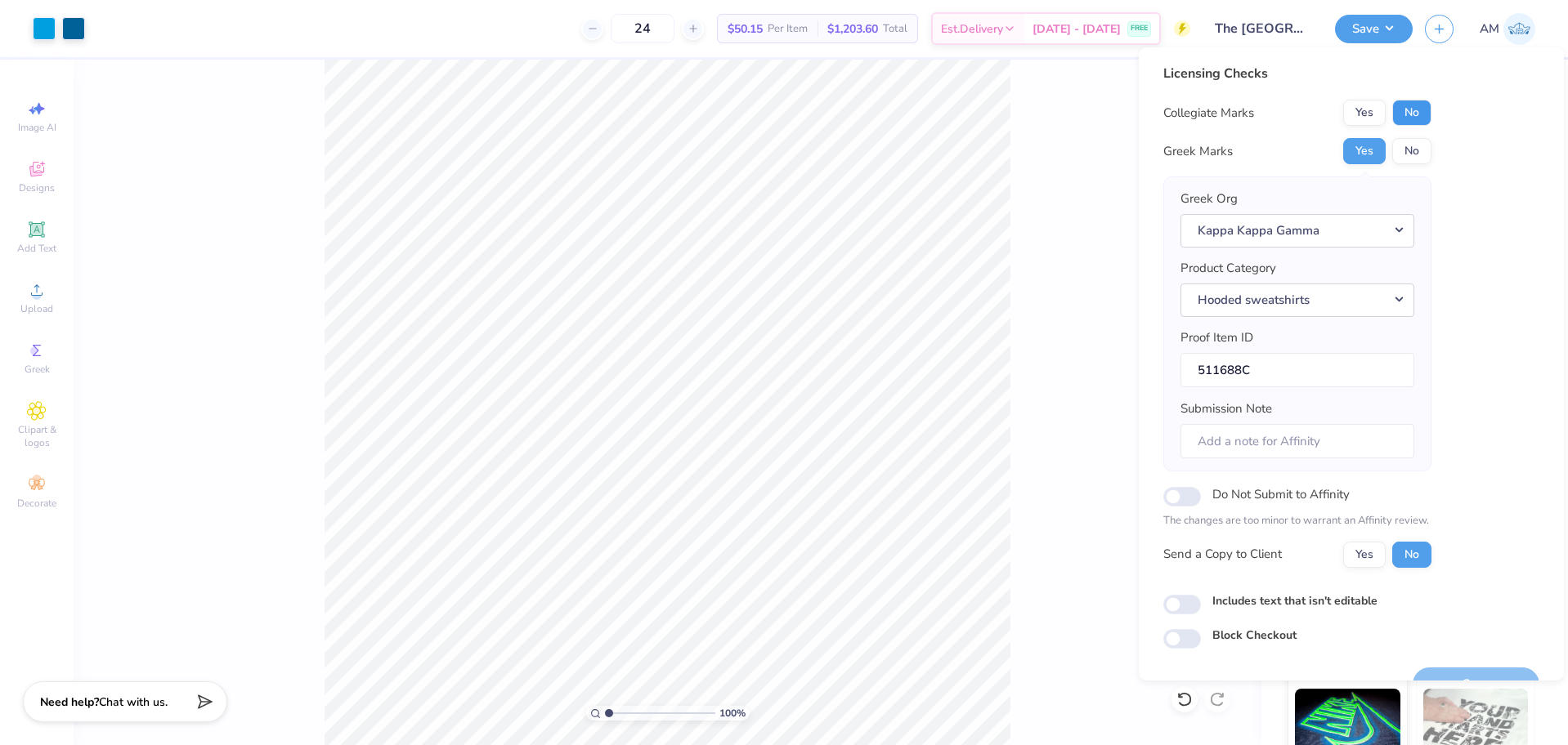
click at [1413, 117] on button "No" at bounding box center [1412, 112] width 39 height 26
click at [1176, 503] on input "Do Not Submit to Affinity" at bounding box center [1182, 496] width 37 height 20
checkbox input "true"
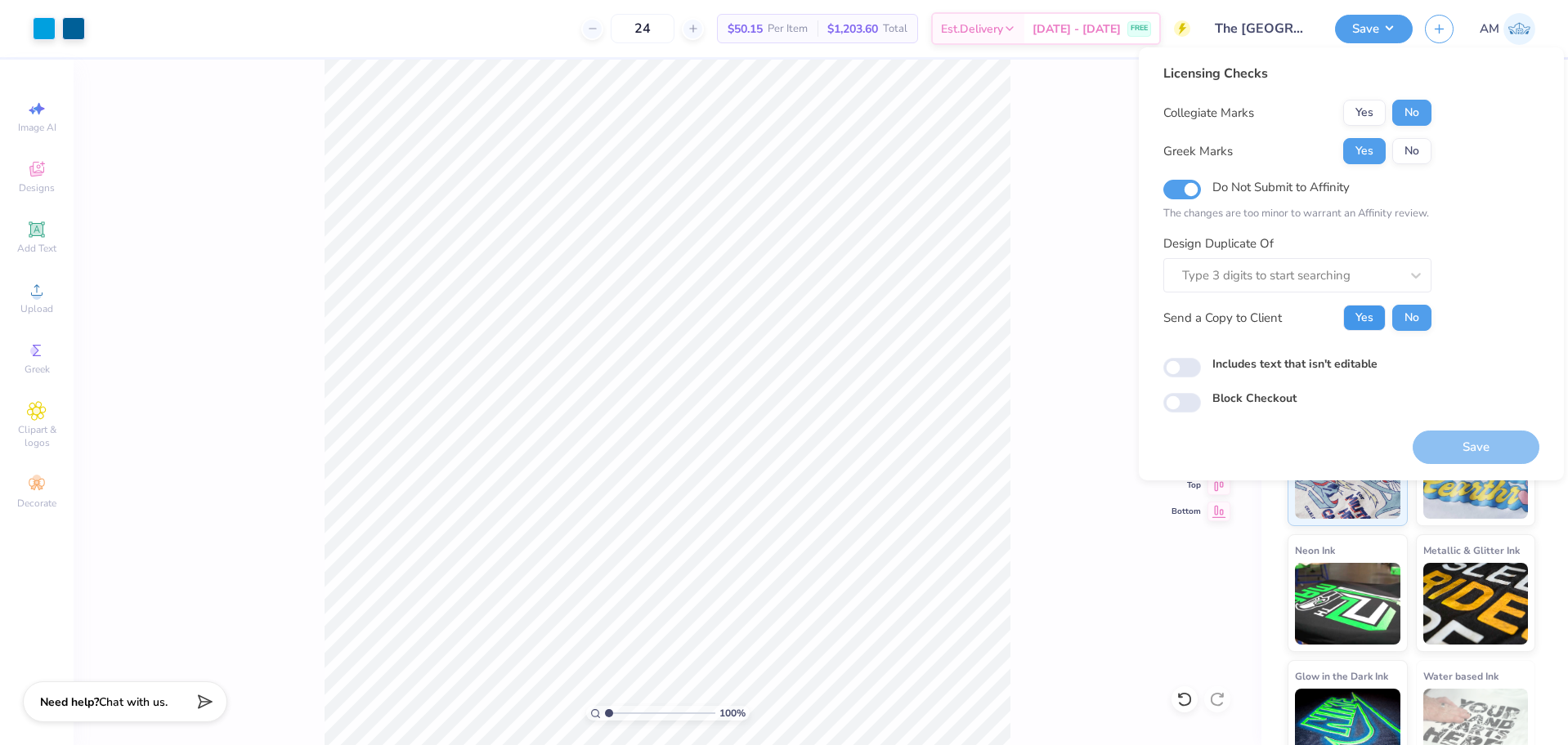
click at [1368, 325] on button "Yes" at bounding box center [1364, 317] width 42 height 26
click at [1185, 367] on input "Includes text that isn't editable" at bounding box center [1182, 367] width 37 height 20
checkbox input "true"
click at [1242, 276] on div at bounding box center [1290, 276] width 217 height 22
paste input "511688B"
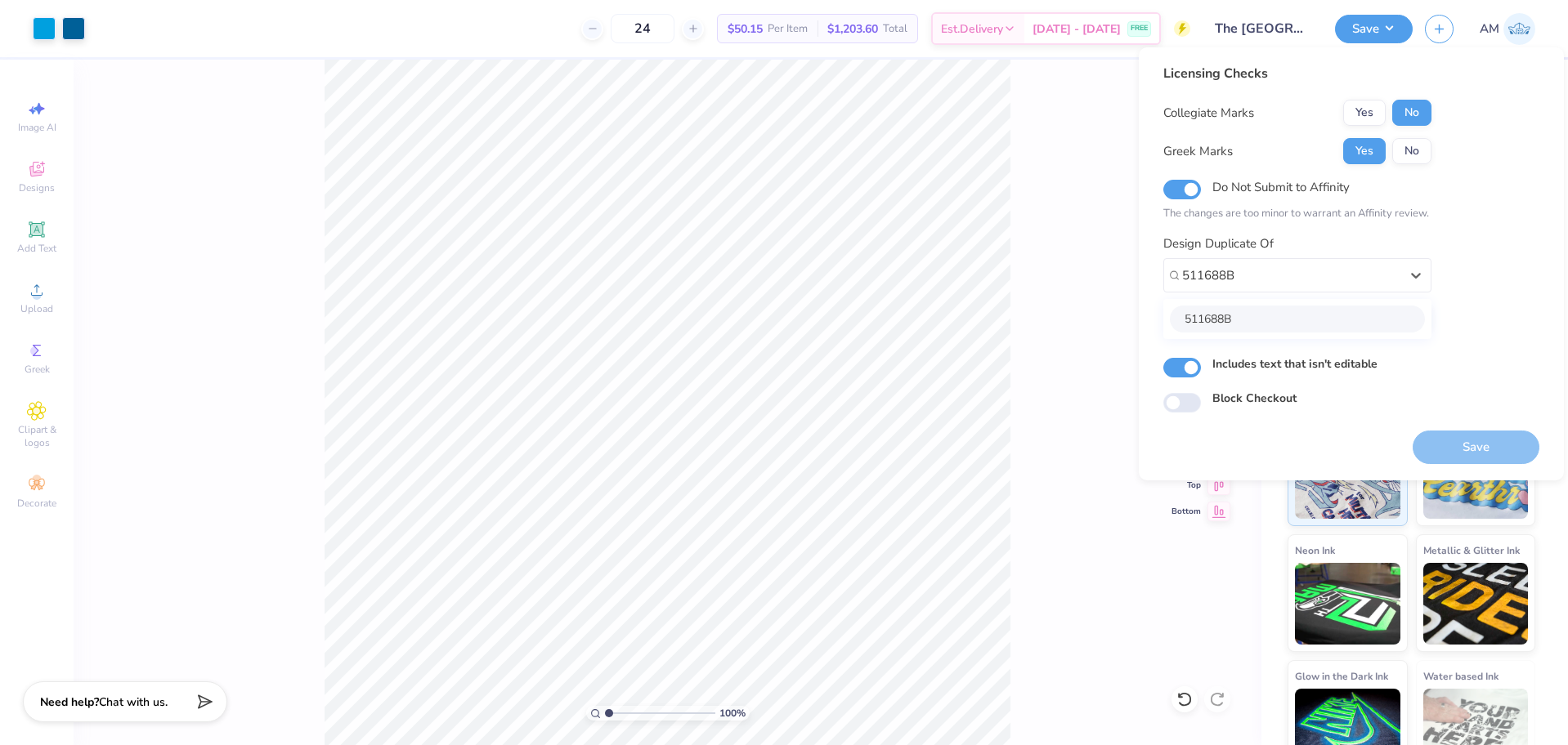
click at [1238, 316] on div "511688B" at bounding box center [1297, 319] width 255 height 27
type input "511688B"
click at [1363, 319] on button "Yes" at bounding box center [1364, 317] width 42 height 26
click at [1363, 150] on button "Yes" at bounding box center [1364, 151] width 42 height 26
click at [1421, 115] on button "No" at bounding box center [1412, 112] width 39 height 26
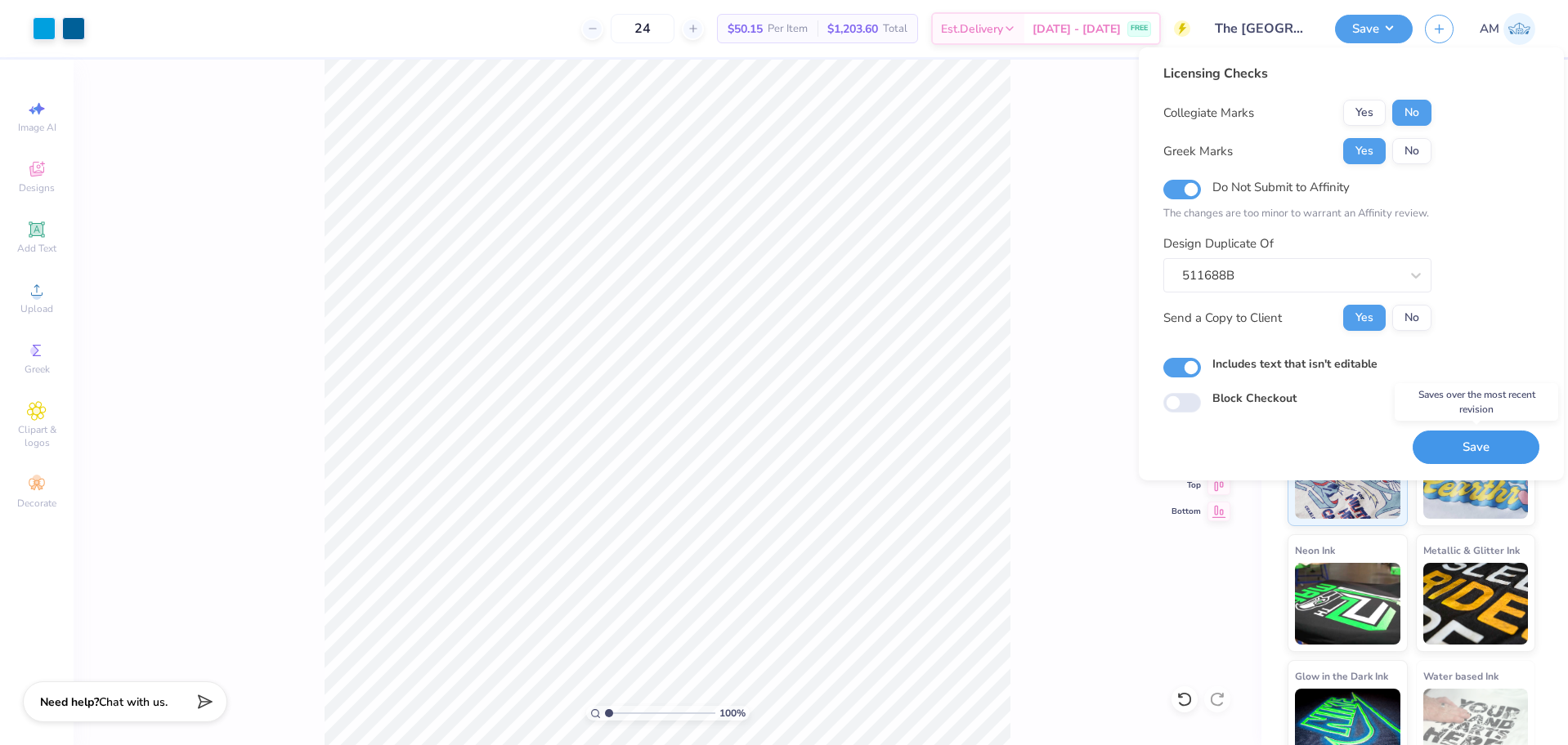
click at [1470, 458] on button "Save" at bounding box center [1475, 446] width 126 height 33
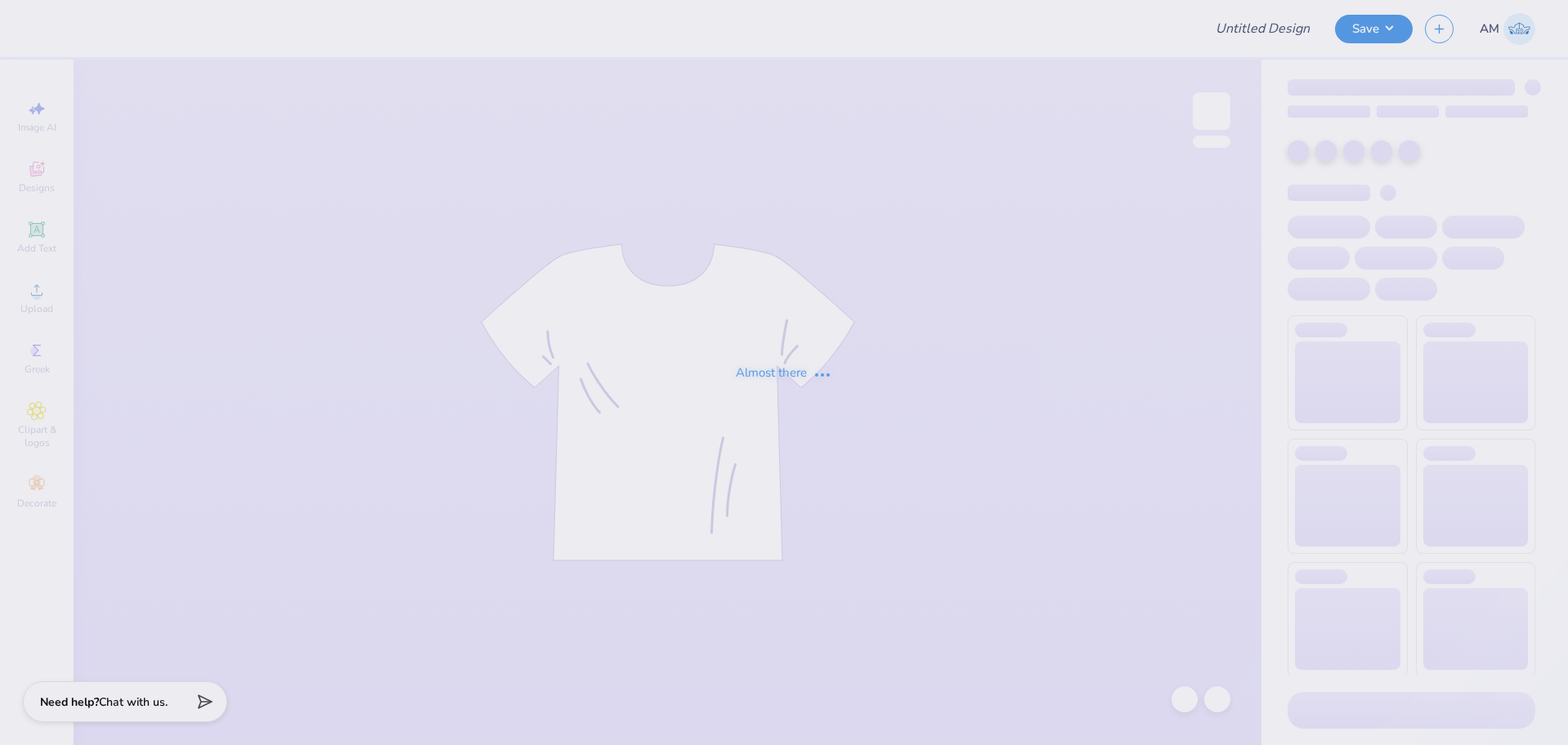
type input "The [GEOGRAPHIC_DATA][US_STATE] : [PERSON_NAME]"
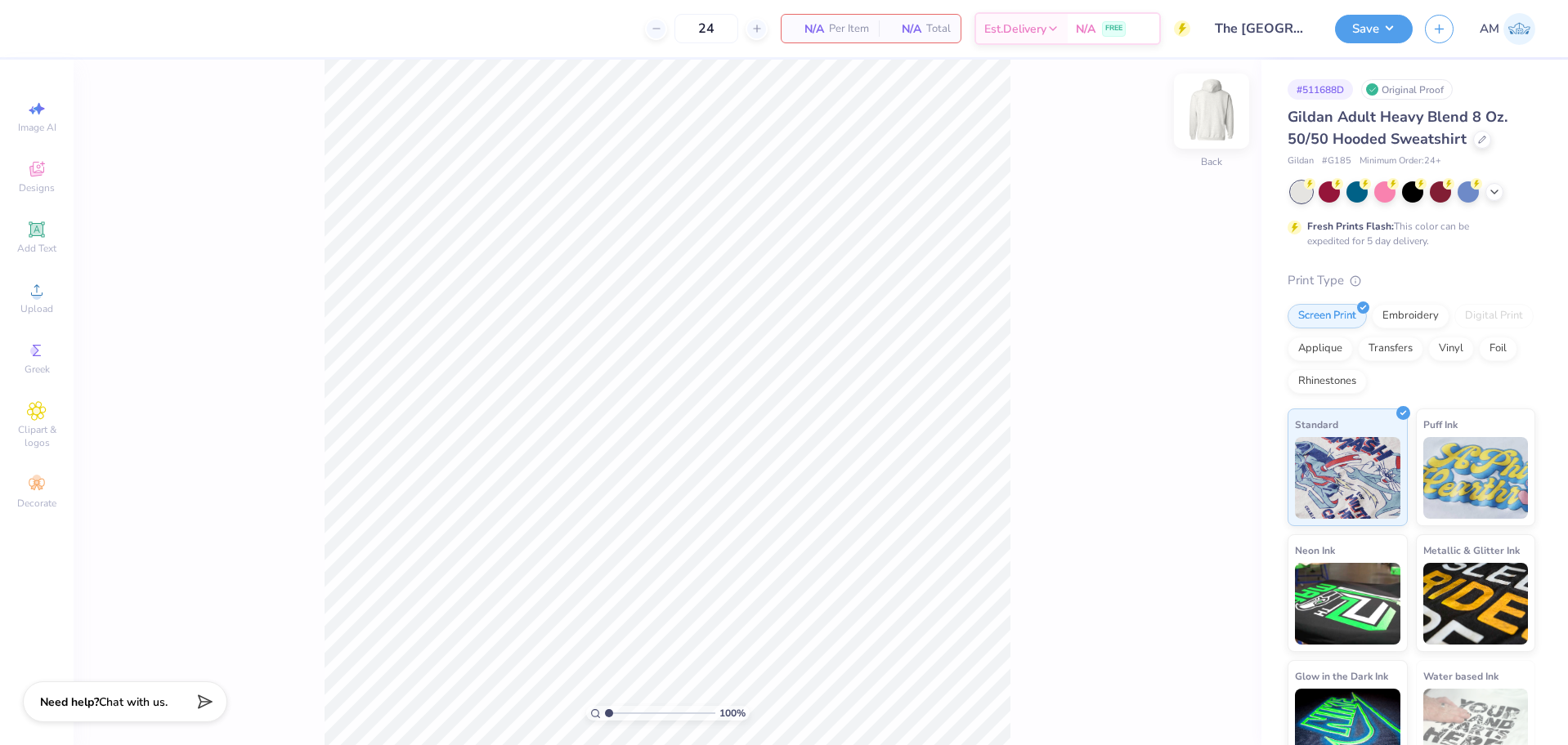
click at [1200, 122] on img at bounding box center [1211, 110] width 65 height 65
click at [36, 300] on div "Upload" at bounding box center [37, 298] width 57 height 48
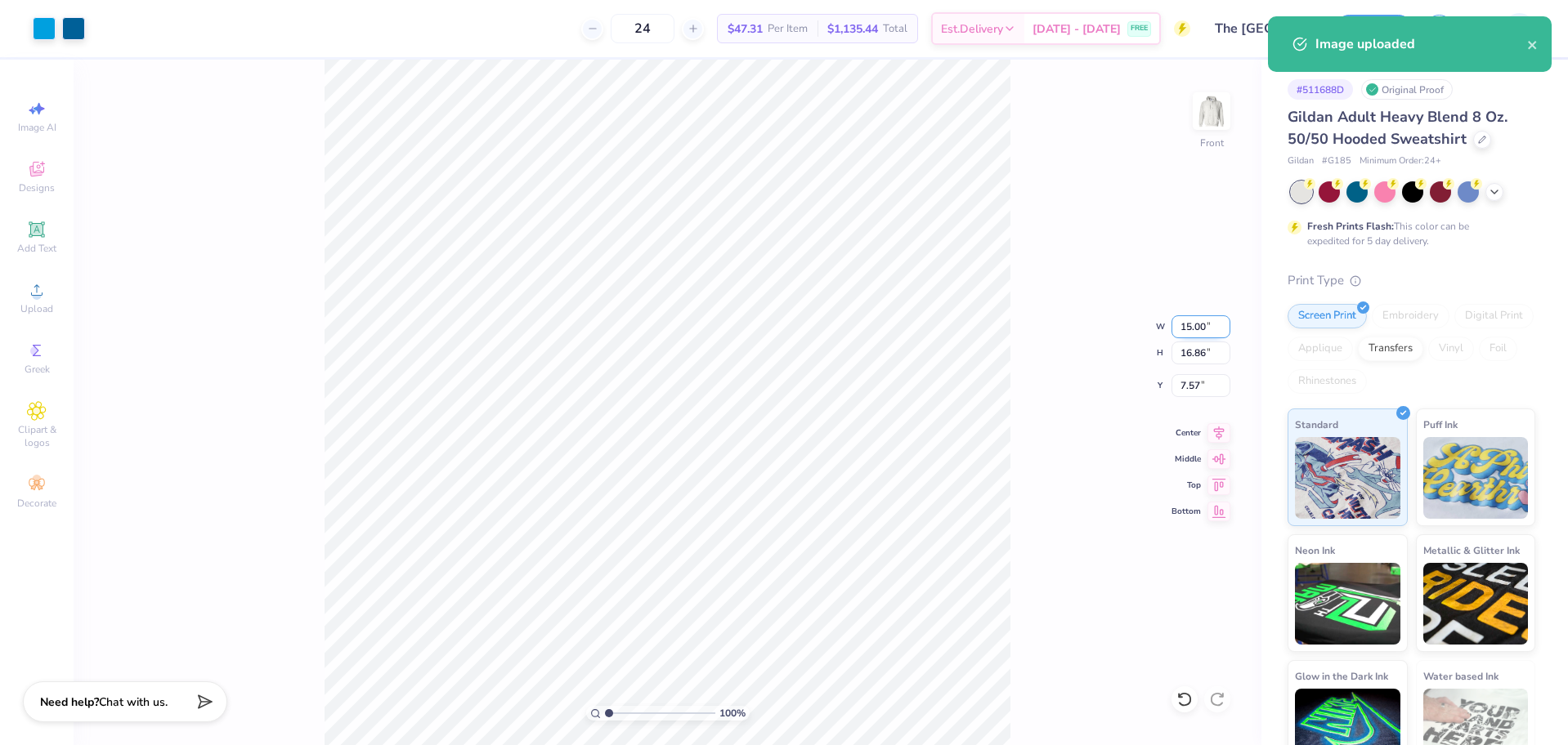
click at [1196, 328] on input "15.00" at bounding box center [1200, 327] width 59 height 23
click at [1199, 328] on input "15.00" at bounding box center [1200, 327] width 59 height 23
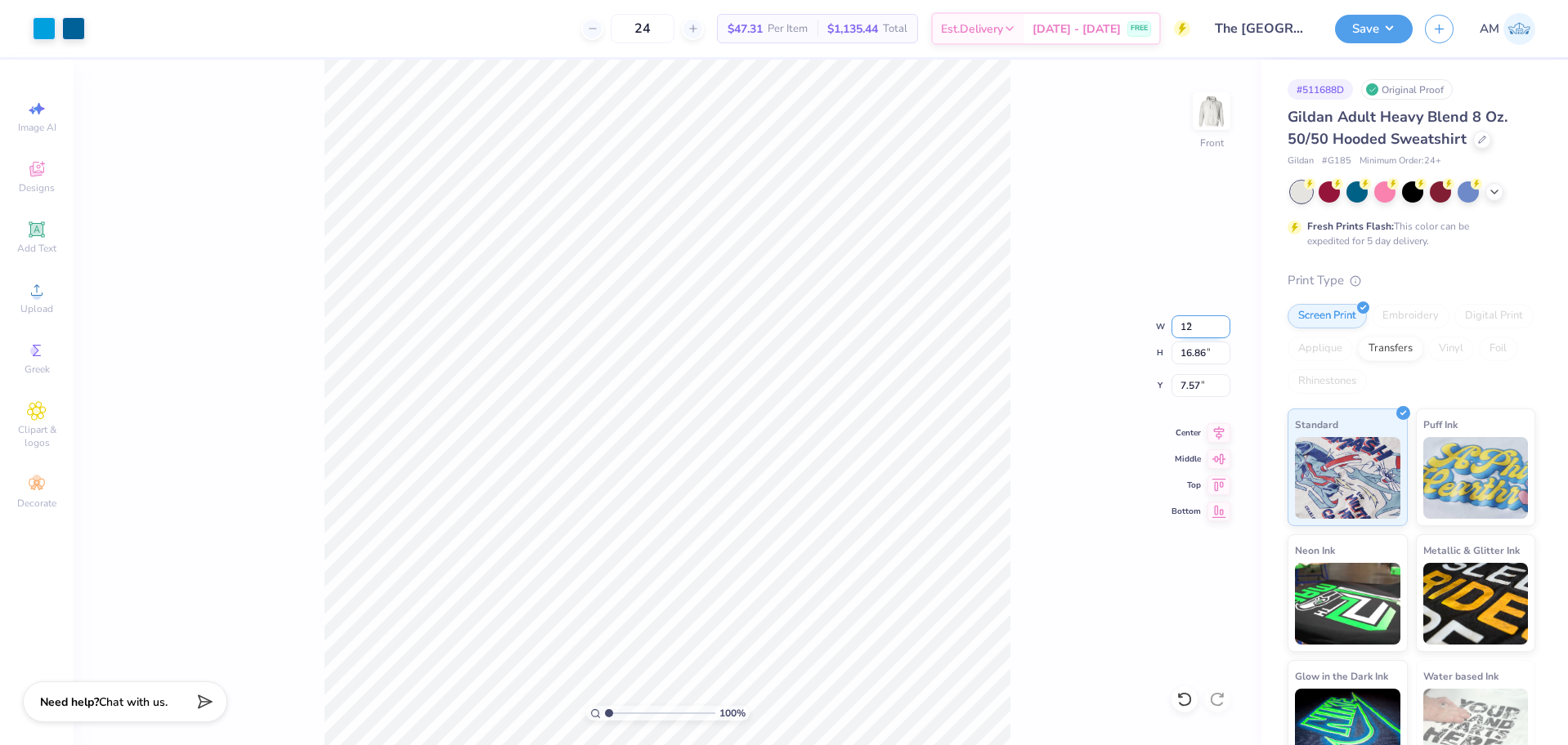
type input "12.00"
type input "13.49"
click at [1194, 384] on input "9.25" at bounding box center [1200, 385] width 59 height 23
type input "6.00"
click at [1215, 430] on icon at bounding box center [1218, 430] width 23 height 20
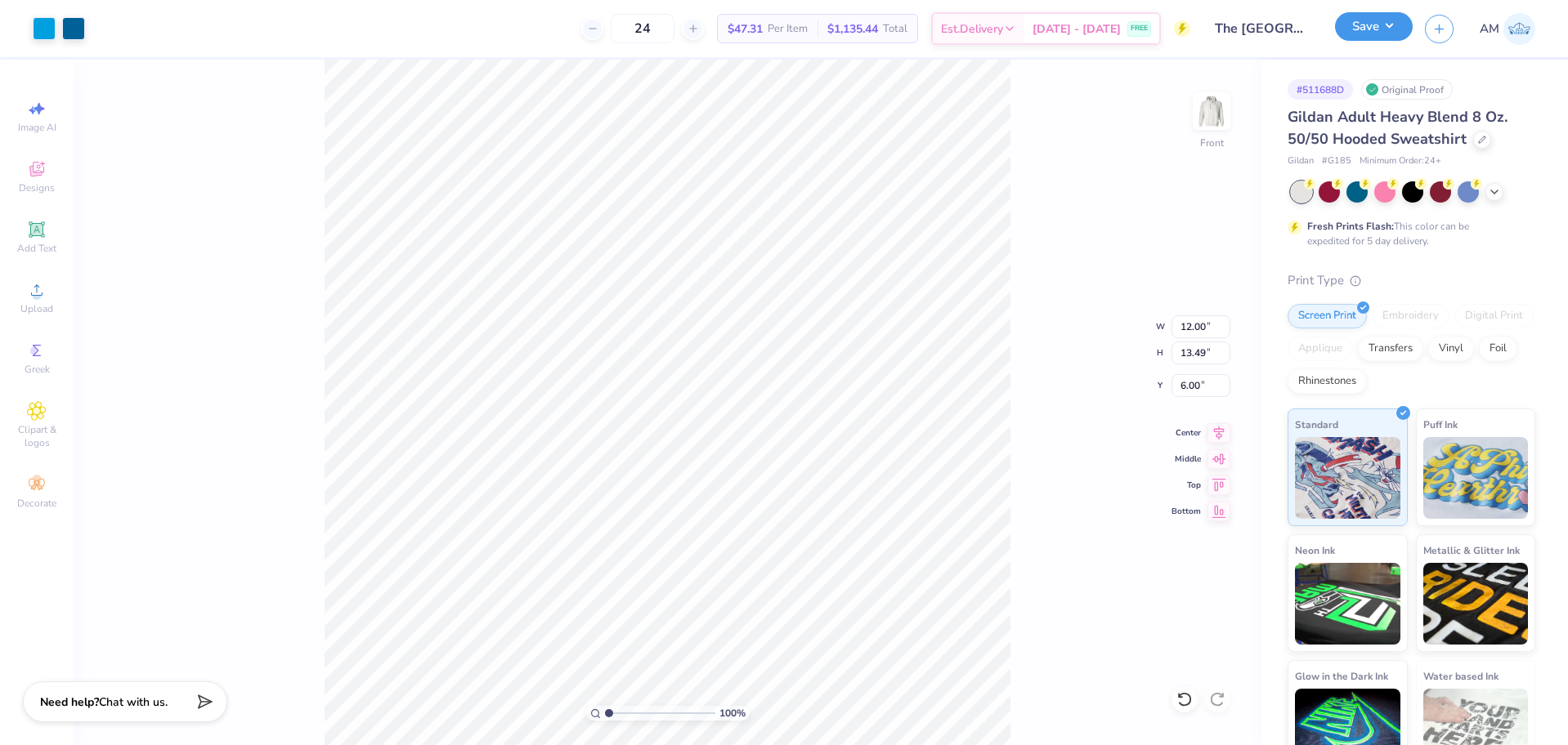
click at [1369, 35] on button "Save" at bounding box center [1373, 26] width 77 height 29
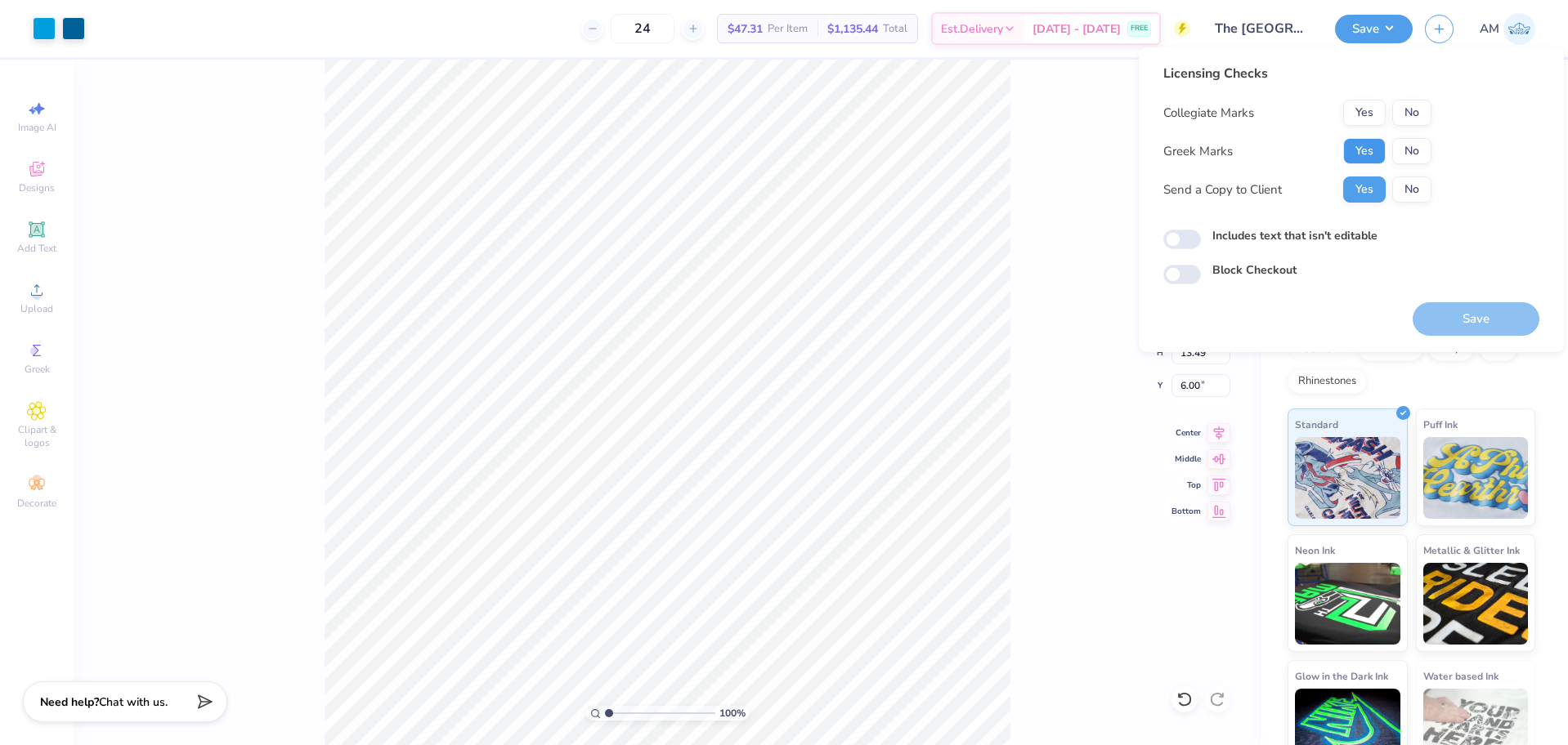
click at [1358, 151] on button "Yes" at bounding box center [1364, 151] width 42 height 26
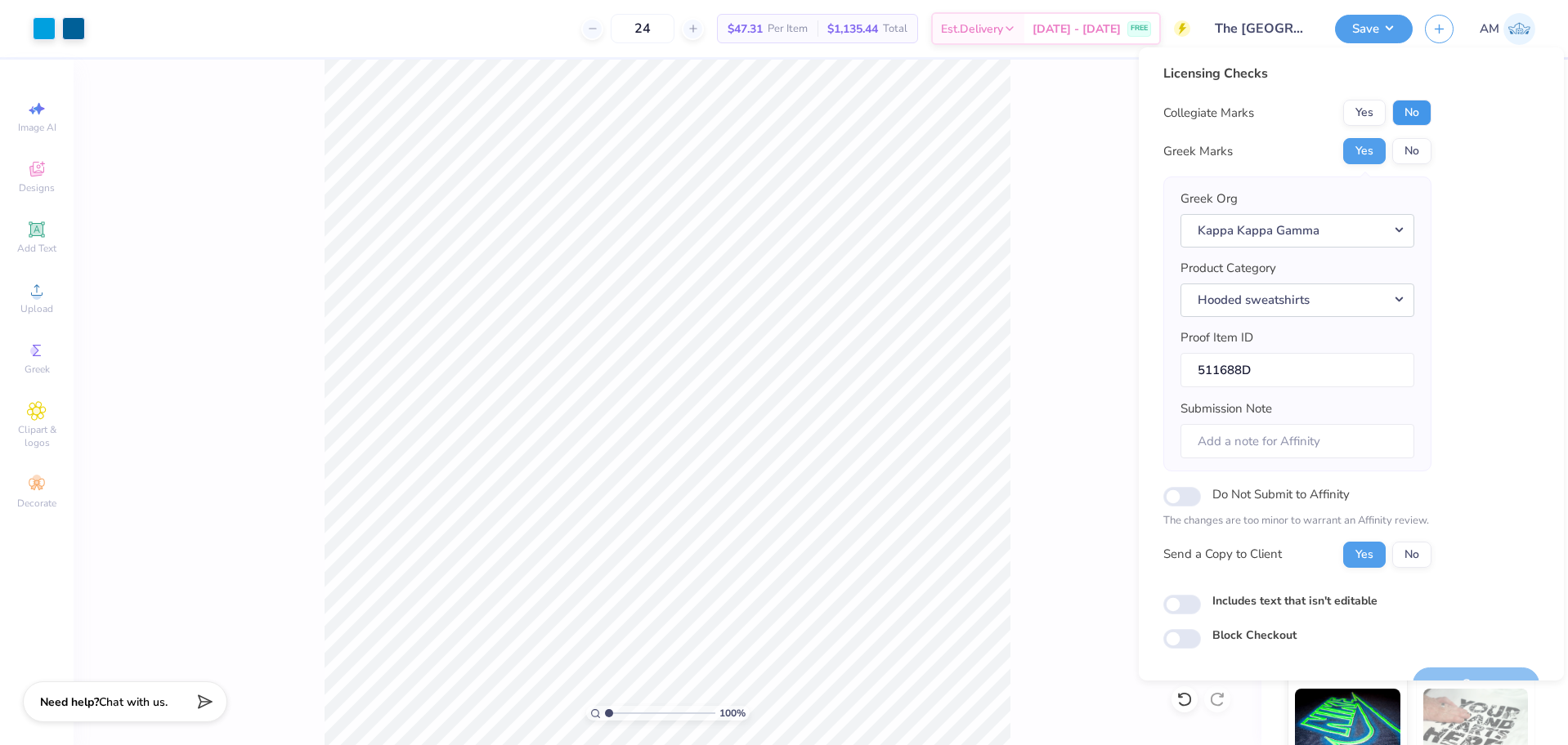
click at [1417, 120] on button "No" at bounding box center [1412, 112] width 39 height 26
click at [1194, 600] on input "Includes text that isn't editable" at bounding box center [1182, 604] width 37 height 20
checkbox input "true"
click at [1380, 25] on button "Save" at bounding box center [1373, 26] width 77 height 29
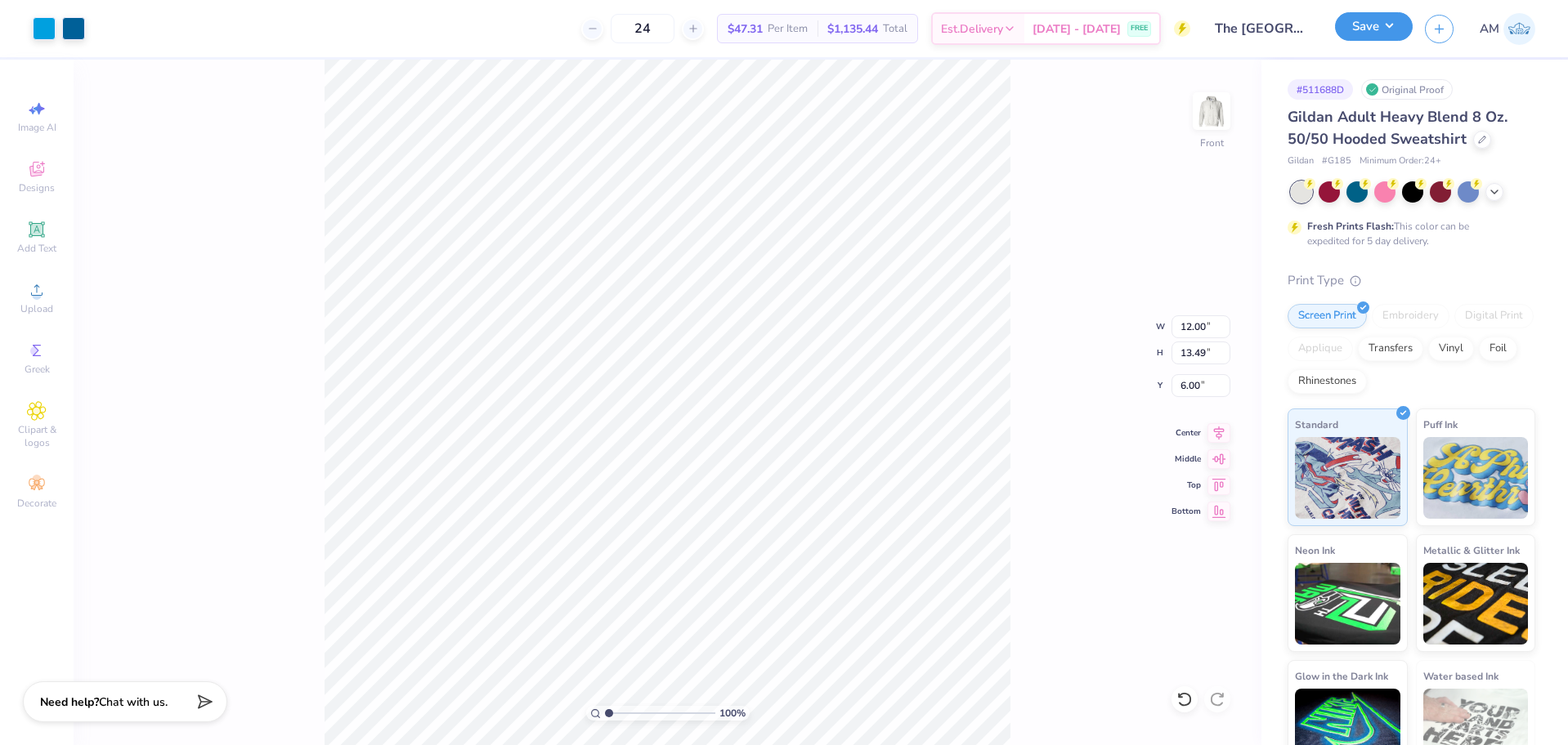
click at [1363, 28] on button "Save" at bounding box center [1373, 26] width 77 height 29
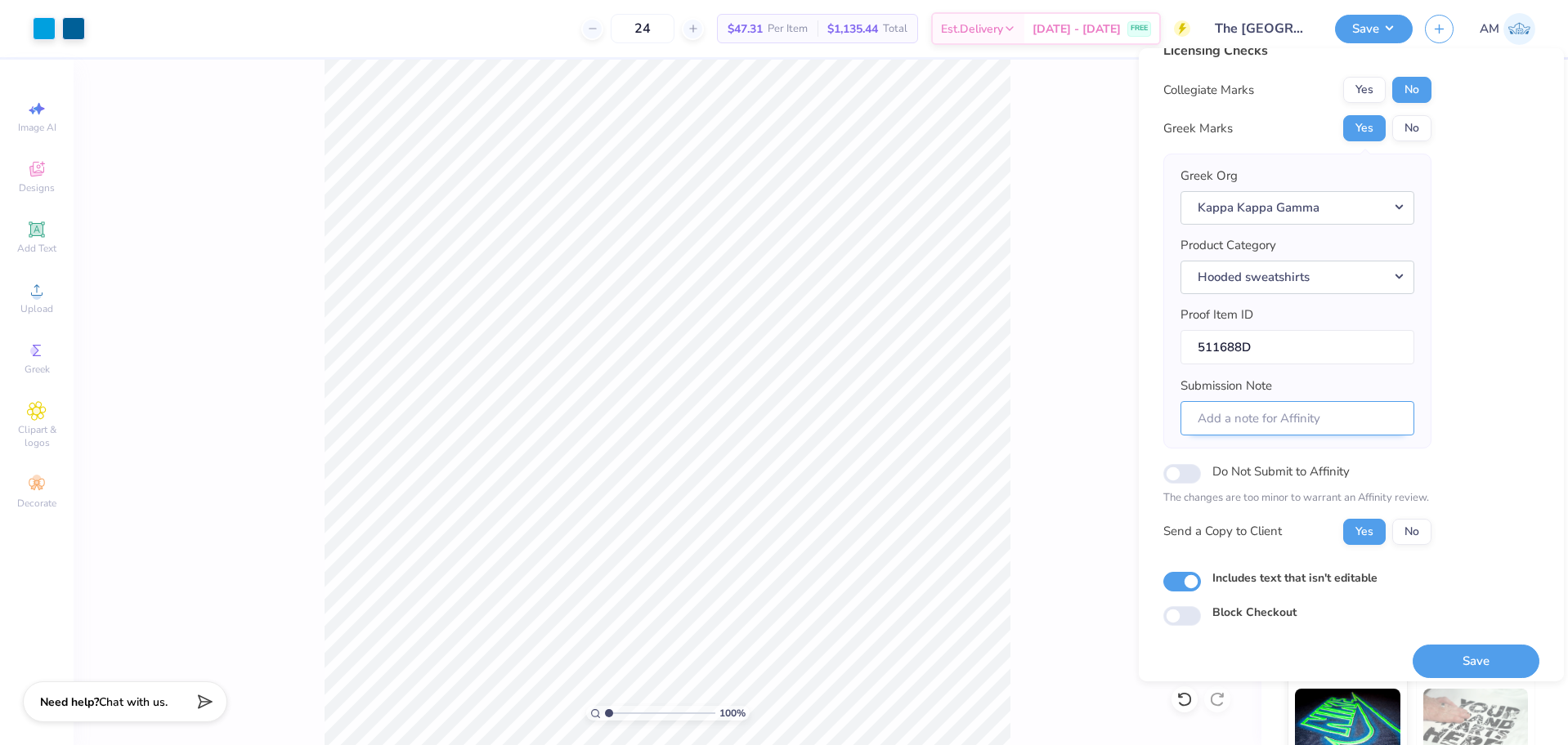
scroll to position [36, 0]
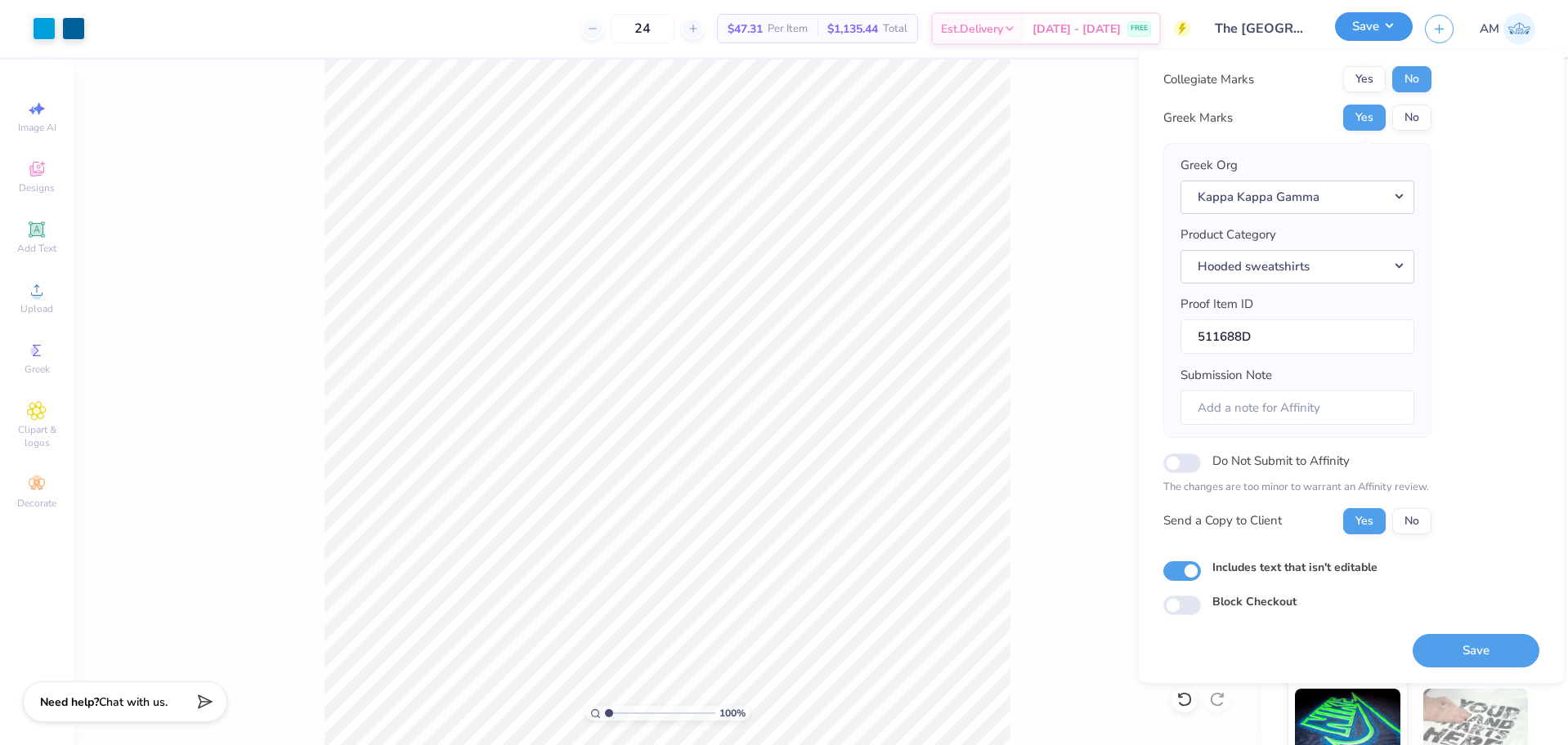
click at [1383, 24] on button "Save" at bounding box center [1373, 26] width 77 height 29
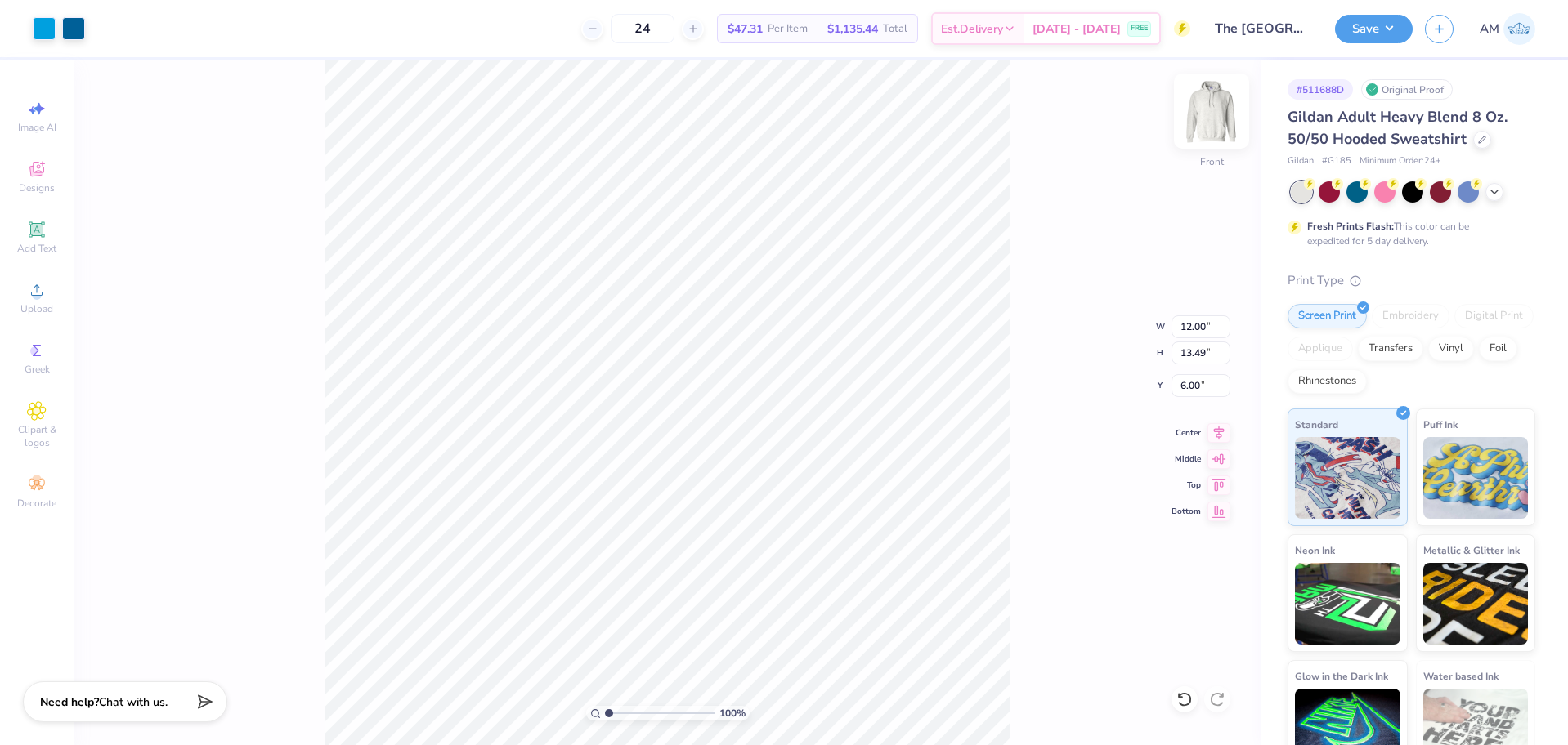
click at [1210, 103] on img at bounding box center [1211, 110] width 65 height 65
click at [44, 296] on icon at bounding box center [37, 289] width 20 height 20
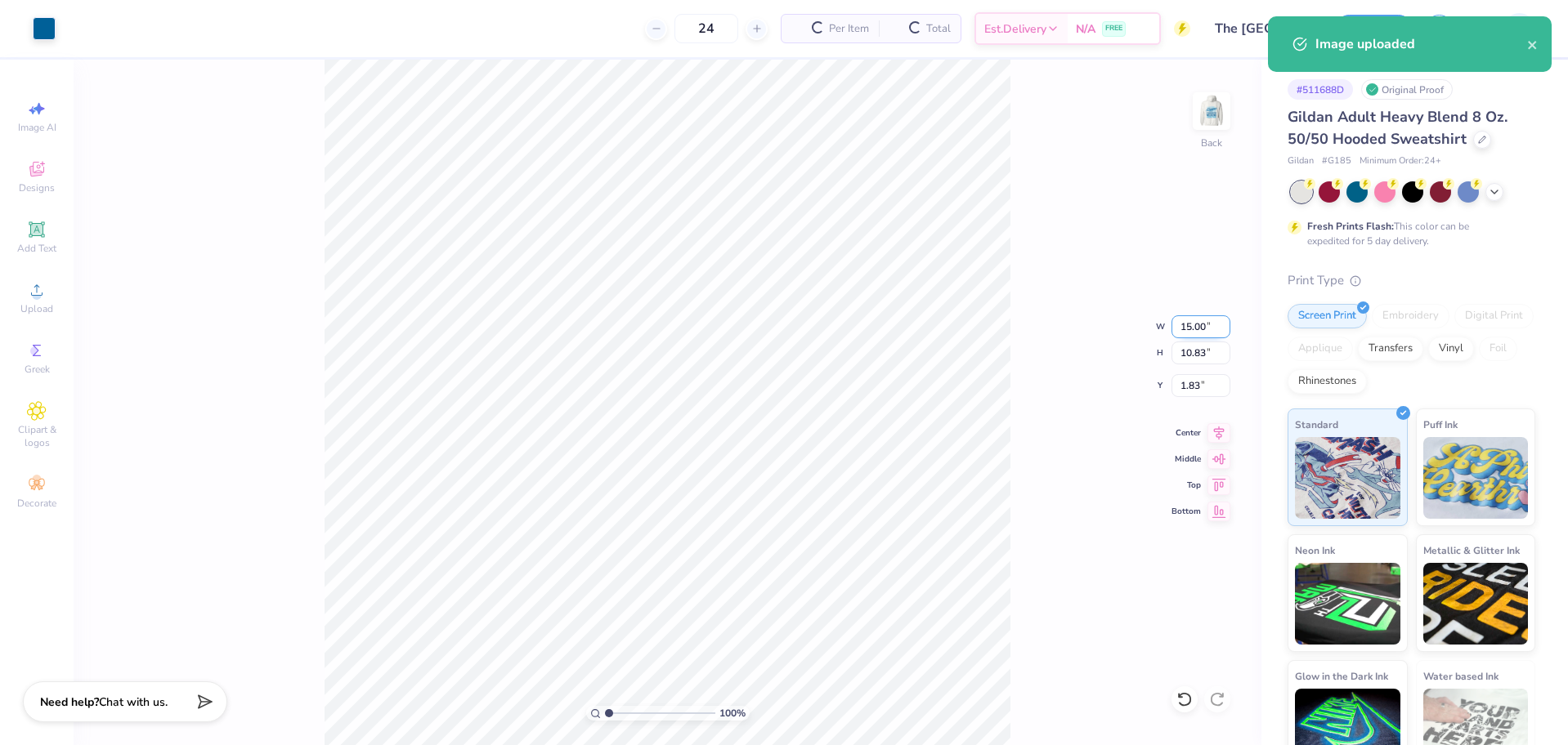
click at [1195, 328] on input "15.00" at bounding box center [1200, 327] width 59 height 23
type input "3.50"
type input "2.53"
click at [1186, 387] on input "5.99" at bounding box center [1200, 385] width 59 height 23
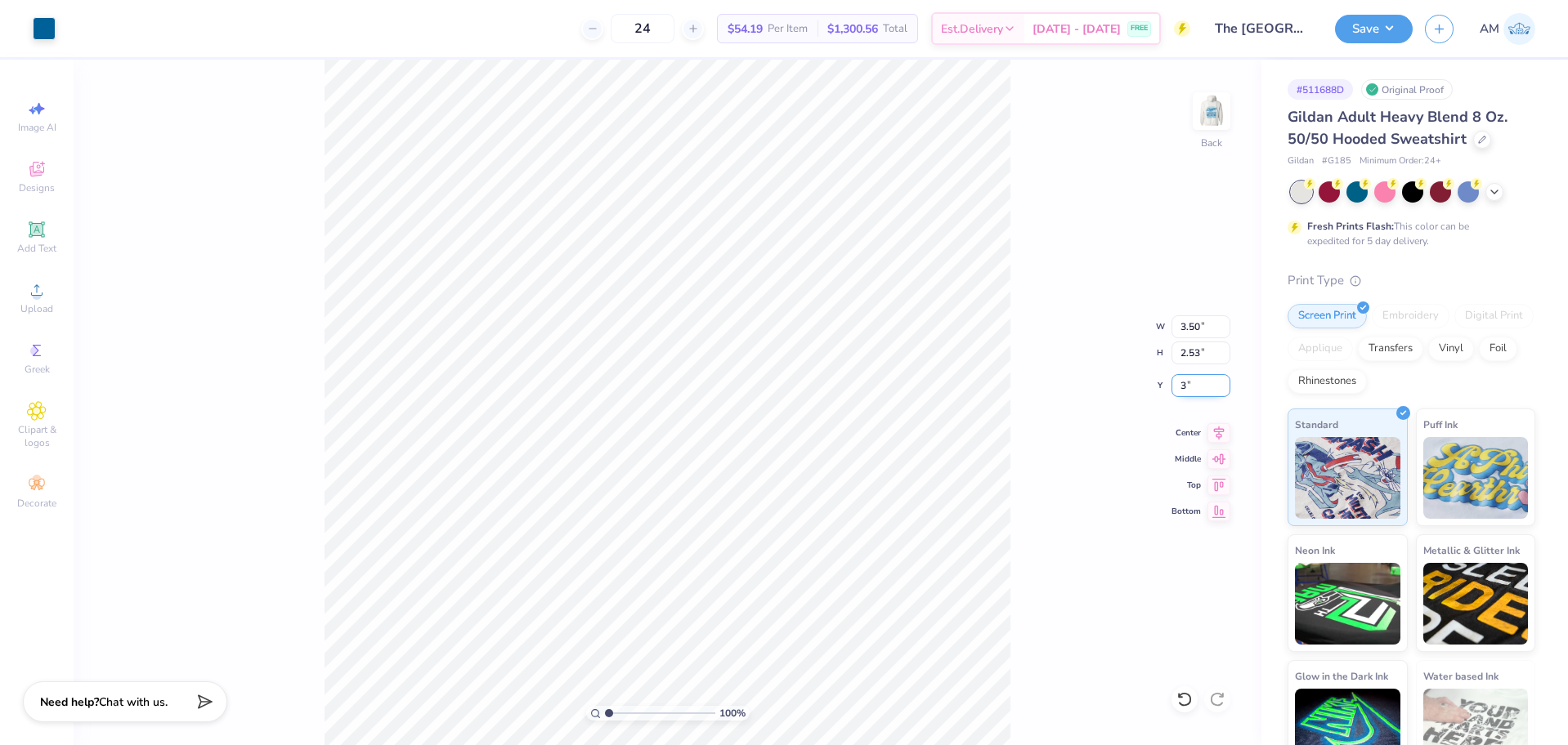
type input "3.00"
type input "1"
click at [1213, 120] on img at bounding box center [1211, 110] width 65 height 65
click at [1380, 18] on button "Save" at bounding box center [1373, 26] width 77 height 29
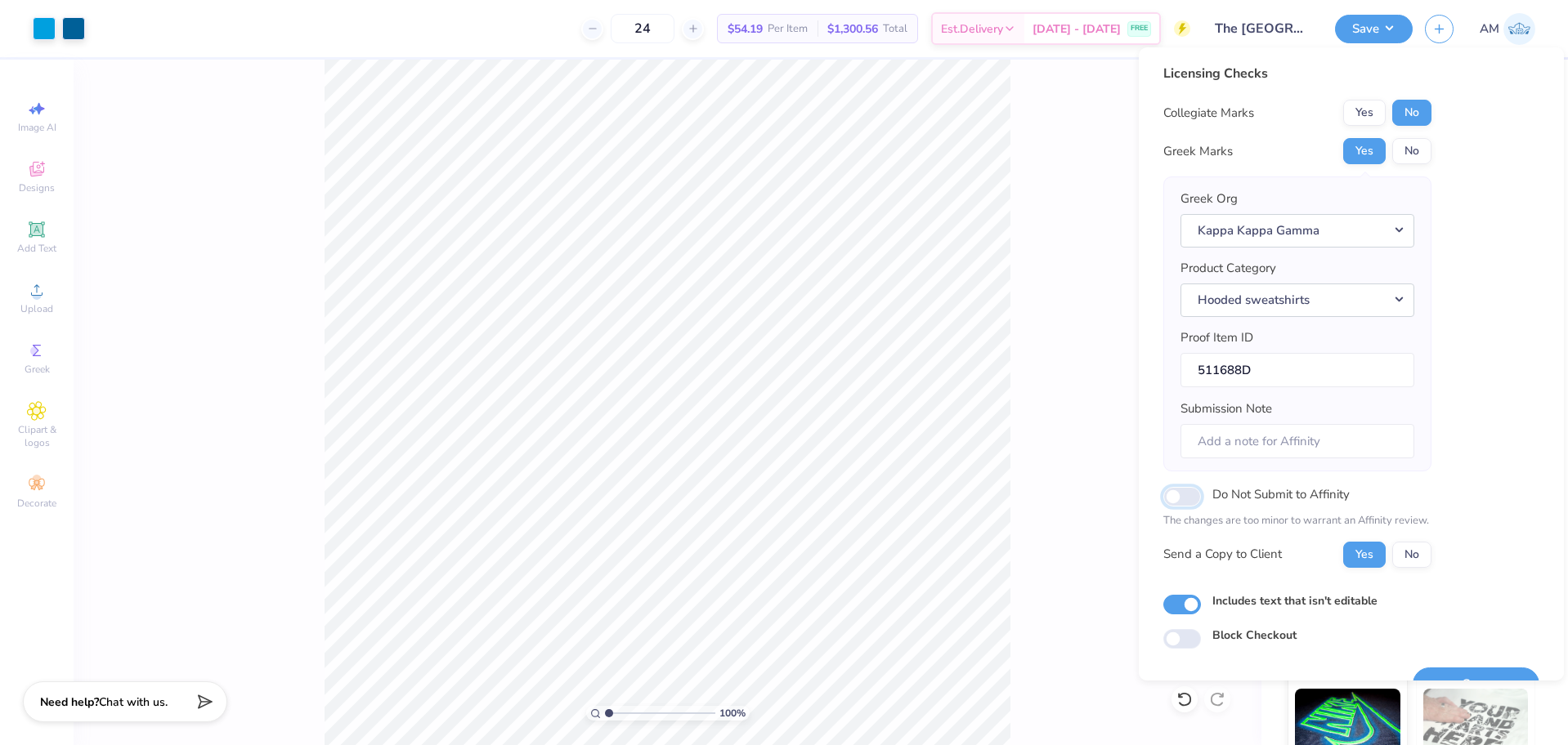
click at [1177, 503] on input "Do Not Submit to Affinity" at bounding box center [1182, 496] width 37 height 20
checkbox input "true"
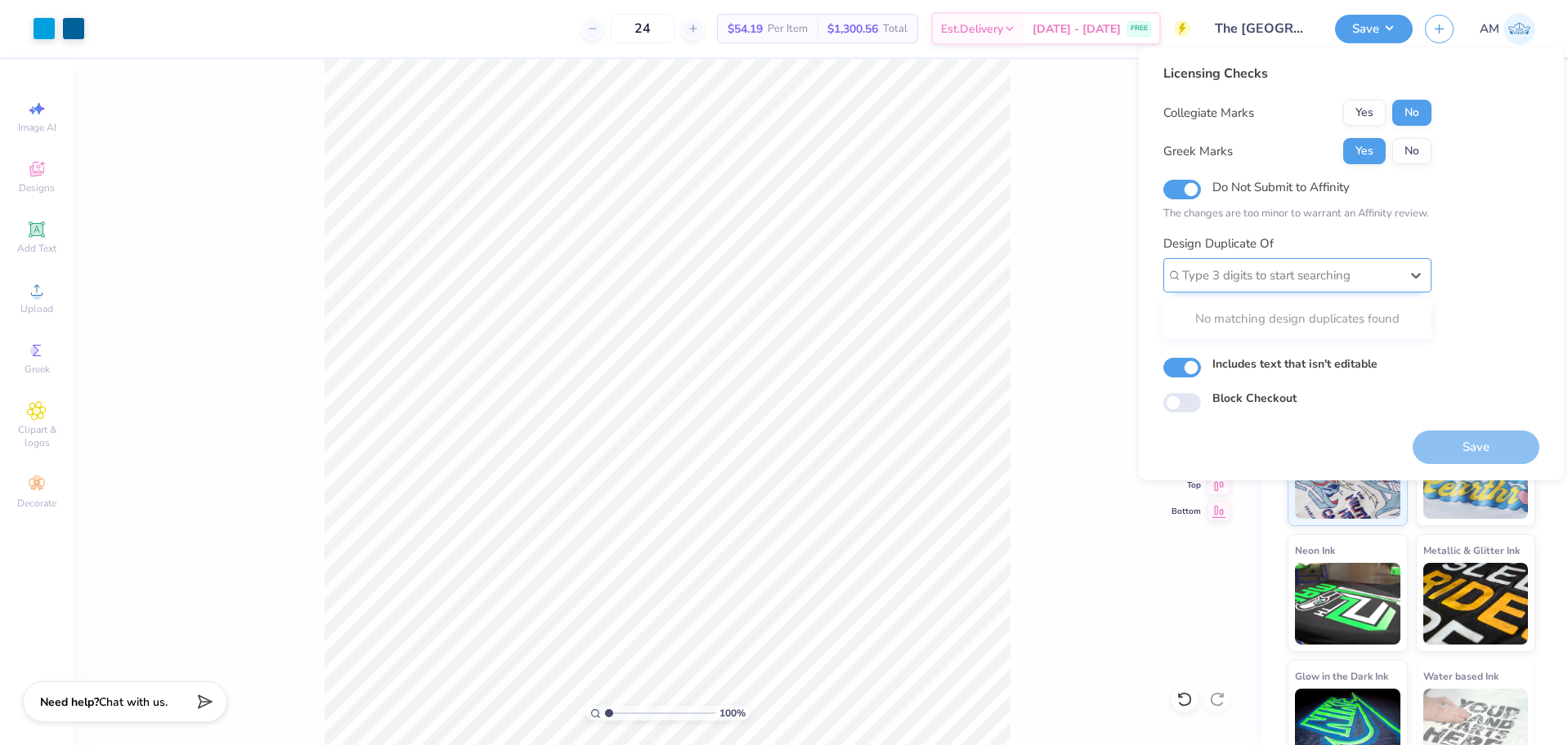
click at [1258, 269] on div at bounding box center [1290, 276] width 217 height 22
paste input "511688B"
click at [1261, 316] on div "511688B" at bounding box center [1297, 319] width 255 height 27
type input "511688B"
click at [1368, 145] on button "Yes" at bounding box center [1364, 151] width 42 height 26
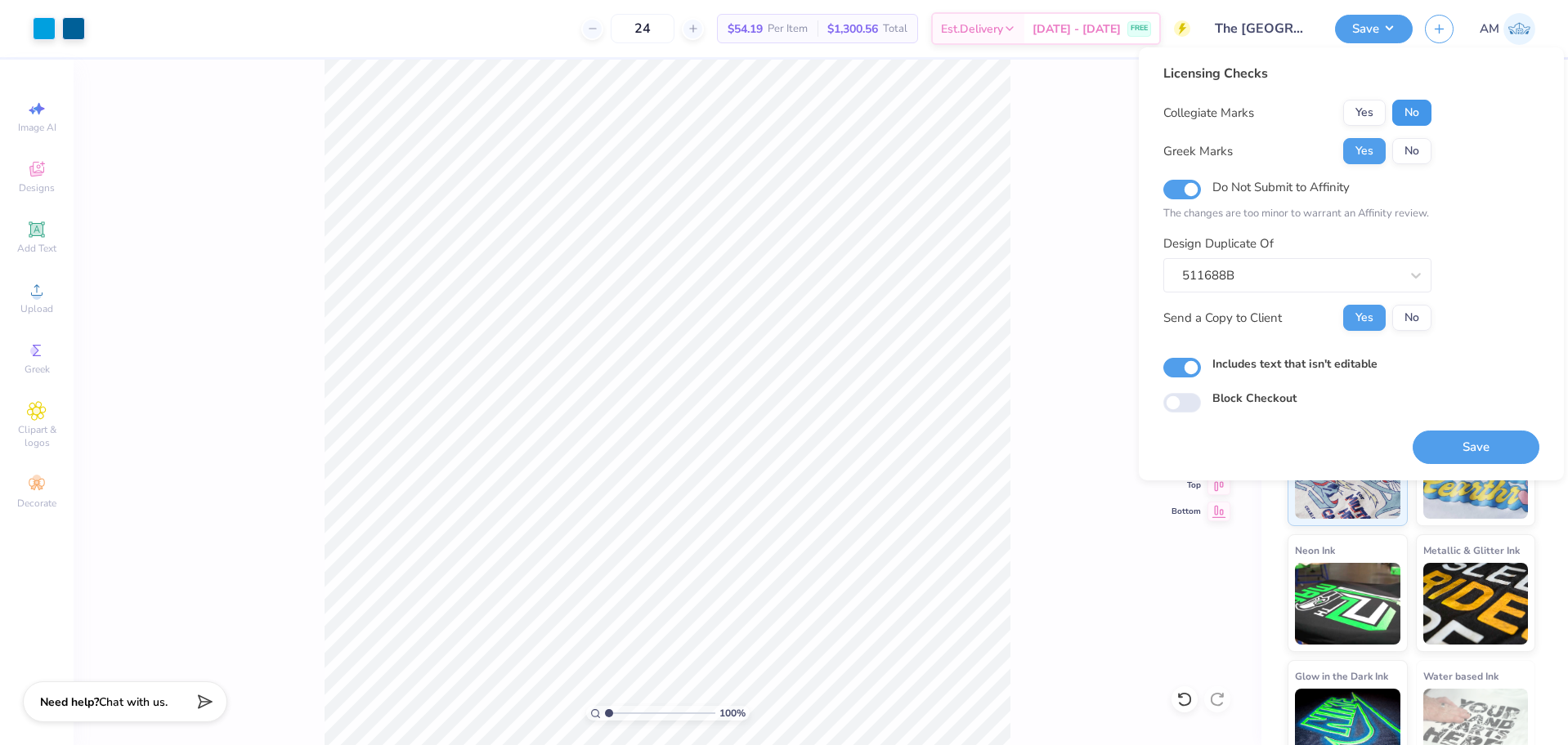
click at [1408, 109] on button "No" at bounding box center [1412, 112] width 39 height 26
click at [1458, 451] on button "Save" at bounding box center [1475, 446] width 126 height 33
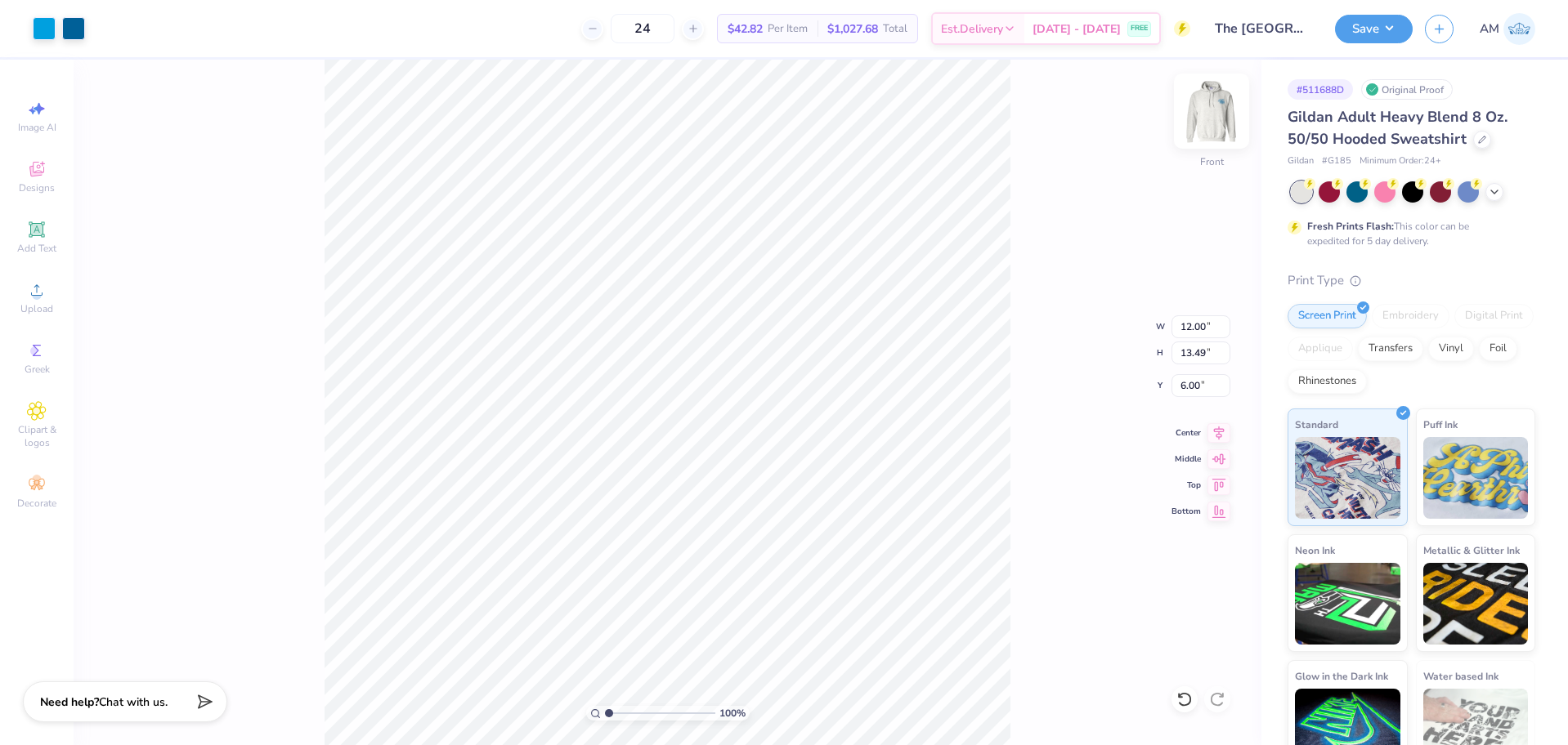
click at [1207, 111] on img at bounding box center [1211, 110] width 65 height 65
click at [1399, 28] on button "Save" at bounding box center [1373, 26] width 77 height 29
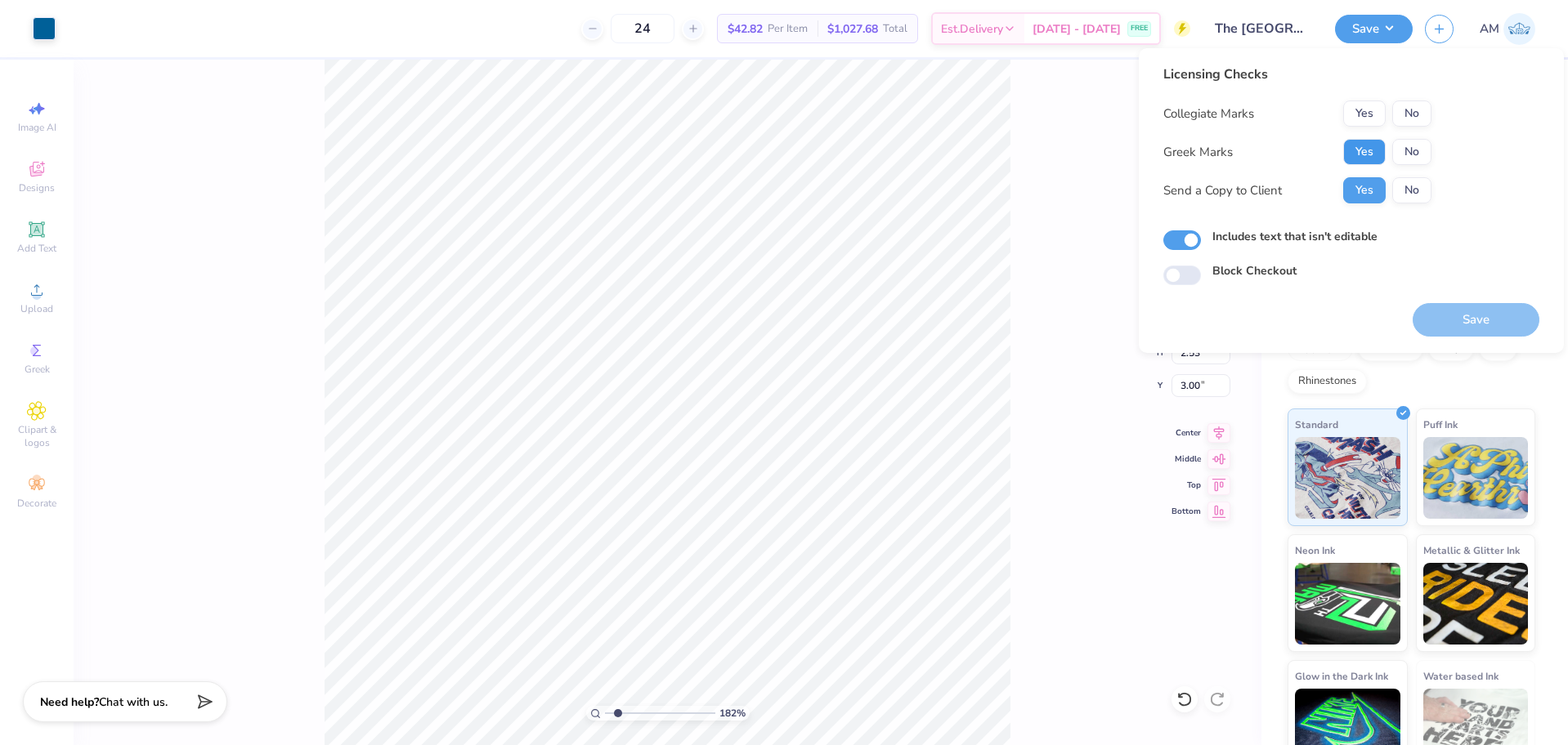
click at [1375, 148] on button "Yes" at bounding box center [1364, 152] width 42 height 26
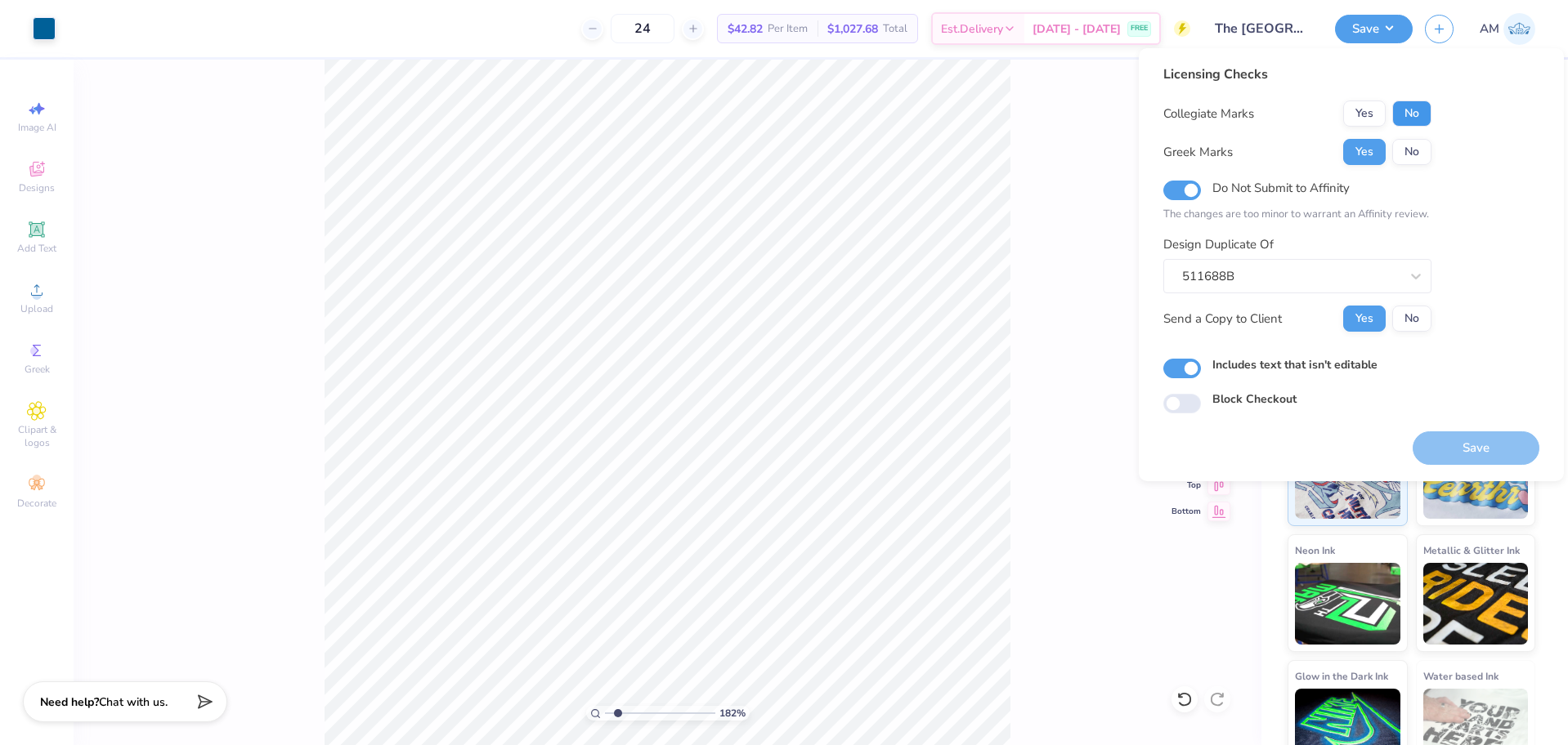
click at [1410, 114] on button "No" at bounding box center [1412, 113] width 39 height 26
click at [1453, 443] on button "Save" at bounding box center [1475, 447] width 126 height 33
type input "1.82266588284093"
